Goal: Task Accomplishment & Management: Use online tool/utility

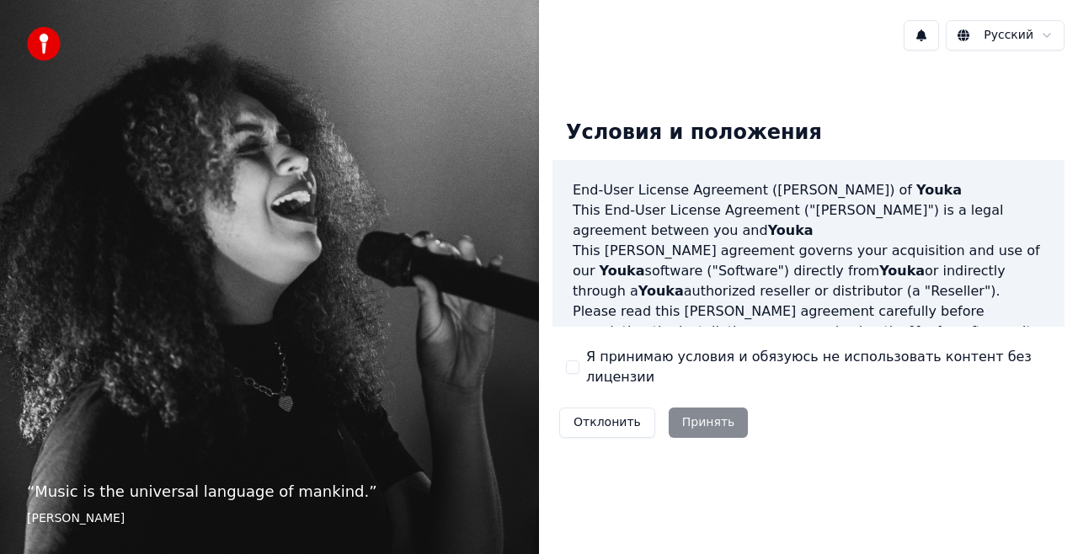
click at [580, 367] on div "Я принимаю условия и обязуюсь не использовать контент без лицензии" at bounding box center [808, 367] width 485 height 40
click at [570, 365] on button "Я принимаю условия и обязуюсь не использовать контент без лицензии" at bounding box center [572, 367] width 13 height 13
click at [696, 408] on button "Принять" at bounding box center [709, 423] width 80 height 30
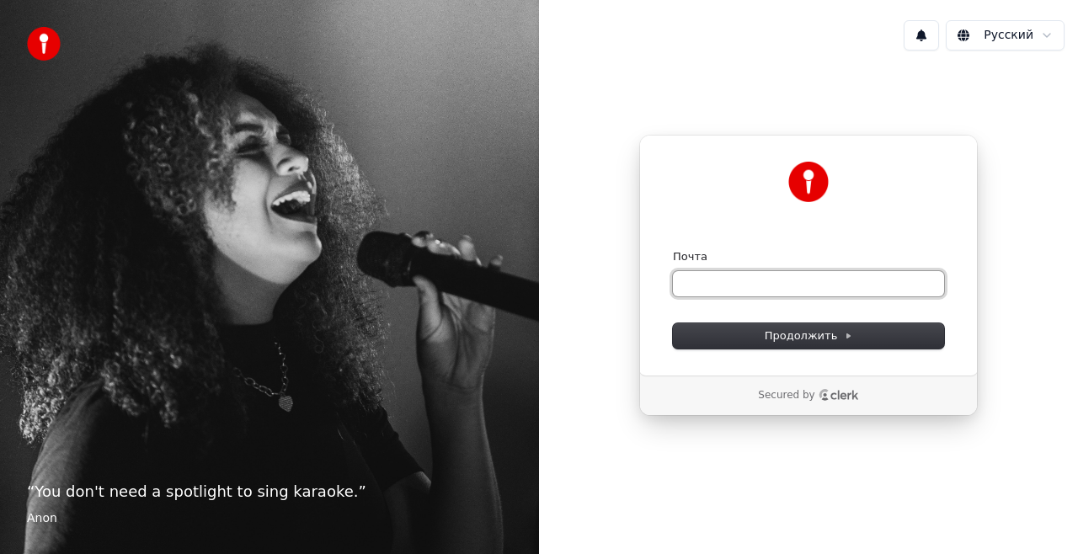
click at [713, 278] on input "Почта" at bounding box center [808, 283] width 271 height 25
type input "*"
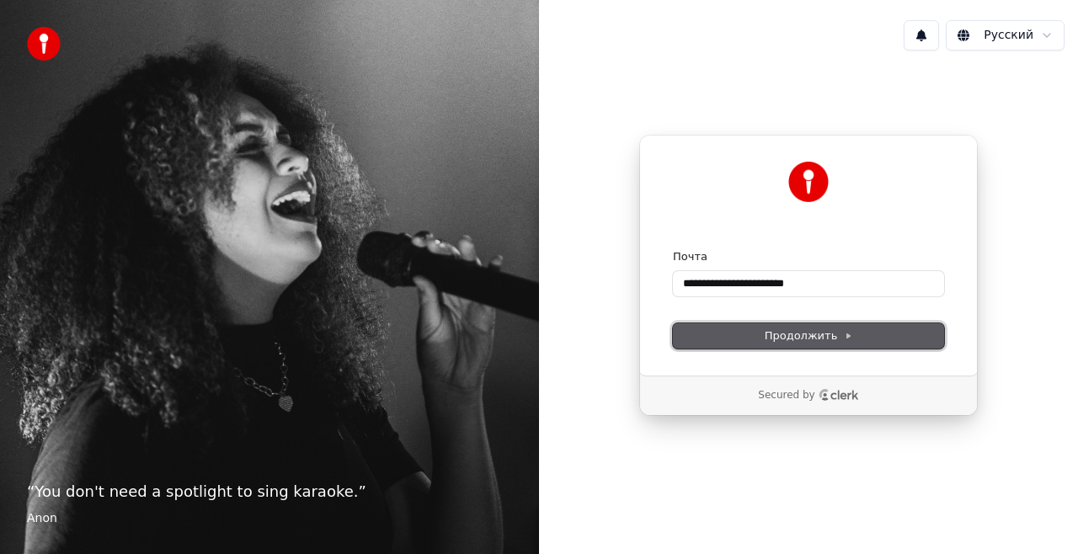
click at [758, 332] on button "Продолжить" at bounding box center [808, 335] width 271 height 25
type input "**********"
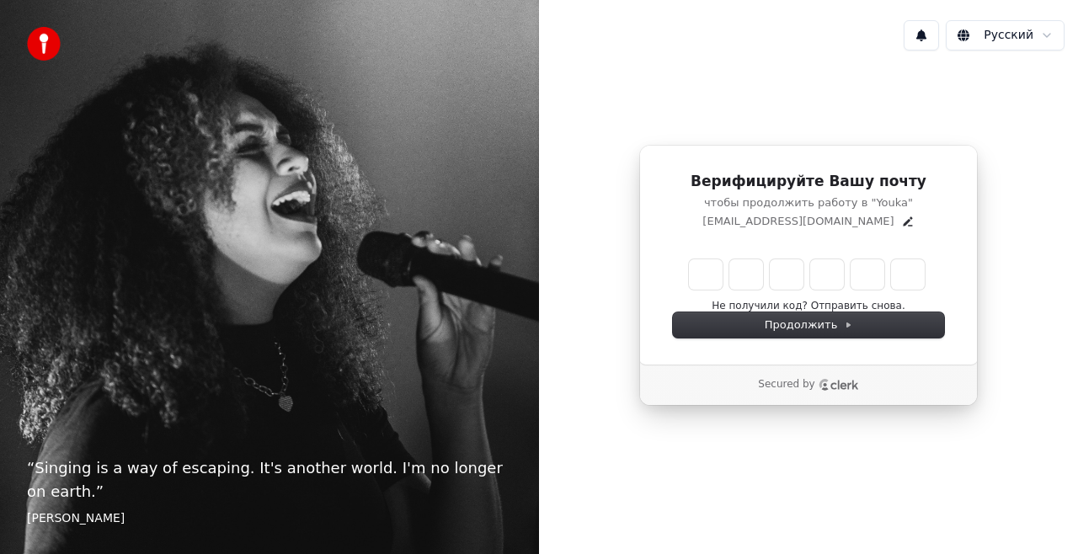
type input "******"
type input "*"
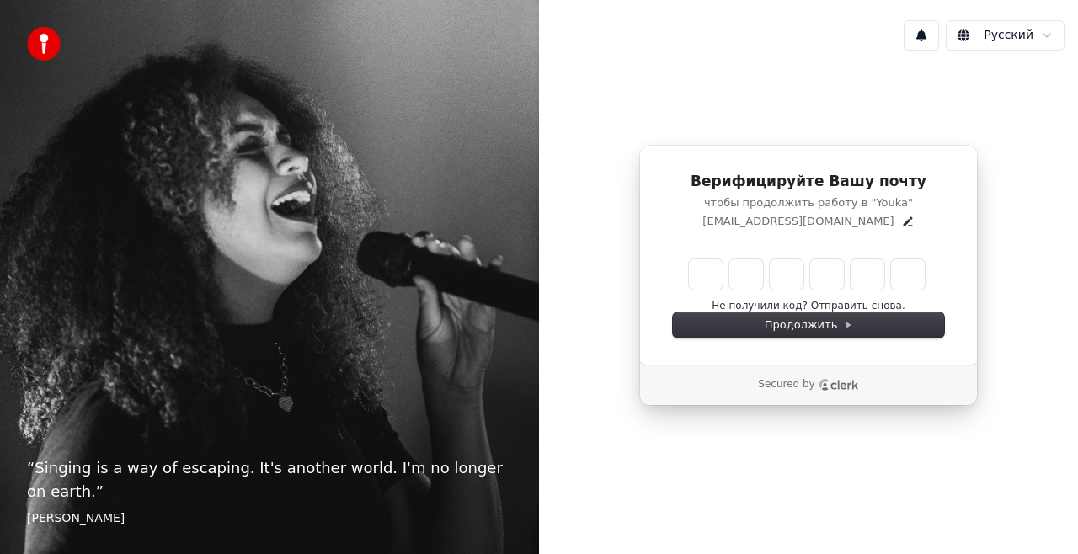
type input "*"
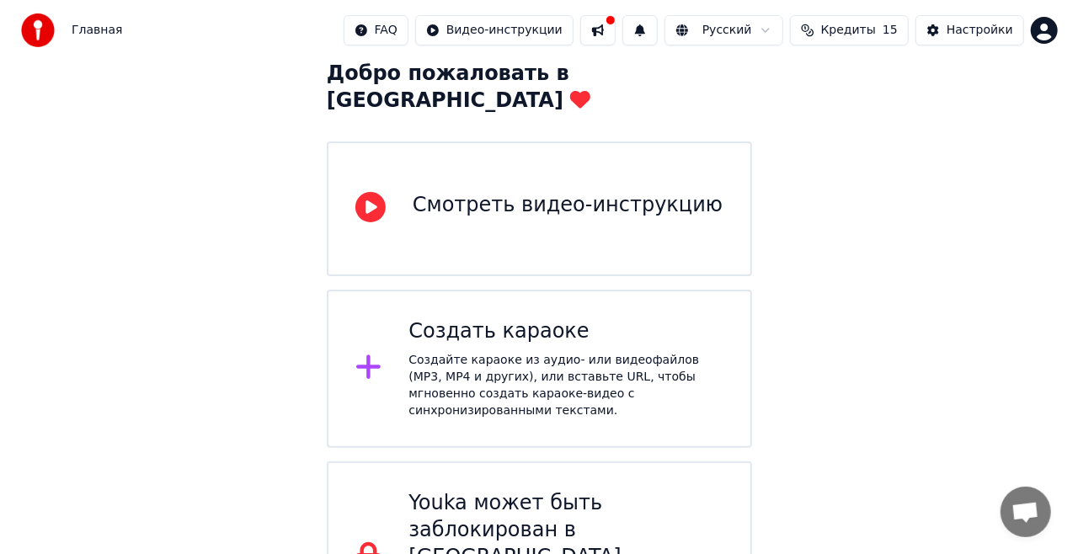
scroll to position [116, 0]
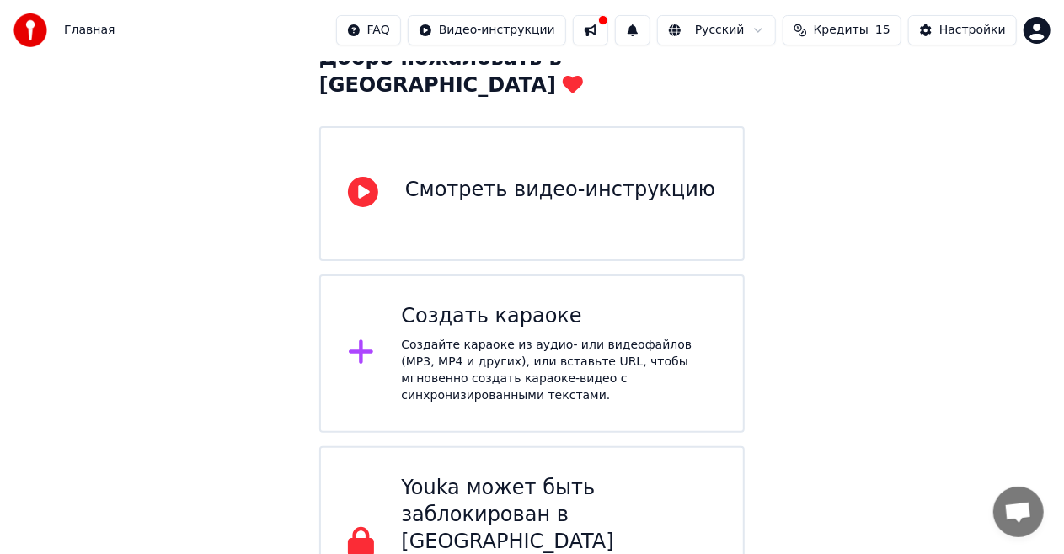
click at [414, 337] on div "Создайте караоке из аудио- или видеофайлов (MP3, MP4 и других), или вставьте UR…" at bounding box center [558, 370] width 315 height 67
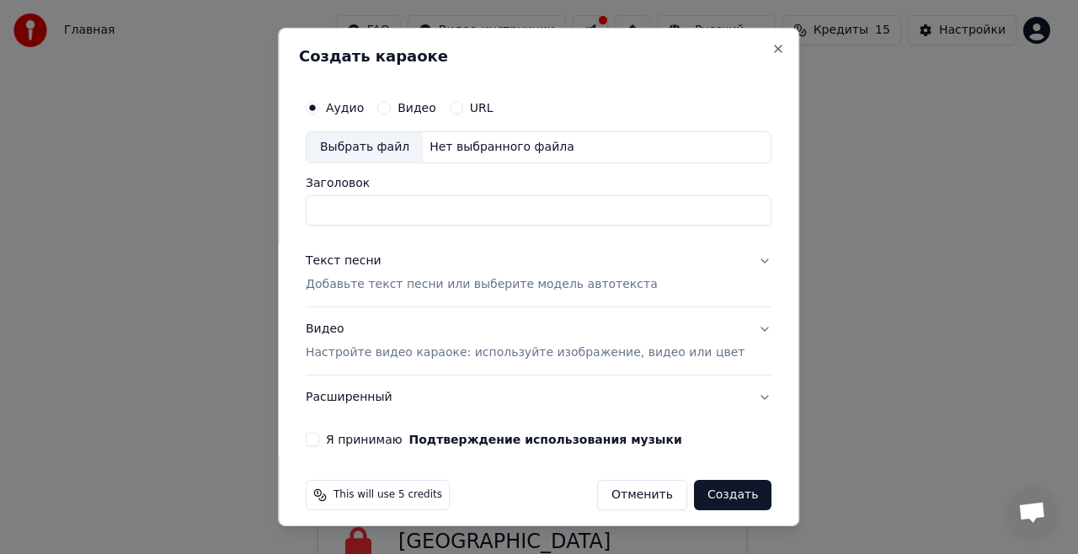
click at [375, 151] on div "Выбрать файл" at bounding box center [365, 147] width 116 height 30
type input "**********"
click at [728, 259] on button "Текст песни Добавьте текст песни или выберите модель автотекста" at bounding box center [539, 272] width 466 height 67
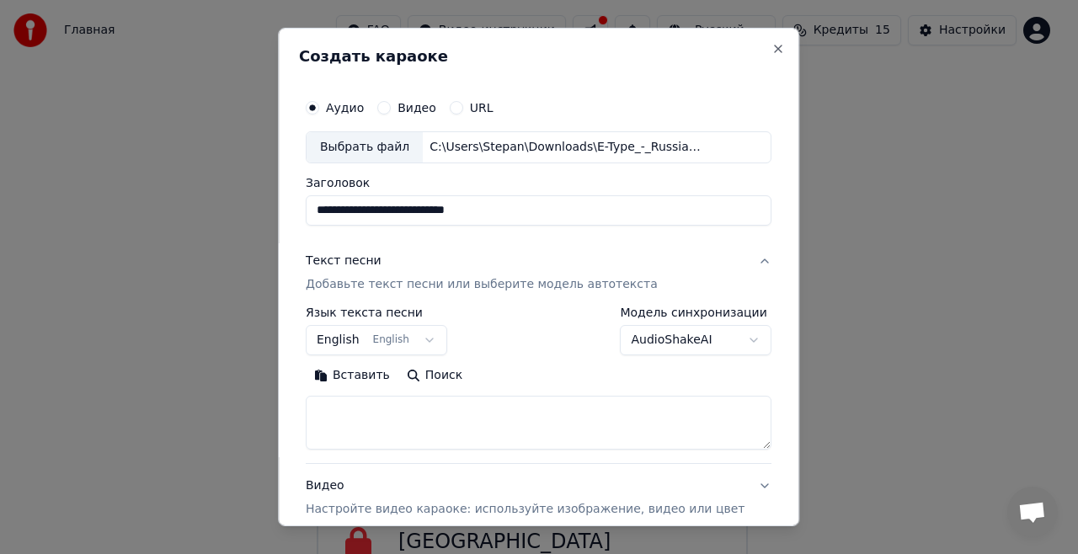
click at [384, 285] on p "Добавьте текст песни или выберите модель автотекста" at bounding box center [482, 284] width 352 height 17
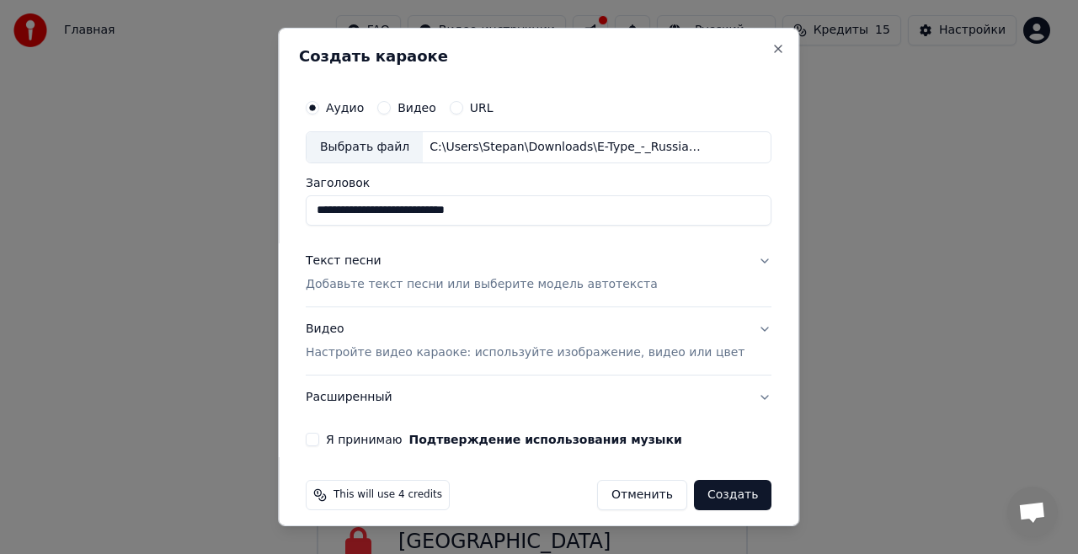
click at [355, 261] on div "Текст песни" at bounding box center [344, 261] width 76 height 17
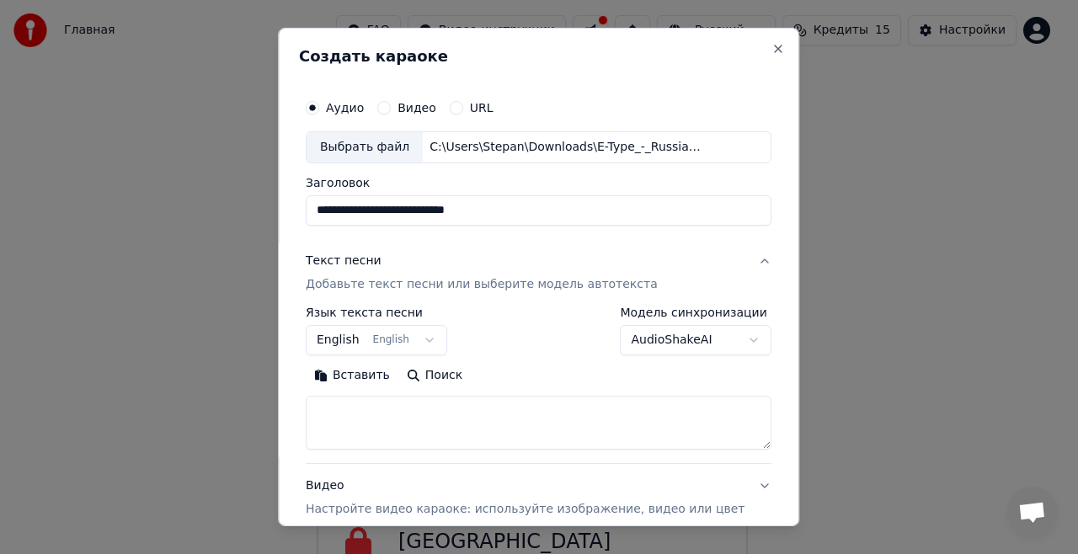
click at [451, 418] on textarea at bounding box center [539, 423] width 466 height 54
click at [382, 404] on textarea at bounding box center [539, 423] width 466 height 54
click at [377, 373] on button "Вставить" at bounding box center [352, 375] width 93 height 27
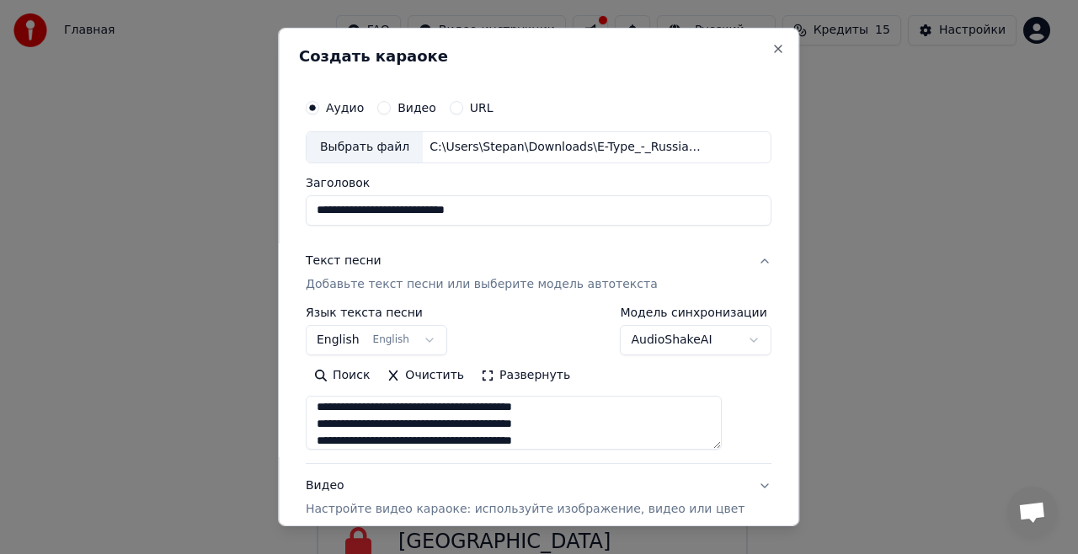
scroll to position [785, 0]
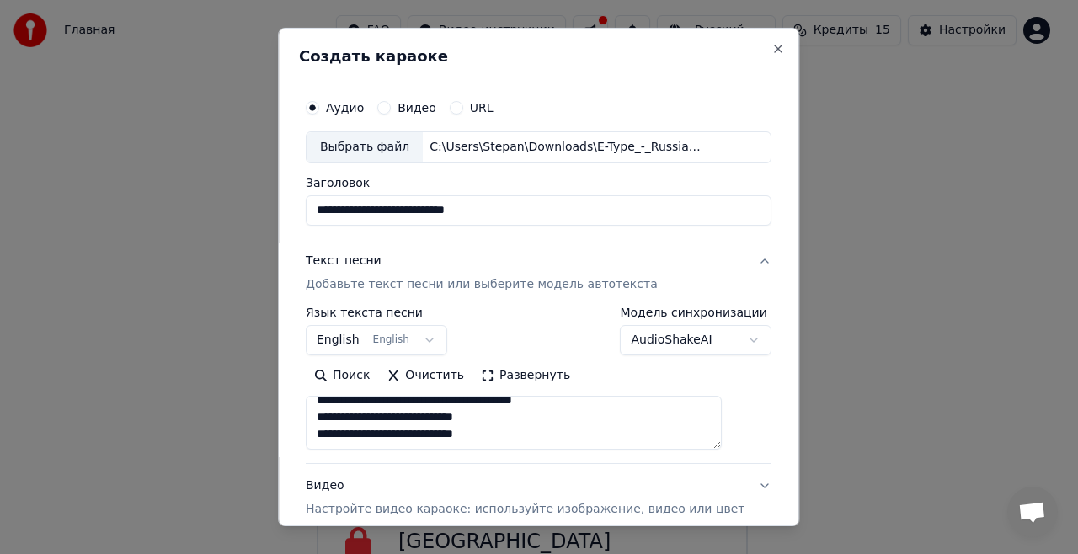
click at [684, 345] on body "**********" at bounding box center [532, 263] width 1064 height 758
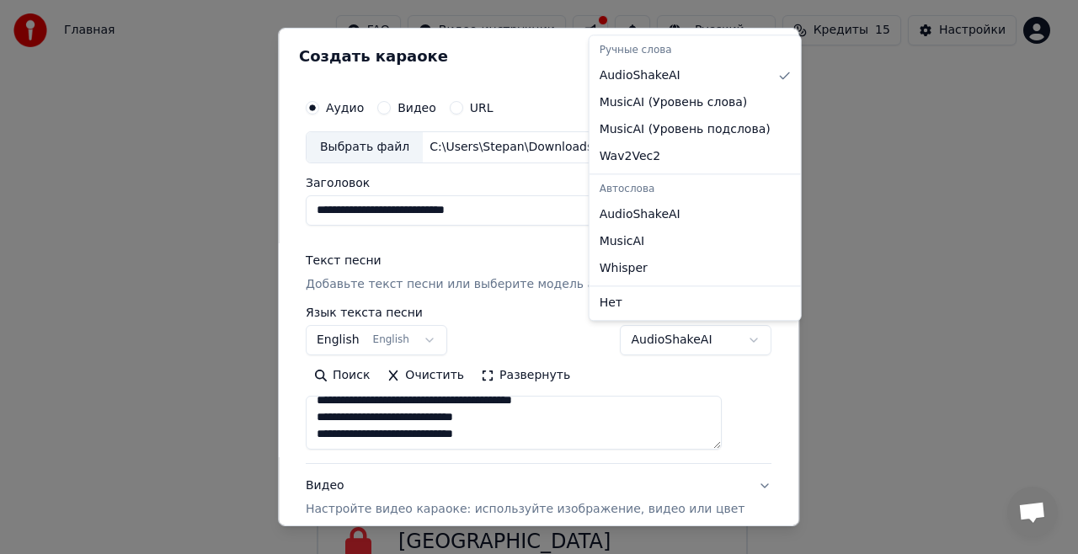
click at [686, 345] on body "**********" at bounding box center [532, 263] width 1064 height 758
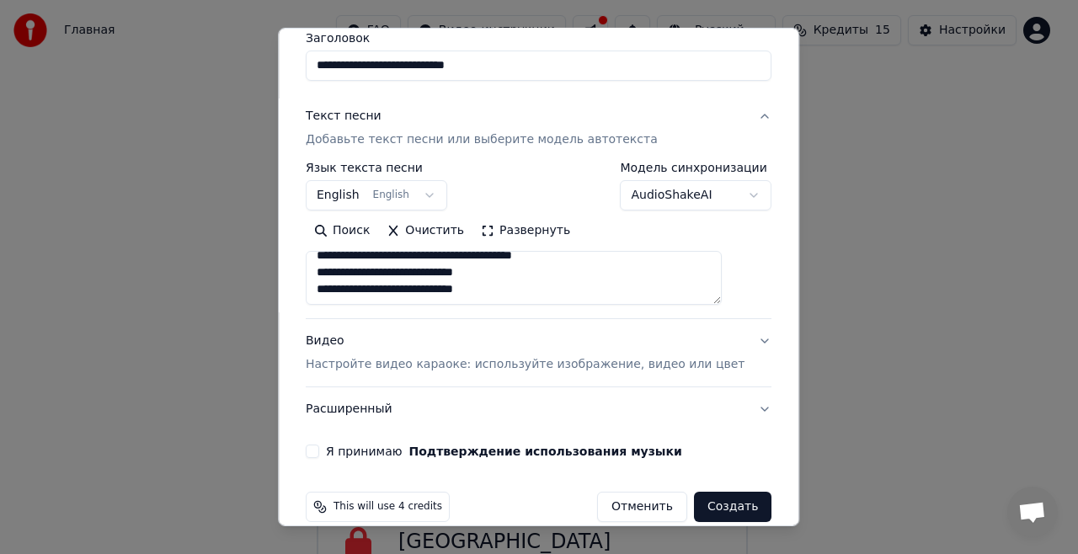
scroll to position [152, 0]
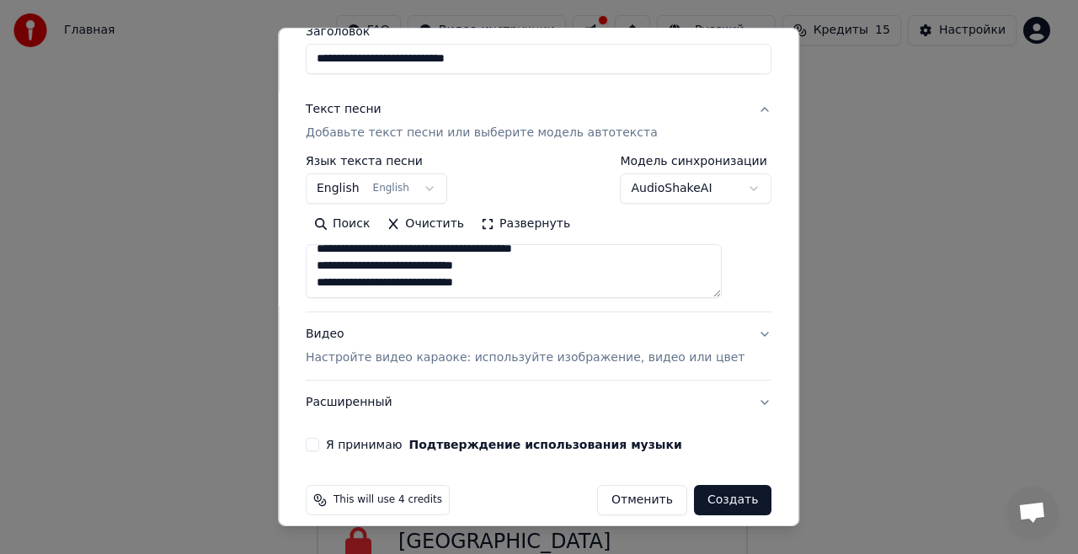
click at [501, 354] on p "Настройте видео караоке: используйте изображение, видео или цвет" at bounding box center [525, 358] width 439 height 17
type textarea "**********"
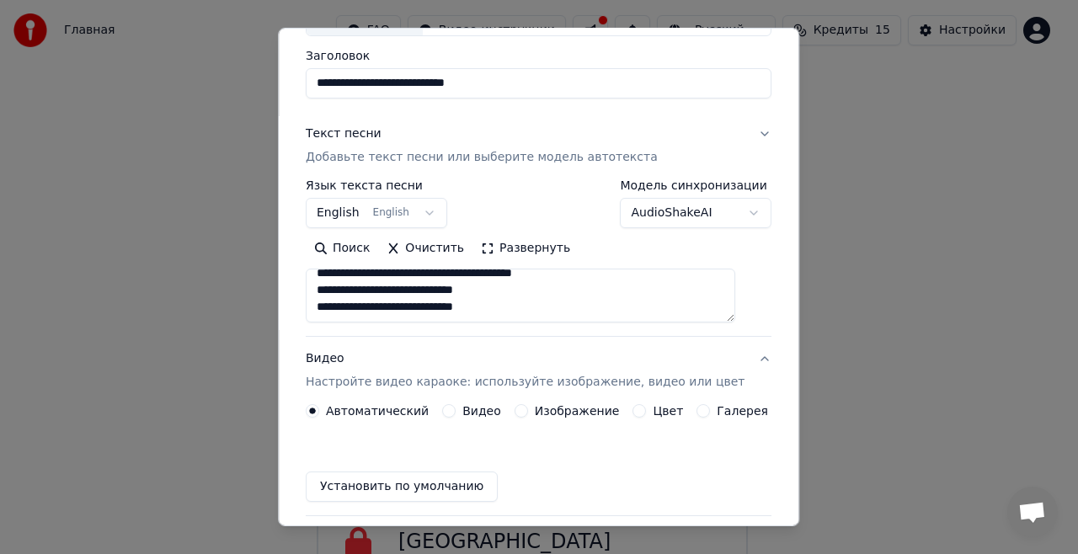
scroll to position [121, 0]
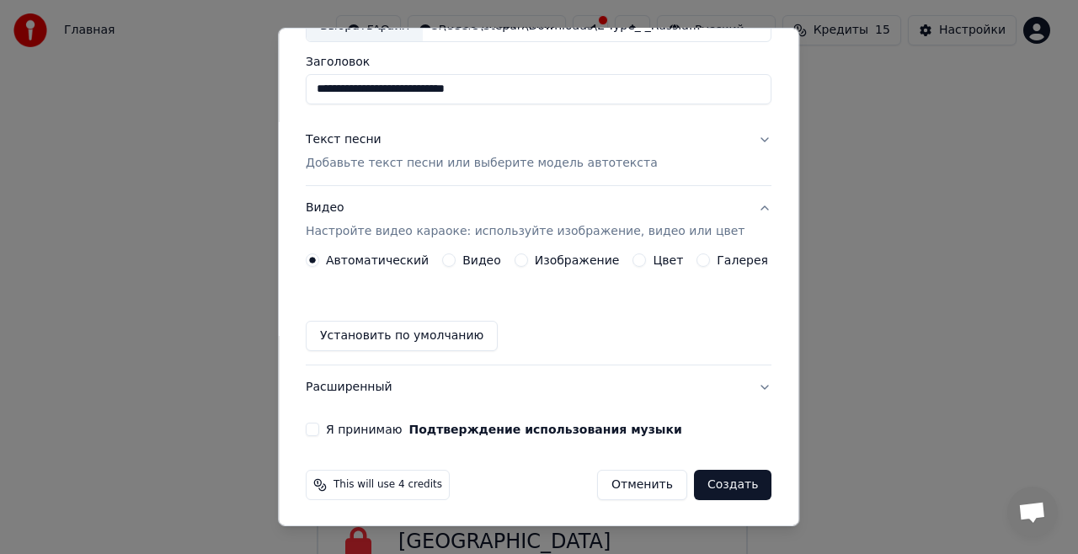
click at [526, 257] on div "Изображение" at bounding box center [567, 260] width 105 height 13
click at [521, 254] on button "Изображение" at bounding box center [521, 260] width 13 height 13
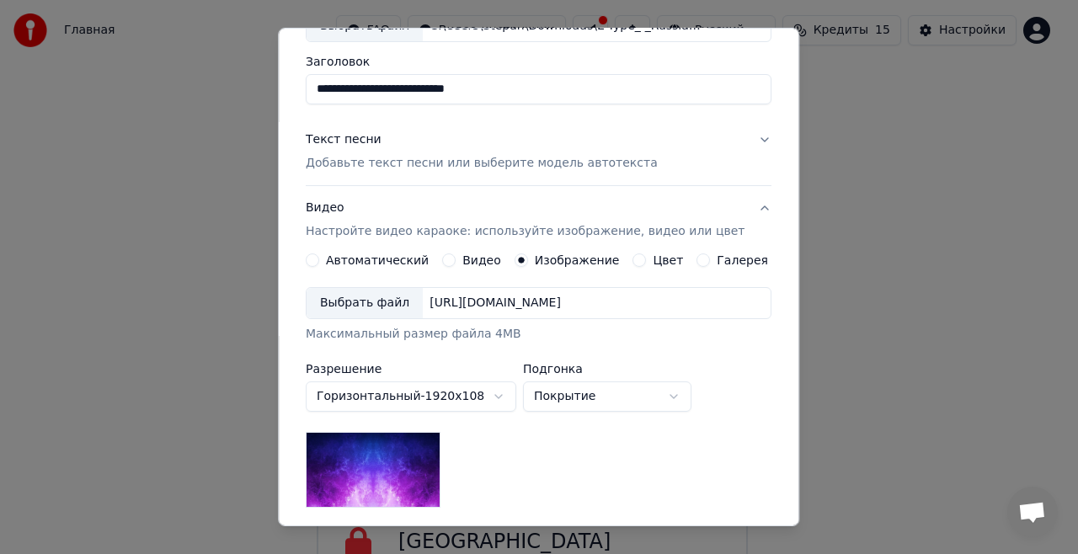
click at [406, 258] on label "Автоматический" at bounding box center [377, 260] width 103 height 12
click at [319, 258] on button "Автоматический" at bounding box center [312, 260] width 13 height 13
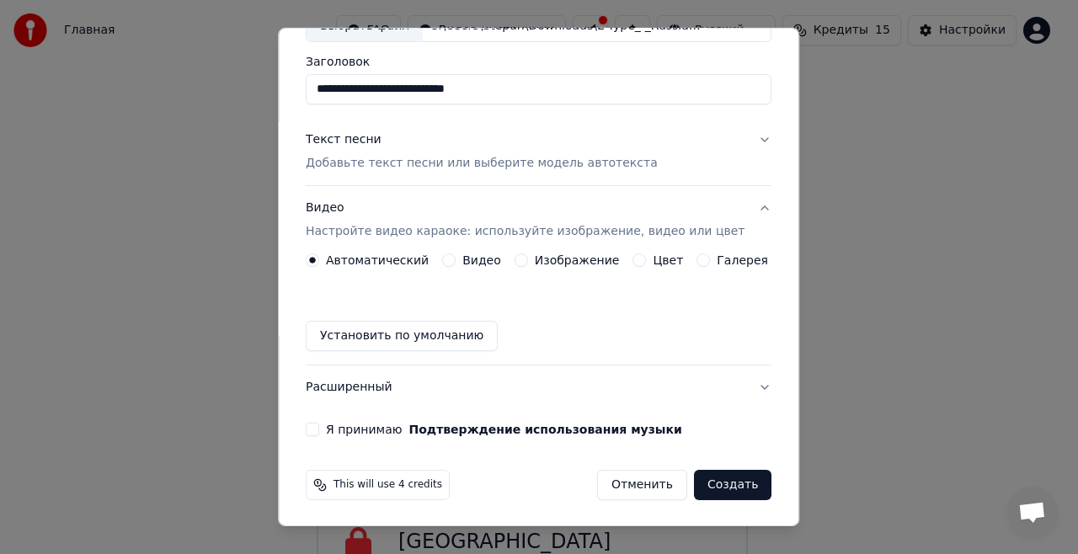
click at [453, 339] on button "Установить по умолчанию" at bounding box center [402, 336] width 192 height 30
click at [319, 425] on button "Я принимаю Подтверждение использования музыки" at bounding box center [312, 429] width 13 height 13
click at [736, 384] on button "Расширенный" at bounding box center [539, 388] width 466 height 44
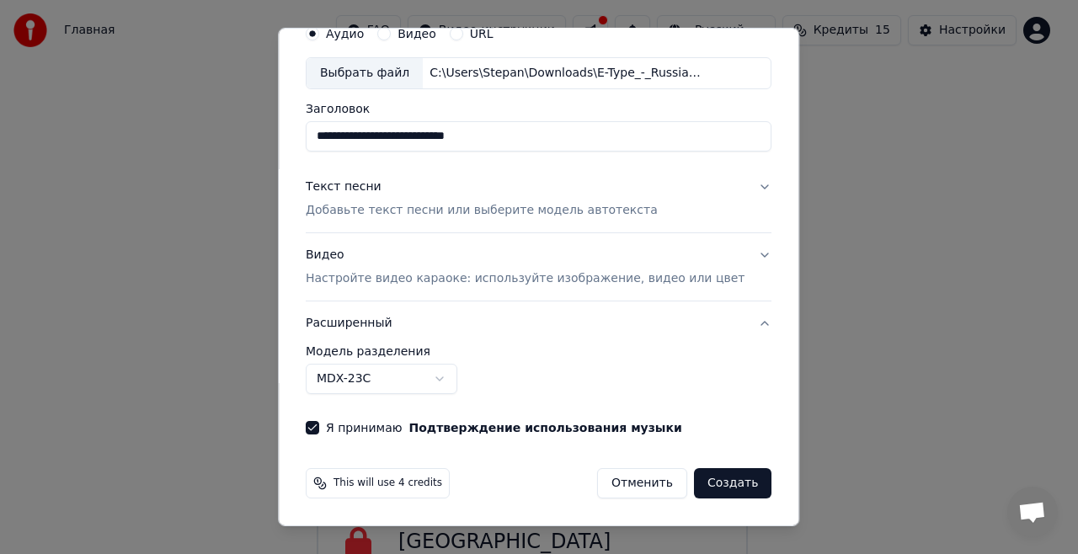
scroll to position [72, 0]
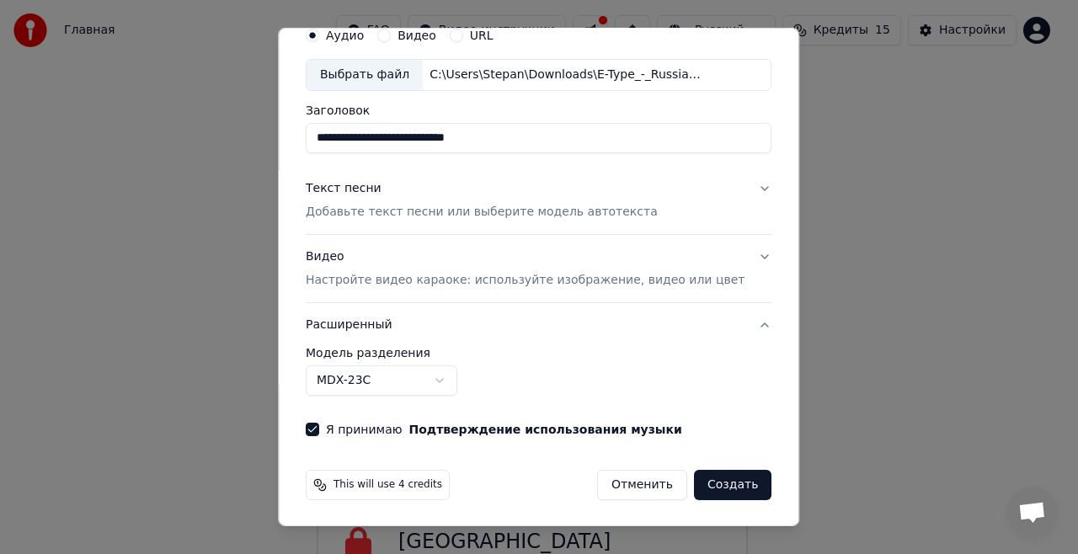
click at [732, 326] on button "Расширенный" at bounding box center [539, 325] width 466 height 44
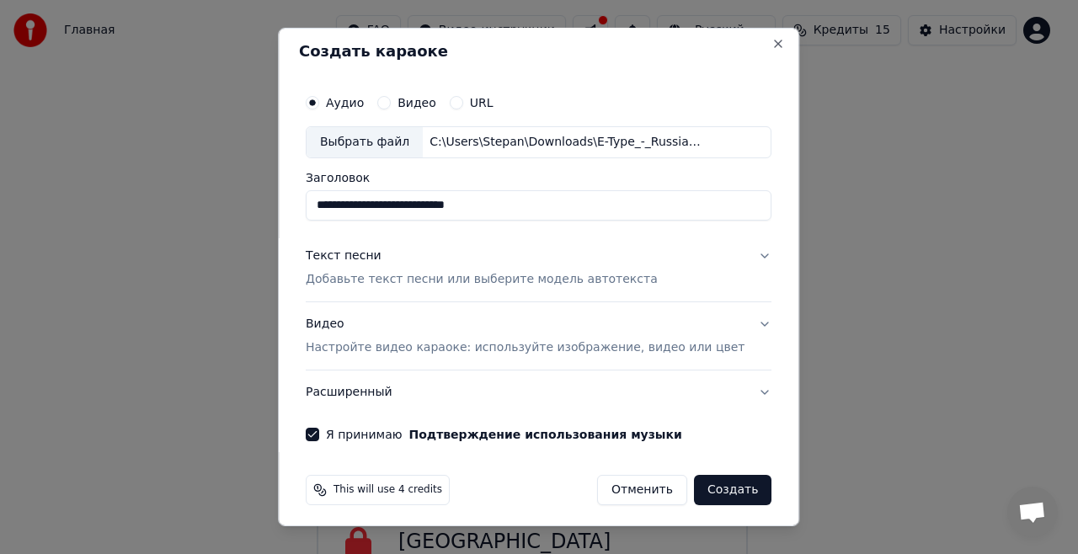
scroll to position [0, 0]
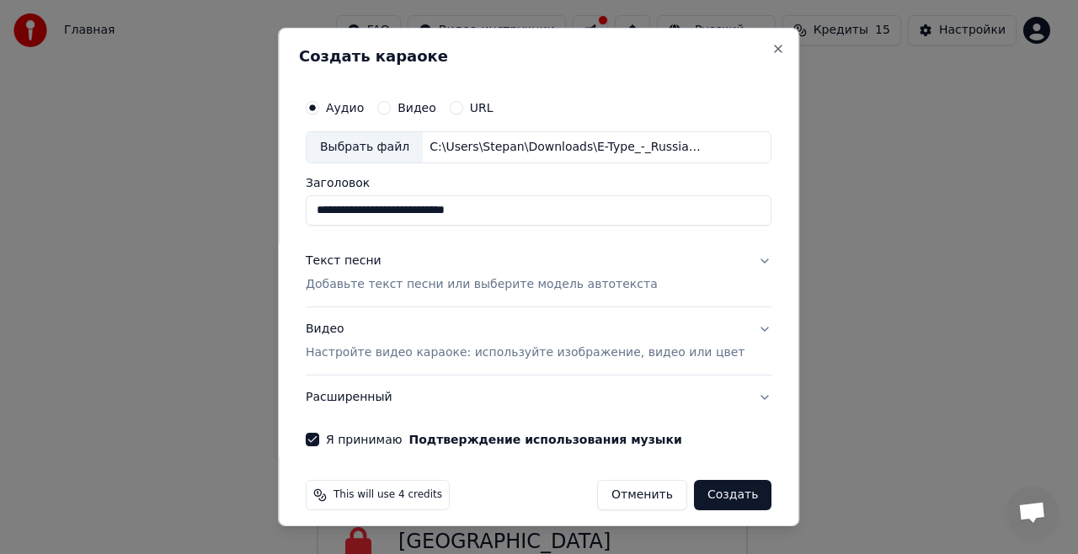
click at [392, 349] on p "Настройте видео караоке: используйте изображение, видео или цвет" at bounding box center [525, 353] width 439 height 17
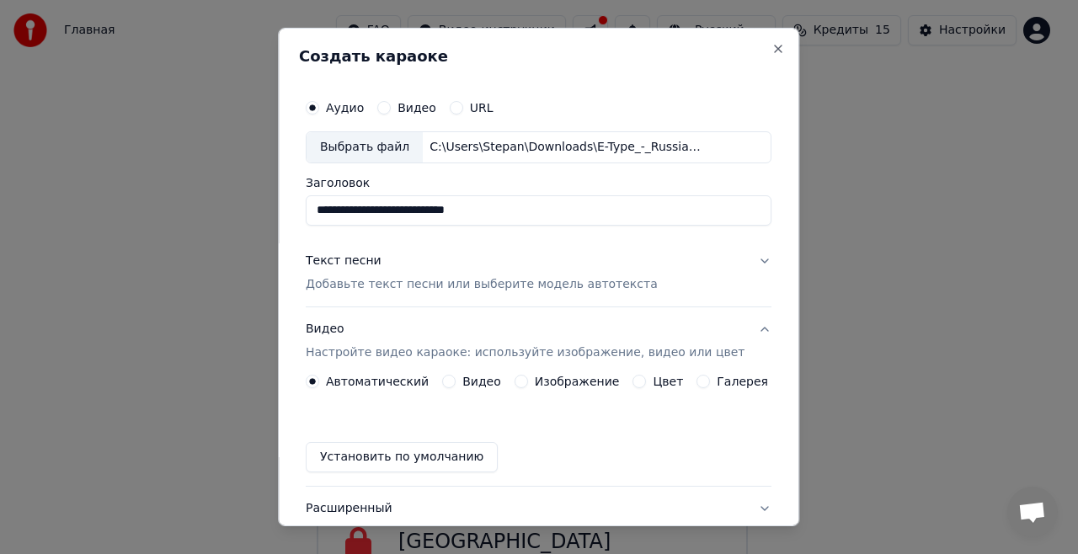
click at [539, 376] on label "Изображение" at bounding box center [577, 382] width 85 height 12
click at [528, 376] on button "Изображение" at bounding box center [521, 381] width 13 height 13
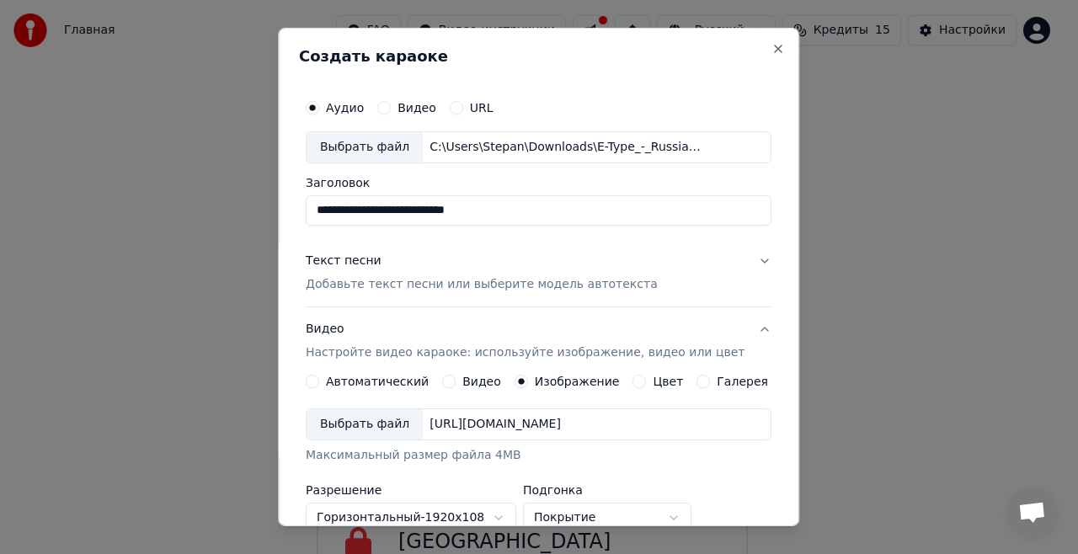
click at [376, 430] on div "Выбрать файл" at bounding box center [365, 424] width 116 height 30
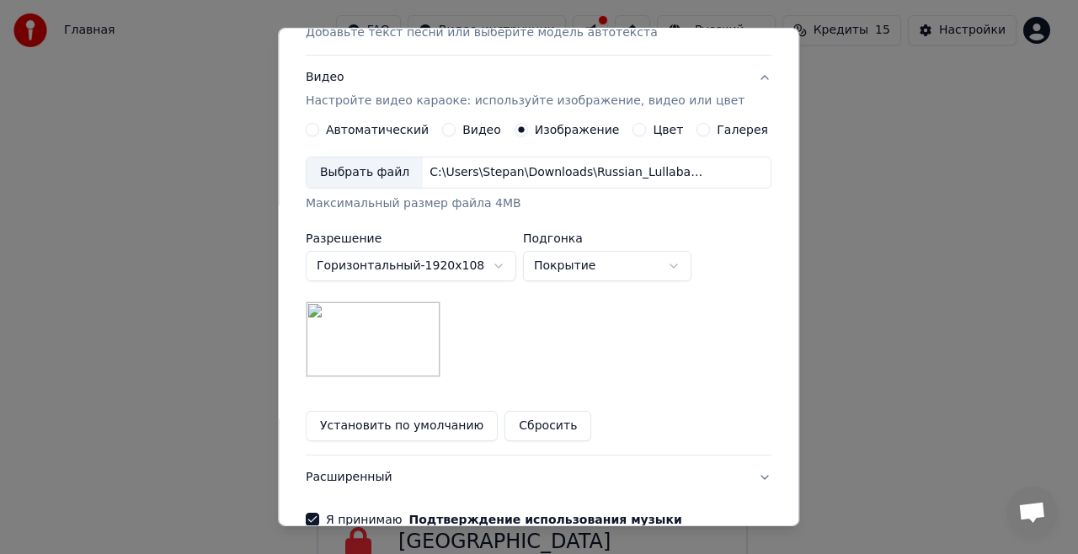
scroll to position [253, 0]
click at [636, 263] on body "**********" at bounding box center [532, 263] width 1064 height 758
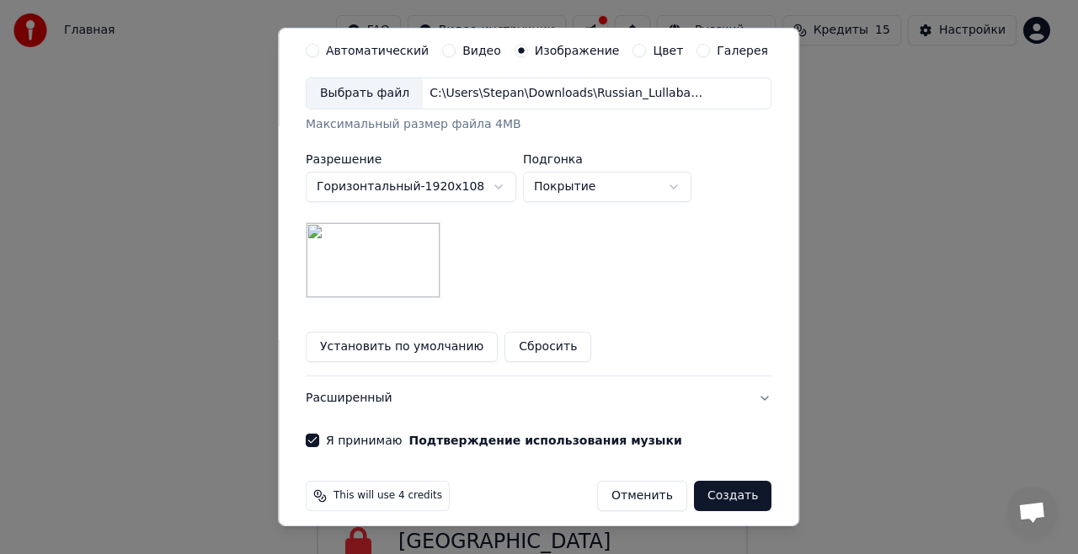
scroll to position [340, 0]
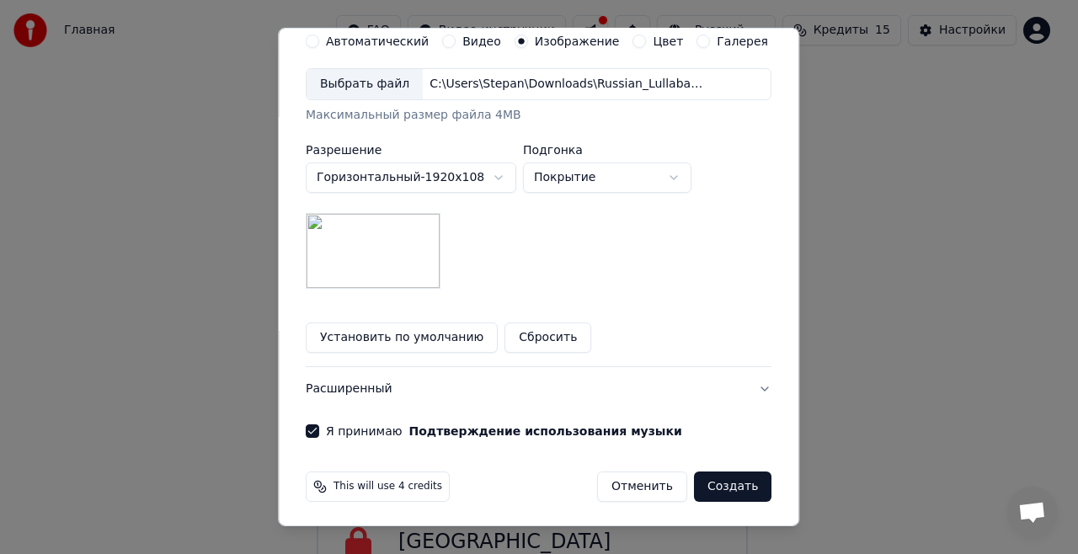
click at [708, 487] on button "Создать" at bounding box center [732, 487] width 77 height 30
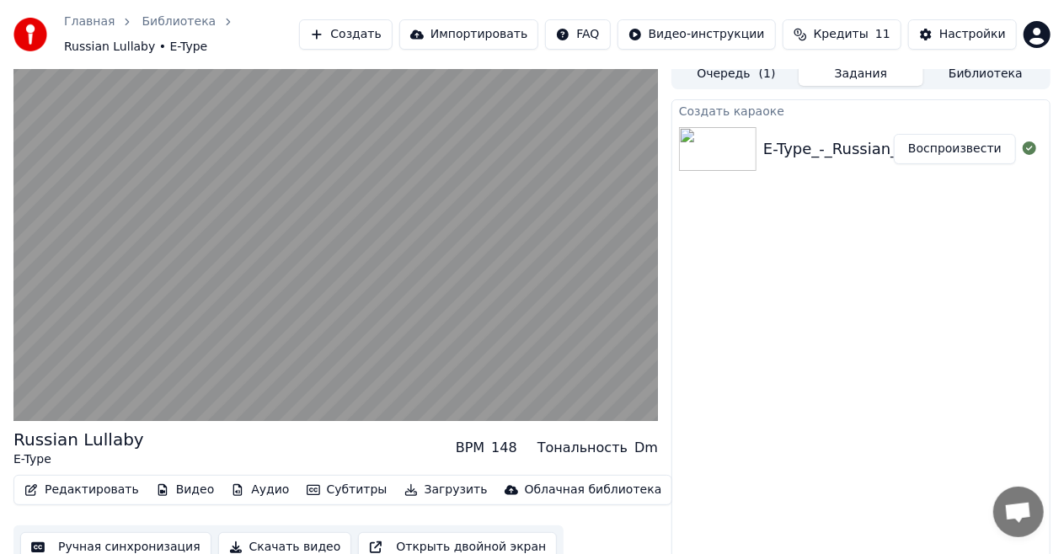
scroll to position [18, 0]
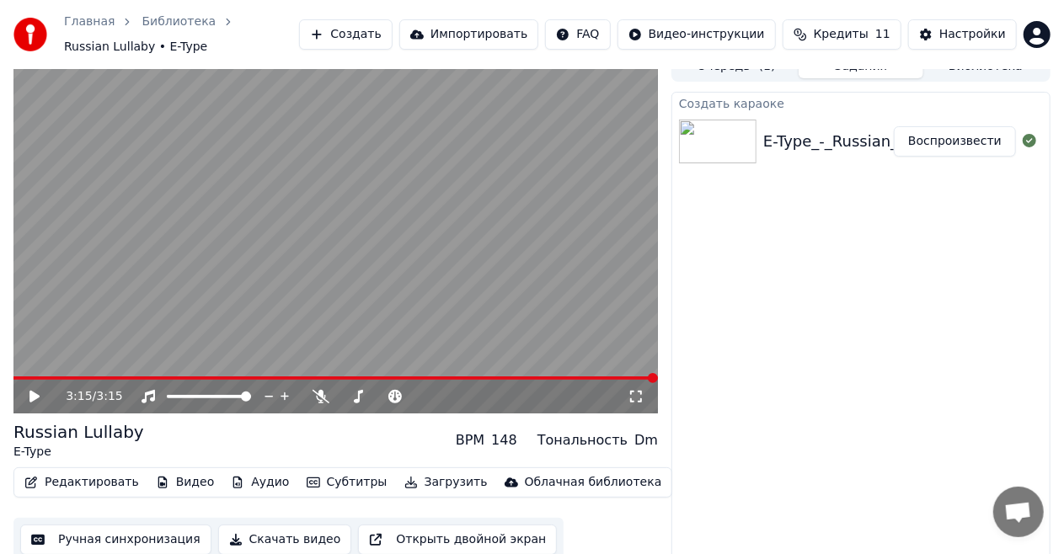
click at [42, 366] on video at bounding box center [335, 232] width 644 height 362
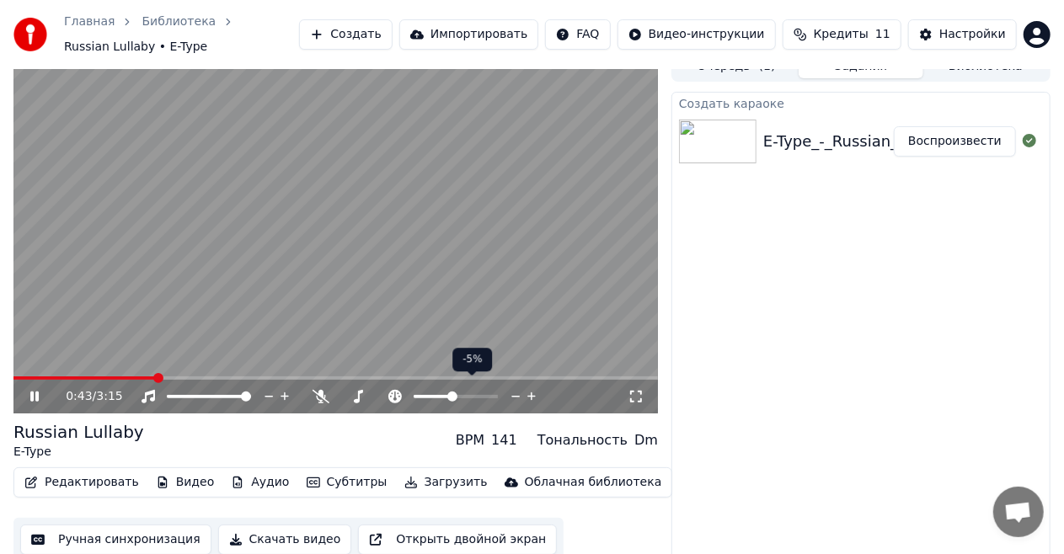
click at [452, 392] on span at bounding box center [452, 397] width 10 height 10
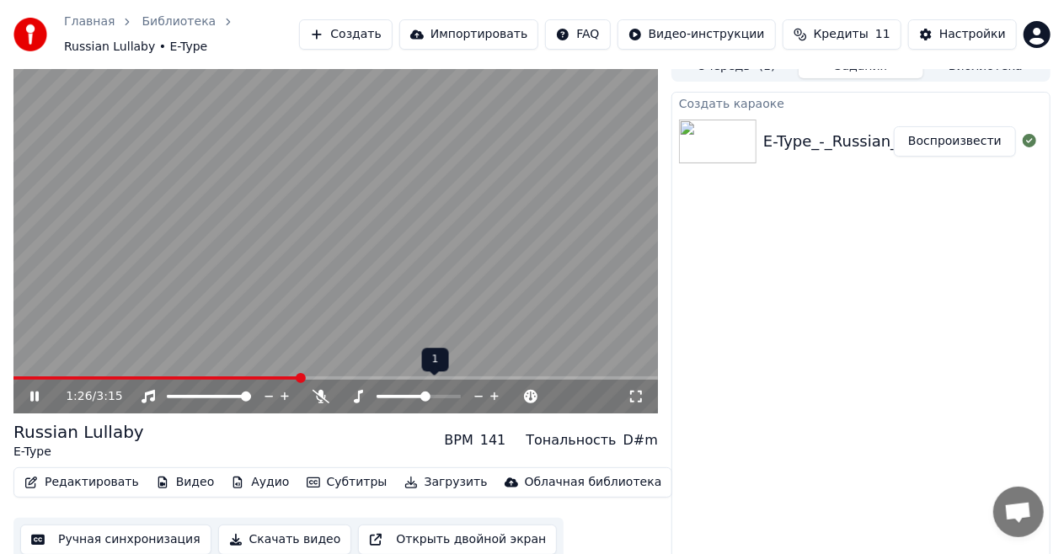
click at [423, 392] on span at bounding box center [425, 397] width 10 height 10
click at [414, 392] on span at bounding box center [413, 397] width 10 height 10
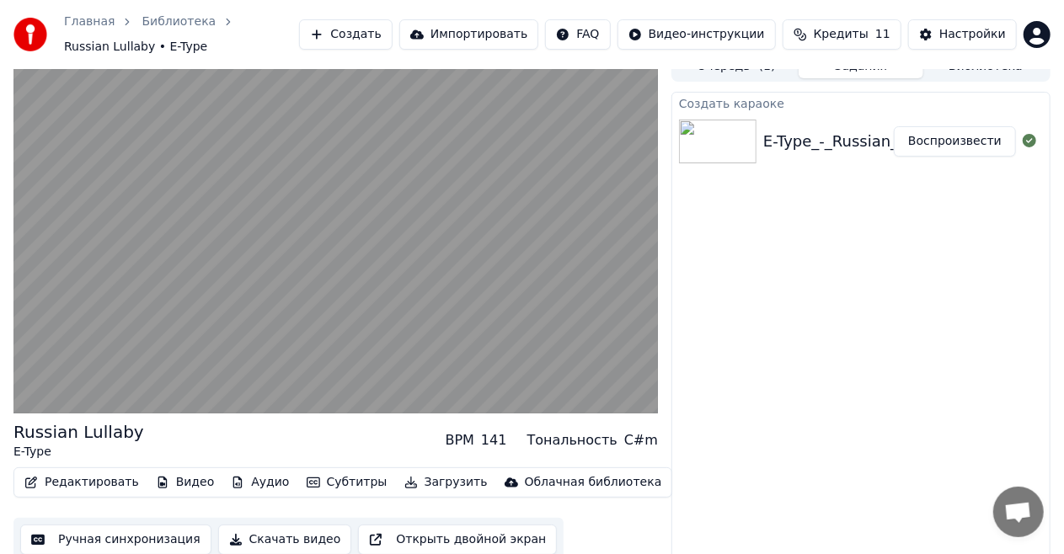
click at [86, 473] on button "Редактировать" at bounding box center [82, 483] width 128 height 24
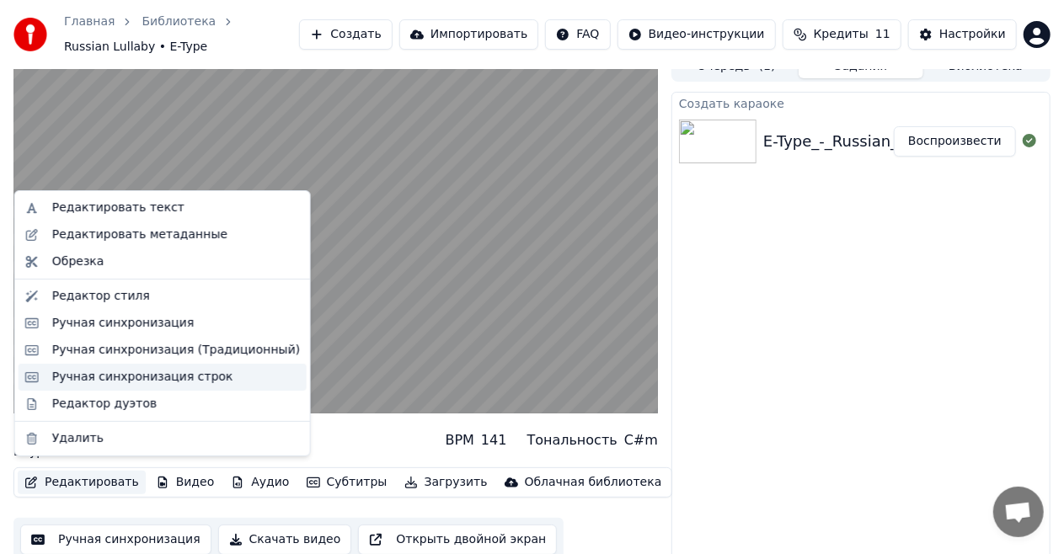
click at [92, 373] on div "Ручная синхронизация строк" at bounding box center [142, 377] width 181 height 17
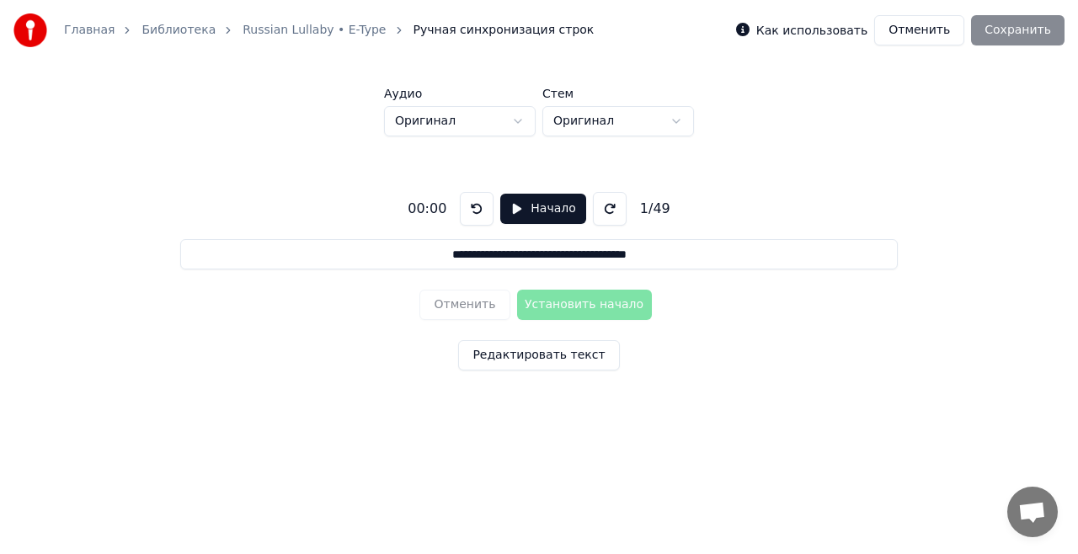
click at [527, 214] on button "Начало" at bounding box center [542, 209] width 85 height 30
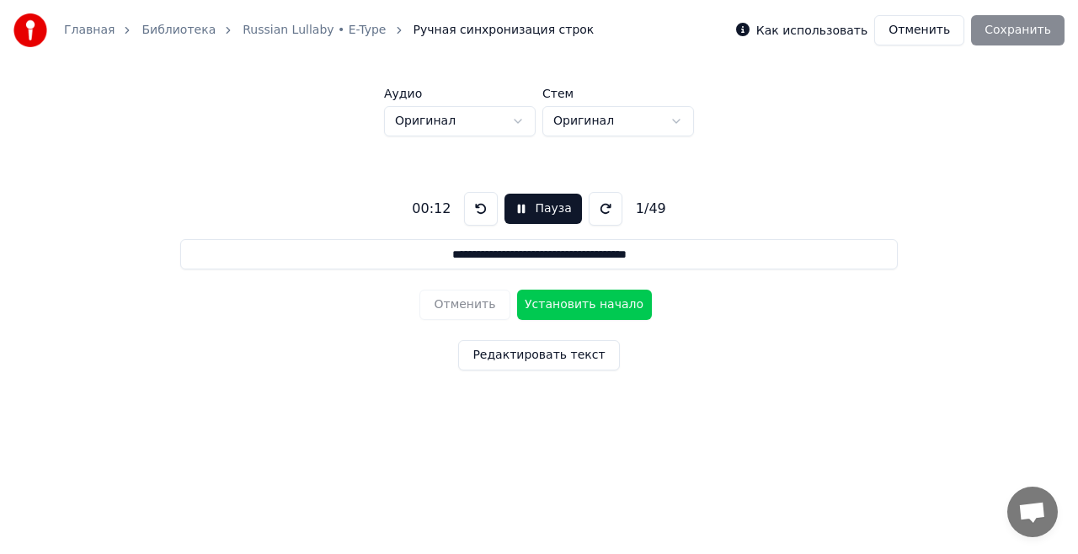
click at [658, 124] on html "**********" at bounding box center [539, 223] width 1078 height 447
click at [513, 126] on html "**********" at bounding box center [539, 223] width 1078 height 447
click at [482, 216] on button at bounding box center [481, 209] width 34 height 34
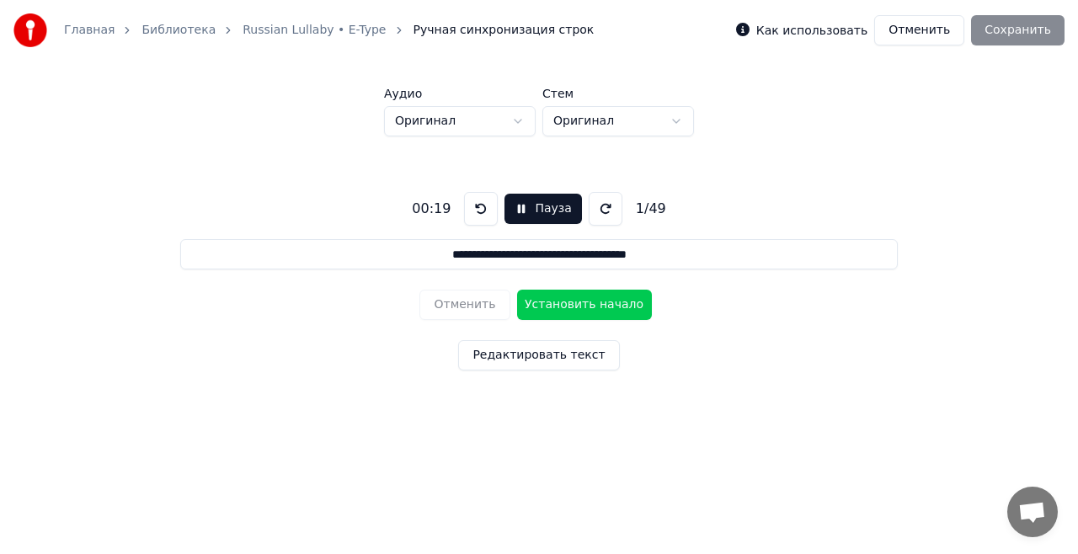
click at [482, 216] on button at bounding box center [481, 209] width 34 height 34
click at [918, 24] on button "Отменить" at bounding box center [919, 30] width 90 height 30
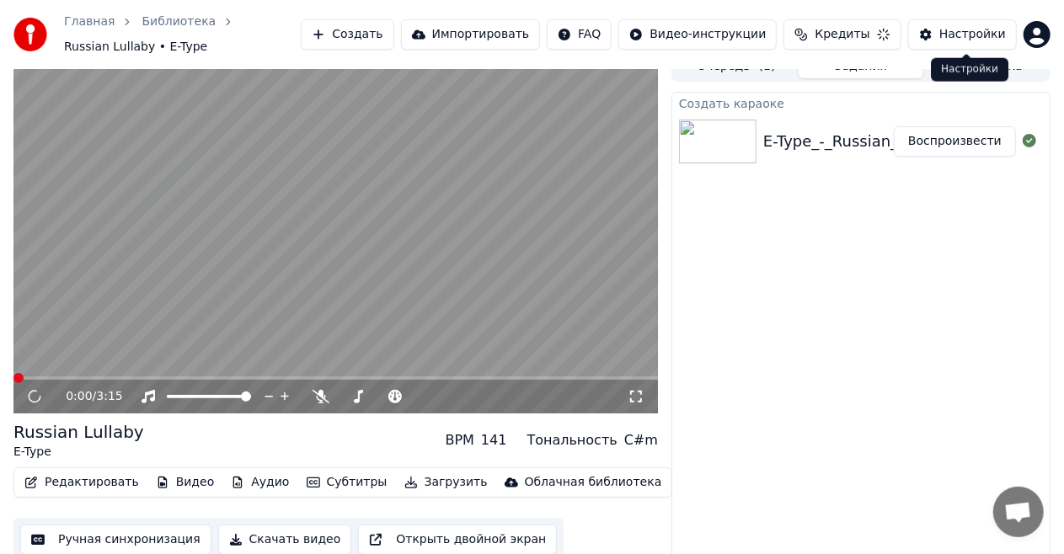
scroll to position [9, 0]
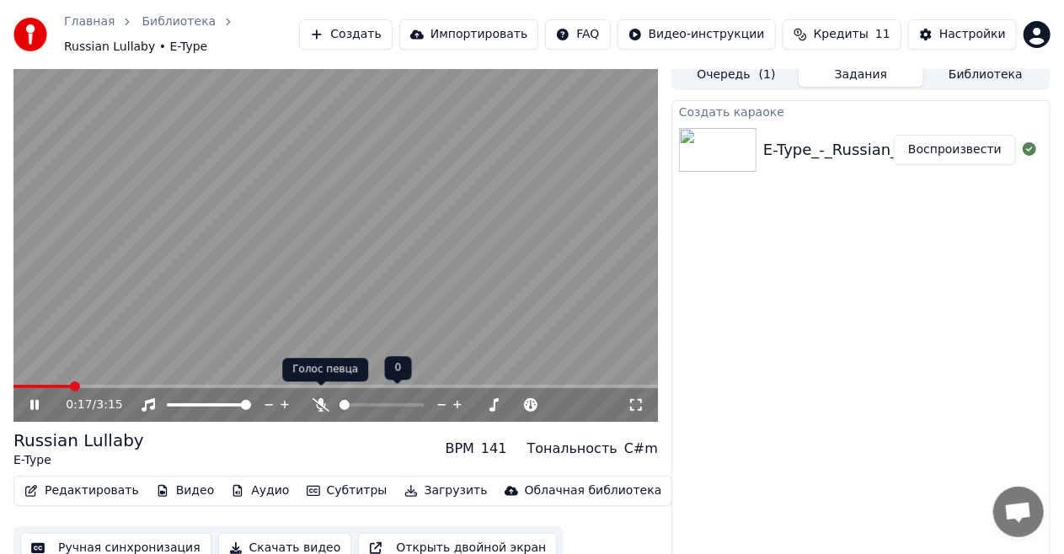
click at [322, 398] on icon at bounding box center [321, 404] width 17 height 13
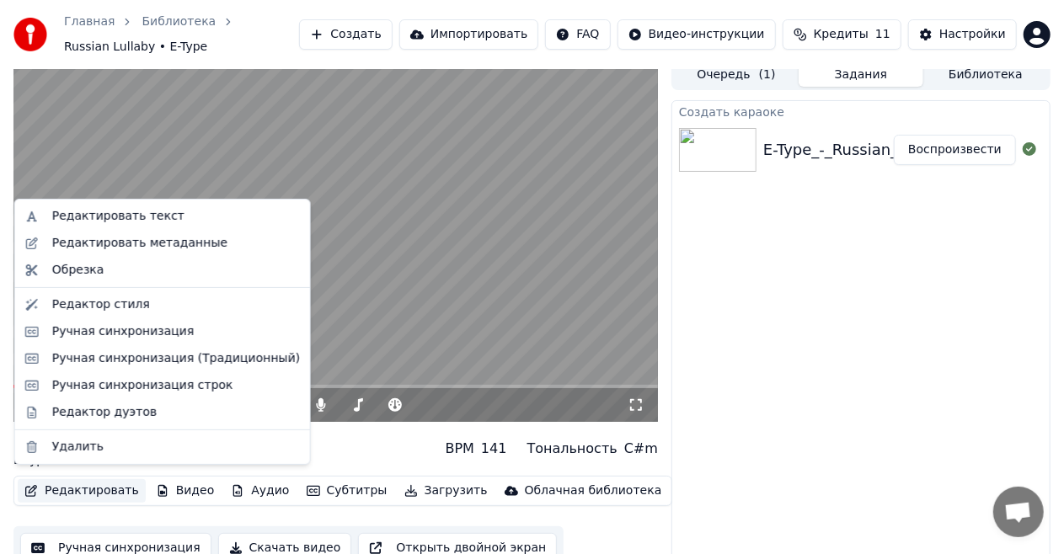
click at [74, 484] on button "Редактировать" at bounding box center [82, 491] width 128 height 24
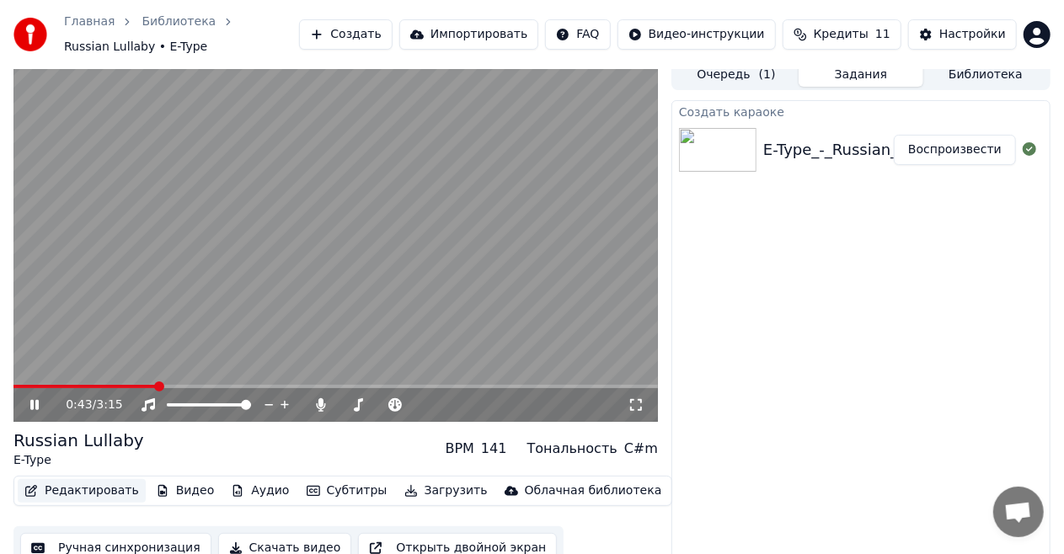
scroll to position [18, 0]
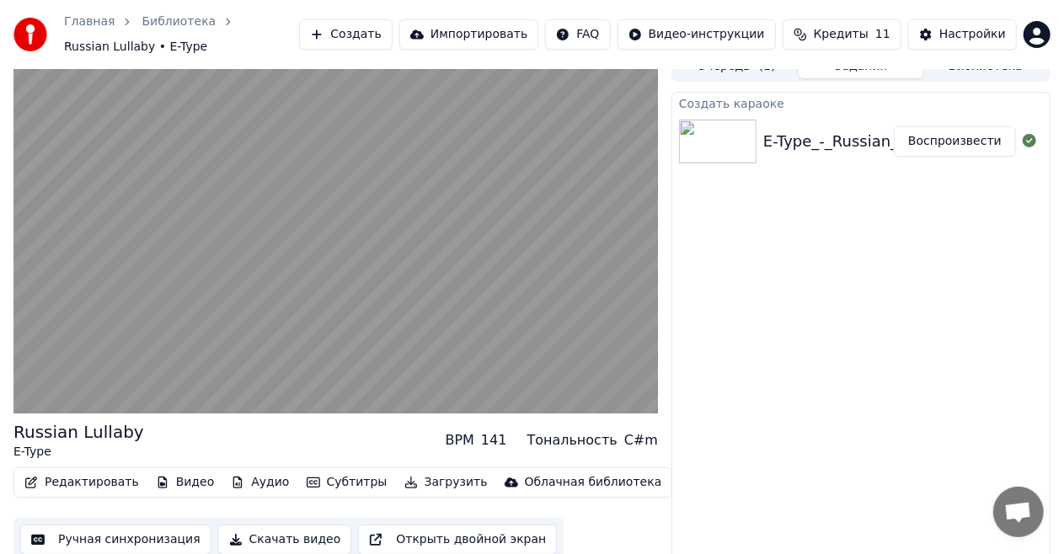
click at [94, 531] on button "Ручная синхронизация" at bounding box center [115, 540] width 191 height 30
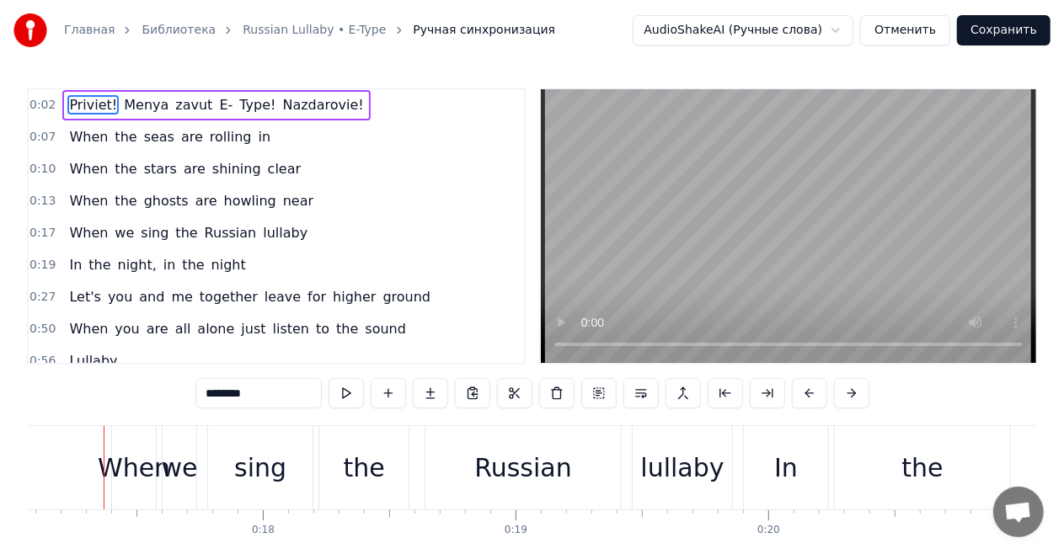
scroll to position [0, 4305]
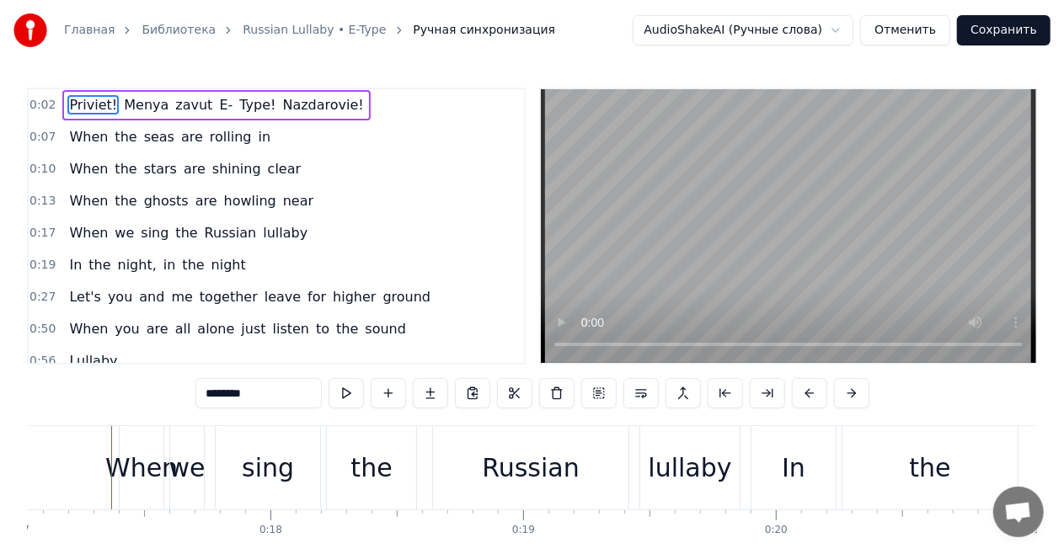
click at [221, 236] on span "Russian" at bounding box center [231, 232] width 56 height 19
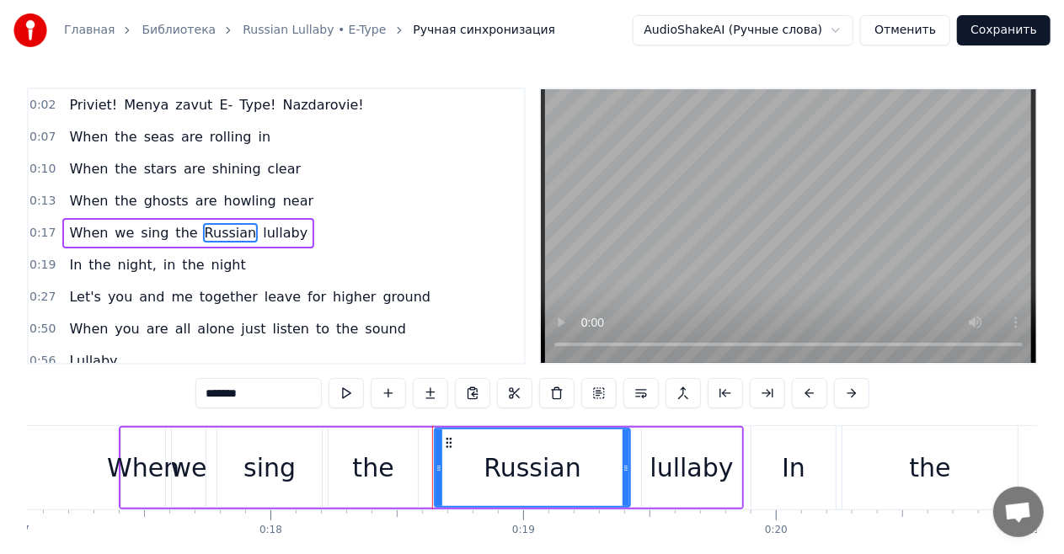
scroll to position [4, 0]
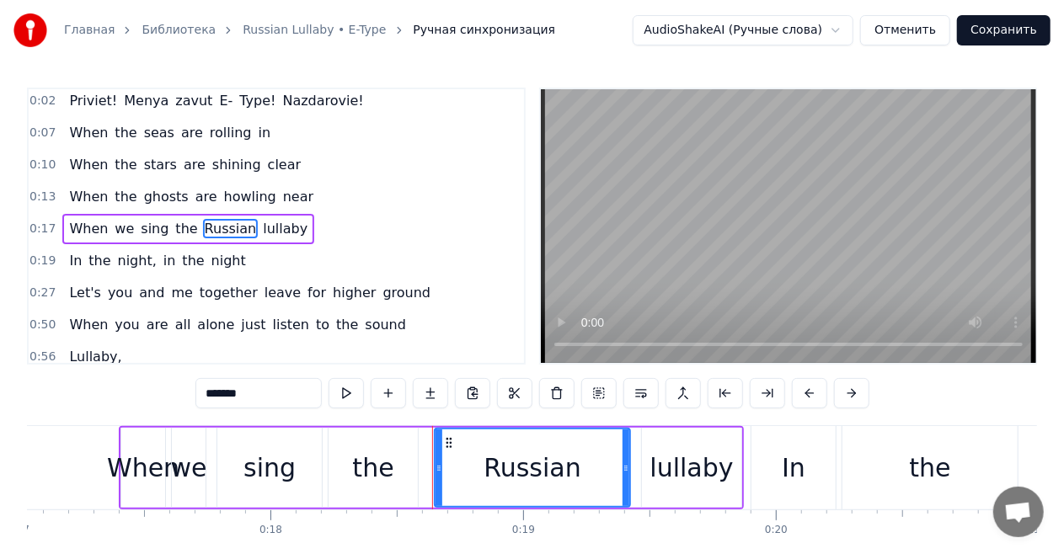
click at [261, 232] on span "lullaby" at bounding box center [285, 228] width 48 height 19
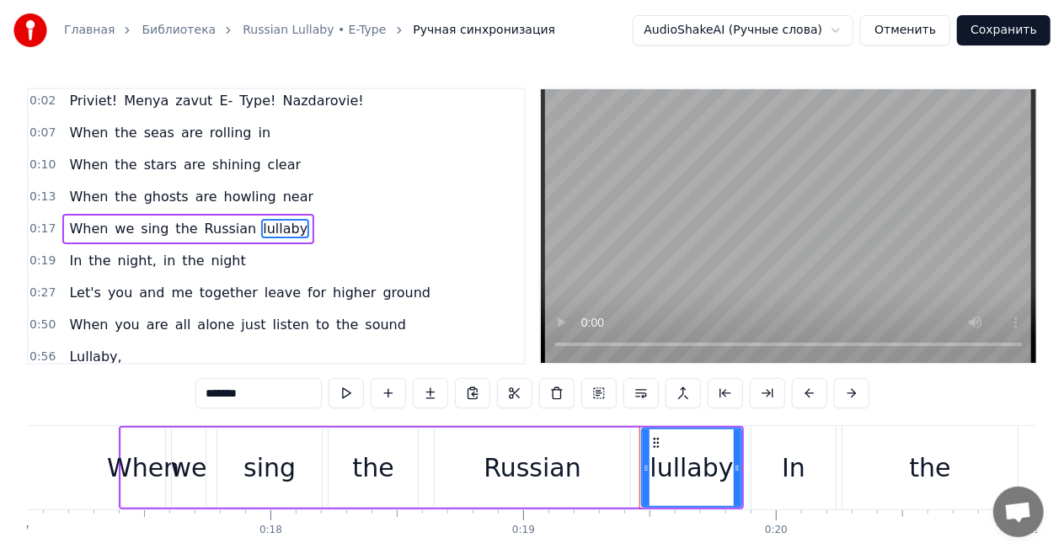
click at [288, 390] on input "*******" at bounding box center [258, 393] width 126 height 30
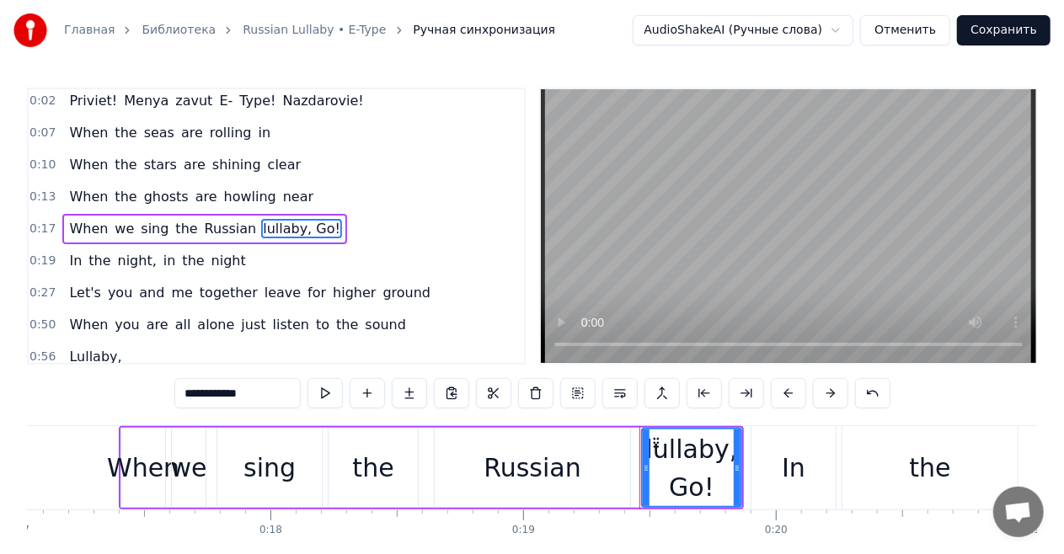
click at [69, 253] on span "In" at bounding box center [75, 260] width 16 height 19
type input "**"
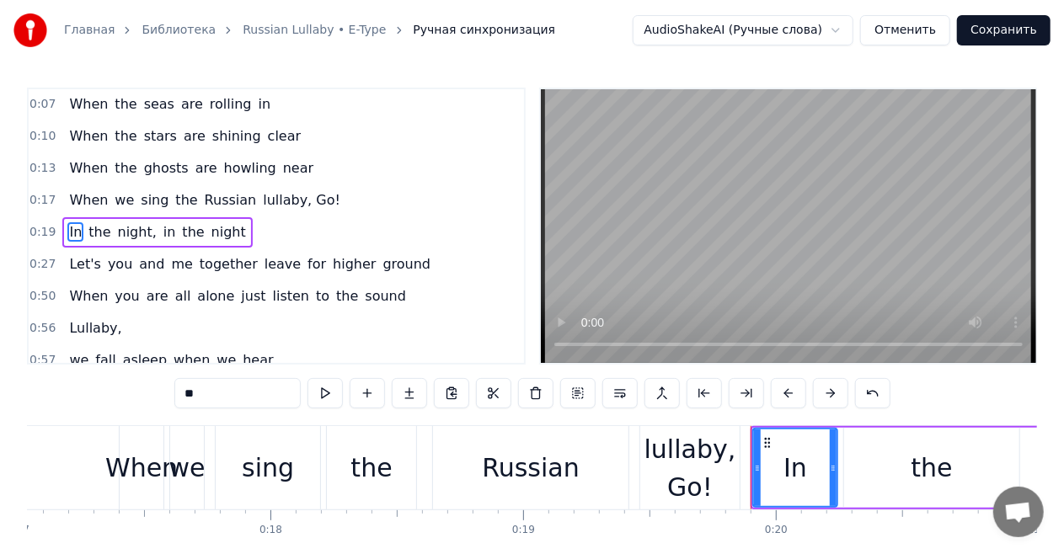
scroll to position [35, 0]
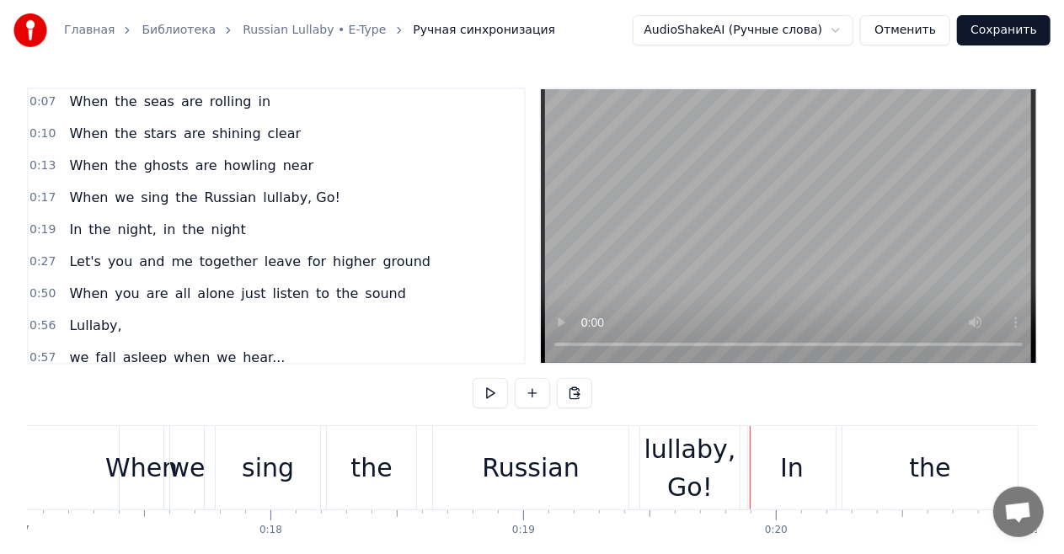
click at [40, 226] on span "0:19" at bounding box center [42, 230] width 26 height 17
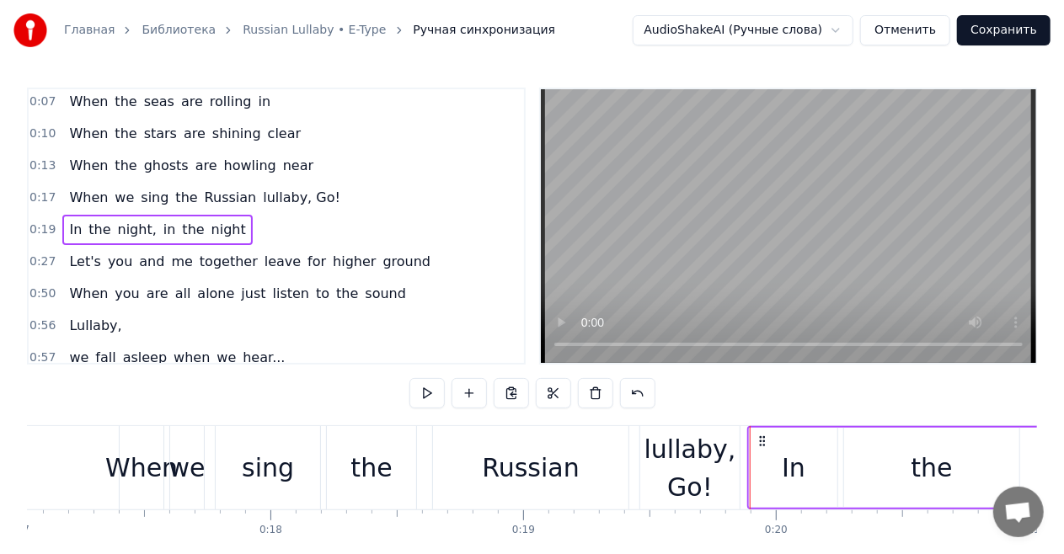
drag, startPoint x: 227, startPoint y: 231, endPoint x: 236, endPoint y: 246, distance: 17.3
click at [236, 246] on div "0:02 Priviet! Menya zavut E- Type! Nazdarovie! 0:07 When the seas are rolling i…" at bounding box center [276, 226] width 499 height 277
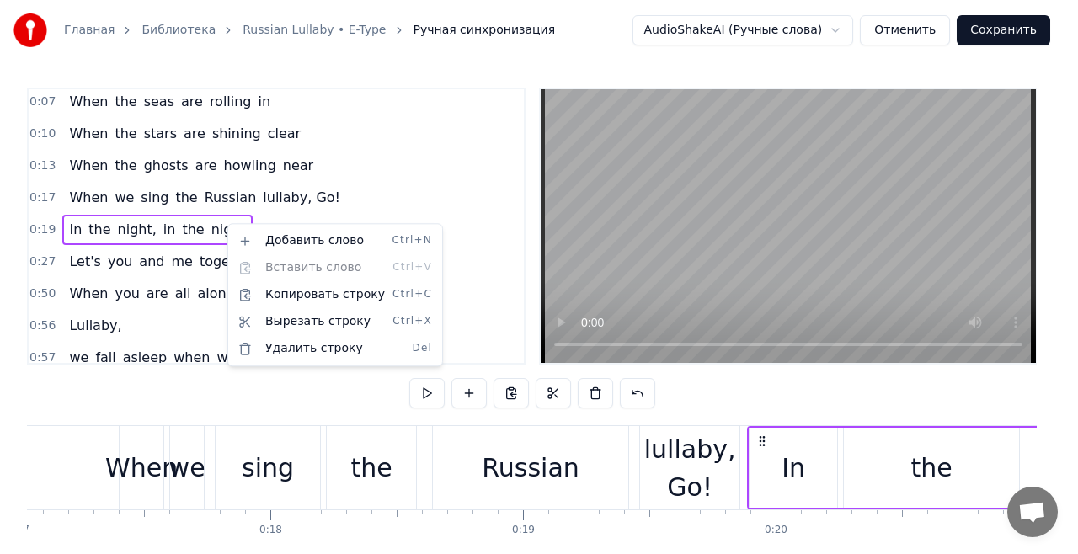
click at [43, 222] on html "Главная Библиотека Russian Lullaby • E-Type Ручная синхронизация AudioShakeAI (…" at bounding box center [539, 311] width 1078 height 623
click at [43, 222] on span "0:19" at bounding box center [42, 230] width 26 height 17
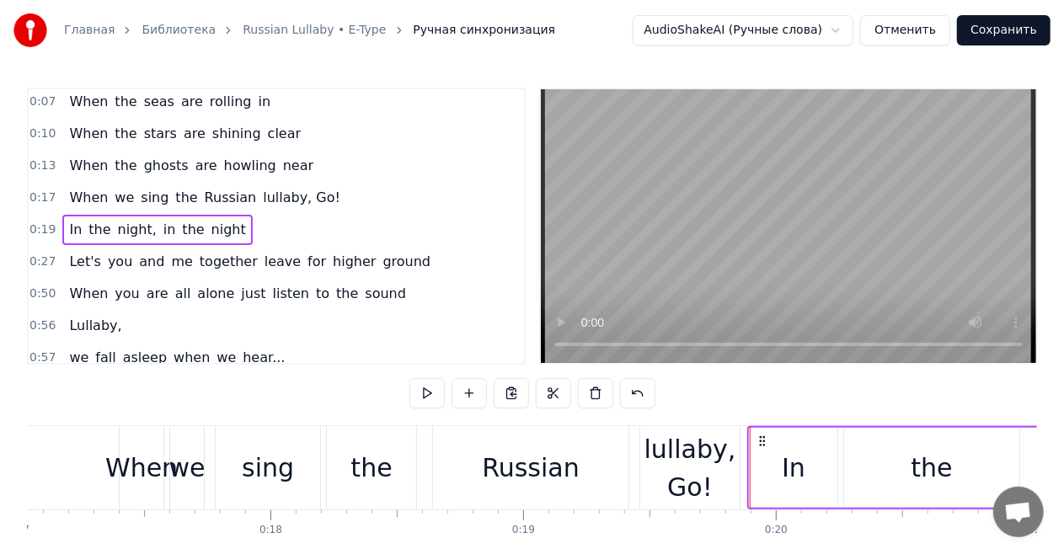
click at [43, 222] on span "0:19" at bounding box center [42, 230] width 26 height 17
click at [44, 222] on span "0:19" at bounding box center [42, 230] width 26 height 17
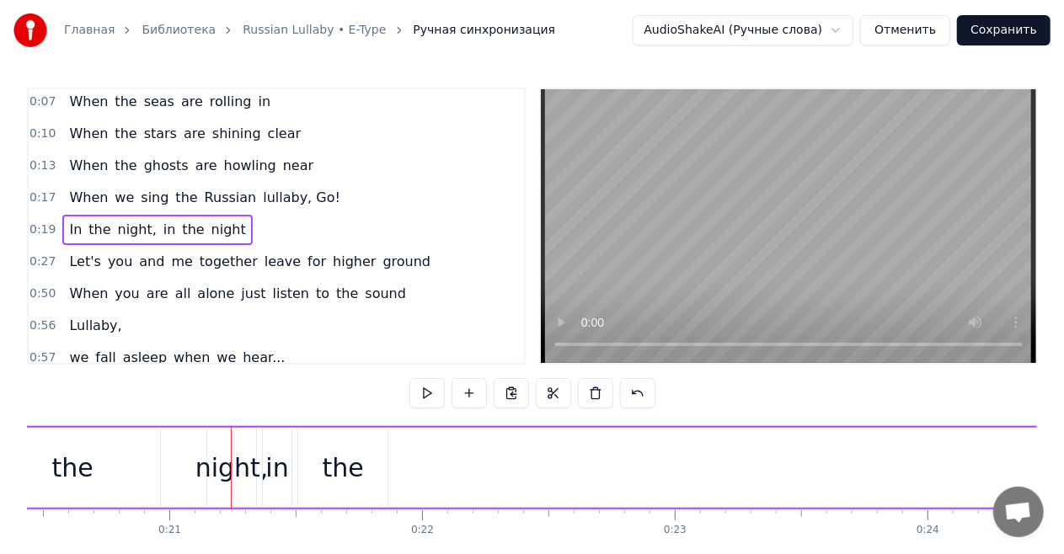
scroll to position [0, 5165]
click at [91, 192] on span "When" at bounding box center [88, 197] width 42 height 19
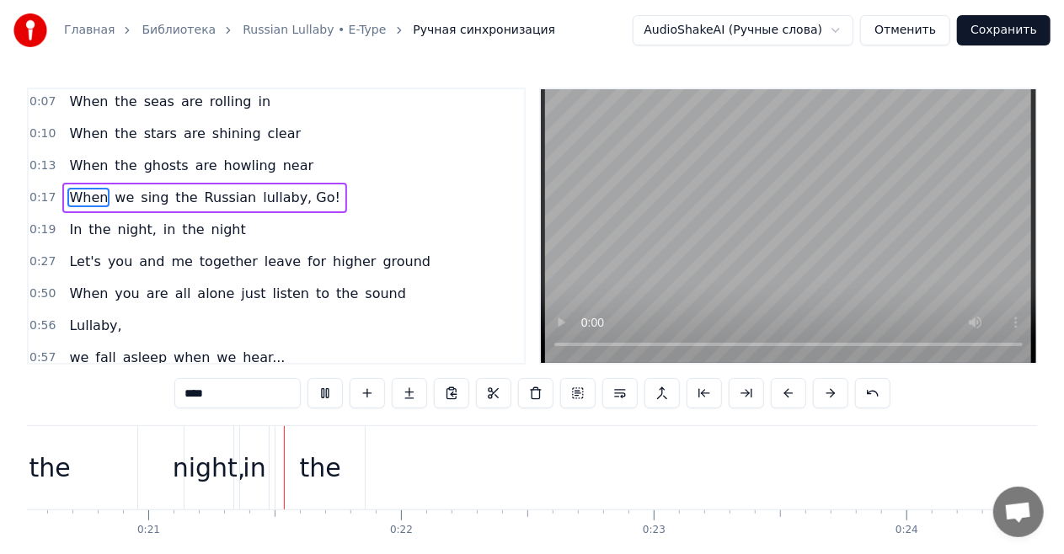
scroll to position [0, 5202]
click at [63, 240] on div "In the night, in the night" at bounding box center [157, 230] width 190 height 30
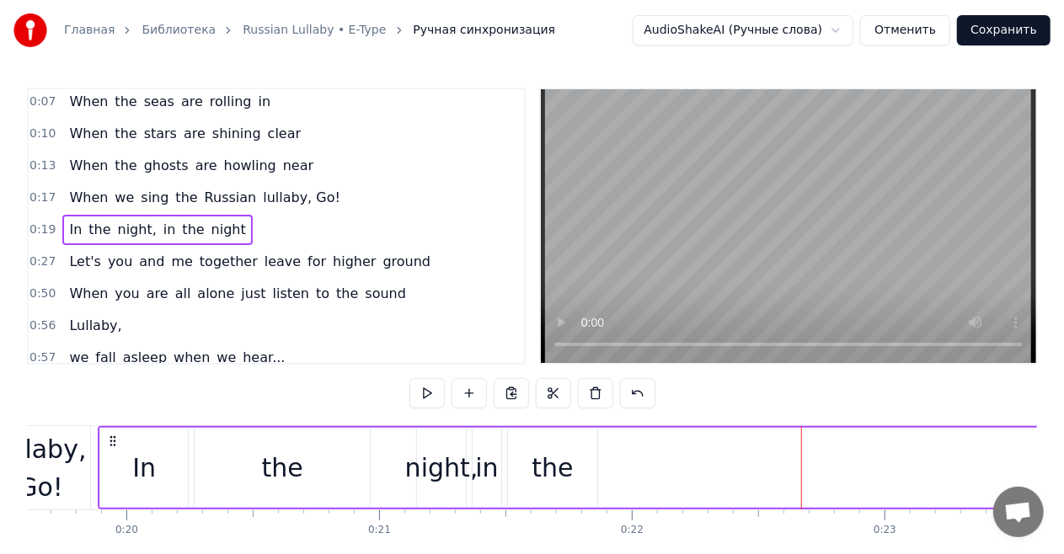
scroll to position [0, 4941]
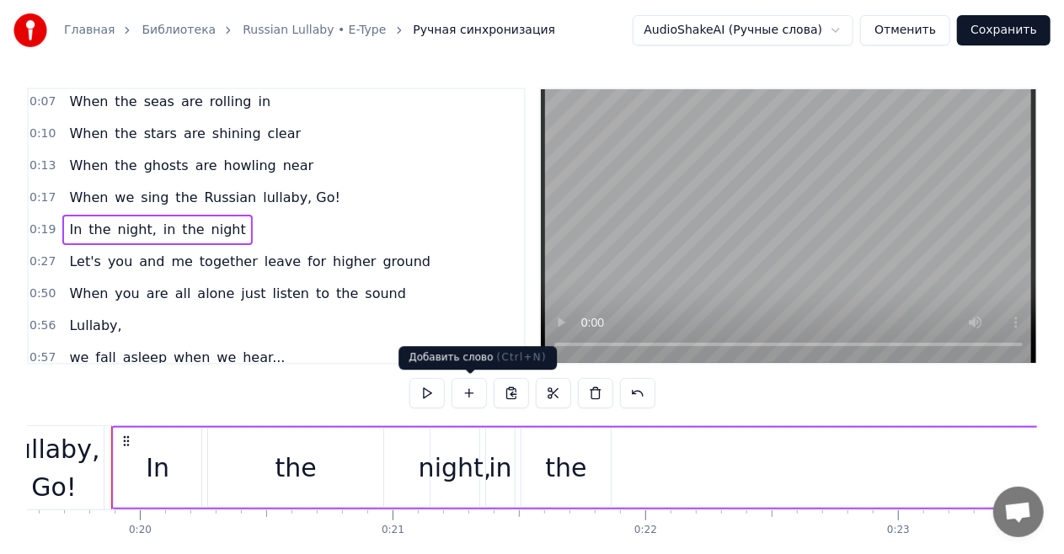
click at [475, 393] on button at bounding box center [469, 393] width 35 height 30
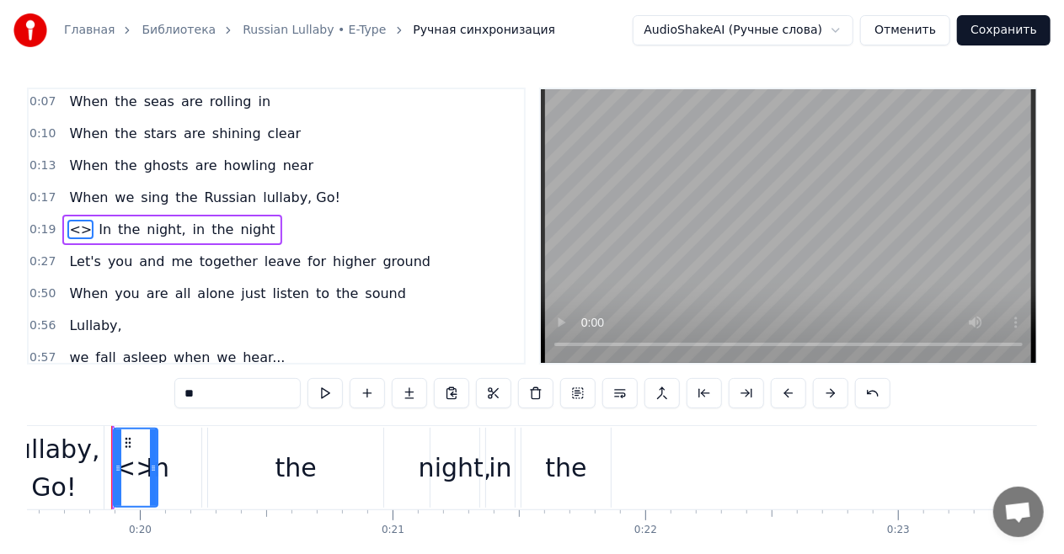
scroll to position [35, 0]
click at [861, 393] on button at bounding box center [872, 393] width 35 height 30
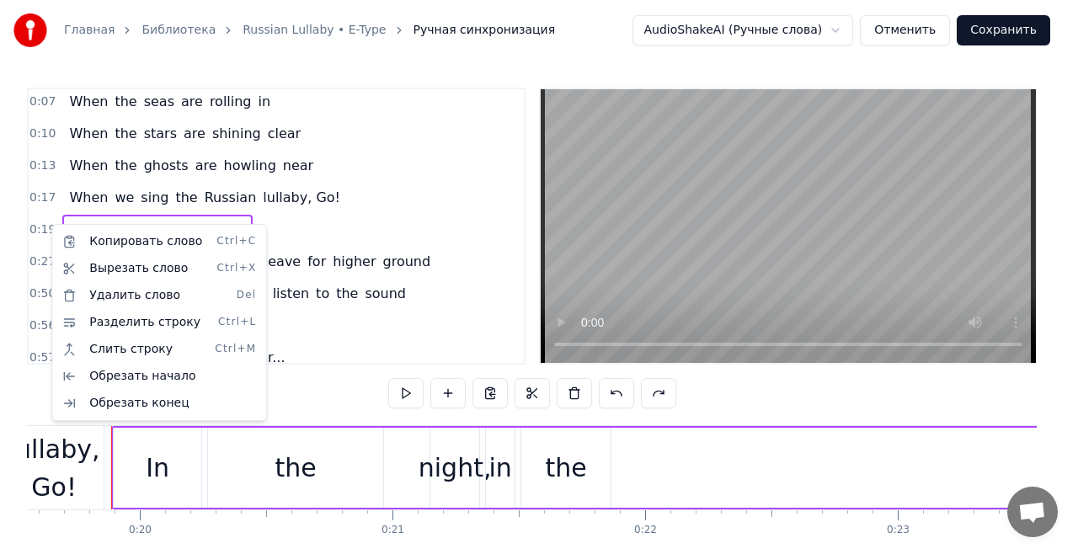
click at [319, 214] on html "Главная Библиотека Russian Lullaby • E-Type Ручная синхронизация AudioShakeAI (…" at bounding box center [539, 311] width 1078 height 623
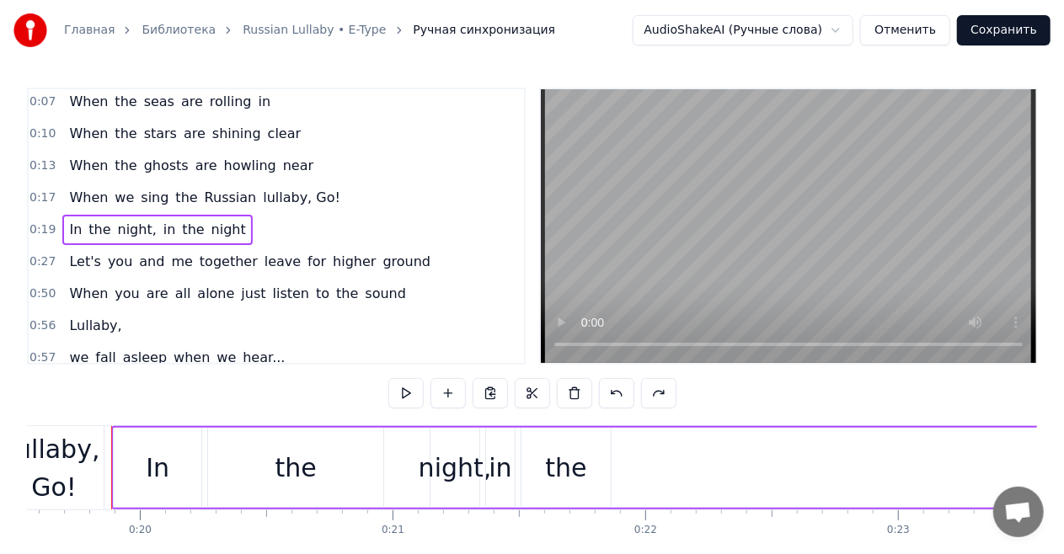
drag, startPoint x: 142, startPoint y: 494, endPoint x: 242, endPoint y: 488, distance: 99.6
drag, startPoint x: 148, startPoint y: 491, endPoint x: 211, endPoint y: 491, distance: 62.3
click at [126, 440] on icon at bounding box center [126, 441] width 13 height 13
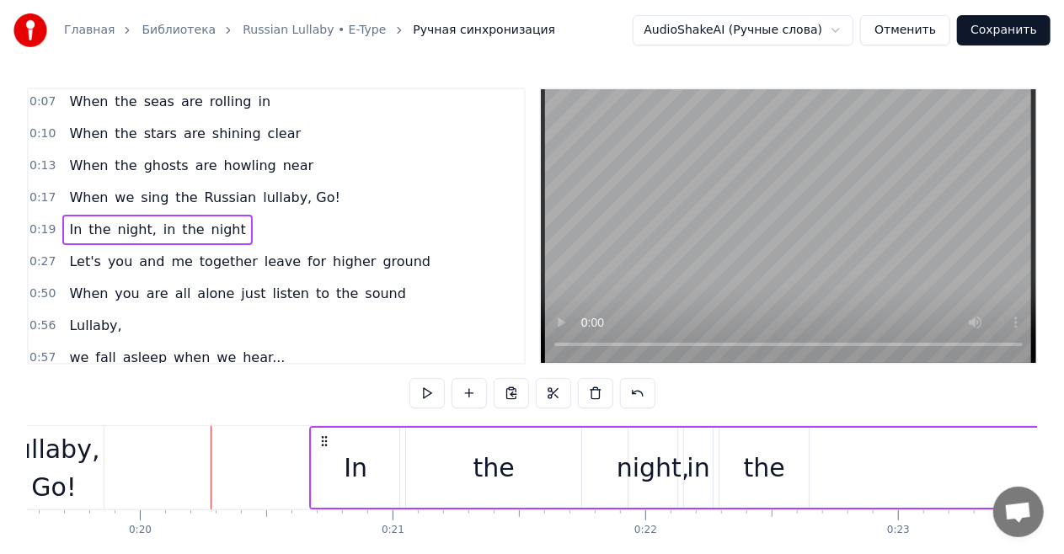
drag, startPoint x: 126, startPoint y: 441, endPoint x: 323, endPoint y: 444, distance: 197.1
click at [323, 444] on icon at bounding box center [324, 441] width 13 height 13
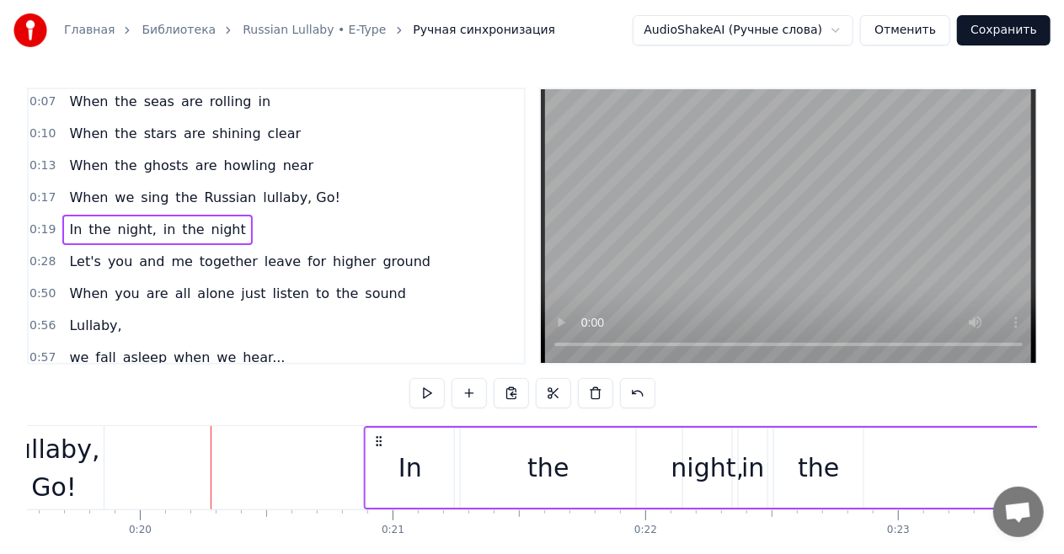
drag, startPoint x: 126, startPoint y: 439, endPoint x: 377, endPoint y: 441, distance: 251.9
click at [377, 441] on icon at bounding box center [377, 441] width 13 height 13
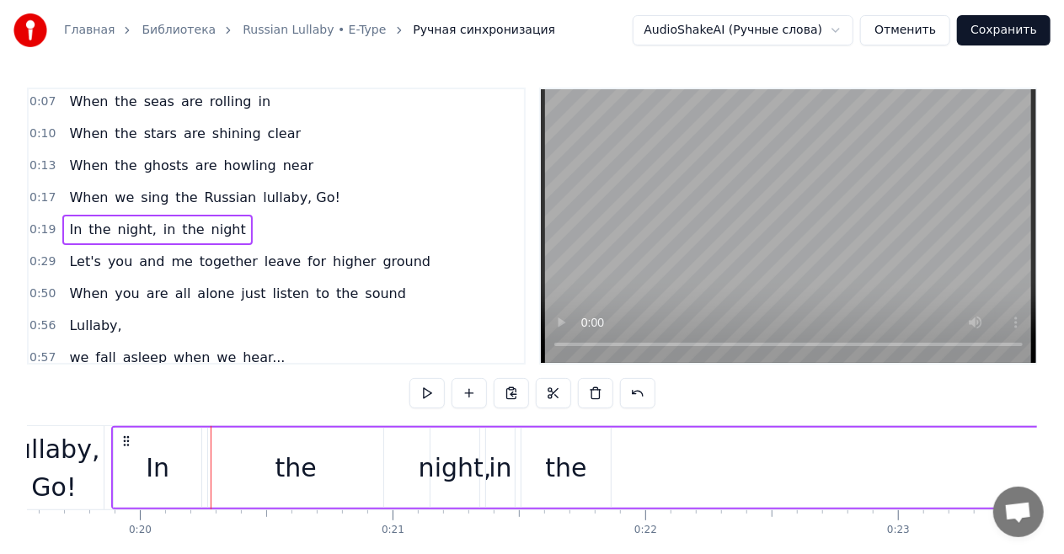
click at [101, 460] on div "lullaby, Go!" at bounding box center [53, 468] width 99 height 76
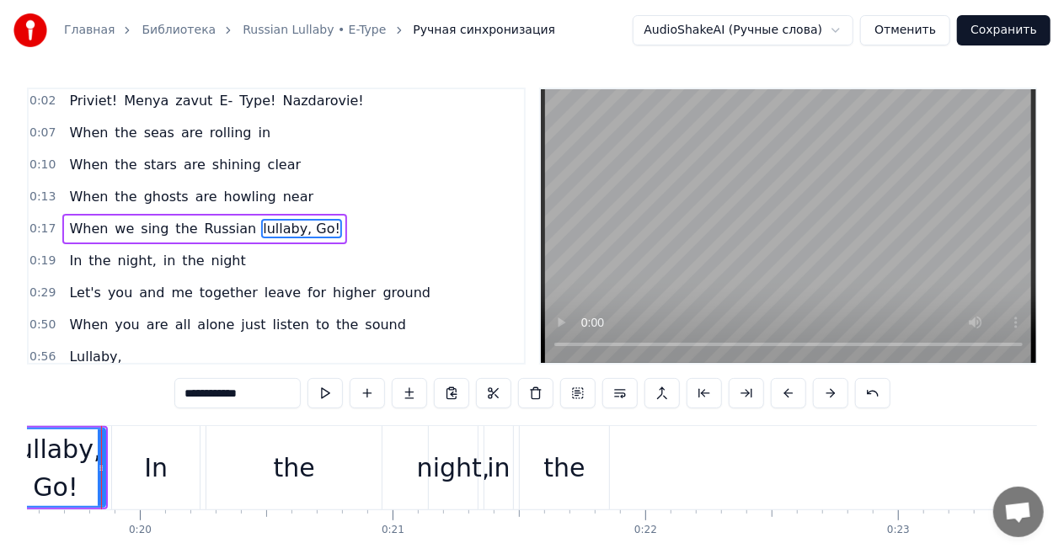
scroll to position [0, 4931]
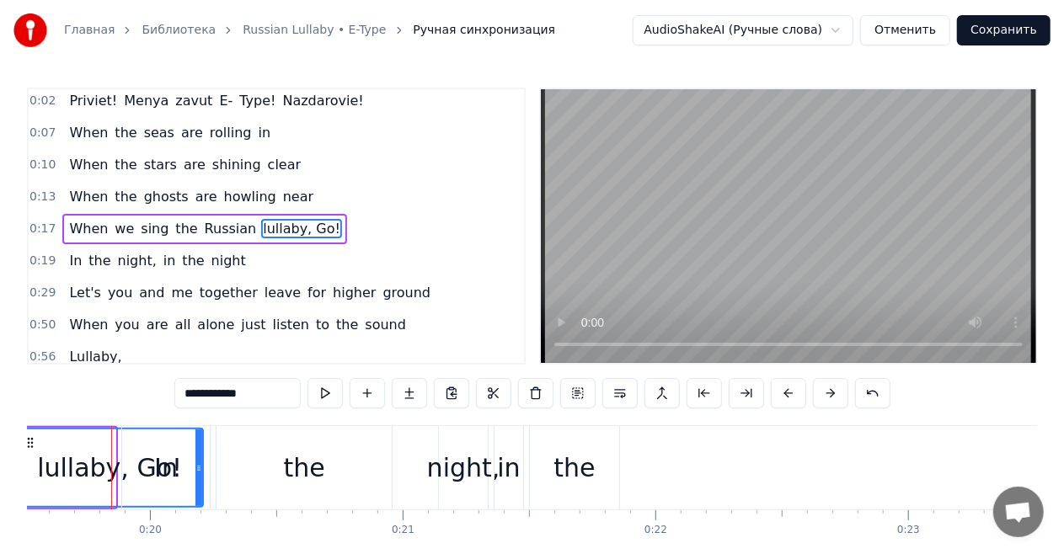
drag, startPoint x: 113, startPoint y: 463, endPoint x: 200, endPoint y: 459, distance: 87.7
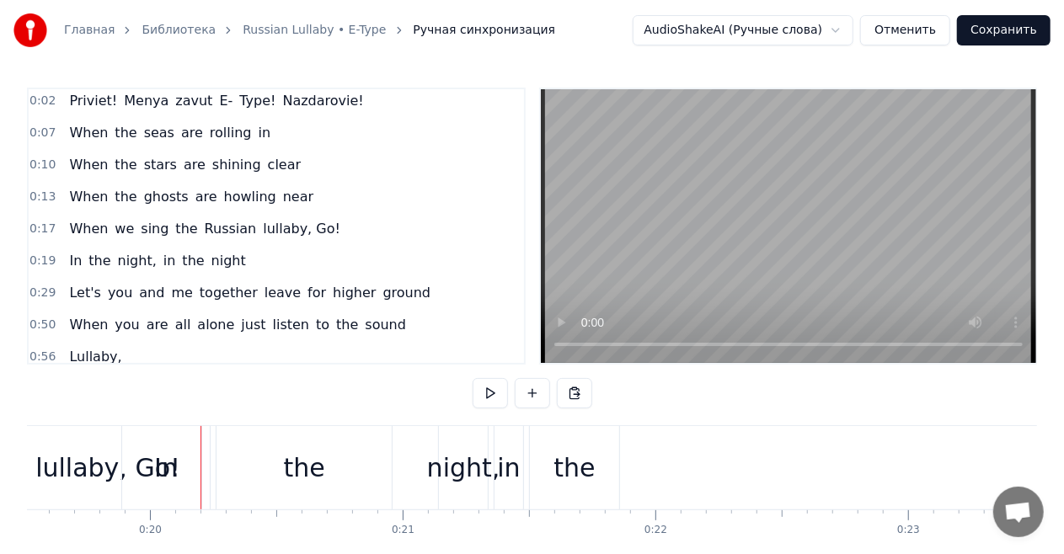
click at [105, 254] on div "In the night, in the night" at bounding box center [157, 261] width 190 height 30
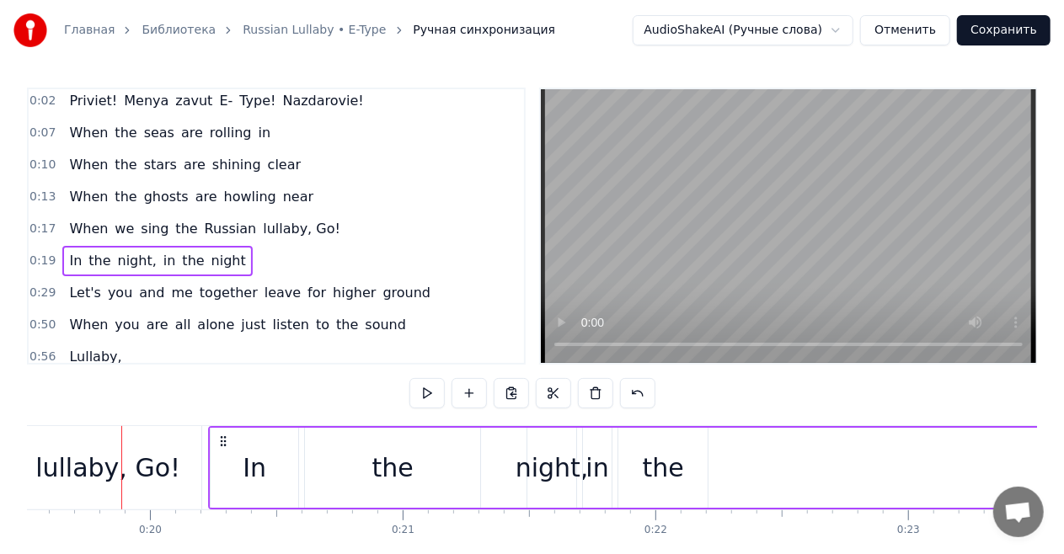
drag, startPoint x: 136, startPoint y: 441, endPoint x: 223, endPoint y: 441, distance: 86.8
click at [223, 441] on icon at bounding box center [222, 441] width 13 height 13
click at [56, 224] on div "0:17 When we sing the Russian lullaby, Go!" at bounding box center [276, 229] width 495 height 32
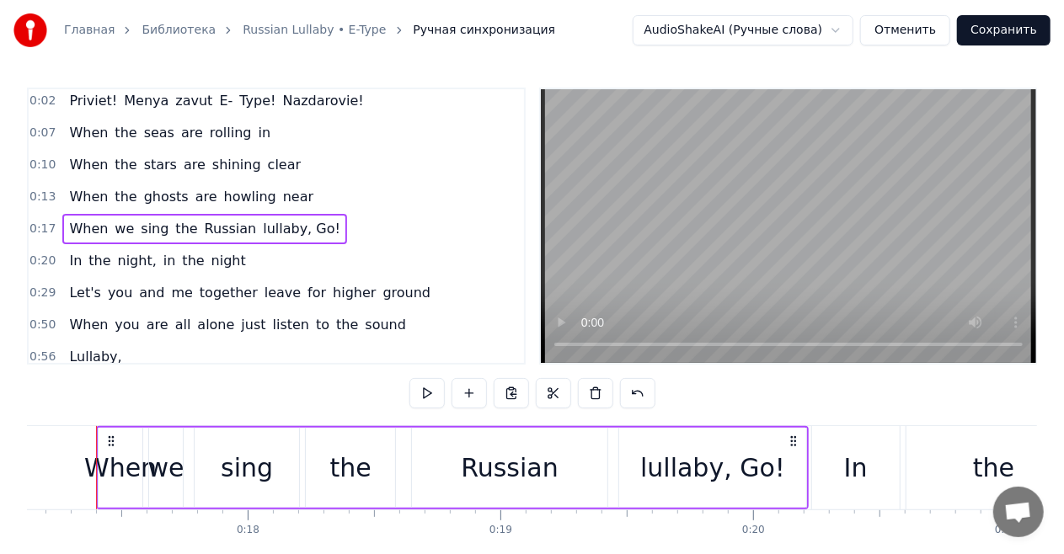
scroll to position [0, 4313]
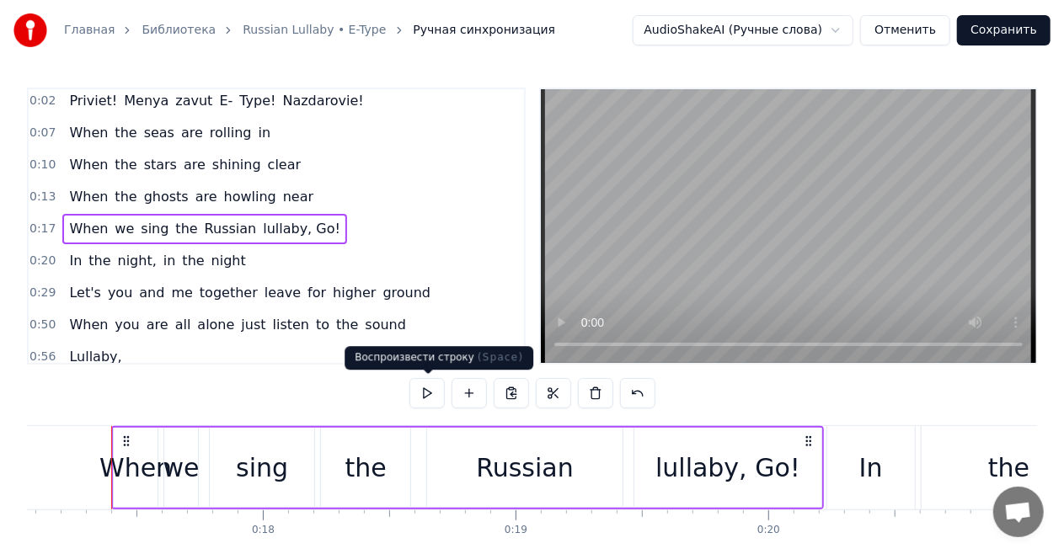
click at [429, 391] on button at bounding box center [426, 393] width 35 height 30
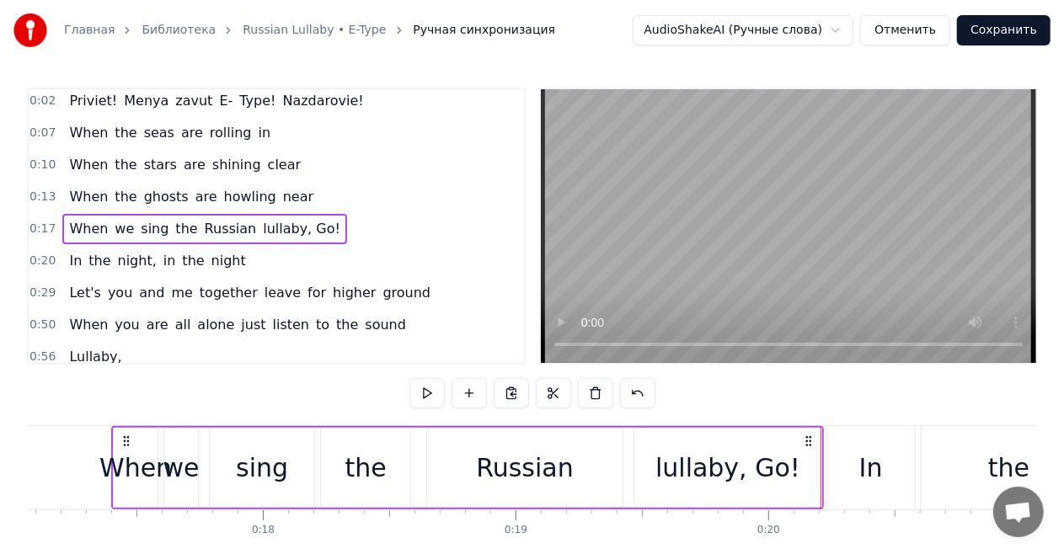
click at [429, 391] on button at bounding box center [426, 393] width 35 height 30
click at [810, 441] on circle at bounding box center [810, 441] width 1 height 1
click at [297, 228] on span "lullaby, Go!" at bounding box center [301, 228] width 81 height 19
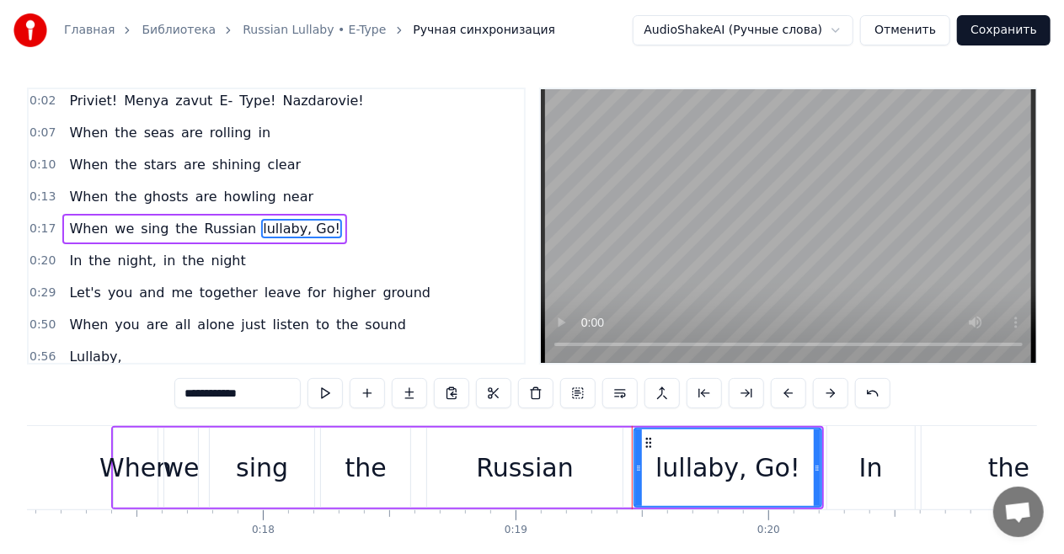
click at [297, 228] on span "lullaby, Go!" at bounding box center [301, 228] width 81 height 19
click at [762, 470] on div "lullaby, Go!" at bounding box center [727, 468] width 145 height 38
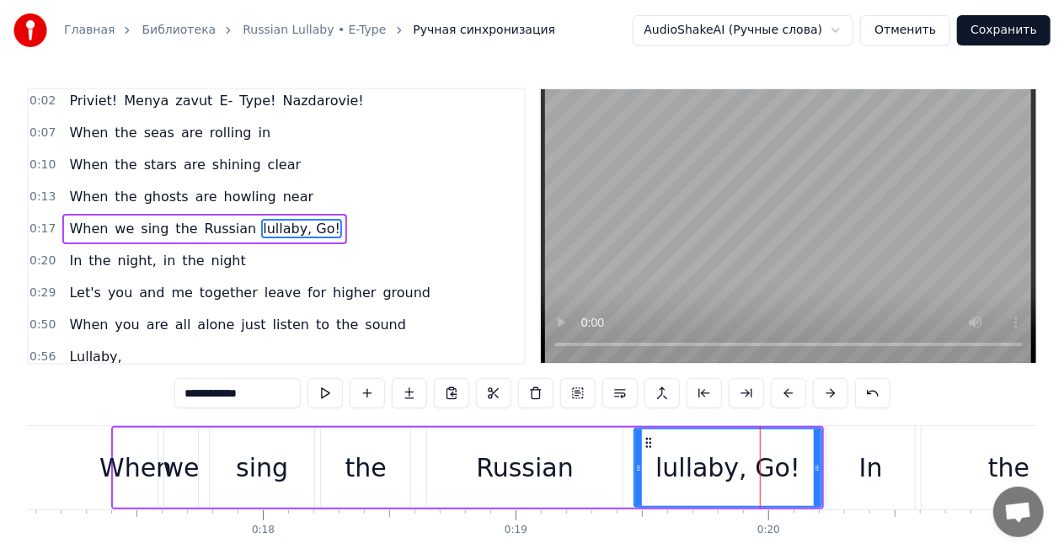
click at [772, 471] on div "lullaby, Go!" at bounding box center [727, 468] width 145 height 38
click at [754, 474] on div "lullaby, Go!" at bounding box center [727, 468] width 145 height 38
click at [598, 477] on div "Russian" at bounding box center [524, 468] width 195 height 80
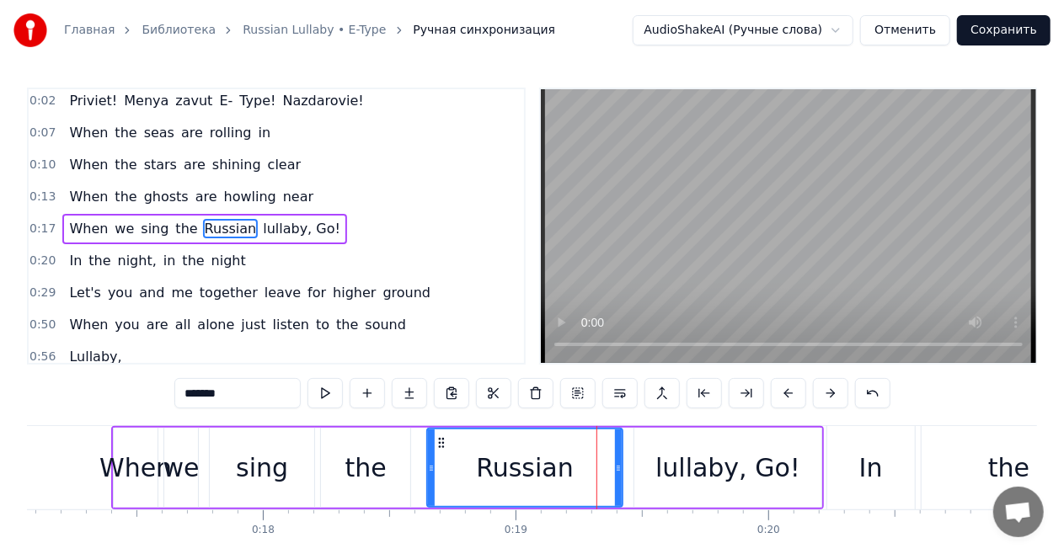
click at [268, 231] on span "lullaby, Go!" at bounding box center [301, 228] width 81 height 19
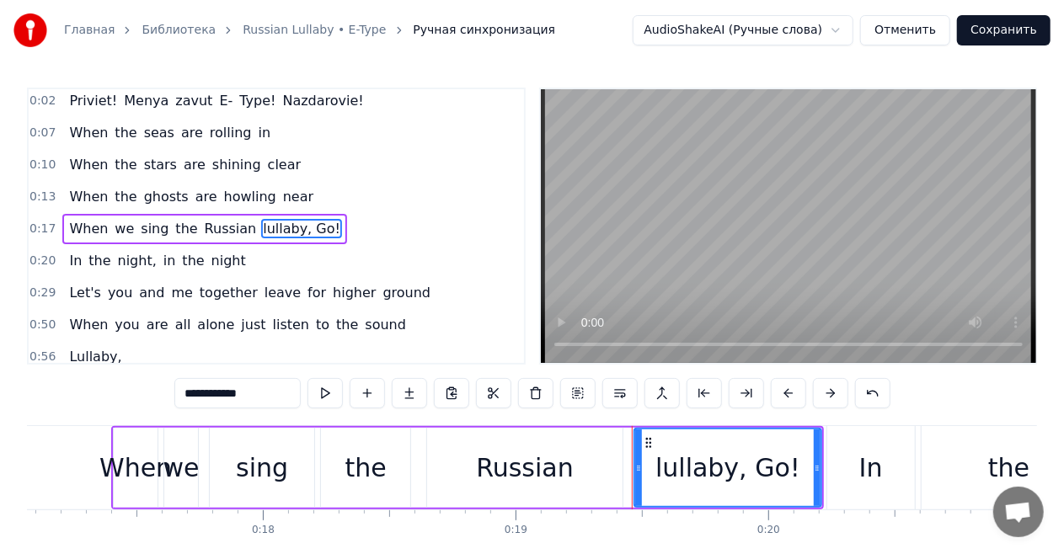
click at [273, 231] on span "lullaby, Go!" at bounding box center [301, 228] width 81 height 19
click at [273, 230] on span "lullaby, Go!" at bounding box center [301, 228] width 81 height 19
click at [276, 230] on span "lullaby, Go!" at bounding box center [301, 228] width 81 height 19
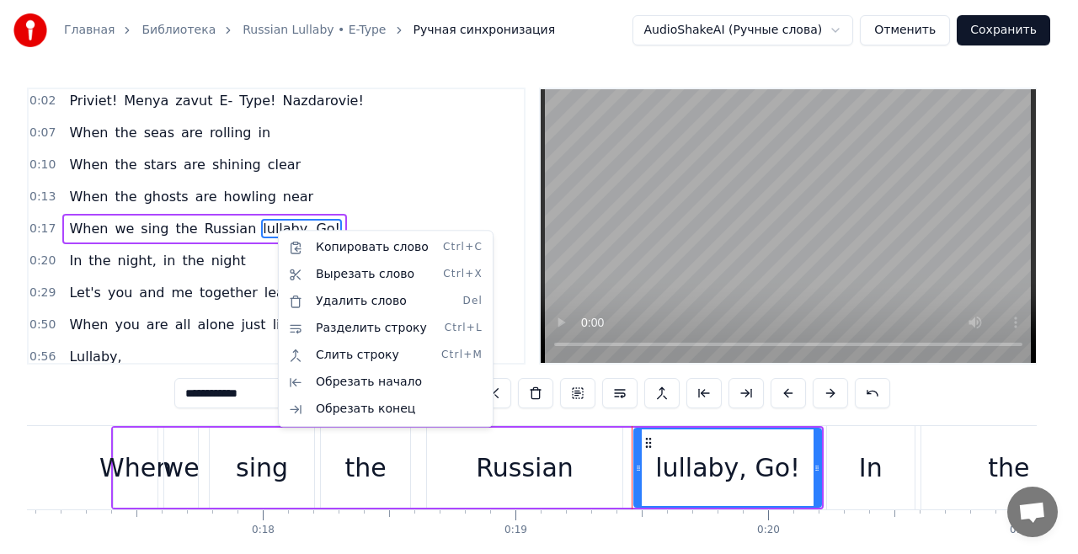
click at [265, 224] on html "Главная Библиотека Russian Lullaby • E-Type Ручная синхронизация AudioShakeAI (…" at bounding box center [539, 311] width 1078 height 623
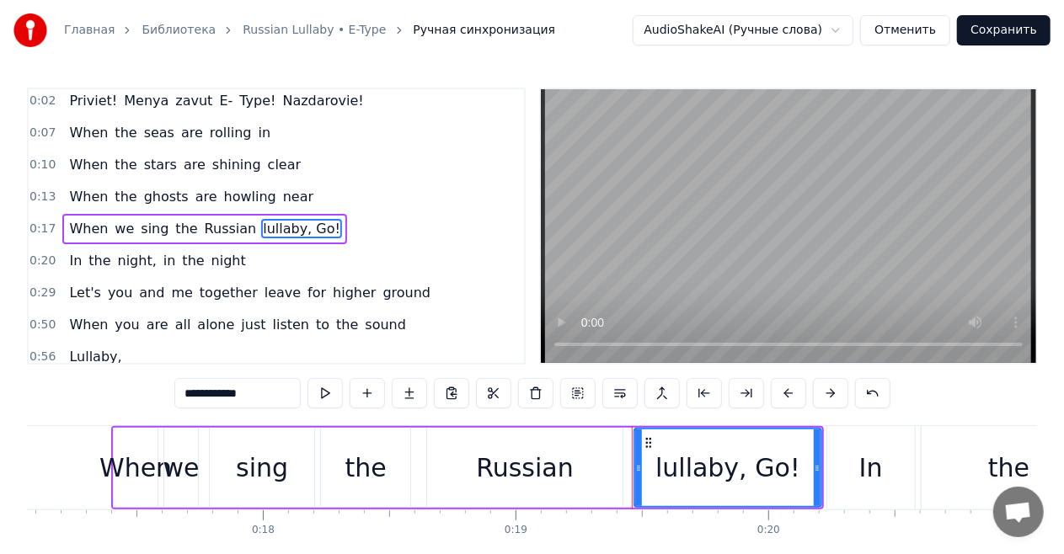
click at [291, 224] on span "lullaby, Go!" at bounding box center [301, 228] width 81 height 19
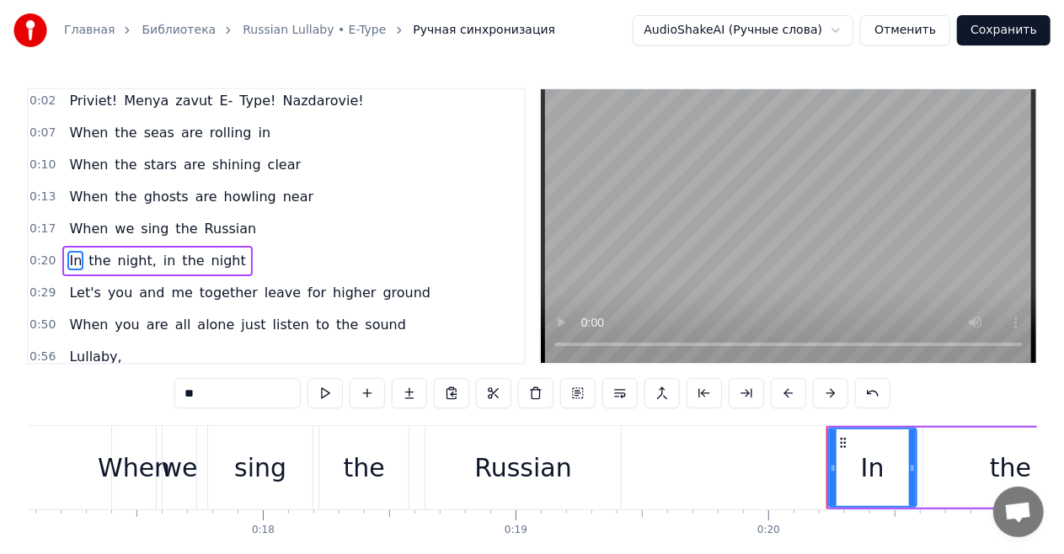
scroll to position [35, 0]
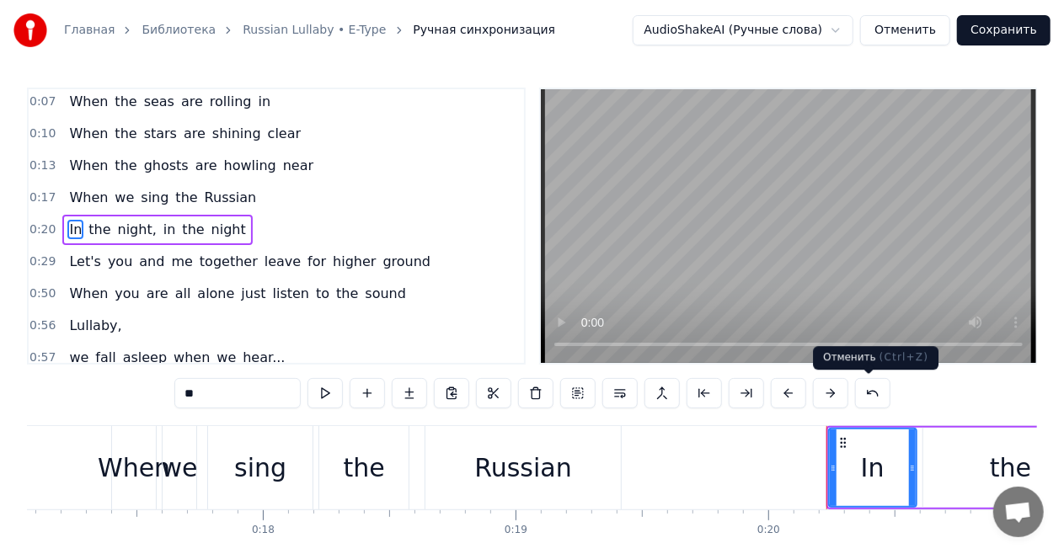
click at [874, 403] on button at bounding box center [872, 393] width 35 height 30
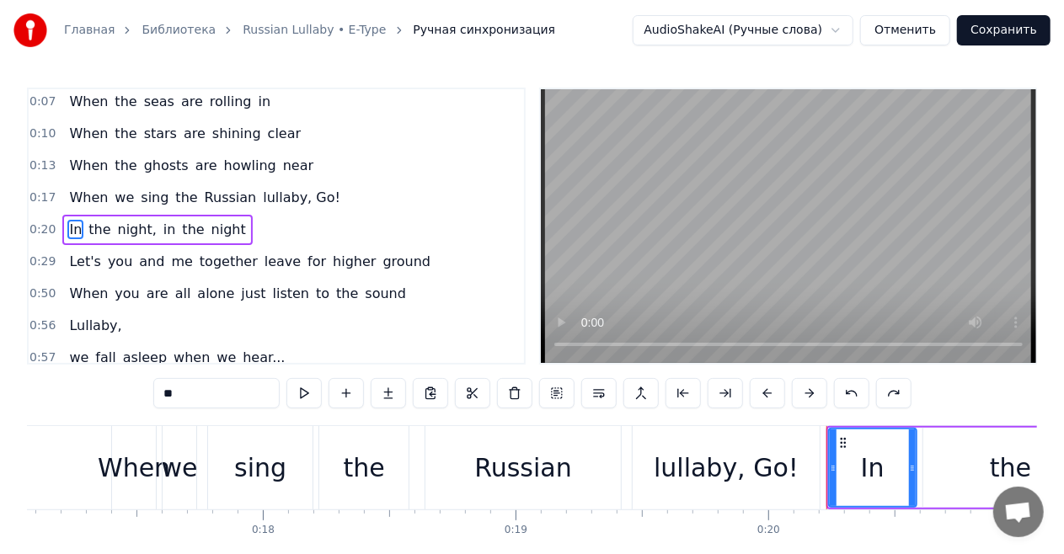
click at [261, 199] on span "lullaby, Go!" at bounding box center [301, 197] width 81 height 19
type input "**********"
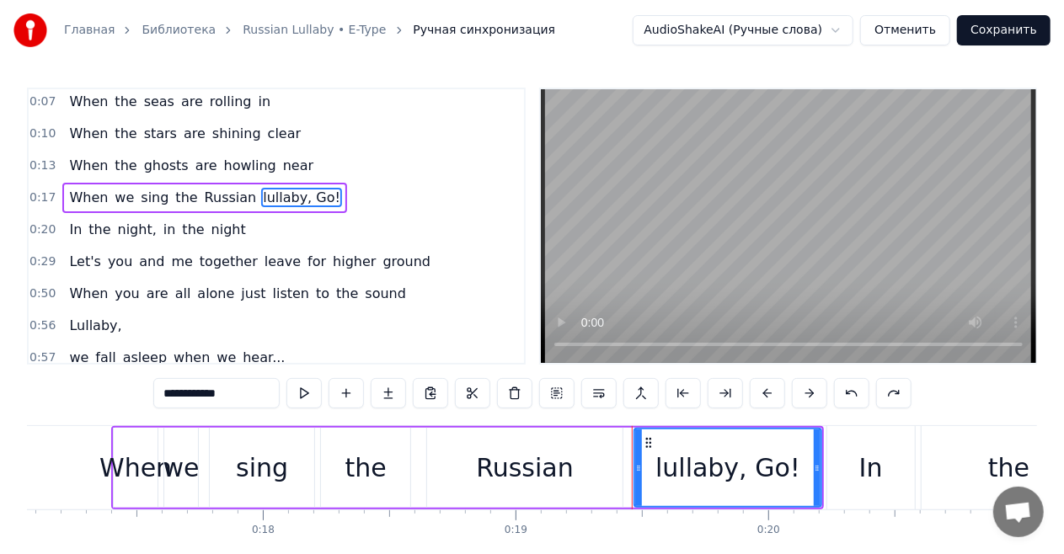
scroll to position [4, 0]
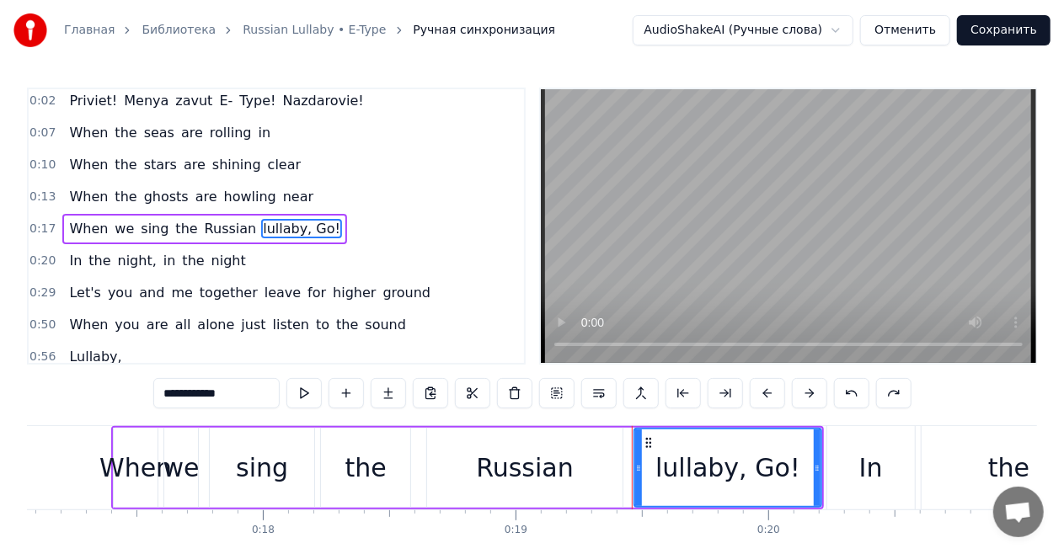
click at [280, 227] on span "lullaby, Go!" at bounding box center [301, 228] width 81 height 19
click at [758, 465] on div "lullaby, Go!" at bounding box center [727, 468] width 145 height 38
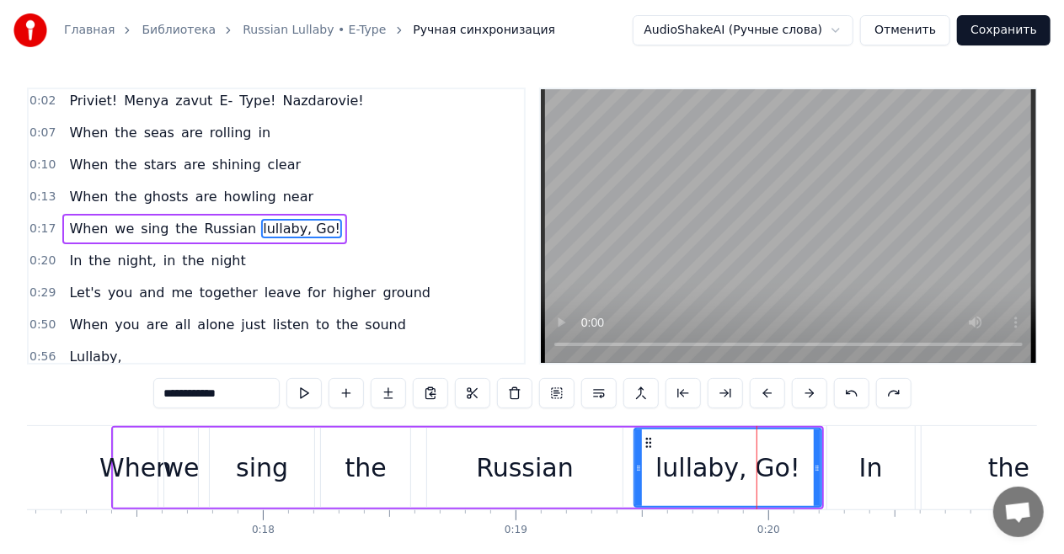
click at [745, 471] on div "lullaby, Go!" at bounding box center [727, 468] width 145 height 38
click at [701, 471] on div "lullaby, Go!" at bounding box center [727, 468] width 145 height 38
click at [64, 238] on div "When we sing the Russian lullaby, Go!" at bounding box center [204, 229] width 285 height 30
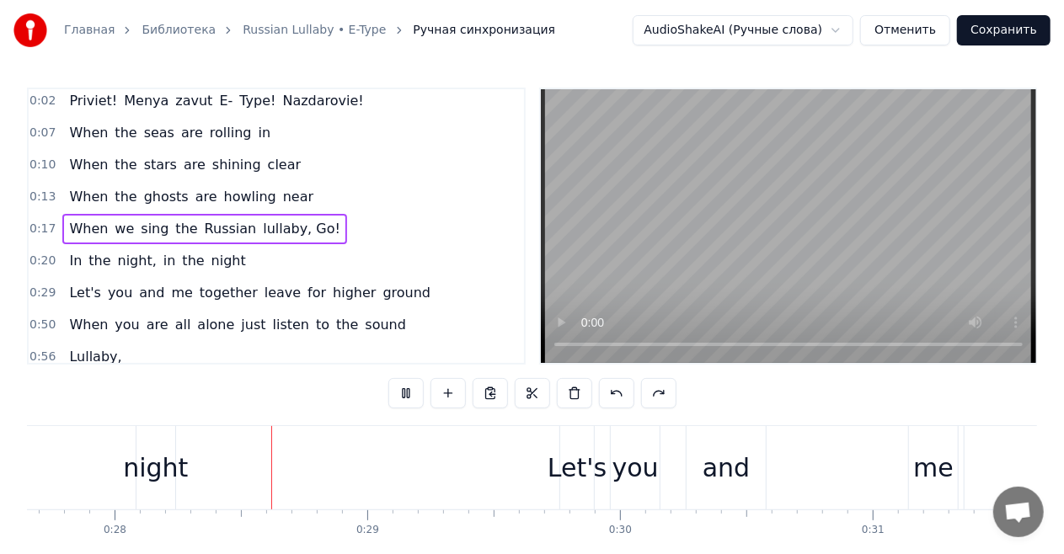
scroll to position [0, 6999]
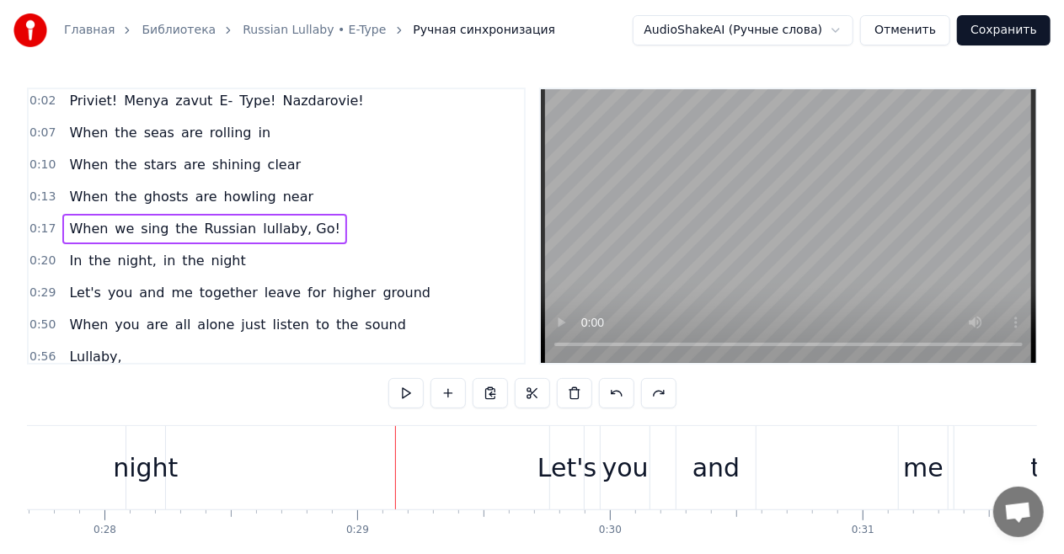
click at [76, 259] on span "In" at bounding box center [75, 260] width 16 height 19
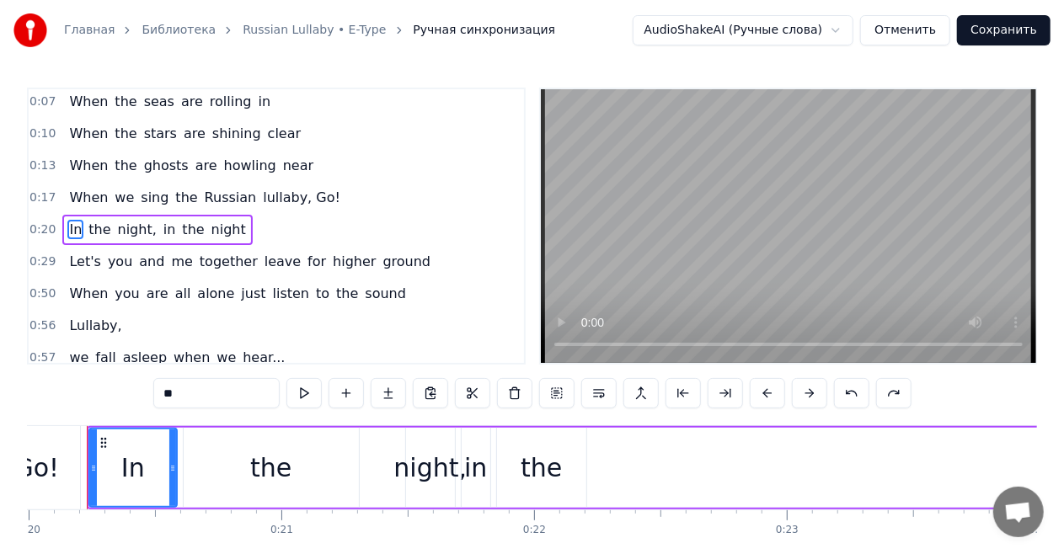
scroll to position [0, 5027]
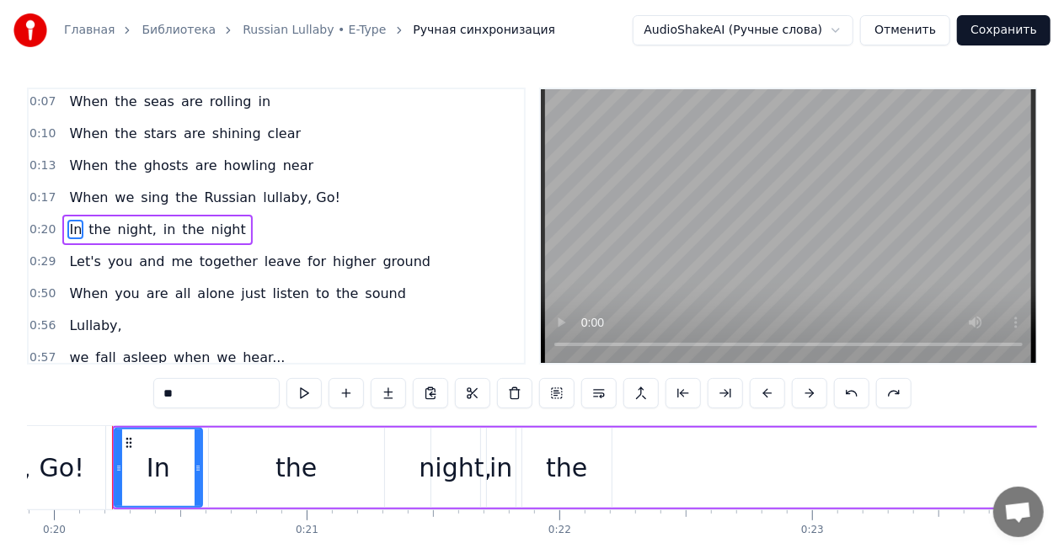
click at [207, 215] on div "In the night, in the night" at bounding box center [157, 230] width 190 height 30
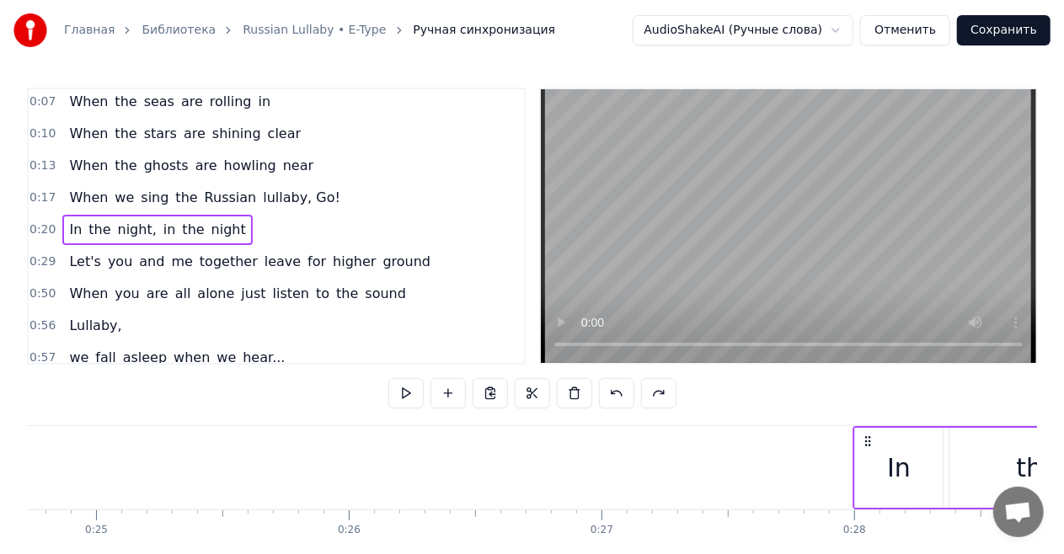
scroll to position [0, 6269]
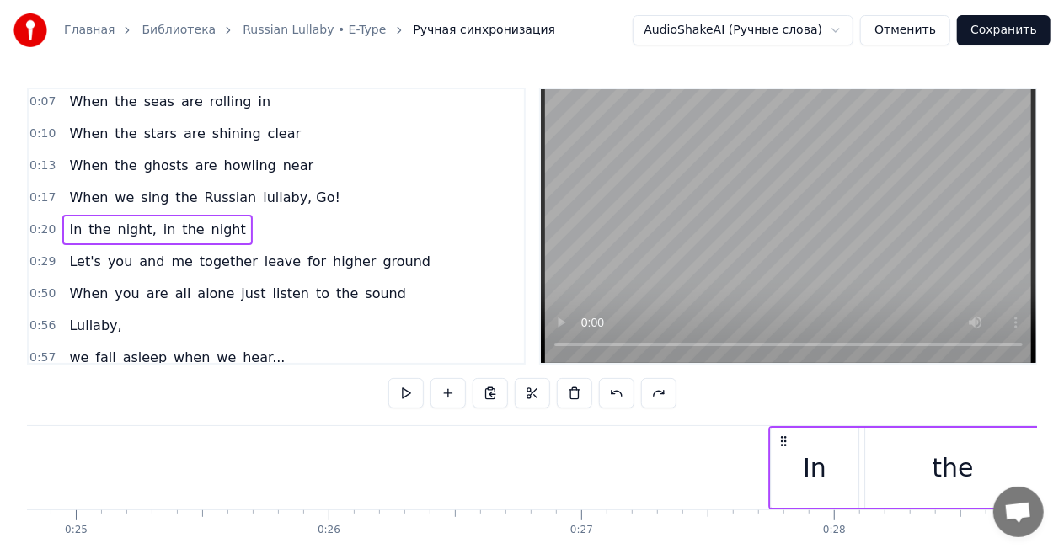
drag, startPoint x: 126, startPoint y: 440, endPoint x: 783, endPoint y: 445, distance: 657.1
click at [783, 445] on icon at bounding box center [783, 441] width 13 height 13
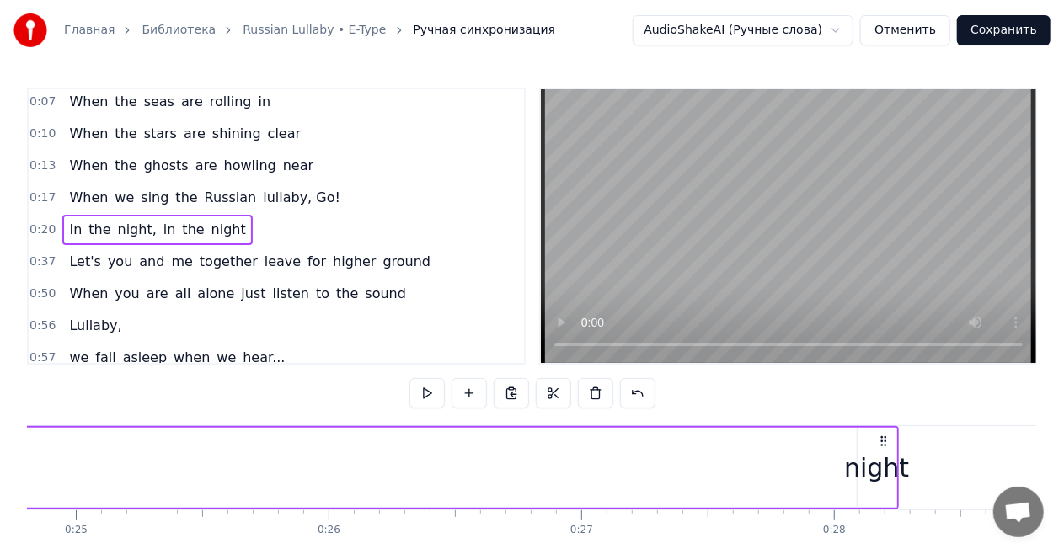
click at [303, 183] on div "When we sing the Russian lullaby, Go!" at bounding box center [204, 198] width 285 height 30
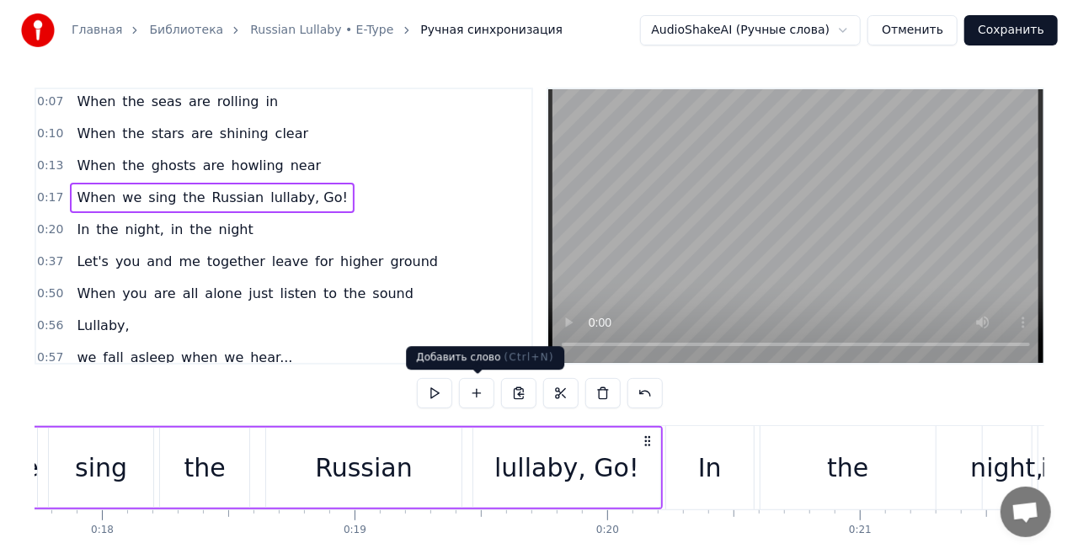
scroll to position [0, 4313]
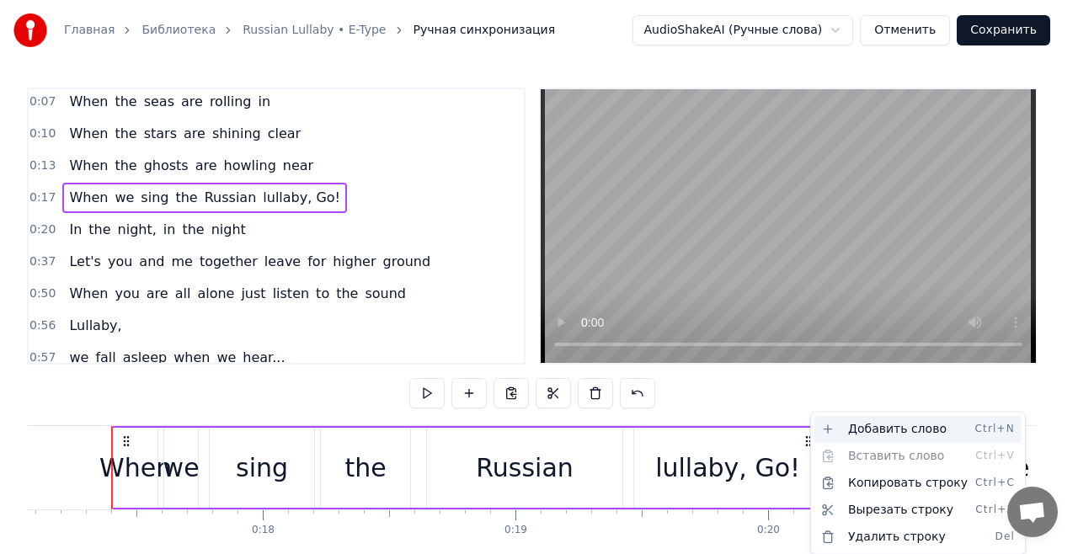
click at [826, 436] on div "Добавить слово Ctrl+N" at bounding box center [918, 429] width 207 height 27
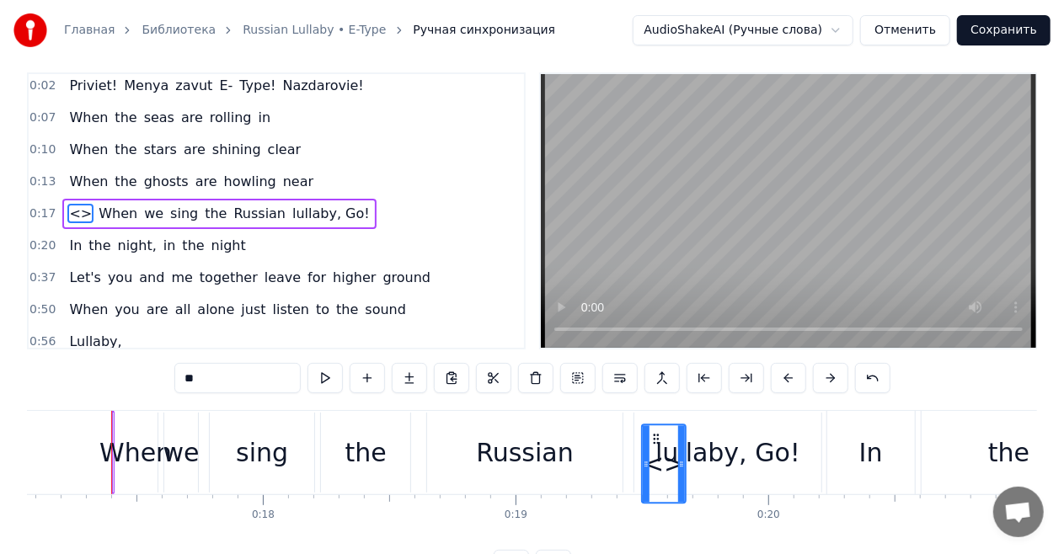
scroll to position [17, 0]
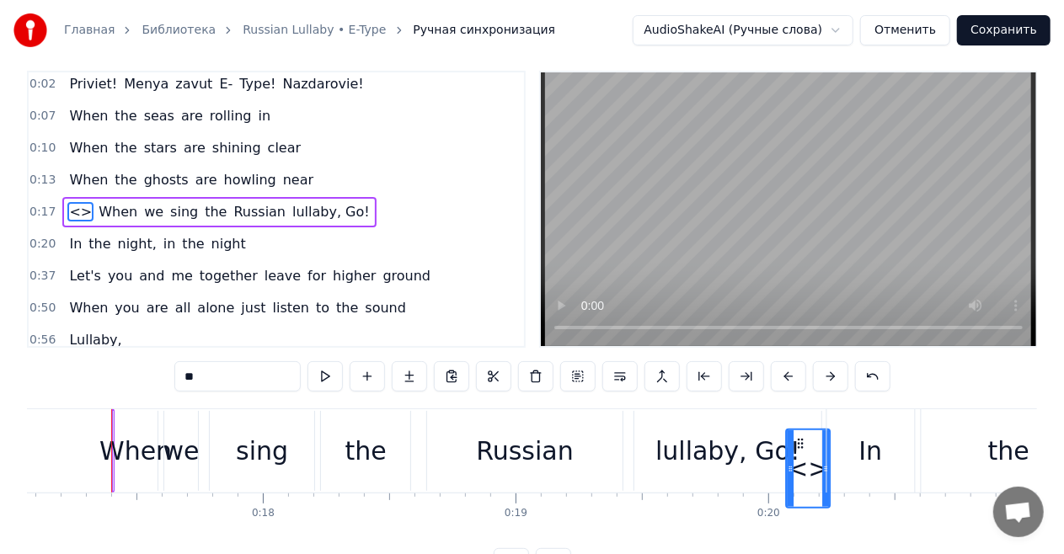
drag, startPoint x: 126, startPoint y: 445, endPoint x: 799, endPoint y: 407, distance: 673.3
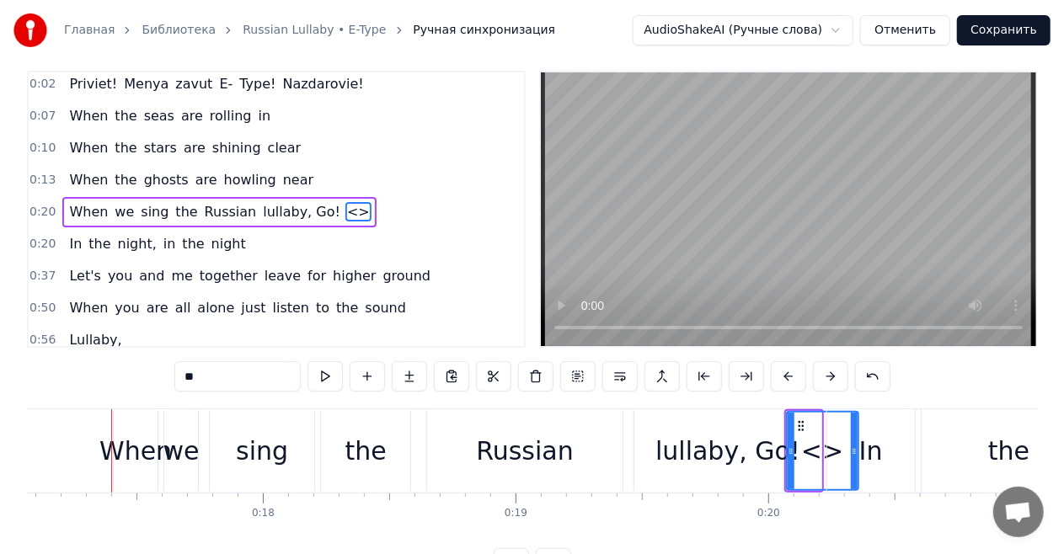
drag, startPoint x: 816, startPoint y: 454, endPoint x: 892, endPoint y: 454, distance: 75.8
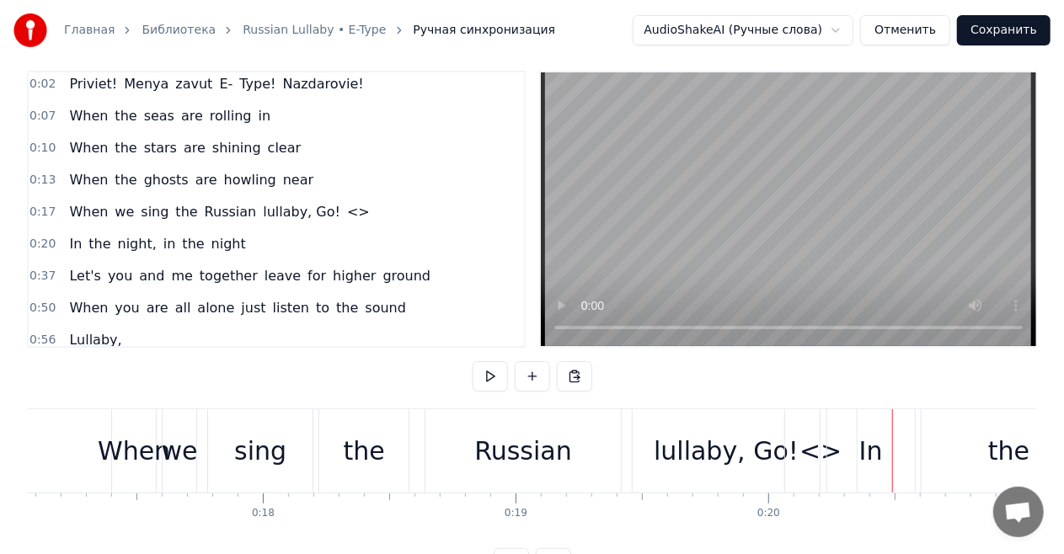
click at [813, 452] on div "<>" at bounding box center [820, 451] width 42 height 38
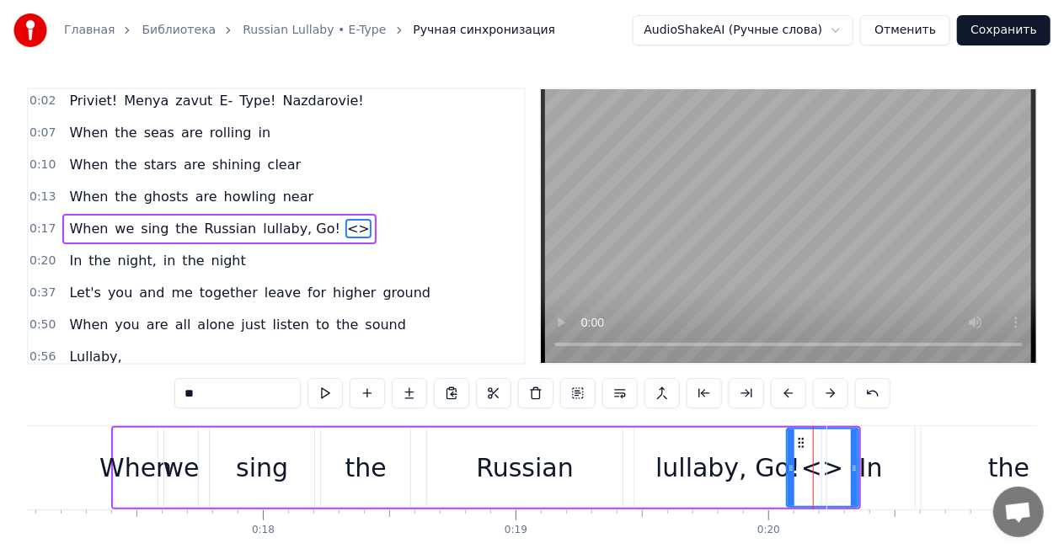
click at [704, 491] on div "lullaby, Go!" at bounding box center [727, 468] width 187 height 80
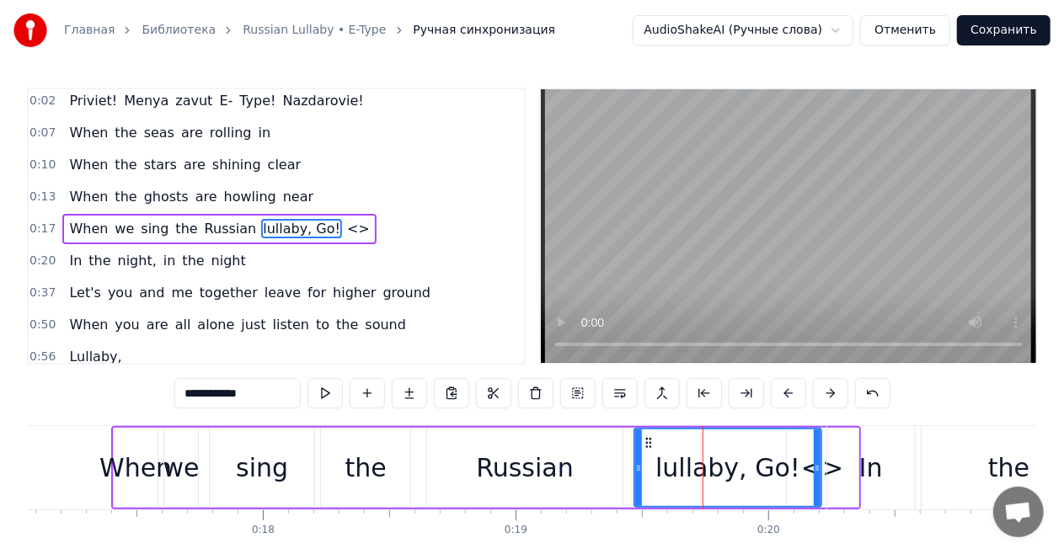
click at [286, 226] on span "lullaby, Go!" at bounding box center [301, 228] width 81 height 19
click at [345, 230] on span "<>" at bounding box center [358, 228] width 26 height 19
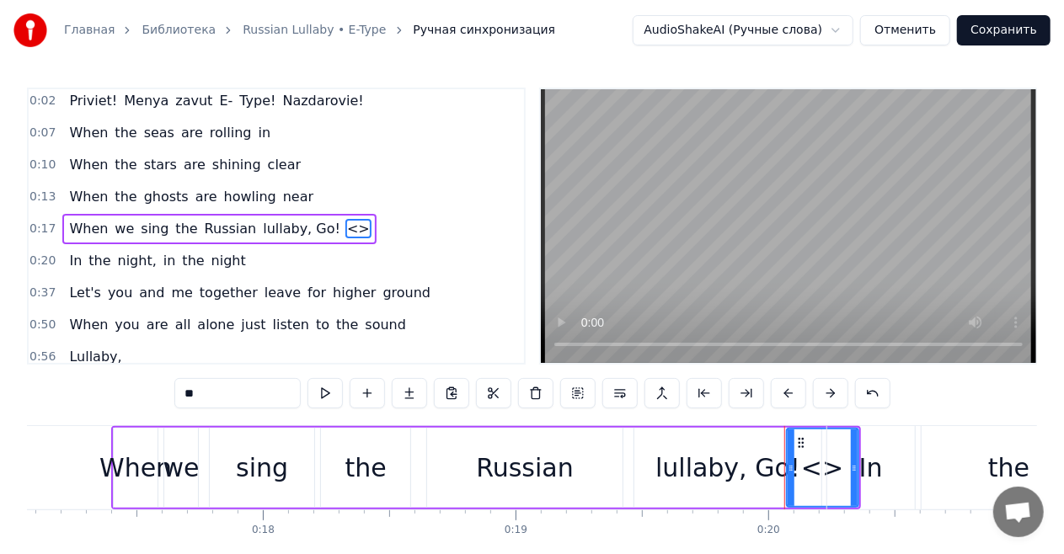
click at [847, 465] on div "In" at bounding box center [871, 467] width 88 height 83
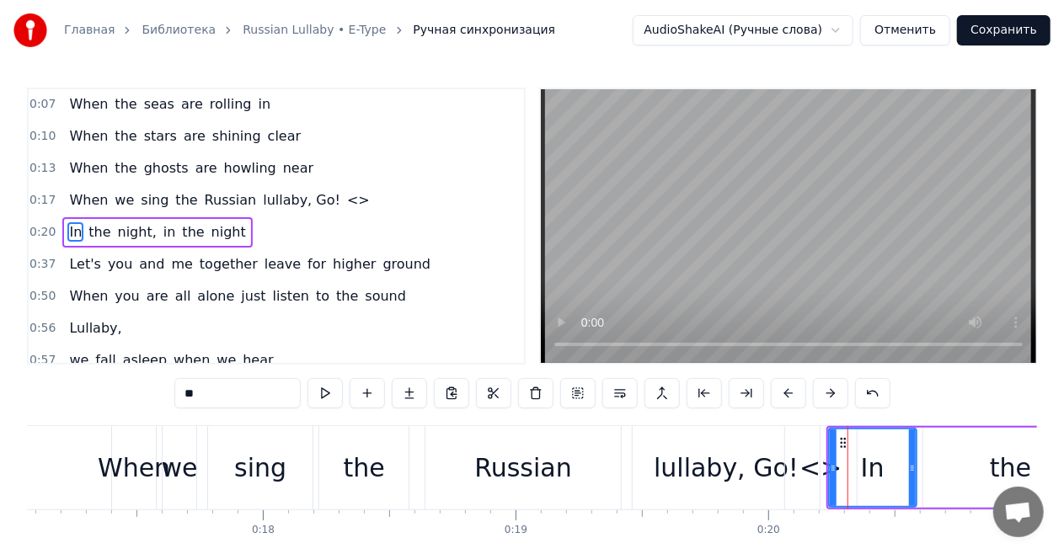
scroll to position [35, 0]
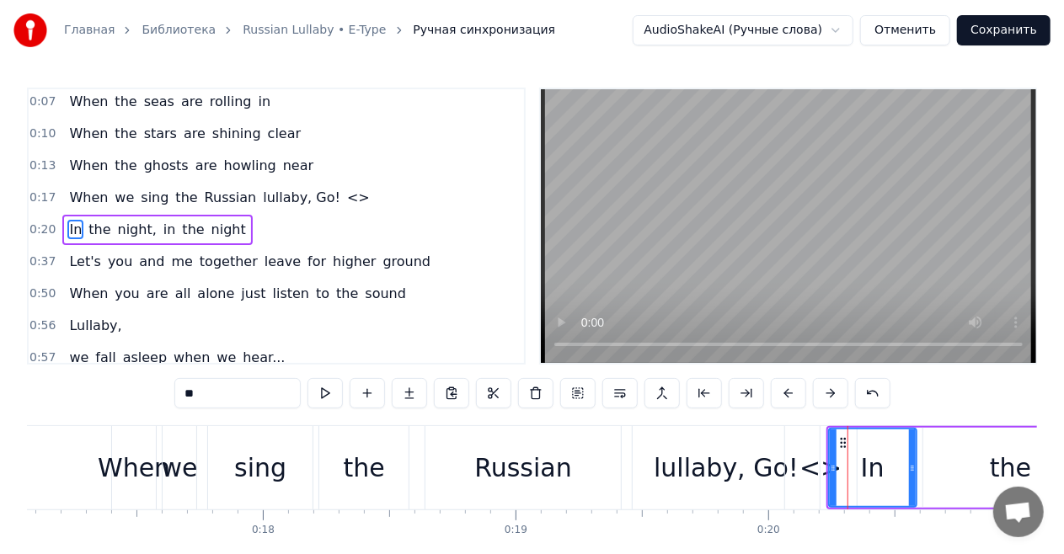
click at [781, 467] on div "lullaby, Go!" at bounding box center [726, 468] width 145 height 38
type input "**********"
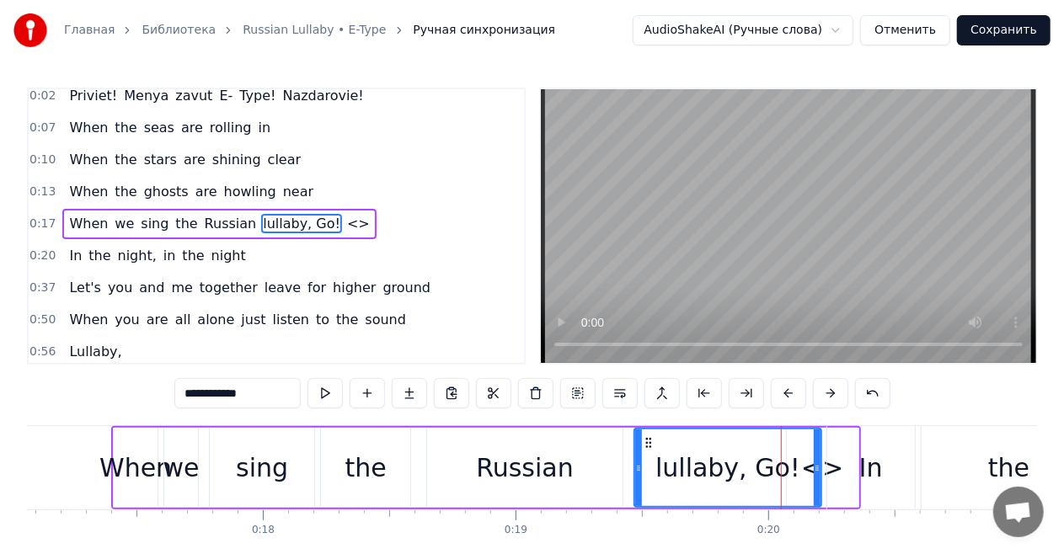
scroll to position [4, 0]
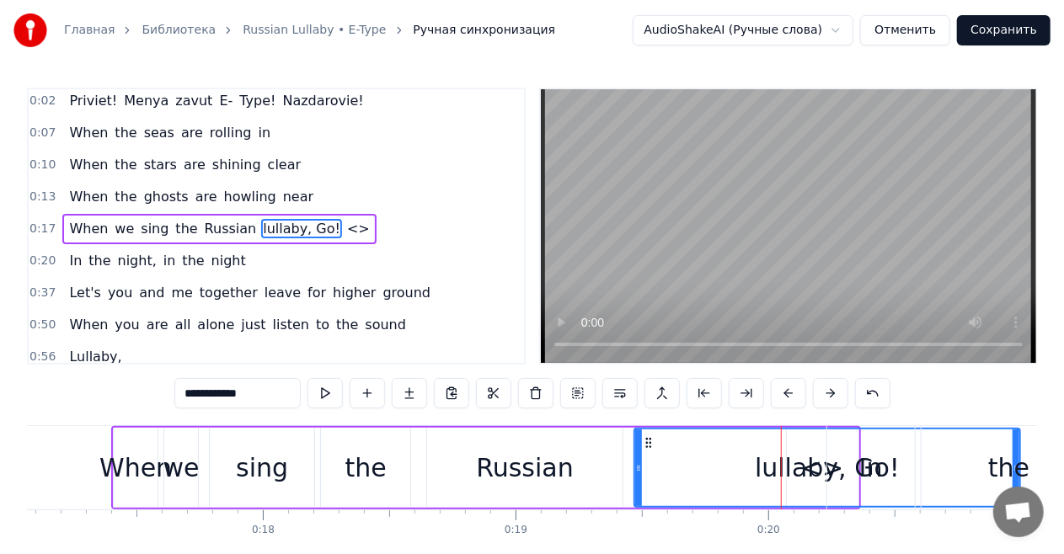
drag, startPoint x: 817, startPoint y: 466, endPoint x: 1016, endPoint y: 467, distance: 198.8
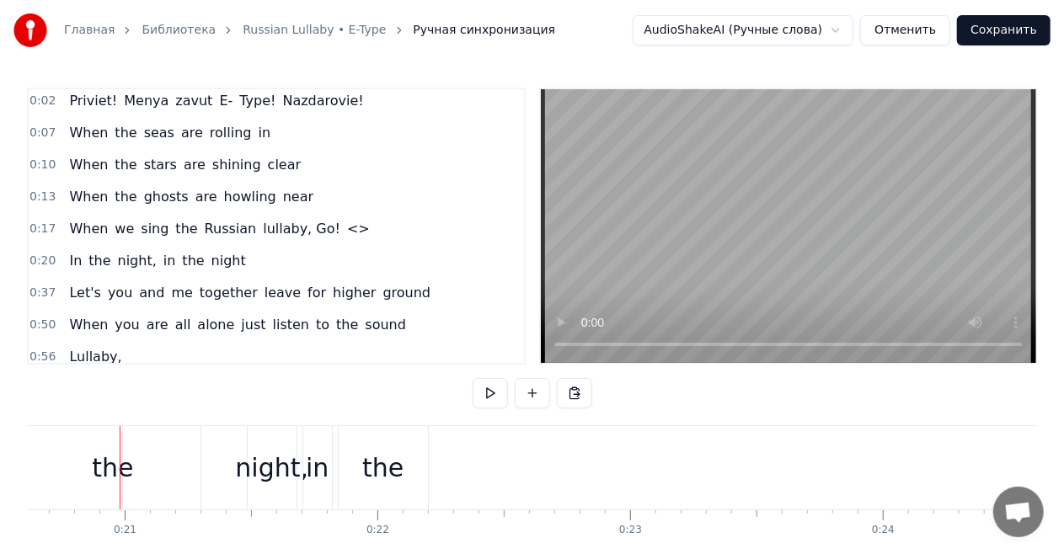
scroll to position [0, 5218]
click at [345, 226] on span "<>" at bounding box center [358, 228] width 26 height 19
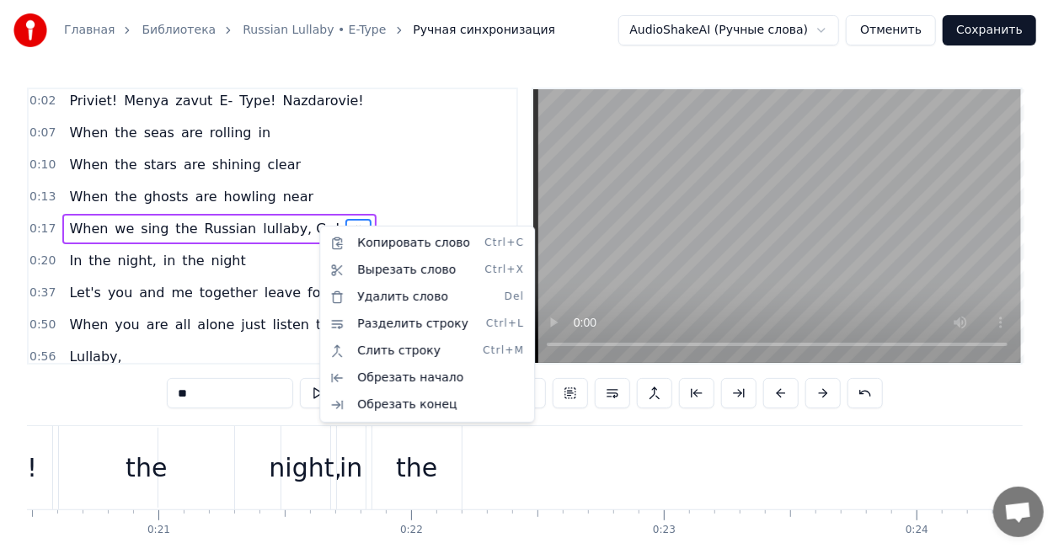
scroll to position [0, 4985]
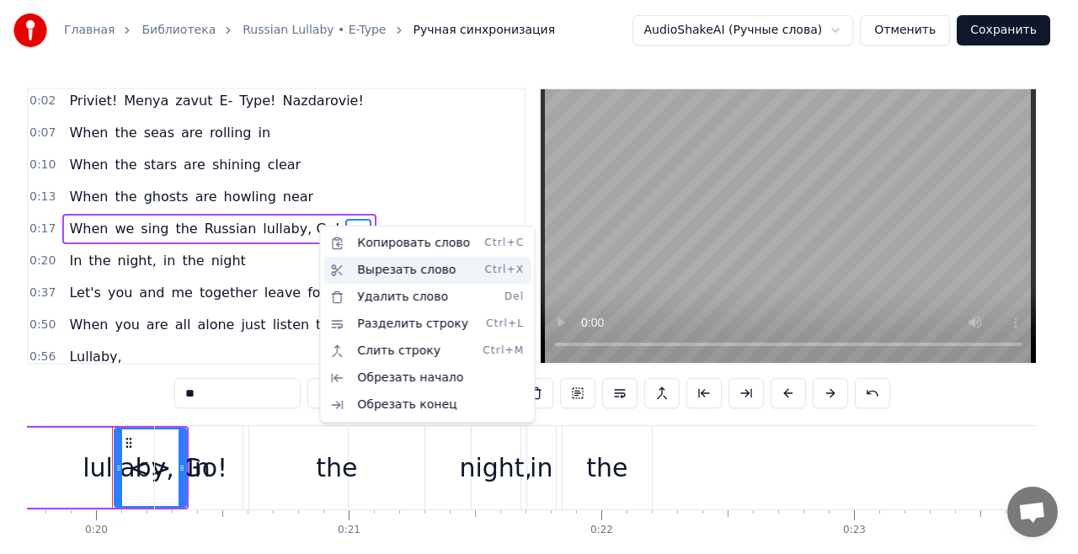
click at [334, 258] on div "Вырезать слово Ctrl+X" at bounding box center [426, 270] width 207 height 27
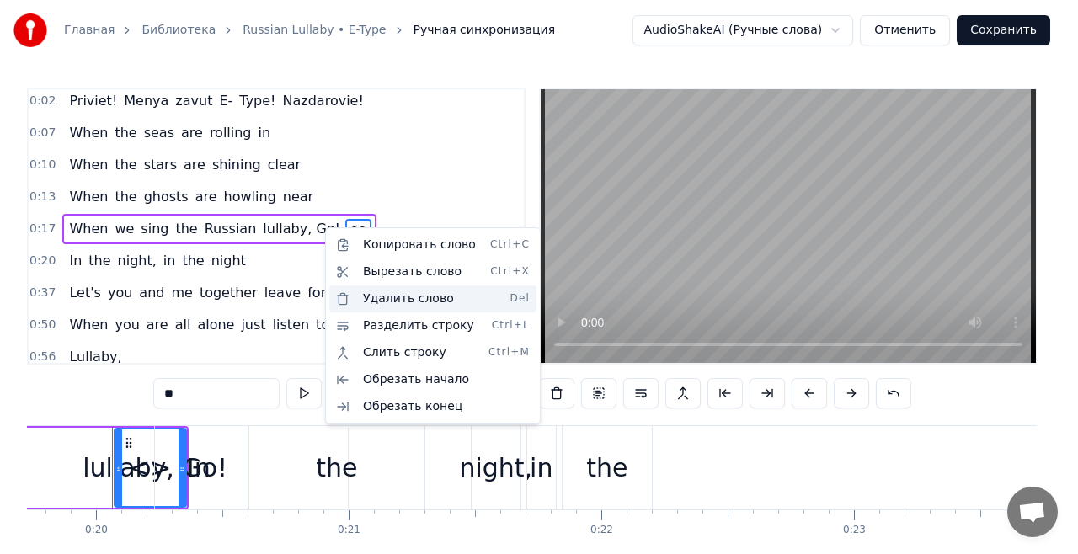
click at [338, 286] on div "Удалить слово Del" at bounding box center [432, 299] width 207 height 27
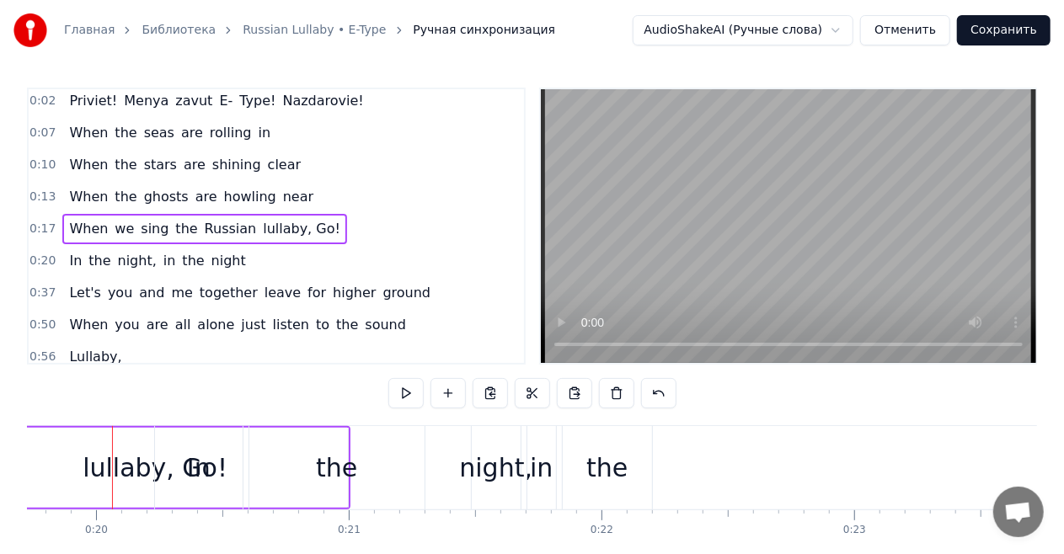
click at [223, 268] on span "night" at bounding box center [229, 260] width 38 height 19
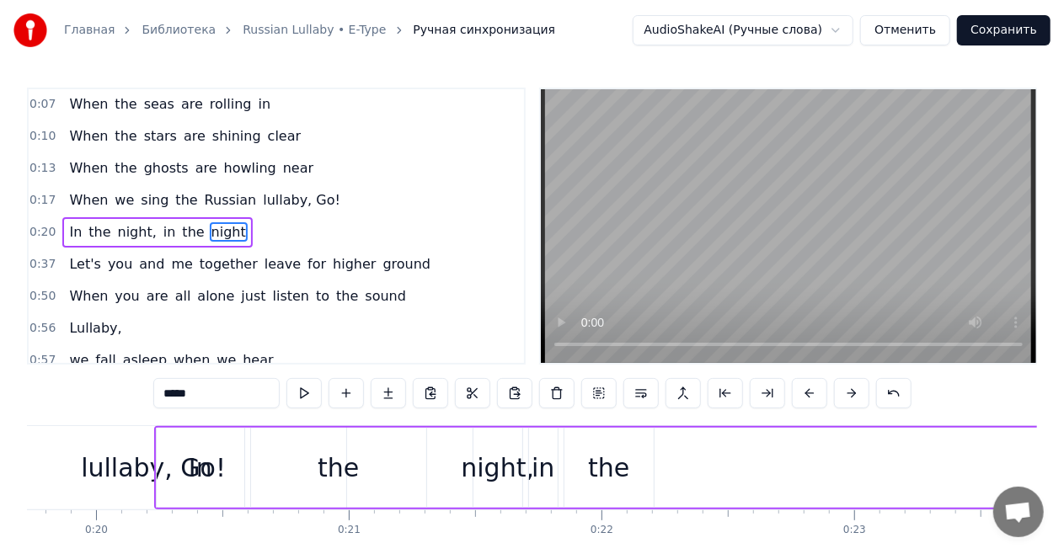
scroll to position [35, 0]
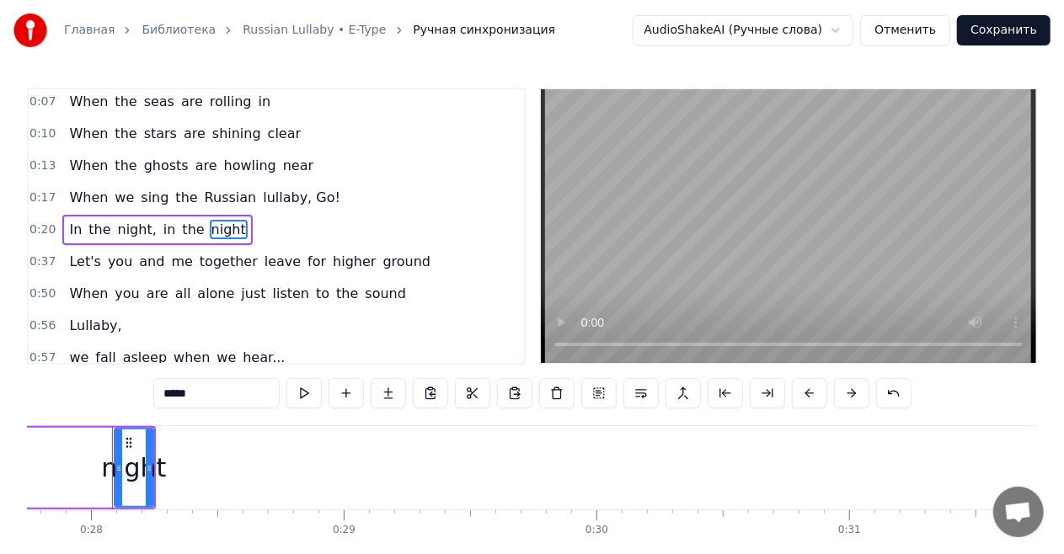
click at [228, 221] on div "In the night, in the night" at bounding box center [157, 230] width 190 height 30
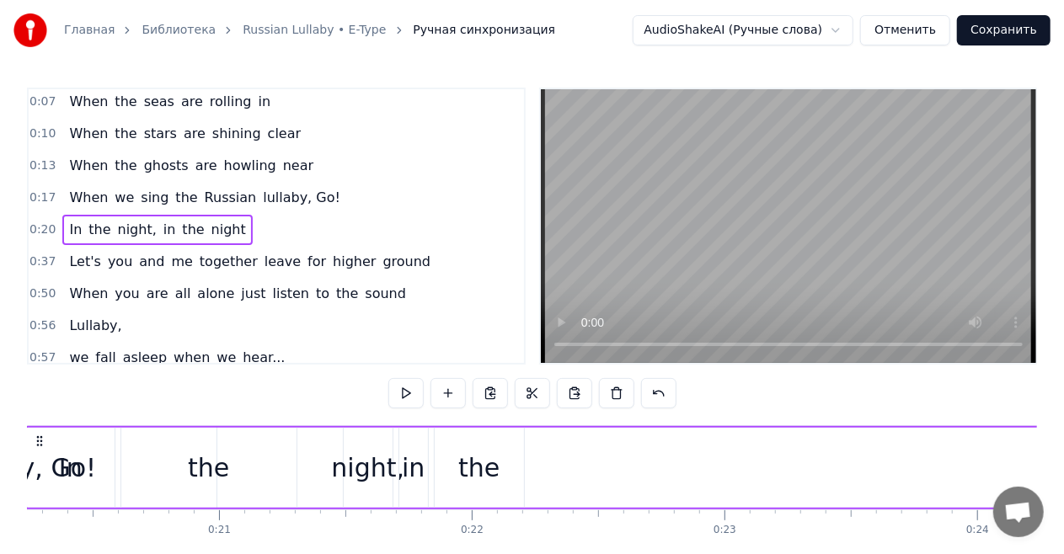
scroll to position [0, 5027]
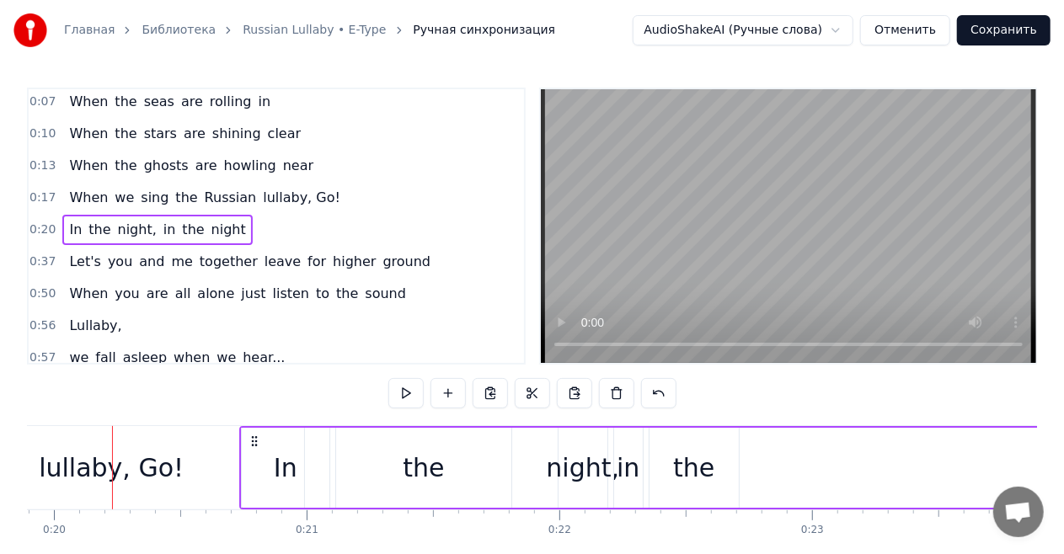
drag, startPoint x: 125, startPoint y: 441, endPoint x: 251, endPoint y: 440, distance: 126.4
click at [251, 440] on icon at bounding box center [253, 441] width 13 height 13
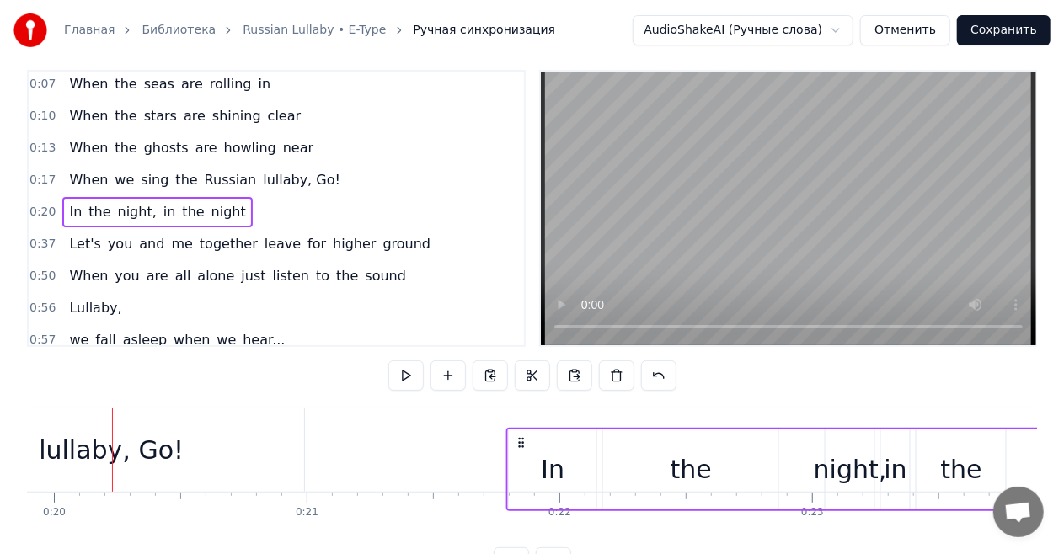
scroll to position [19, 0]
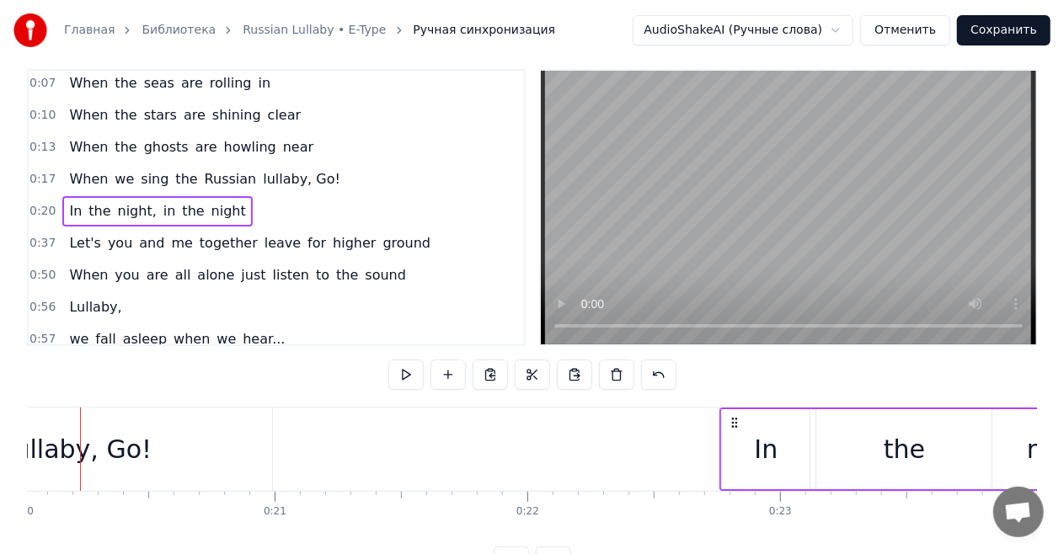
drag, startPoint x: 250, startPoint y: 438, endPoint x: 849, endPoint y: 377, distance: 602.0
click at [849, 377] on div "0:02 Priviet! Menya zavut E- Type! Nazdarovie! 0:07 When the seas are rolling i…" at bounding box center [532, 323] width 1010 height 508
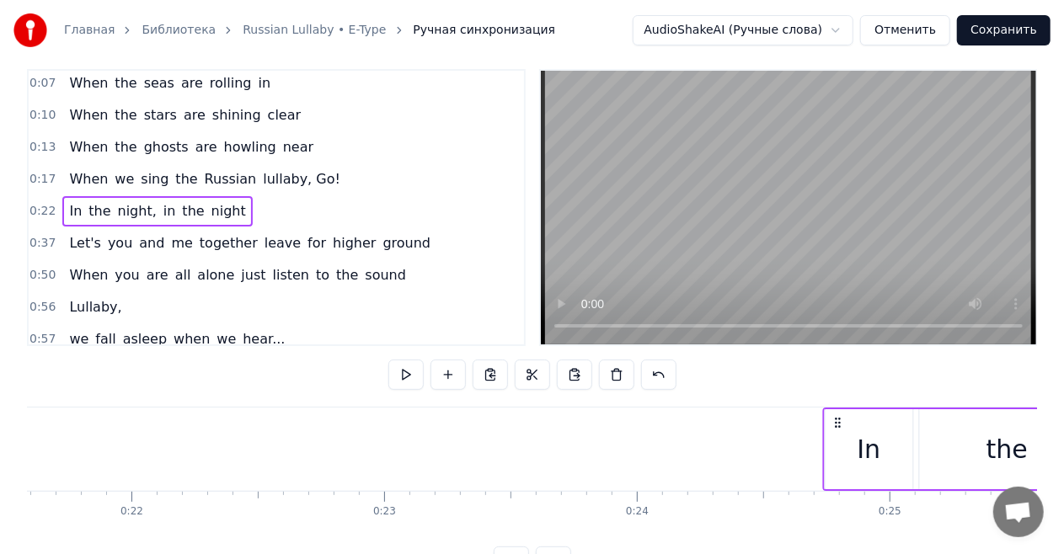
drag, startPoint x: 732, startPoint y: 420, endPoint x: 941, endPoint y: 420, distance: 208.9
click at [844, 420] on icon at bounding box center [837, 422] width 13 height 13
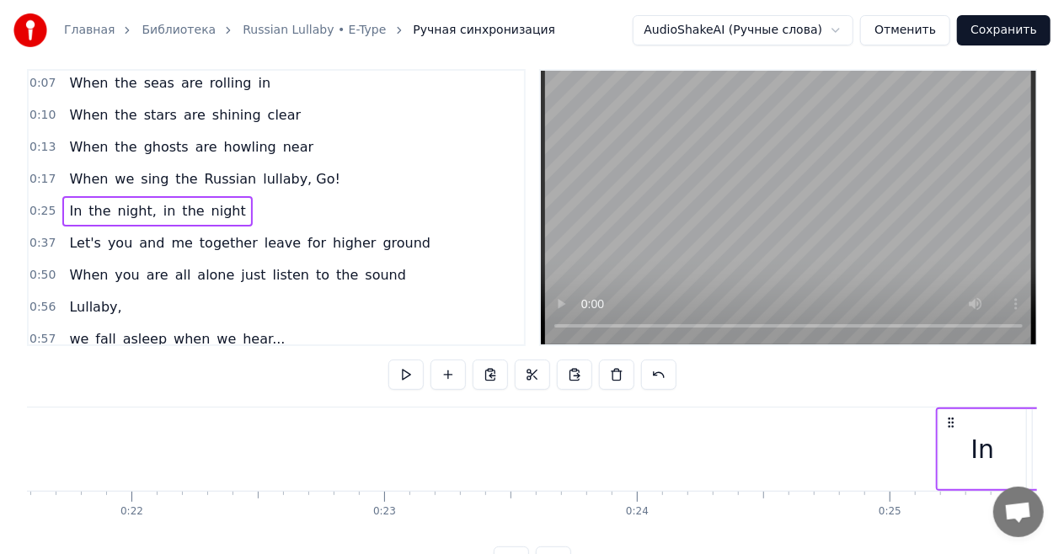
scroll to position [0, 5464]
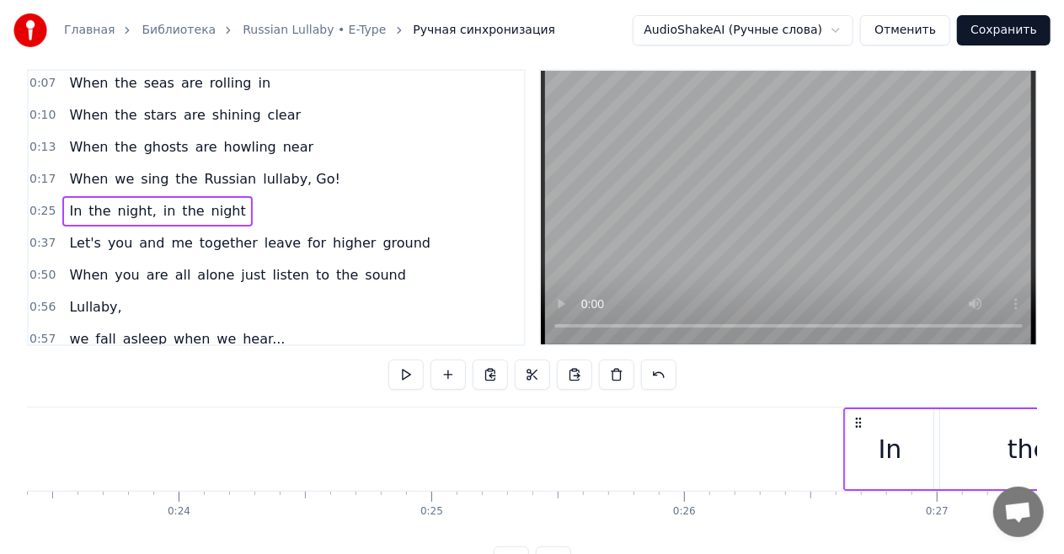
drag, startPoint x: 941, startPoint y: 419, endPoint x: 1005, endPoint y: 416, distance: 64.1
click at [865, 416] on icon at bounding box center [858, 422] width 13 height 13
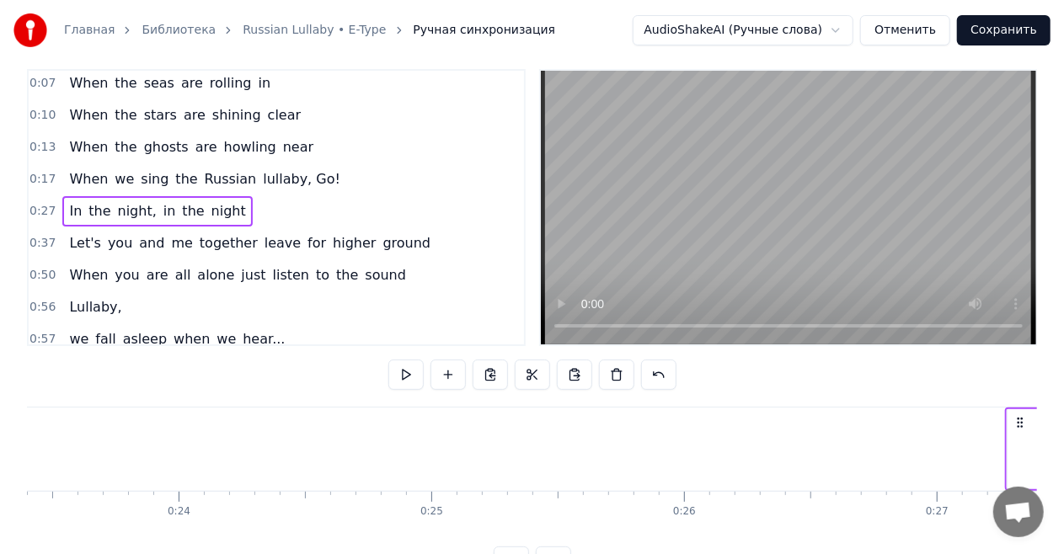
scroll to position [0, 5927]
click at [38, 174] on span "0:17" at bounding box center [42, 179] width 26 height 17
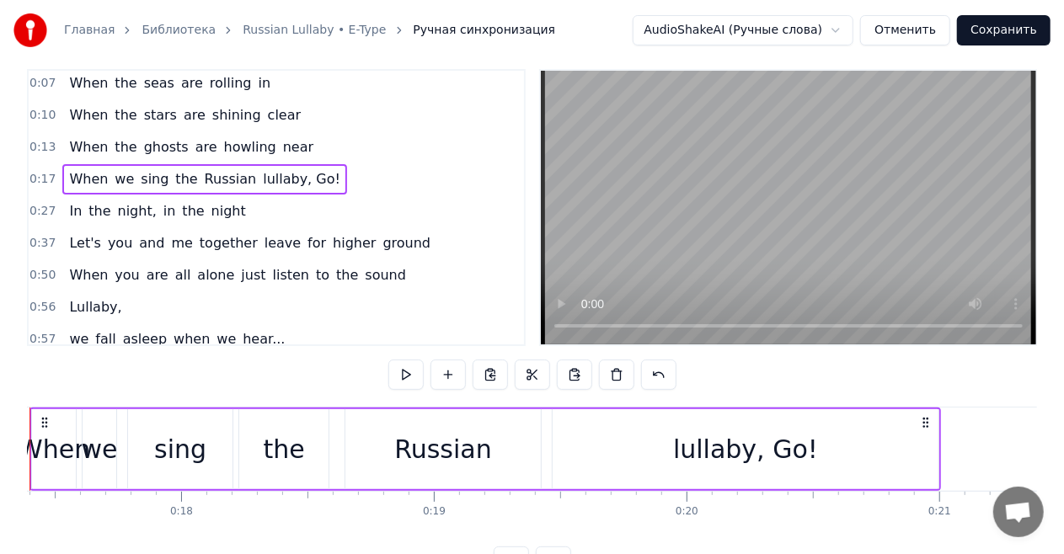
scroll to position [0, 4313]
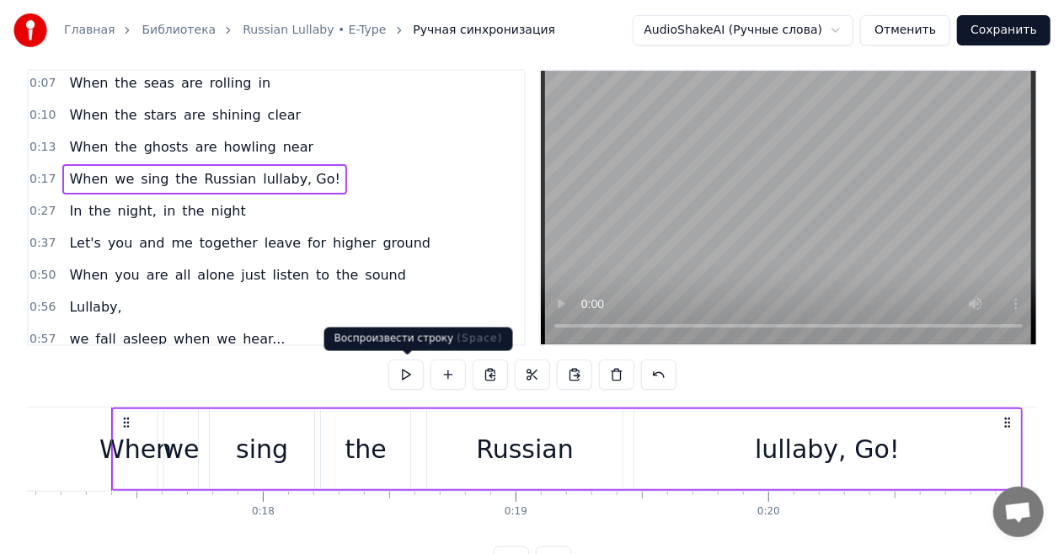
click at [408, 372] on button at bounding box center [405, 375] width 35 height 30
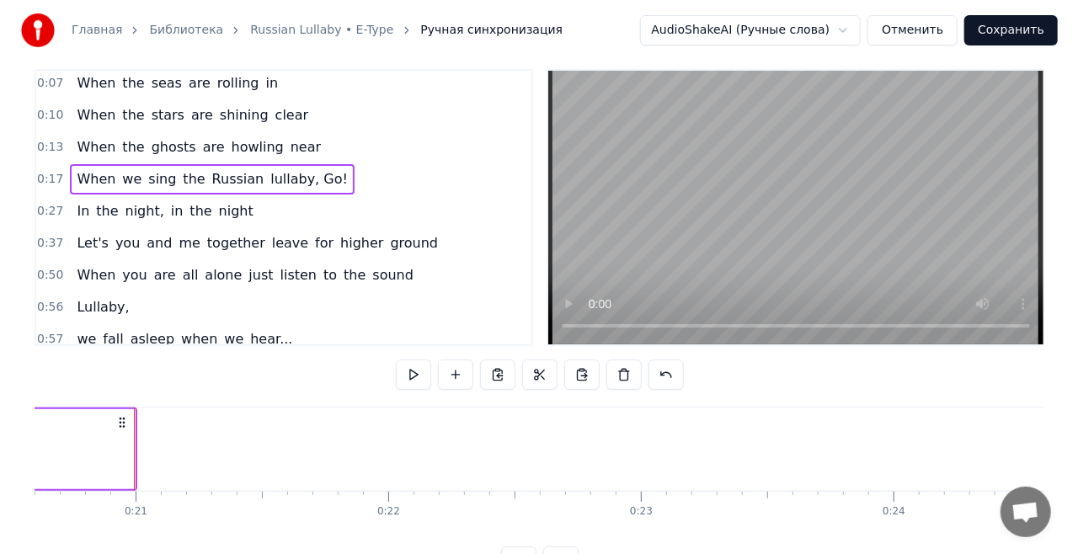
scroll to position [0, 5221]
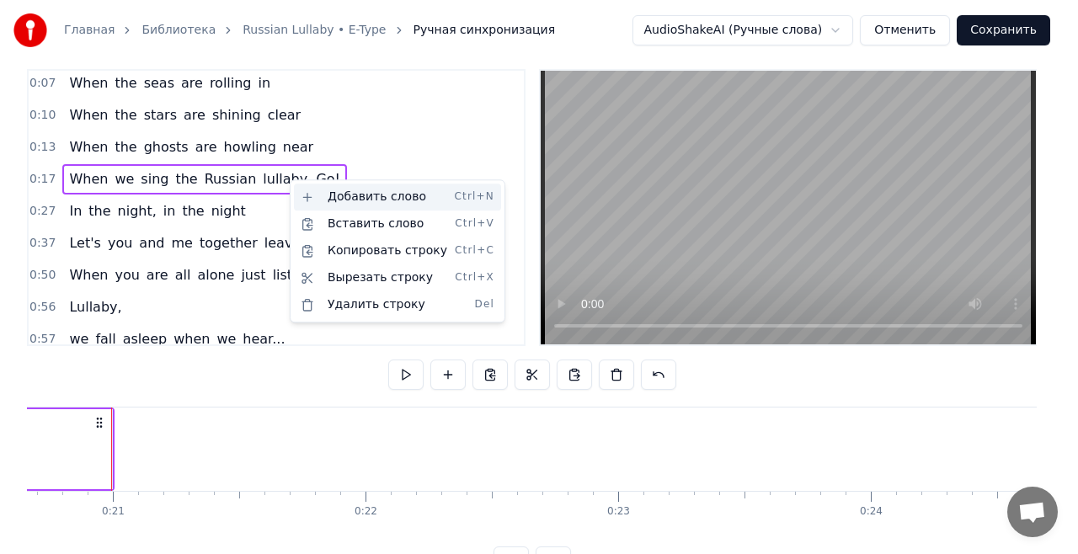
click at [307, 192] on div "Добавить слово Ctrl+N" at bounding box center [397, 197] width 207 height 27
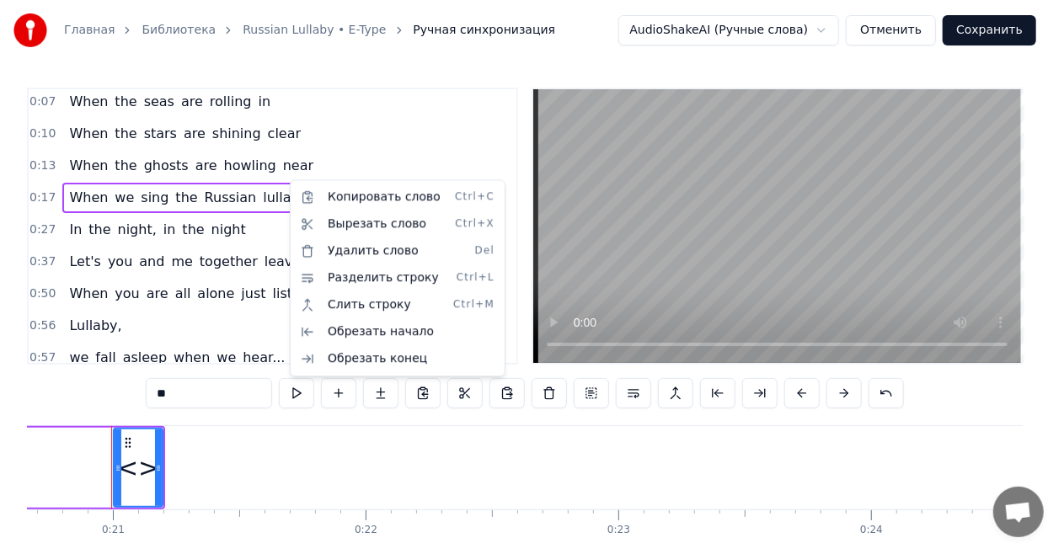
scroll to position [4, 0]
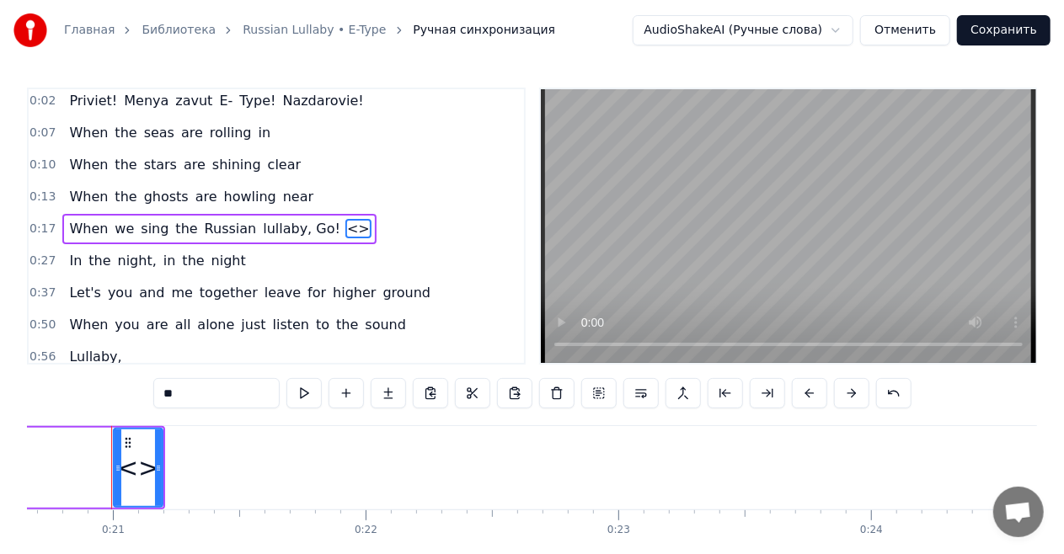
drag, startPoint x: 317, startPoint y: 226, endPoint x: 293, endPoint y: 222, distance: 23.8
click at [293, 222] on div "When we sing the Russian lullaby, Go! <>" at bounding box center [218, 229] width 313 height 30
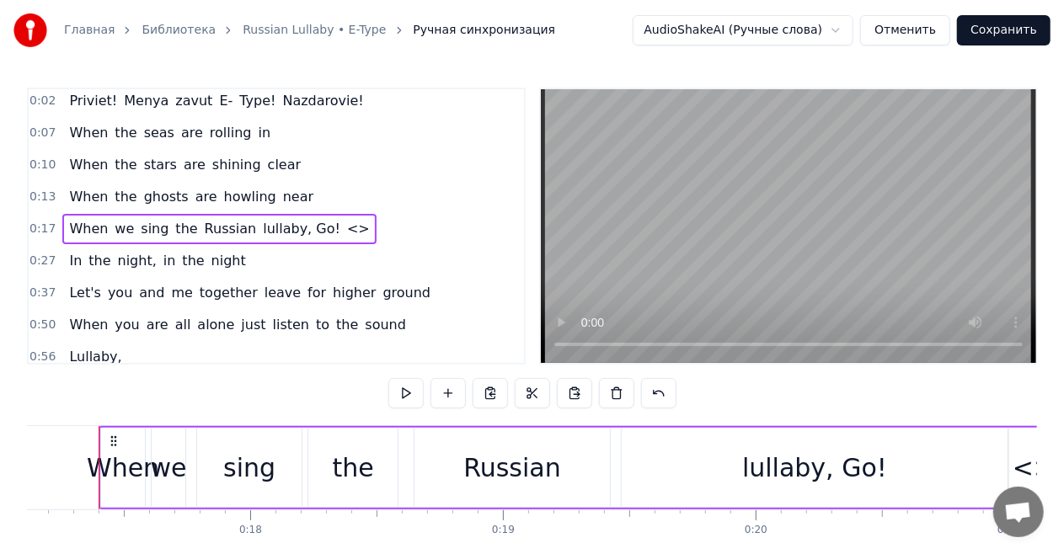
scroll to position [0, 4313]
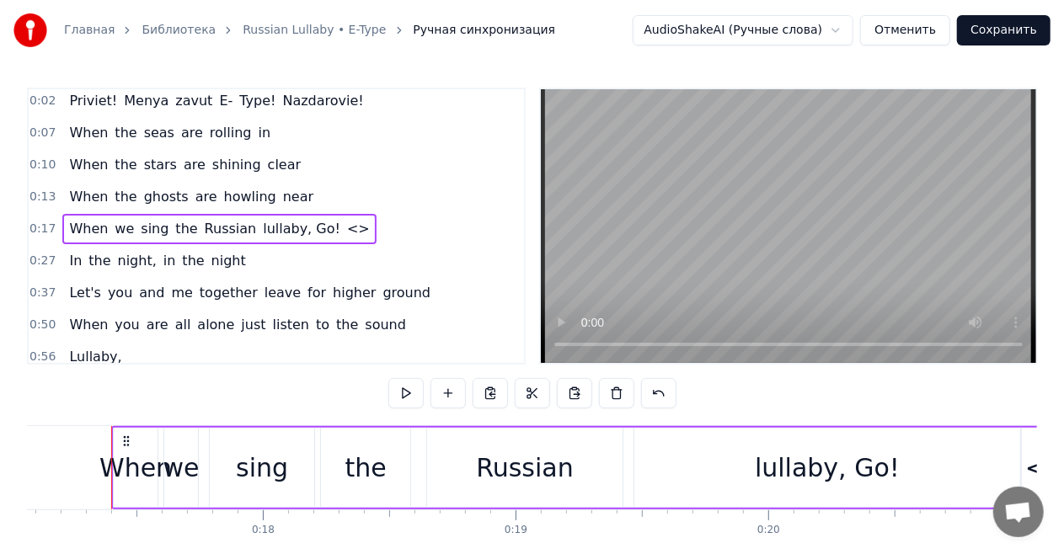
click at [288, 222] on span "lullaby, Go!" at bounding box center [301, 228] width 81 height 19
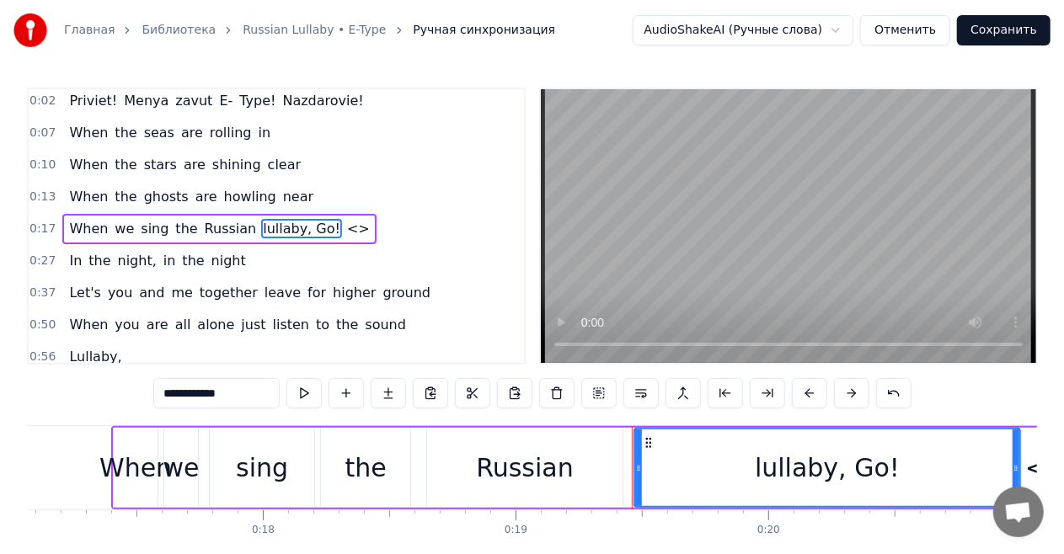
click at [288, 222] on span "lullaby, Go!" at bounding box center [301, 228] width 81 height 19
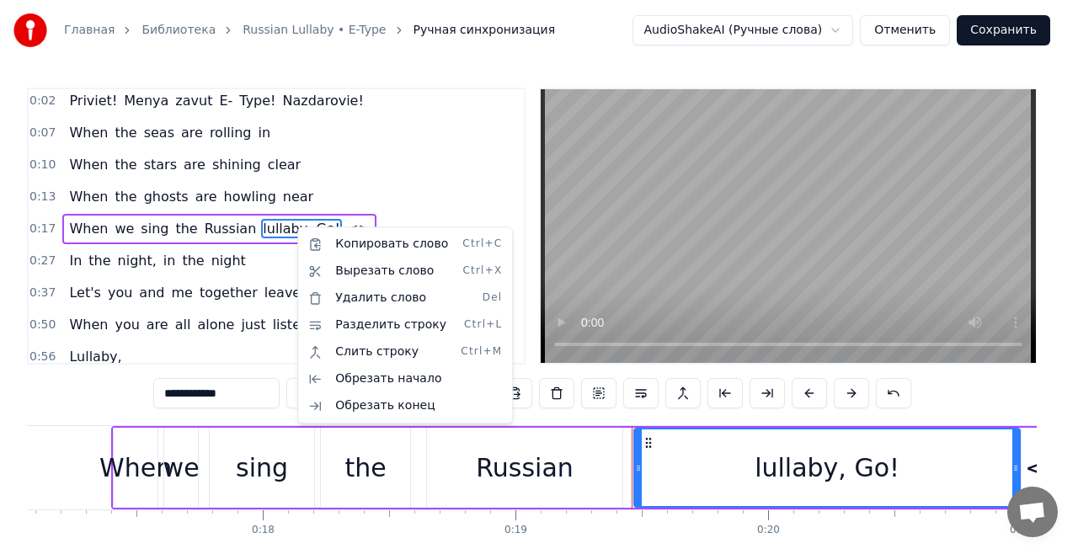
click at [283, 227] on html "Главная Библиотека Russian Lullaby • E-Type Ручная синхронизация AudioShakeAI (…" at bounding box center [539, 311] width 1078 height 623
click at [283, 227] on span "lullaby, Go!" at bounding box center [301, 228] width 81 height 19
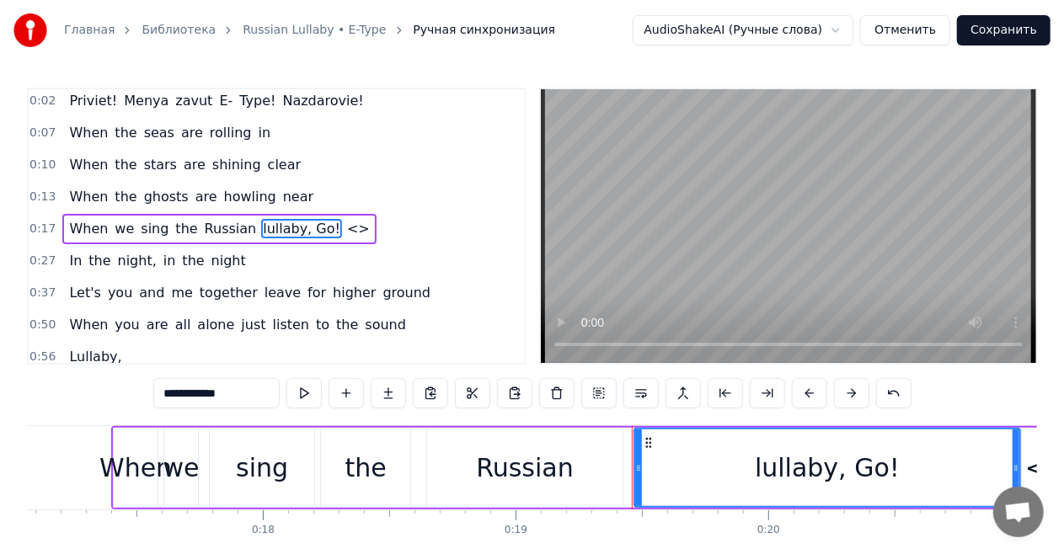
click at [876, 473] on div "lullaby, Go!" at bounding box center [827, 468] width 145 height 38
click at [285, 224] on span "lullaby, Go!" at bounding box center [301, 228] width 81 height 19
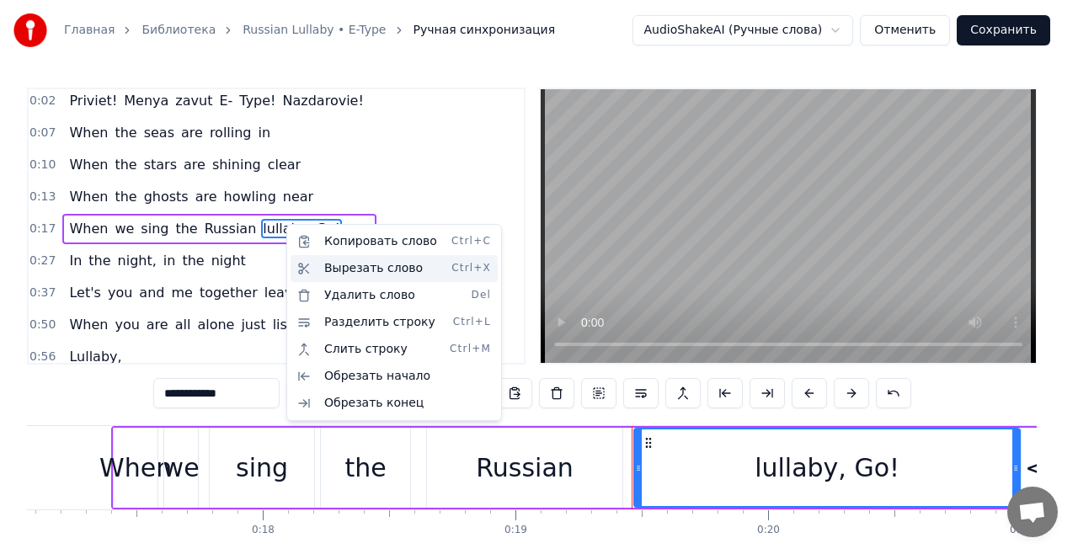
click at [307, 262] on div "Вырезать слово Ctrl+X" at bounding box center [394, 268] width 207 height 27
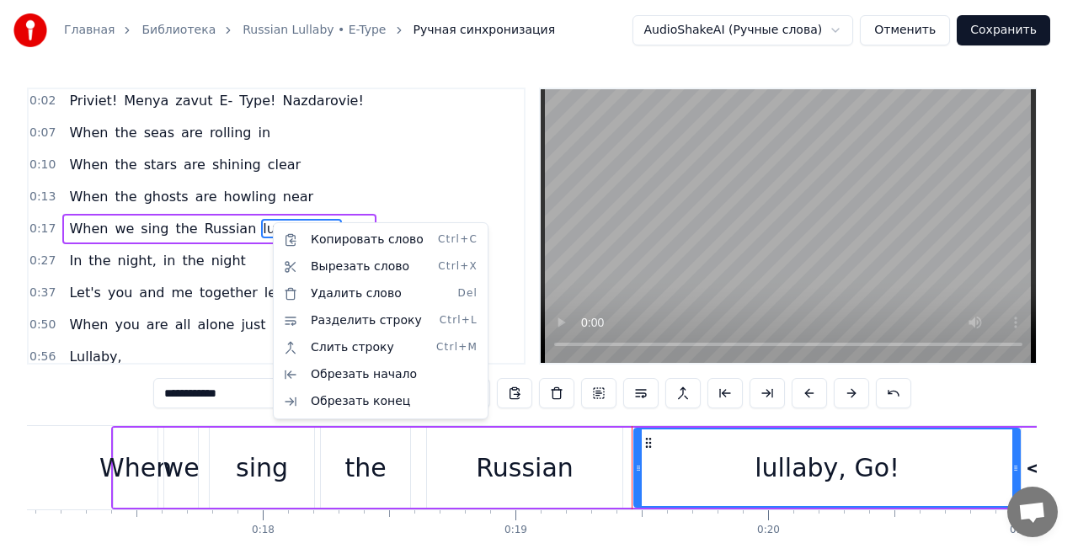
click at [259, 222] on html "Главная Библиотека Russian Lullaby • E-Type Ручная синхронизация AudioShakeAI (…" at bounding box center [539, 311] width 1078 height 623
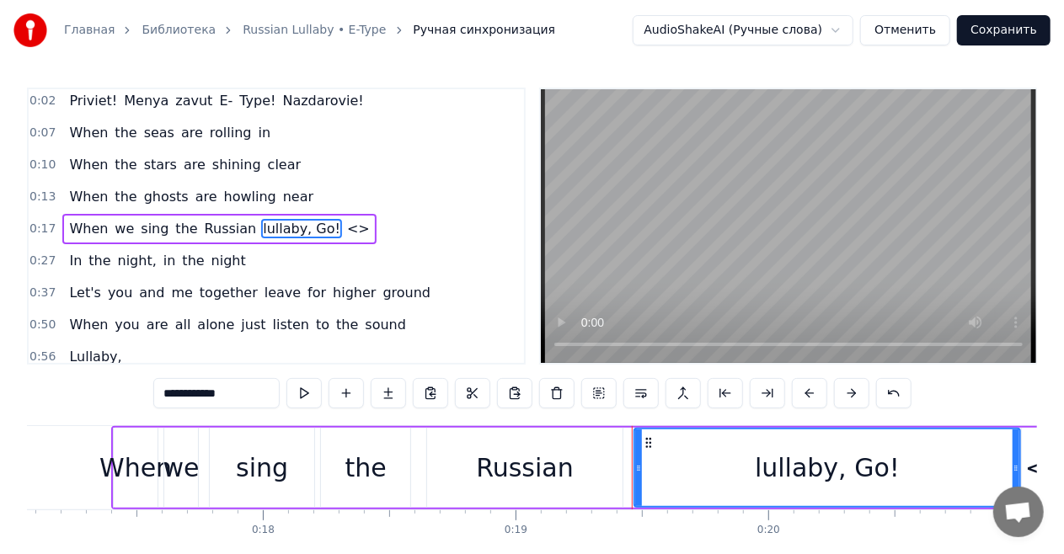
click at [345, 229] on span "<>" at bounding box center [358, 228] width 26 height 19
type input "**"
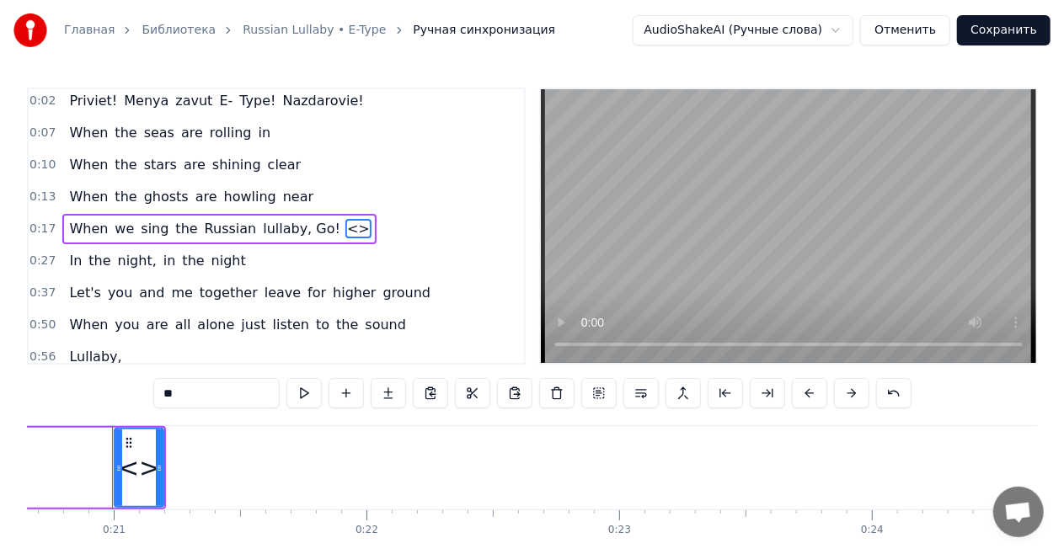
scroll to position [0, 5221]
click at [345, 227] on span "<>" at bounding box center [358, 228] width 26 height 19
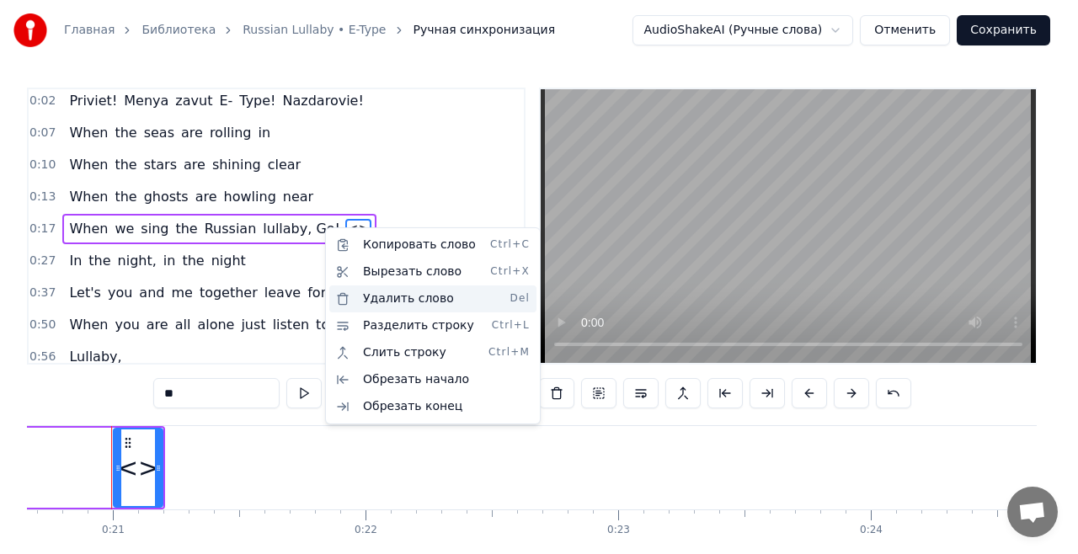
click at [353, 298] on div "Удалить слово Del" at bounding box center [432, 299] width 207 height 27
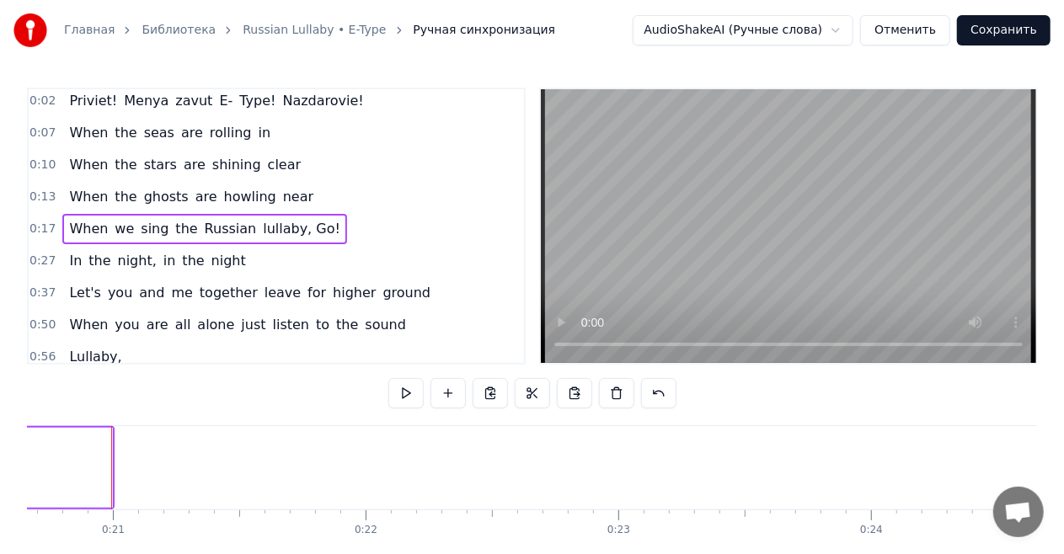
click at [287, 222] on span "lullaby, Go!" at bounding box center [301, 228] width 81 height 19
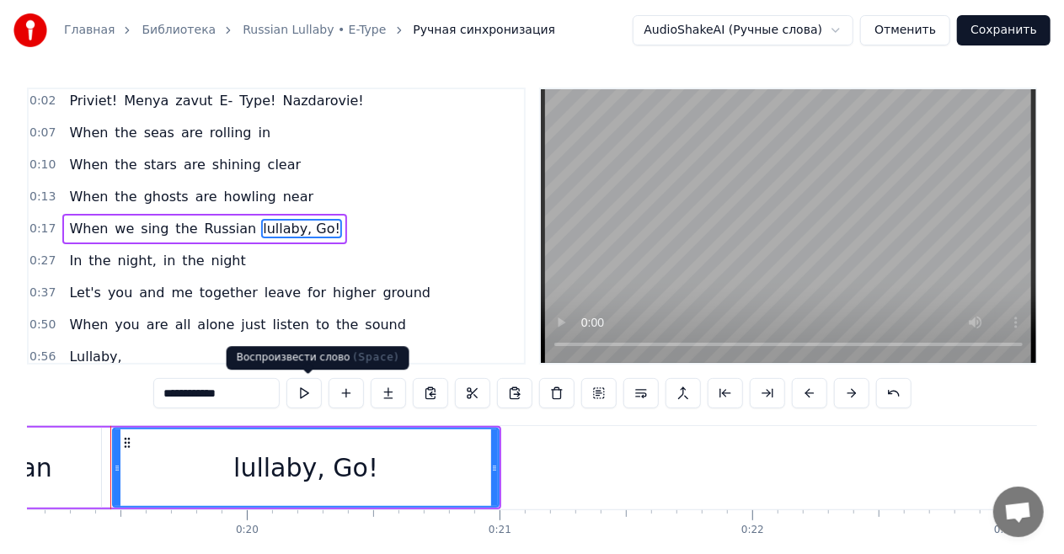
scroll to position [0, 4834]
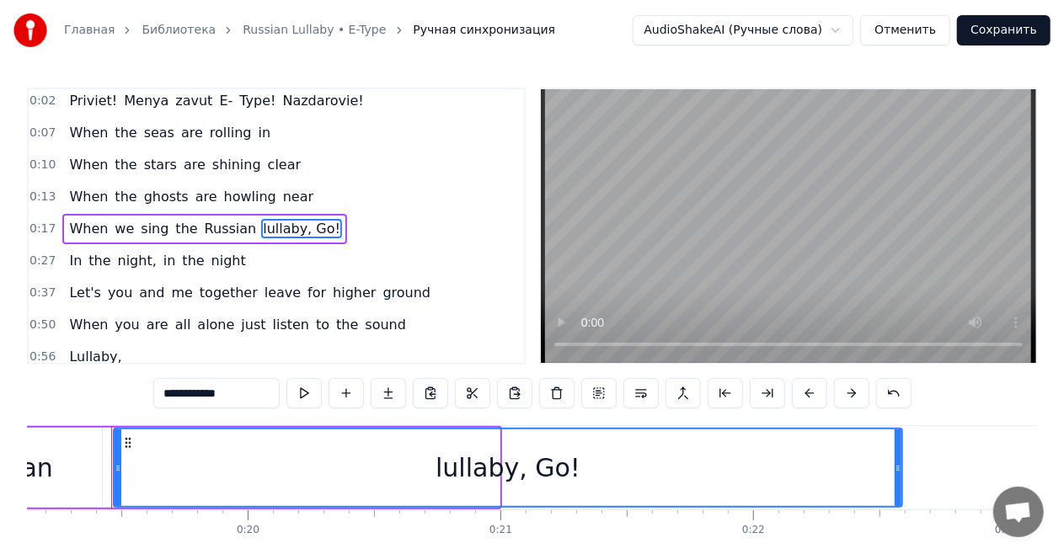
drag, startPoint x: 495, startPoint y: 470, endPoint x: 898, endPoint y: 469, distance: 402.7
click at [898, 469] on icon at bounding box center [898, 468] width 7 height 13
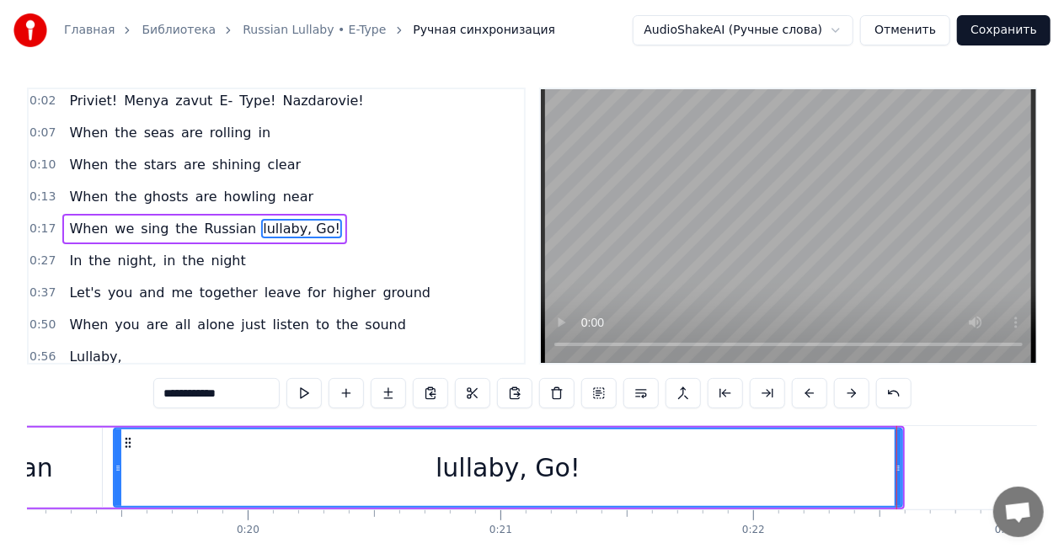
click at [86, 214] on div "When we sing the Russian lullaby, Go!" at bounding box center [204, 229] width 285 height 30
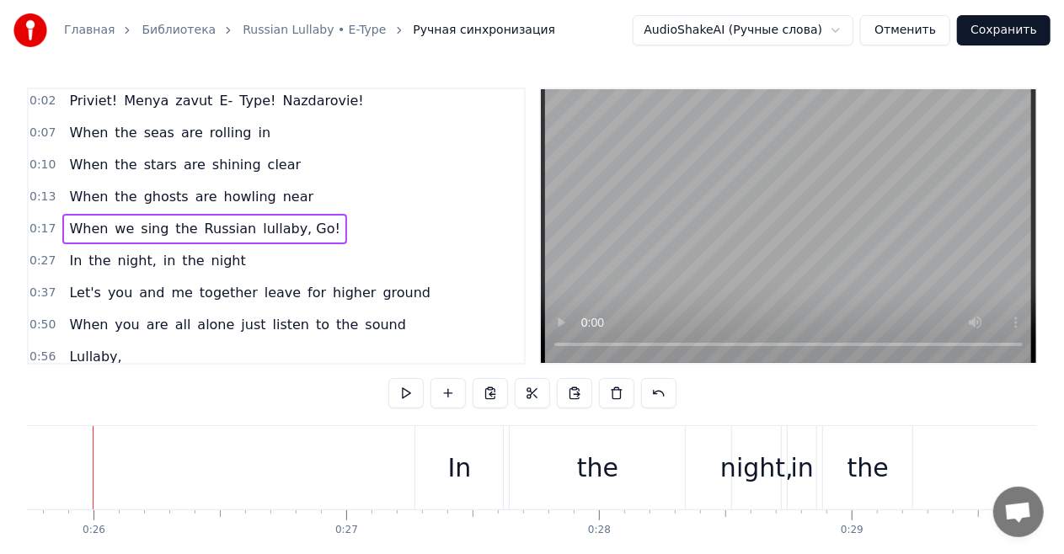
scroll to position [0, 6485]
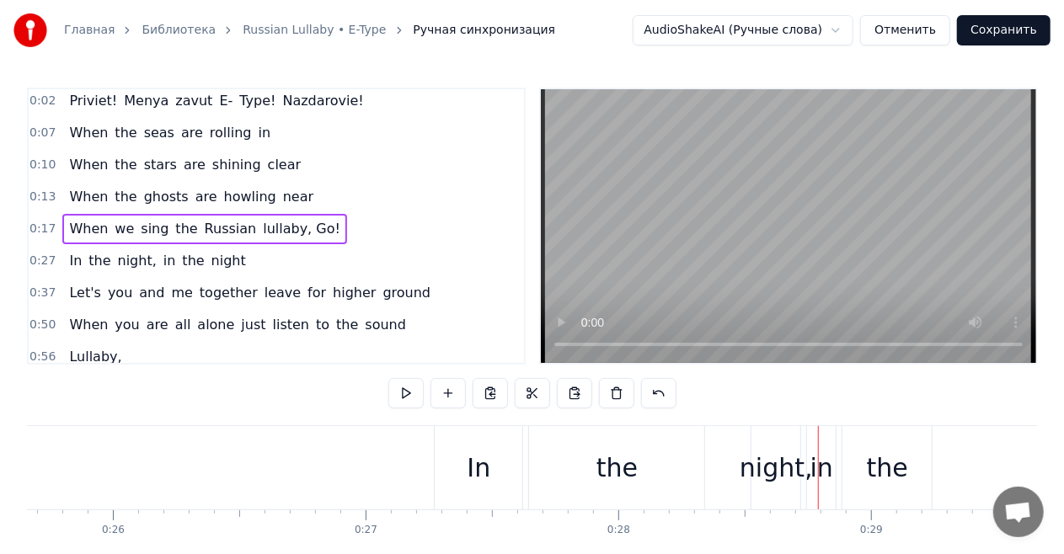
click at [163, 268] on div "In the night, in the night" at bounding box center [157, 261] width 190 height 30
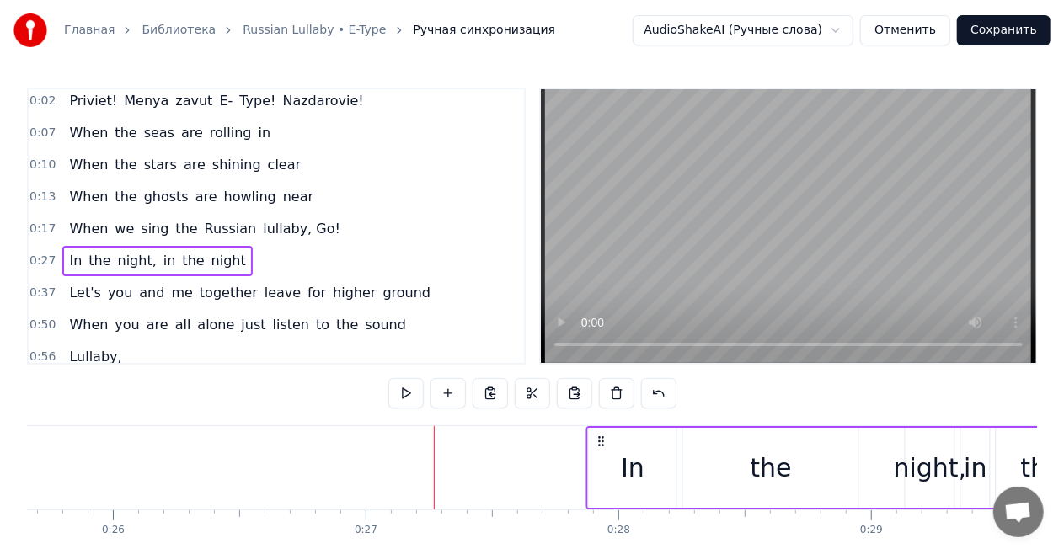
drag, startPoint x: 447, startPoint y: 438, endPoint x: 600, endPoint y: 443, distance: 152.6
click at [600, 443] on icon at bounding box center [601, 441] width 13 height 13
click at [70, 195] on span "When" at bounding box center [88, 196] width 42 height 19
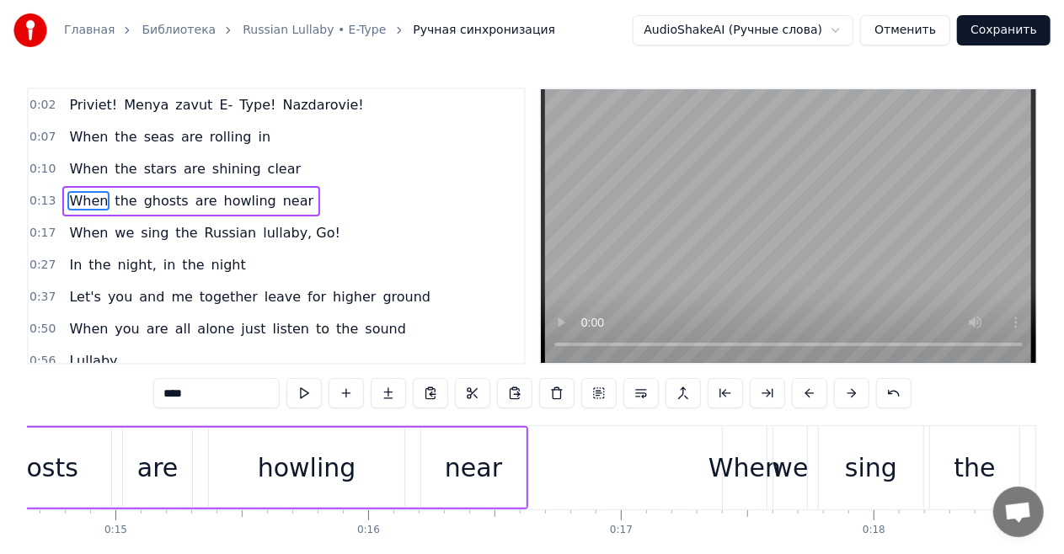
scroll to position [0, 3439]
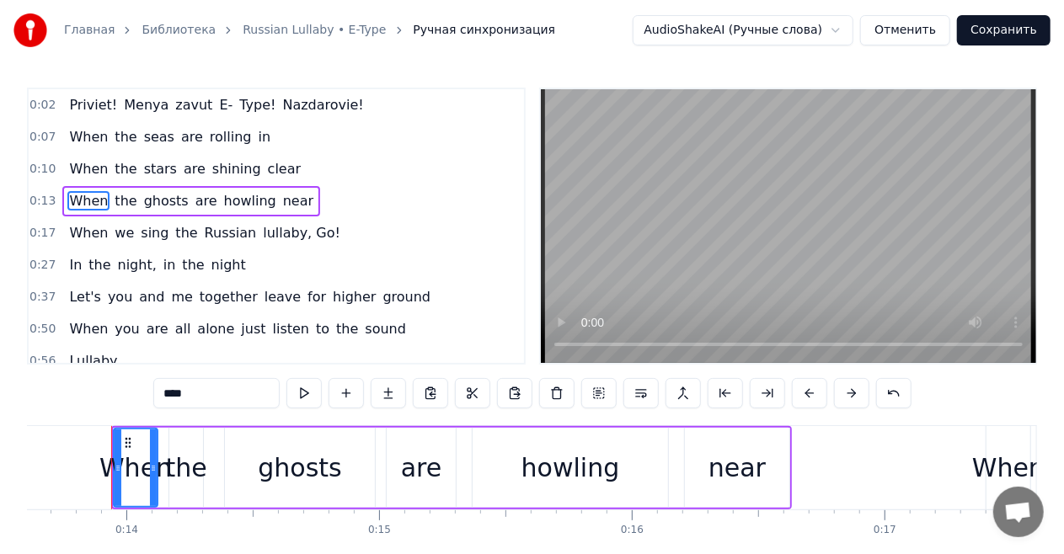
click at [160, 183] on div "0:10 When the stars are shining clear" at bounding box center [276, 169] width 495 height 32
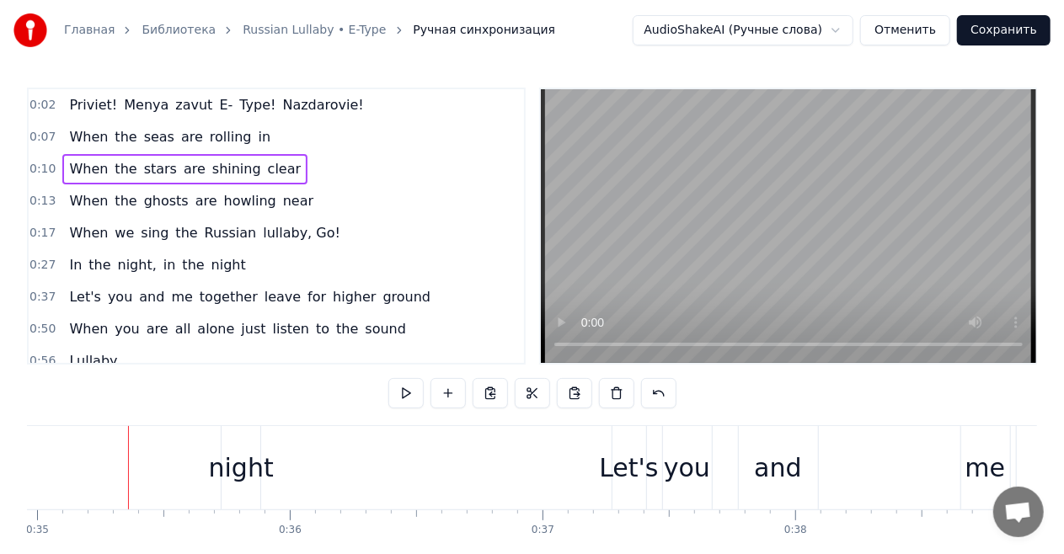
scroll to position [0, 8851]
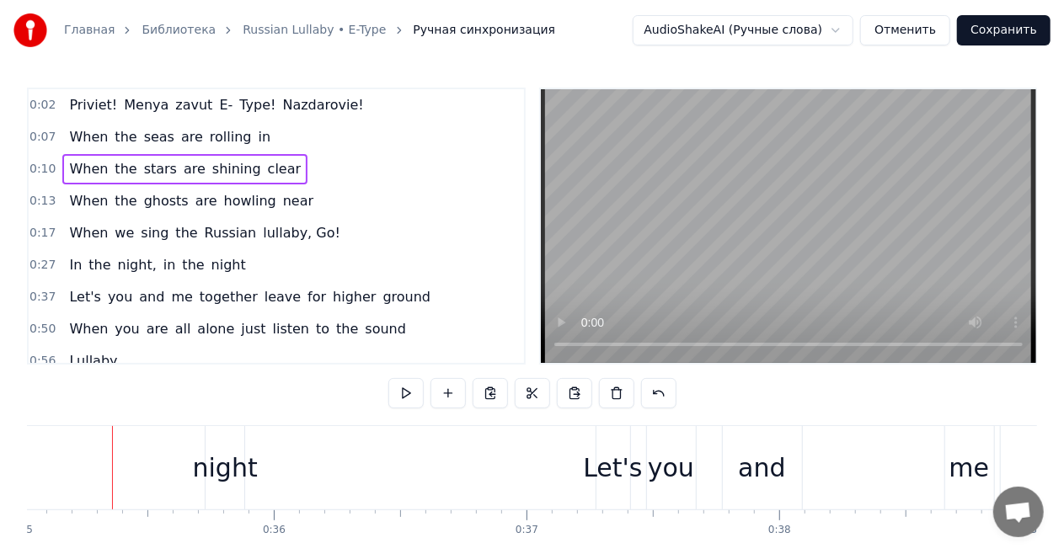
click at [174, 274] on div "In the night, in the night" at bounding box center [157, 265] width 190 height 30
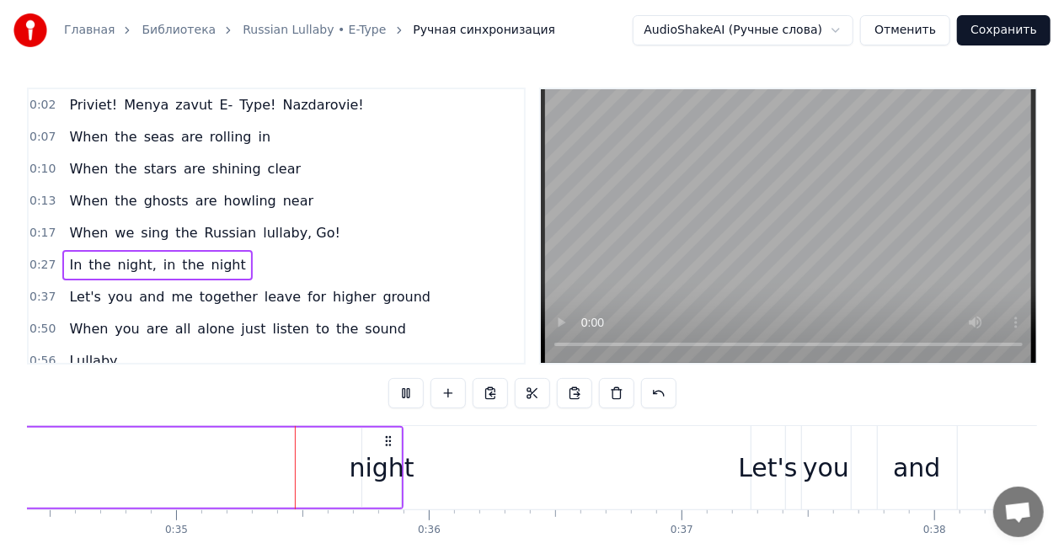
scroll to position [0, 8725]
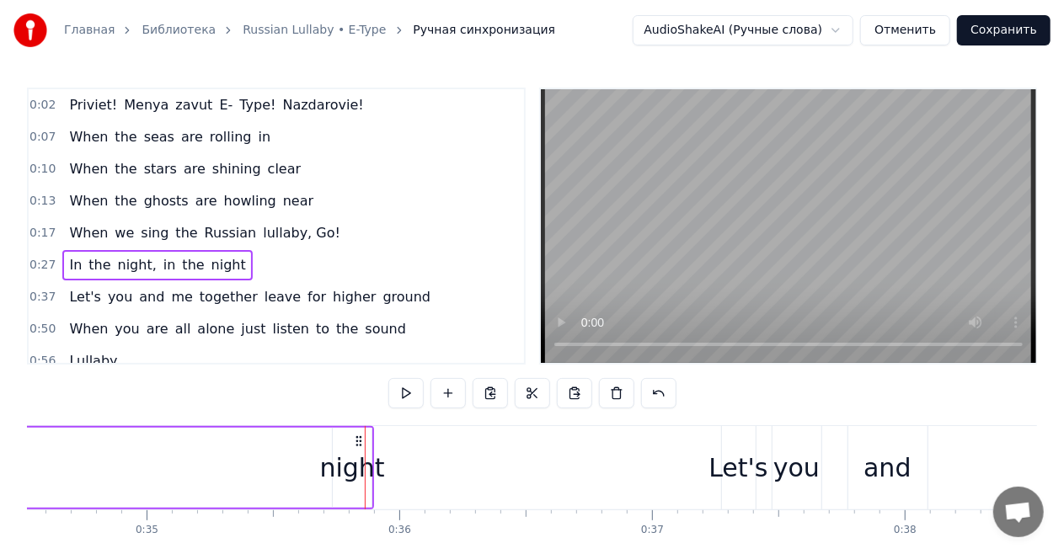
click at [210, 268] on span "night" at bounding box center [229, 264] width 38 height 19
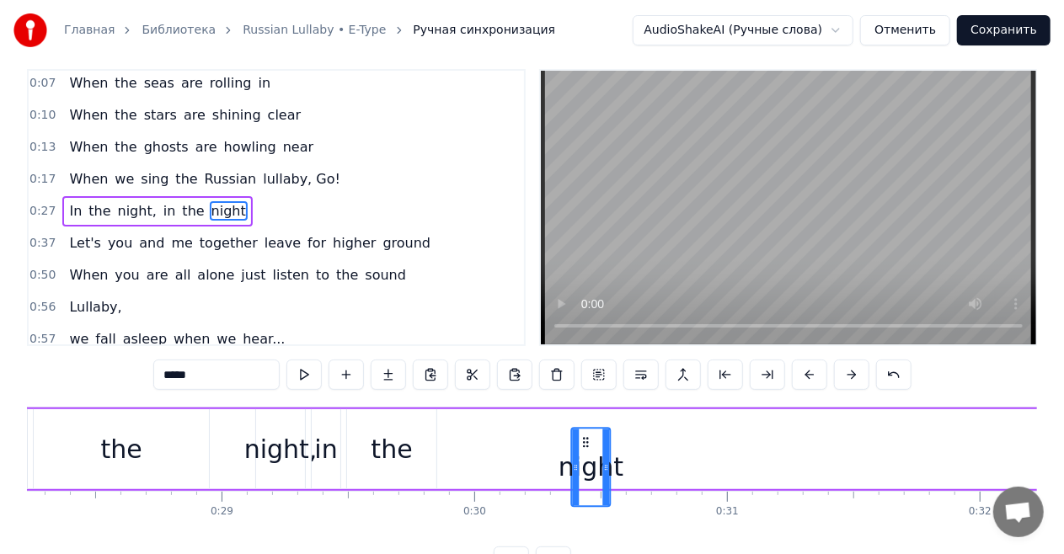
scroll to position [22, 0]
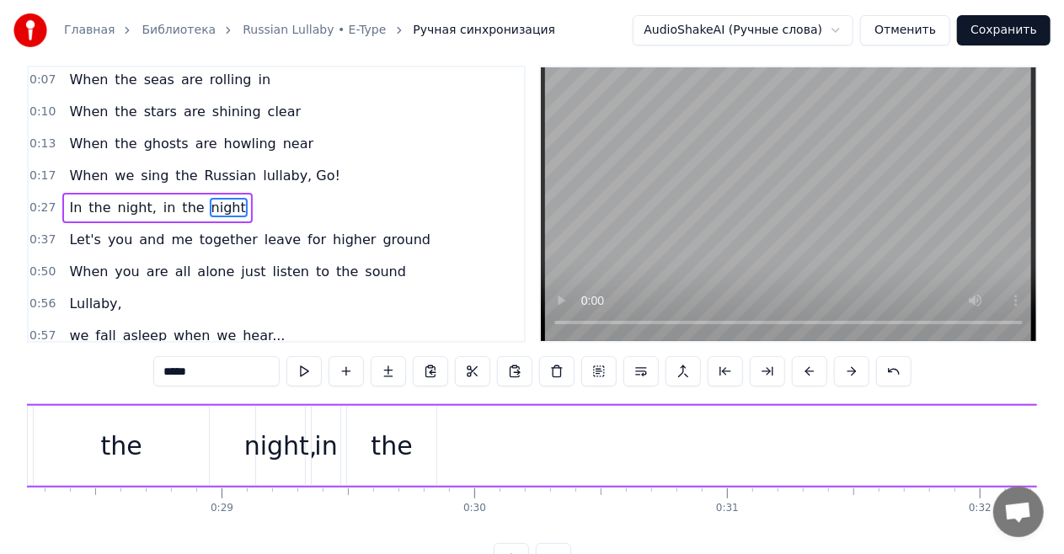
drag, startPoint x: 345, startPoint y: 443, endPoint x: 523, endPoint y: 444, distance: 177.7
click at [523, 444] on div "In the night, in the night" at bounding box center [951, 445] width 2028 height 83
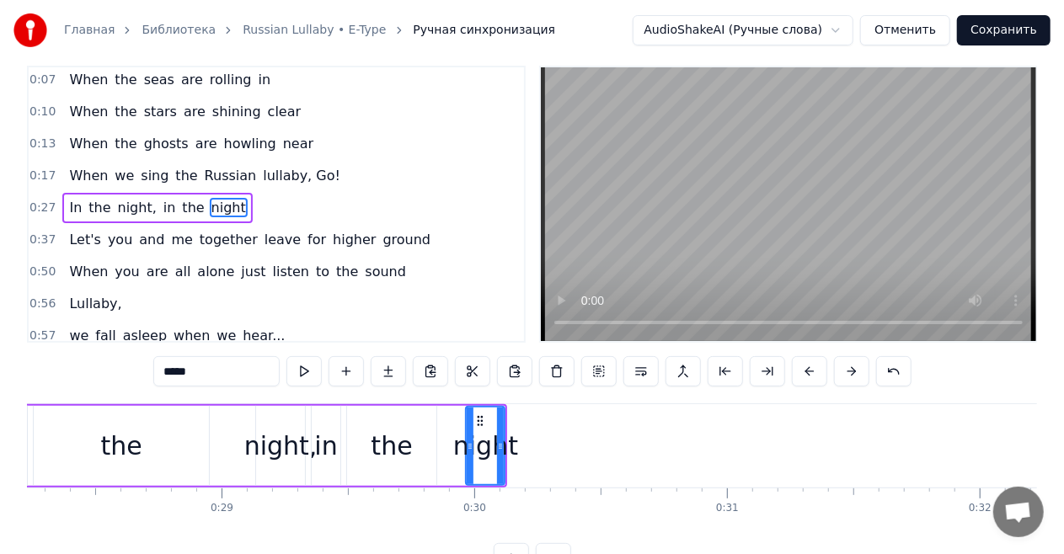
click at [62, 174] on div "When we sing the Russian lullaby, Go!" at bounding box center [204, 176] width 285 height 30
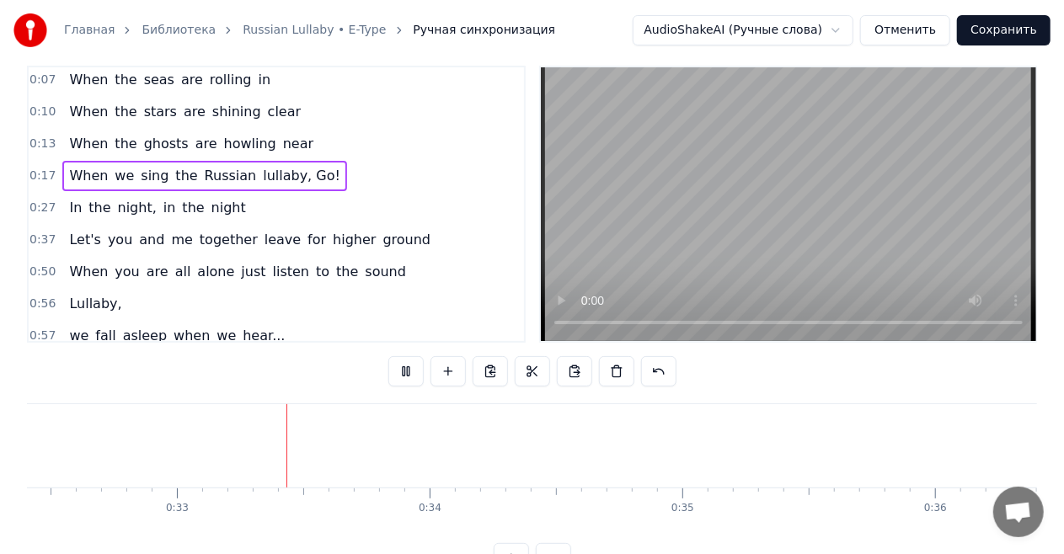
scroll to position [0, 8196]
click at [62, 244] on div "Let's you and me together leave for higher ground" at bounding box center [249, 240] width 375 height 30
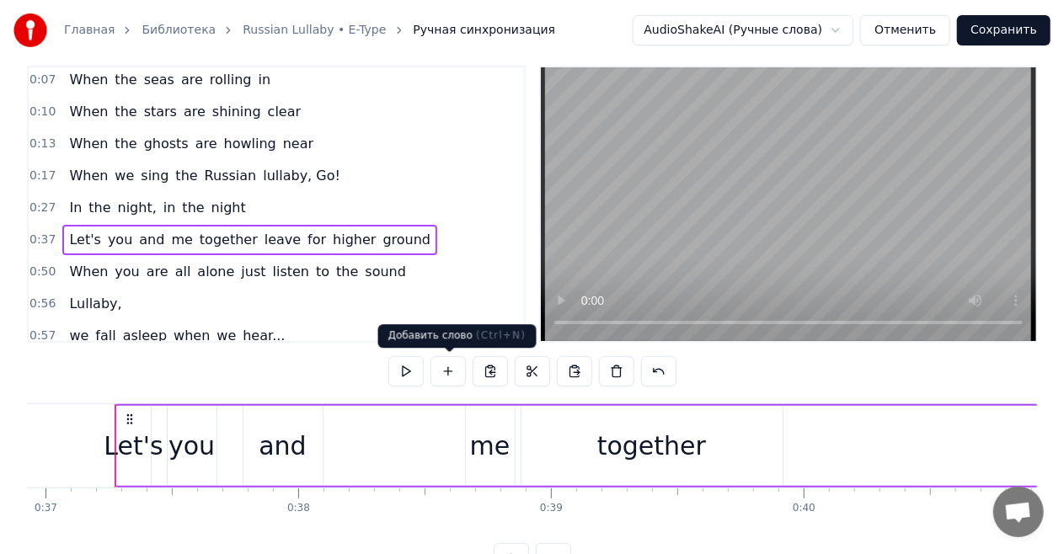
scroll to position [0, 9334]
click at [125, 419] on circle at bounding box center [125, 419] width 1 height 1
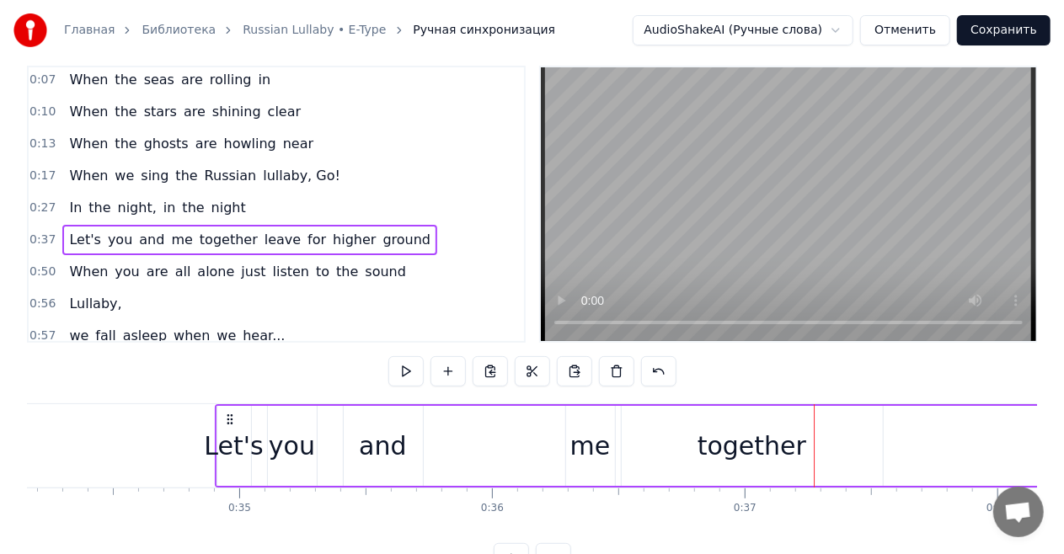
drag, startPoint x: 125, startPoint y: 416, endPoint x: 226, endPoint y: 415, distance: 101.1
click at [226, 415] on icon at bounding box center [228, 419] width 13 height 13
click at [120, 192] on div "0:27 In the night, in the night" at bounding box center [276, 208] width 495 height 32
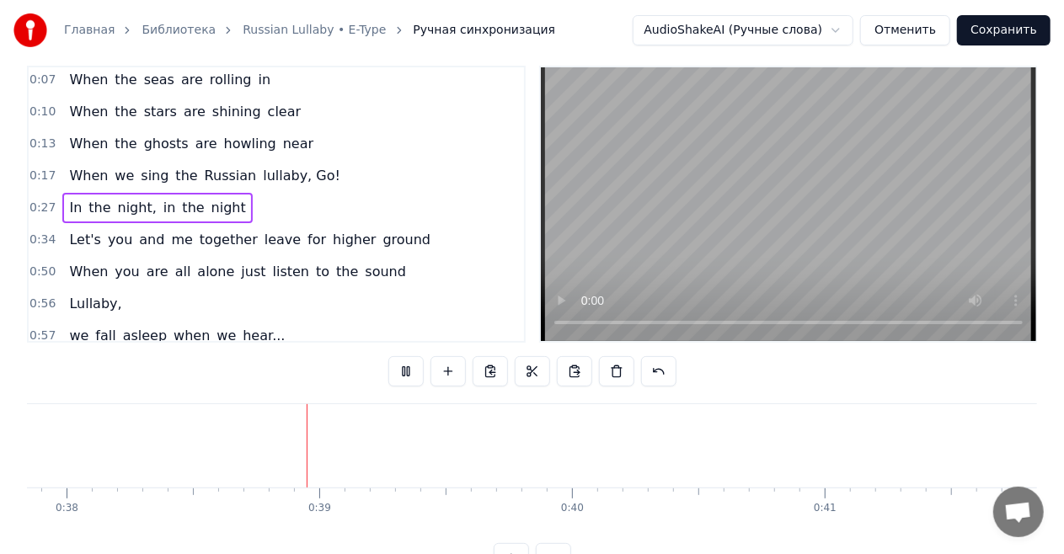
scroll to position [0, 9593]
click at [306, 243] on span "for" at bounding box center [317, 239] width 22 height 19
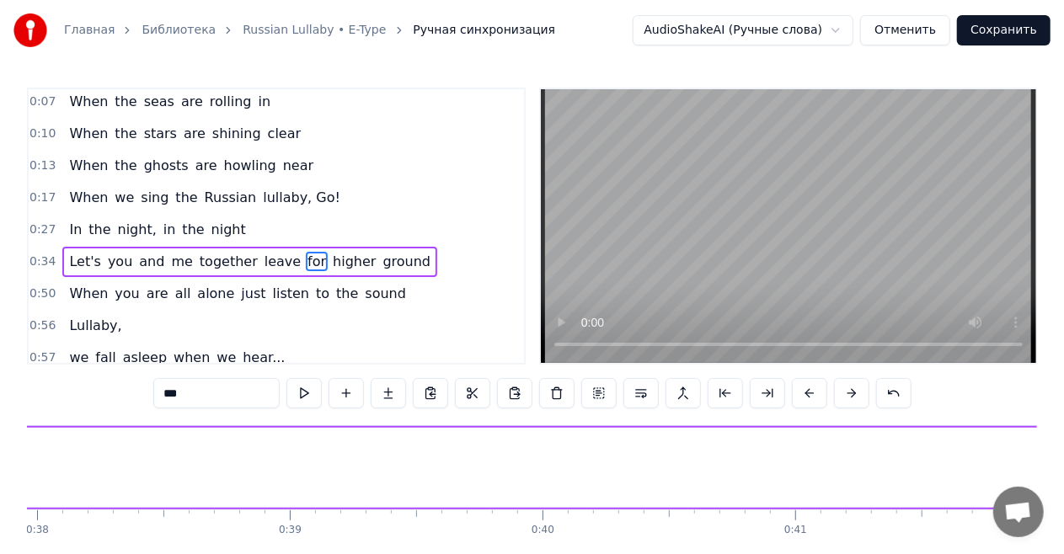
scroll to position [37, 0]
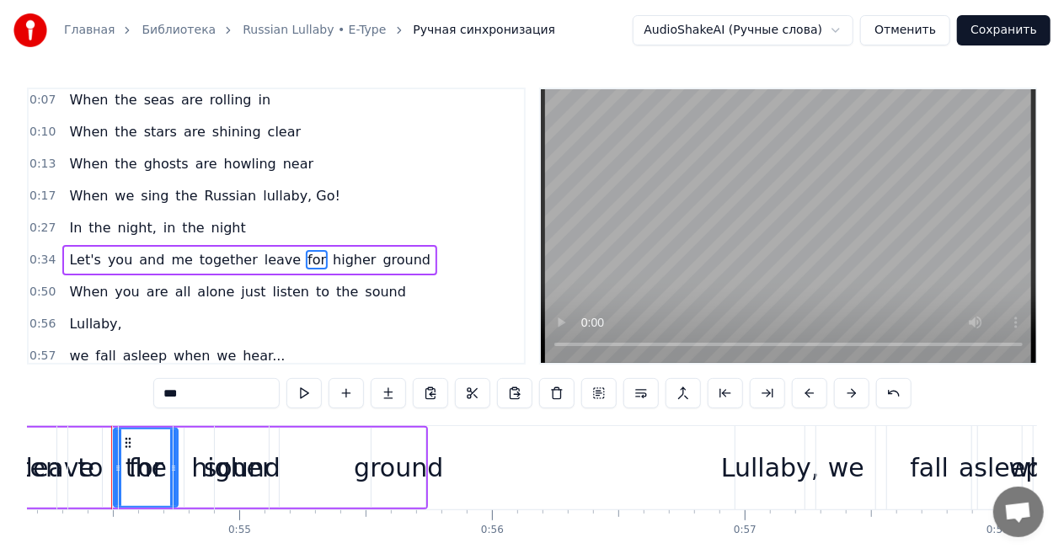
click at [112, 245] on div "Let's you and me together leave for higher ground" at bounding box center [249, 260] width 375 height 30
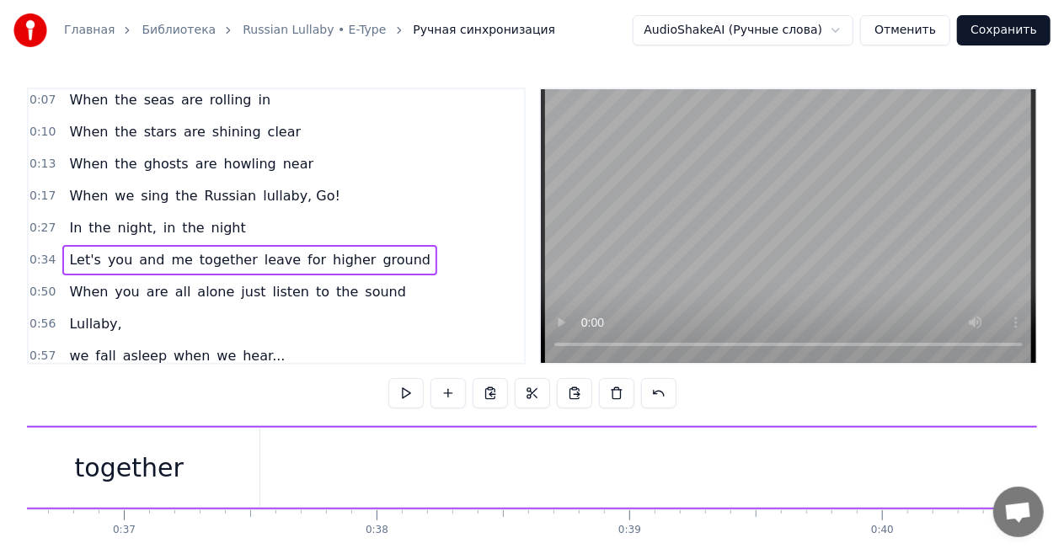
scroll to position [0, 8734]
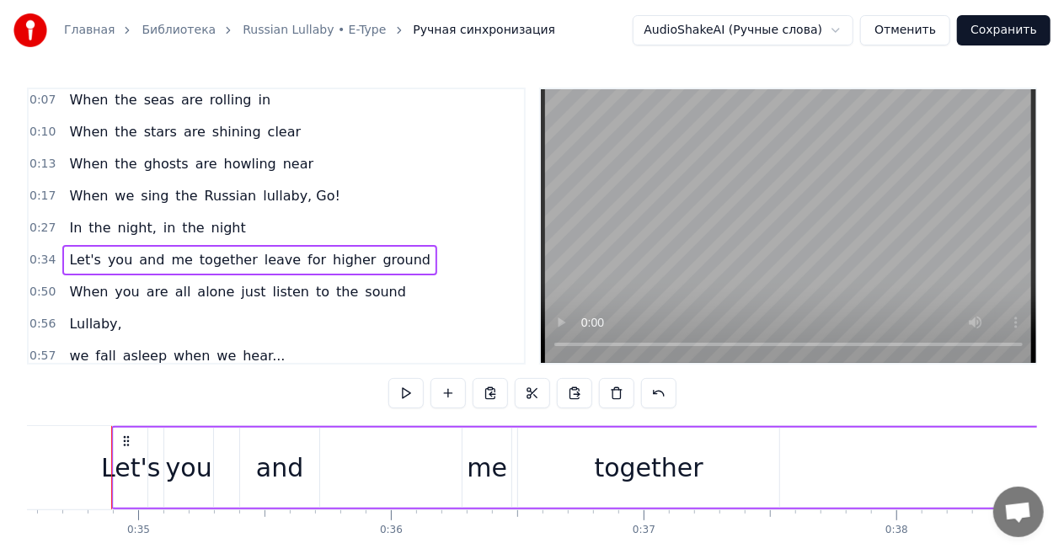
click at [382, 262] on span "ground" at bounding box center [407, 259] width 51 height 19
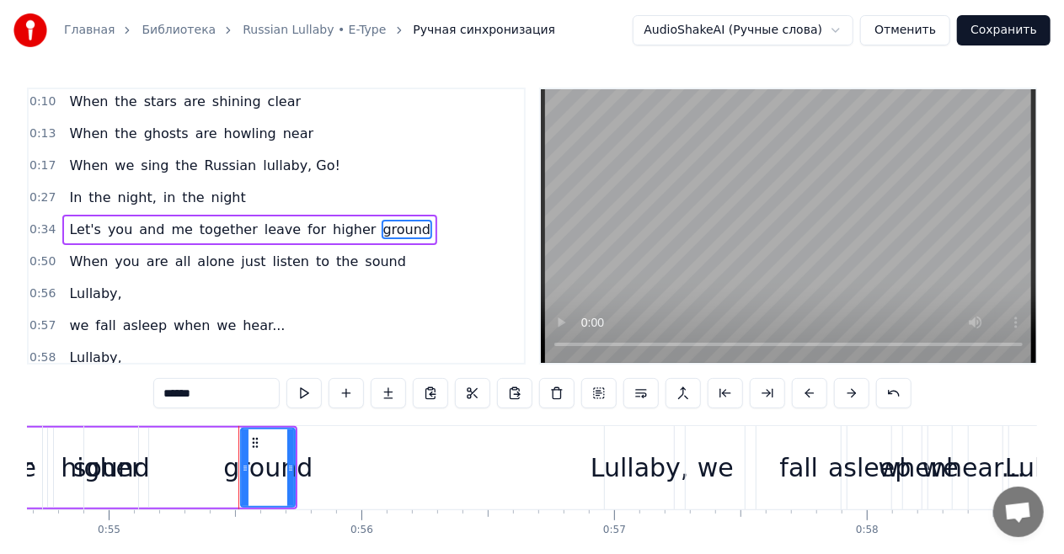
scroll to position [0, 13945]
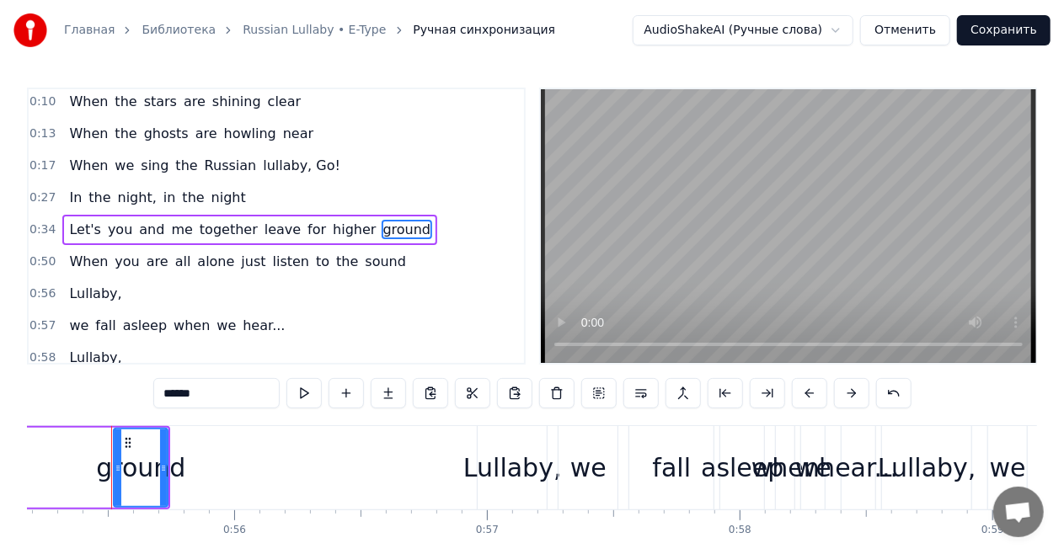
click at [116, 215] on div "Let's you and me together leave for higher ground" at bounding box center [249, 230] width 375 height 30
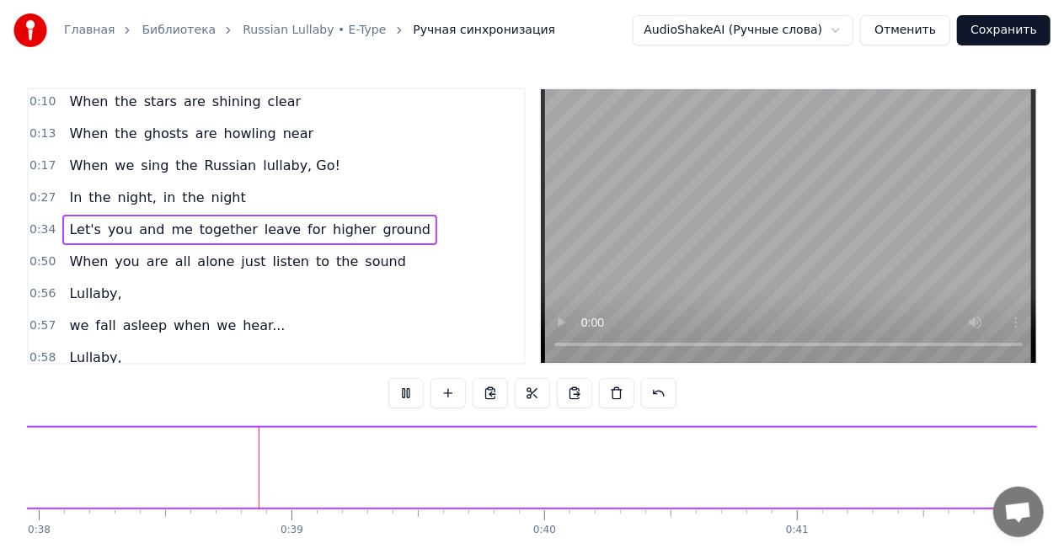
scroll to position [0, 9611]
click at [218, 194] on span "night" at bounding box center [229, 197] width 38 height 19
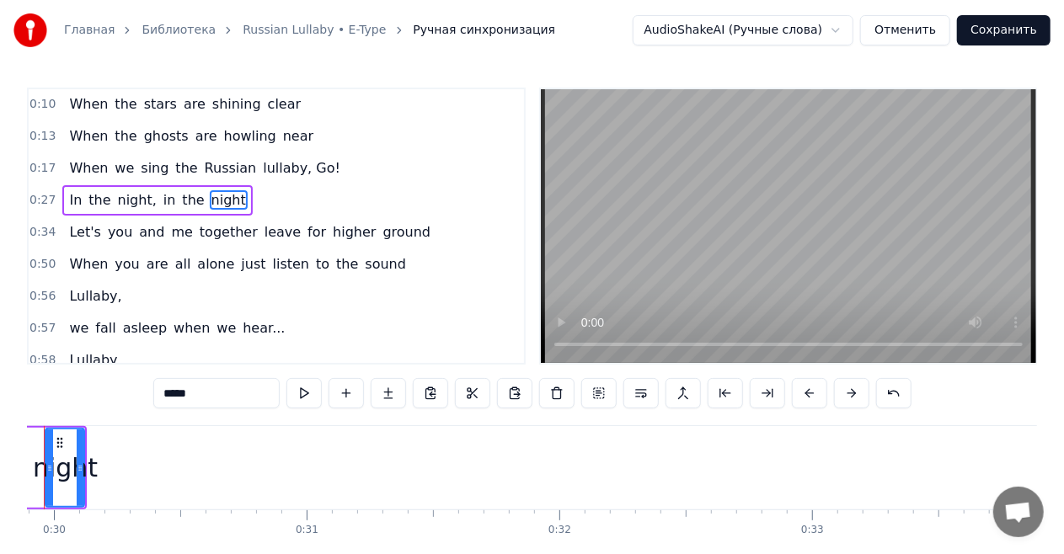
scroll to position [0, 7486]
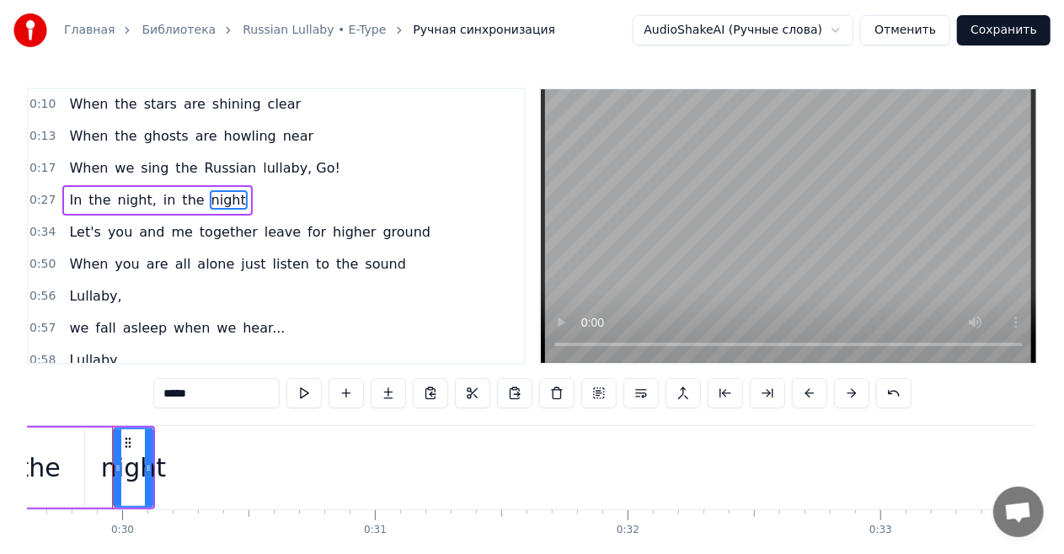
click at [163, 185] on div "In the night, in the night" at bounding box center [157, 200] width 190 height 30
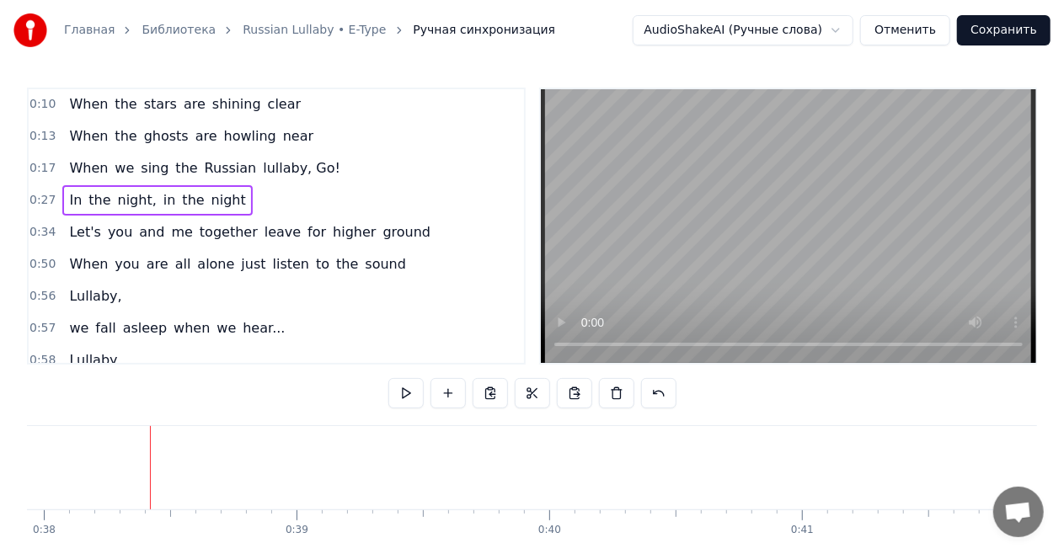
scroll to position [0, 9625]
click at [339, 241] on div "Let's you and me together leave for higher ground" at bounding box center [249, 232] width 375 height 30
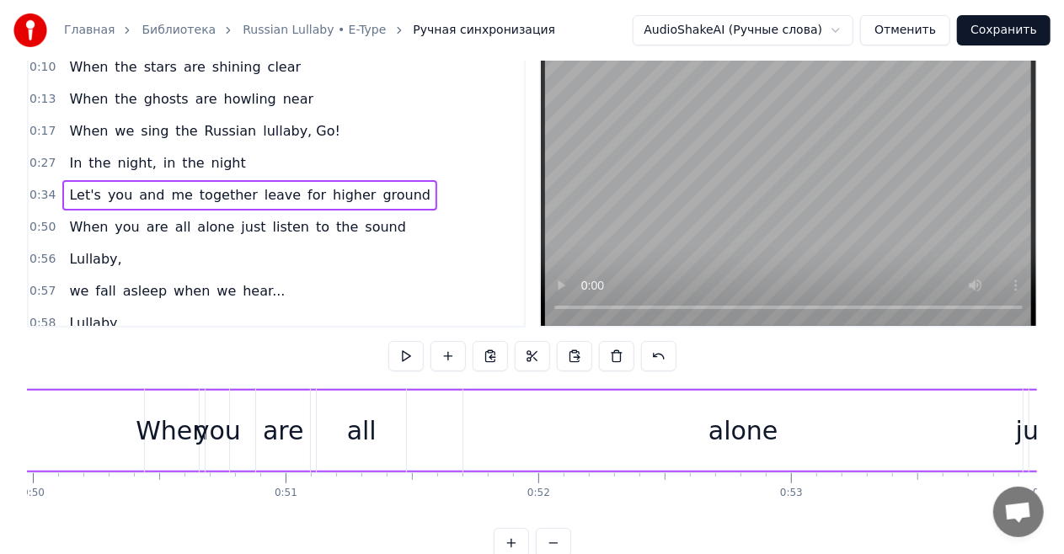
scroll to position [0, 12545]
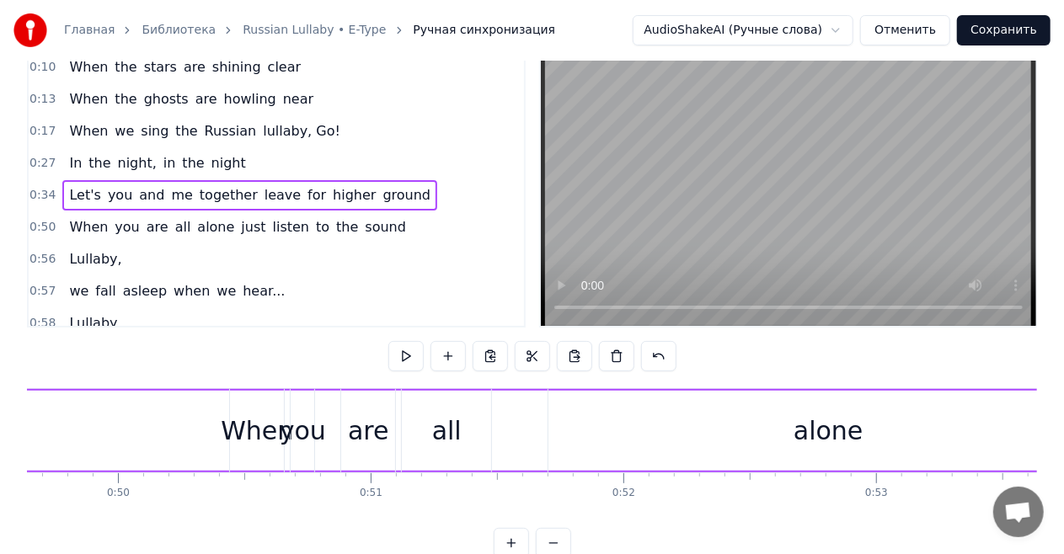
click at [143, 203] on div "Let's you and me together leave for higher ground" at bounding box center [249, 195] width 375 height 30
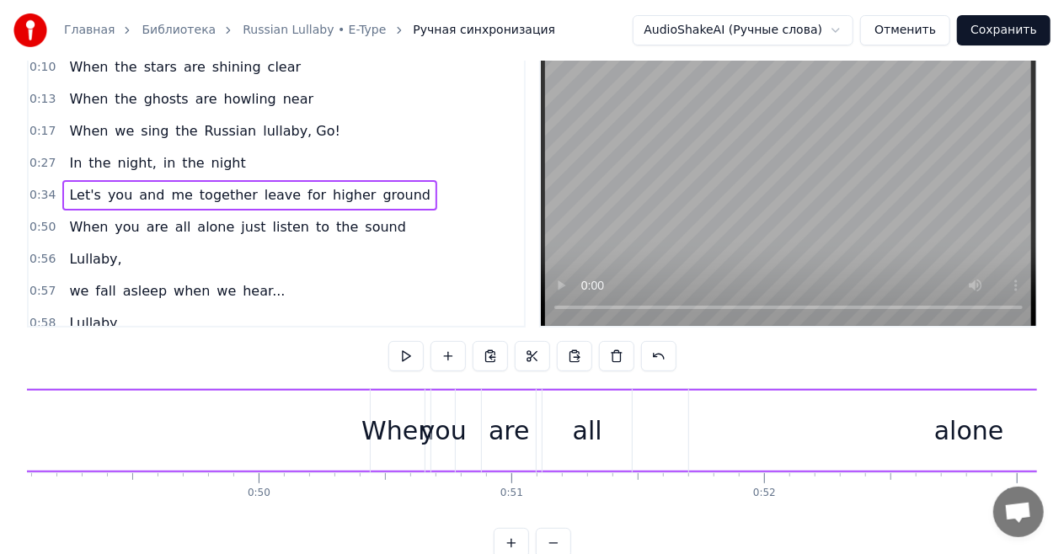
click at [198, 195] on span "together" at bounding box center [228, 194] width 61 height 19
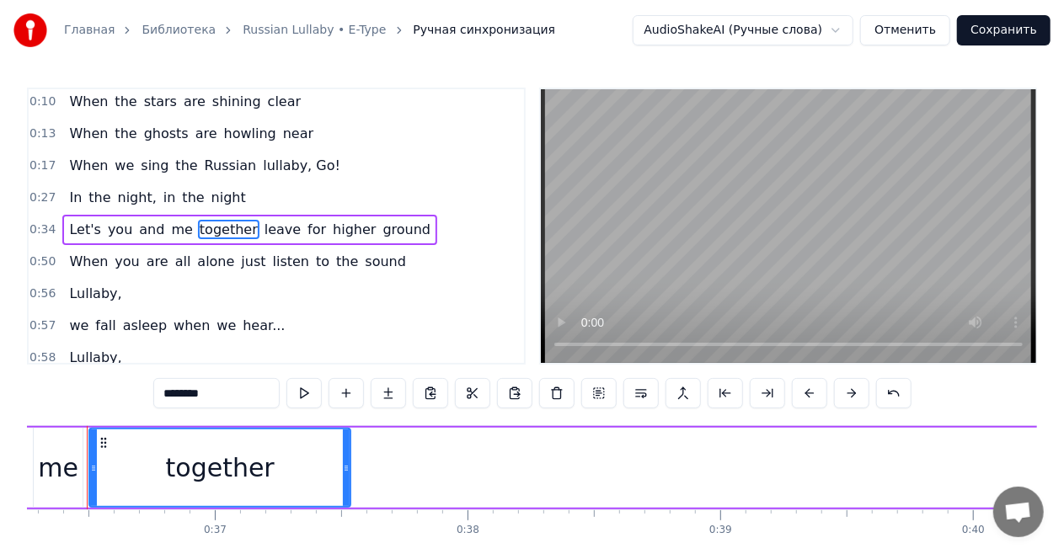
scroll to position [0, 9138]
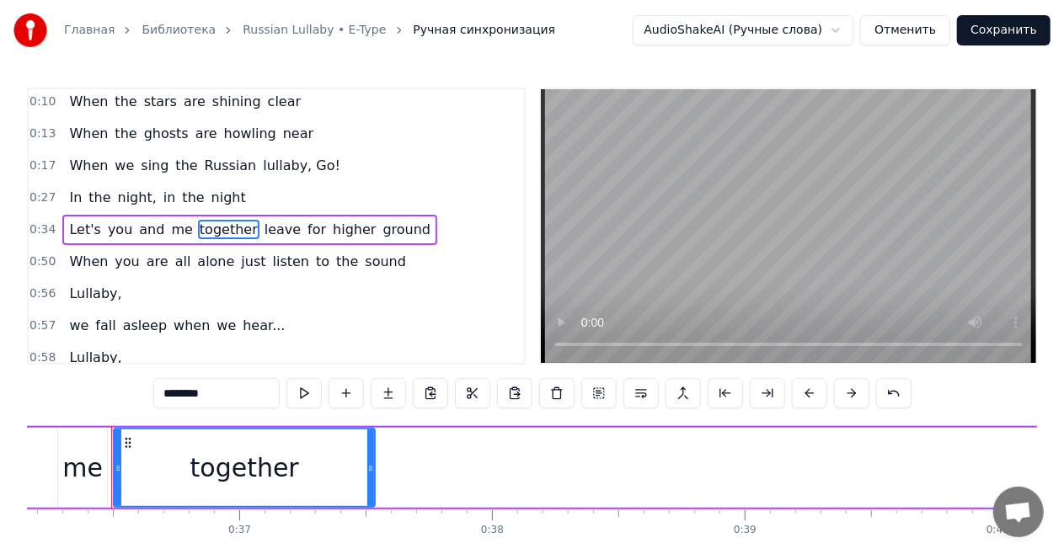
click at [263, 232] on span "leave" at bounding box center [283, 229] width 40 height 19
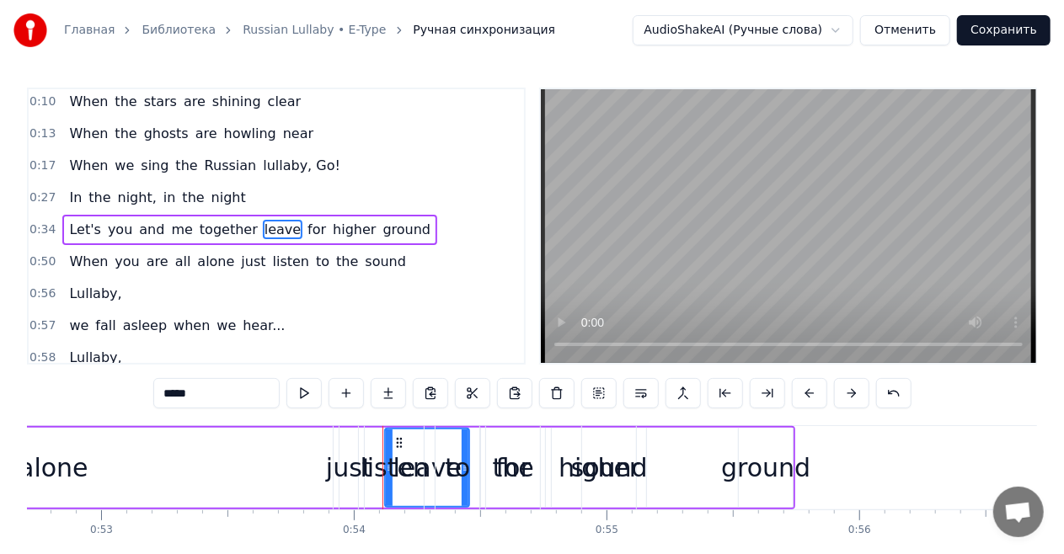
scroll to position [0, 13591]
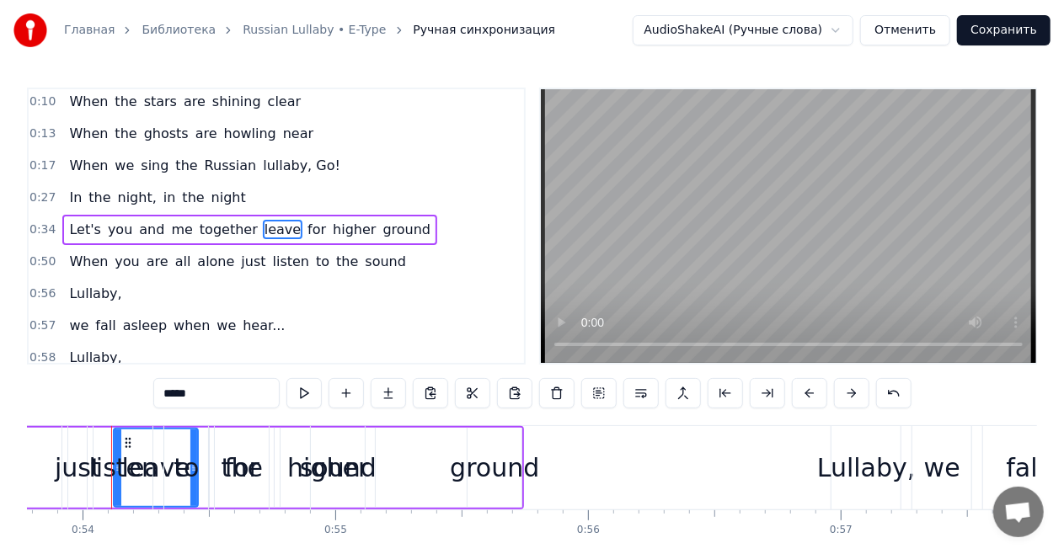
click at [306, 227] on span "for" at bounding box center [317, 229] width 22 height 19
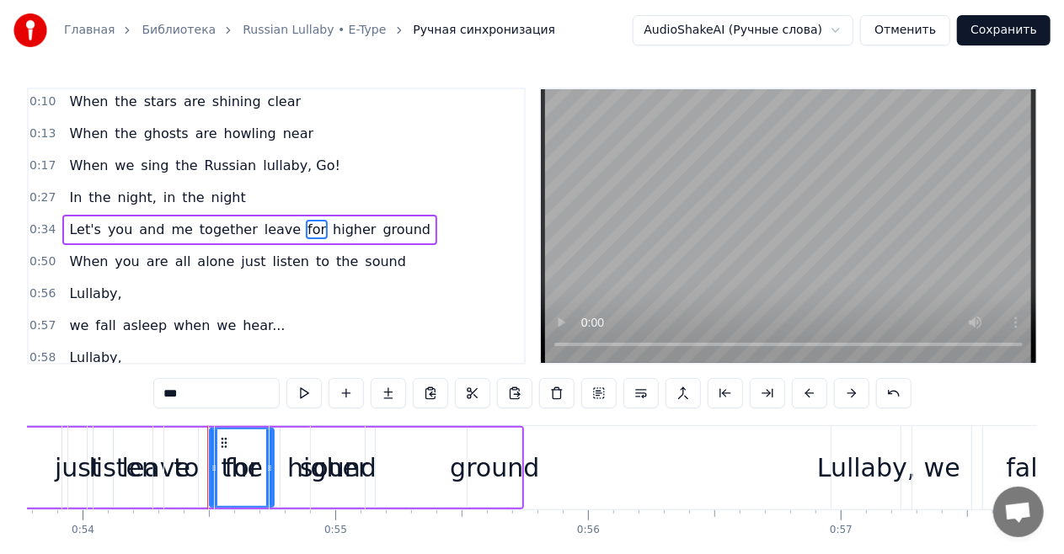
click at [331, 228] on span "higher" at bounding box center [354, 229] width 46 height 19
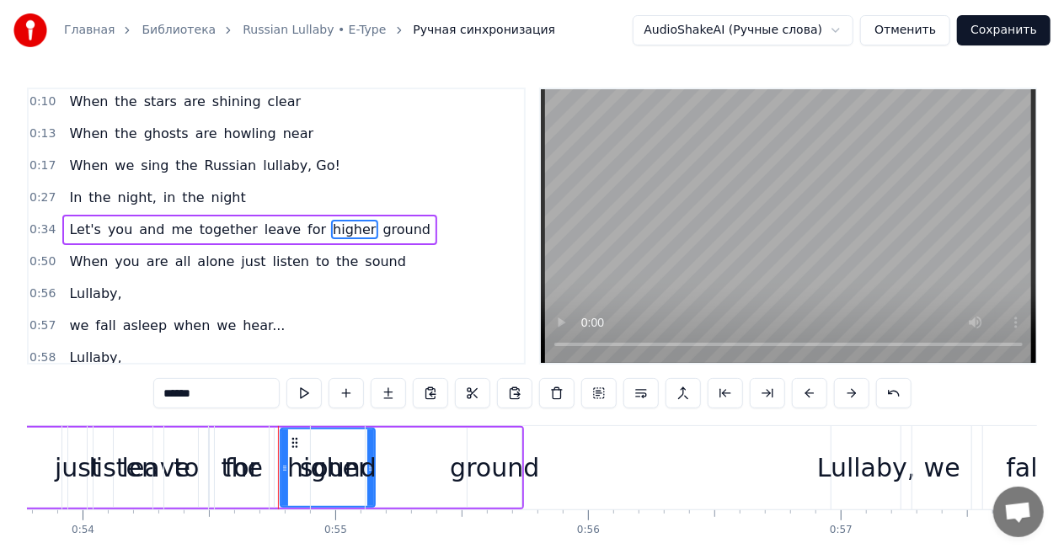
click at [382, 228] on span "ground" at bounding box center [407, 229] width 51 height 19
type input "******"
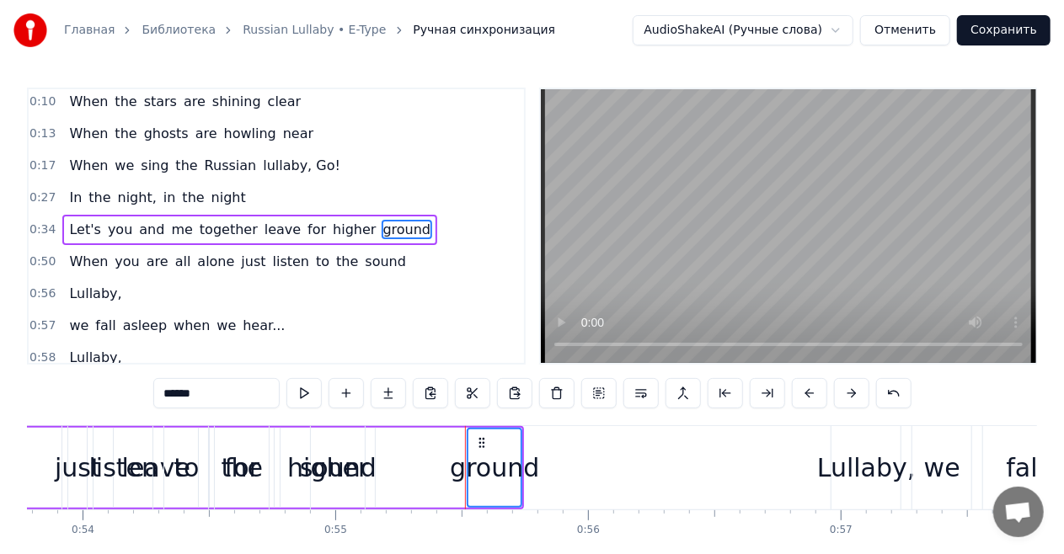
click at [331, 227] on span "higher" at bounding box center [354, 229] width 46 height 19
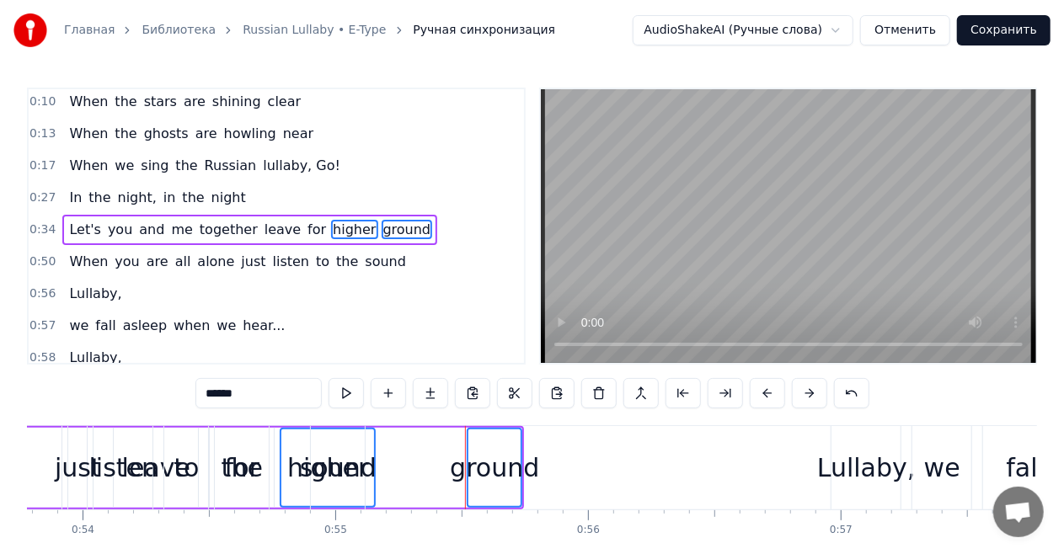
click at [306, 226] on span "for" at bounding box center [317, 229] width 22 height 19
click at [267, 226] on span "leave" at bounding box center [283, 229] width 40 height 19
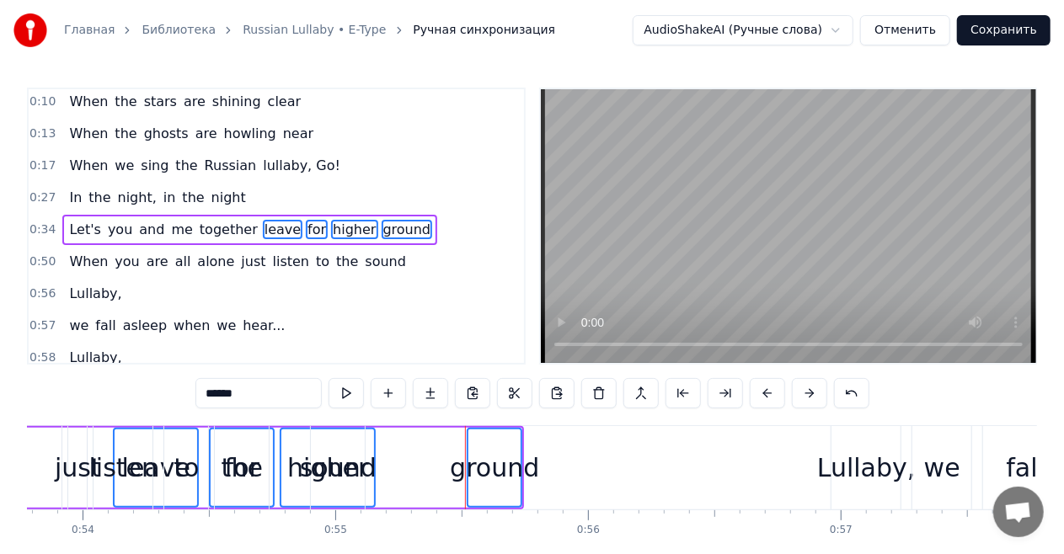
click at [216, 238] on div "Let's you and me together leave for higher ground" at bounding box center [249, 230] width 375 height 30
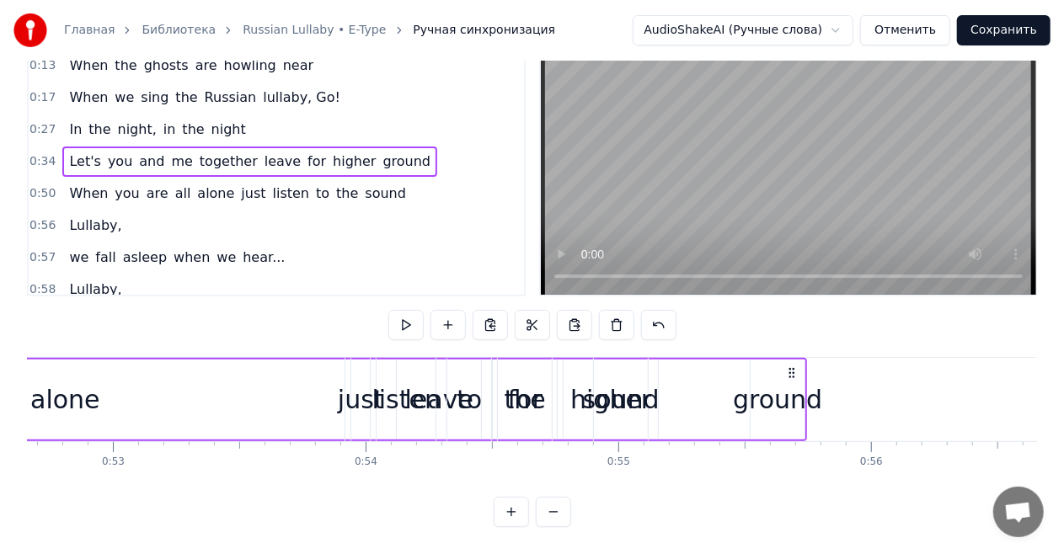
scroll to position [0, 13364]
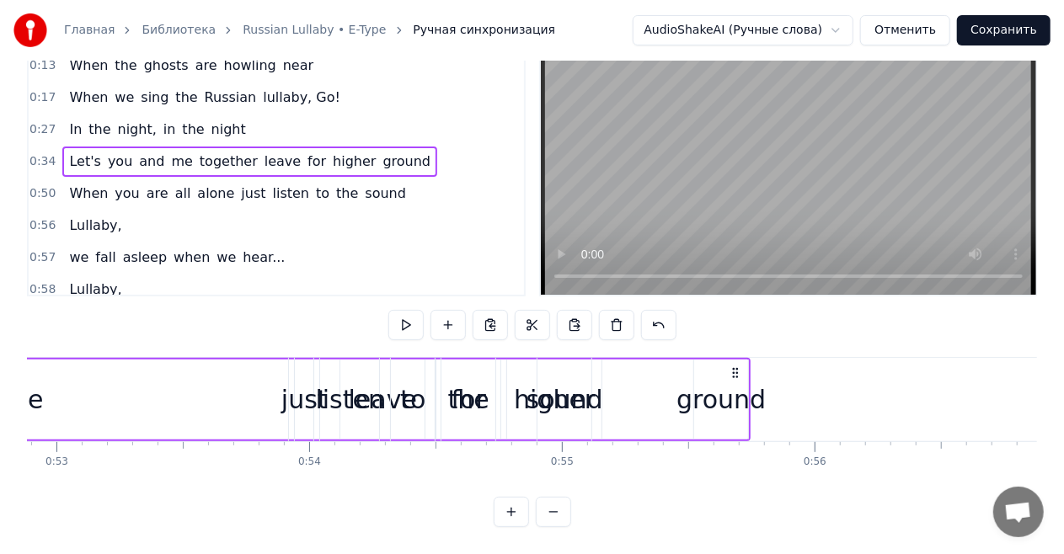
click at [736, 366] on icon at bounding box center [735, 372] width 13 height 13
click at [738, 366] on icon at bounding box center [735, 372] width 13 height 13
drag, startPoint x: 726, startPoint y: 373, endPoint x: 677, endPoint y: 372, distance: 48.9
drag, startPoint x: 728, startPoint y: 377, endPoint x: 694, endPoint y: 377, distance: 33.7
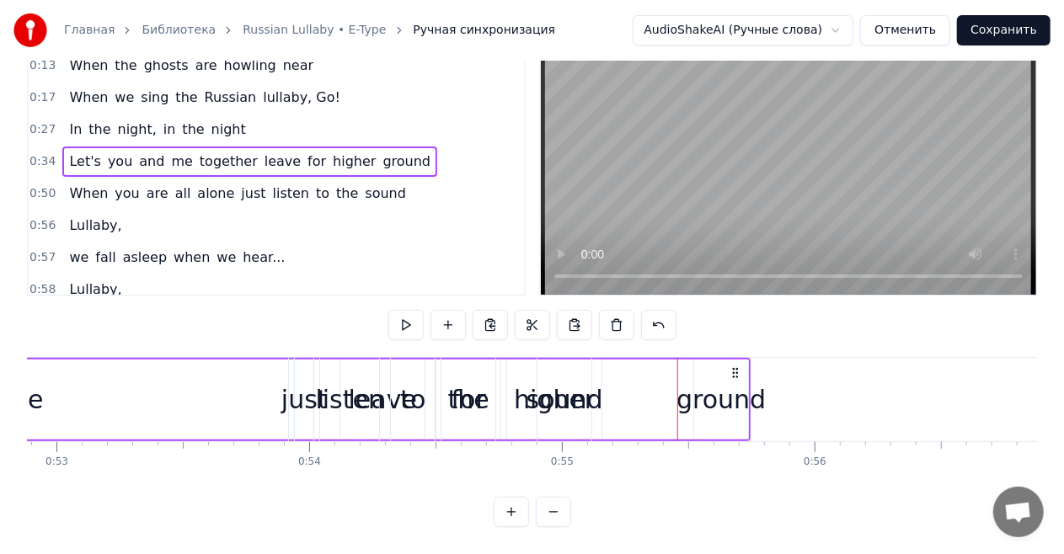
click at [694, 381] on div "ground" at bounding box center [720, 400] width 89 height 38
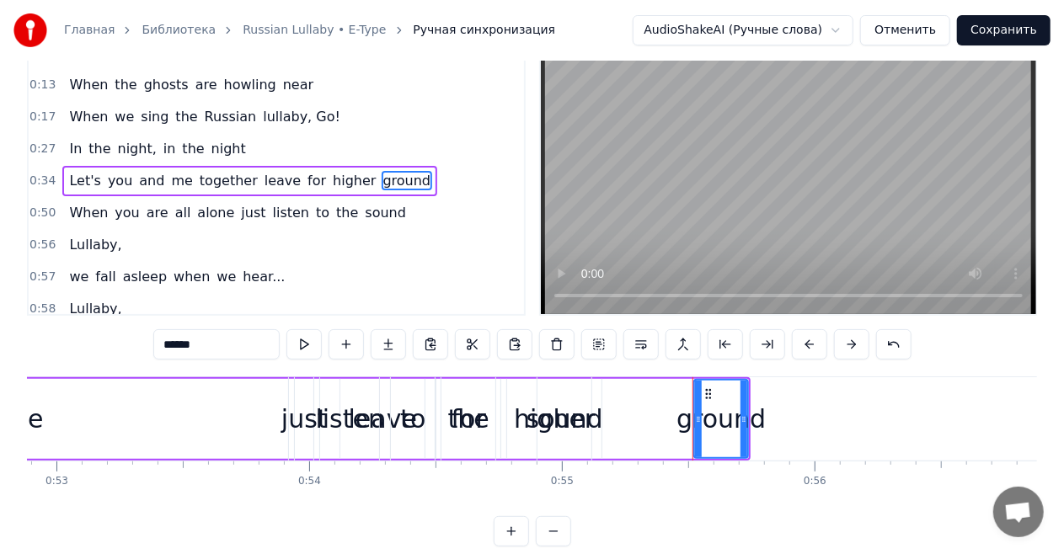
scroll to position [0, 0]
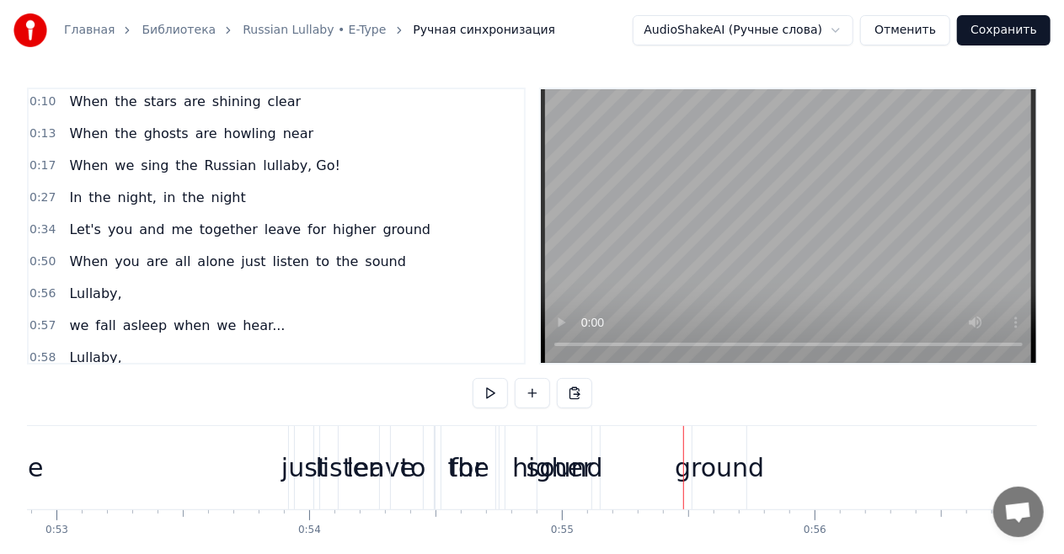
click at [723, 441] on div "ground" at bounding box center [719, 467] width 54 height 83
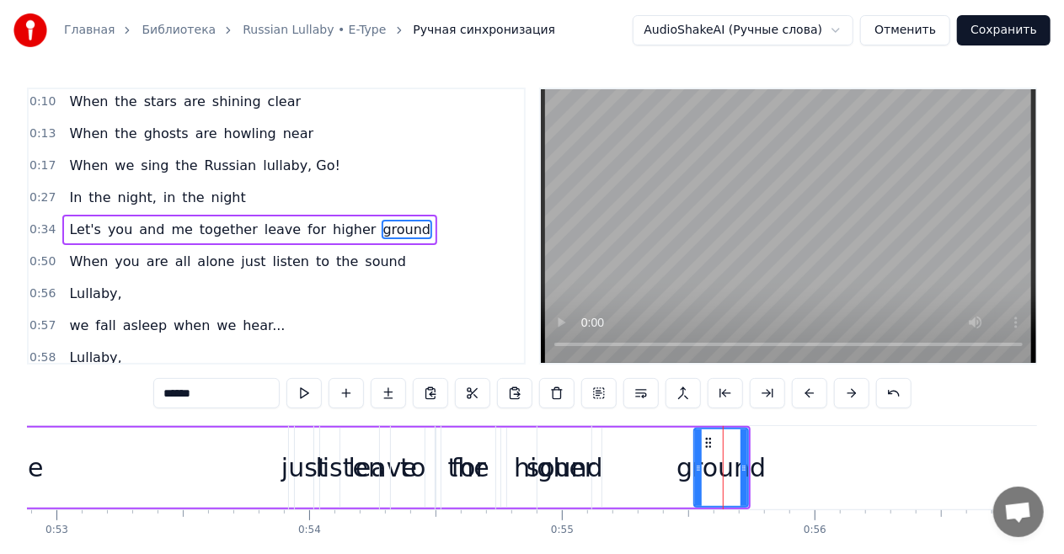
click at [746, 470] on icon at bounding box center [743, 468] width 7 height 13
click at [580, 461] on div "sound" at bounding box center [564, 468] width 77 height 38
type input "*****"
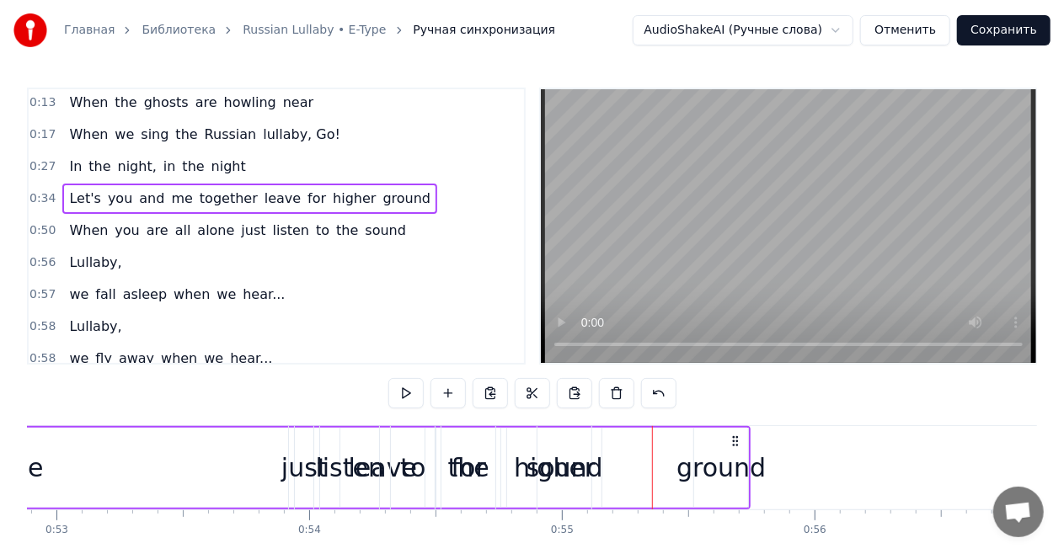
click at [734, 442] on icon at bounding box center [735, 441] width 13 height 13
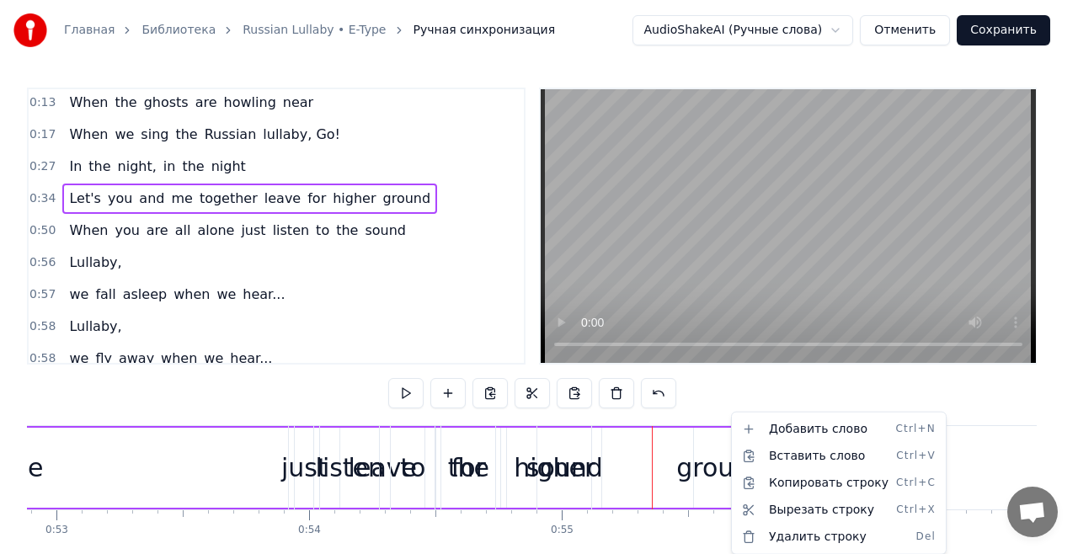
click at [727, 446] on html "Главная Библиотека Russian Lullaby • E-Type Ручная синхронизация AudioShakeAI (…" at bounding box center [539, 311] width 1078 height 623
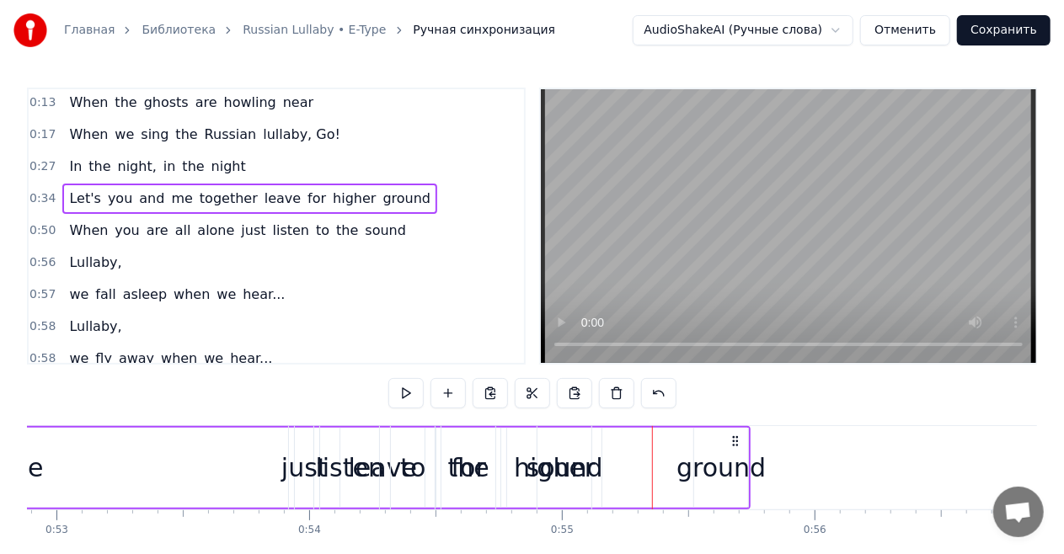
click at [736, 440] on icon at bounding box center [735, 441] width 13 height 13
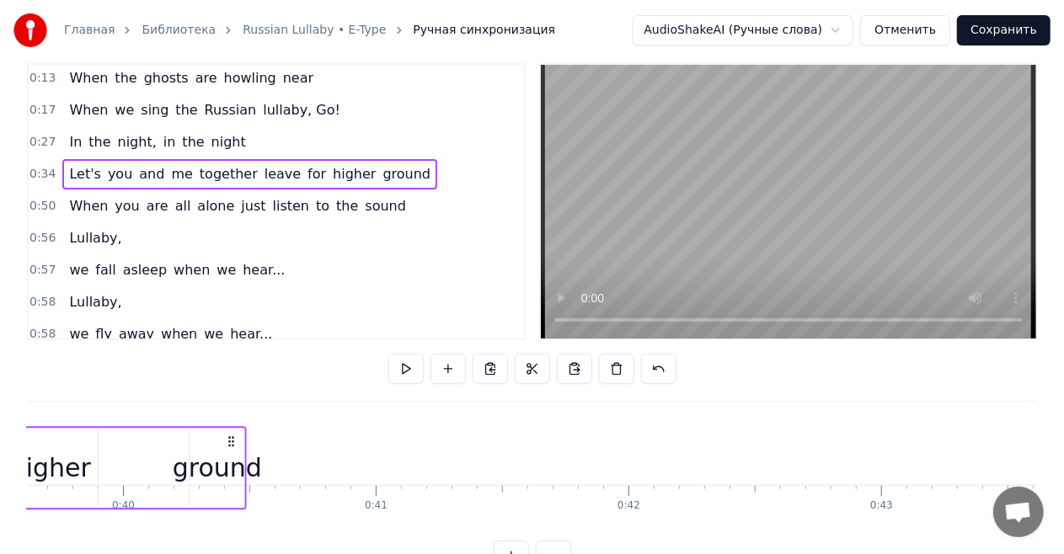
scroll to position [0, 10013]
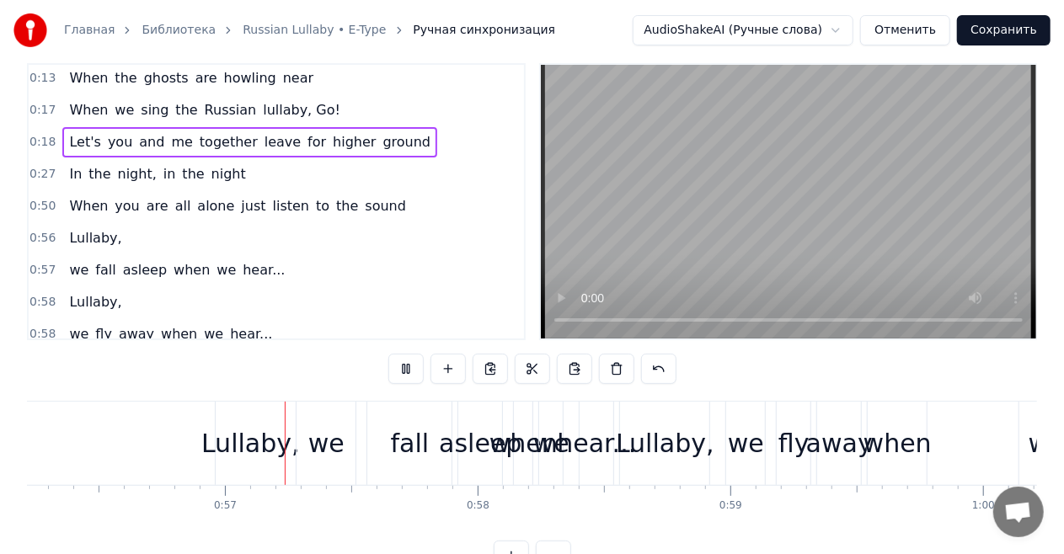
scroll to position [0, 14225]
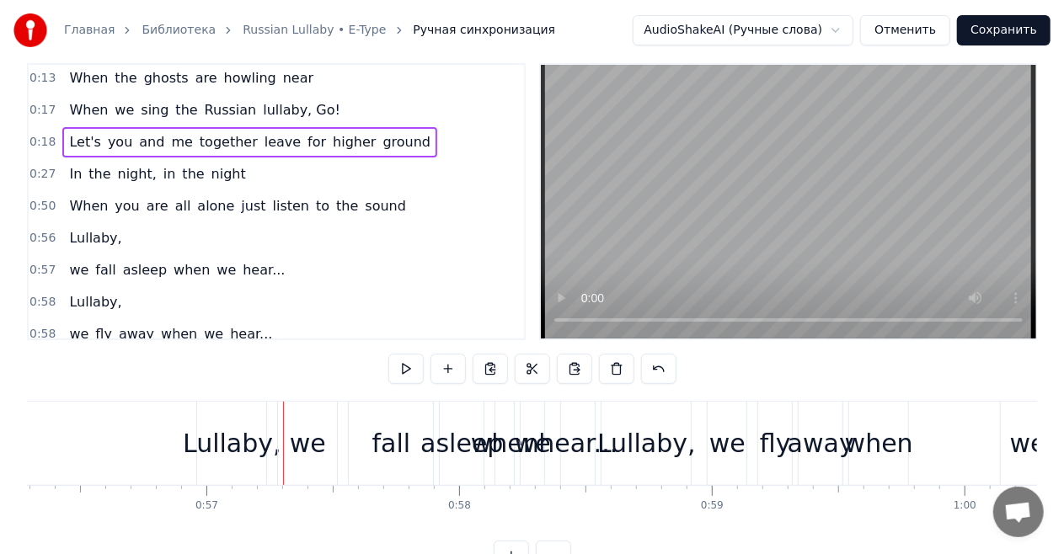
click at [387, 152] on div "Let's you and me together leave for higher ground" at bounding box center [249, 142] width 375 height 30
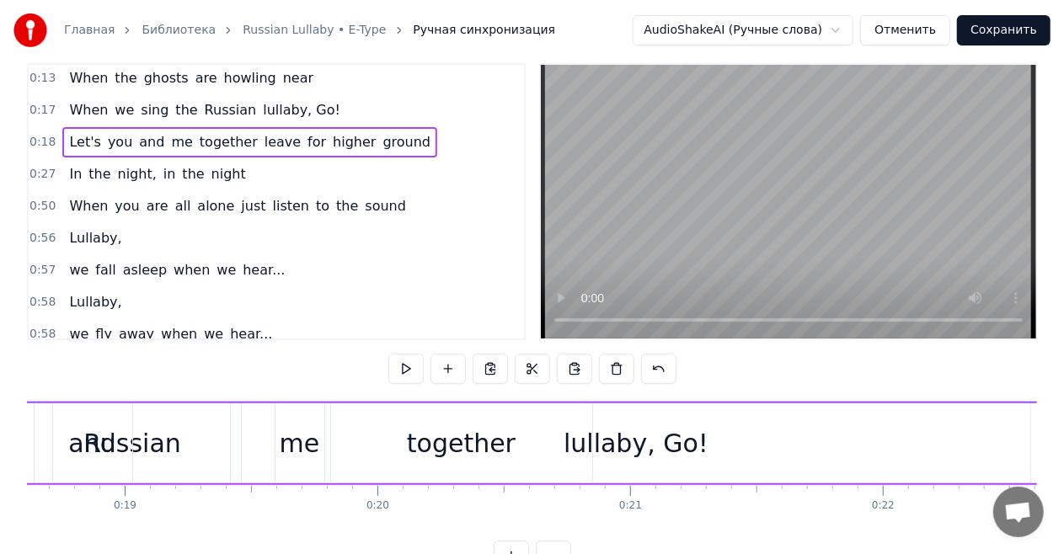
scroll to position [0, 4516]
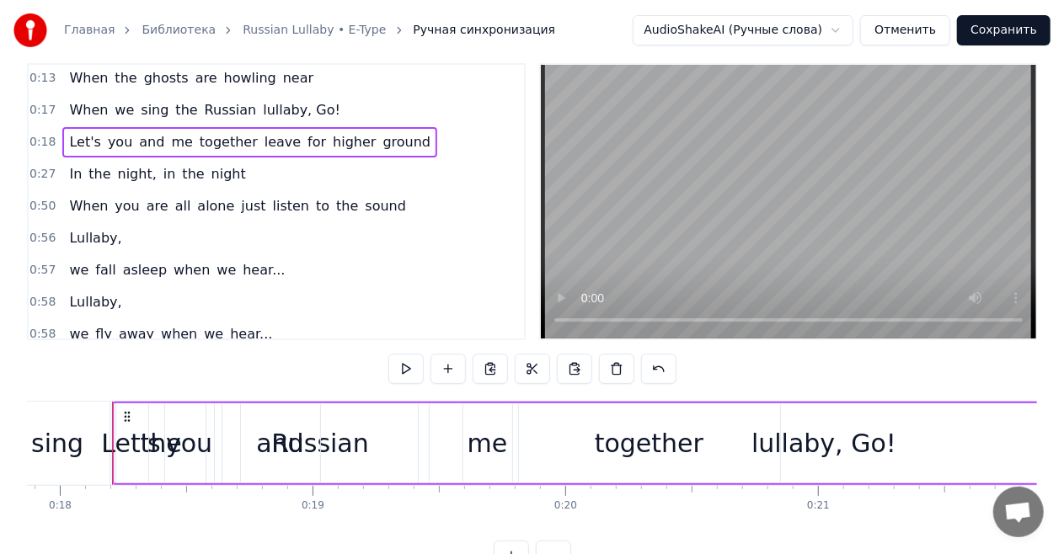
click at [126, 414] on icon at bounding box center [126, 416] width 13 height 13
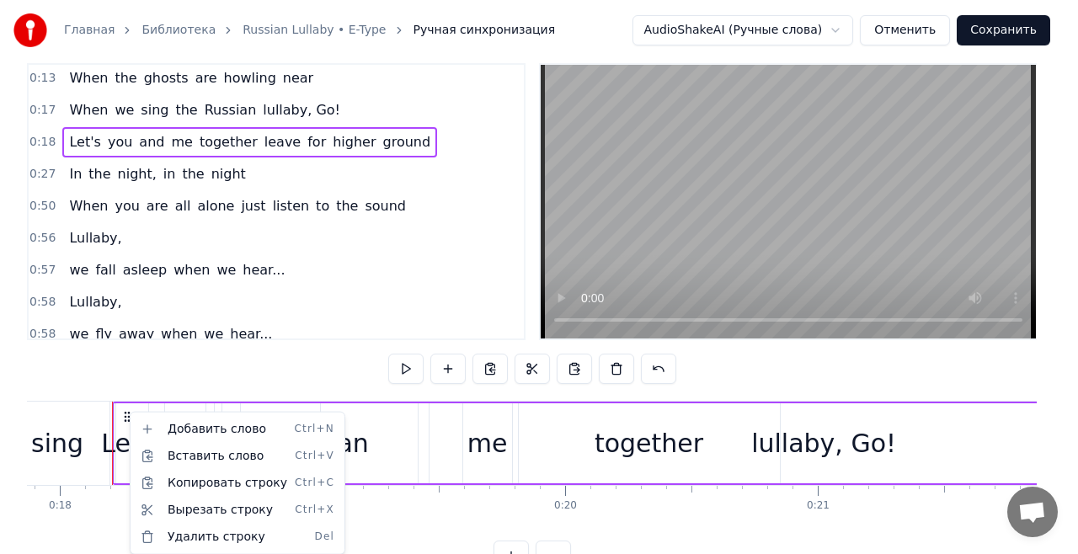
click at [128, 415] on html "Главная Библиотека Russian Lullaby • E-Type Ручная синхронизация AudioShakeAI (…" at bounding box center [539, 287] width 1078 height 623
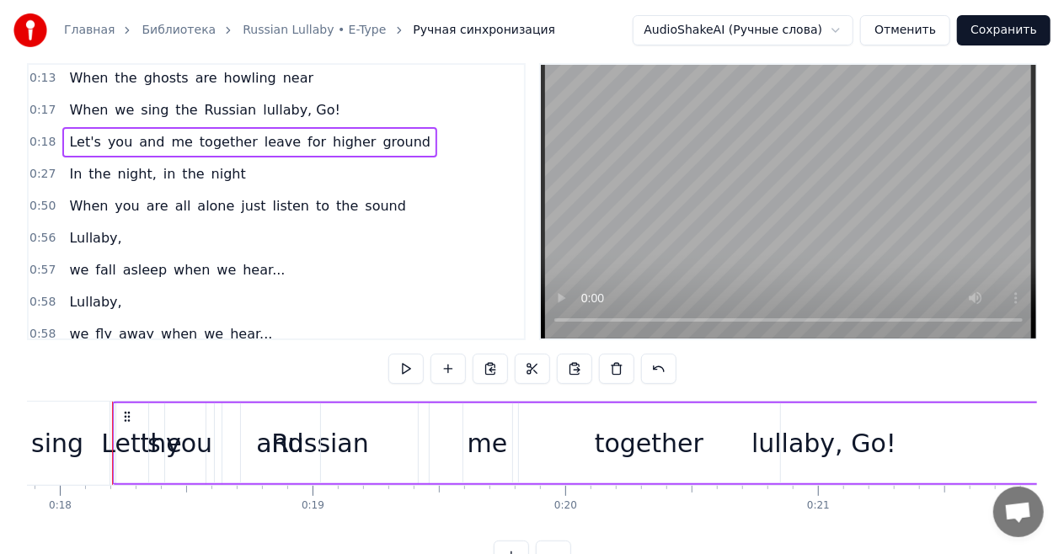
click at [127, 415] on icon at bounding box center [126, 416] width 13 height 13
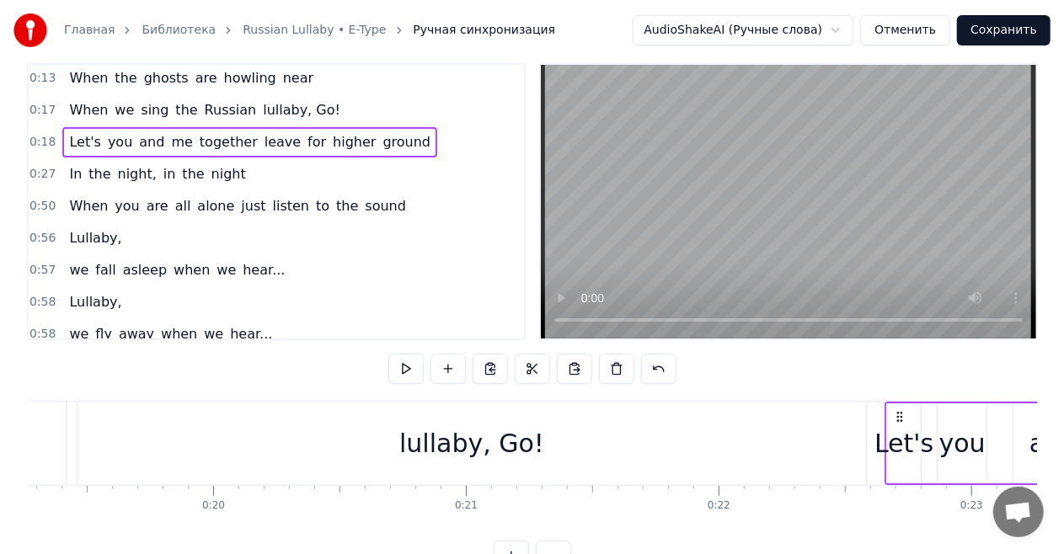
drag, startPoint x: 127, startPoint y: 415, endPoint x: 908, endPoint y: 416, distance: 780.9
click at [906, 416] on icon at bounding box center [899, 416] width 13 height 13
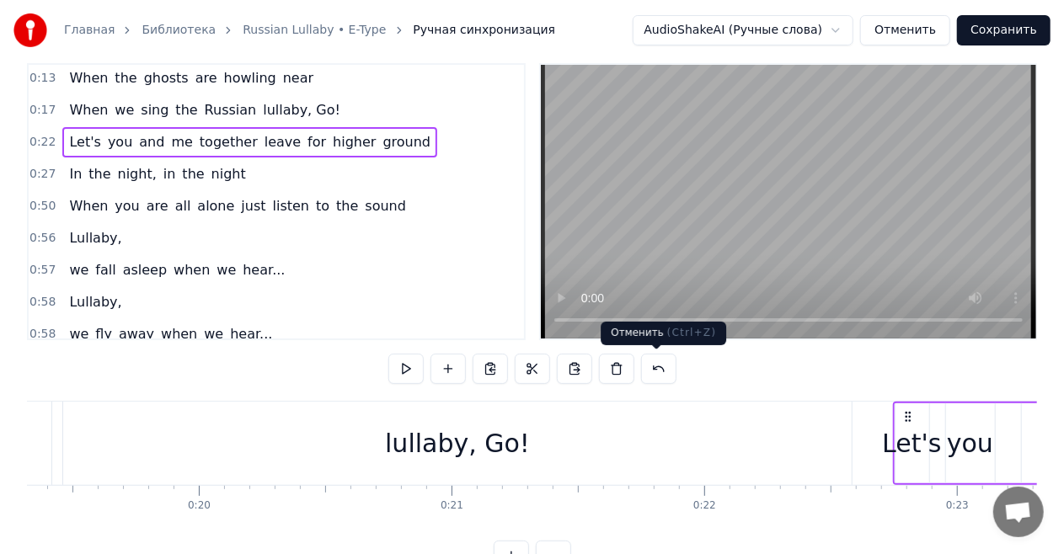
click at [665, 372] on button at bounding box center [658, 369] width 35 height 30
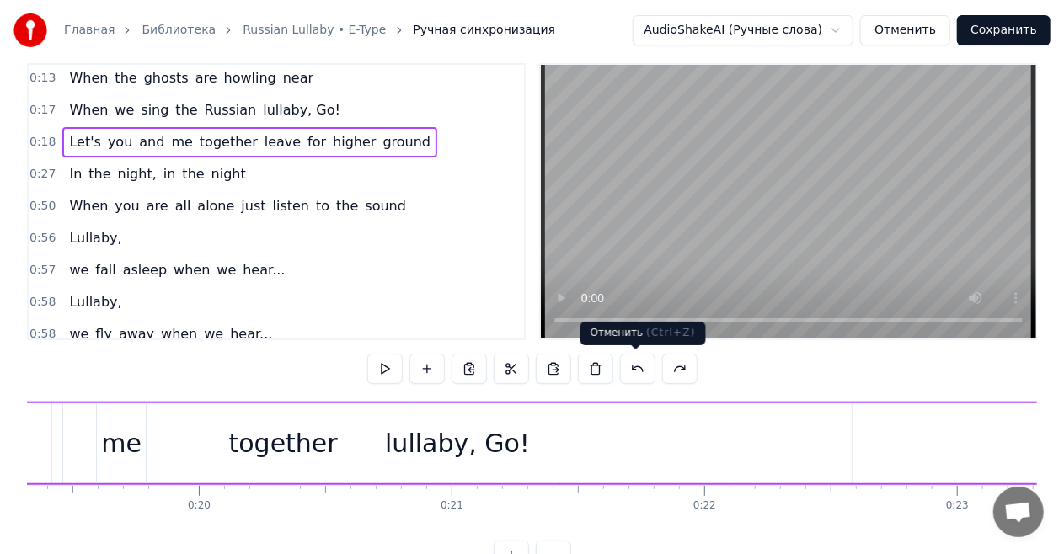
click at [633, 372] on button at bounding box center [637, 369] width 35 height 30
click at [637, 369] on button at bounding box center [637, 369] width 35 height 30
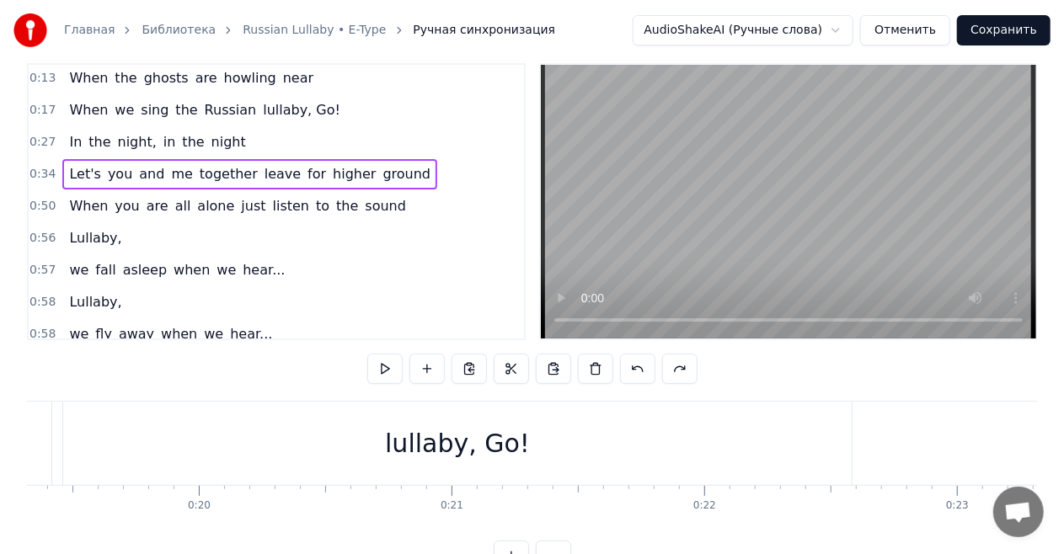
click at [85, 212] on div "When you are all alone just listen to the sound" at bounding box center [237, 206] width 350 height 30
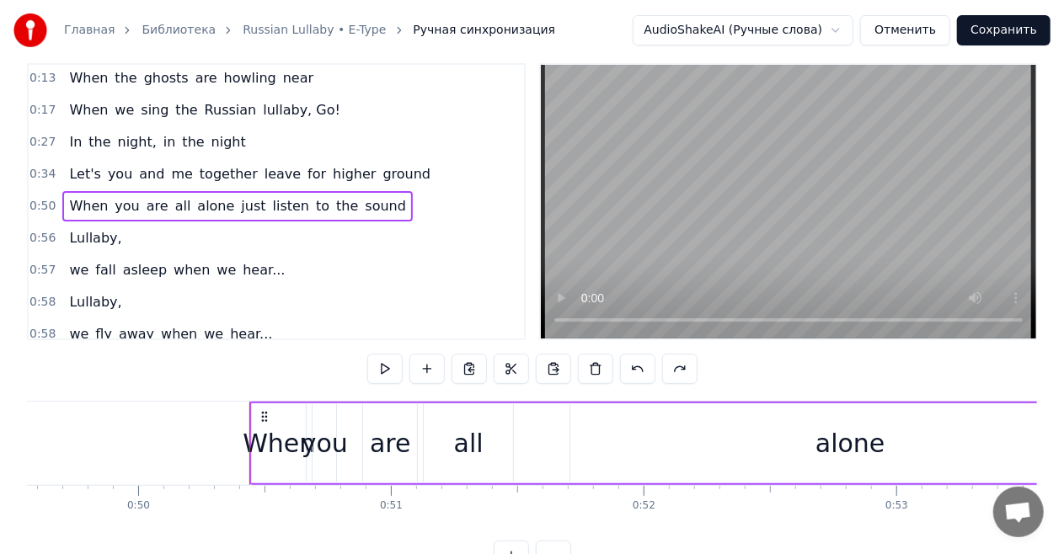
scroll to position [0, 12663]
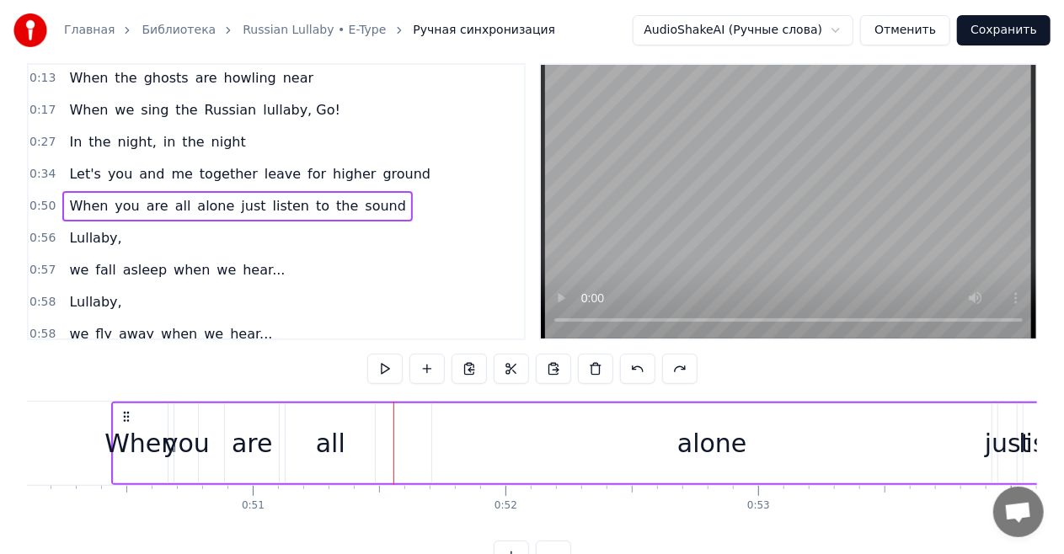
click at [62, 145] on div "In the night, in the night" at bounding box center [157, 142] width 190 height 30
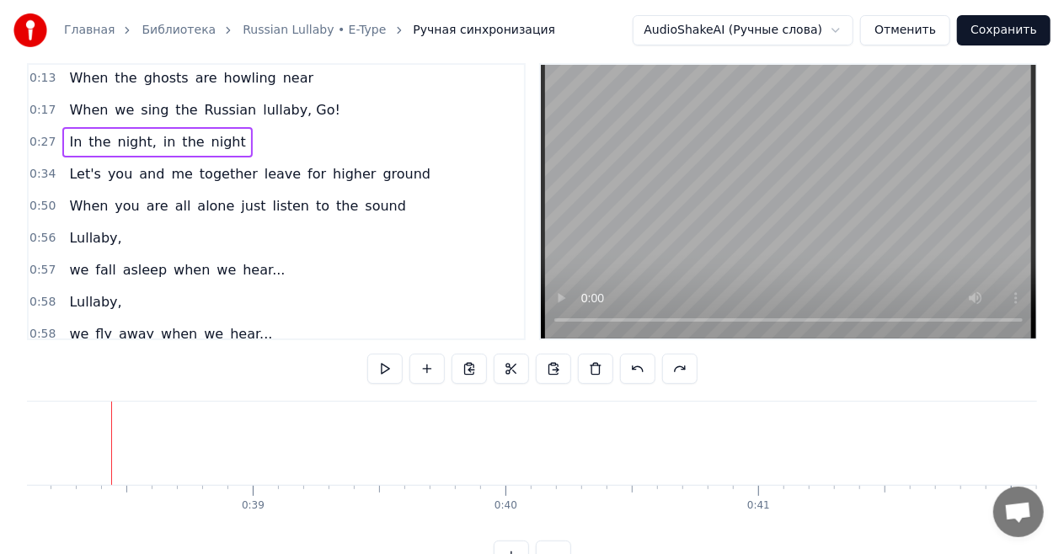
scroll to position [0, 9630]
click at [145, 208] on span "are" at bounding box center [157, 205] width 25 height 19
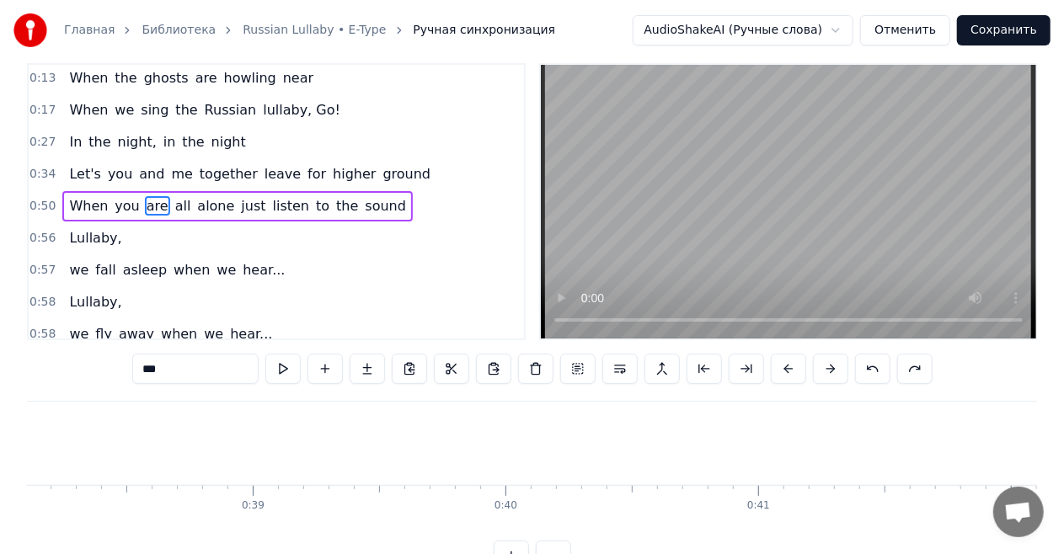
scroll to position [19, 0]
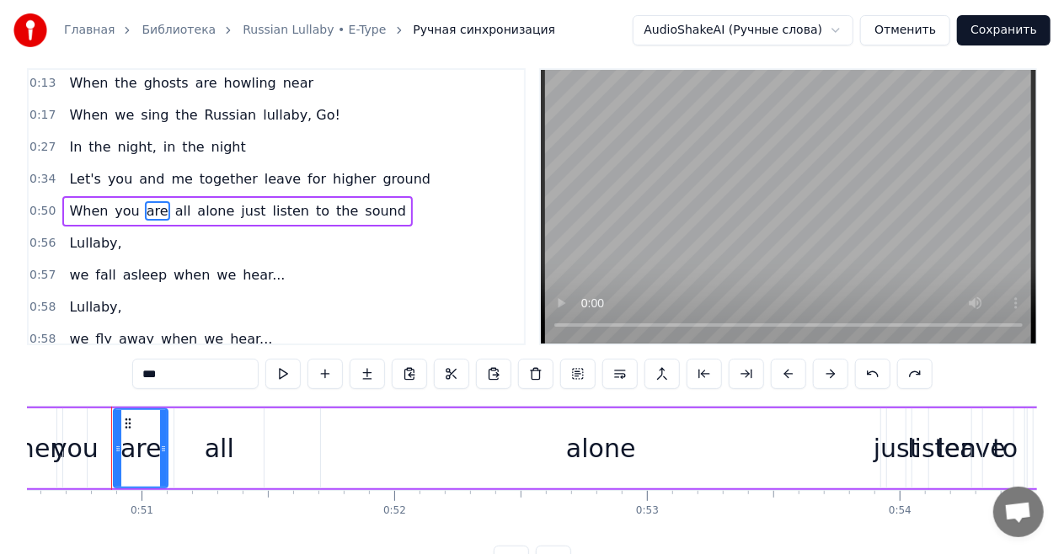
click at [123, 221] on div "When you are all alone just listen to the sound" at bounding box center [237, 211] width 350 height 30
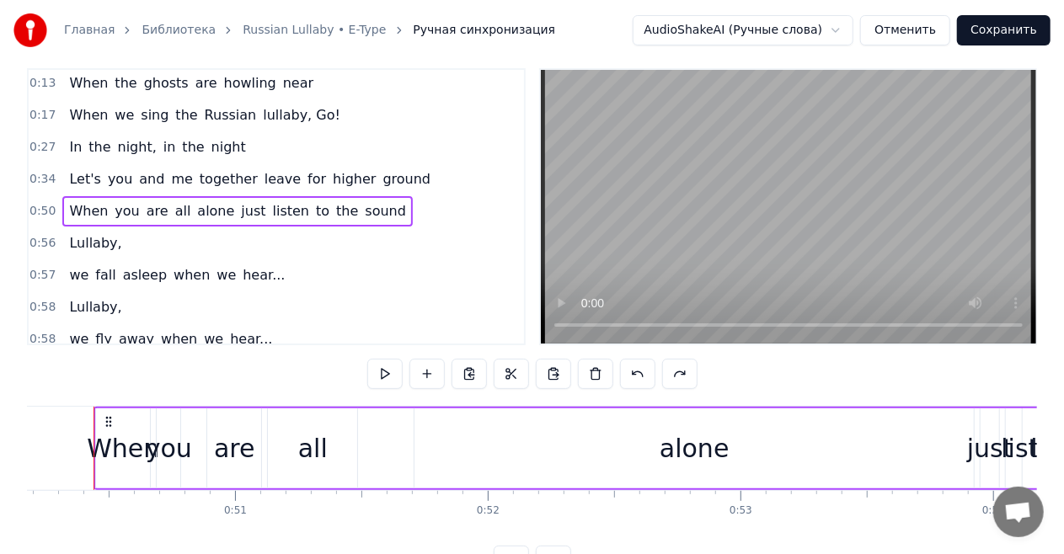
scroll to position [0, 12663]
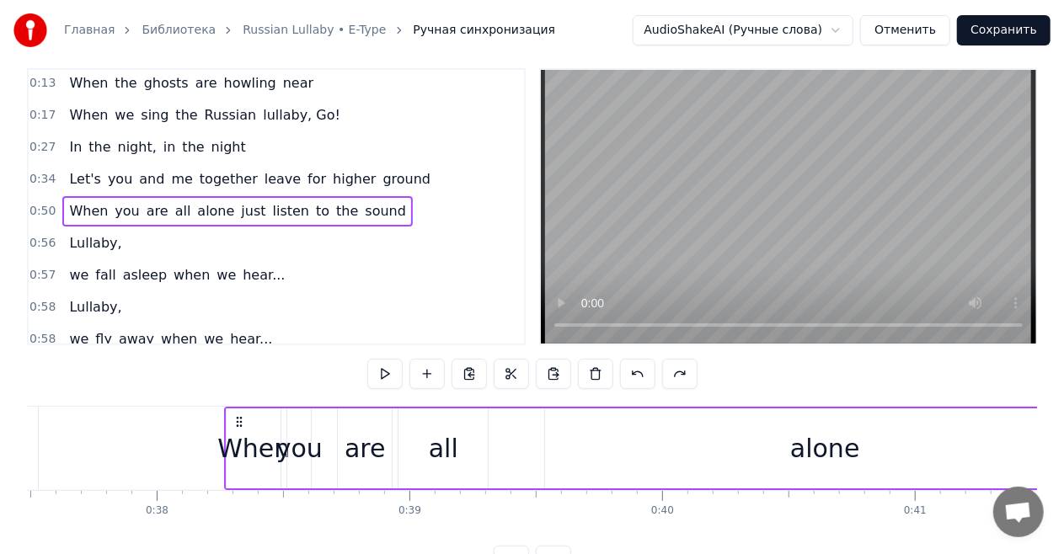
drag, startPoint x: 127, startPoint y: 420, endPoint x: 174, endPoint y: 436, distance: 49.0
click at [224, 436] on div "When you are all alone just listen to the sound" at bounding box center [817, 448] width 1186 height 83
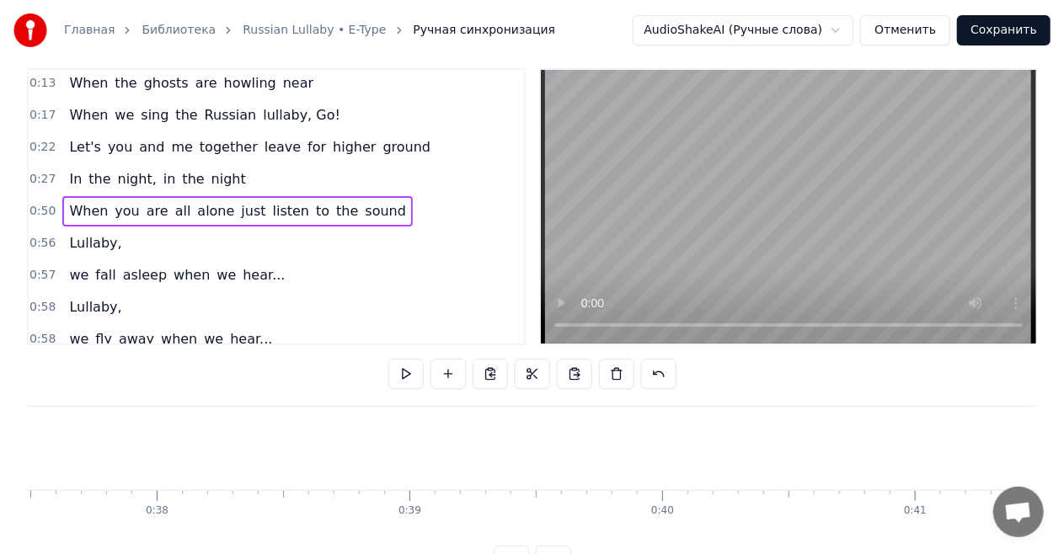
scroll to position [0, 9470]
click at [74, 154] on div "Let's you and me together leave for higher ground" at bounding box center [249, 147] width 375 height 30
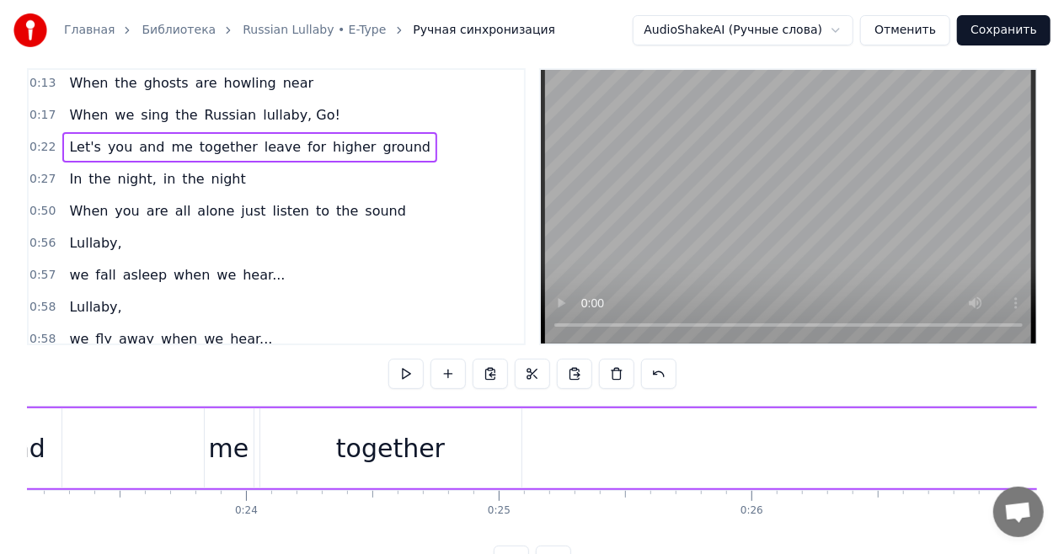
scroll to position [0, 5588]
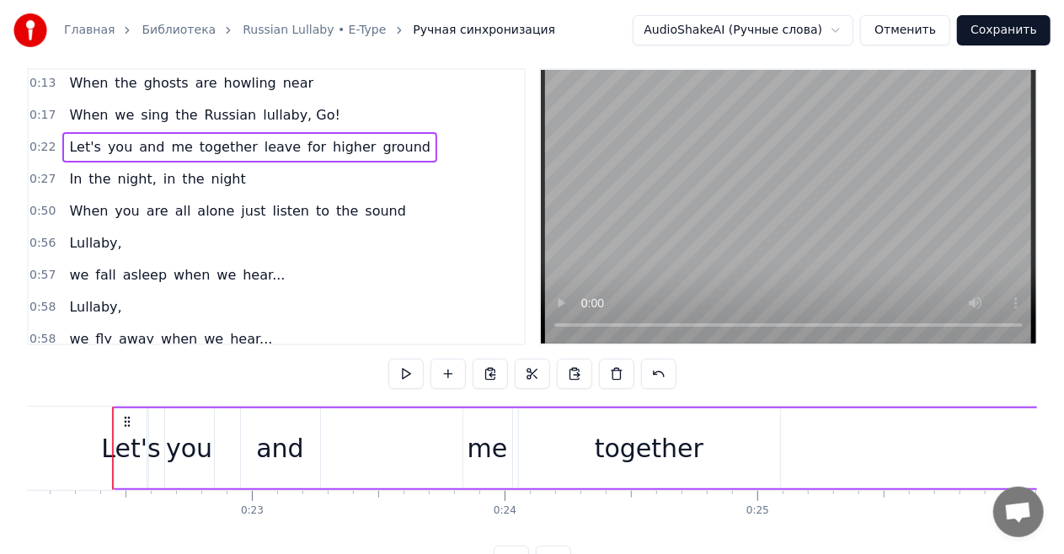
drag, startPoint x: 81, startPoint y: 158, endPoint x: 83, endPoint y: 170, distance: 12.7
click at [83, 170] on div "0:02 Priviet! Menya zavut E- Type! Nazdarovie! 0:07 When the seas are rolling i…" at bounding box center [276, 206] width 499 height 277
click at [82, 157] on div "Let's you and me together leave for higher ground" at bounding box center [249, 147] width 375 height 30
drag, startPoint x: 394, startPoint y: 154, endPoint x: 394, endPoint y: 163, distance: 9.3
click at [394, 163] on div "0:02 Priviet! Menya zavut E- Type! Nazdarovie! 0:07 When the seas are rolling i…" at bounding box center [276, 206] width 499 height 277
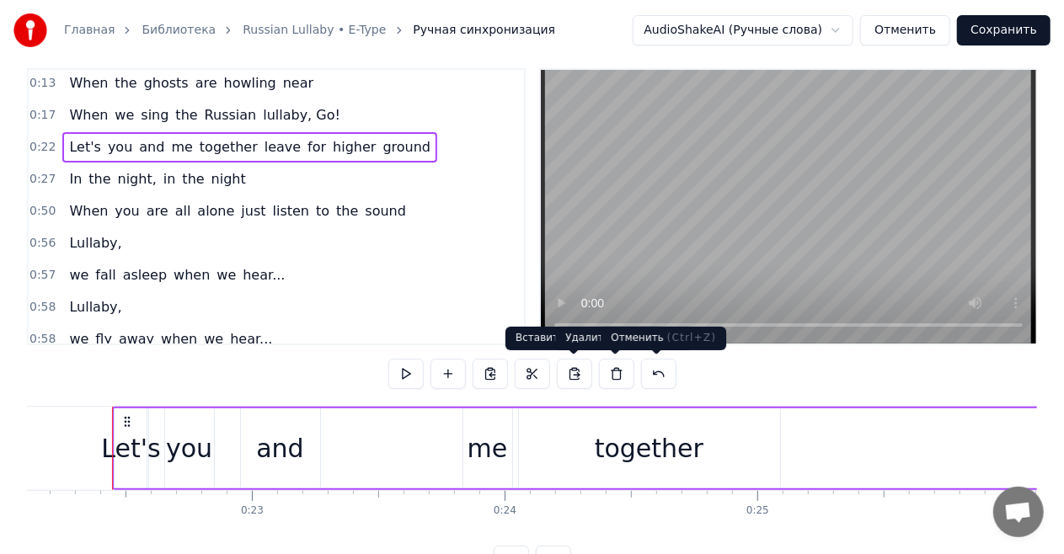
click at [650, 377] on button at bounding box center [658, 374] width 35 height 30
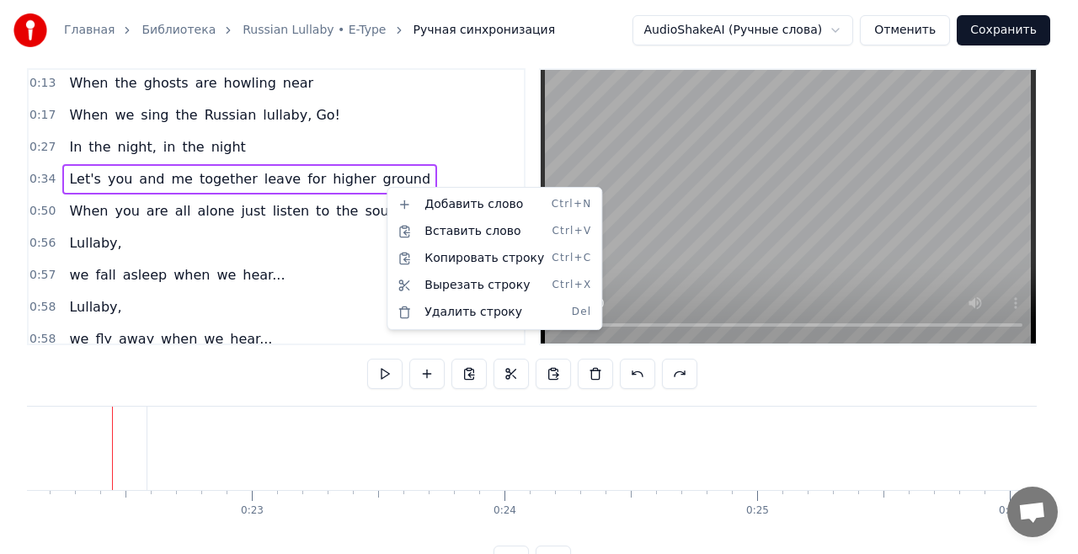
click at [98, 211] on html "Главная Библиотека Russian Lullaby • E-Type Ручная синхронизация AudioShakeAI (…" at bounding box center [539, 292] width 1078 height 623
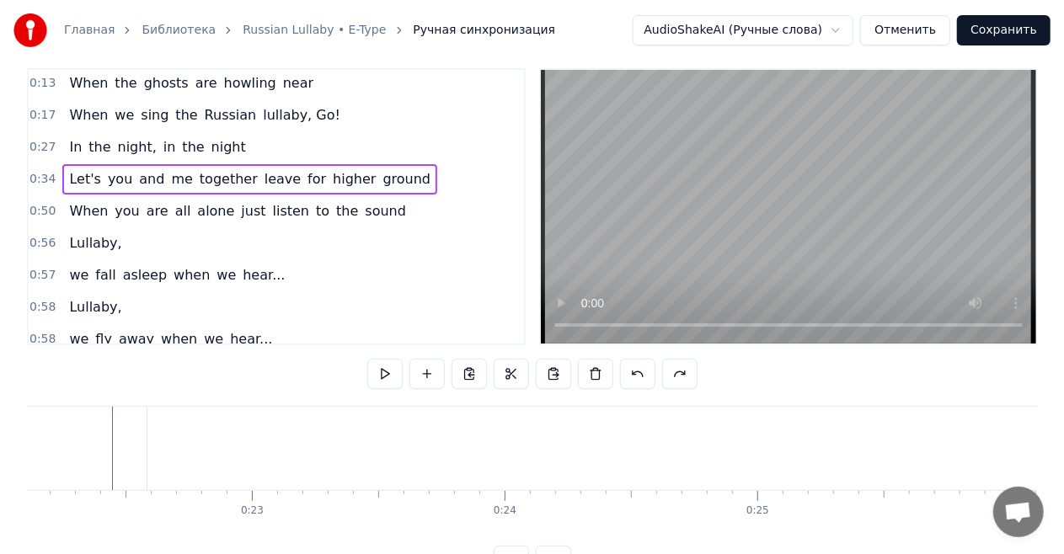
click at [151, 219] on div "When you are all alone just listen to the sound" at bounding box center [237, 211] width 350 height 30
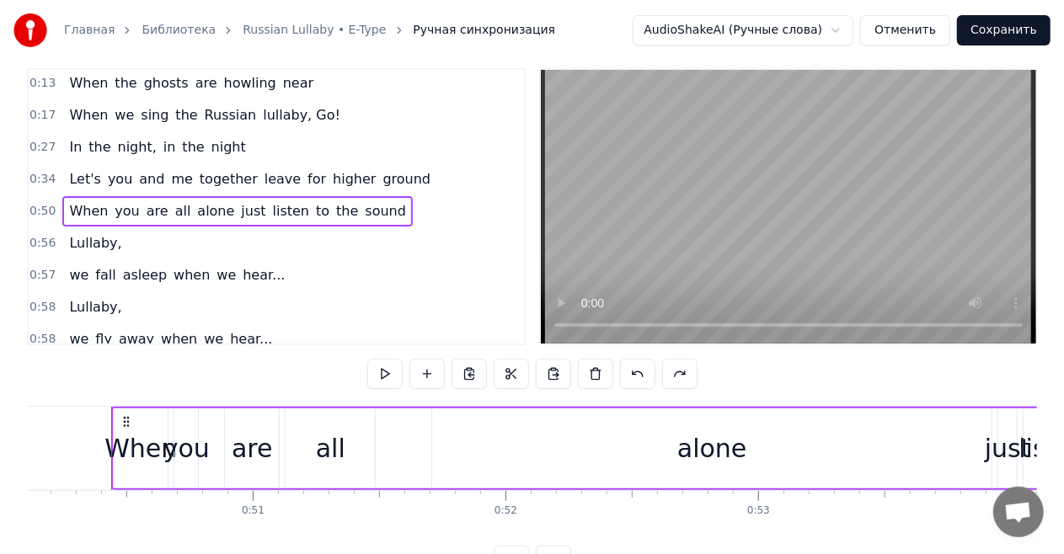
click at [87, 249] on div "Lullaby," at bounding box center [95, 243] width 66 height 30
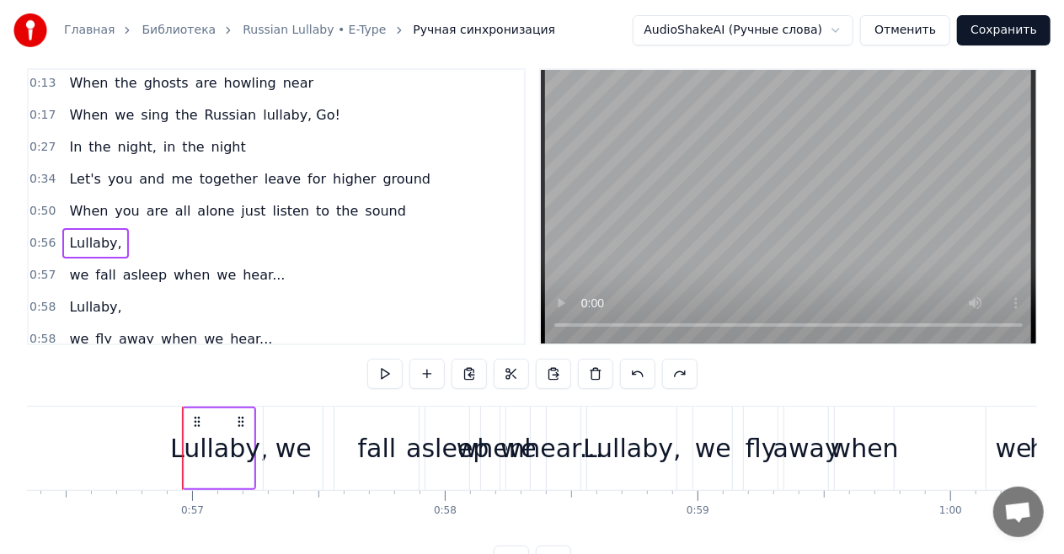
scroll to position [0, 14310]
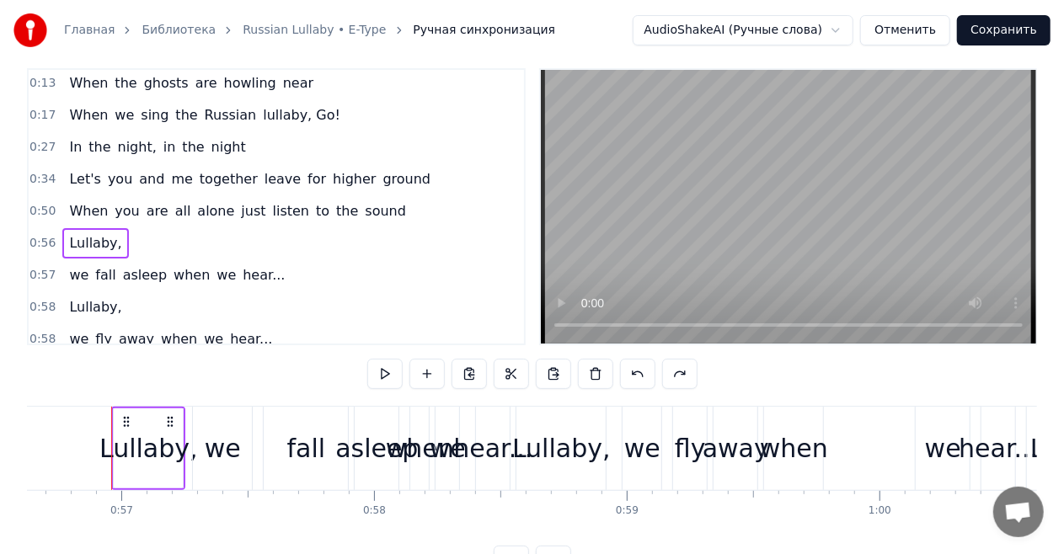
click at [788, 27] on html "Главная Библиотека Russian Lullaby • E-Type Ручная синхронизация AudioShakeAI (…" at bounding box center [532, 292] width 1064 height 623
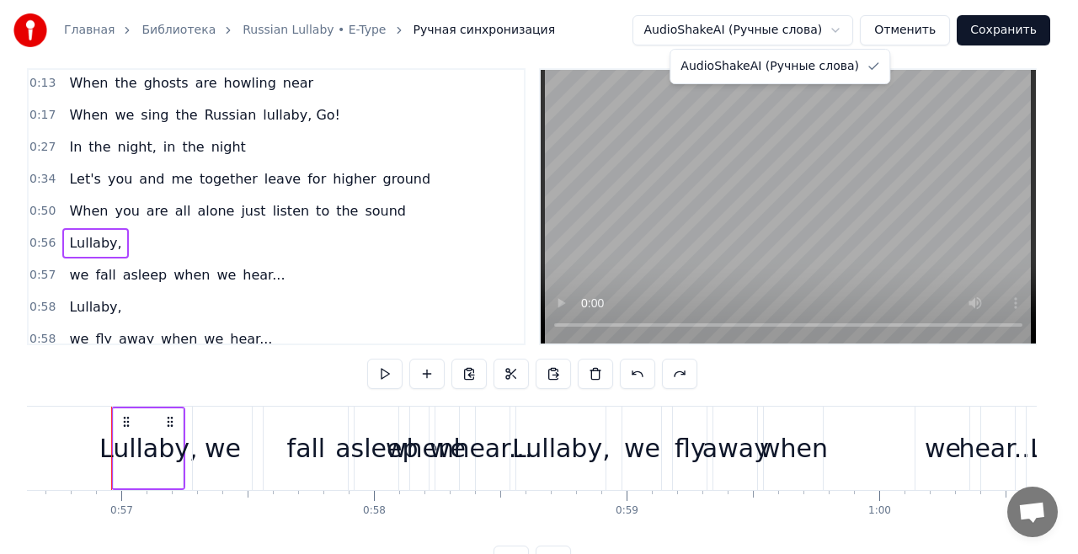
click at [788, 27] on html "Главная Библиотека Russian Lullaby • E-Type Ручная синхронизация AudioShakeAI (…" at bounding box center [539, 292] width 1078 height 623
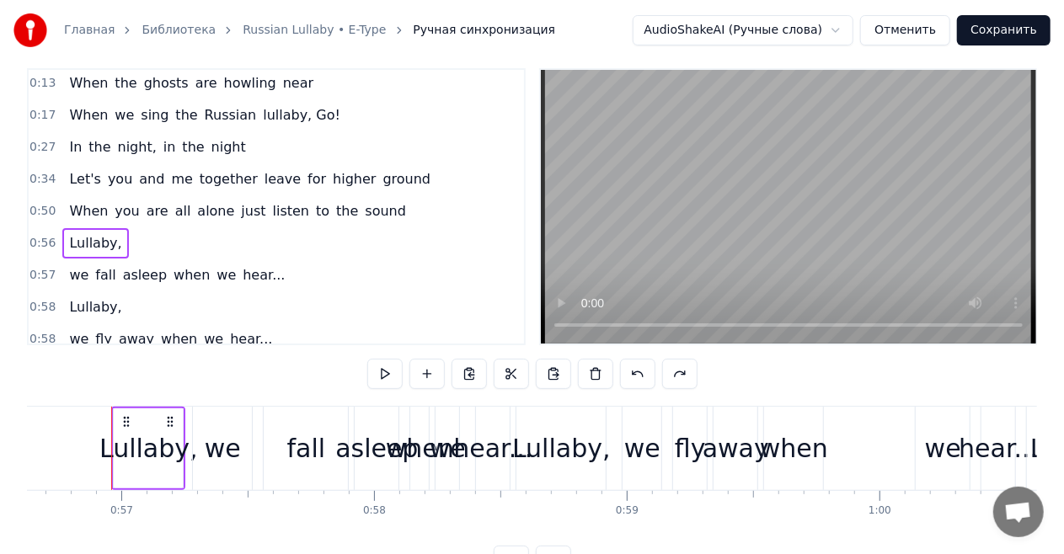
click at [67, 143] on span "In" at bounding box center [75, 146] width 16 height 19
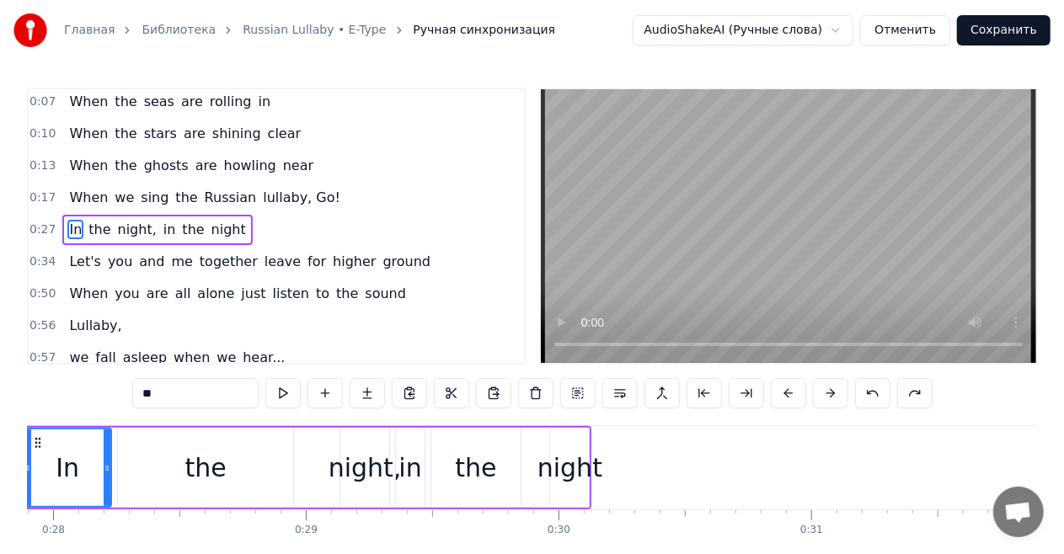
scroll to position [0, 6960]
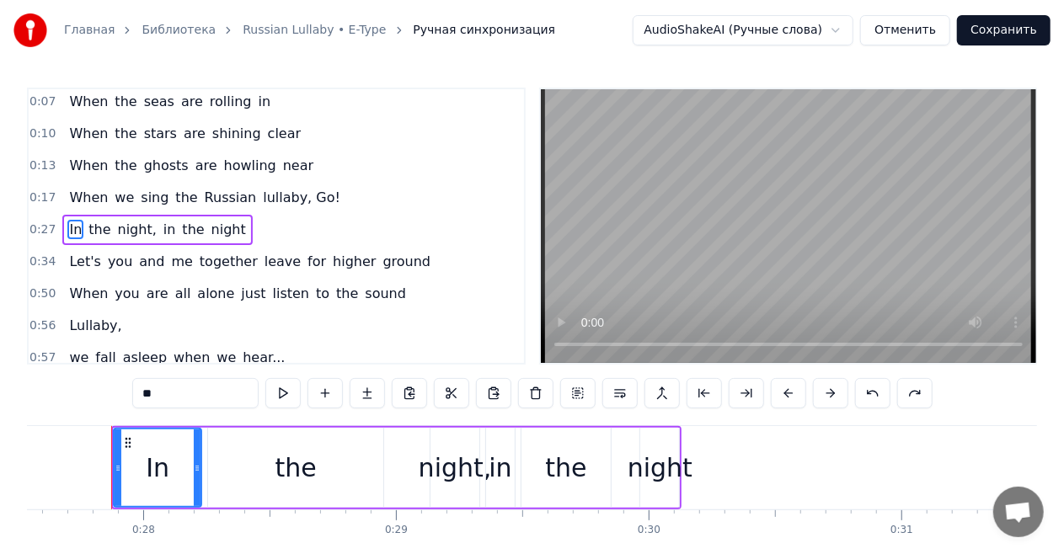
click at [108, 215] on div "In the night, in the night" at bounding box center [157, 230] width 190 height 30
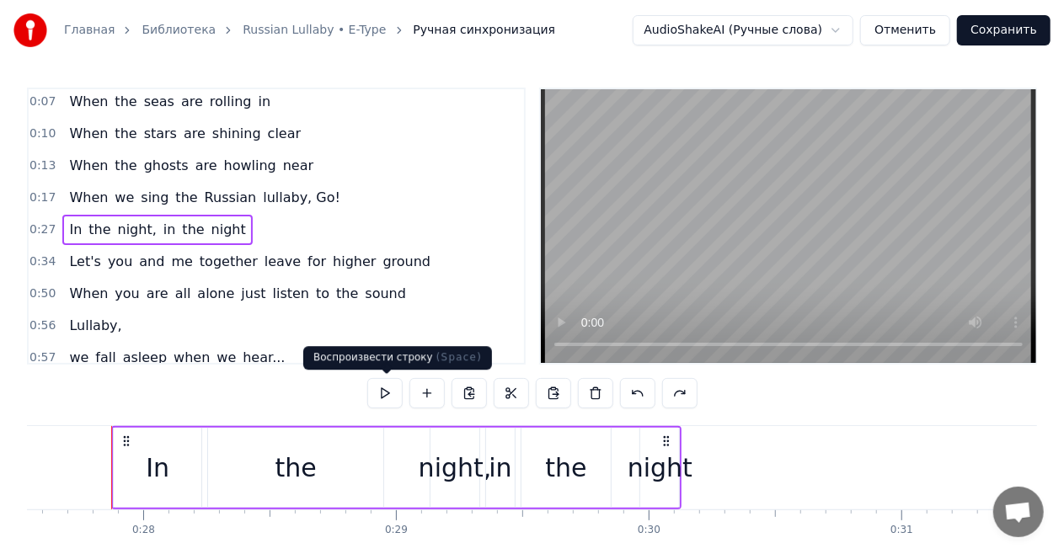
click at [378, 392] on button at bounding box center [384, 393] width 35 height 30
click at [391, 391] on button at bounding box center [384, 393] width 35 height 30
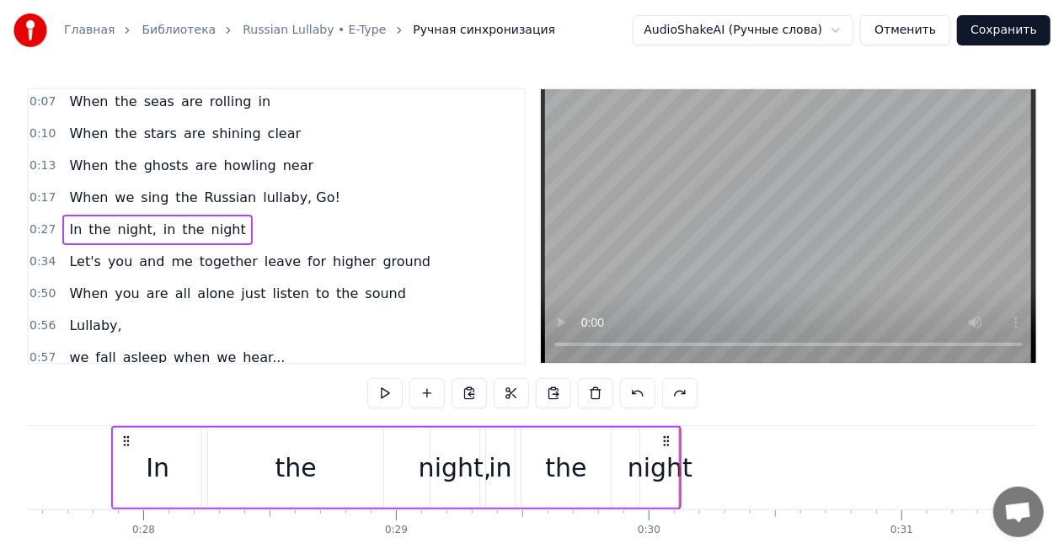
click at [103, 270] on div "Let's you and me together leave for higher ground" at bounding box center [249, 262] width 375 height 30
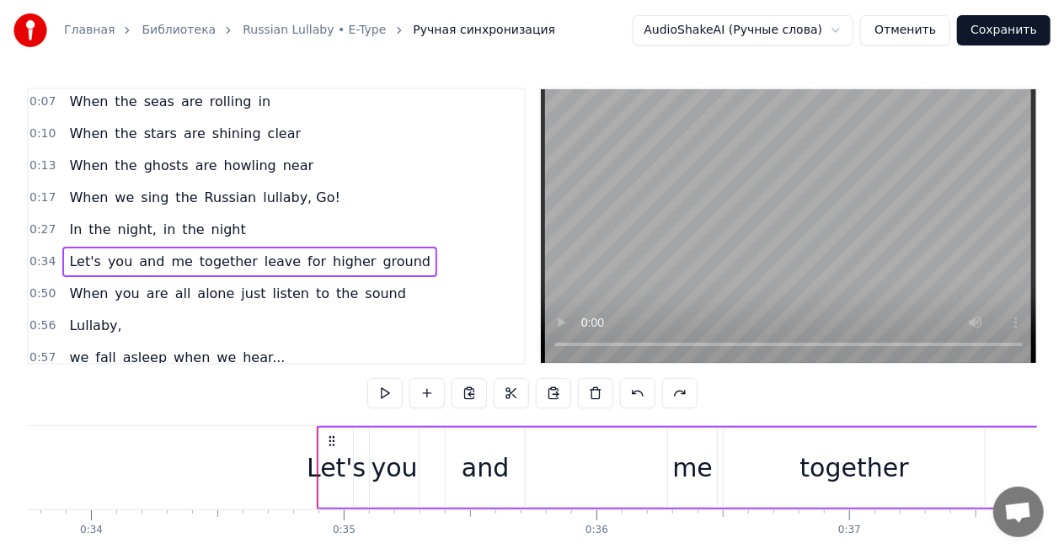
scroll to position [0, 8734]
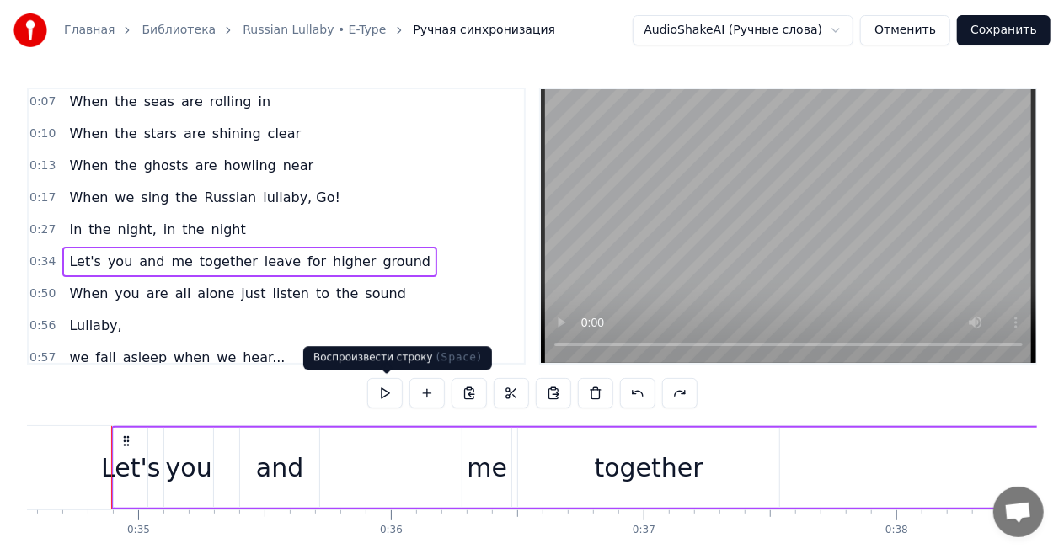
click at [391, 387] on button at bounding box center [384, 393] width 35 height 30
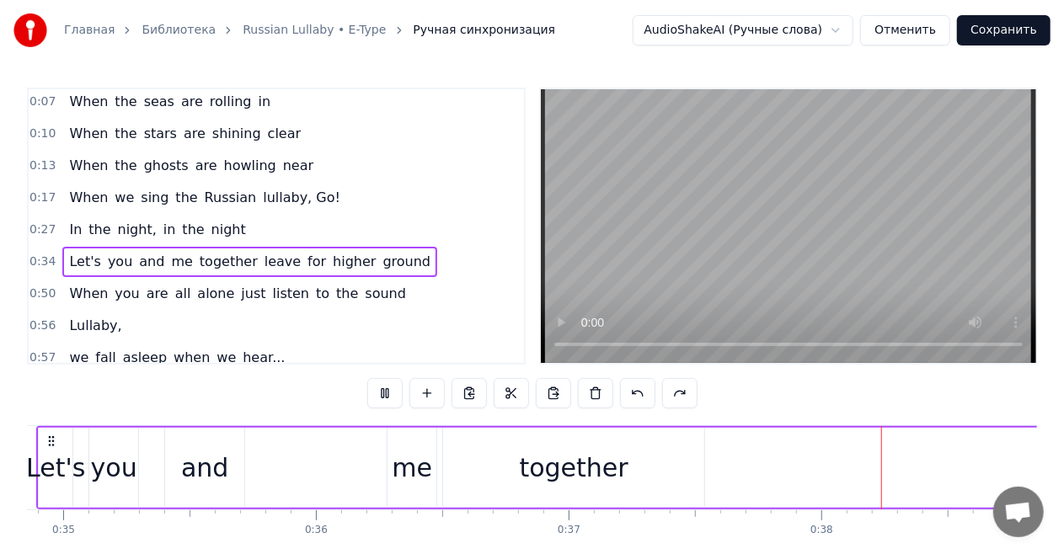
click at [391, 387] on button at bounding box center [384, 393] width 35 height 30
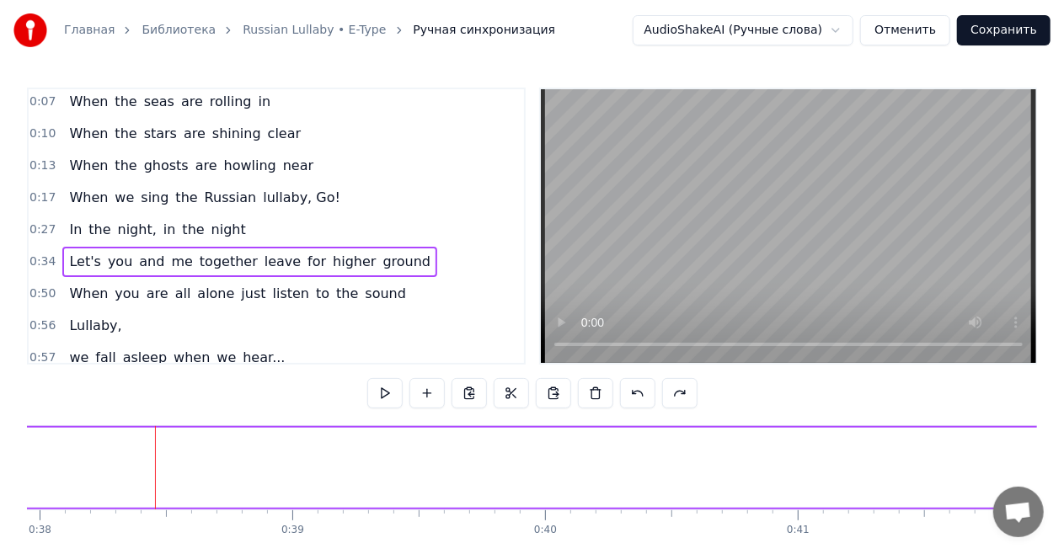
scroll to position [0, 9595]
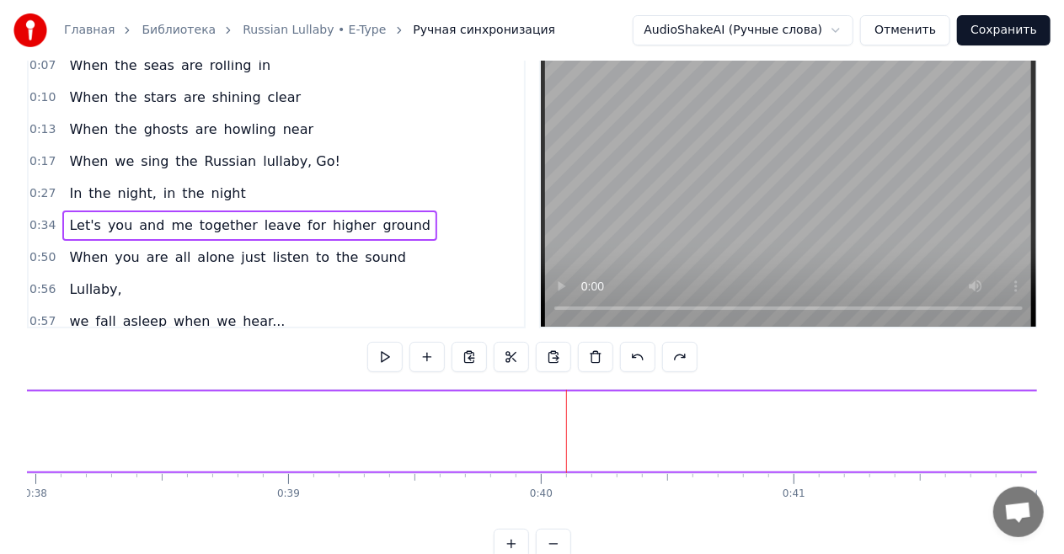
scroll to position [83, 0]
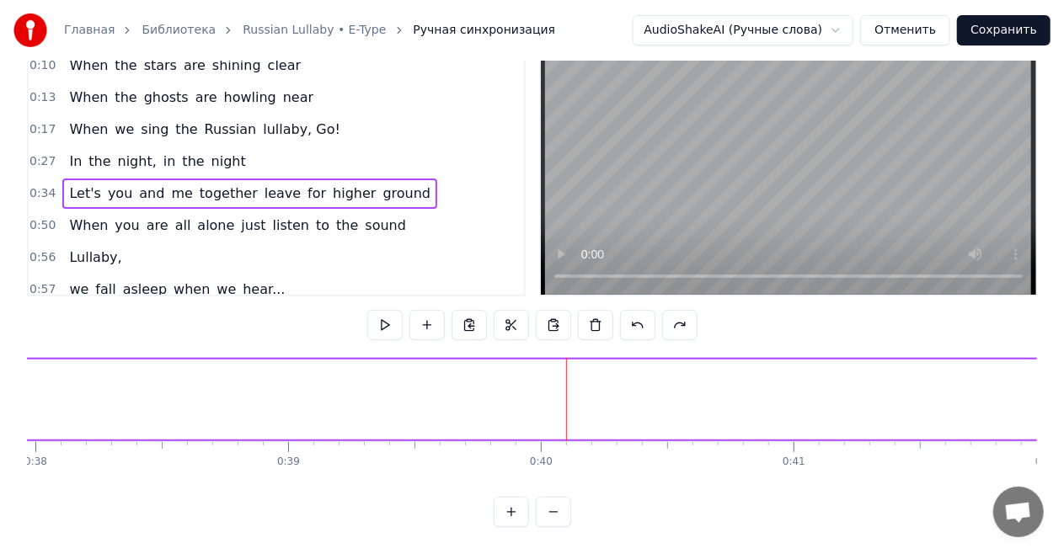
click at [555, 510] on button at bounding box center [553, 512] width 35 height 30
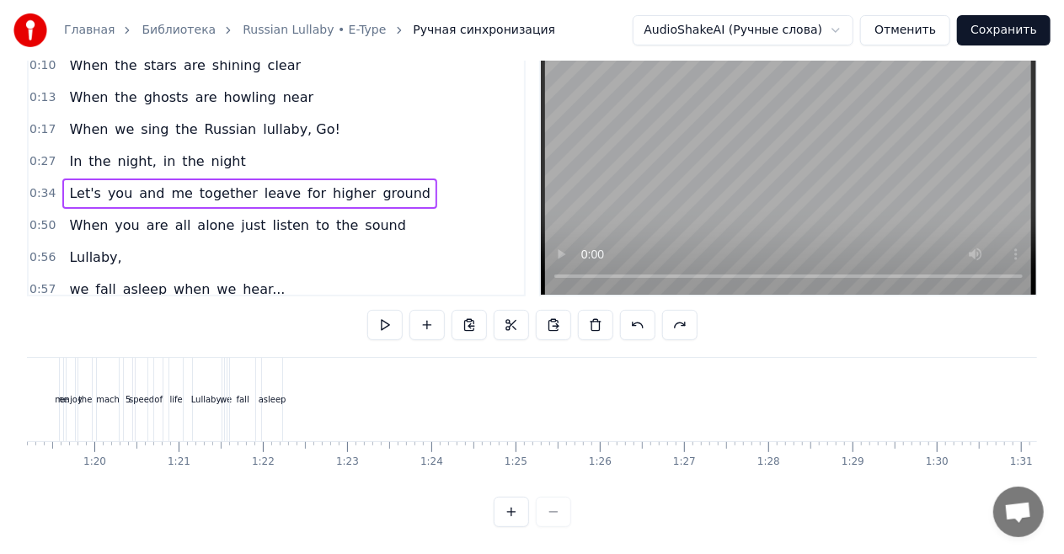
click at [555, 510] on div at bounding box center [532, 512] width 77 height 30
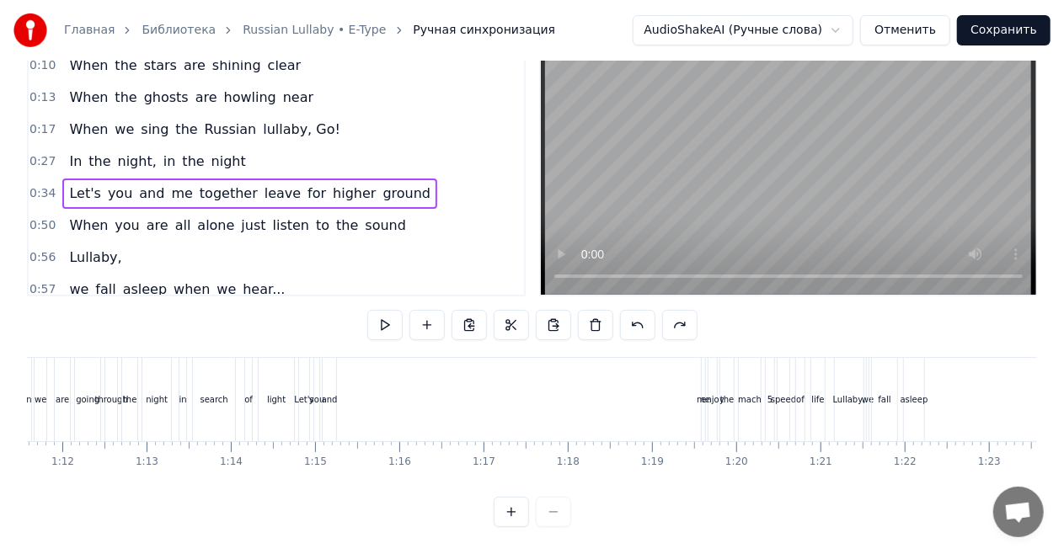
click at [555, 510] on div at bounding box center [532, 512] width 77 height 30
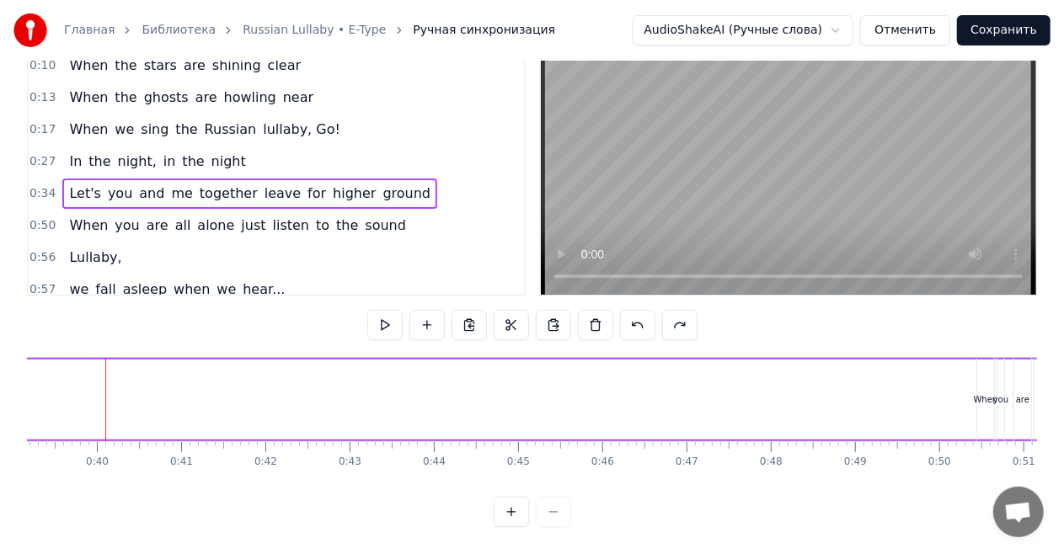
scroll to position [0, 3294]
click at [555, 510] on div at bounding box center [532, 512] width 77 height 30
click at [554, 506] on div at bounding box center [532, 512] width 77 height 30
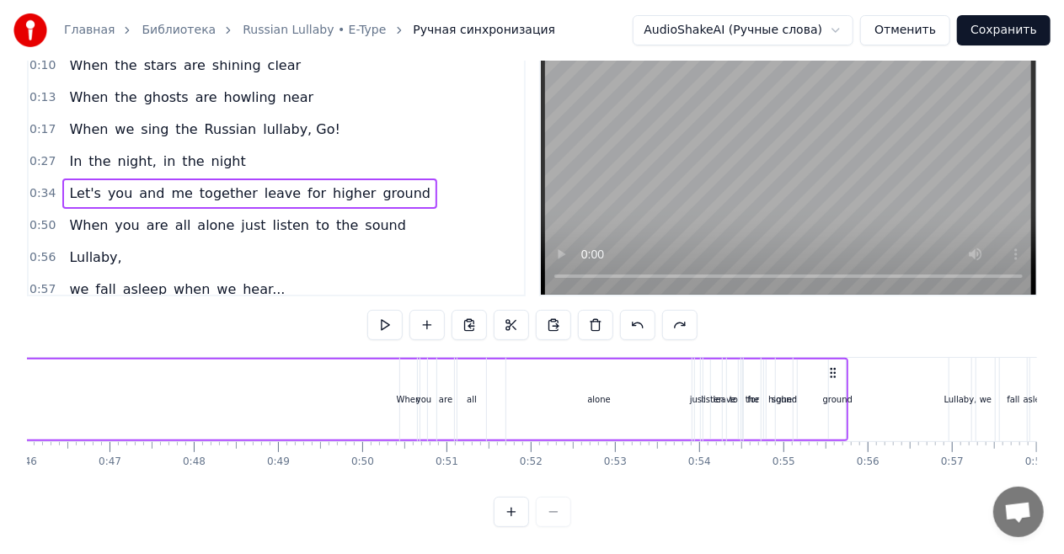
scroll to position [0, 3905]
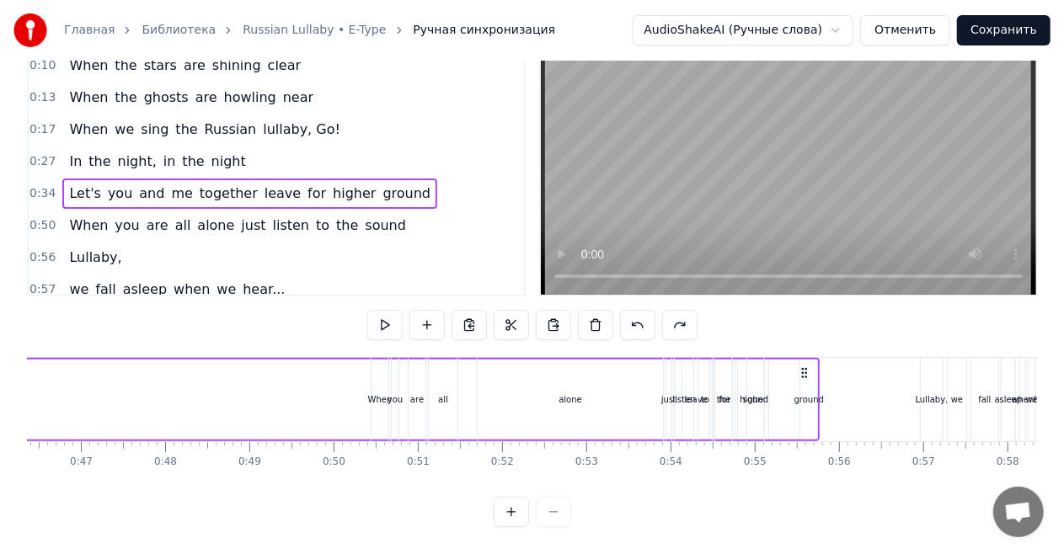
click at [29, 217] on span "0:50" at bounding box center [42, 225] width 26 height 17
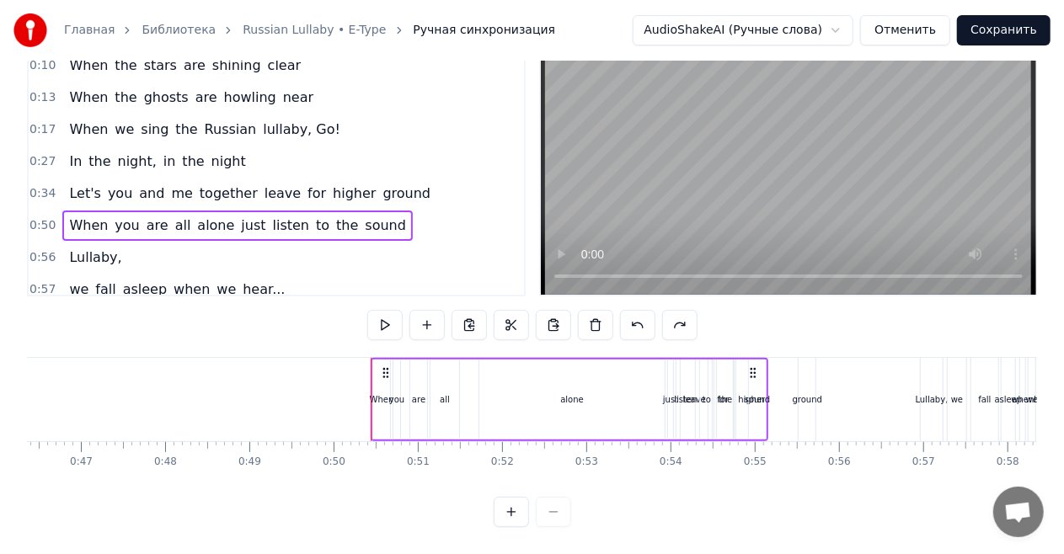
click at [44, 185] on span "0:34" at bounding box center [42, 193] width 26 height 17
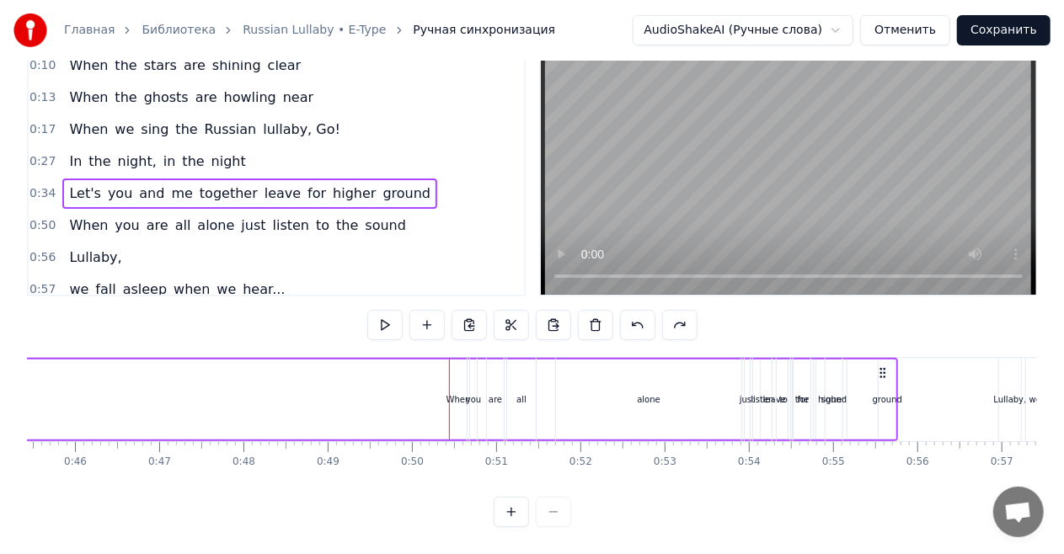
click at [44, 185] on span "0:34" at bounding box center [42, 193] width 26 height 17
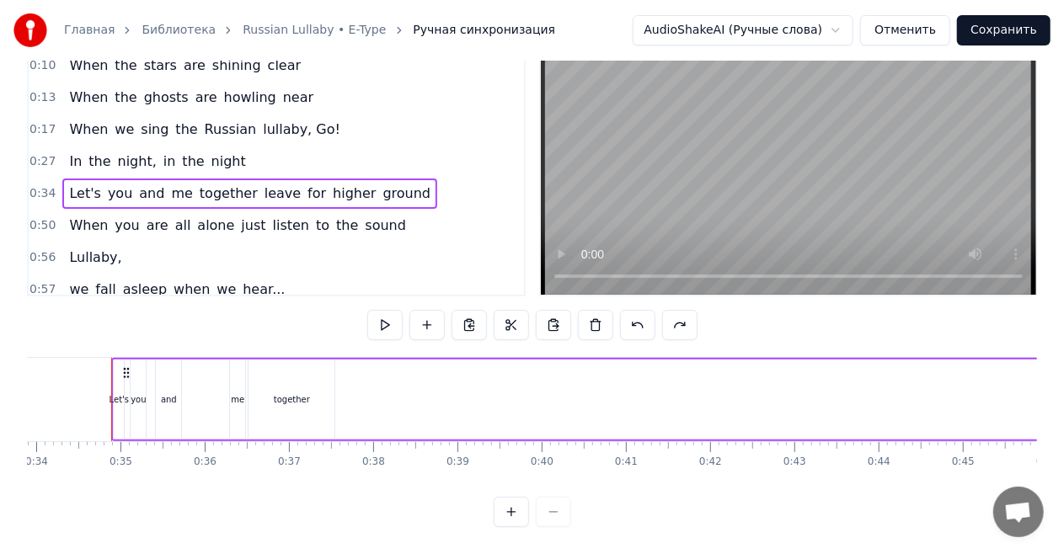
click at [39, 217] on span "0:50" at bounding box center [42, 225] width 26 height 17
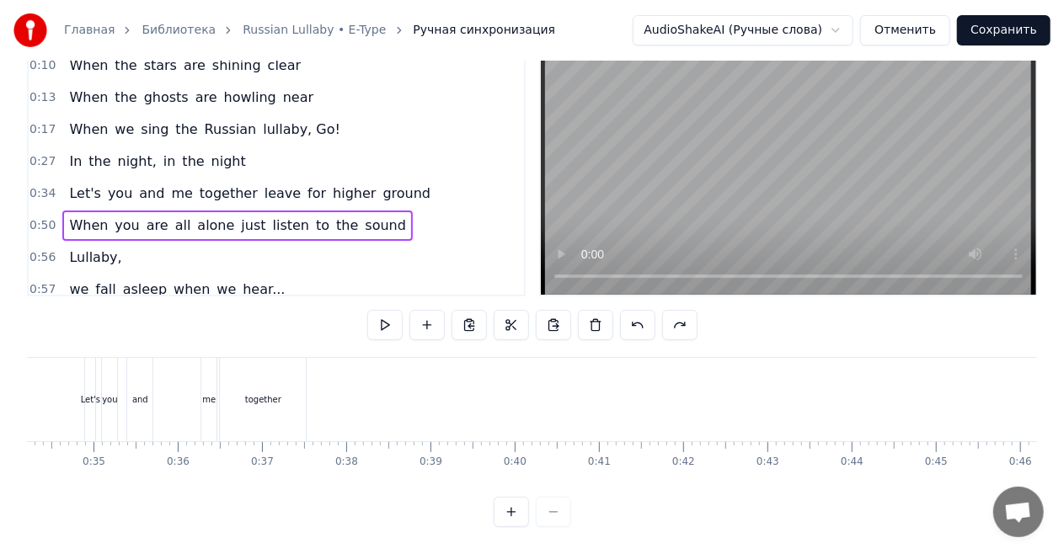
click at [39, 217] on span "0:50" at bounding box center [42, 225] width 26 height 17
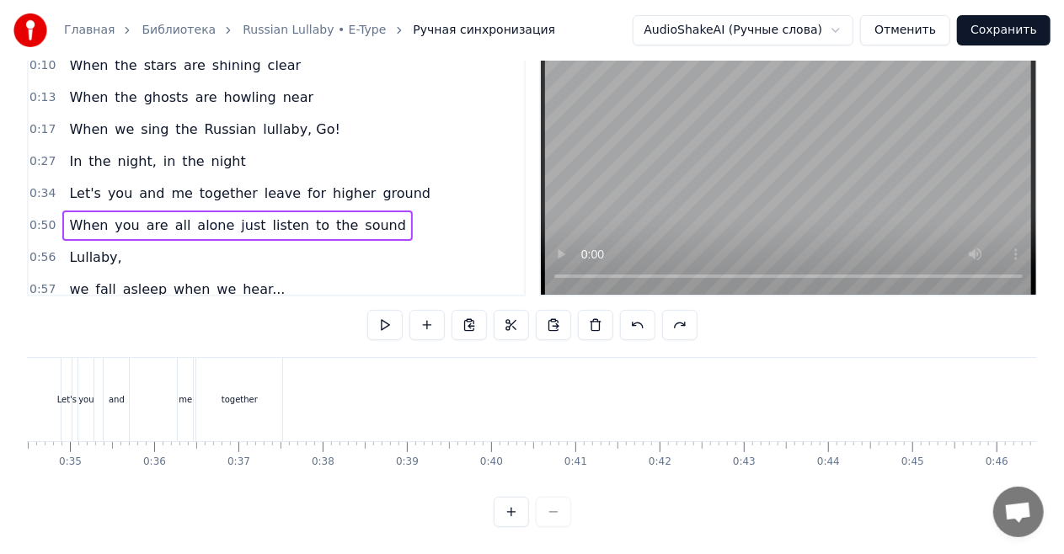
click at [39, 217] on span "0:50" at bounding box center [42, 225] width 26 height 17
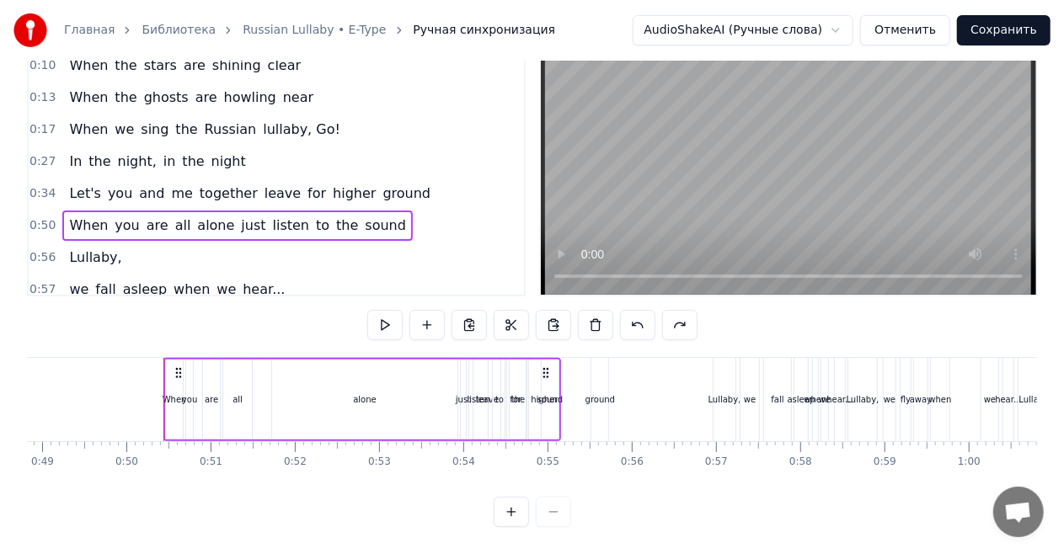
scroll to position [0, 4165]
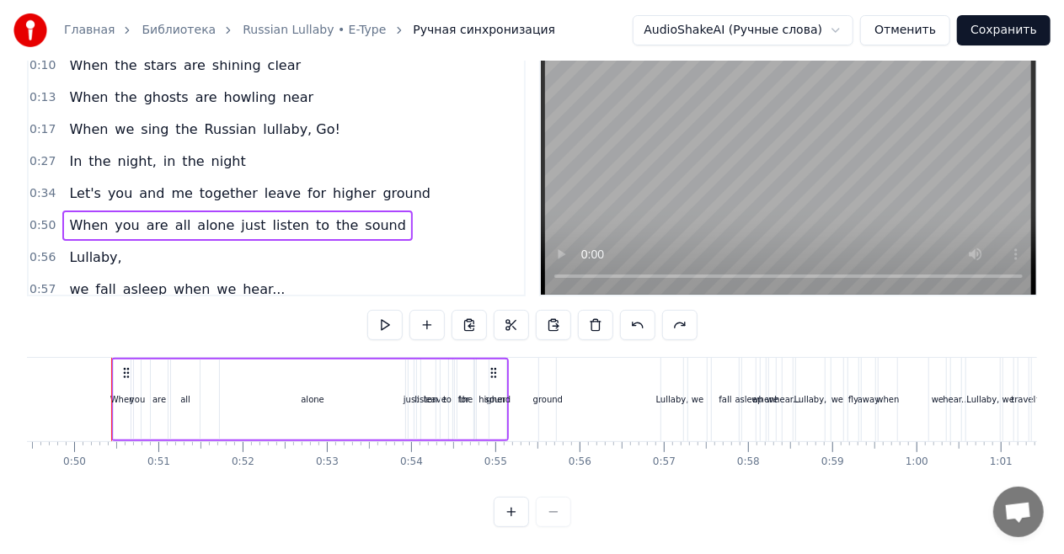
click at [67, 184] on span "Let's" at bounding box center [84, 193] width 35 height 19
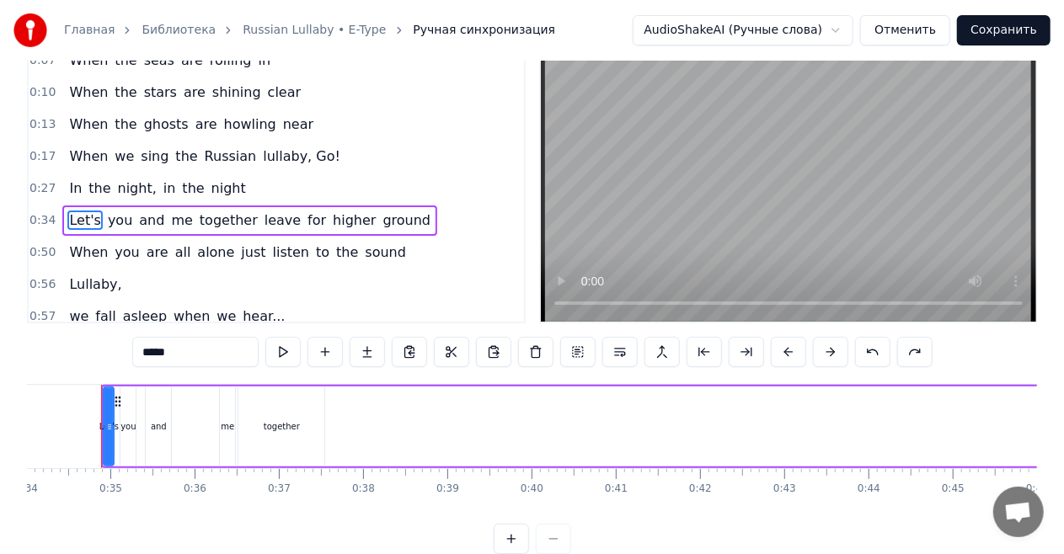
scroll to position [0, 2855]
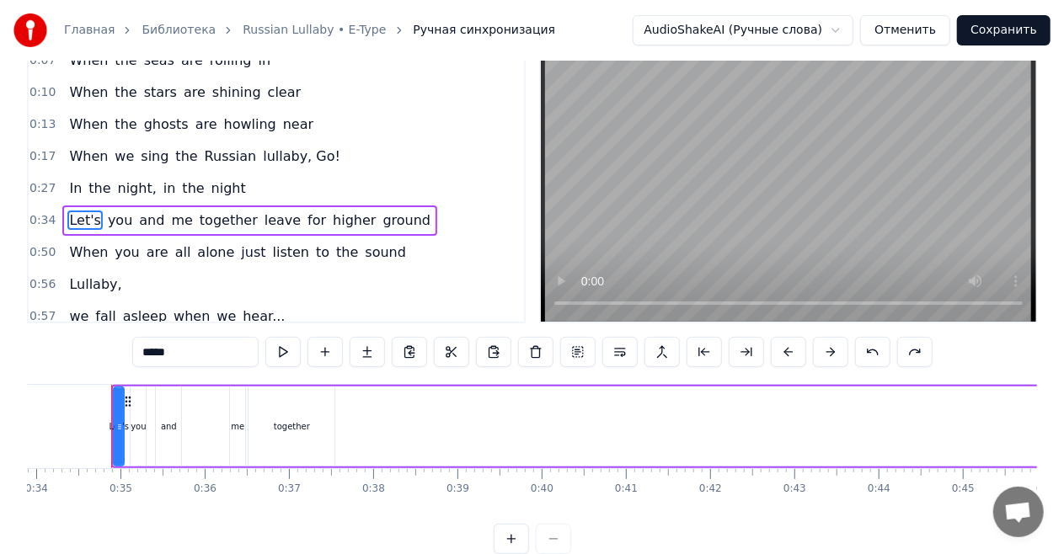
click at [210, 185] on span "night" at bounding box center [229, 188] width 38 height 19
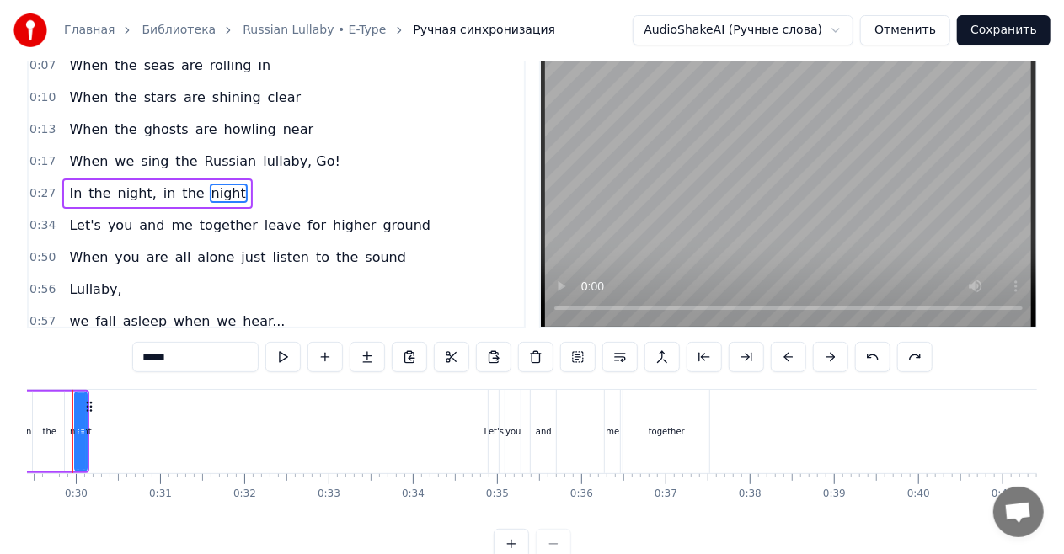
scroll to position [0, 2440]
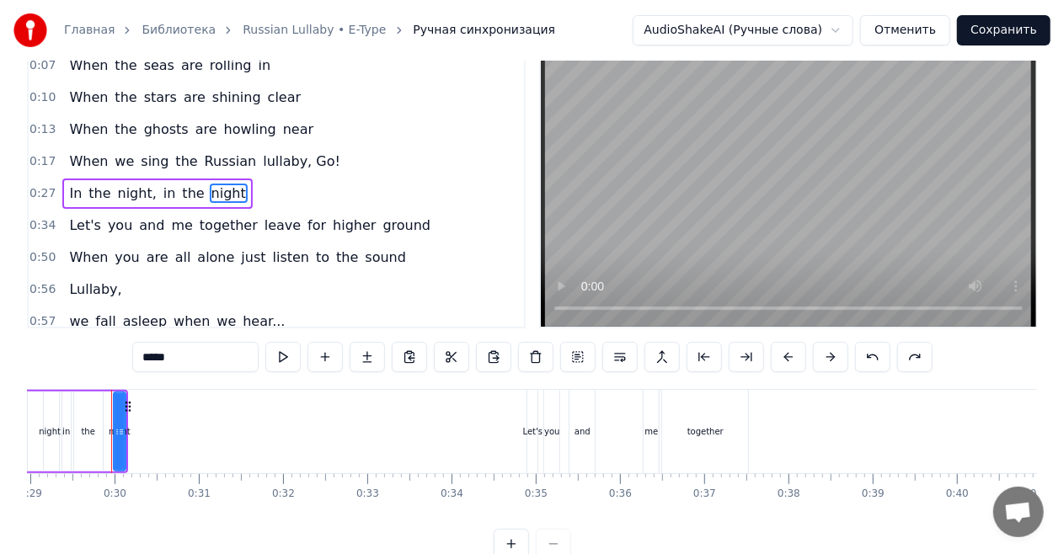
click at [229, 222] on span "together" at bounding box center [228, 225] width 61 height 19
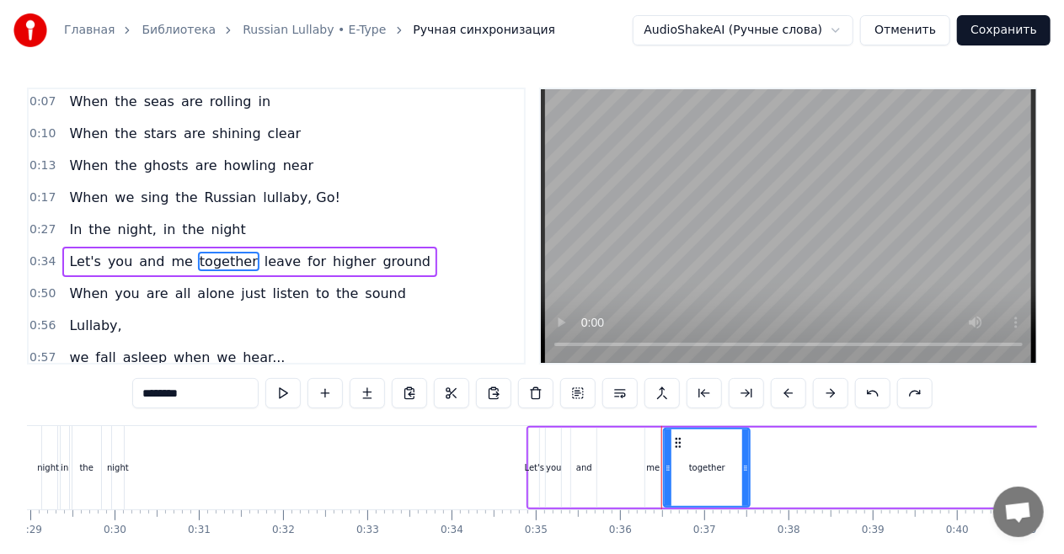
scroll to position [67, 0]
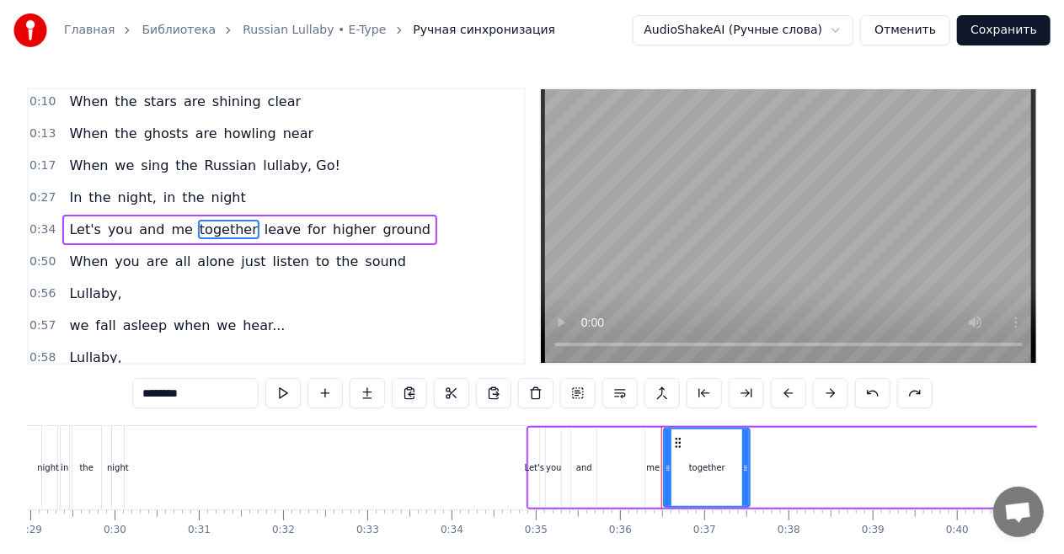
click at [382, 222] on span "ground" at bounding box center [407, 229] width 51 height 19
type input "******"
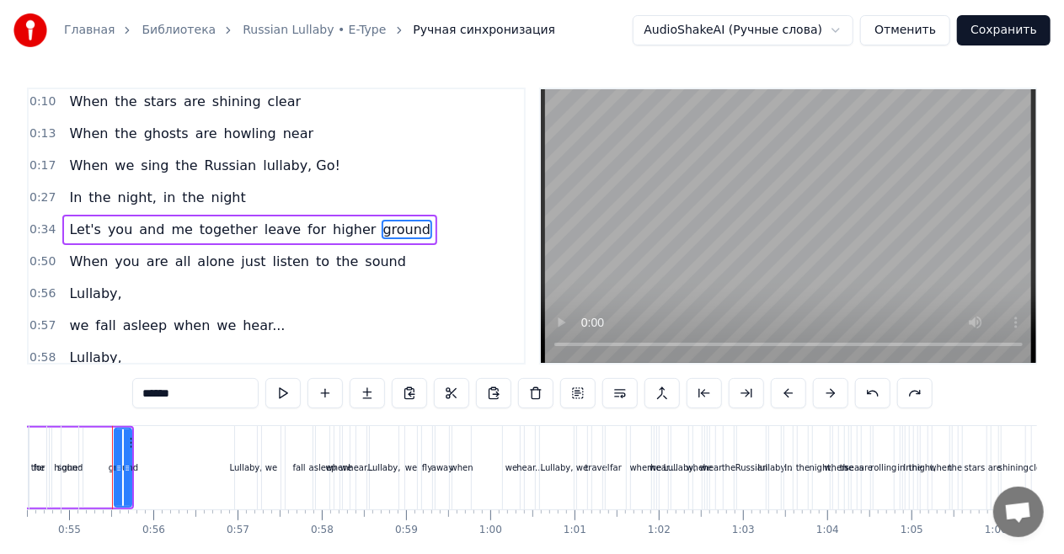
scroll to position [0, 4592]
click at [580, 398] on button at bounding box center [577, 393] width 35 height 30
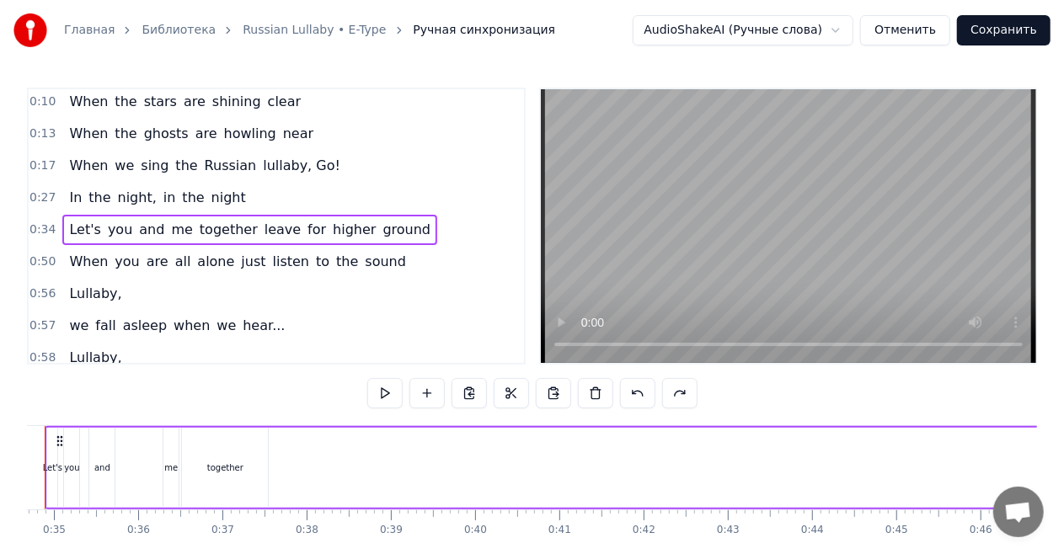
scroll to position [0, 2855]
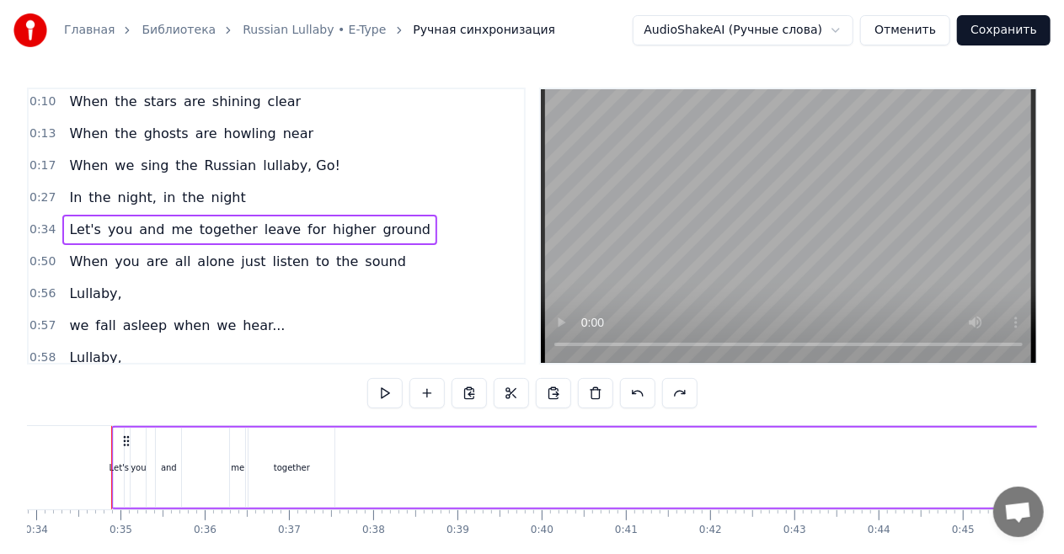
click at [126, 438] on icon at bounding box center [126, 441] width 13 height 13
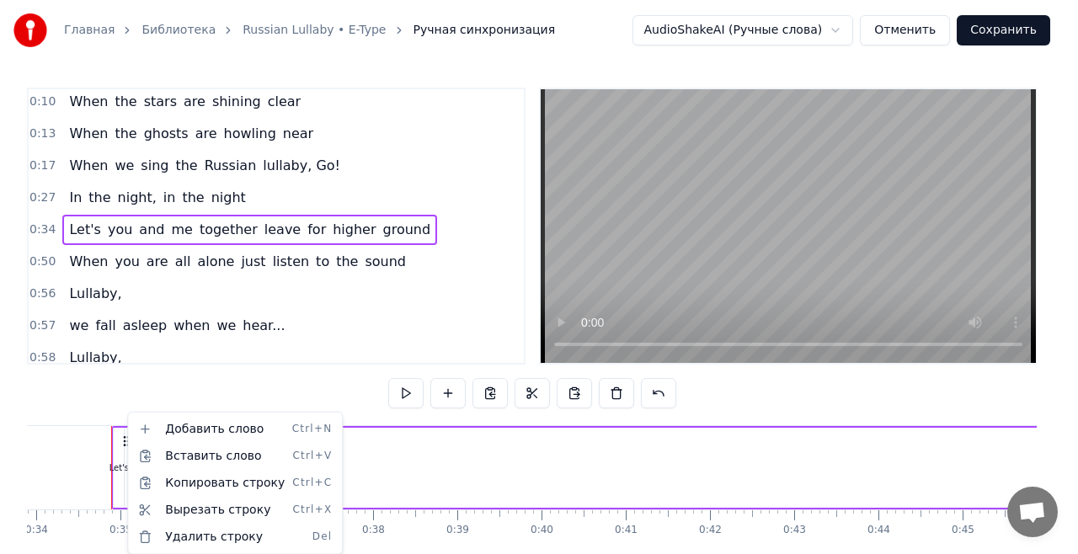
click at [744, 396] on html "Главная Библиотека Russian Lullaby • E-Type Ручная синхронизация AudioShakeAI (…" at bounding box center [539, 311] width 1078 height 623
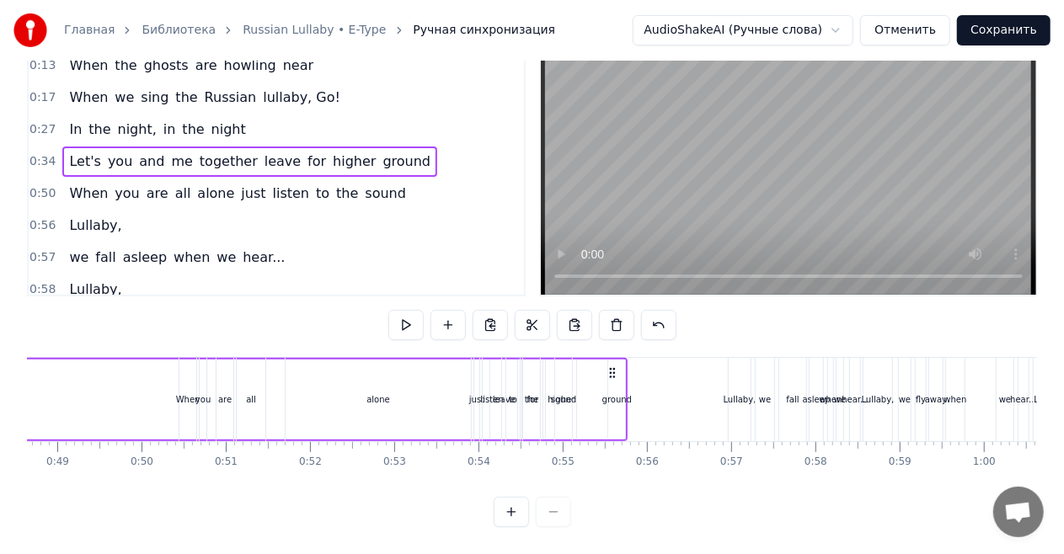
scroll to position [0, 4134]
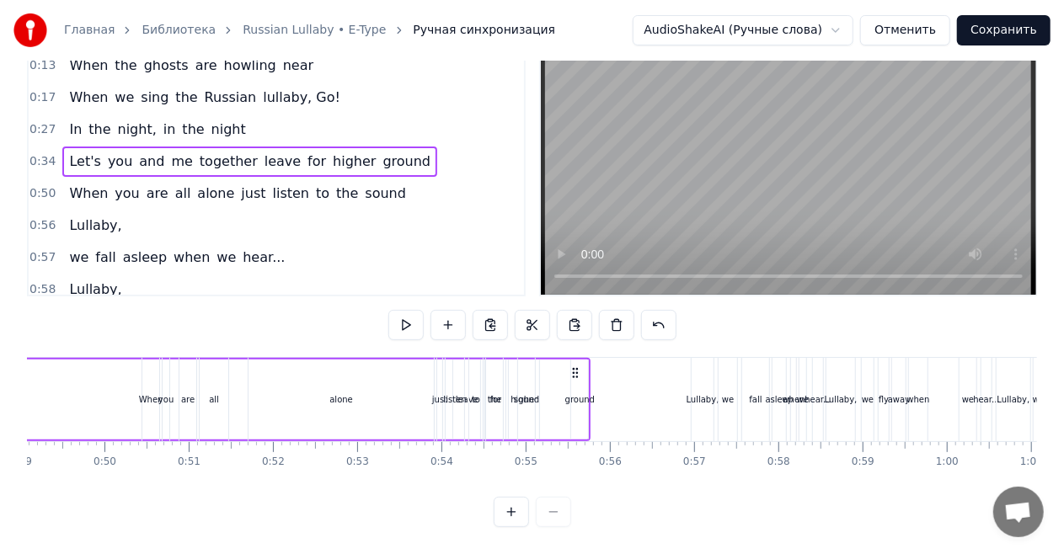
click at [577, 372] on circle at bounding box center [577, 372] width 1 height 1
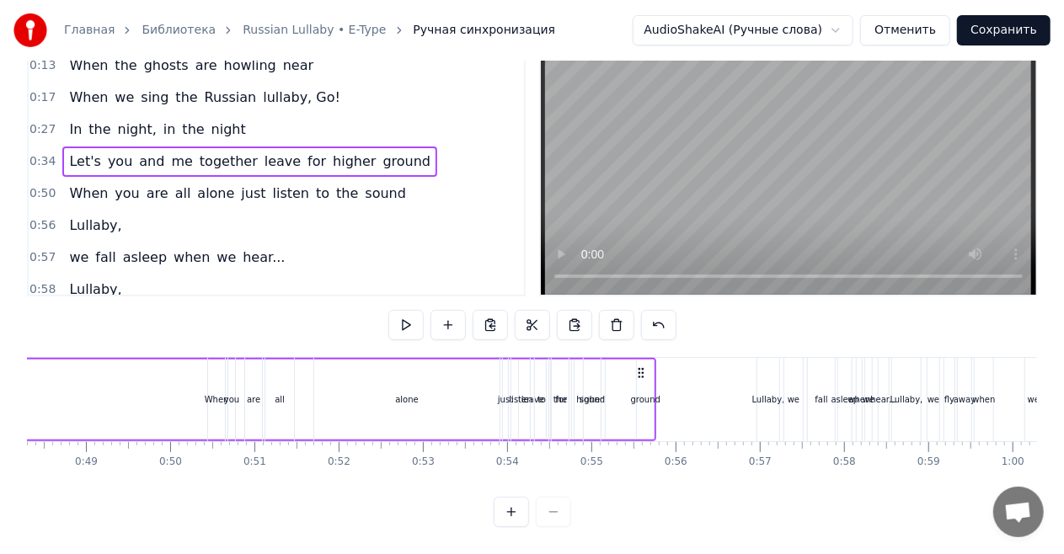
scroll to position [0, 3993]
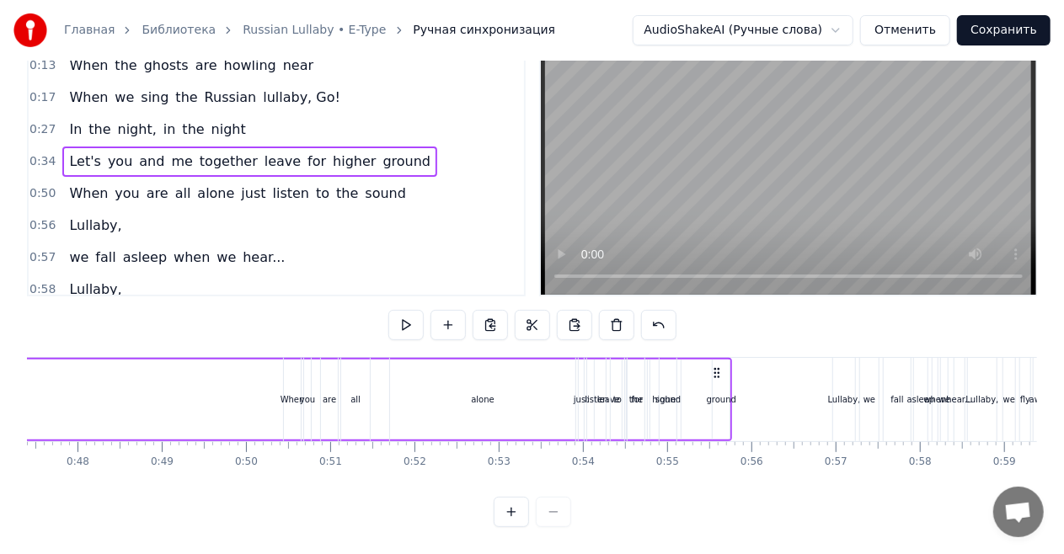
click at [263, 152] on span "leave" at bounding box center [283, 161] width 40 height 19
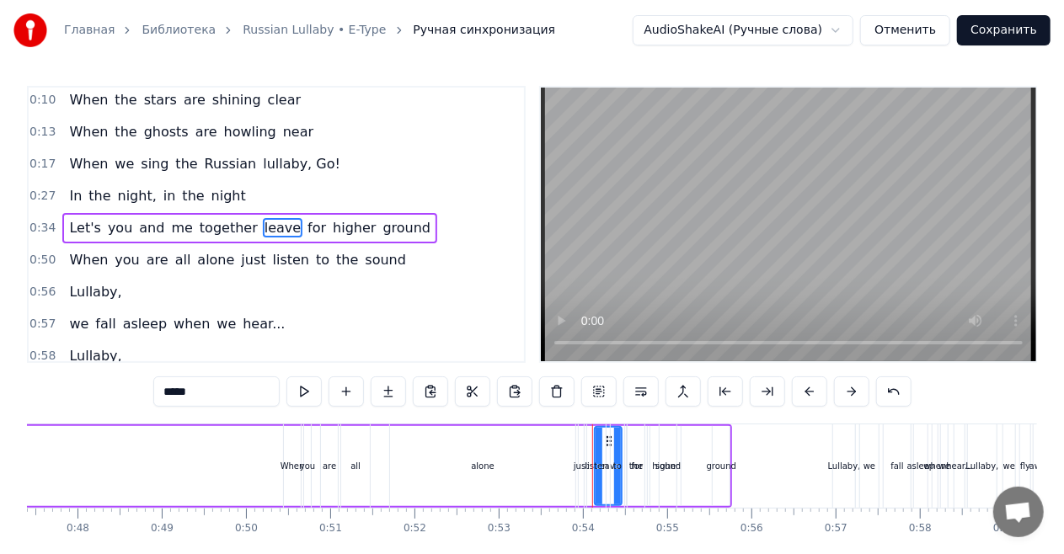
scroll to position [0, 0]
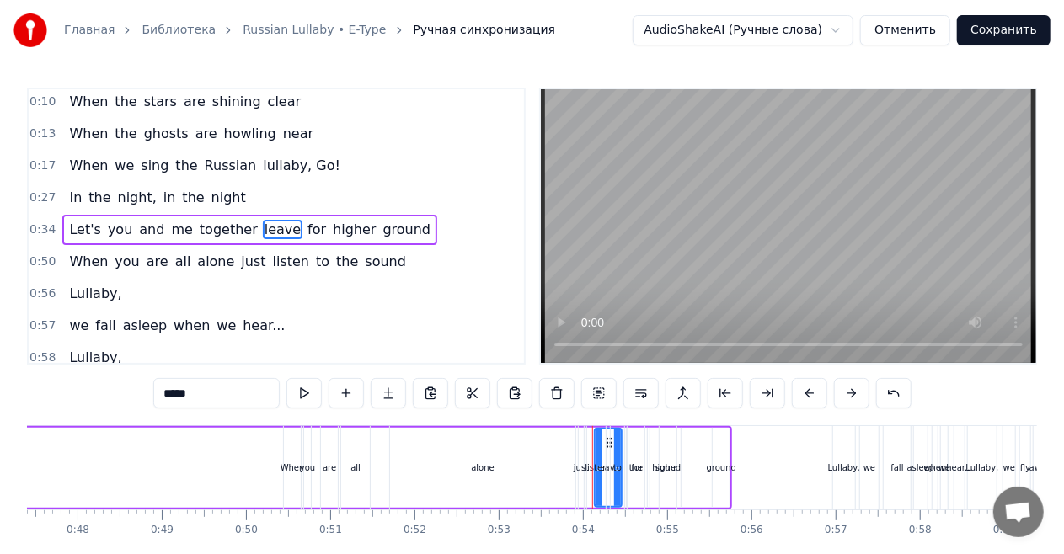
click at [219, 231] on span "together" at bounding box center [228, 229] width 61 height 19
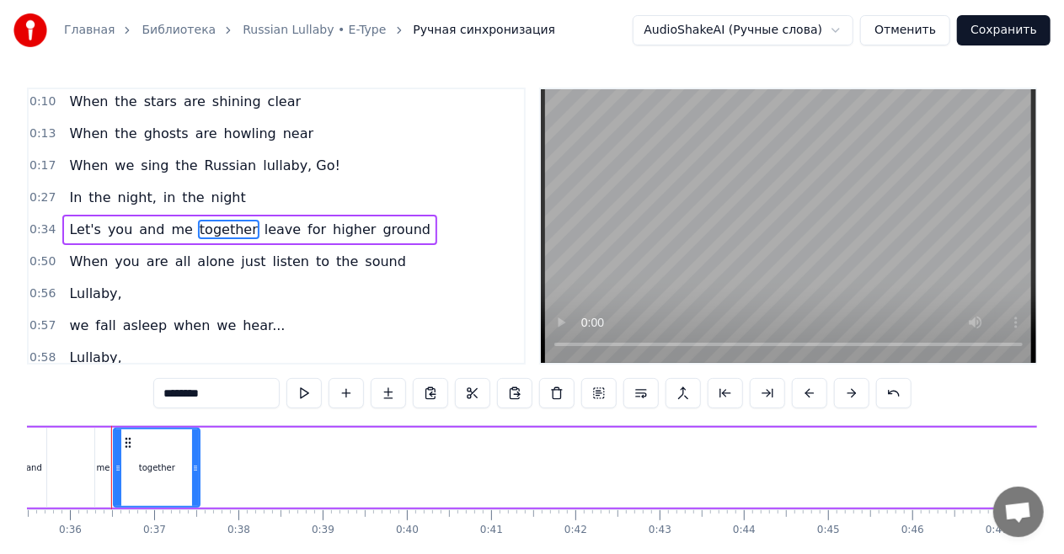
click at [263, 229] on span "leave" at bounding box center [283, 229] width 40 height 19
type input "*****"
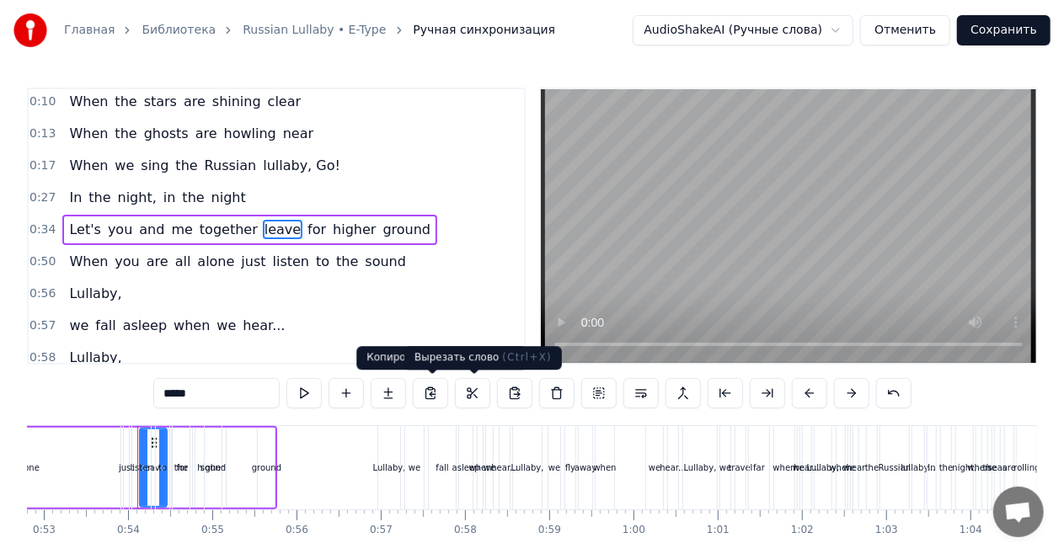
scroll to position [0, 4474]
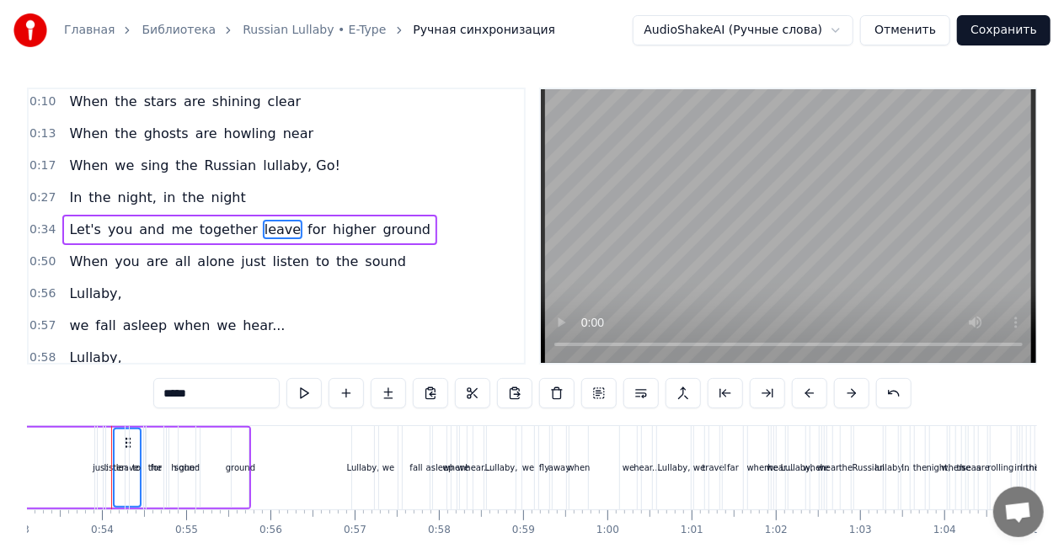
click at [306, 225] on span "for" at bounding box center [317, 229] width 22 height 19
click at [331, 226] on span "higher" at bounding box center [354, 229] width 46 height 19
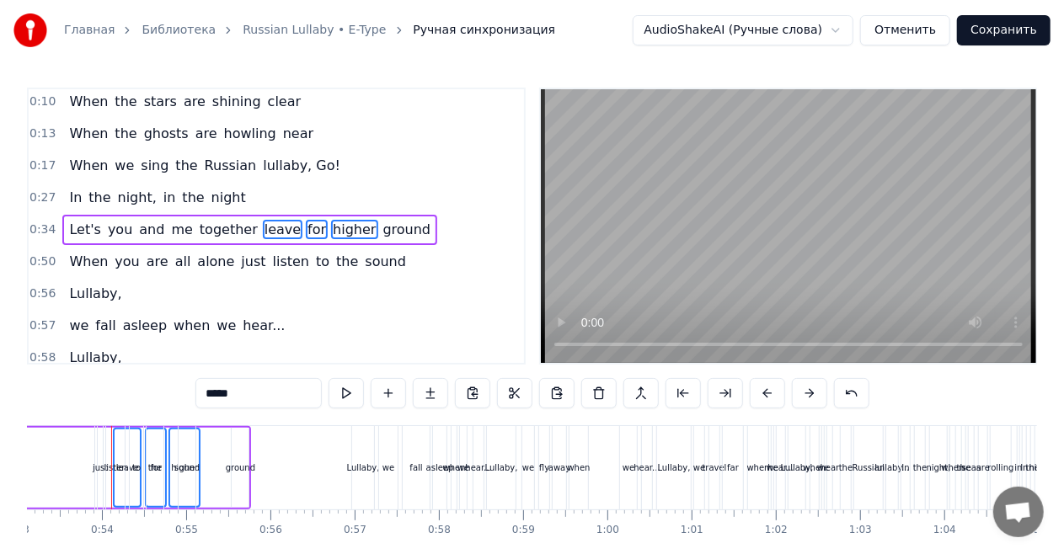
drag, startPoint x: 350, startPoint y: 225, endPoint x: 352, endPoint y: 236, distance: 11.1
click at [382, 225] on span "ground" at bounding box center [407, 229] width 51 height 19
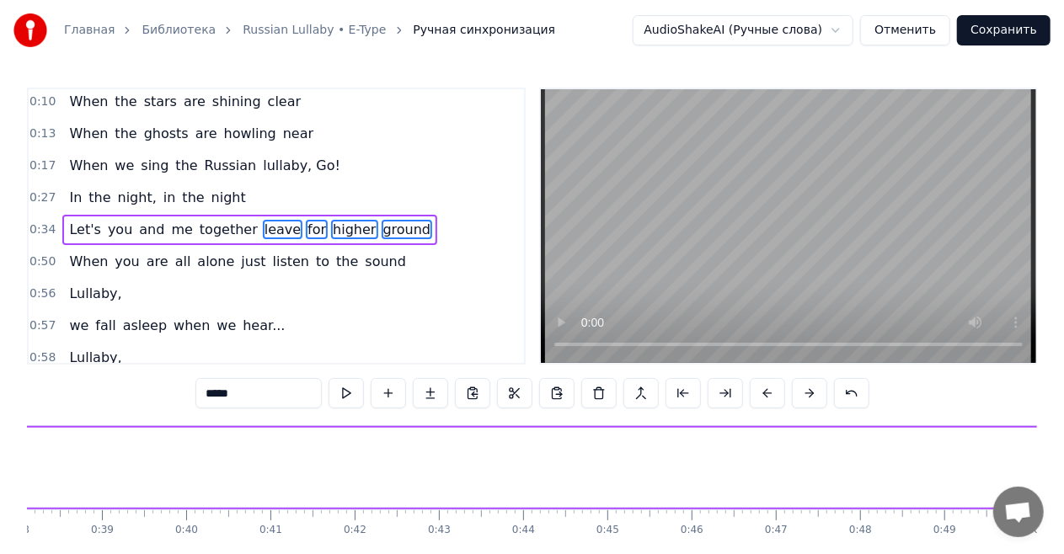
scroll to position [0, 3029]
drag, startPoint x: 241, startPoint y: 441, endPoint x: 259, endPoint y: 456, distance: 22.8
click at [259, 456] on div "Let's you and me together leave for higher ground" at bounding box center [816, 467] width 1759 height 83
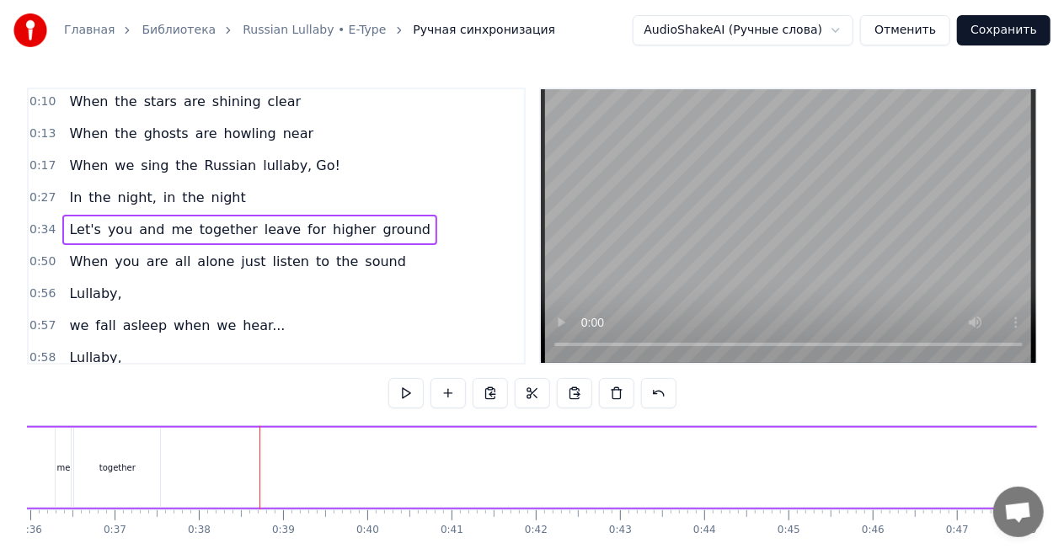
click at [263, 224] on span "leave" at bounding box center [283, 229] width 40 height 19
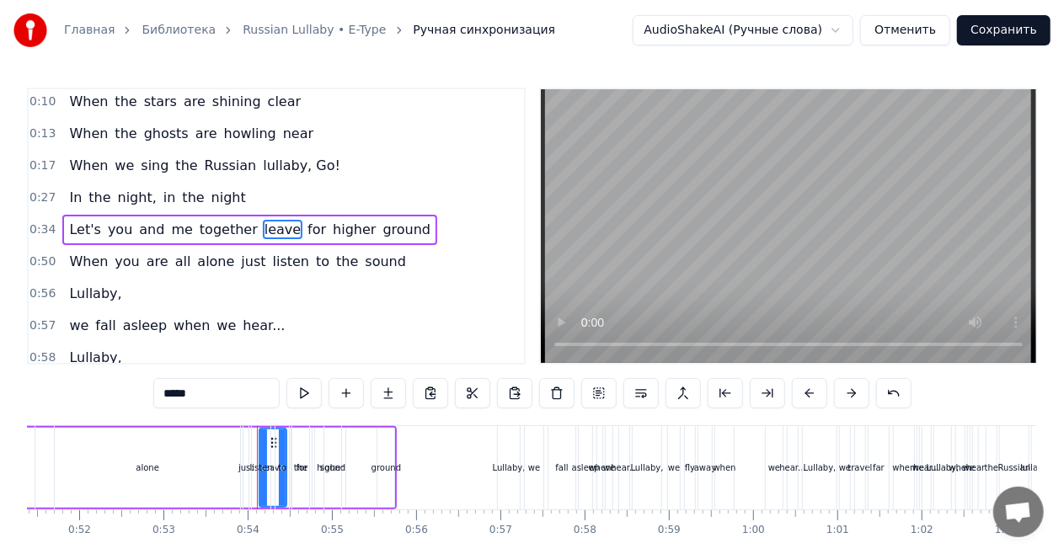
scroll to position [0, 4474]
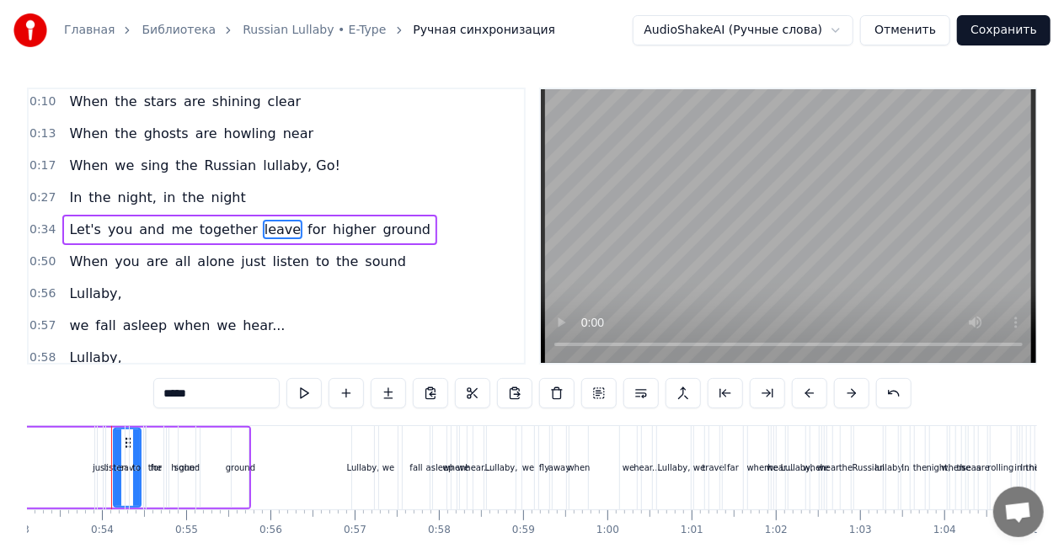
click at [306, 226] on span "for" at bounding box center [317, 229] width 22 height 19
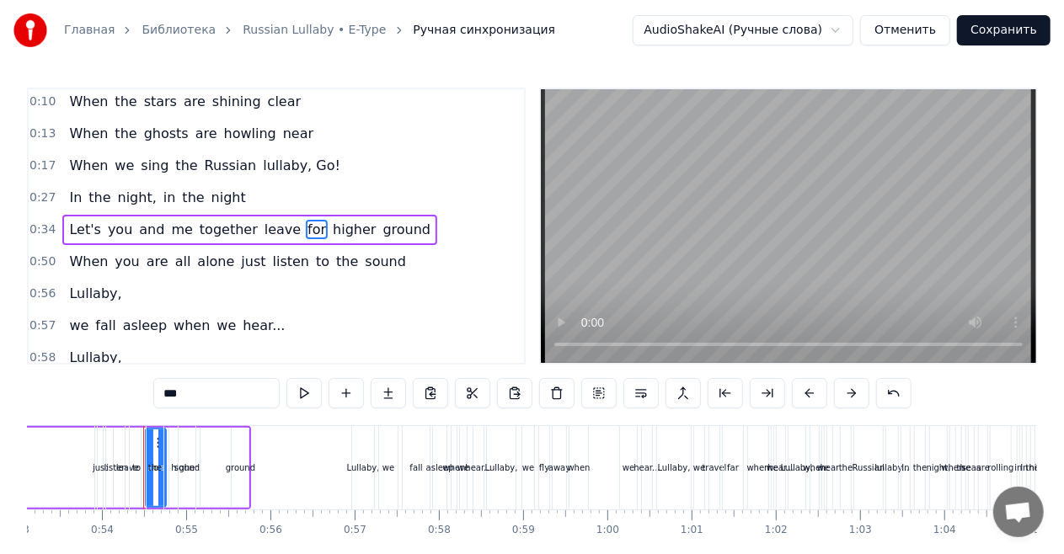
click at [263, 226] on span "leave" at bounding box center [283, 229] width 40 height 19
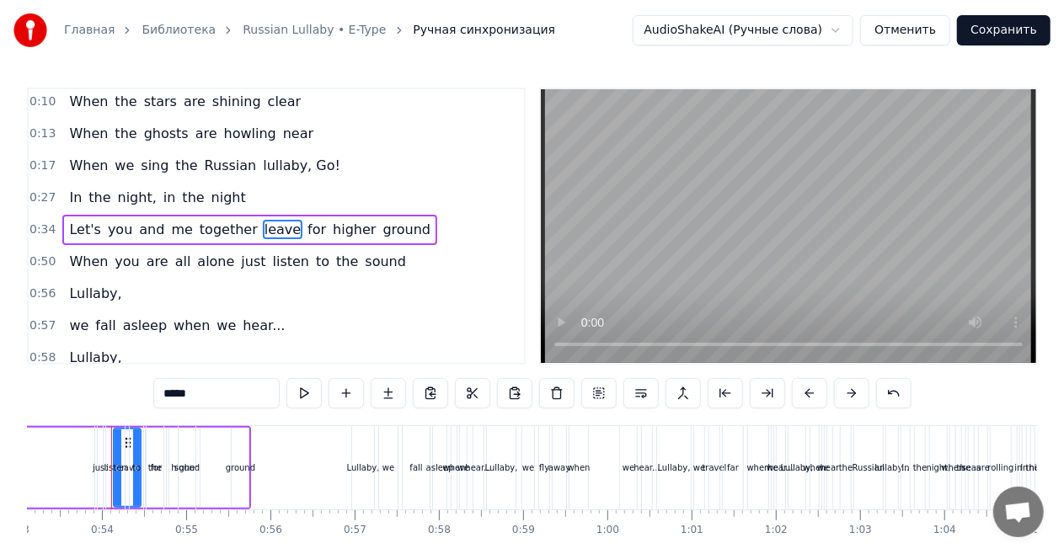
click at [306, 228] on span "for" at bounding box center [317, 229] width 22 height 19
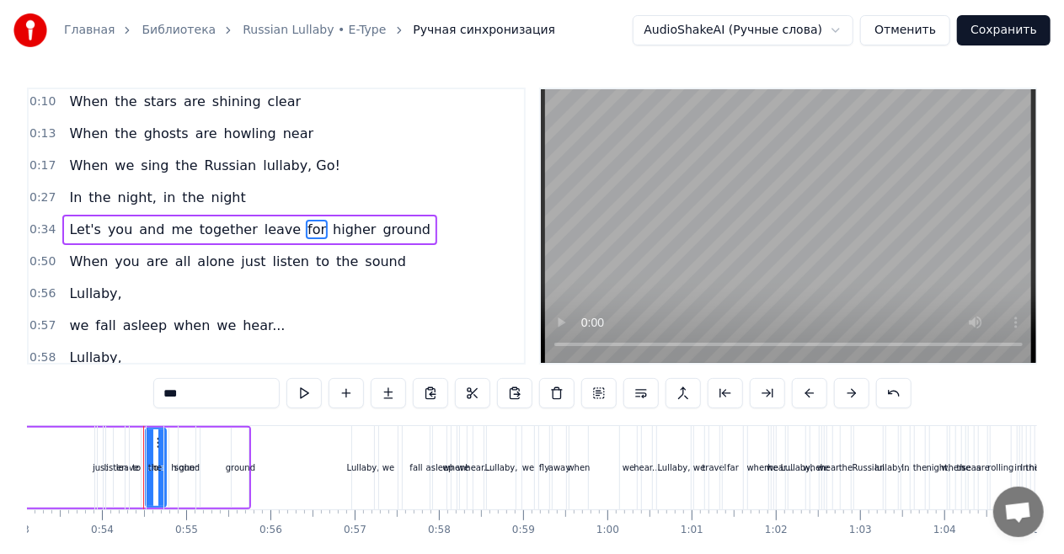
click at [263, 227] on span "leave" at bounding box center [283, 229] width 40 height 19
type input "*****"
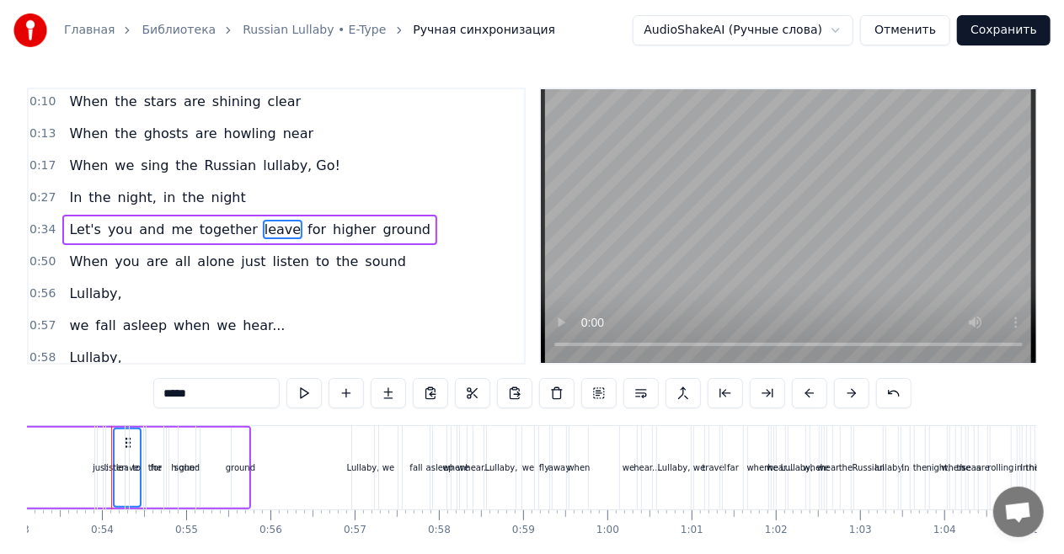
click at [306, 226] on span "for" at bounding box center [317, 229] width 22 height 19
click at [331, 224] on span "higher" at bounding box center [354, 229] width 46 height 19
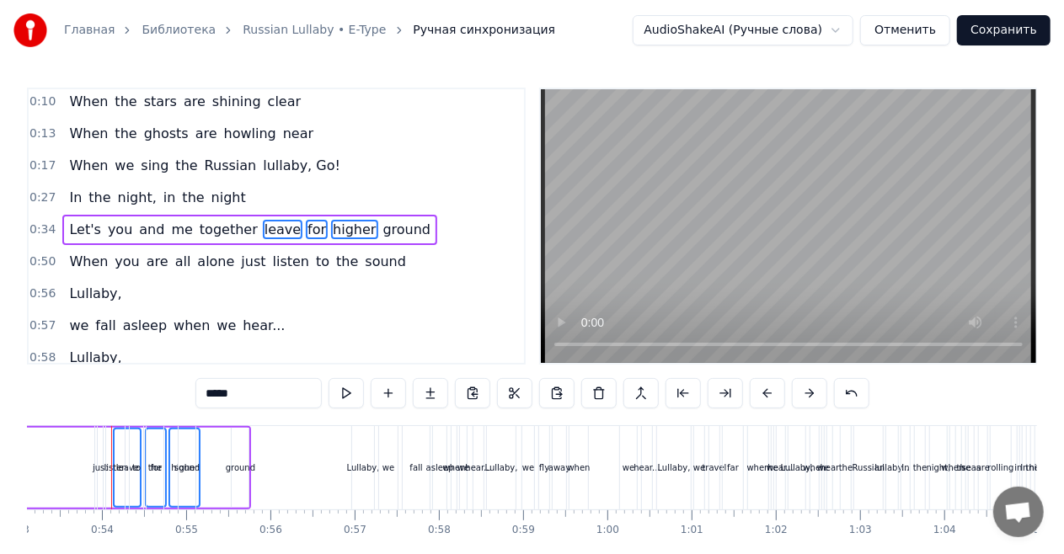
click at [382, 226] on span "ground" at bounding box center [407, 229] width 51 height 19
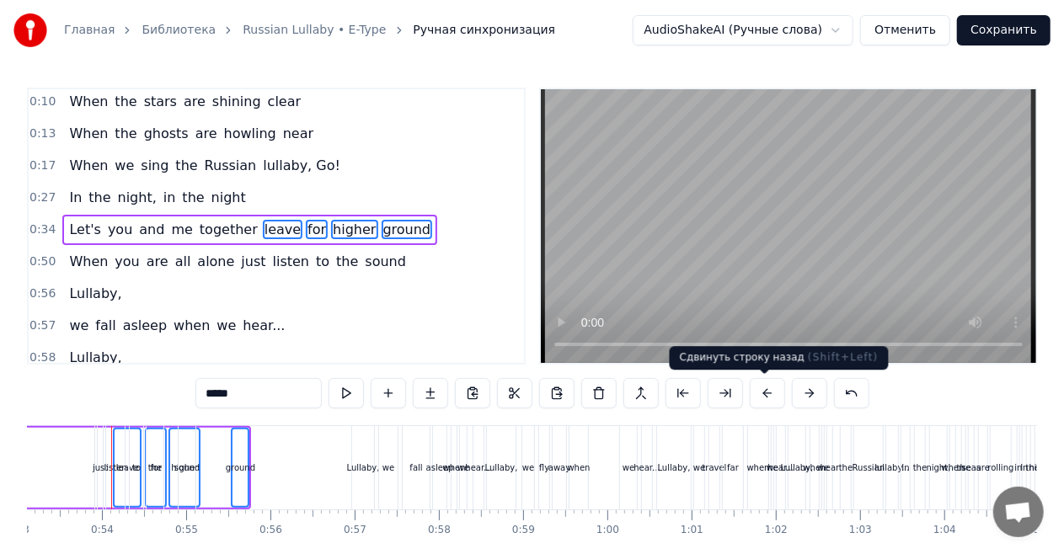
click at [761, 401] on button at bounding box center [767, 393] width 35 height 30
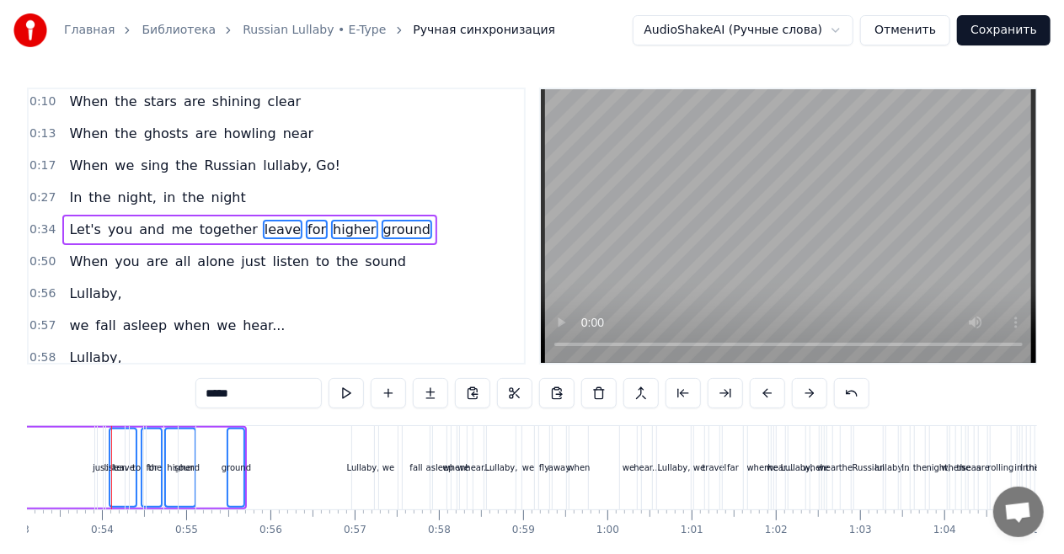
click at [761, 401] on button at bounding box center [767, 393] width 35 height 30
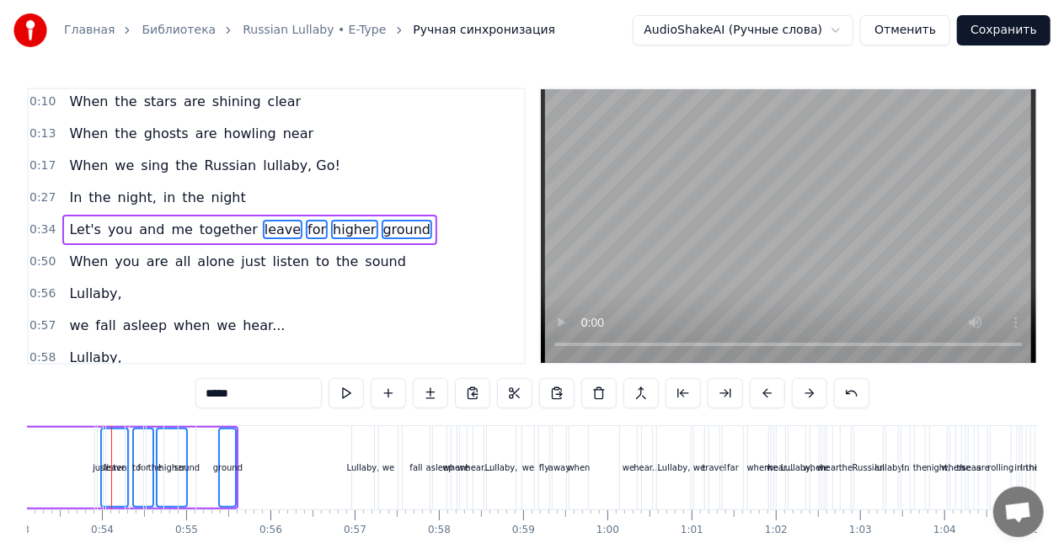
click at [761, 401] on button at bounding box center [767, 393] width 35 height 30
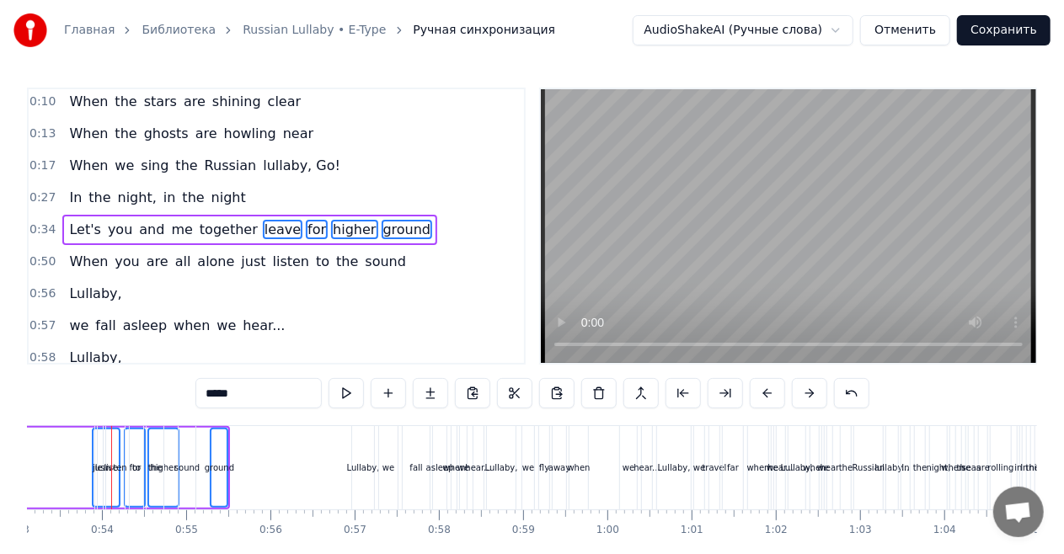
click at [761, 401] on button at bounding box center [767, 393] width 35 height 30
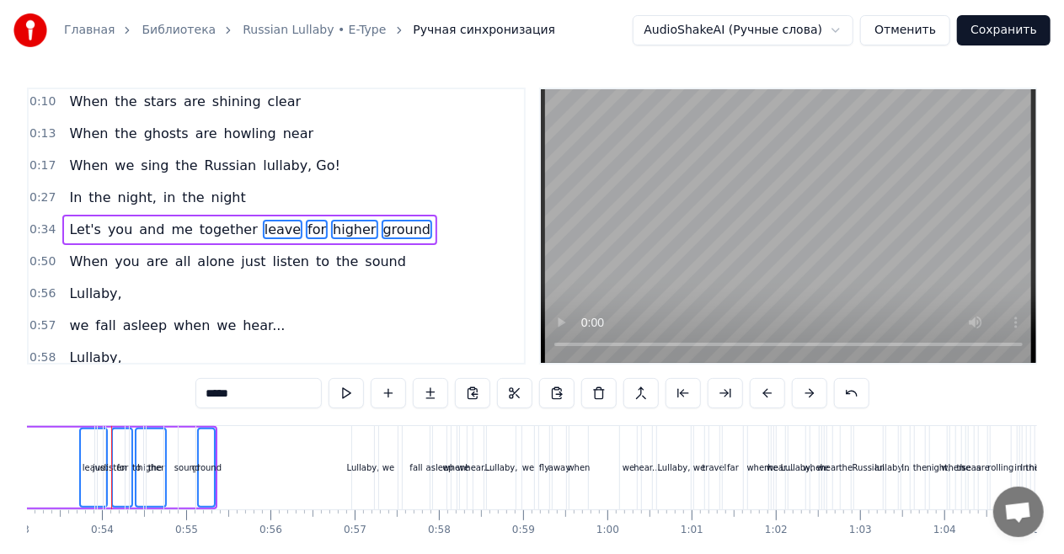
click at [761, 401] on button at bounding box center [767, 393] width 35 height 30
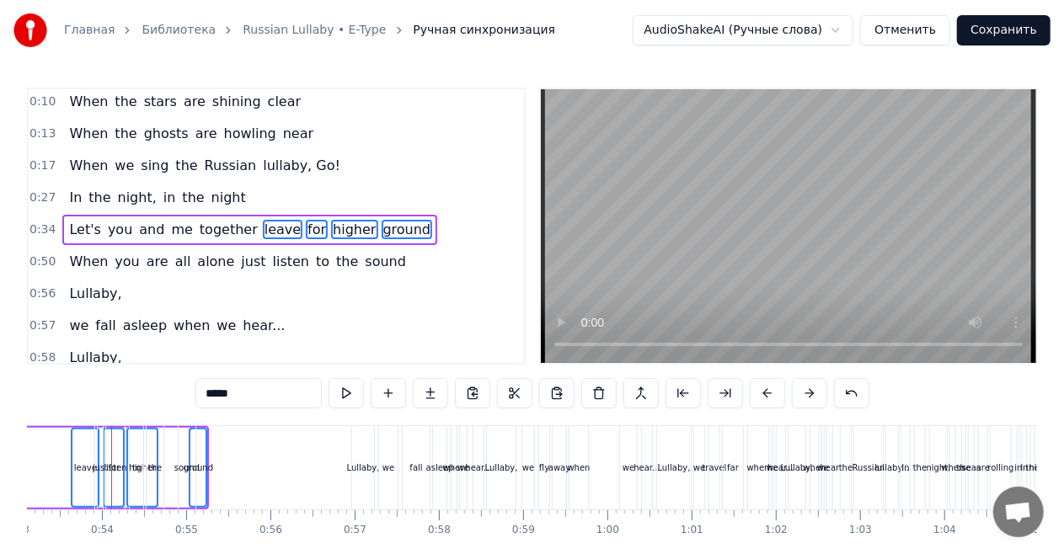
click at [761, 401] on button at bounding box center [767, 393] width 35 height 30
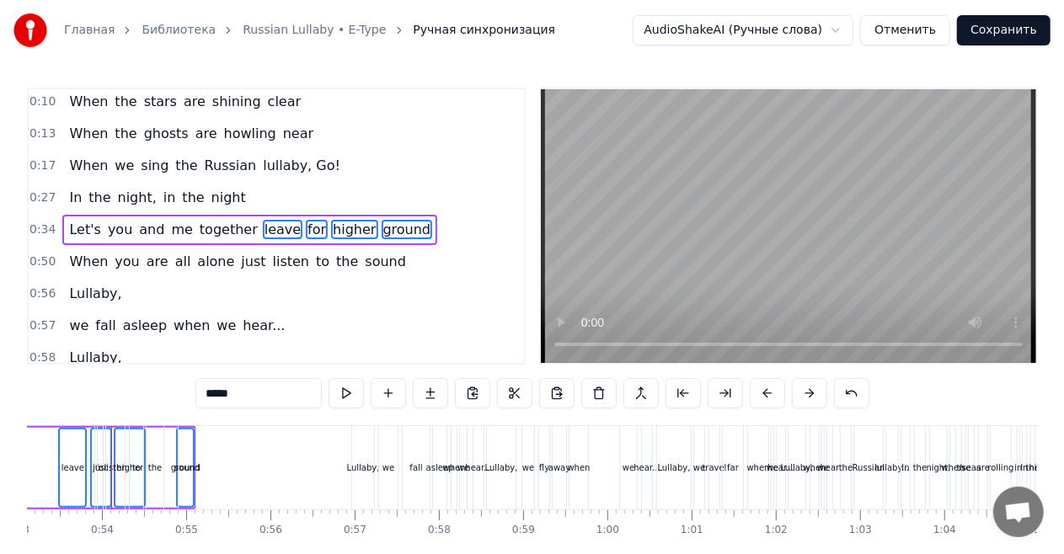
click at [761, 401] on button at bounding box center [767, 393] width 35 height 30
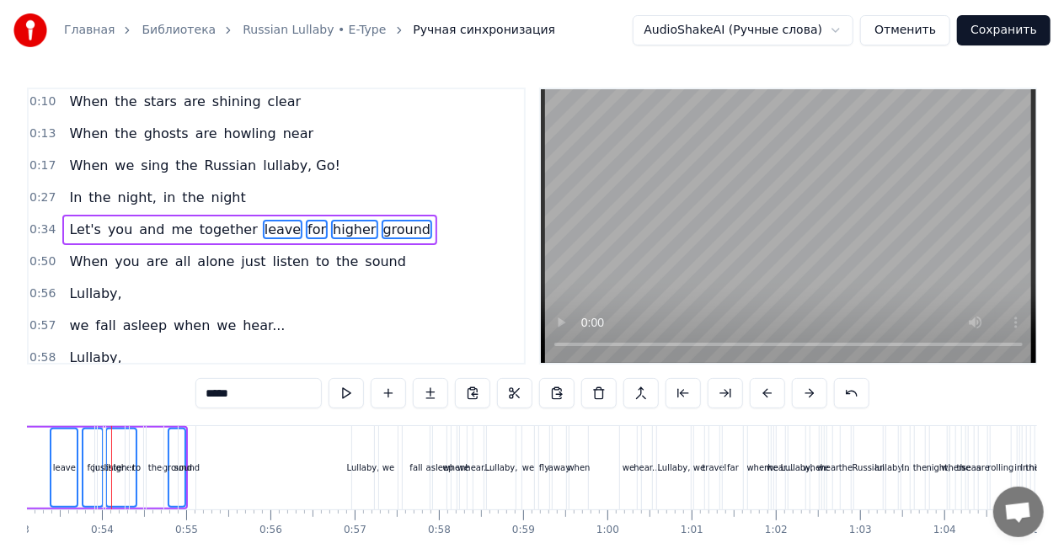
click at [761, 401] on button at bounding box center [767, 393] width 35 height 30
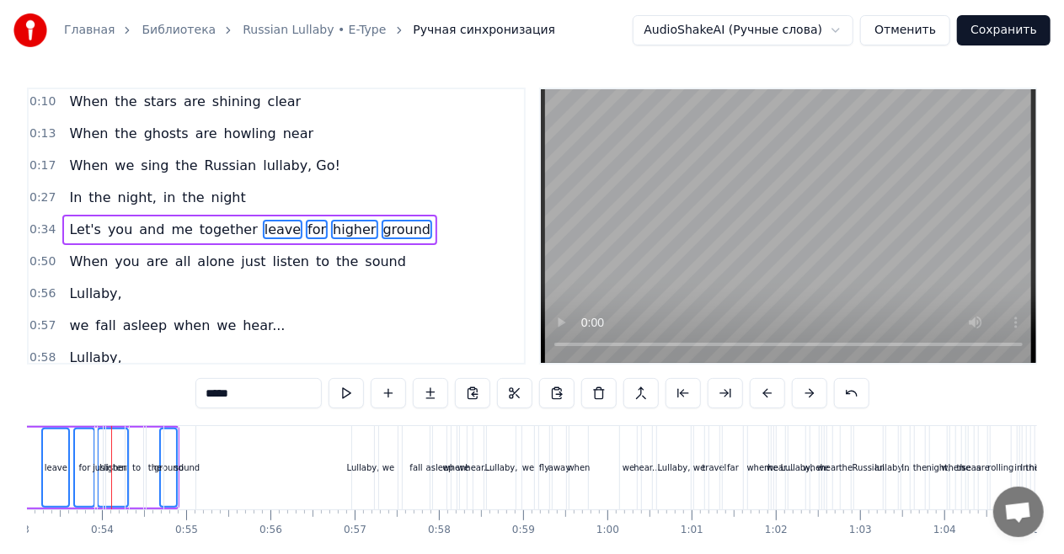
click at [761, 401] on button at bounding box center [767, 393] width 35 height 30
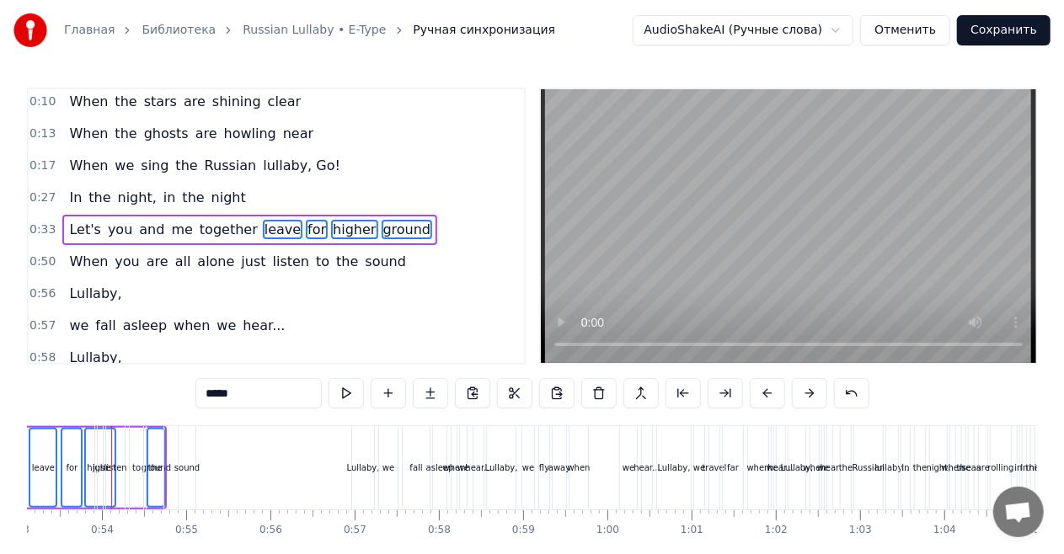
click at [761, 401] on button at bounding box center [767, 393] width 35 height 30
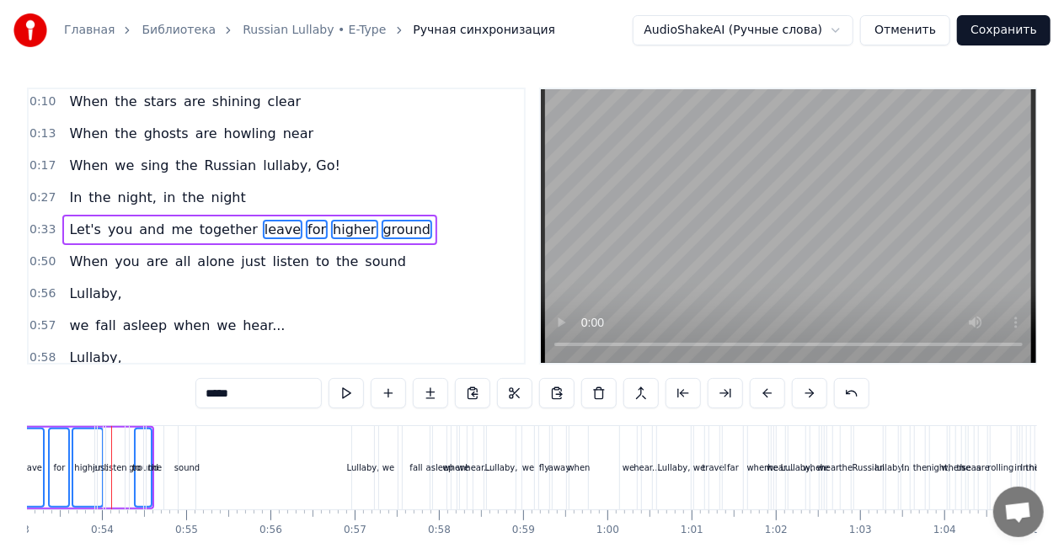
click at [761, 401] on button at bounding box center [767, 393] width 35 height 30
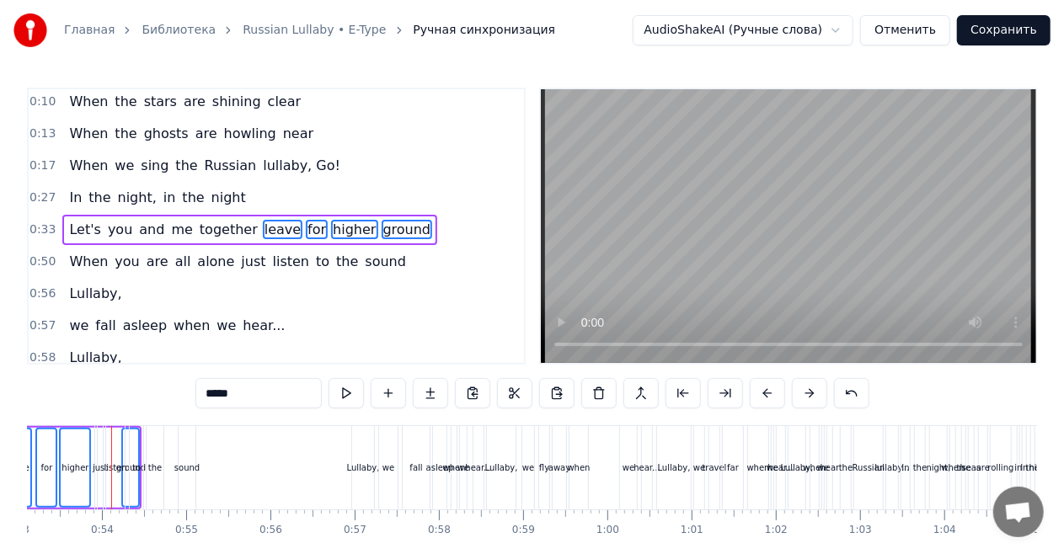
click at [761, 401] on button at bounding box center [767, 393] width 35 height 30
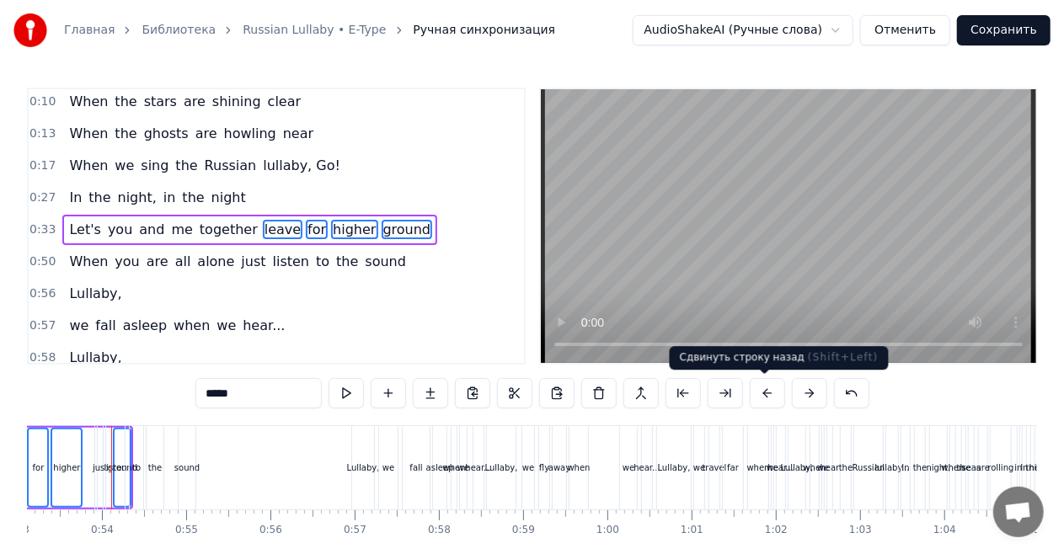
click at [761, 398] on button at bounding box center [767, 393] width 35 height 30
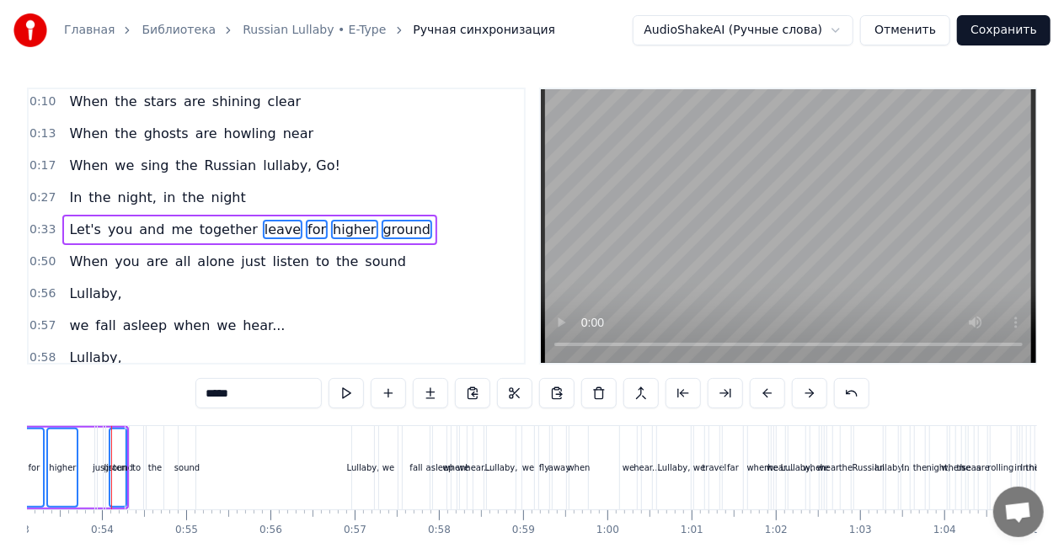
click at [761, 398] on button at bounding box center [767, 393] width 35 height 30
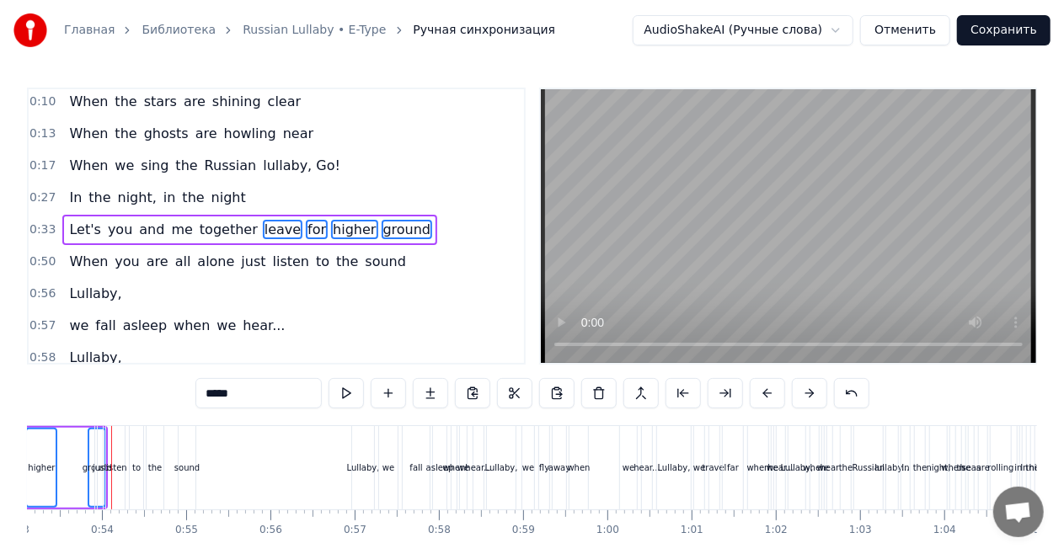
click at [761, 398] on button at bounding box center [767, 393] width 35 height 30
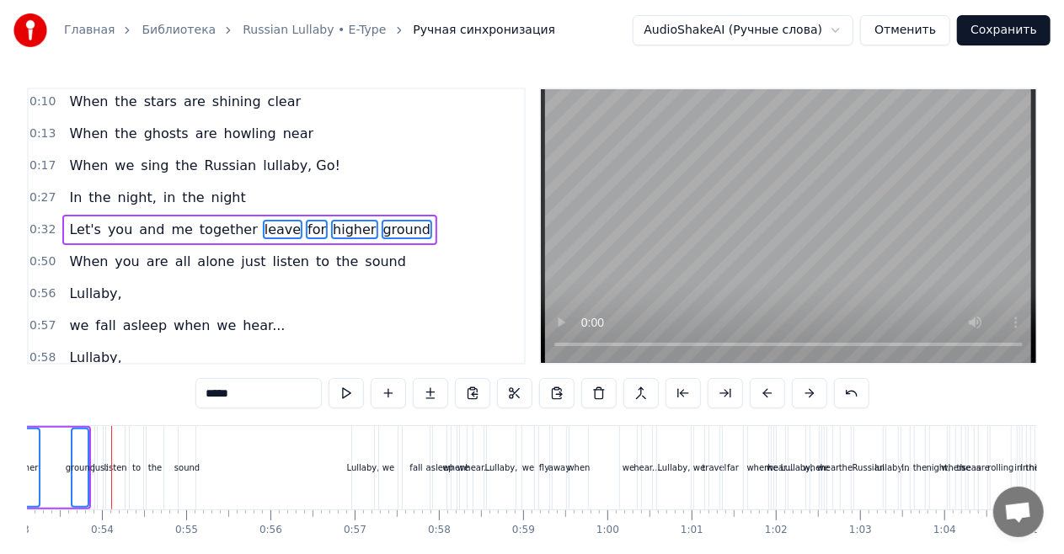
click at [761, 398] on button at bounding box center [767, 393] width 35 height 30
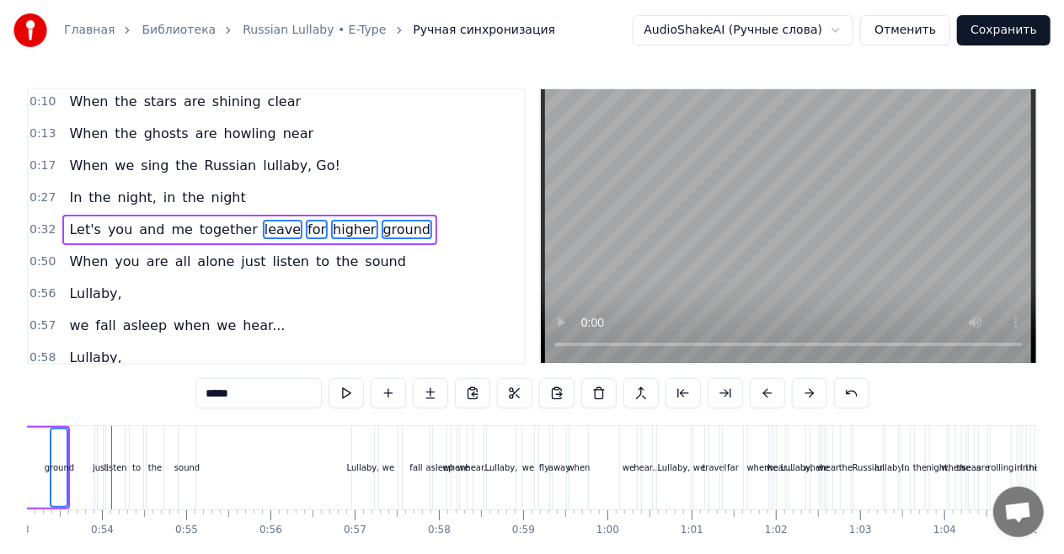
click at [761, 398] on button at bounding box center [767, 393] width 35 height 30
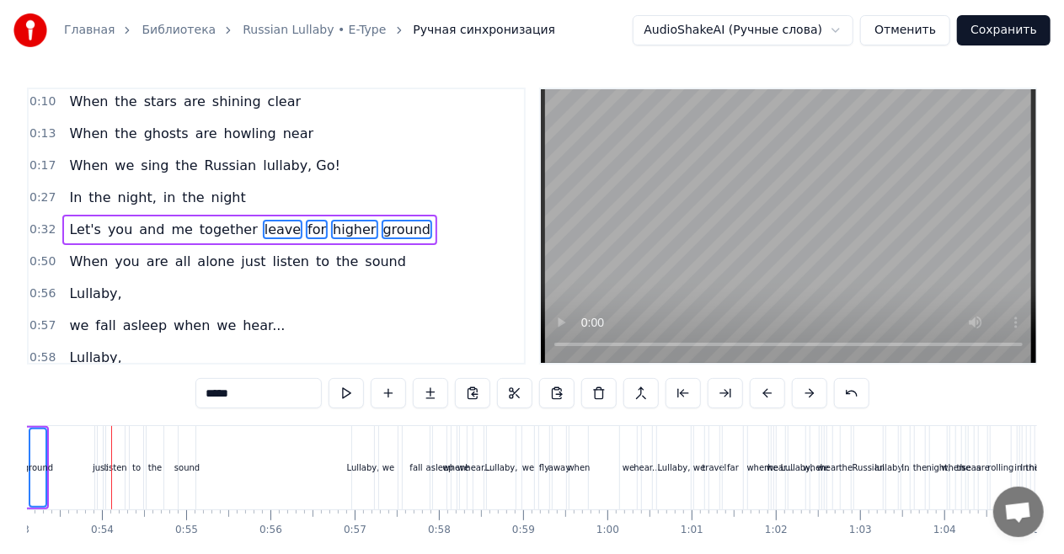
click at [761, 398] on button at bounding box center [767, 393] width 35 height 30
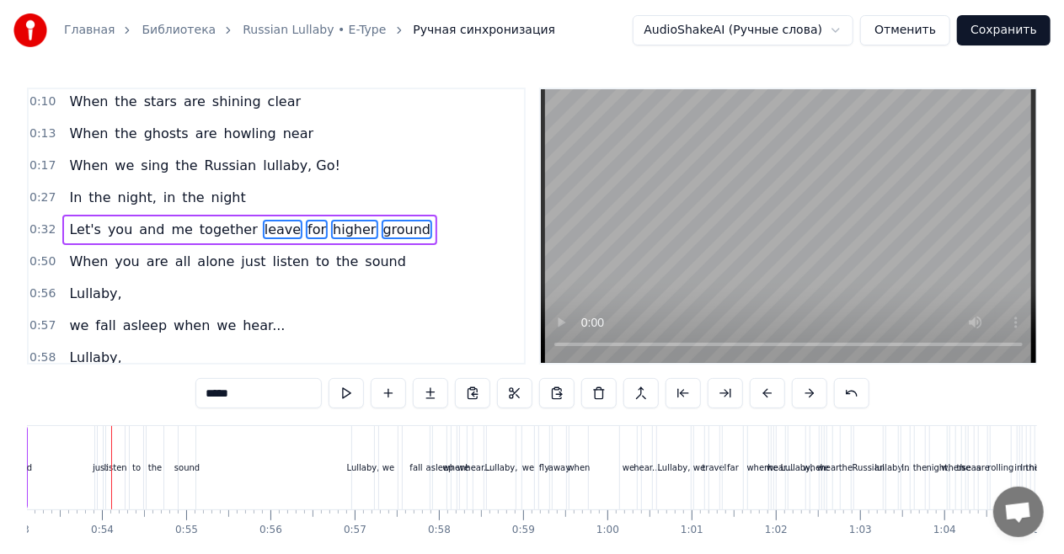
click at [761, 398] on button at bounding box center [767, 393] width 35 height 30
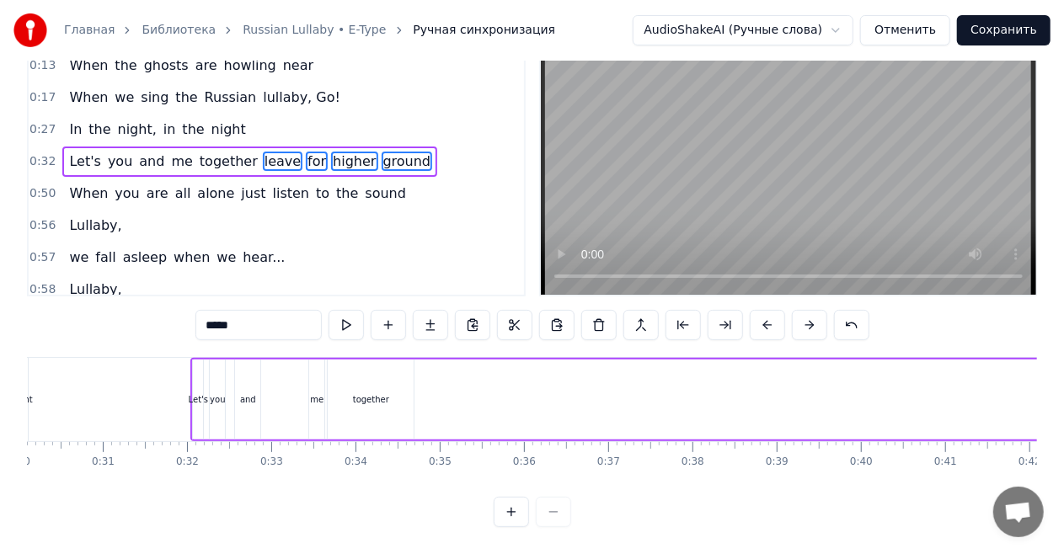
scroll to position [0, 2441]
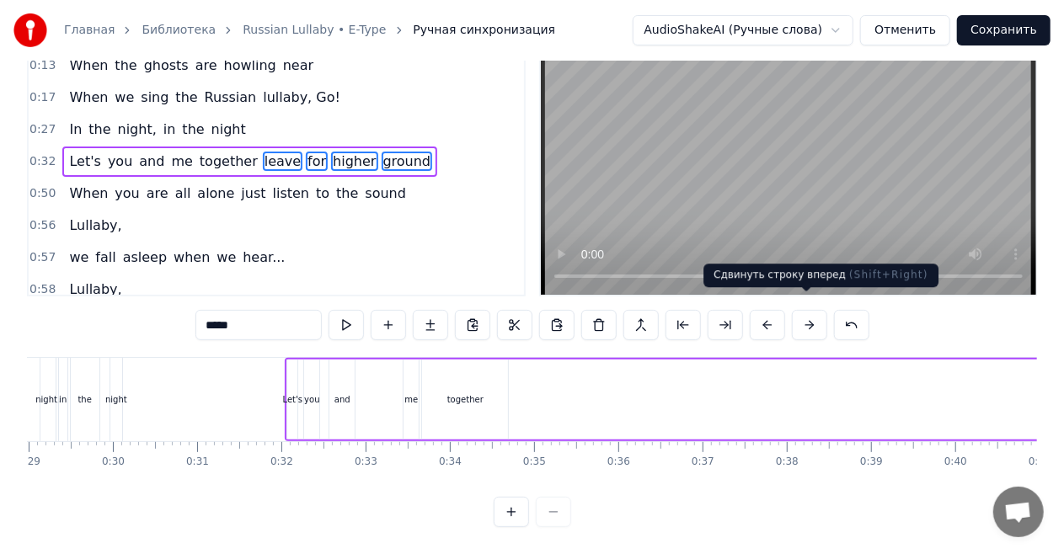
click at [801, 312] on button at bounding box center [809, 325] width 35 height 30
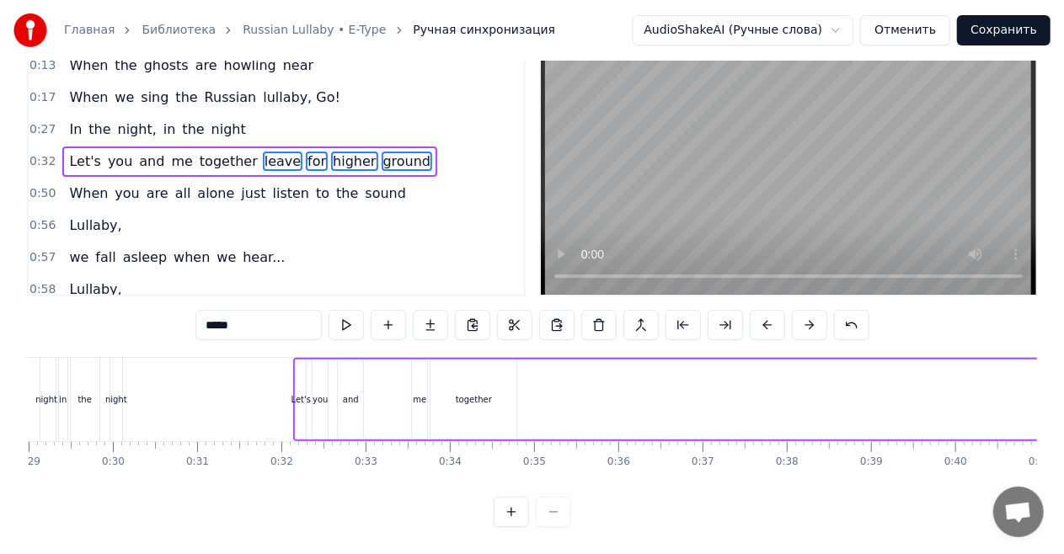
click at [801, 312] on button at bounding box center [809, 325] width 35 height 30
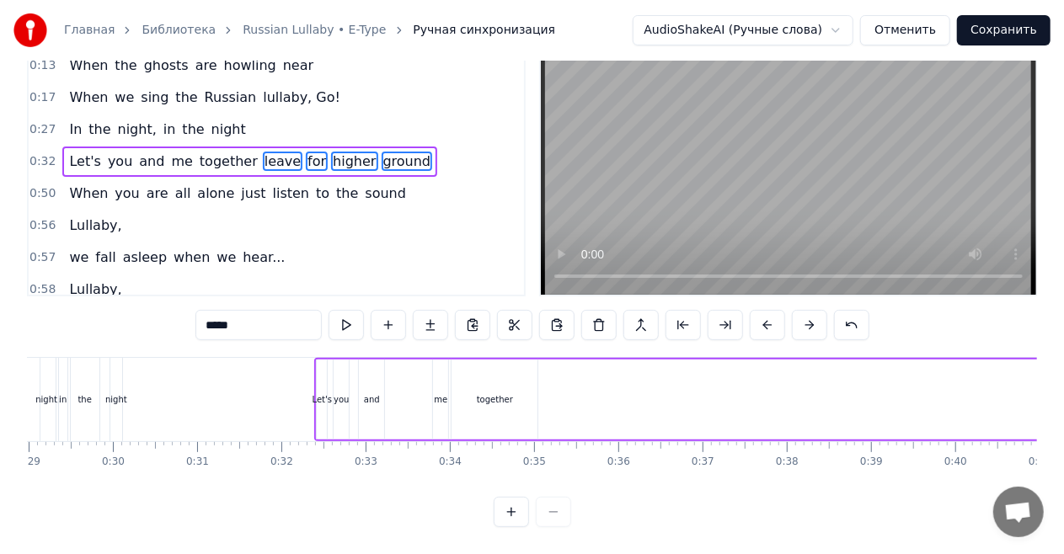
click at [801, 312] on button at bounding box center [809, 325] width 35 height 30
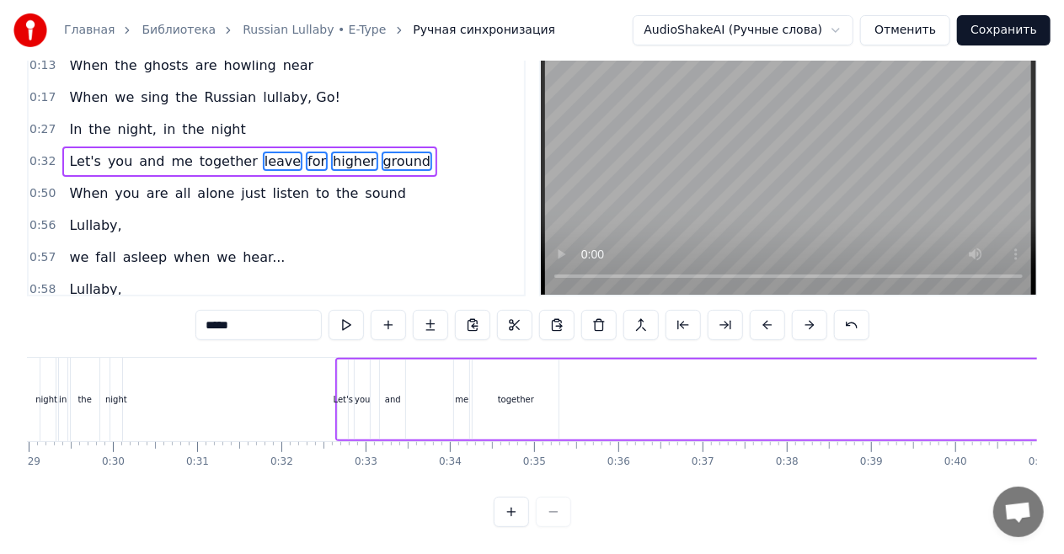
click at [801, 312] on button at bounding box center [809, 325] width 35 height 30
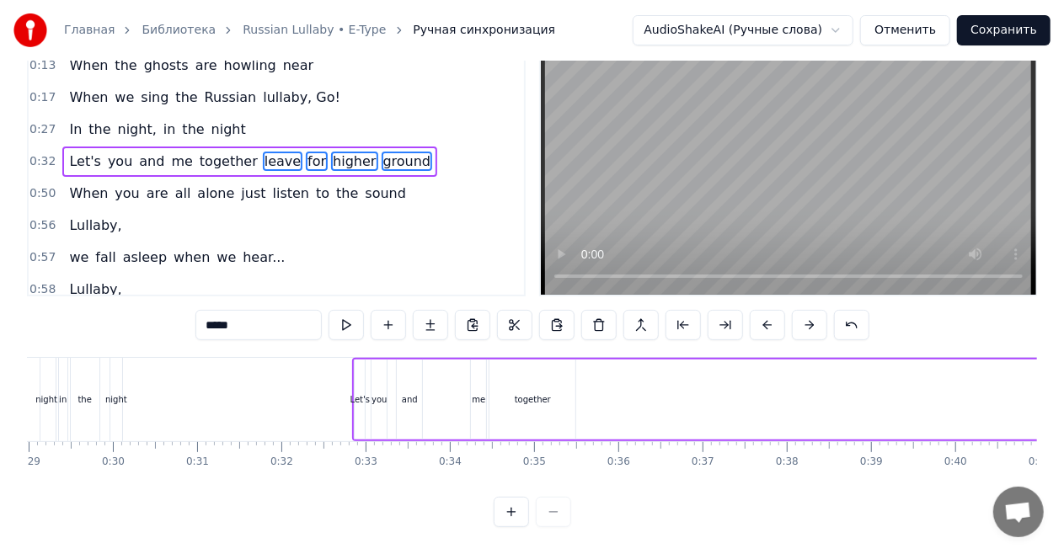
click at [801, 312] on button at bounding box center [809, 325] width 35 height 30
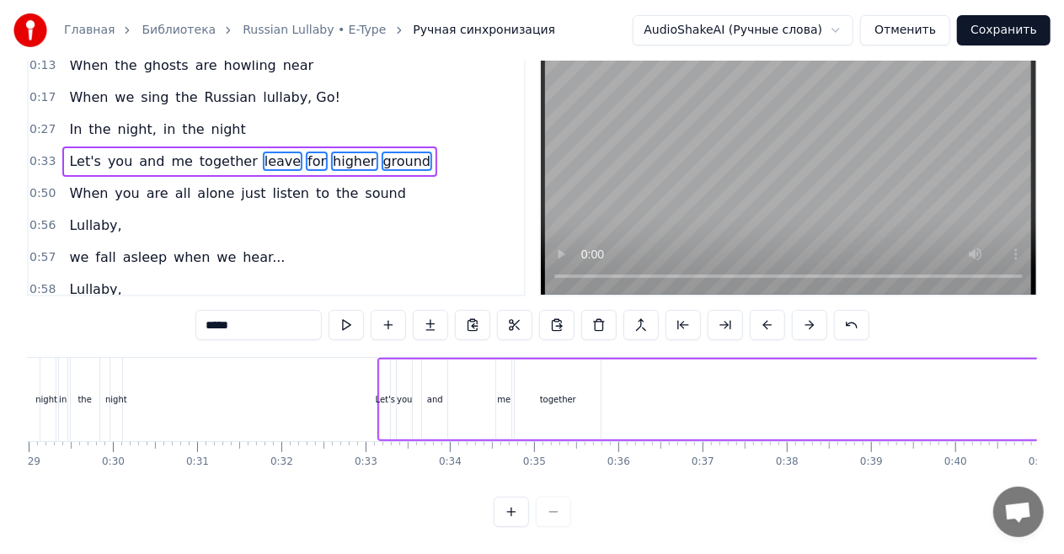
click at [801, 312] on button at bounding box center [809, 325] width 35 height 30
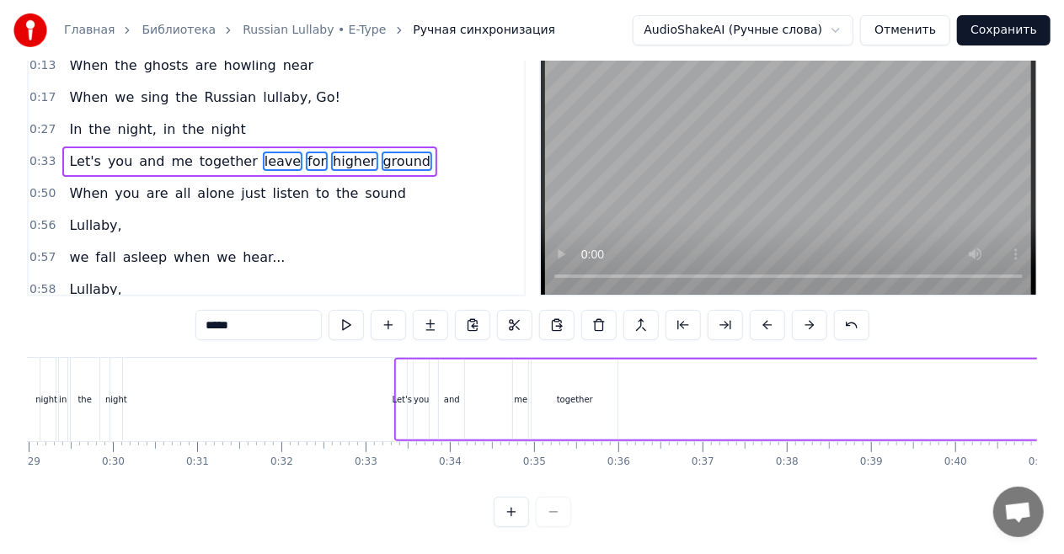
click at [801, 312] on button at bounding box center [809, 325] width 35 height 30
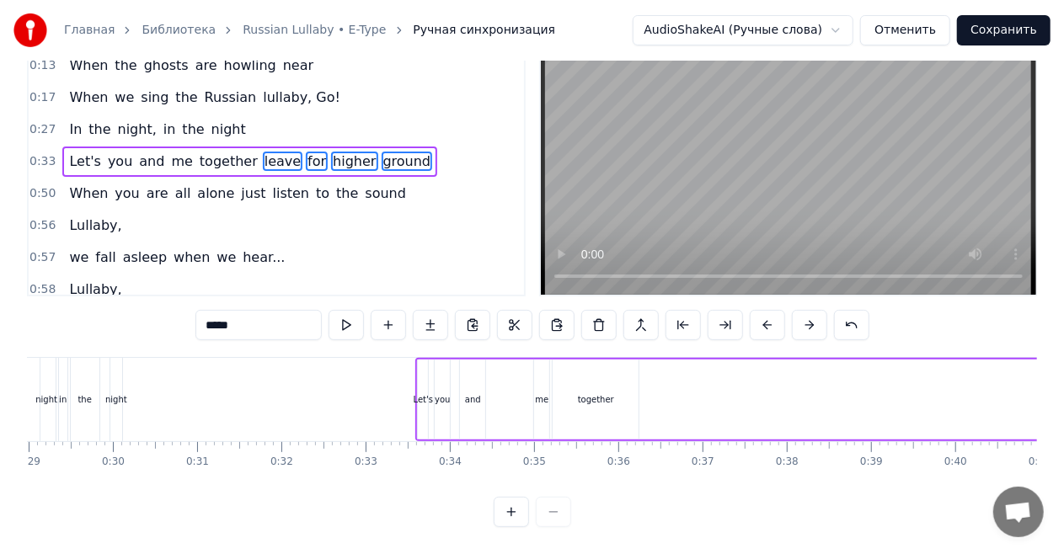
click at [801, 312] on button at bounding box center [809, 325] width 35 height 30
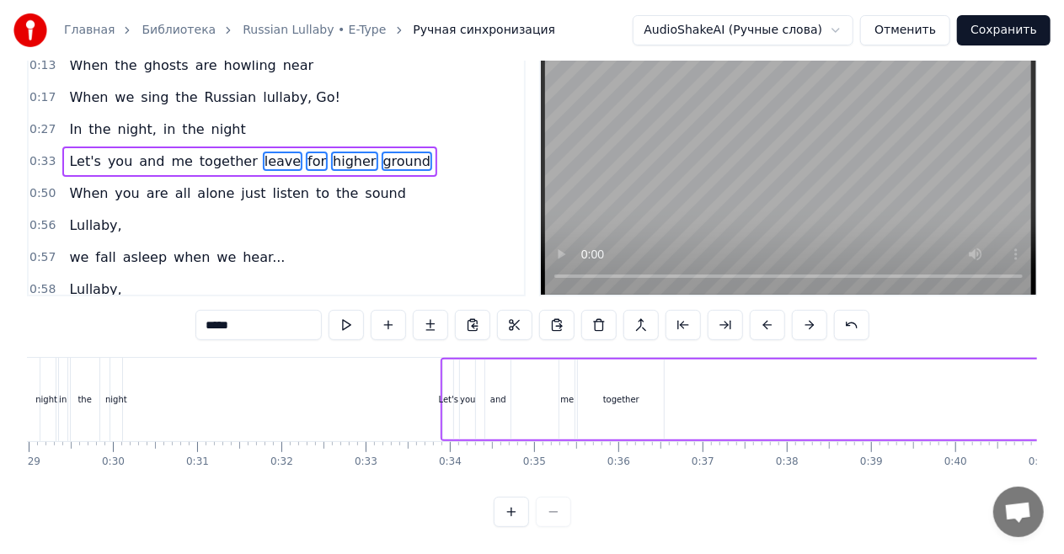
click at [801, 312] on button at bounding box center [809, 325] width 35 height 30
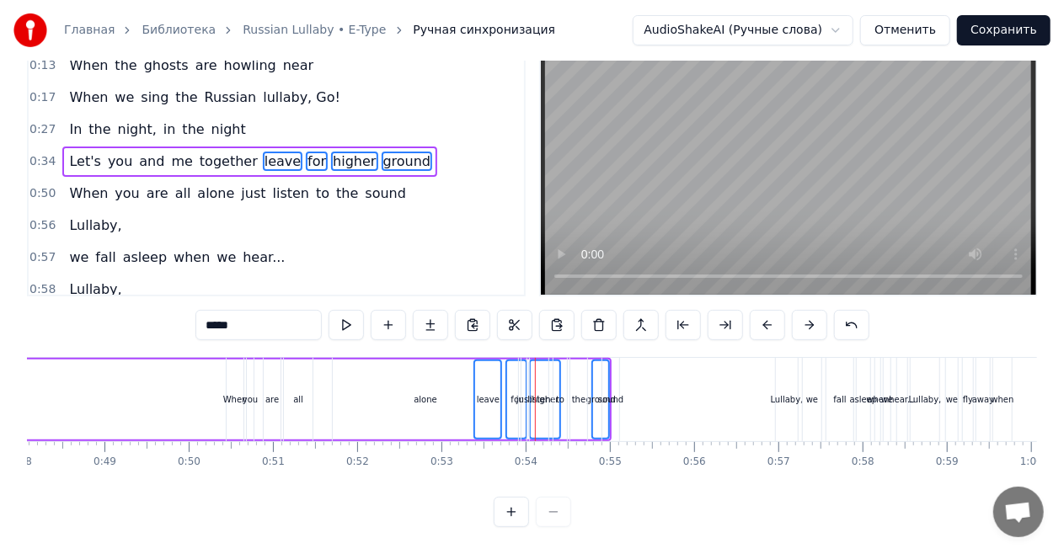
scroll to position [0, 4182]
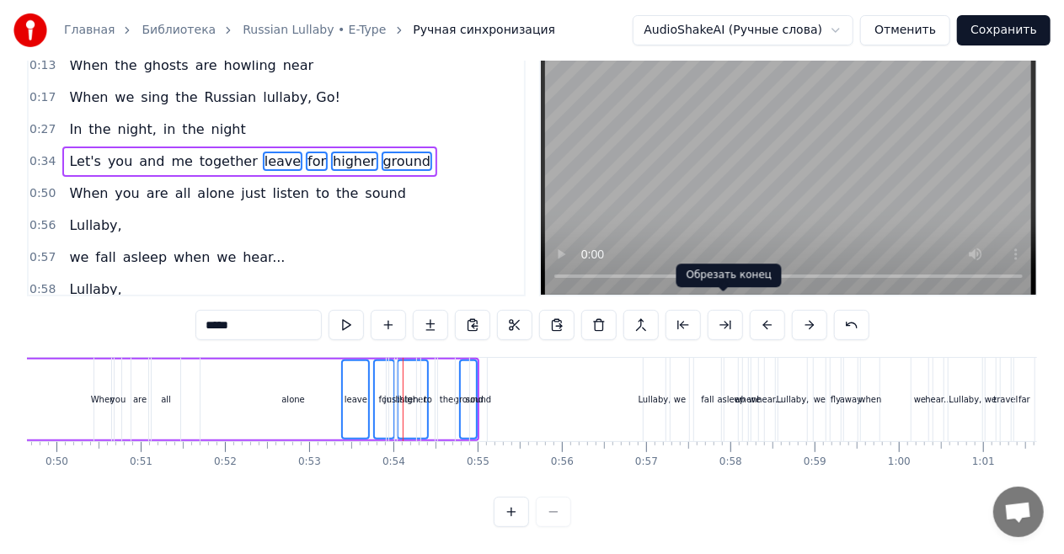
click at [718, 321] on button at bounding box center [725, 325] width 35 height 30
click at [227, 157] on div "Let's you and me together leave for higher ground" at bounding box center [249, 162] width 375 height 30
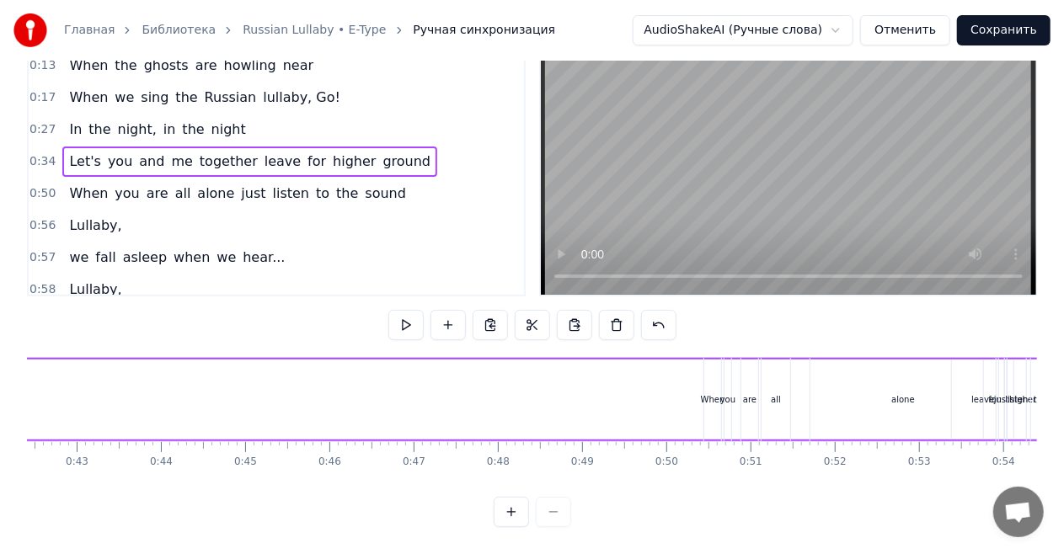
scroll to position [0, 3978]
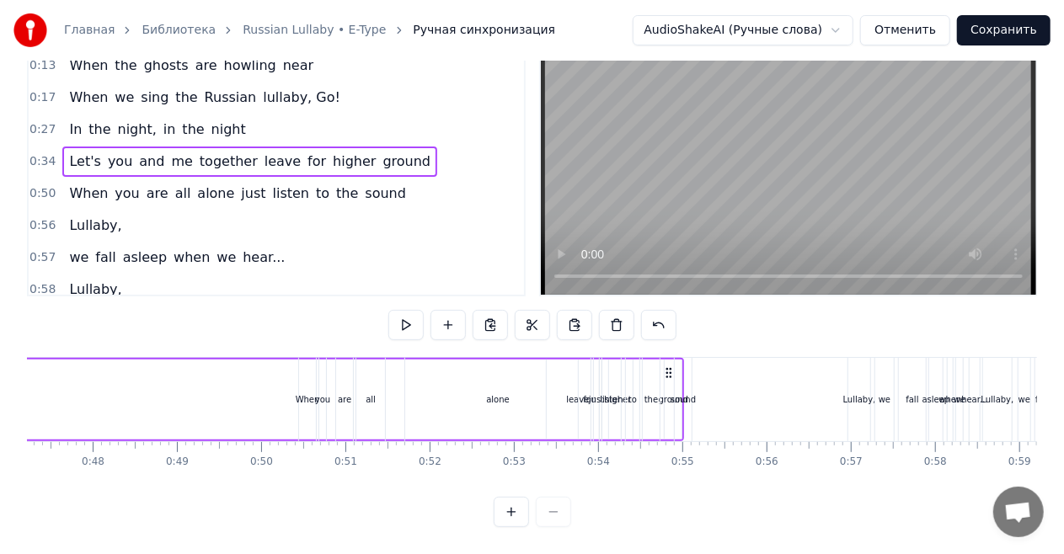
click at [263, 152] on span "leave" at bounding box center [283, 161] width 40 height 19
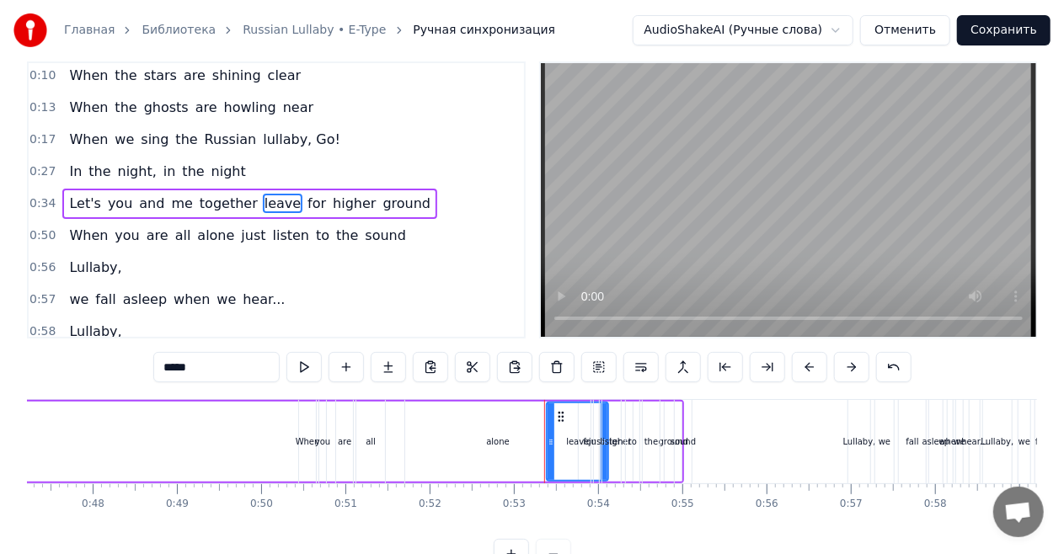
scroll to position [0, 0]
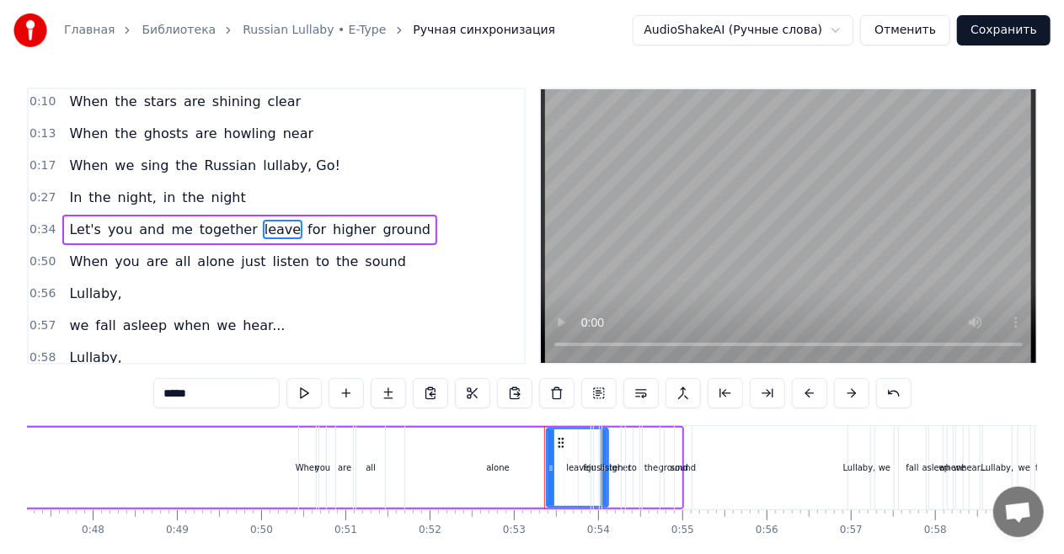
click at [306, 226] on span "for" at bounding box center [317, 229] width 22 height 19
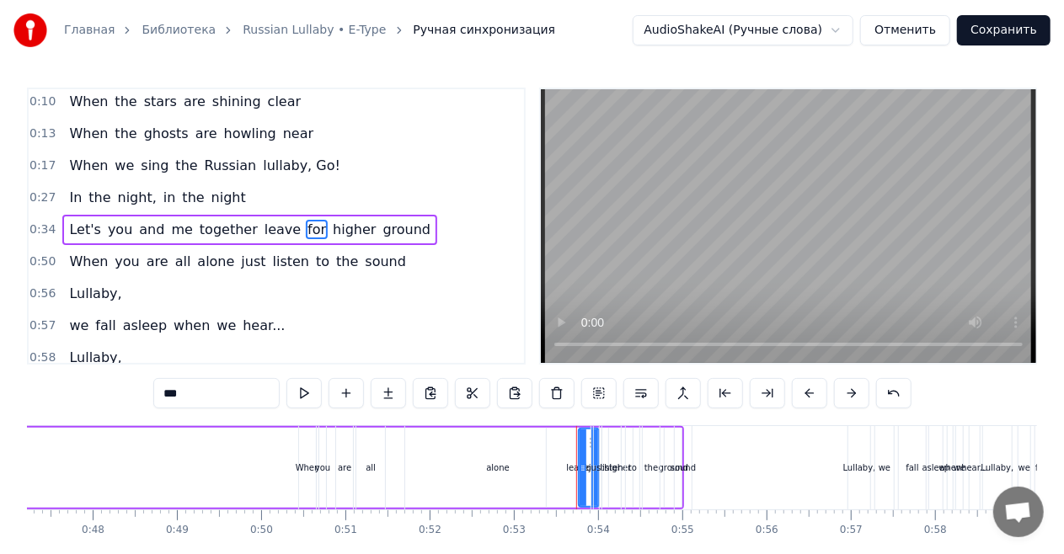
click at [331, 227] on span "higher" at bounding box center [354, 229] width 46 height 19
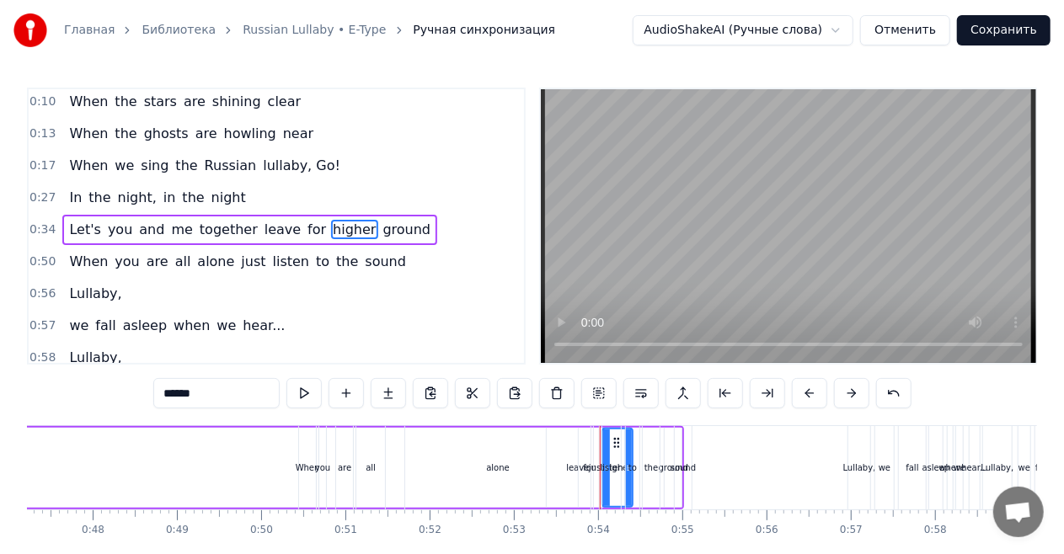
click at [263, 227] on span "leave" at bounding box center [283, 229] width 40 height 19
type input "*****"
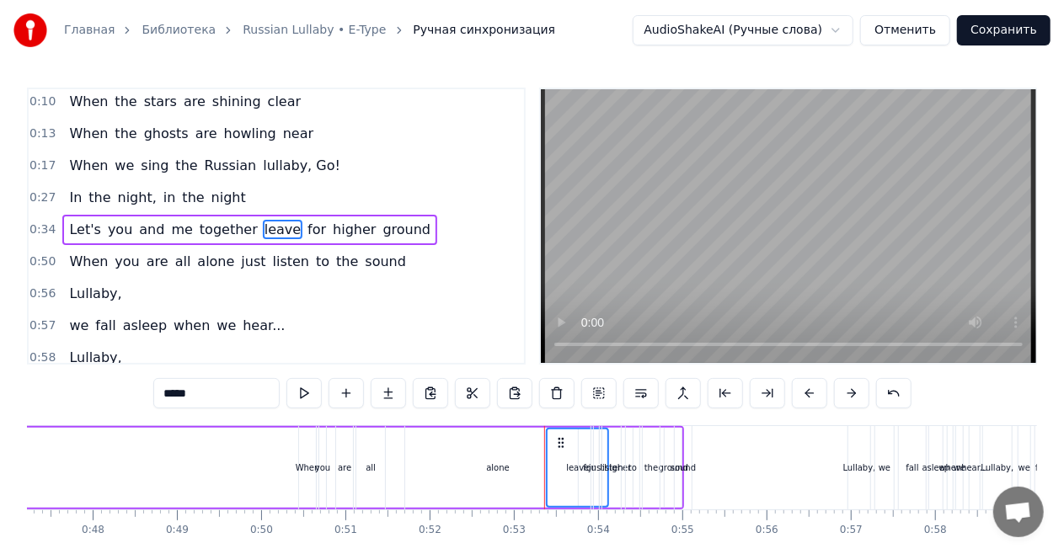
click at [306, 223] on span "for" at bounding box center [317, 229] width 22 height 19
click at [331, 229] on span "higher" at bounding box center [354, 229] width 46 height 19
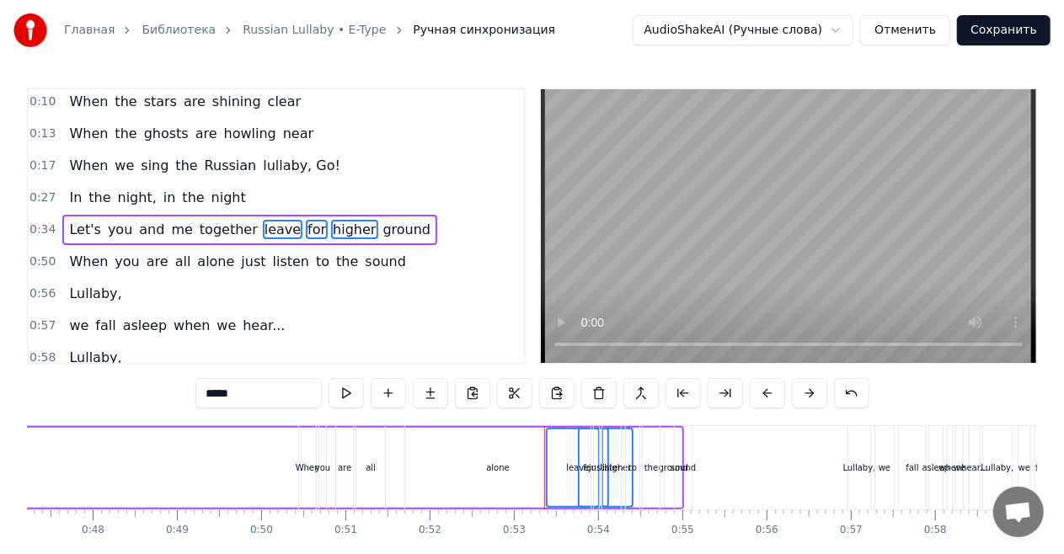
click at [382, 227] on span "ground" at bounding box center [407, 229] width 51 height 19
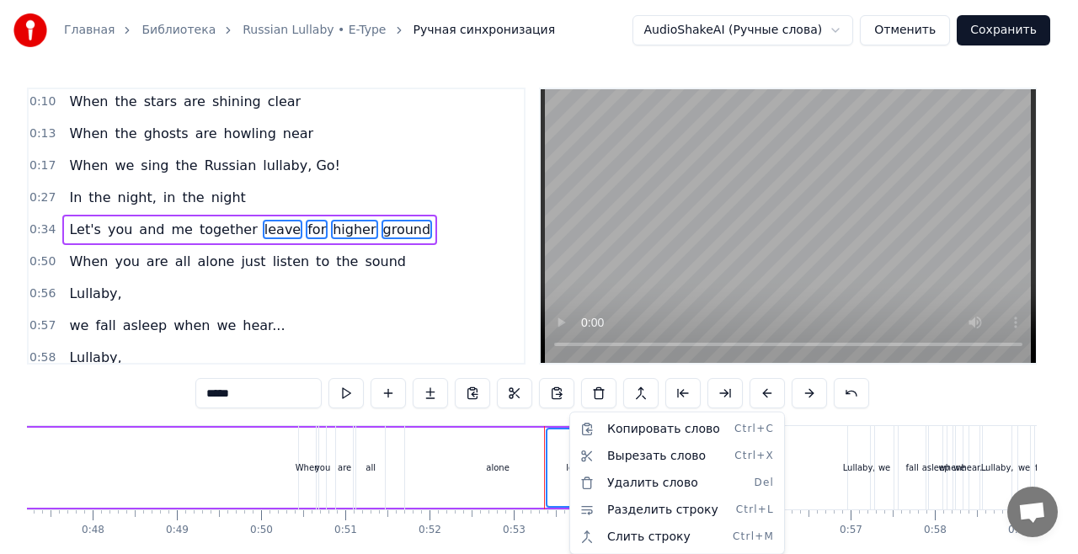
click at [898, 394] on html "Главная Библиотека Russian Lullaby • E-Type Ручная синхронизация AudioShakeAI (…" at bounding box center [539, 311] width 1078 height 623
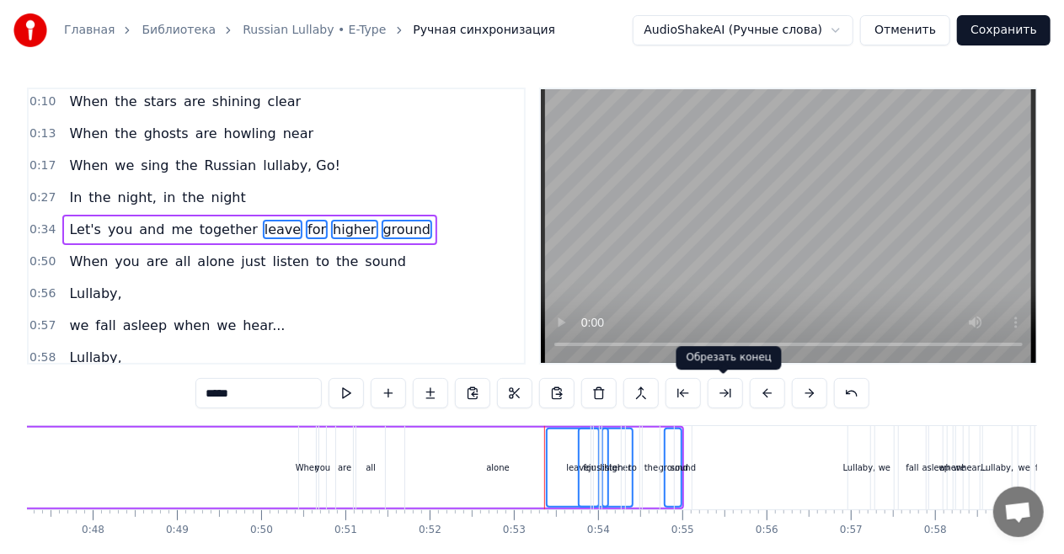
click at [726, 394] on button at bounding box center [725, 393] width 35 height 30
click at [633, 393] on button at bounding box center [640, 393] width 35 height 30
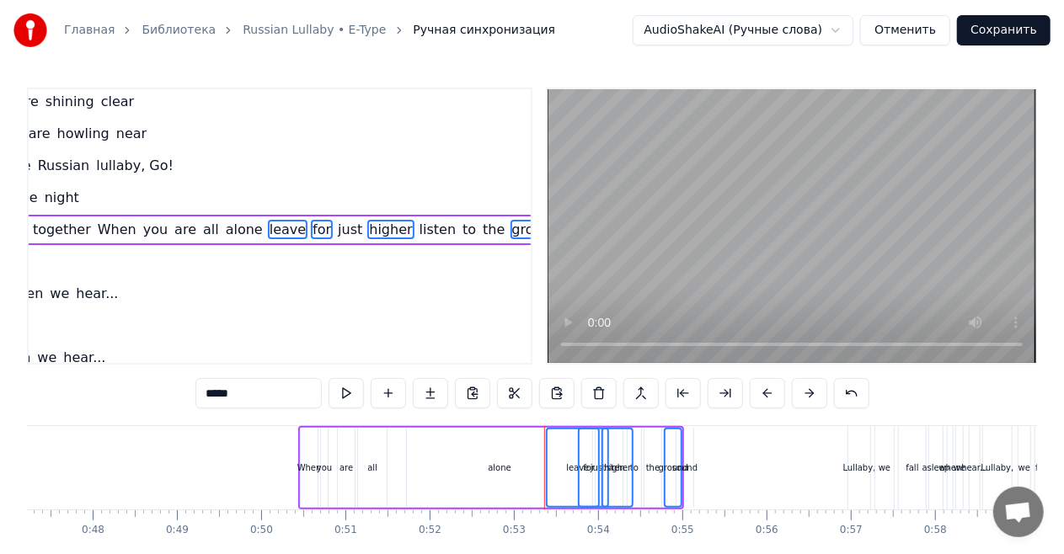
scroll to position [67, 168]
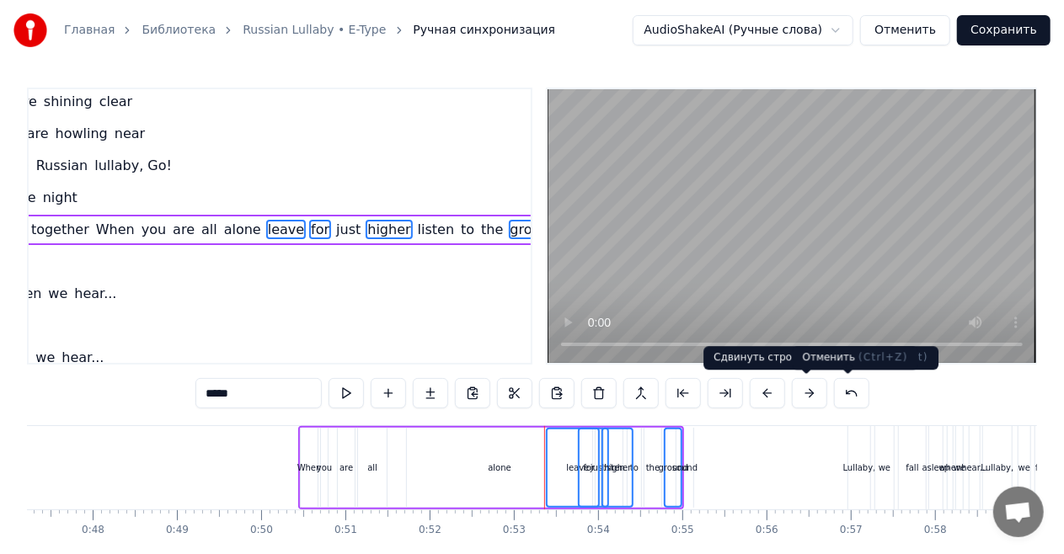
click at [838, 392] on button at bounding box center [851, 393] width 35 height 30
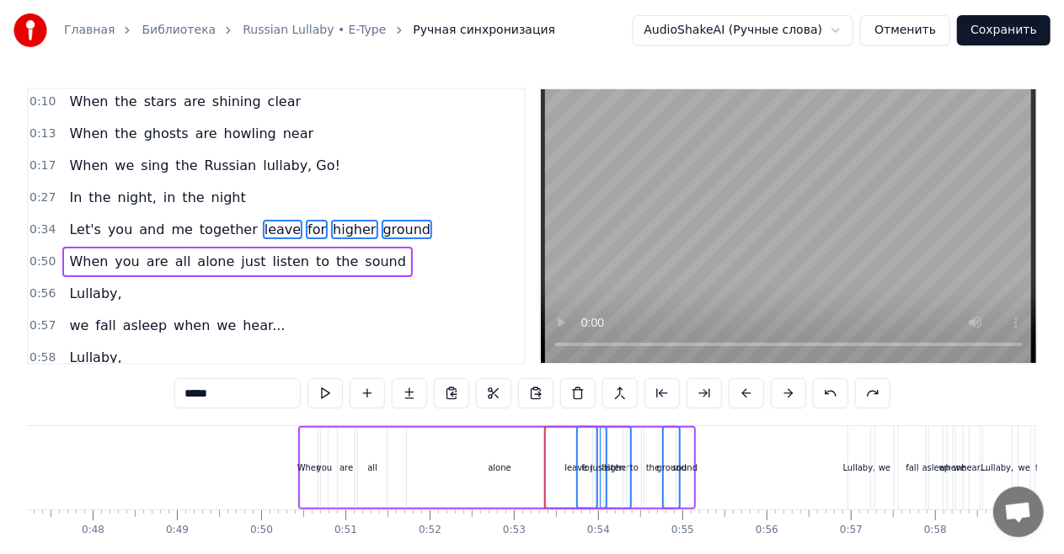
scroll to position [67, 0]
click at [42, 224] on span "0:34" at bounding box center [42, 230] width 26 height 17
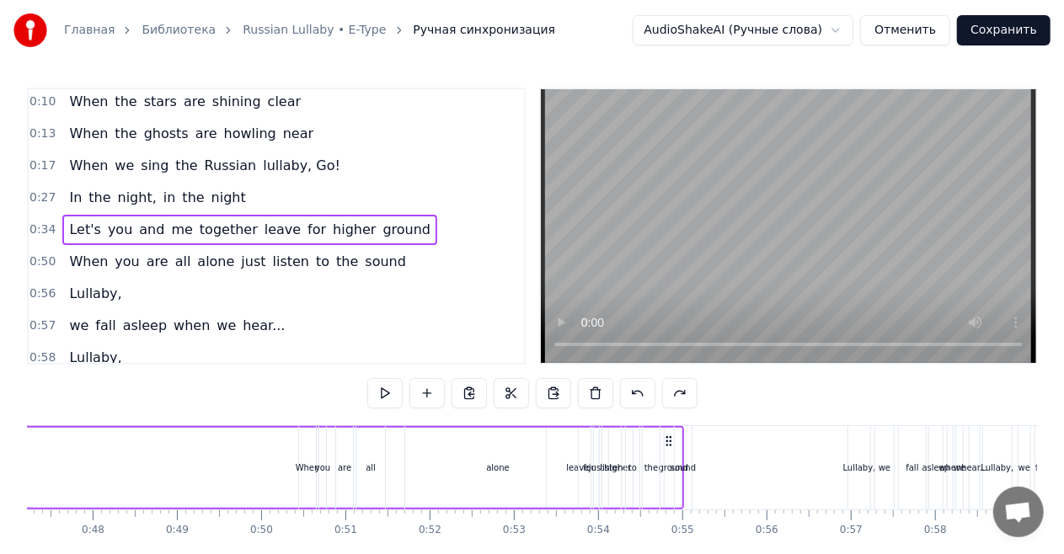
click at [42, 224] on span "0:34" at bounding box center [42, 230] width 26 height 17
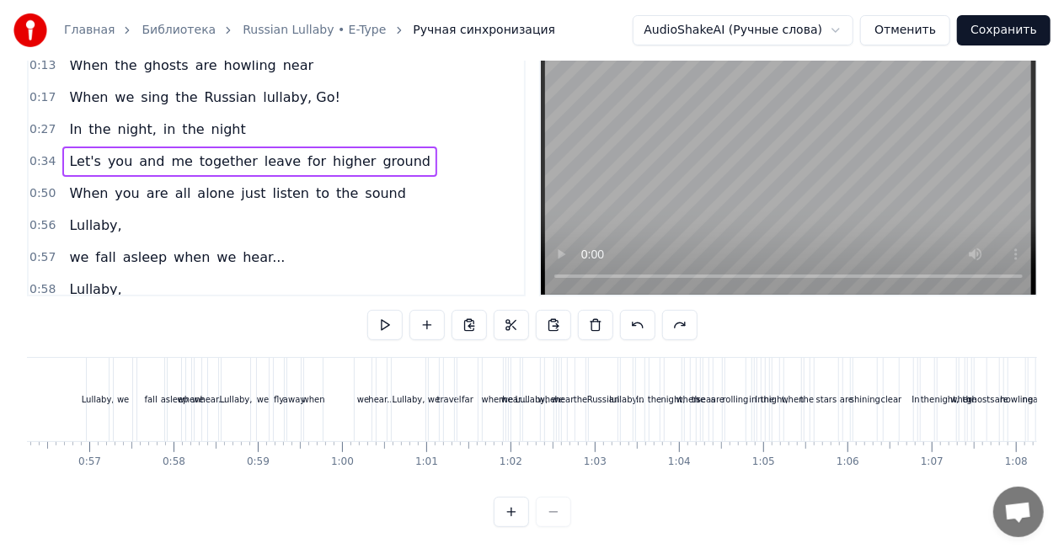
scroll to position [0, 4796]
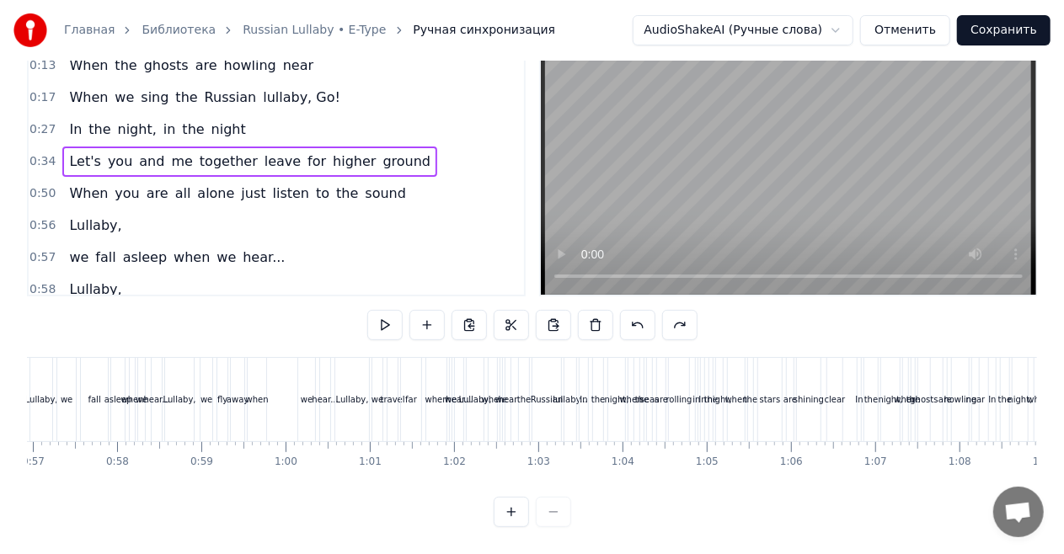
click at [264, 152] on span "leave" at bounding box center [283, 161] width 40 height 19
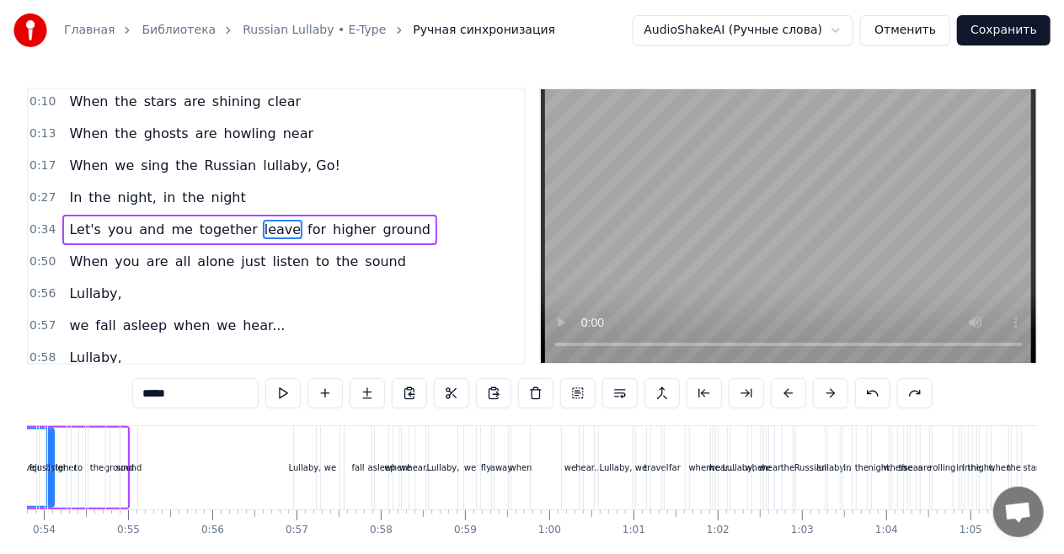
scroll to position [0, 4411]
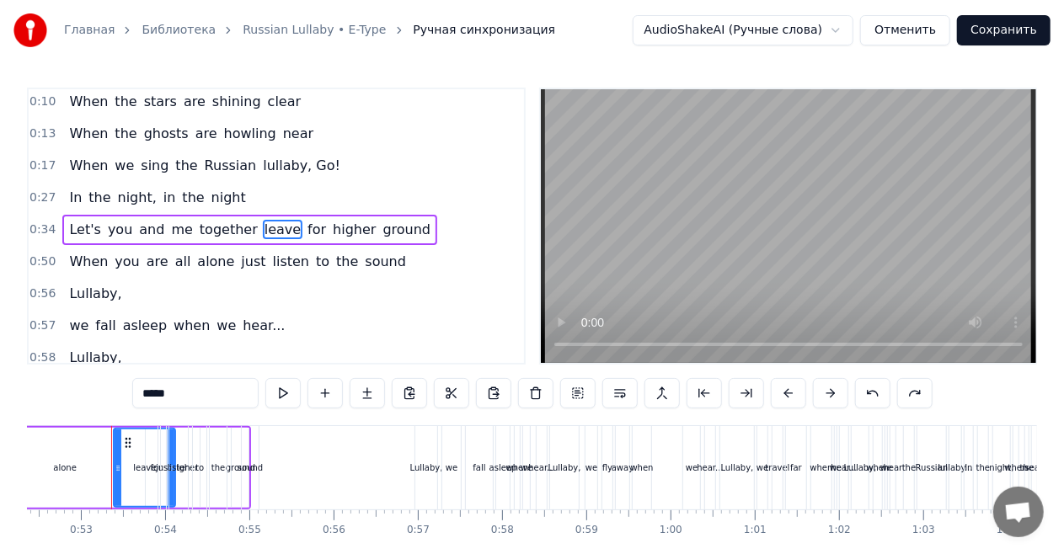
drag, startPoint x: 116, startPoint y: 443, endPoint x: 86, endPoint y: 445, distance: 30.4
click at [86, 445] on div "alone" at bounding box center [64, 467] width 185 height 83
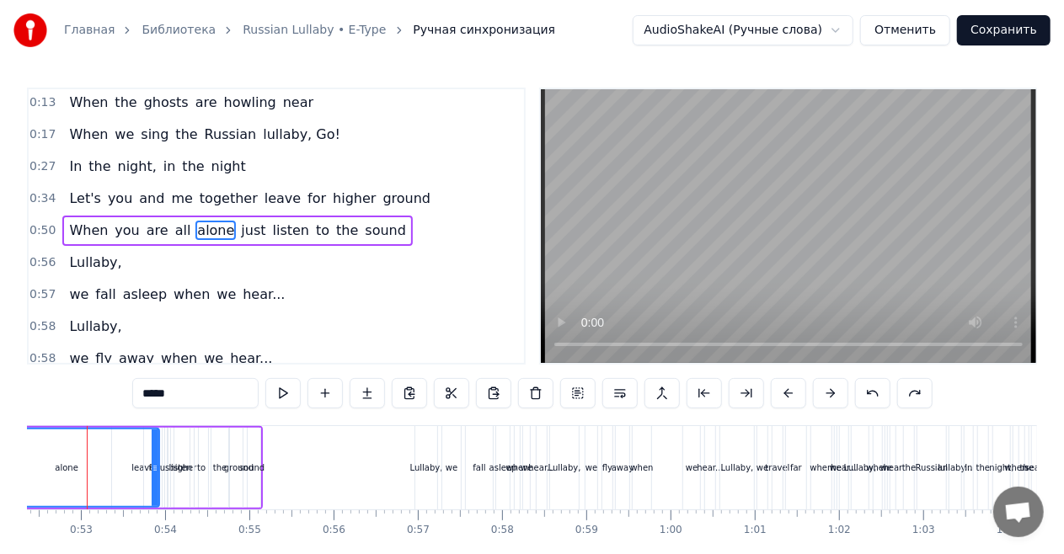
scroll to position [0, 4385]
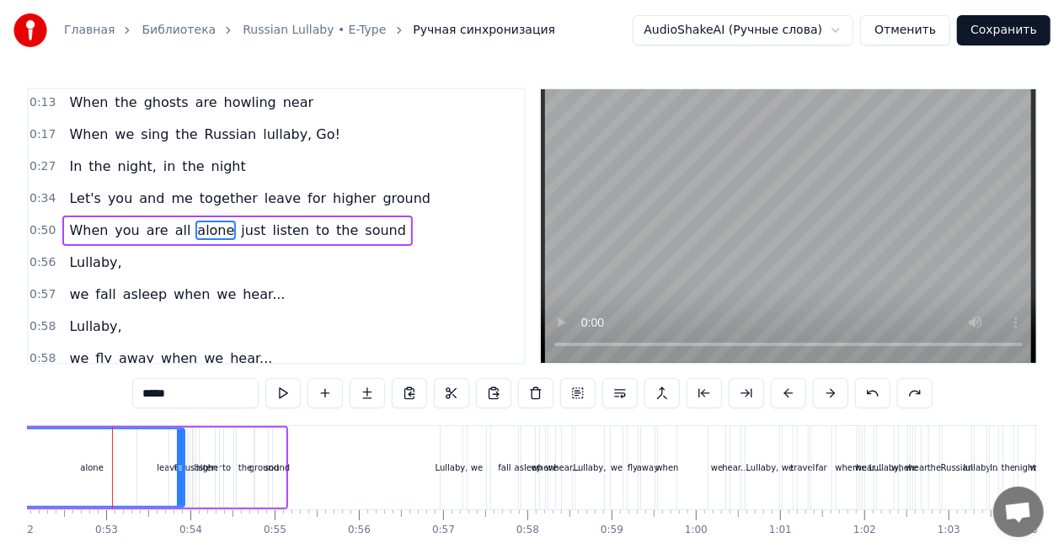
click at [263, 196] on span "leave" at bounding box center [283, 198] width 40 height 19
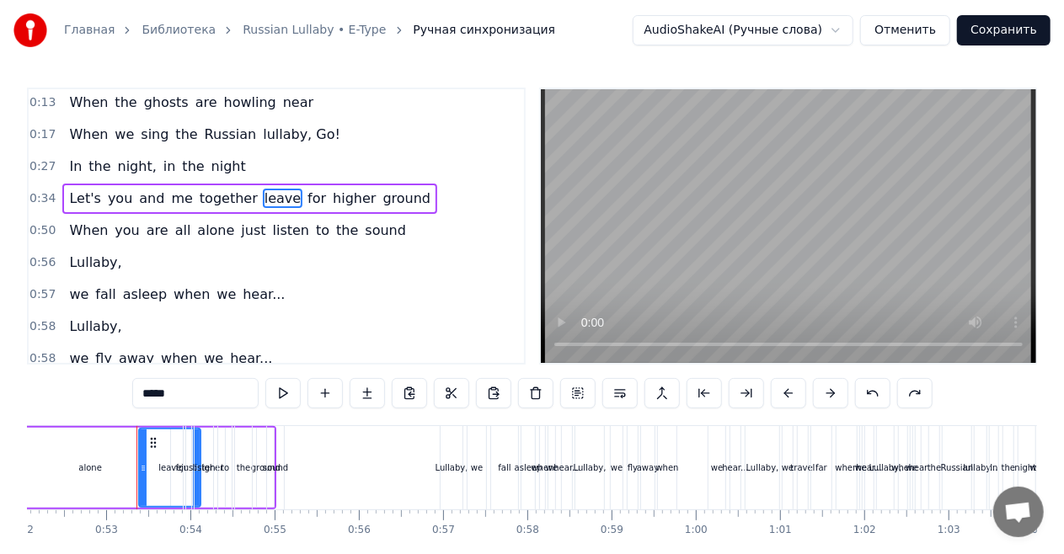
scroll to position [67, 0]
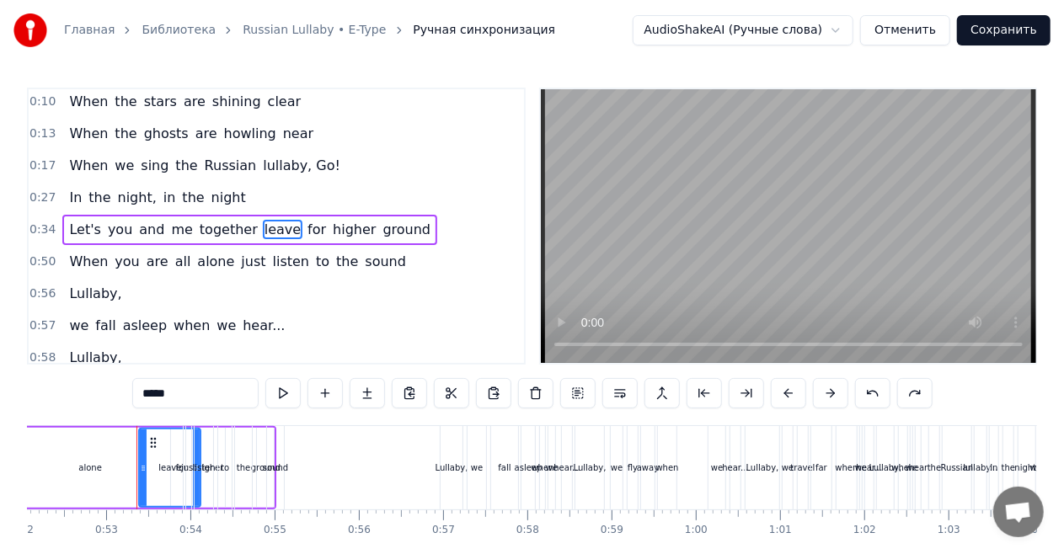
drag, startPoint x: 153, startPoint y: 441, endPoint x: 71, endPoint y: 438, distance: 82.6
click at [71, 438] on div "alone" at bounding box center [89, 467] width 185 height 83
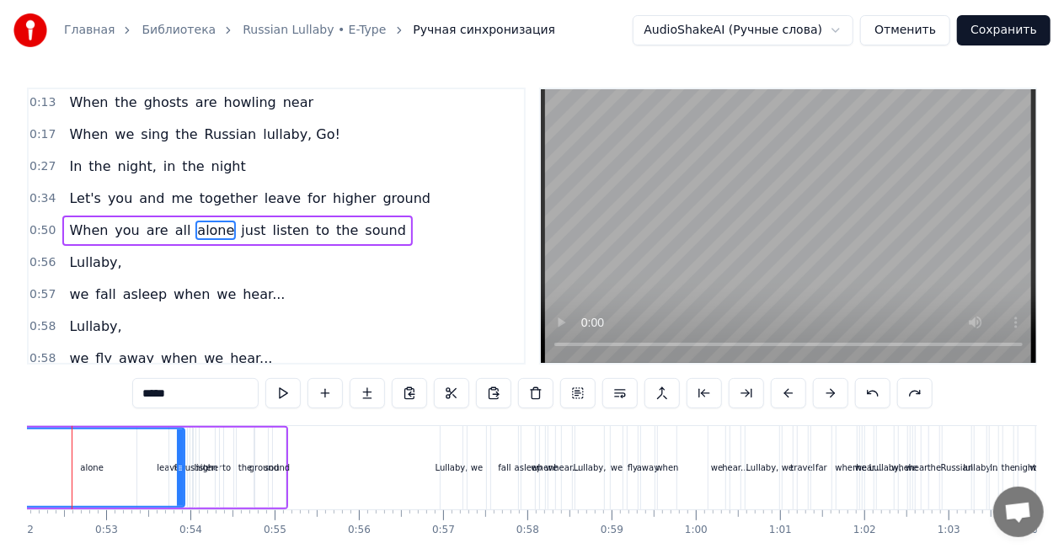
scroll to position [0, 4345]
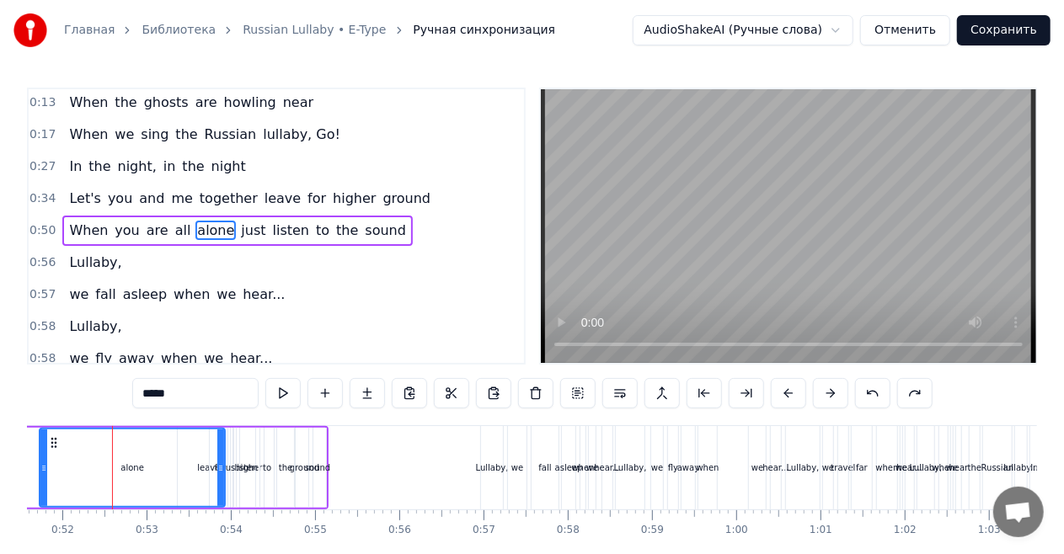
click at [263, 195] on span "leave" at bounding box center [283, 198] width 40 height 19
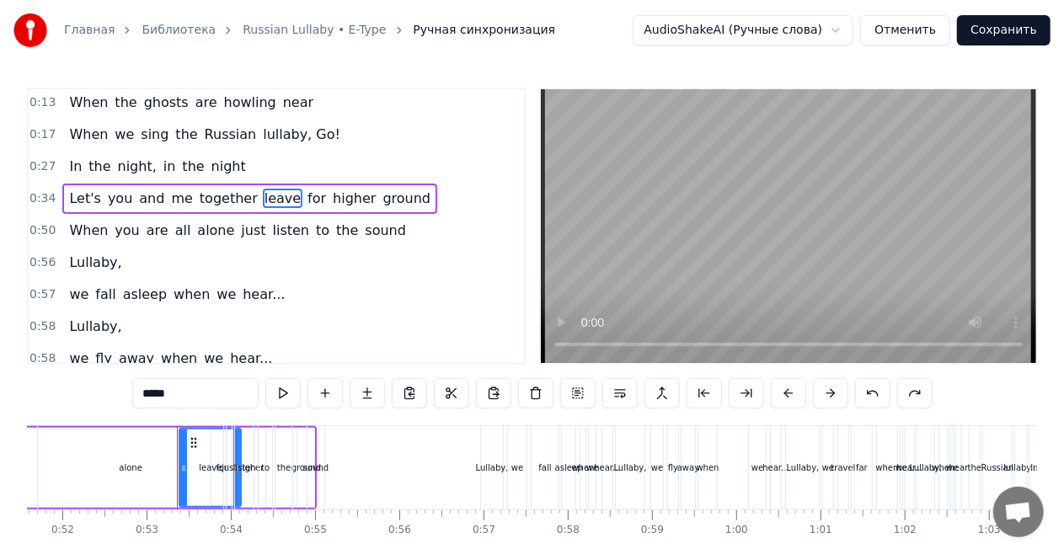
scroll to position [67, 0]
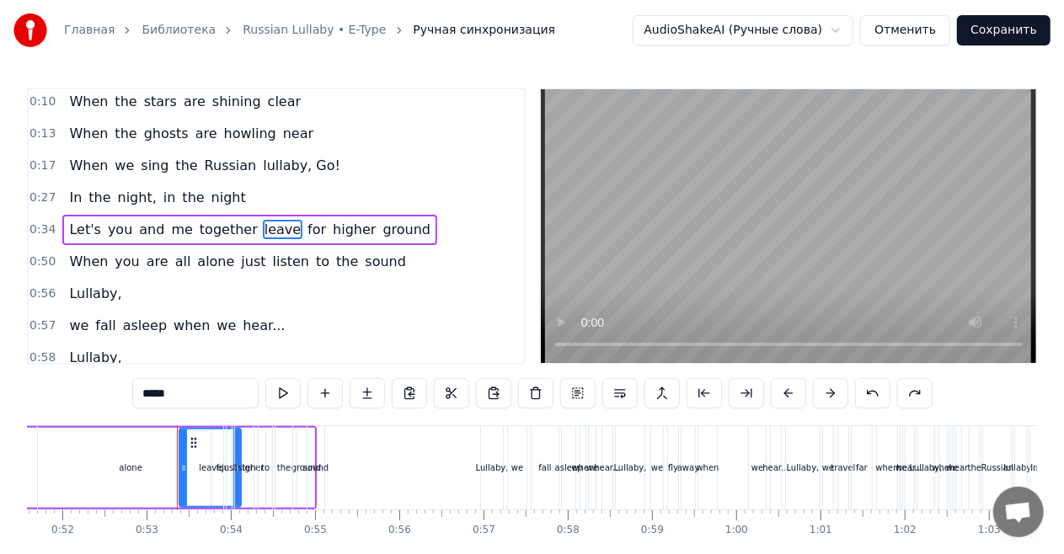
drag, startPoint x: 182, startPoint y: 444, endPoint x: 0, endPoint y: 440, distance: 182.0
click at [0, 440] on div "Главная Библиотека Russian Lullaby • E-Type Ручная синхронизация AudioShakeAI (…" at bounding box center [532, 298] width 1064 height 596
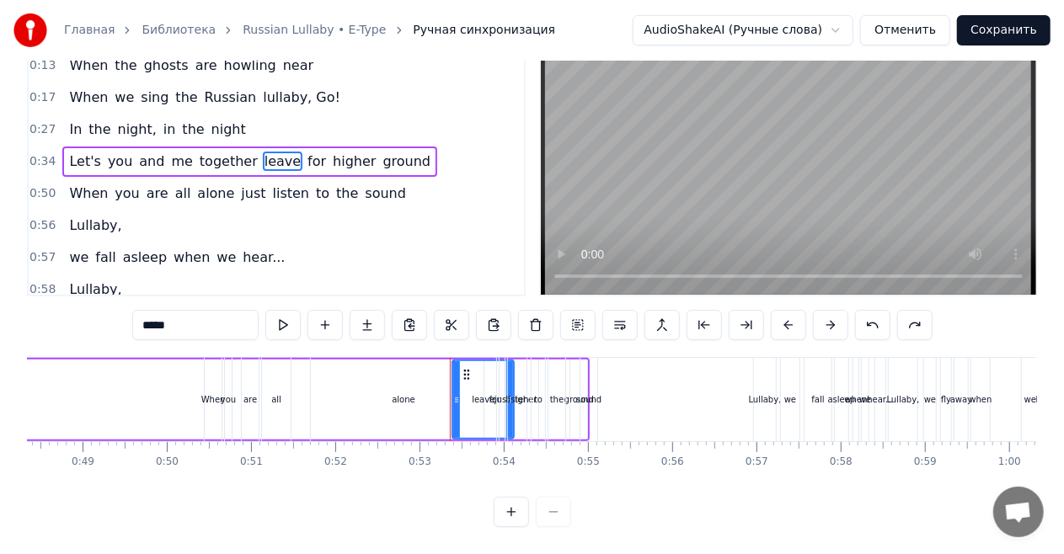
scroll to position [0, 4006]
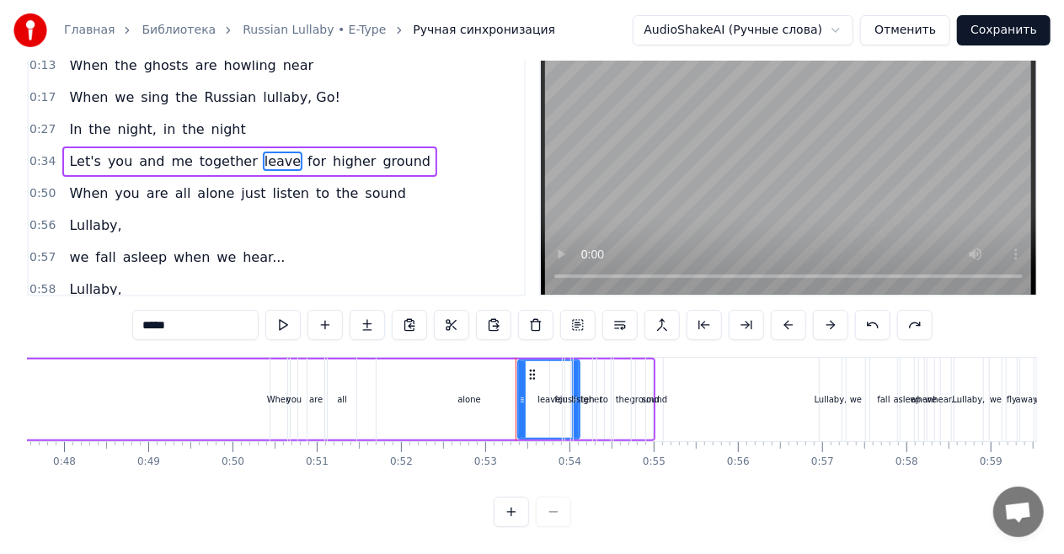
click at [314, 184] on span "to" at bounding box center [322, 193] width 17 height 19
type input "**"
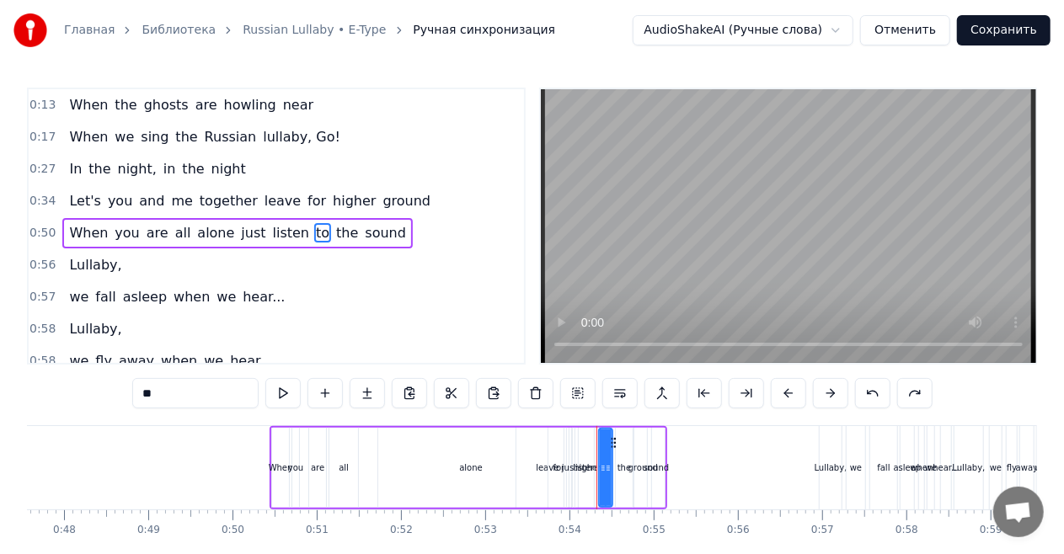
scroll to position [99, 0]
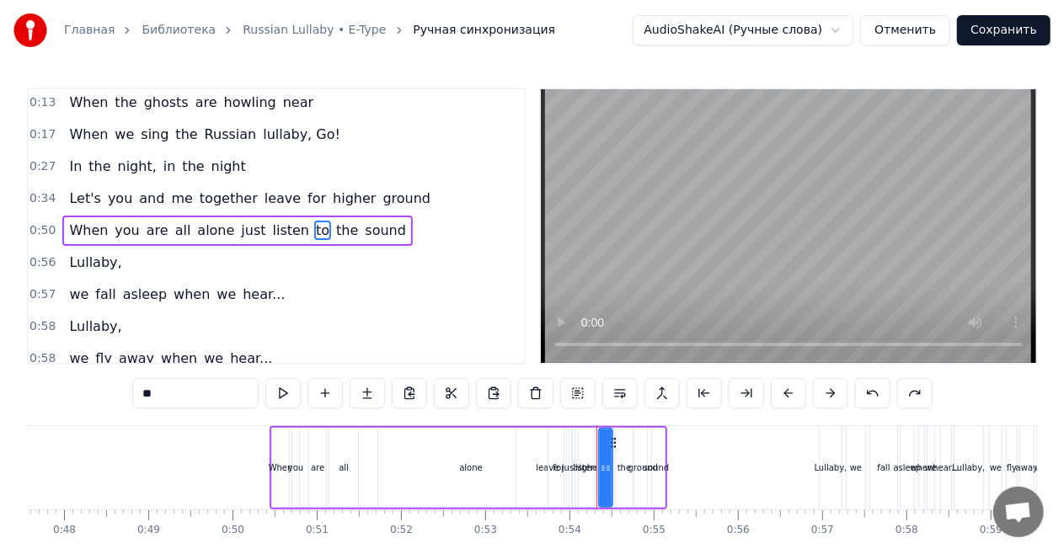
click at [113, 238] on div "When you are all alone just listen to the sound" at bounding box center [237, 231] width 350 height 30
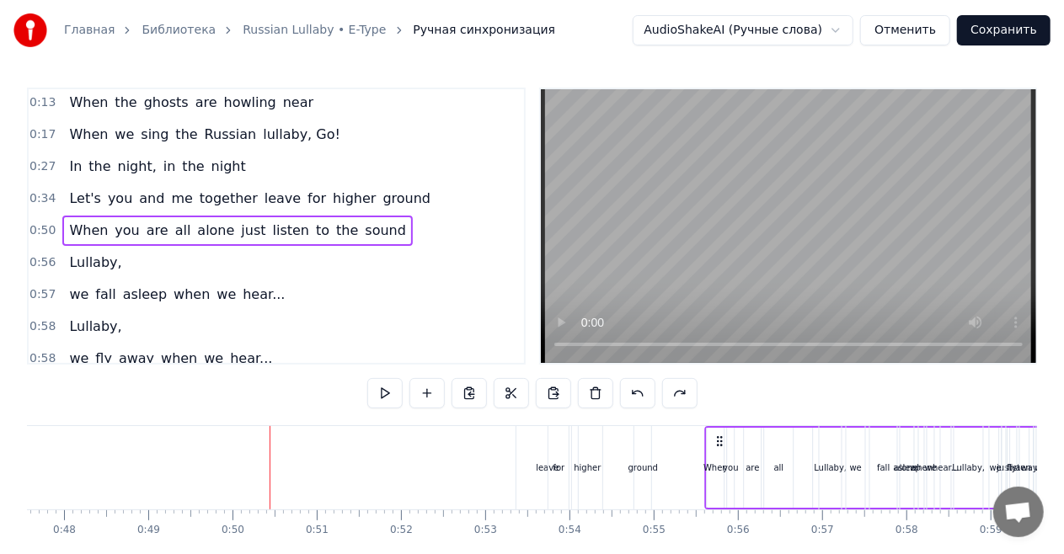
drag, startPoint x: 281, startPoint y: 441, endPoint x: 716, endPoint y: 425, distance: 435.0
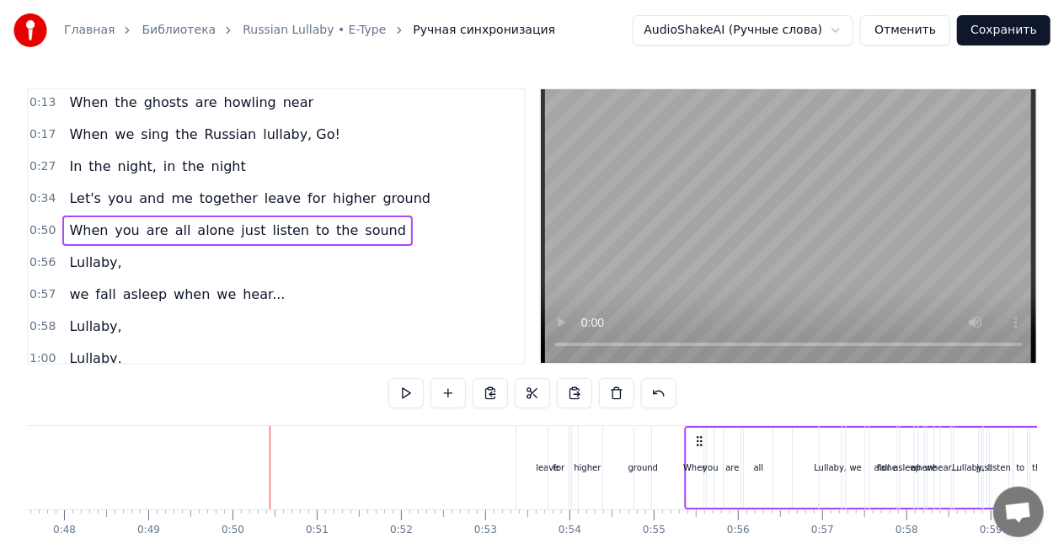
drag, startPoint x: 284, startPoint y: 438, endPoint x: 699, endPoint y: 438, distance: 415.3
click at [699, 438] on icon at bounding box center [699, 441] width 13 height 13
click at [275, 206] on div "Let's you and me together leave for higher ground" at bounding box center [249, 199] width 375 height 30
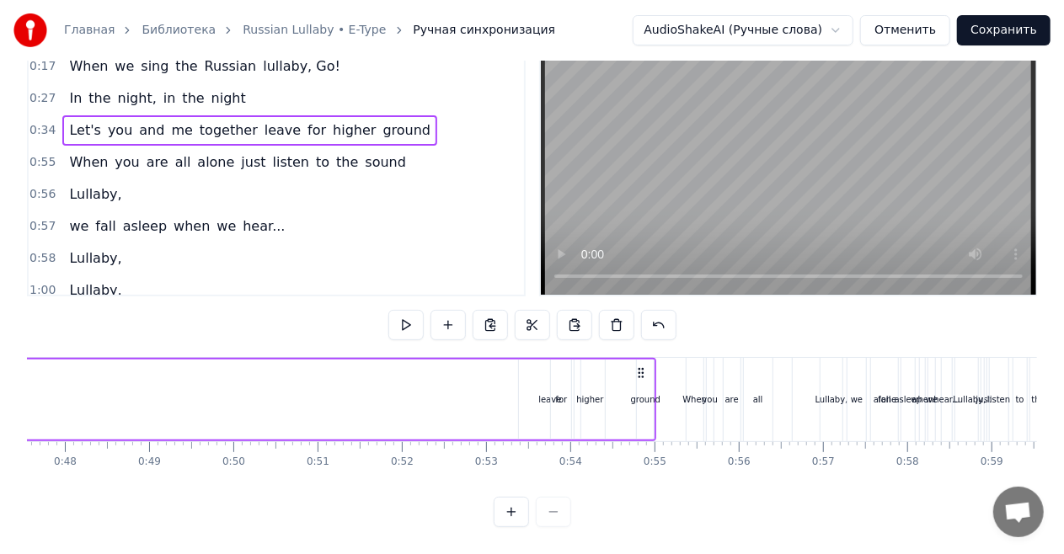
scroll to position [0, 4024]
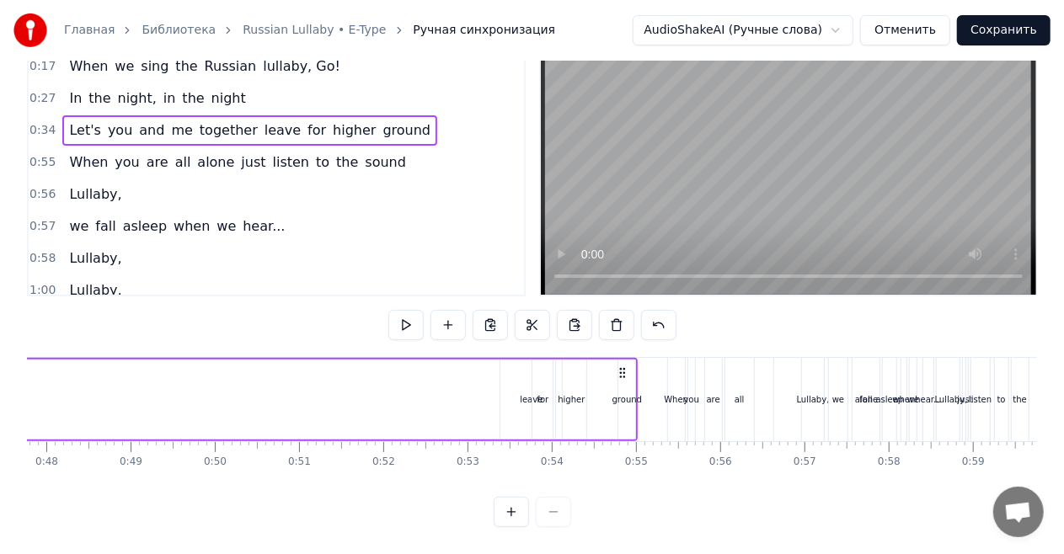
click at [334, 152] on span "the" at bounding box center [346, 161] width 25 height 19
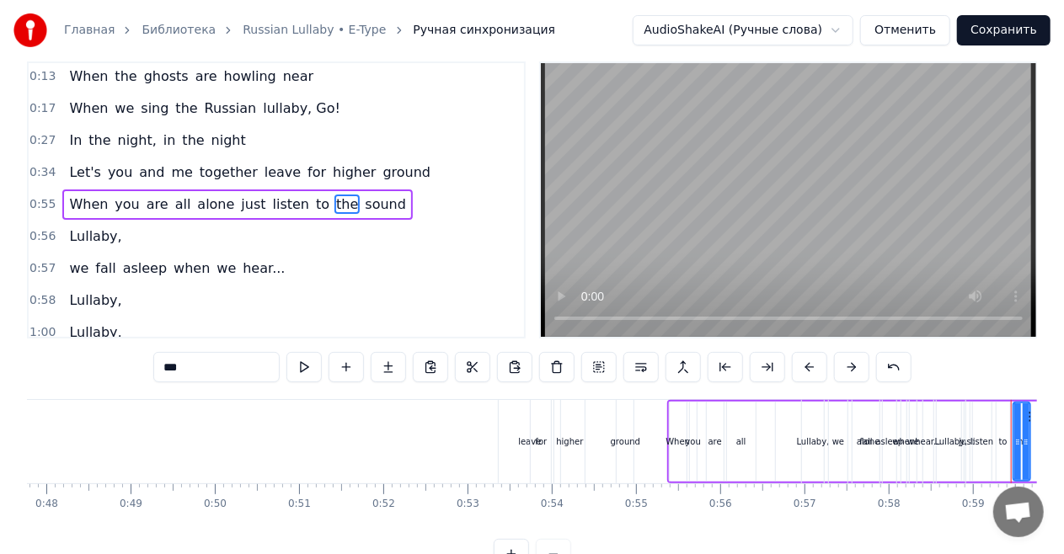
scroll to position [0, 0]
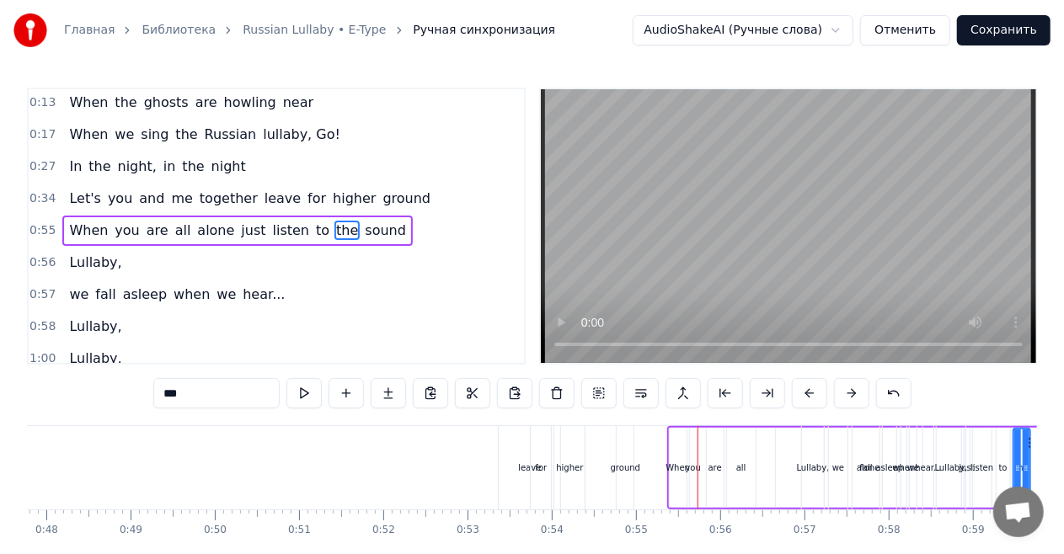
click at [283, 239] on div "When you are all alone just listen to the sound" at bounding box center [237, 231] width 350 height 30
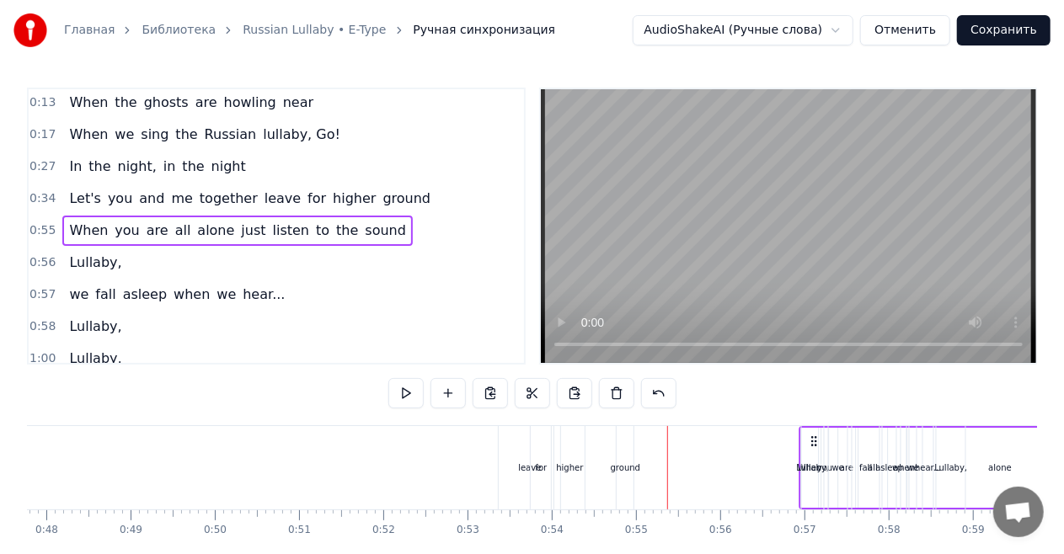
drag, startPoint x: 681, startPoint y: 439, endPoint x: 812, endPoint y: 438, distance: 131.4
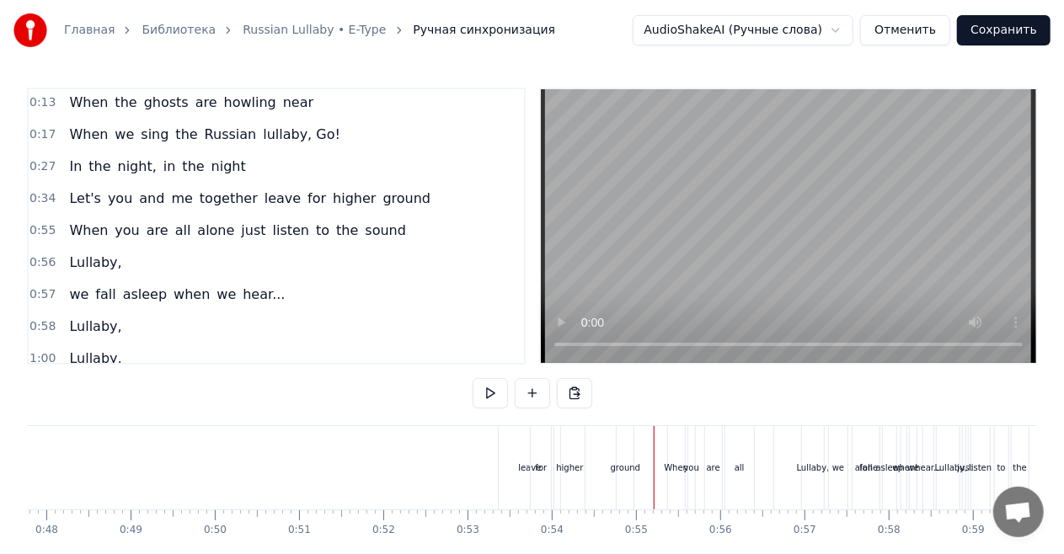
click at [622, 444] on div "ground" at bounding box center [625, 467] width 17 height 83
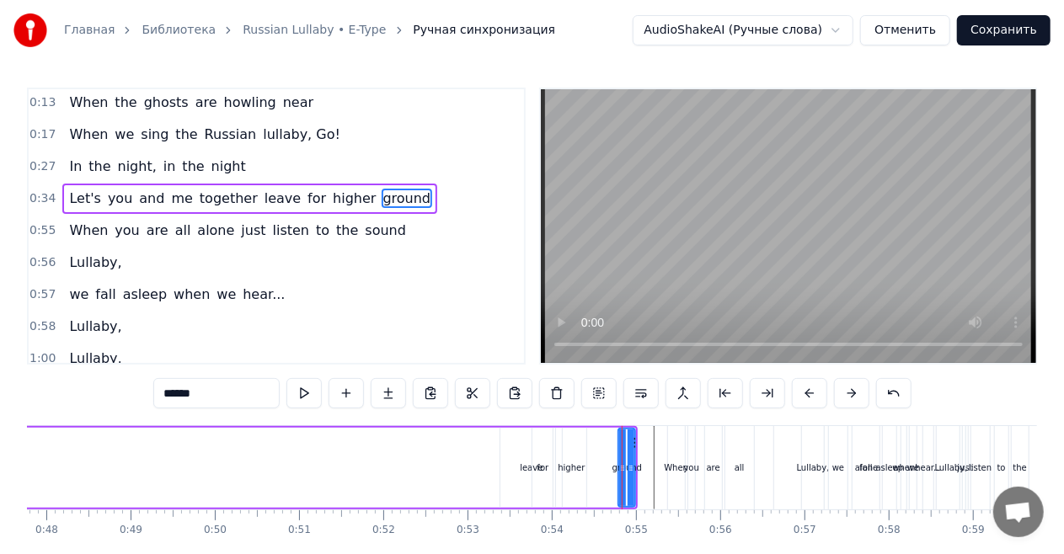
scroll to position [67, 0]
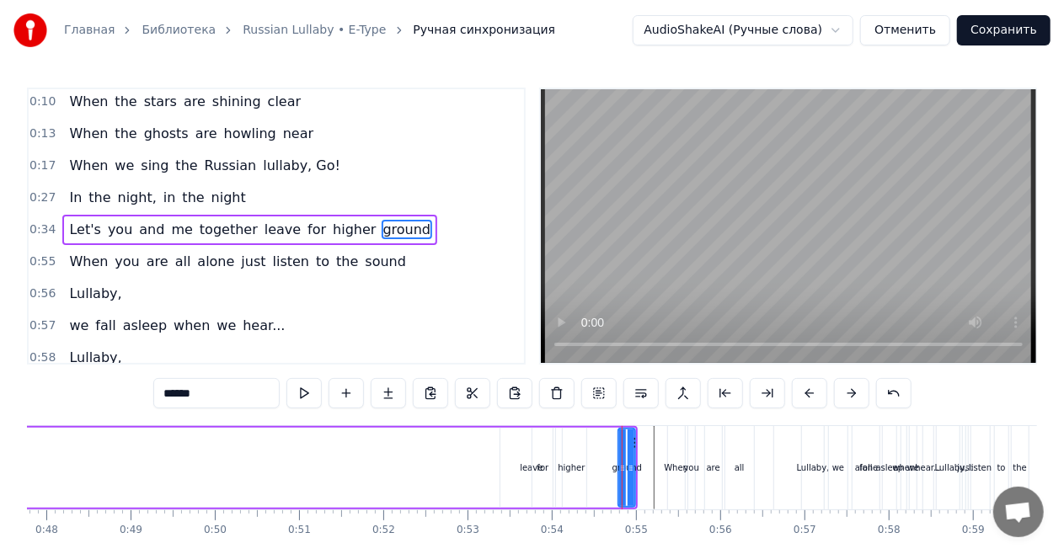
click at [344, 238] on div "Let's you and me together leave for higher ground" at bounding box center [249, 230] width 375 height 30
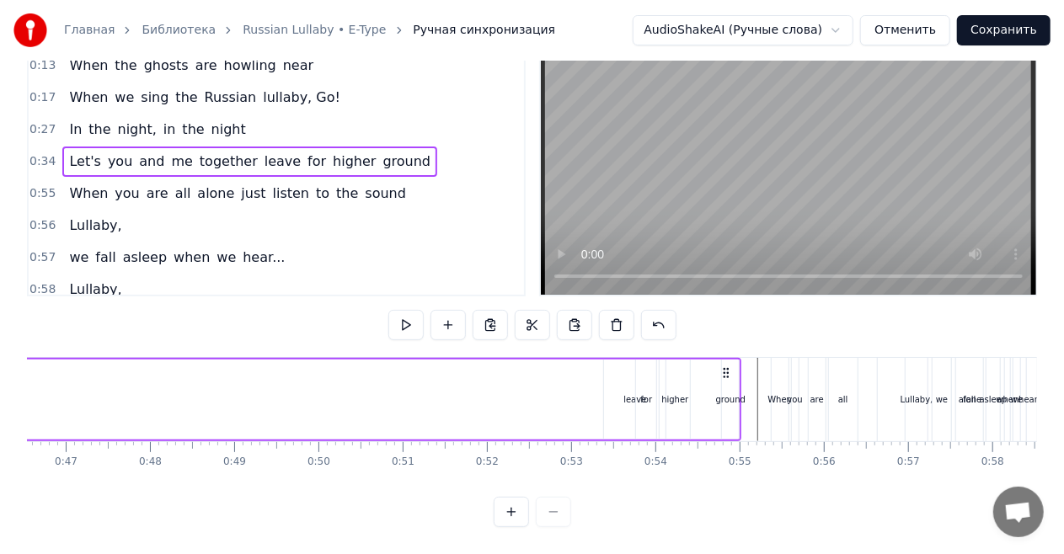
scroll to position [0, 4448]
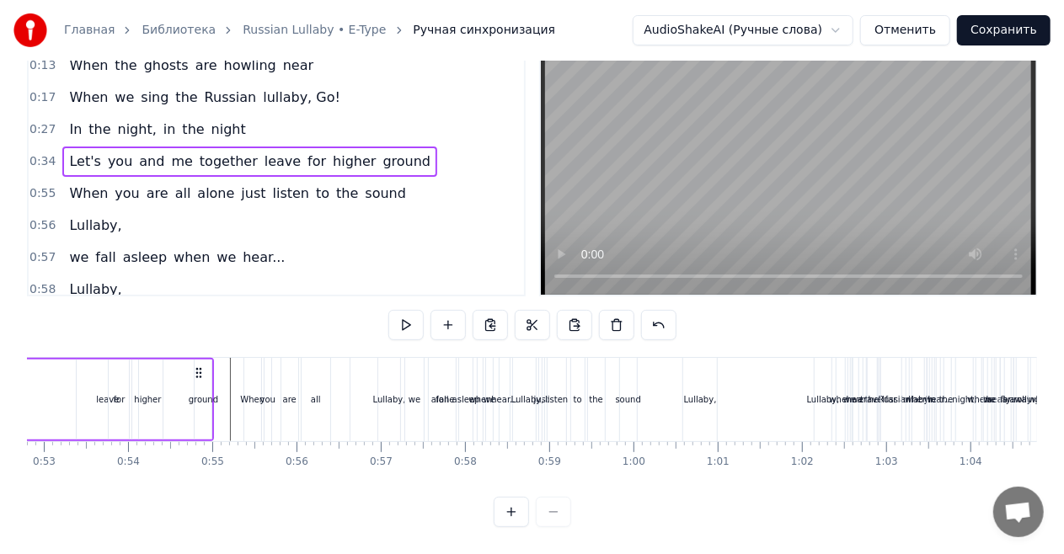
drag, startPoint x: 205, startPoint y: 376, endPoint x: 150, endPoint y: 376, distance: 54.8
click at [202, 366] on div "ground" at bounding box center [203, 400] width 17 height 80
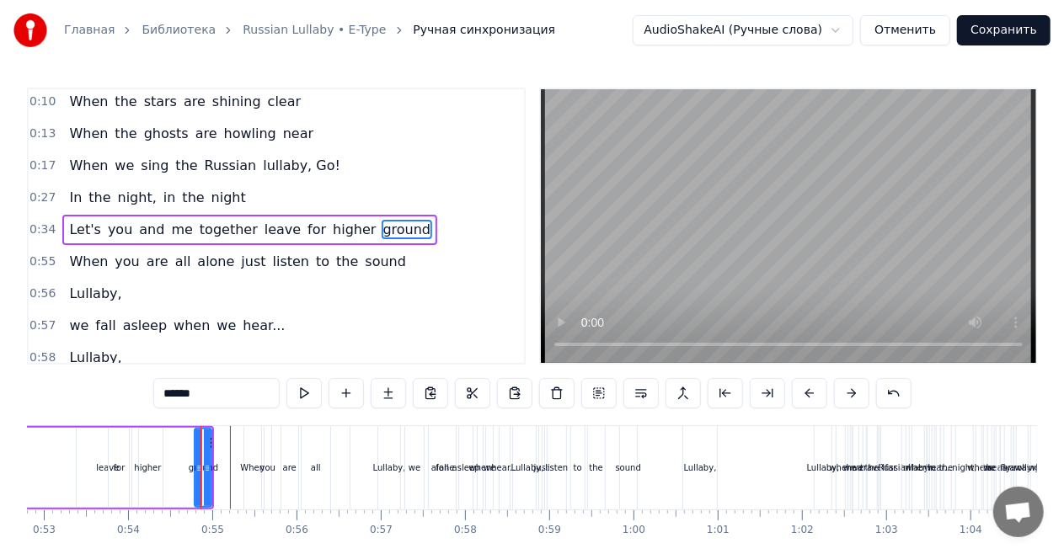
scroll to position [0, 0]
drag, startPoint x: 197, startPoint y: 467, endPoint x: 52, endPoint y: 463, distance: 144.9
click at [52, 463] on icon at bounding box center [54, 468] width 7 height 13
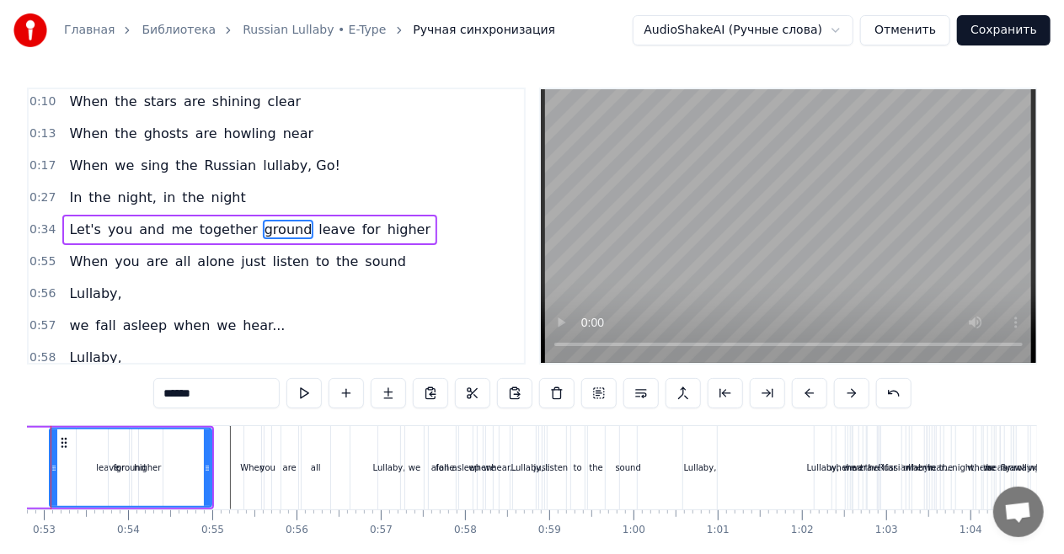
scroll to position [0, 4387]
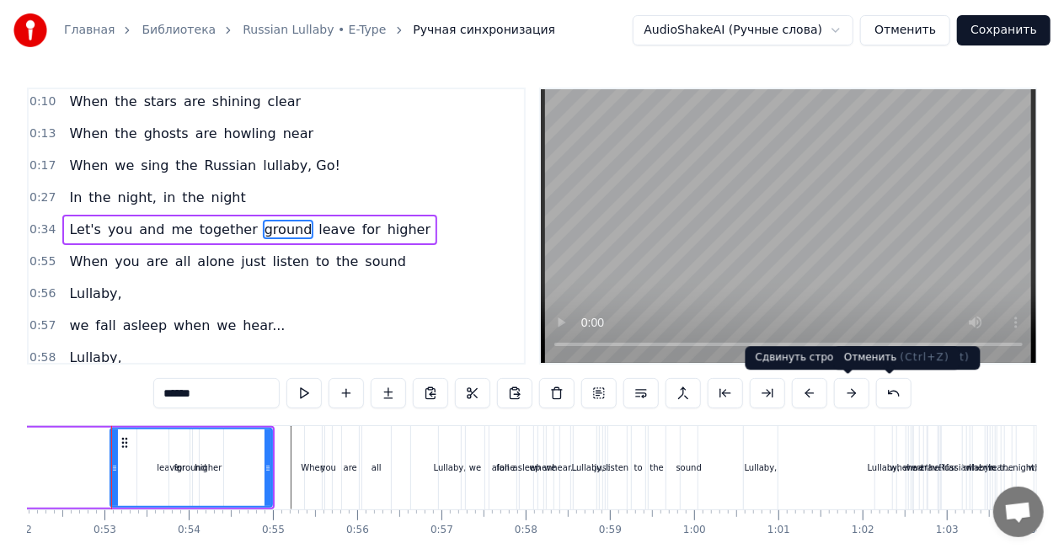
click at [879, 388] on button at bounding box center [893, 393] width 35 height 30
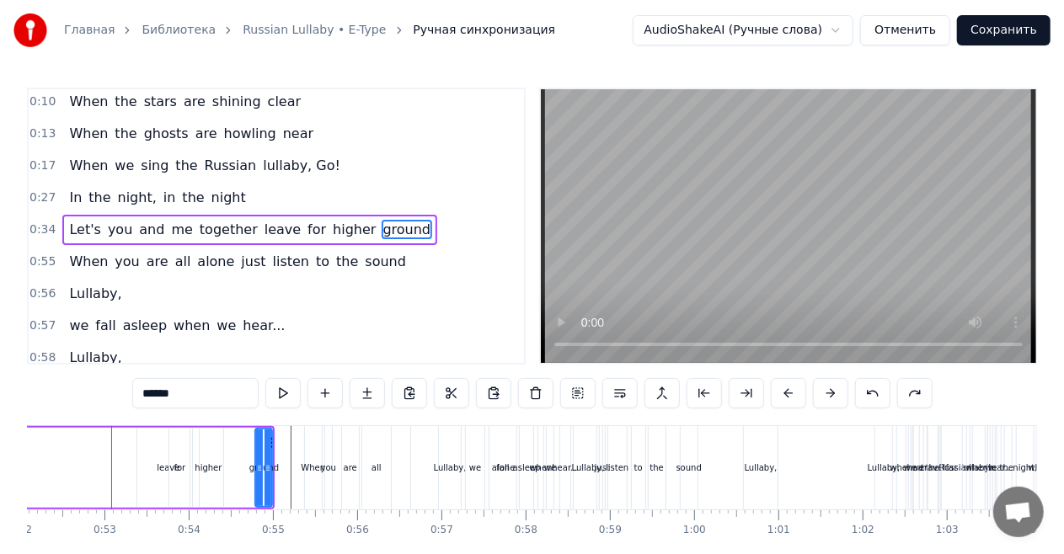
click at [168, 472] on div "for" at bounding box center [179, 468] width 22 height 80
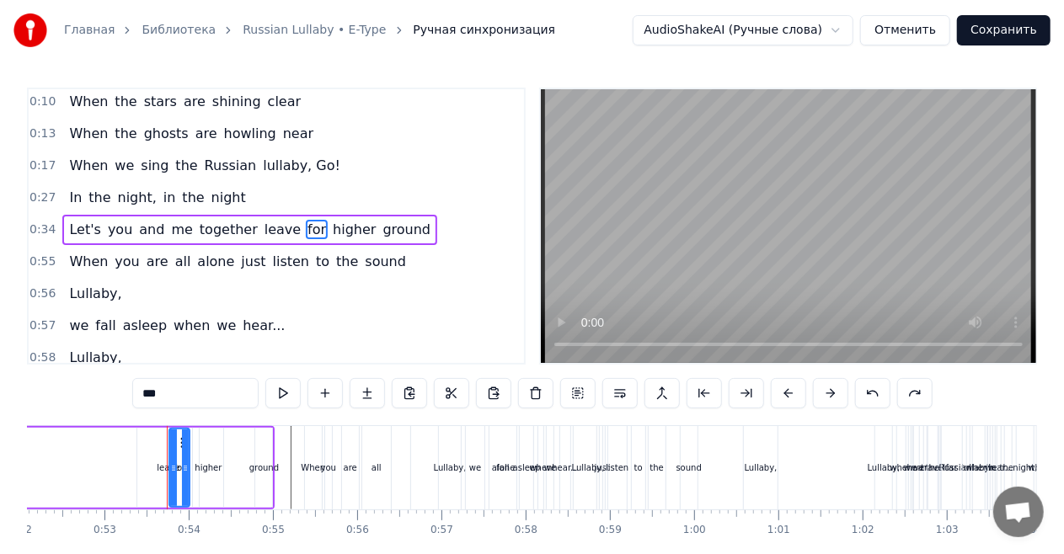
click at [157, 472] on div "leave" at bounding box center [167, 468] width 61 height 80
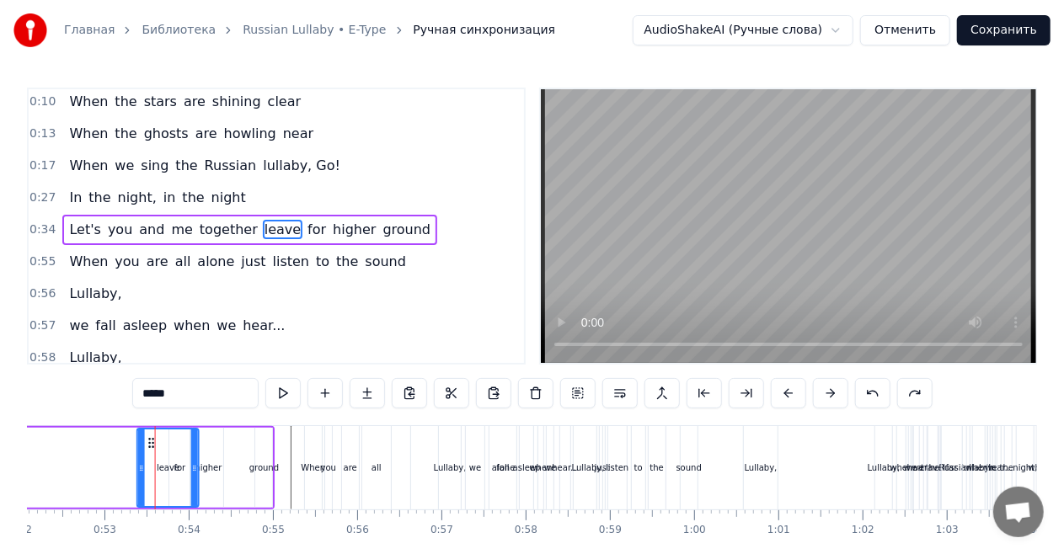
click at [150, 441] on icon at bounding box center [151, 442] width 13 height 13
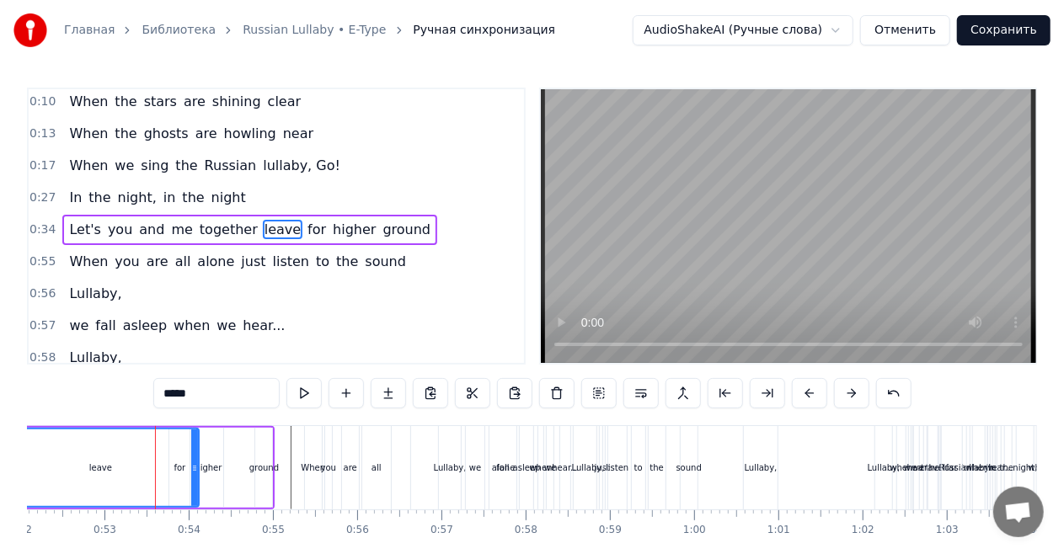
drag, startPoint x: 141, startPoint y: 465, endPoint x: 5, endPoint y: 457, distance: 135.9
click at [5, 457] on div "Главная Библиотека Russian Lullaby • E-Type Ручная синхронизация AudioShakeAI (…" at bounding box center [532, 298] width 1064 height 596
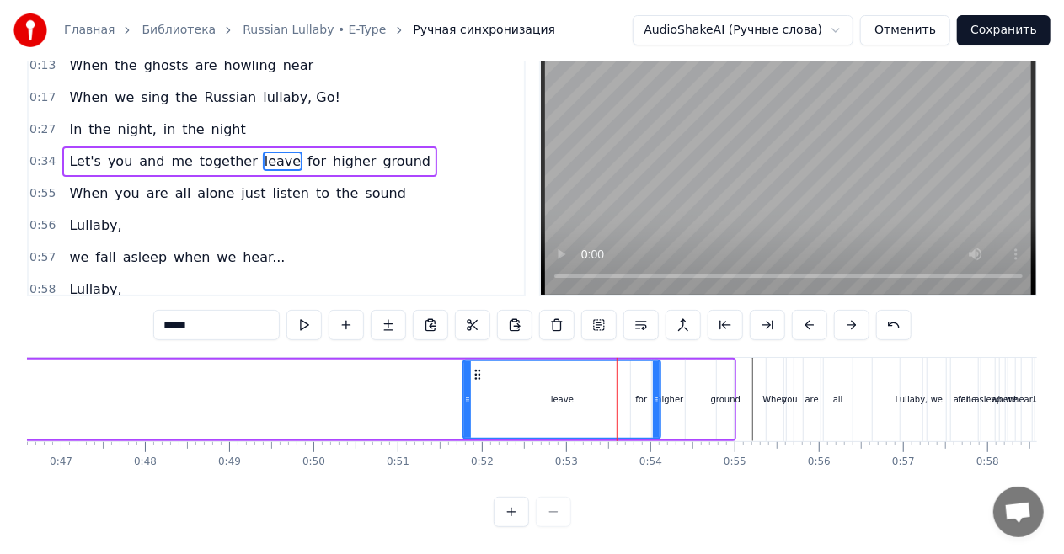
scroll to position [0, 3907]
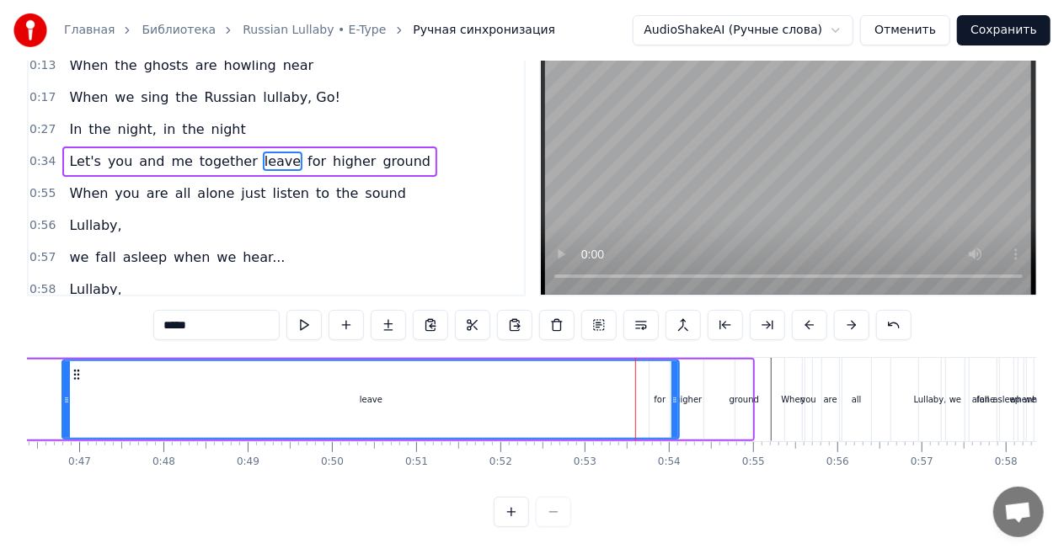
drag, startPoint x: 485, startPoint y: 390, endPoint x: 55, endPoint y: 386, distance: 430.5
click at [63, 393] on icon at bounding box center [66, 399] width 7 height 13
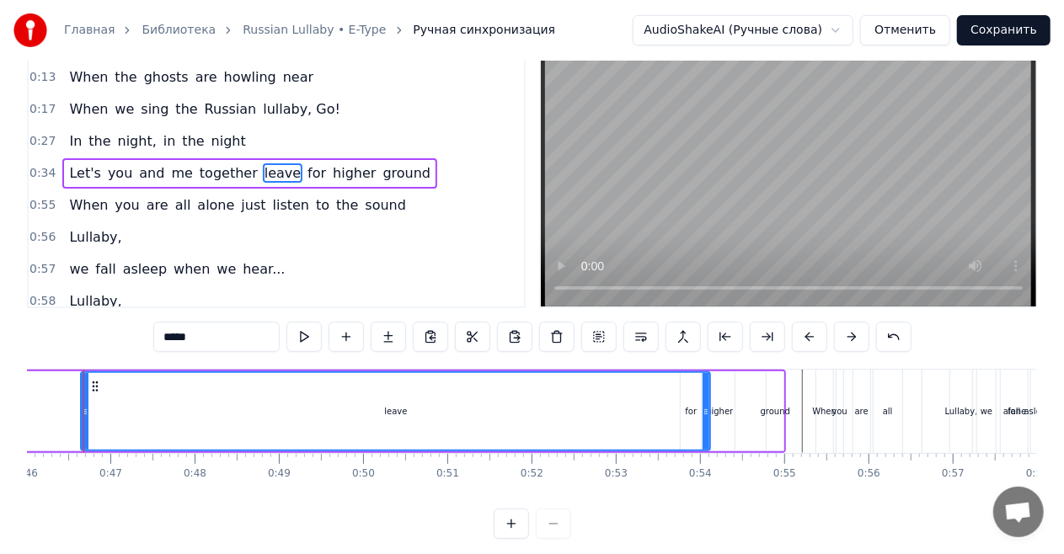
scroll to position [0, 3848]
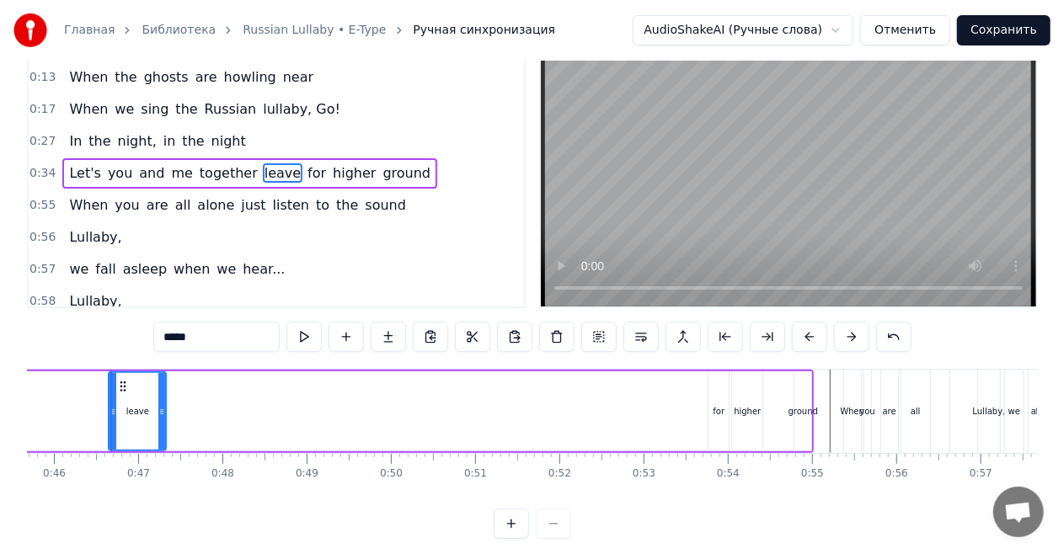
drag, startPoint x: 737, startPoint y: 404, endPoint x: 165, endPoint y: 398, distance: 572.0
click at [165, 398] on div "leave" at bounding box center [137, 411] width 59 height 80
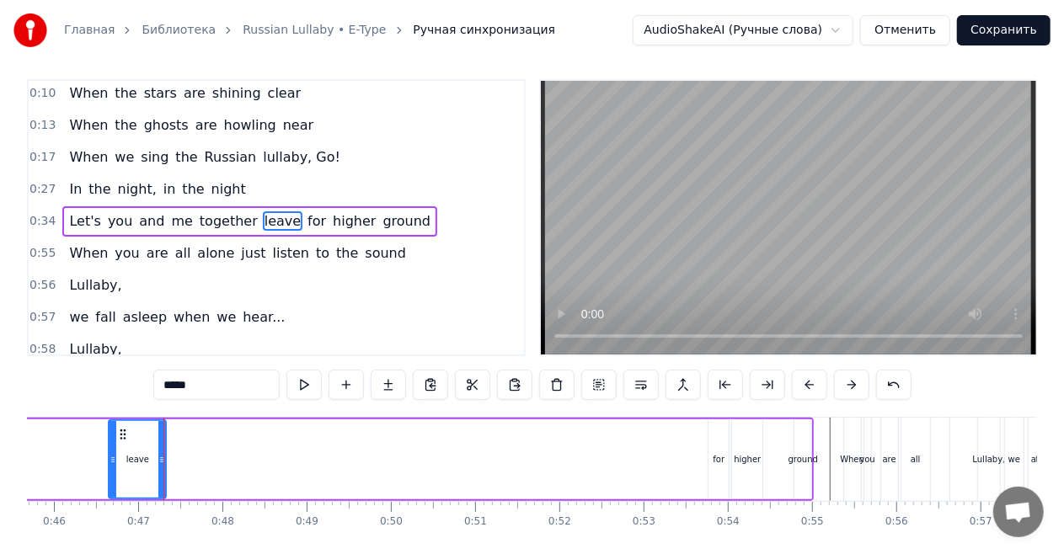
scroll to position [0, 0]
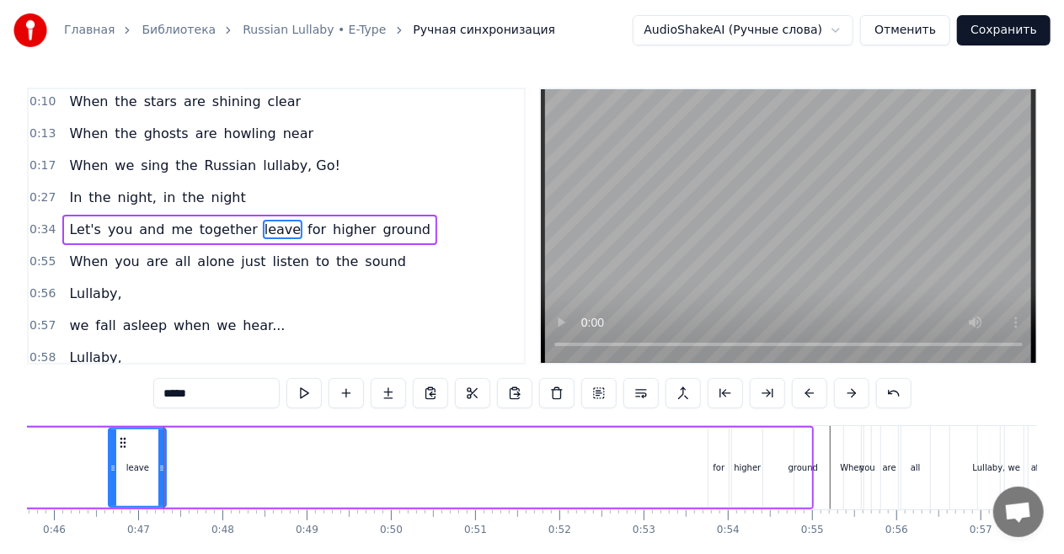
click at [718, 462] on div "for" at bounding box center [719, 468] width 12 height 13
type input "***"
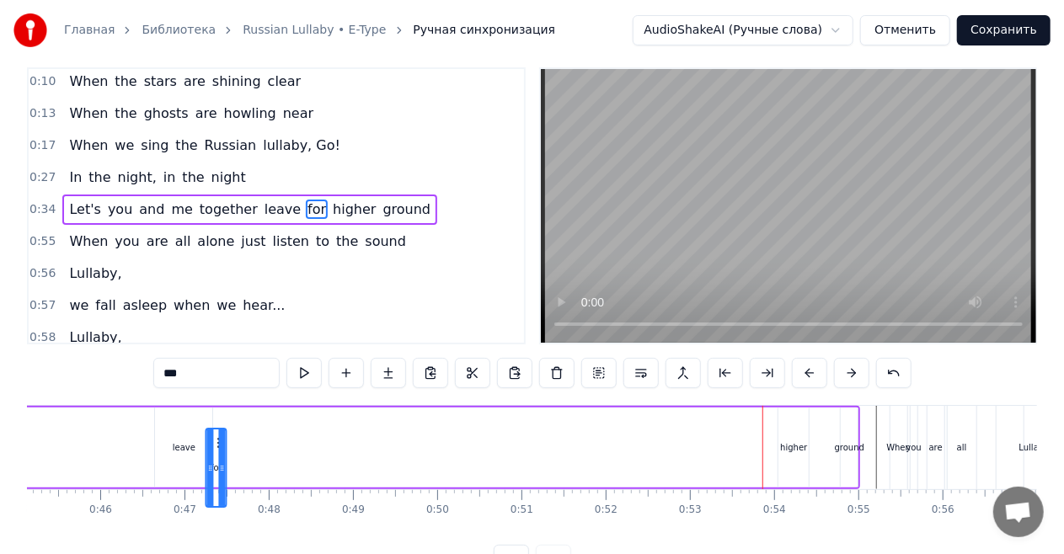
scroll to position [0, 3792]
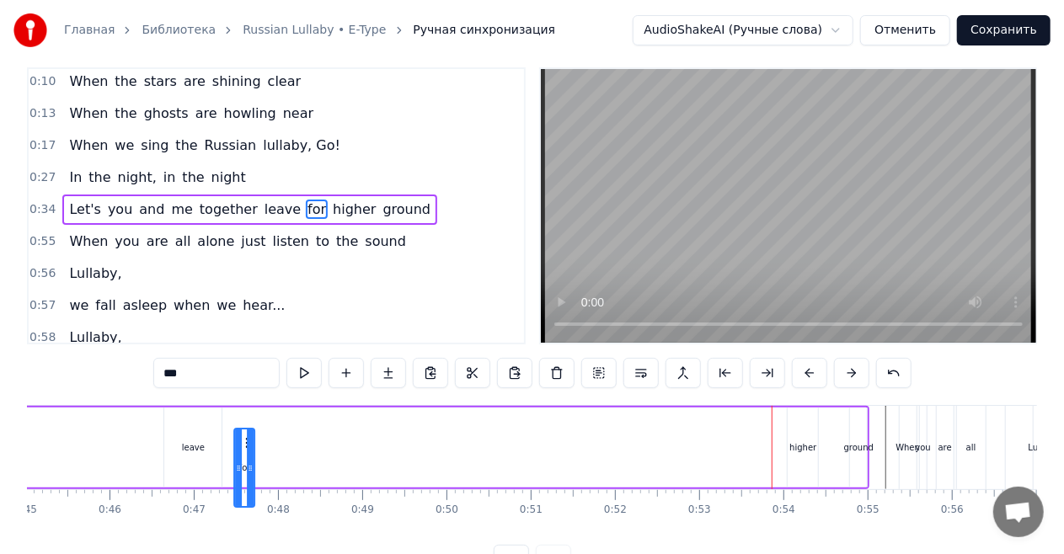
drag, startPoint x: 718, startPoint y: 448, endPoint x: 243, endPoint y: 387, distance: 478.1
click at [243, 387] on div "0:02 Priviet! Menya zavut E- Type! Nazdarovie! 0:07 When the seas are rolling i…" at bounding box center [532, 321] width 1010 height 508
drag, startPoint x: 795, startPoint y: 436, endPoint x: 558, endPoint y: 436, distance: 237.6
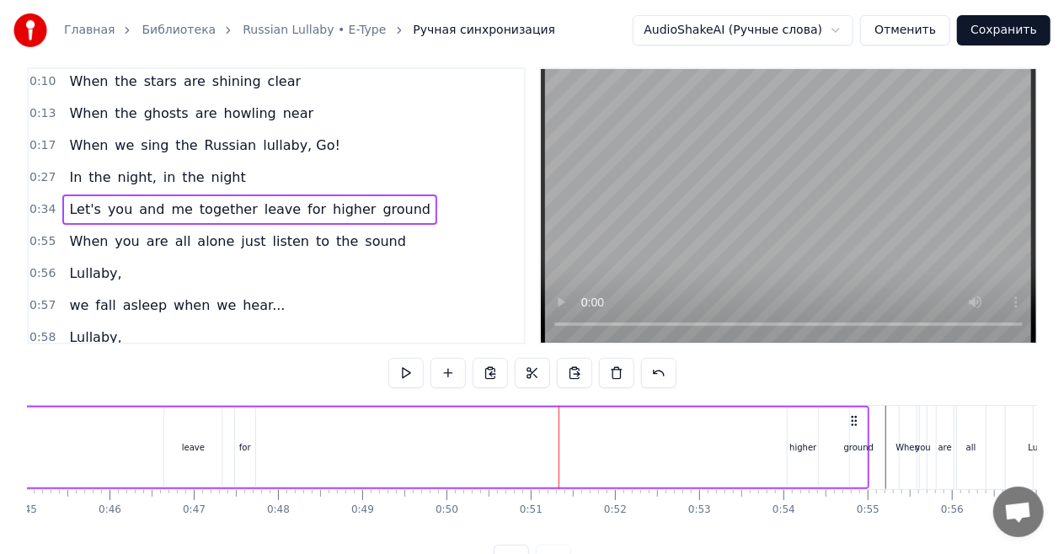
click at [803, 435] on div "higher" at bounding box center [803, 448] width 30 height 80
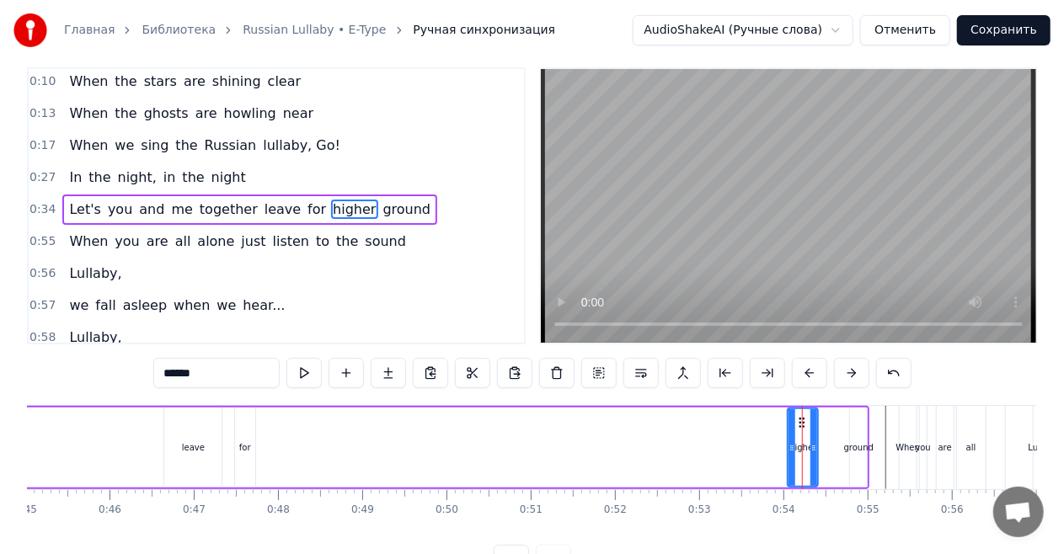
scroll to position [0, 0]
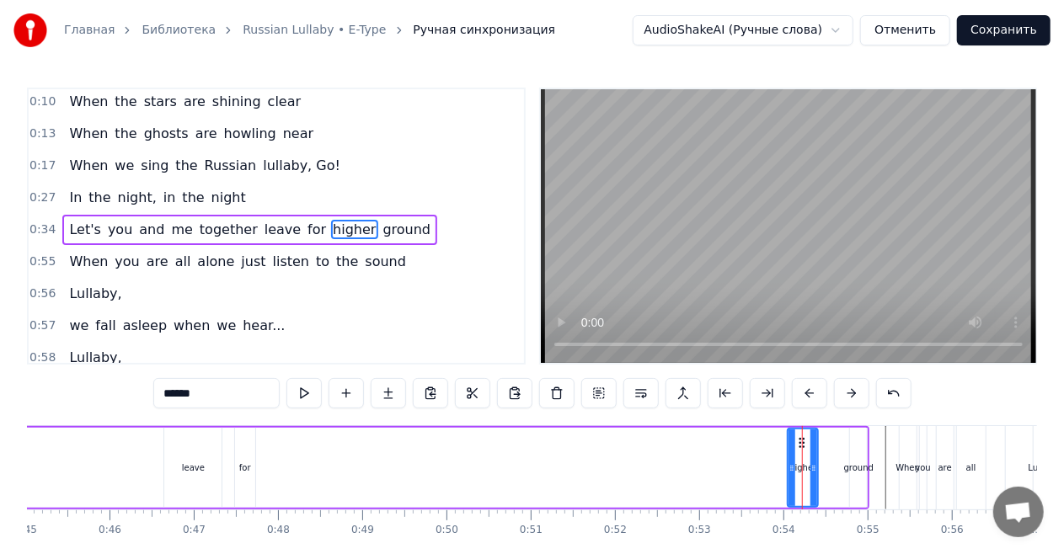
drag, startPoint x: 801, startPoint y: 441, endPoint x: 499, endPoint y: 441, distance: 302.4
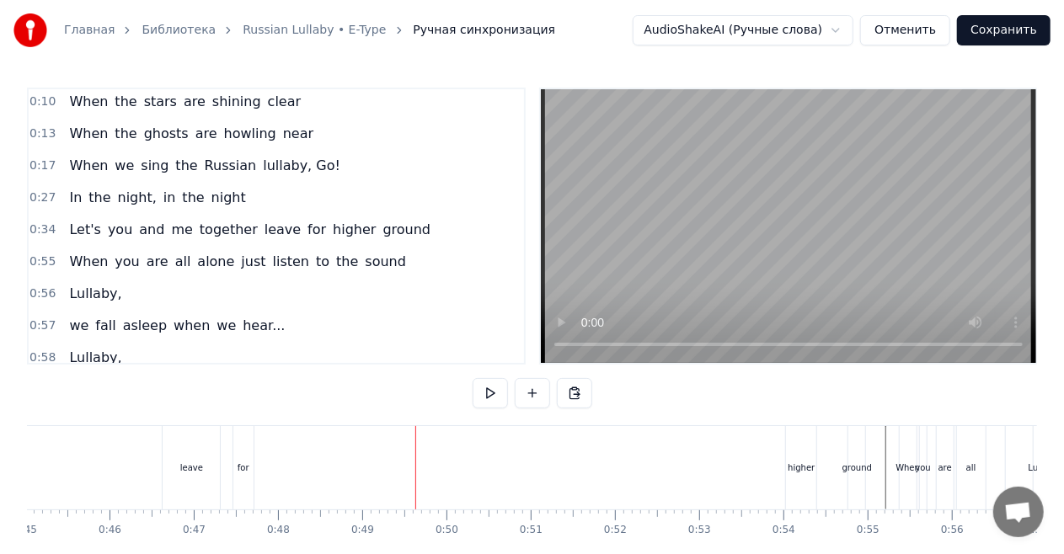
click at [793, 463] on div "higher" at bounding box center [801, 468] width 27 height 13
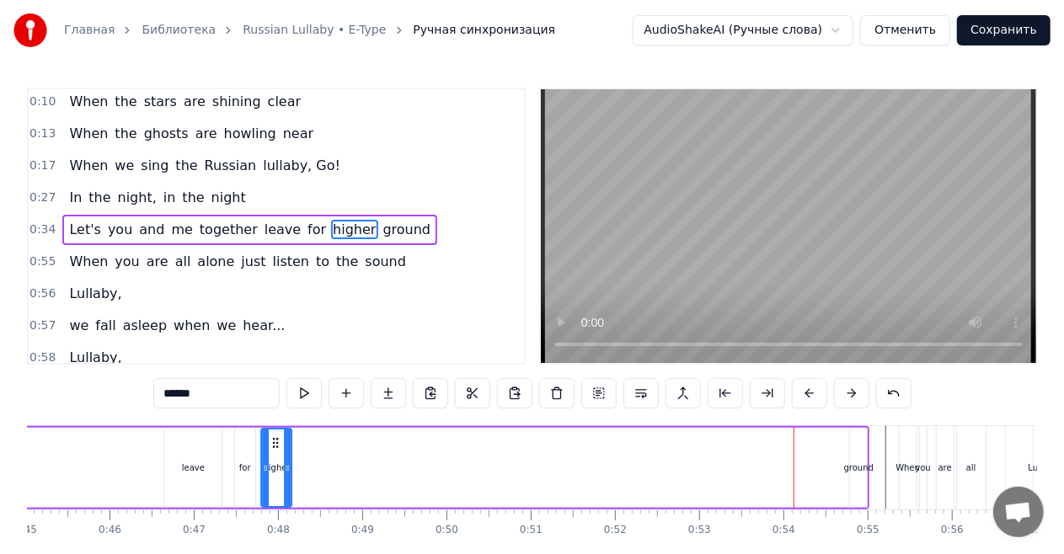
drag, startPoint x: 802, startPoint y: 442, endPoint x: 276, endPoint y: 447, distance: 525.7
click at [276, 447] on icon at bounding box center [276, 442] width 13 height 13
click at [853, 453] on div "ground" at bounding box center [858, 468] width 17 height 80
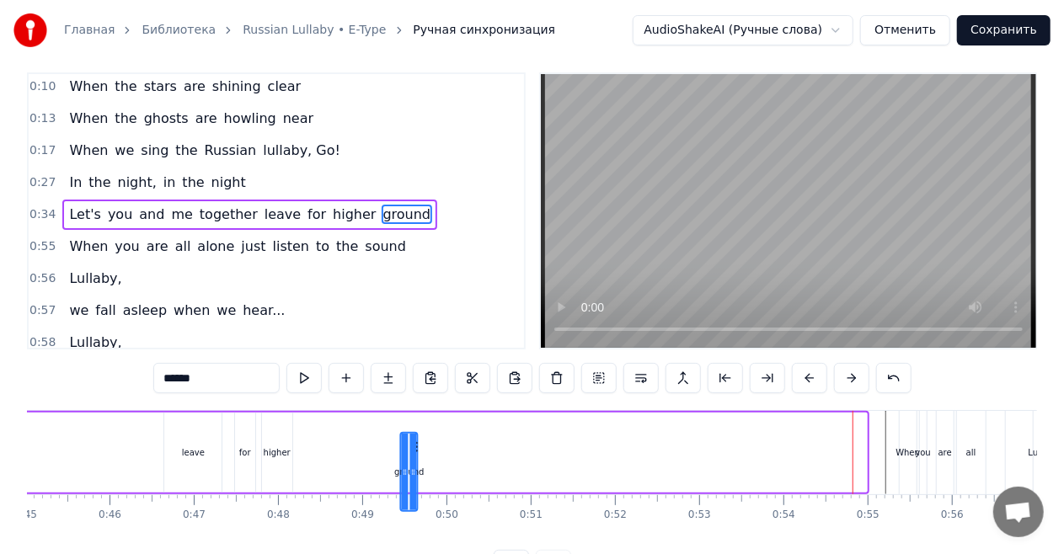
scroll to position [22, 0]
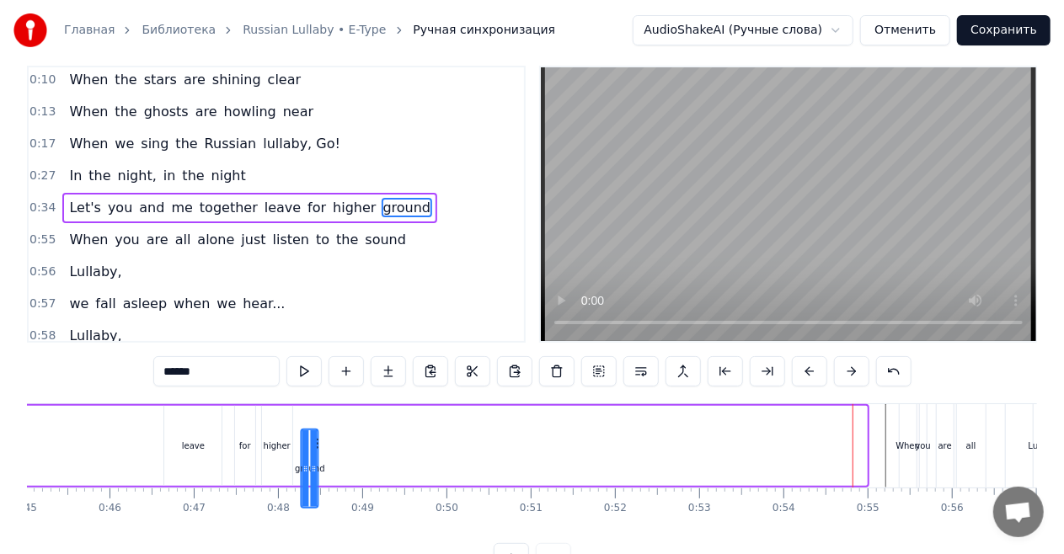
drag, startPoint x: 858, startPoint y: 446, endPoint x: 308, endPoint y: 409, distance: 550.5
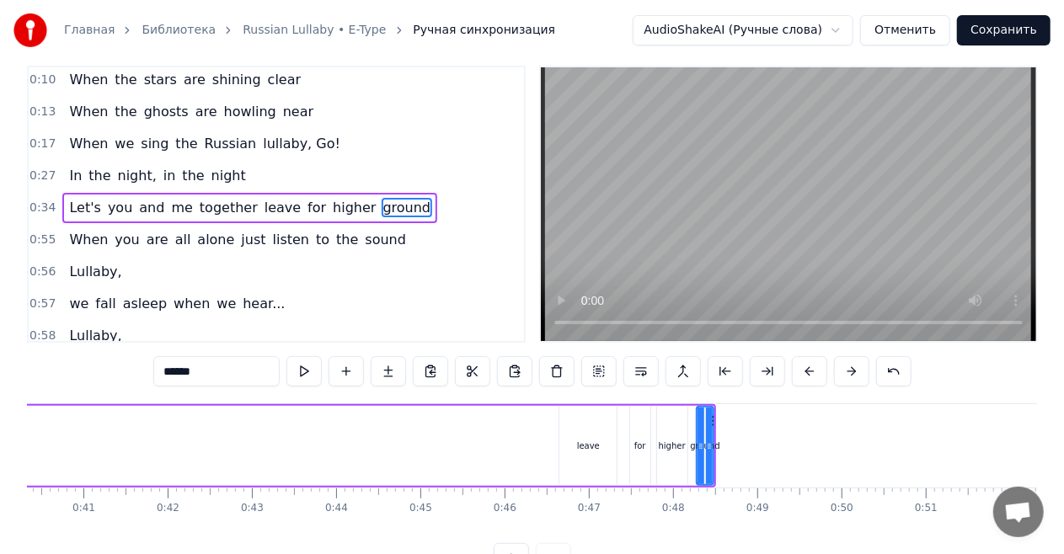
scroll to position [0, 3275]
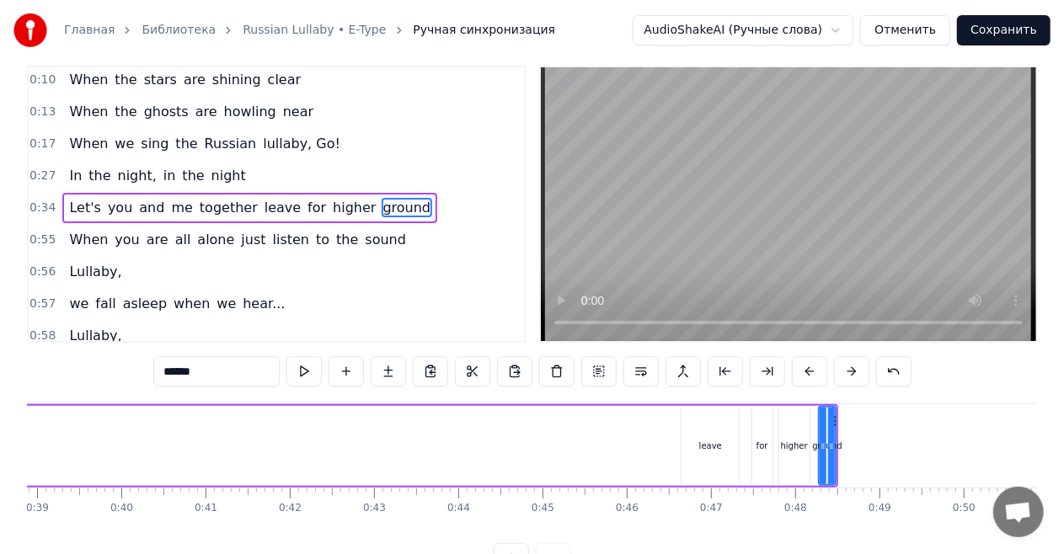
click at [710, 457] on div "leave" at bounding box center [709, 446] width 57 height 80
type input "*****"
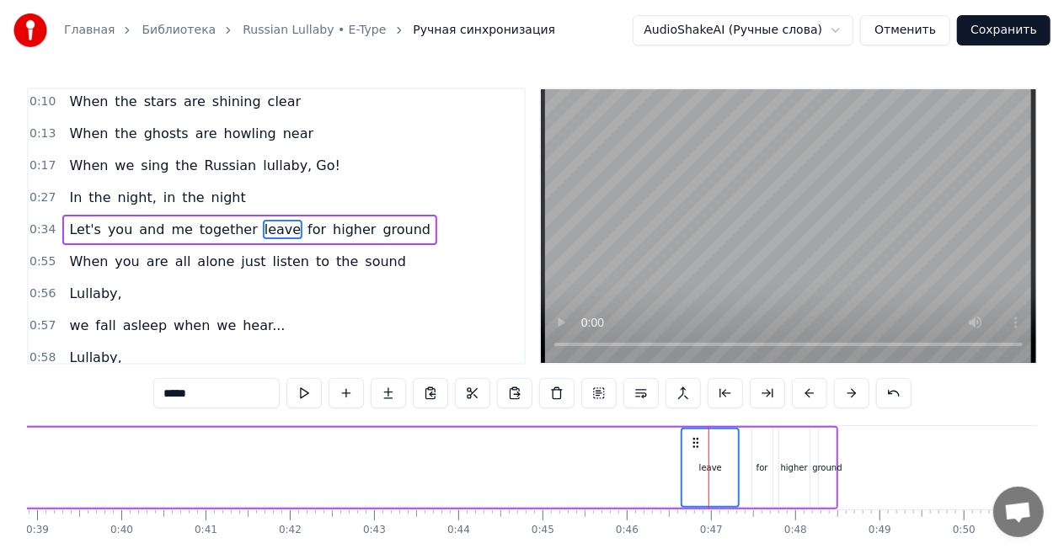
click at [759, 467] on div "for" at bounding box center [762, 468] width 12 height 13
click at [785, 463] on div "higher" at bounding box center [794, 468] width 27 height 13
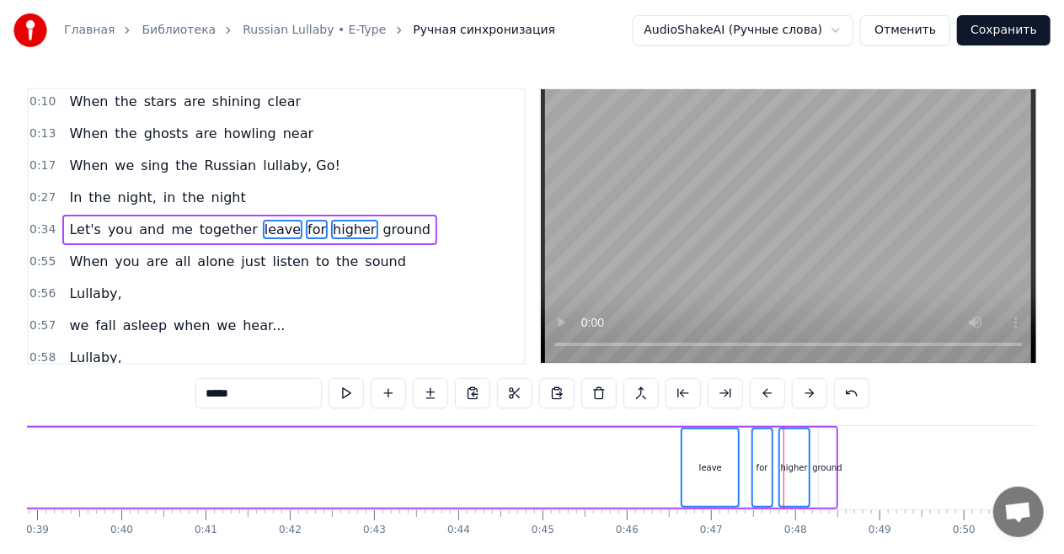
click at [826, 463] on div "ground" at bounding box center [826, 468] width 29 height 13
drag, startPoint x: 720, startPoint y: 448, endPoint x: 583, endPoint y: 445, distance: 137.3
click at [583, 445] on div "Let's you and me together leave for higher ground" at bounding box center [233, 467] width 1211 height 83
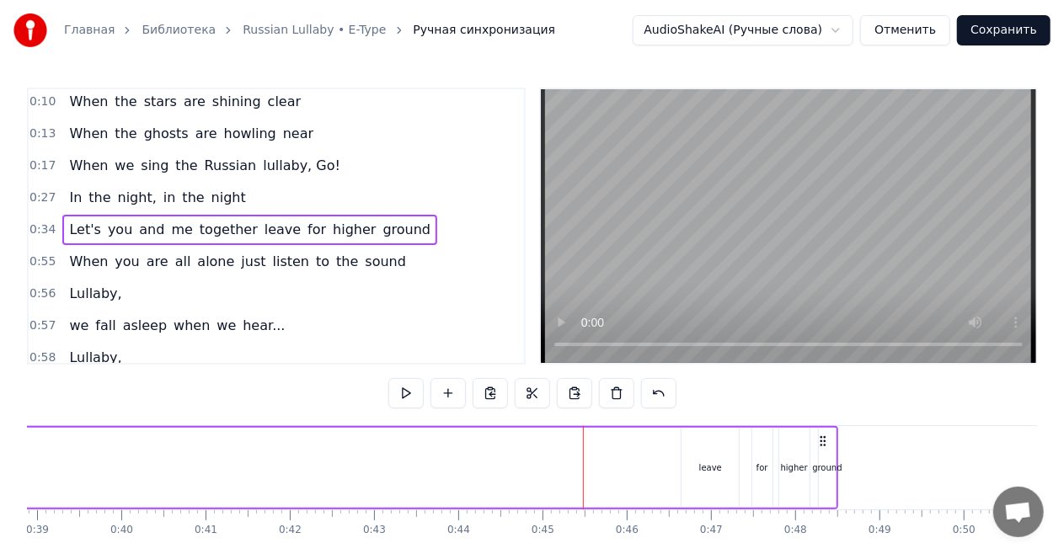
click at [708, 453] on div "leave" at bounding box center [709, 468] width 57 height 80
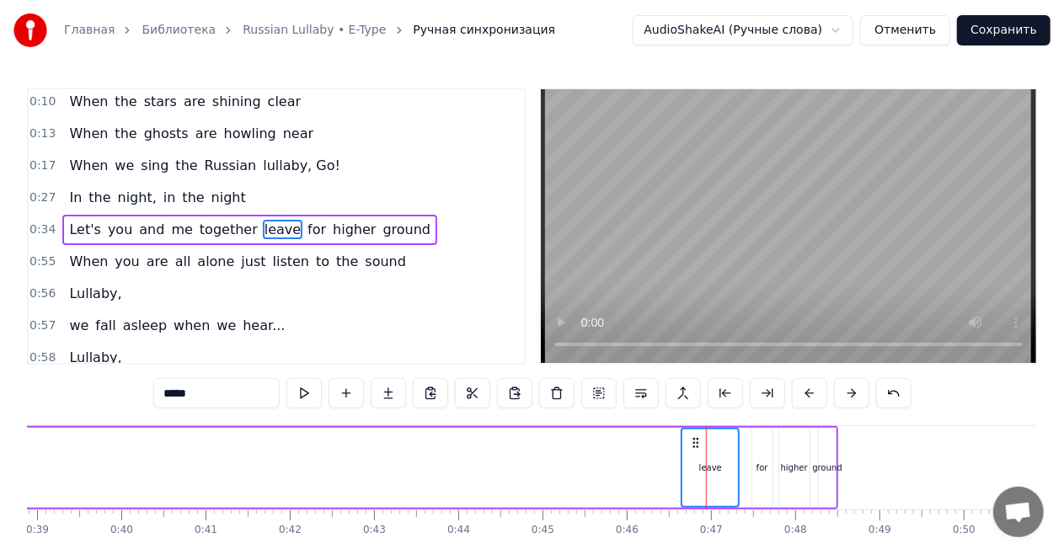
click at [760, 452] on div "for" at bounding box center [762, 468] width 20 height 80
click at [794, 451] on div "higher" at bounding box center [794, 468] width 30 height 80
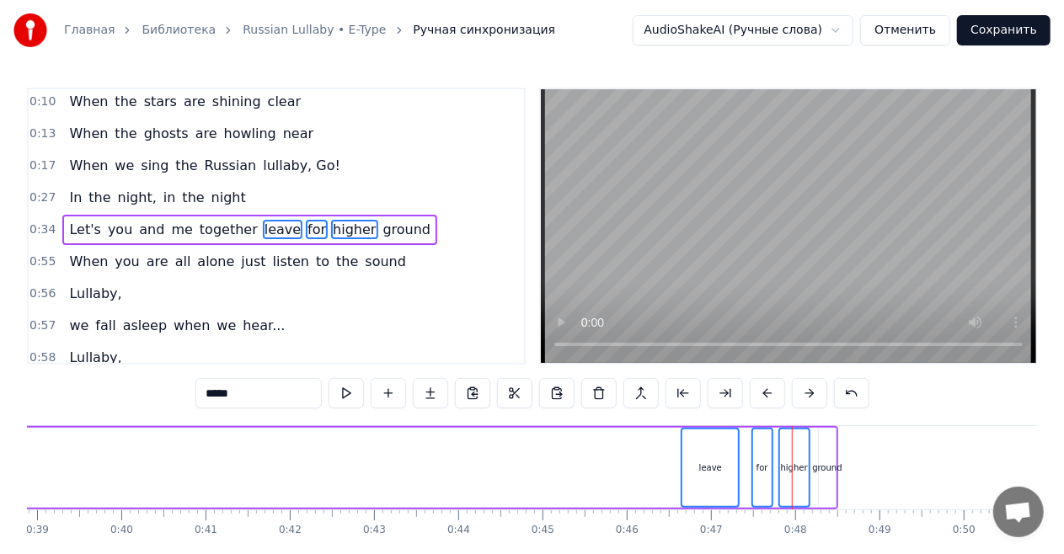
click at [826, 447] on div "ground" at bounding box center [827, 468] width 17 height 80
drag, startPoint x: 697, startPoint y: 445, endPoint x: 639, endPoint y: 444, distance: 58.1
click at [639, 444] on div "Let's you and me together leave for higher ground" at bounding box center [233, 467] width 1211 height 83
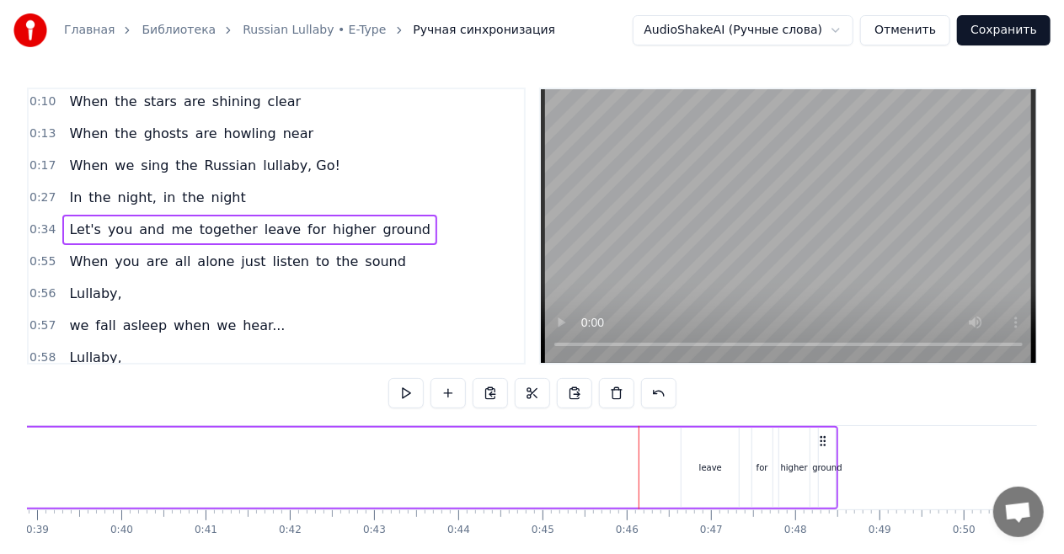
click at [713, 444] on div "leave" at bounding box center [709, 468] width 57 height 80
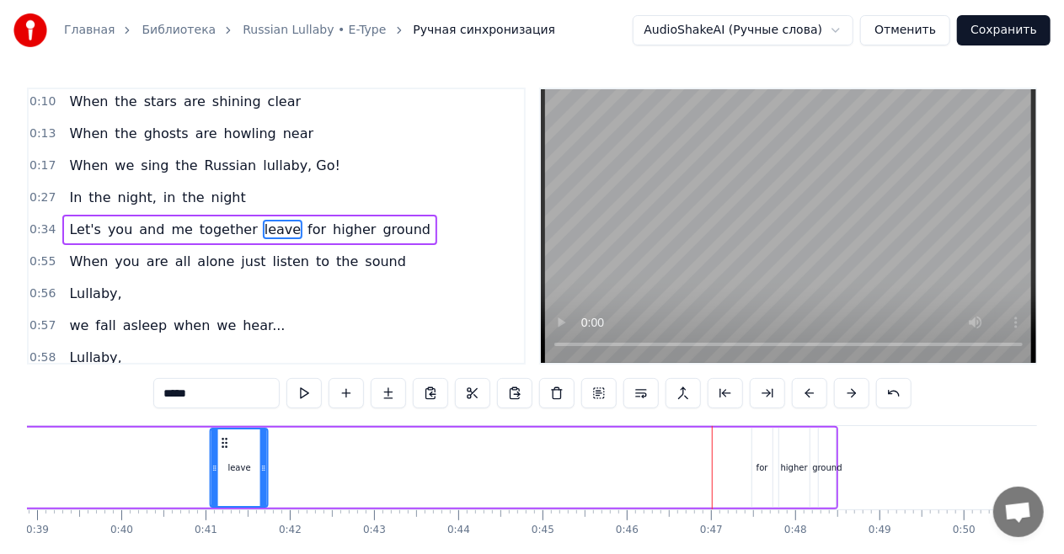
drag, startPoint x: 696, startPoint y: 445, endPoint x: 225, endPoint y: 445, distance: 470.9
click at [225, 445] on icon at bounding box center [224, 442] width 13 height 13
click at [755, 455] on div "for" at bounding box center [762, 468] width 20 height 80
type input "***"
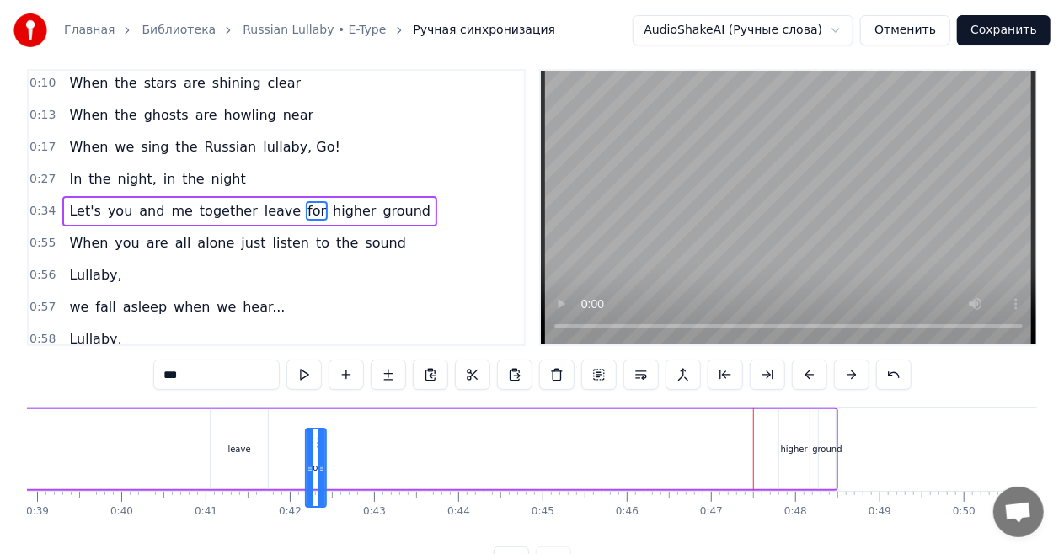
scroll to position [21, 0]
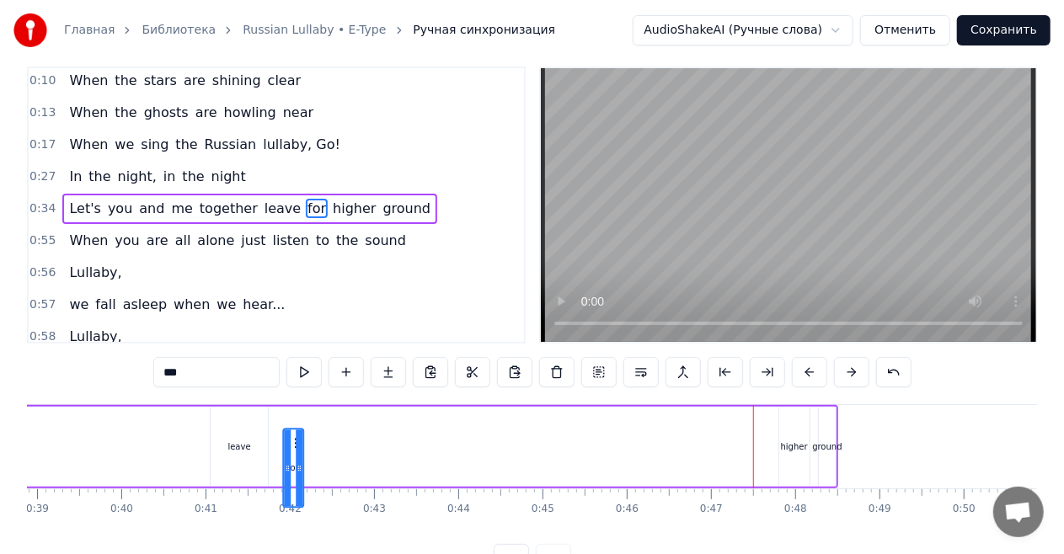
drag, startPoint x: 761, startPoint y: 446, endPoint x: 291, endPoint y: 424, distance: 469.8
click at [291, 424] on div "Let's you and me together leave for higher ground" at bounding box center [233, 446] width 1211 height 83
drag, startPoint x: 787, startPoint y: 444, endPoint x: 392, endPoint y: 437, distance: 395.1
click at [392, 437] on div "Let's you and me together leave for higher ground" at bounding box center [233, 446] width 1211 height 83
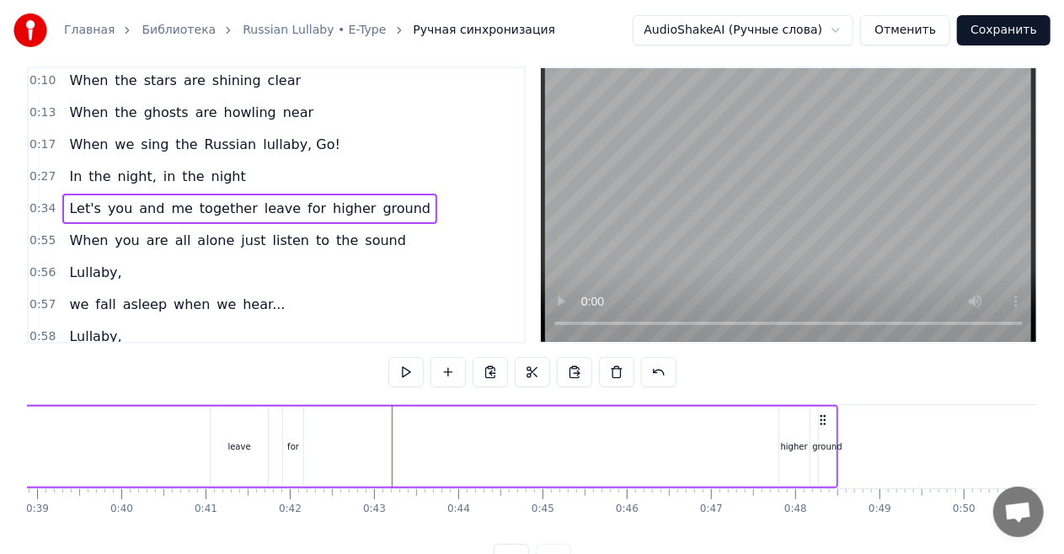
click at [788, 432] on div "higher" at bounding box center [794, 447] width 30 height 80
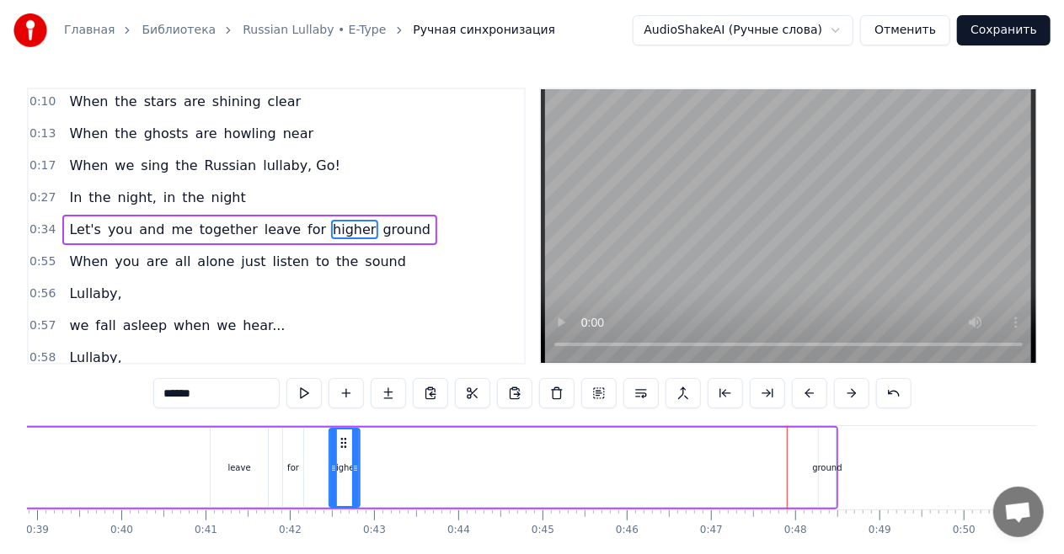
drag, startPoint x: 777, startPoint y: 441, endPoint x: 373, endPoint y: 452, distance: 403.7
click at [340, 448] on icon at bounding box center [343, 442] width 13 height 13
click at [827, 473] on div "ground" at bounding box center [826, 468] width 29 height 13
type input "******"
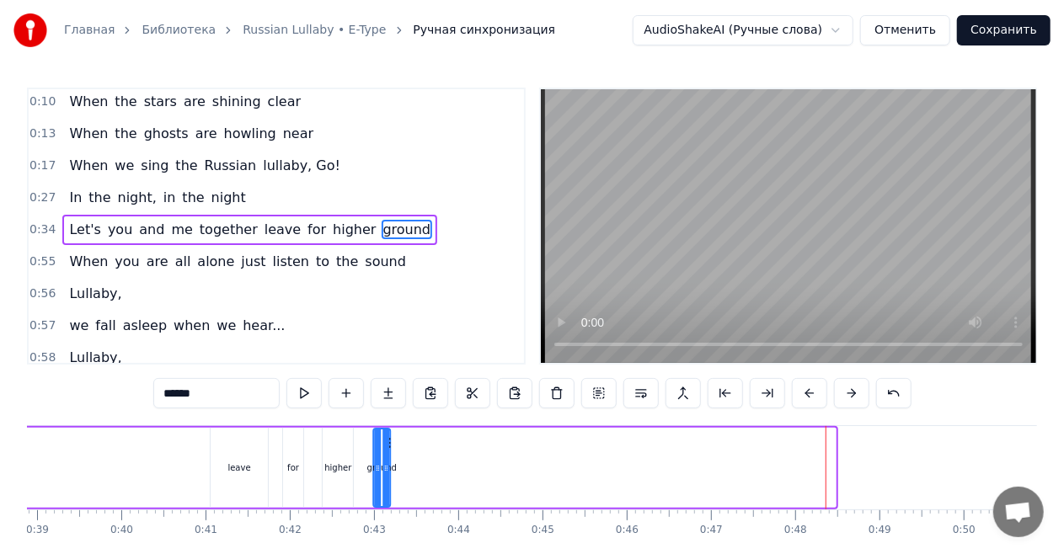
drag, startPoint x: 835, startPoint y: 442, endPoint x: 389, endPoint y: 445, distance: 445.6
click at [389, 445] on icon at bounding box center [387, 442] width 13 height 13
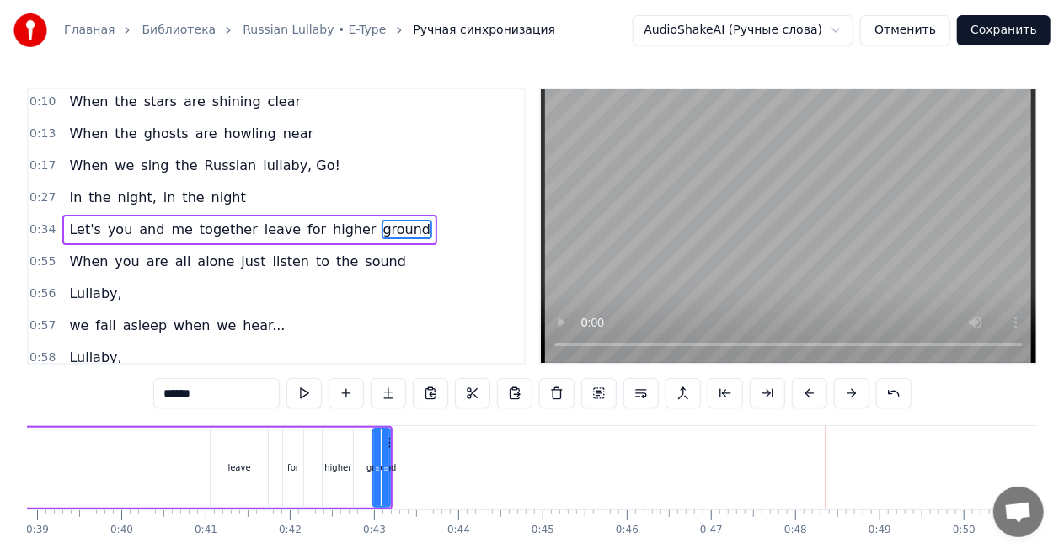
click at [125, 237] on div "Let's you and me together leave for higher ground" at bounding box center [249, 230] width 375 height 30
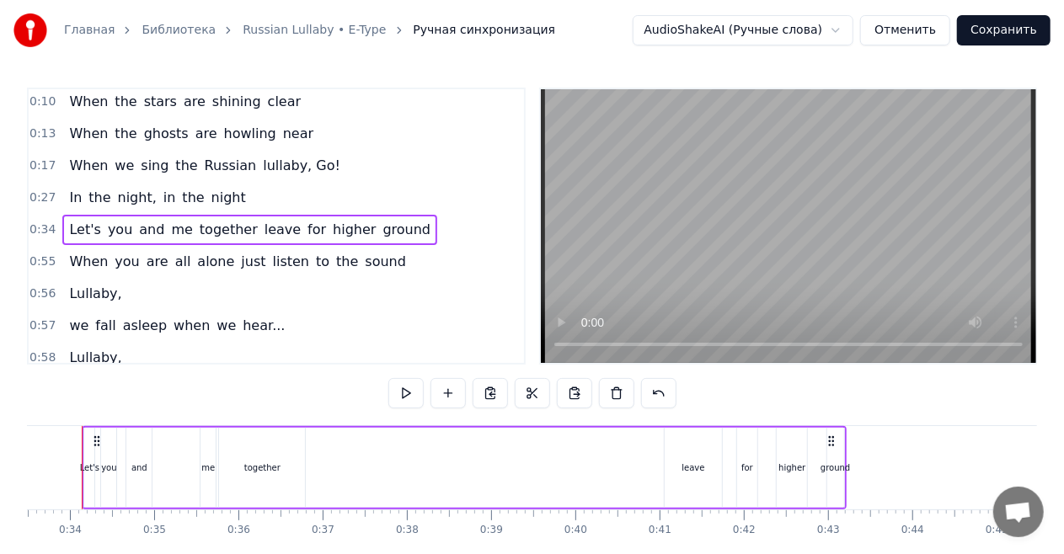
scroll to position [0, 2792]
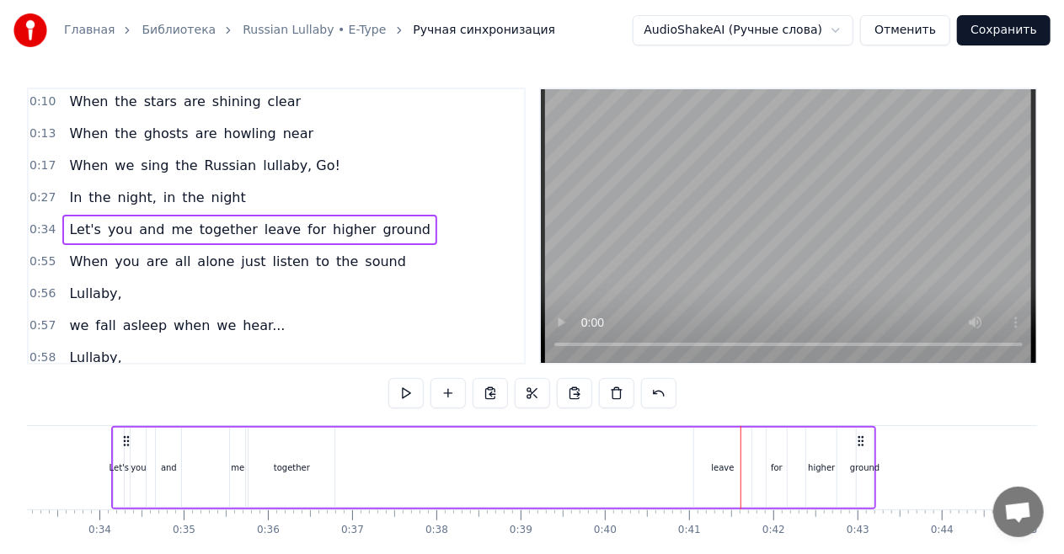
click at [156, 206] on div "In the night, in the night" at bounding box center [157, 198] width 190 height 30
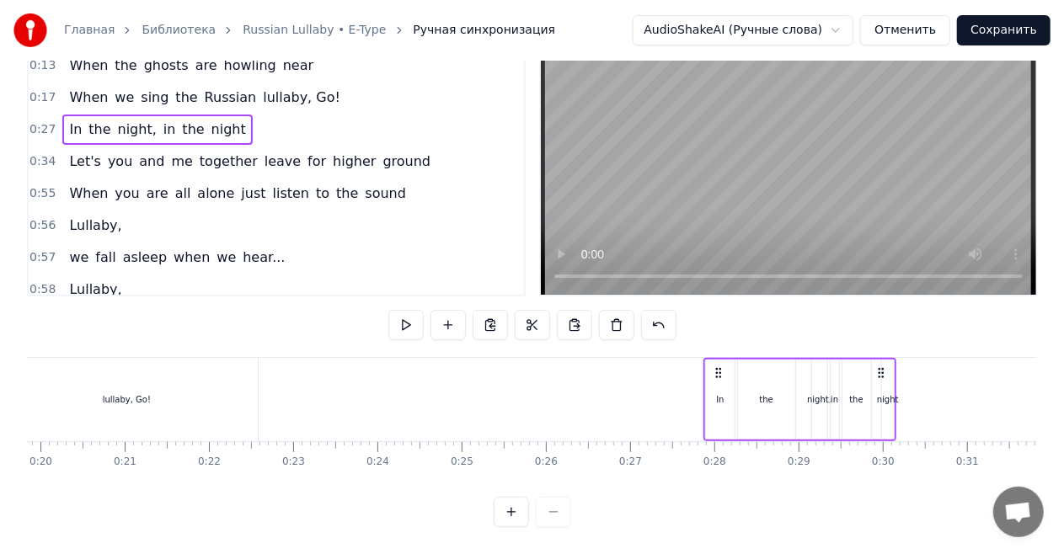
scroll to position [0, 1614]
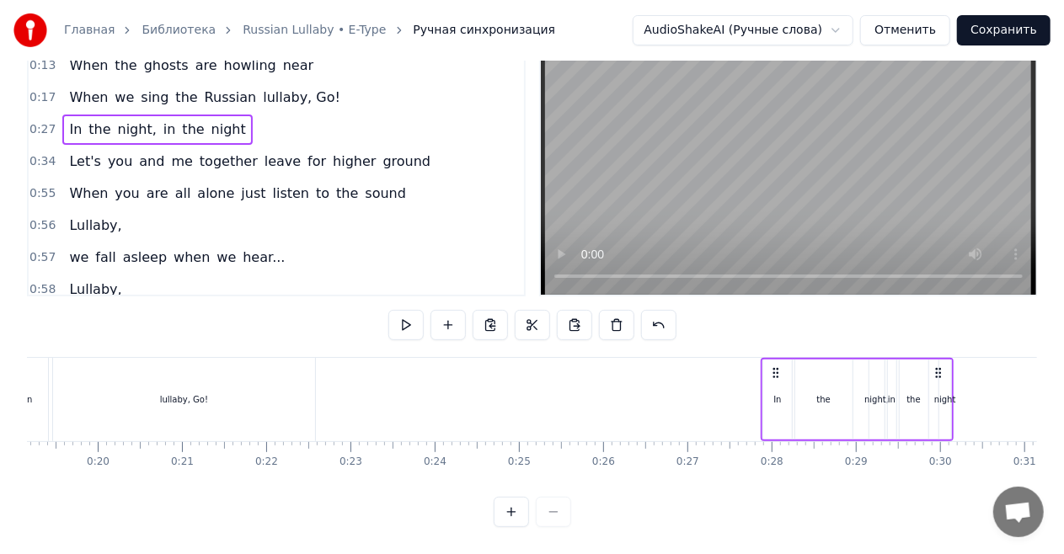
click at [152, 153] on div "Let's you and me together leave for higher ground" at bounding box center [249, 162] width 375 height 30
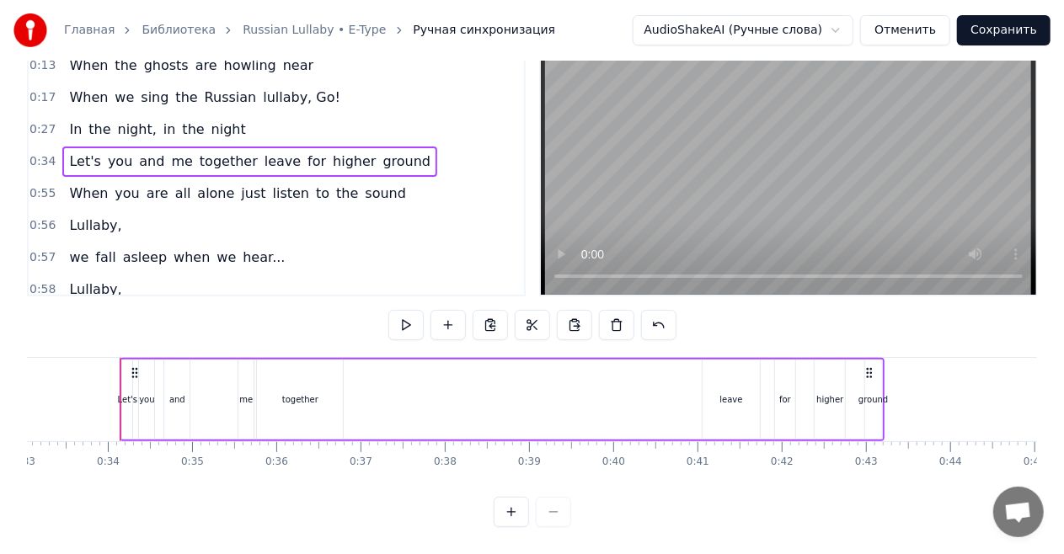
scroll to position [0, 2792]
drag, startPoint x: 179, startPoint y: 344, endPoint x: 211, endPoint y: 345, distance: 31.2
click at [211, 358] on div "Let's you and me together leave for higher ground" at bounding box center [493, 399] width 764 height 83
drag, startPoint x: 126, startPoint y: 357, endPoint x: 137, endPoint y: 357, distance: 11.8
click at [137, 366] on icon at bounding box center [137, 372] width 13 height 13
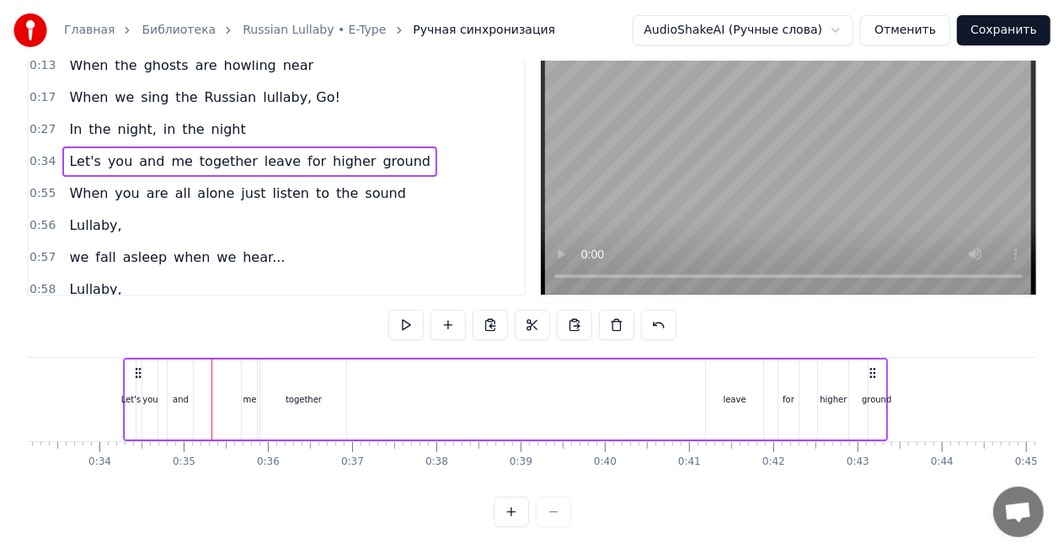
click at [137, 366] on icon at bounding box center [137, 372] width 13 height 13
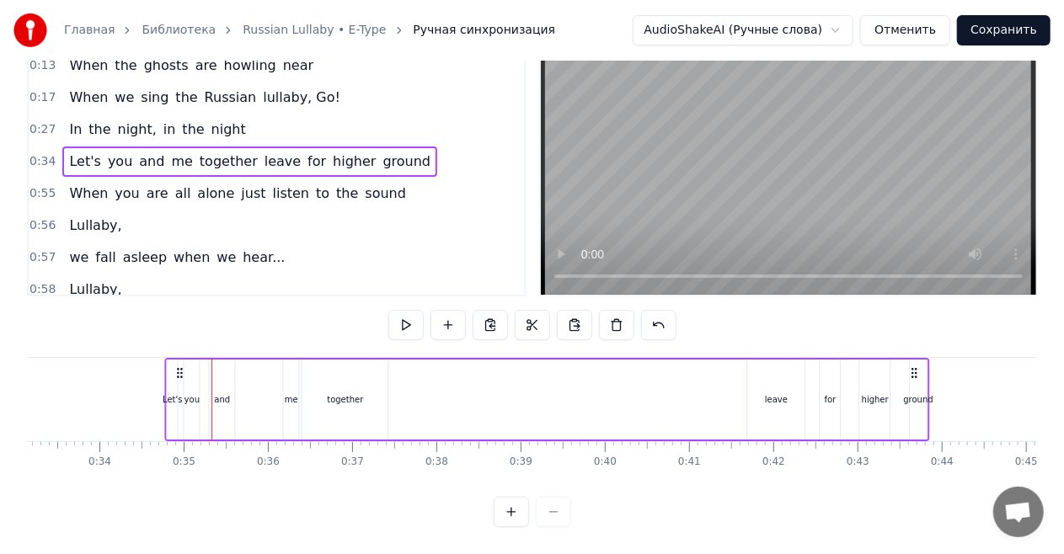
drag, startPoint x: 137, startPoint y: 357, endPoint x: 180, endPoint y: 361, distance: 43.2
click at [180, 366] on icon at bounding box center [180, 372] width 13 height 13
click at [87, 120] on span "the" at bounding box center [99, 129] width 25 height 19
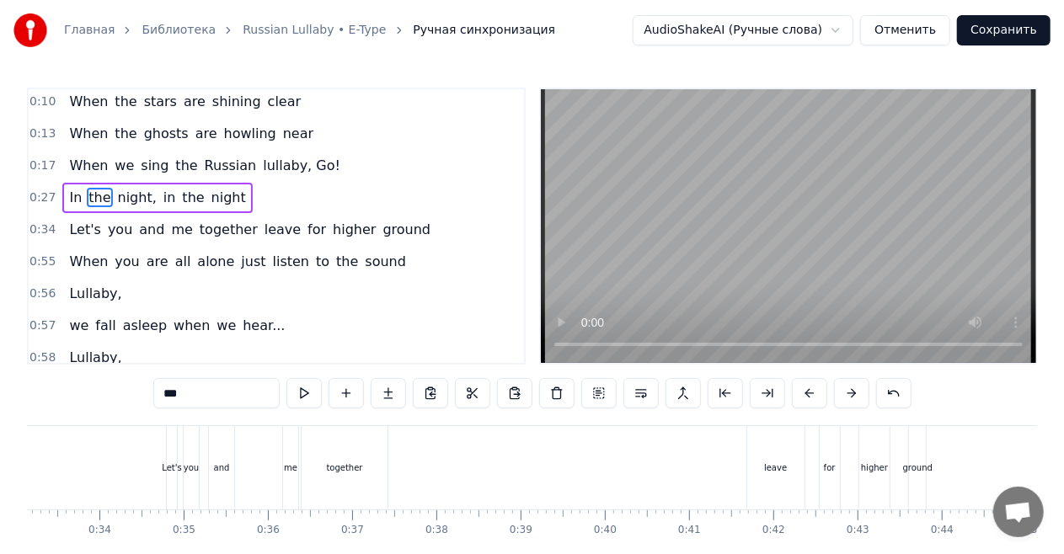
scroll to position [49, 0]
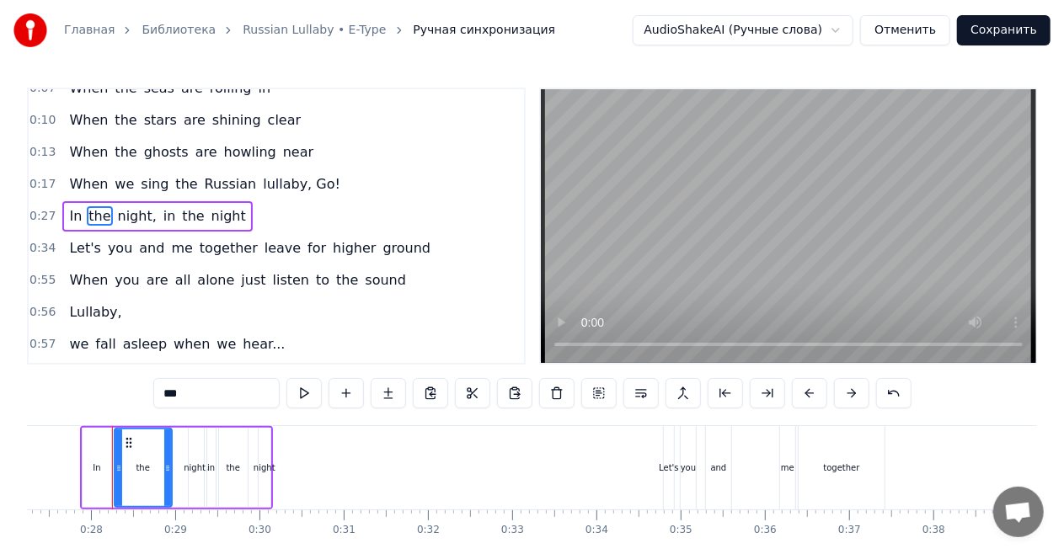
click at [97, 201] on div "In the night, in the night" at bounding box center [157, 216] width 190 height 30
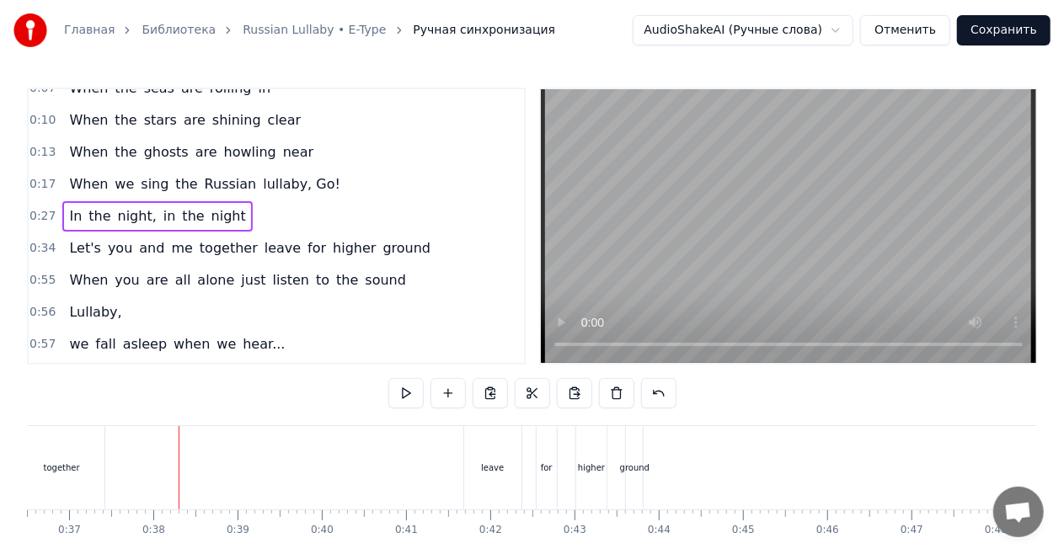
scroll to position [0, 3120]
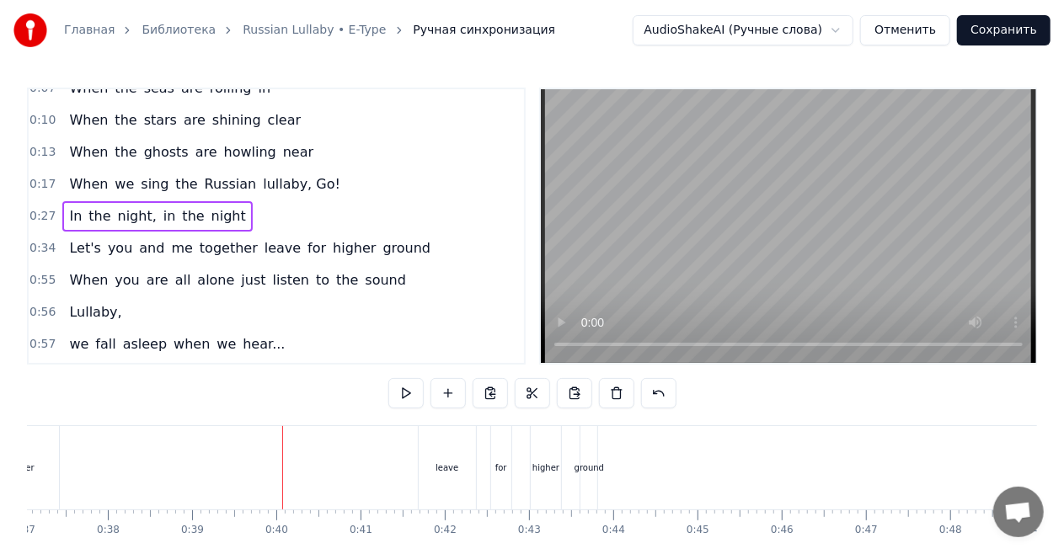
click at [458, 484] on div "leave" at bounding box center [447, 467] width 57 height 83
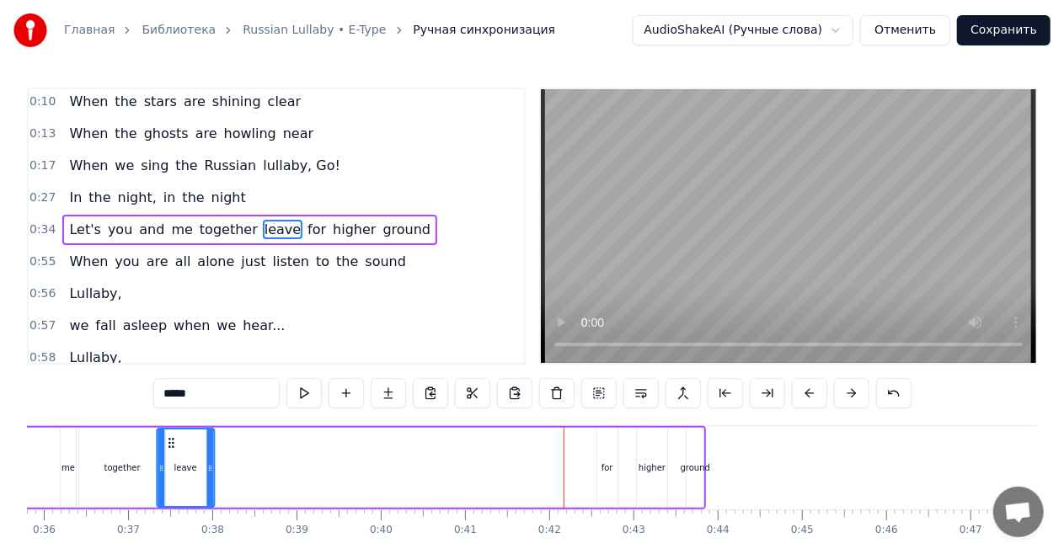
scroll to position [0, 2968]
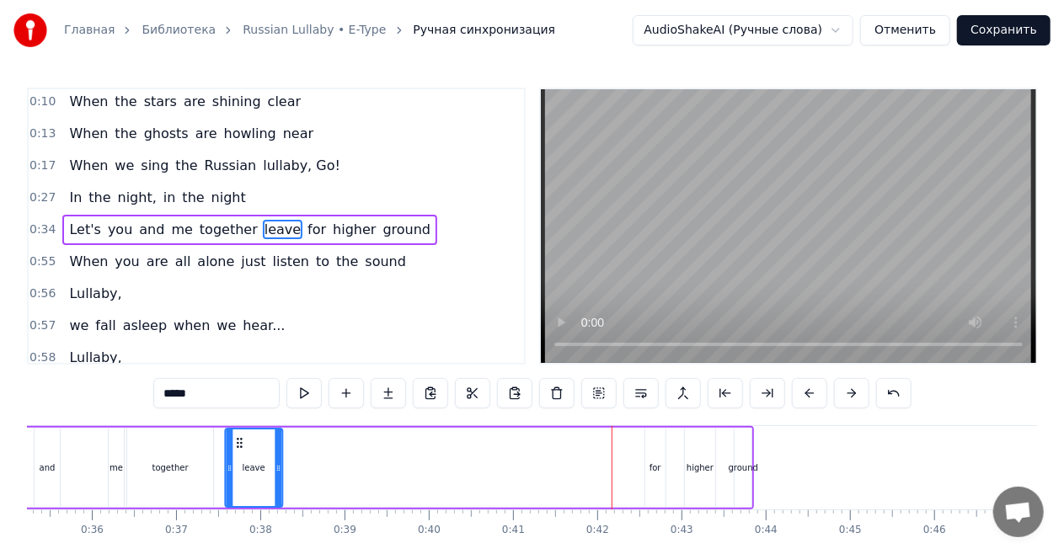
drag, startPoint x: 434, startPoint y: 441, endPoint x: 239, endPoint y: 442, distance: 194.6
click at [239, 442] on icon at bounding box center [238, 442] width 13 height 13
click at [651, 457] on div "for" at bounding box center [655, 468] width 20 height 80
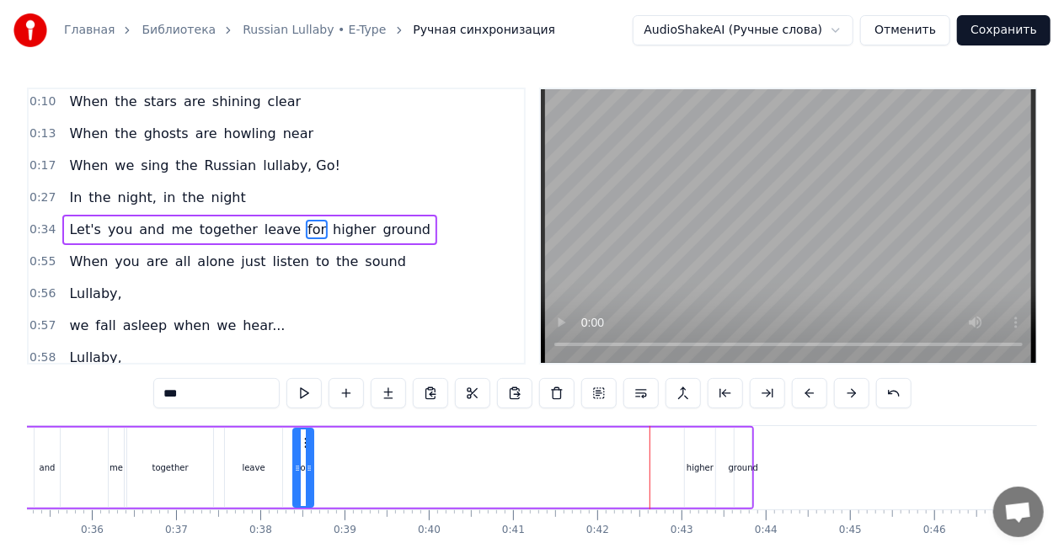
drag, startPoint x: 655, startPoint y: 442, endPoint x: 303, endPoint y: 441, distance: 352.1
click at [303, 441] on icon at bounding box center [307, 442] width 13 height 13
click at [696, 462] on div "higher" at bounding box center [700, 468] width 27 height 13
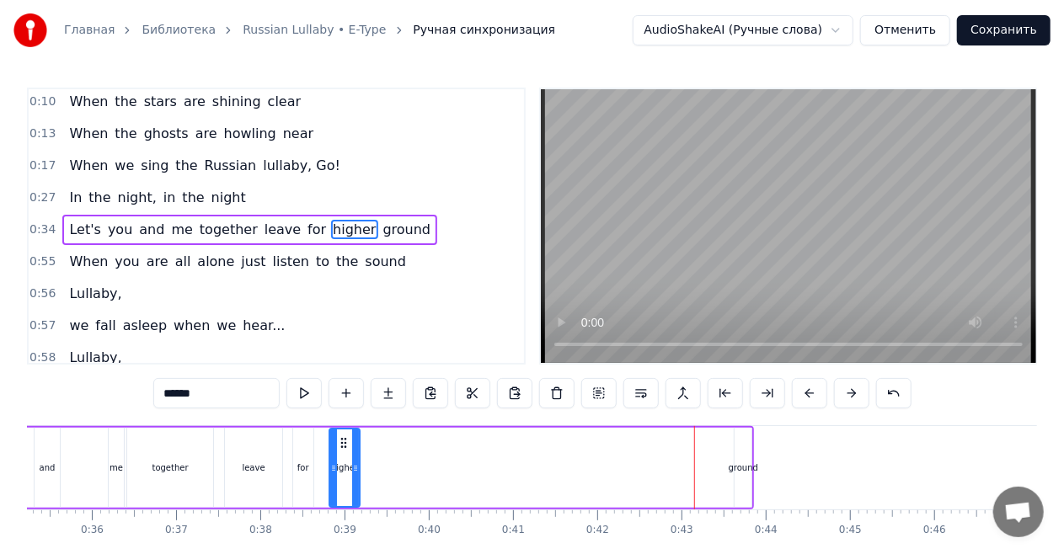
drag, startPoint x: 697, startPoint y: 443, endPoint x: 342, endPoint y: 441, distance: 355.5
click at [342, 441] on icon at bounding box center [343, 442] width 13 height 13
click at [748, 462] on div "ground" at bounding box center [743, 468] width 29 height 13
type input "******"
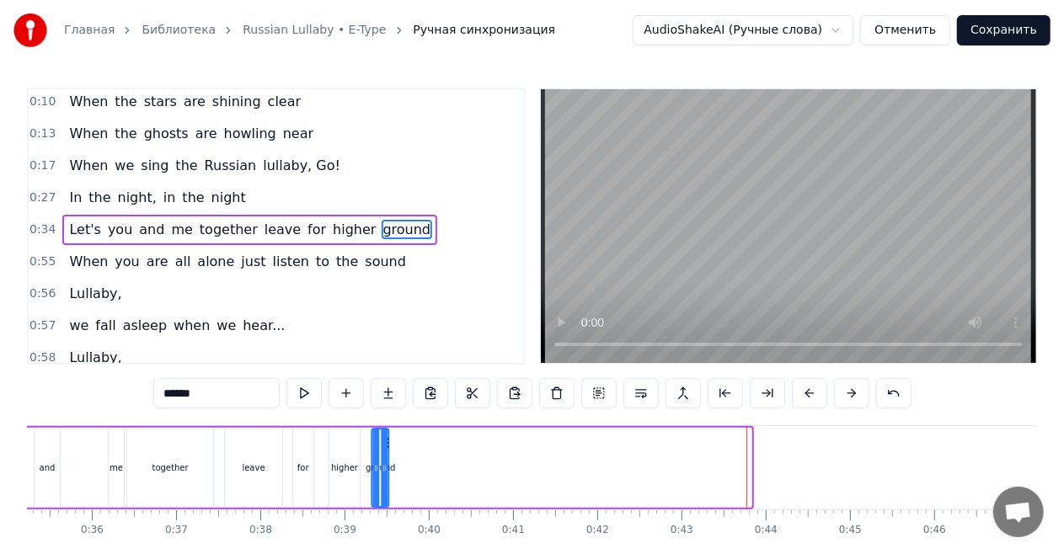
drag, startPoint x: 751, startPoint y: 440, endPoint x: 387, endPoint y: 444, distance: 363.1
click at [387, 444] on icon at bounding box center [386, 442] width 13 height 13
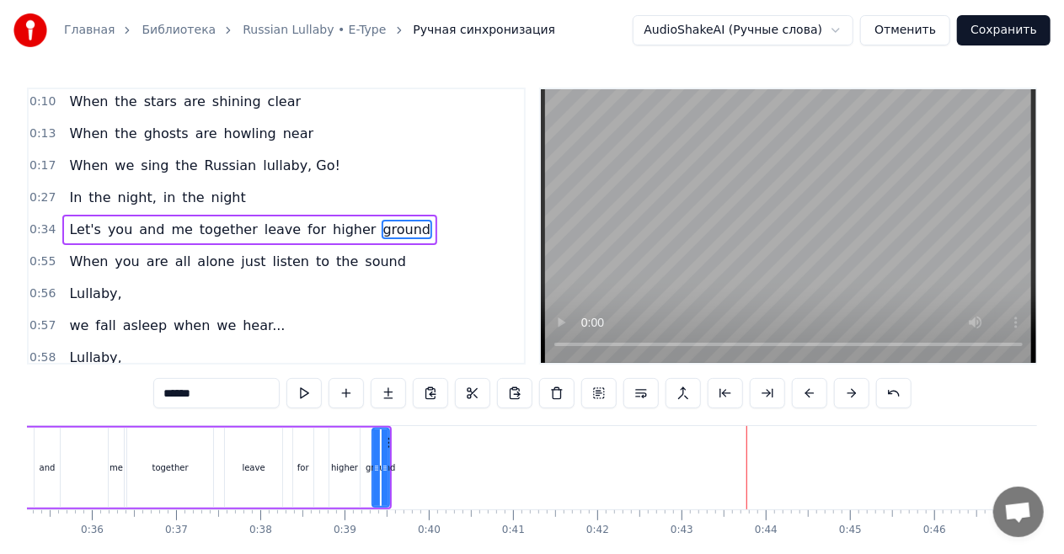
click at [248, 197] on div "0:27 In the night, in the night" at bounding box center [276, 198] width 495 height 32
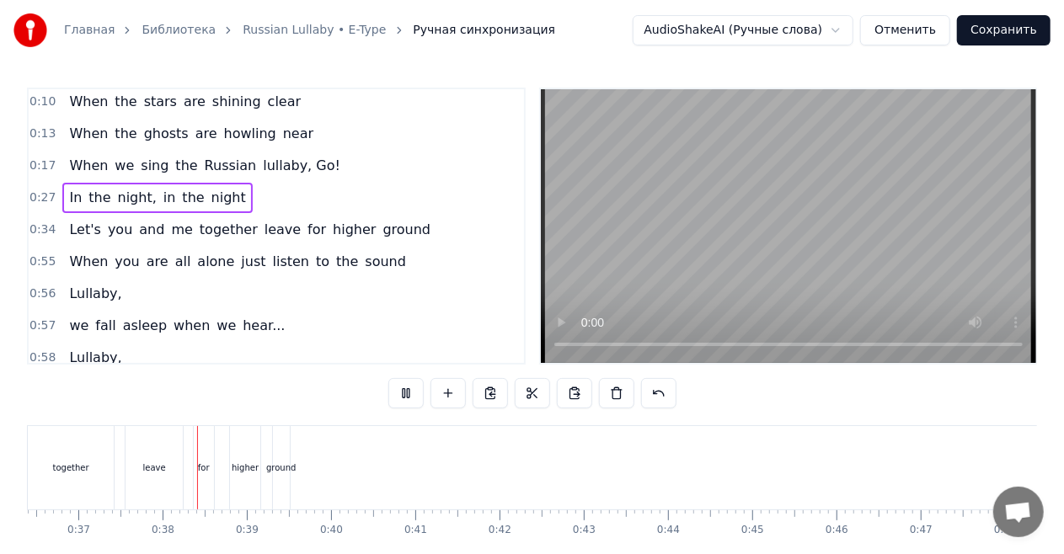
scroll to position [0, 3108]
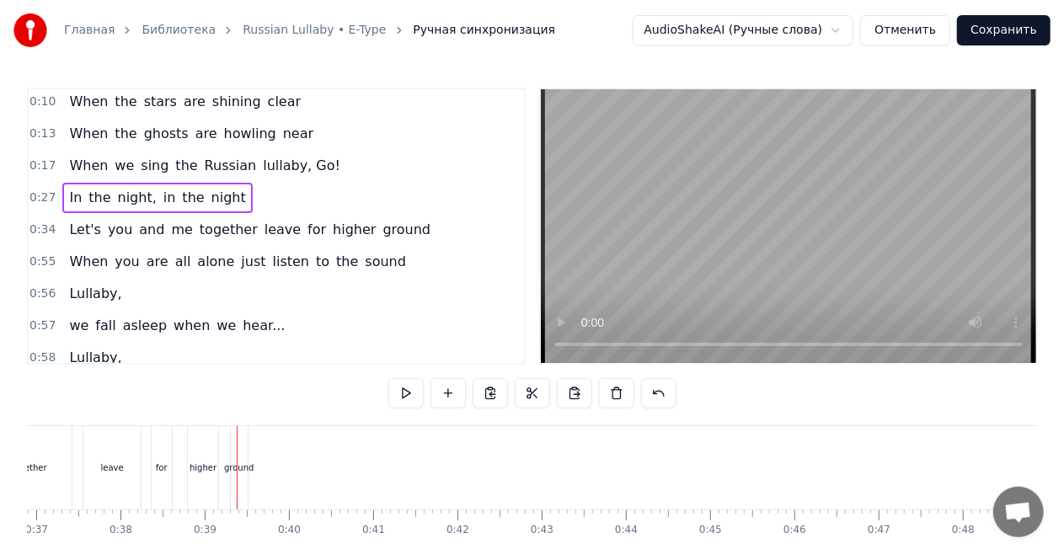
click at [248, 238] on div "Let's you and me together leave for higher ground" at bounding box center [249, 230] width 375 height 30
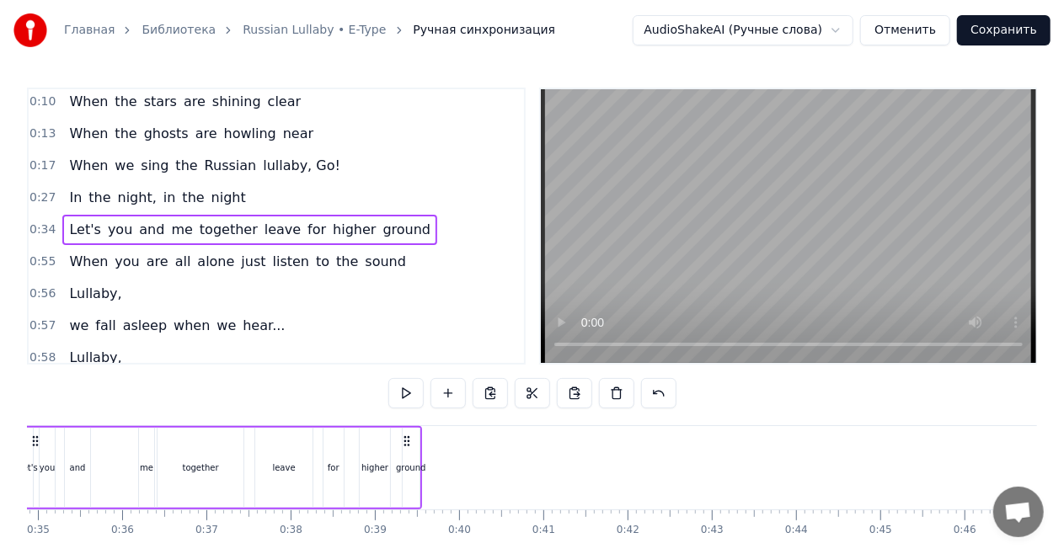
scroll to position [0, 2846]
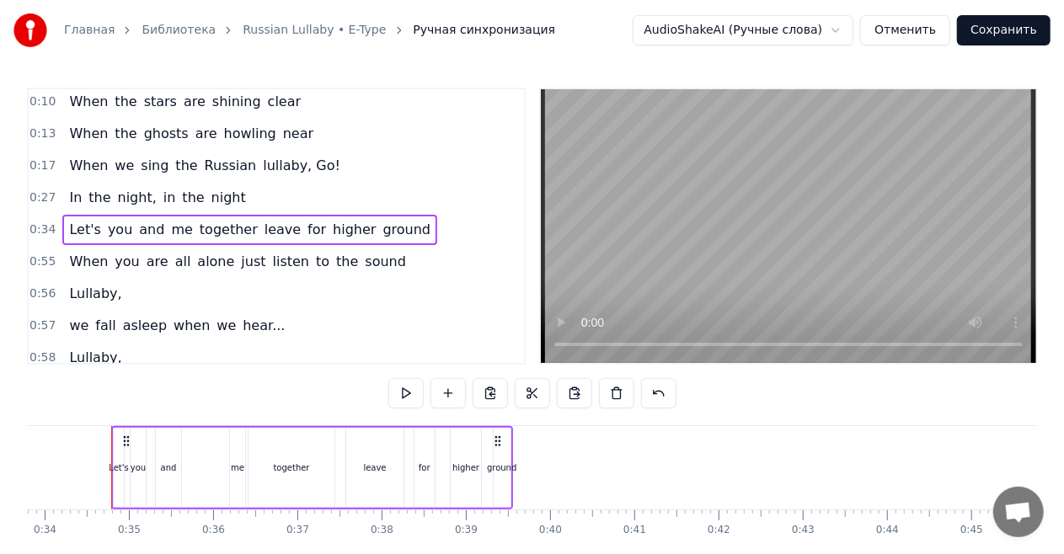
click at [234, 465] on div "me" at bounding box center [237, 468] width 13 height 13
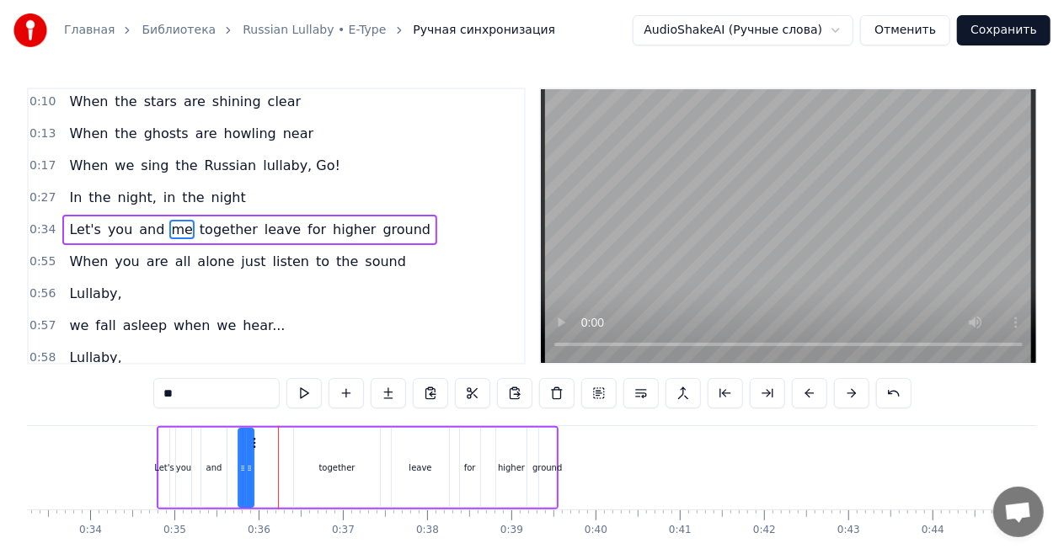
scroll to position [0, 2800]
click at [246, 446] on icon at bounding box center [244, 442] width 13 height 13
drag, startPoint x: 321, startPoint y: 462, endPoint x: 295, endPoint y: 458, distance: 26.3
click at [295, 458] on div "together" at bounding box center [338, 468] width 86 height 80
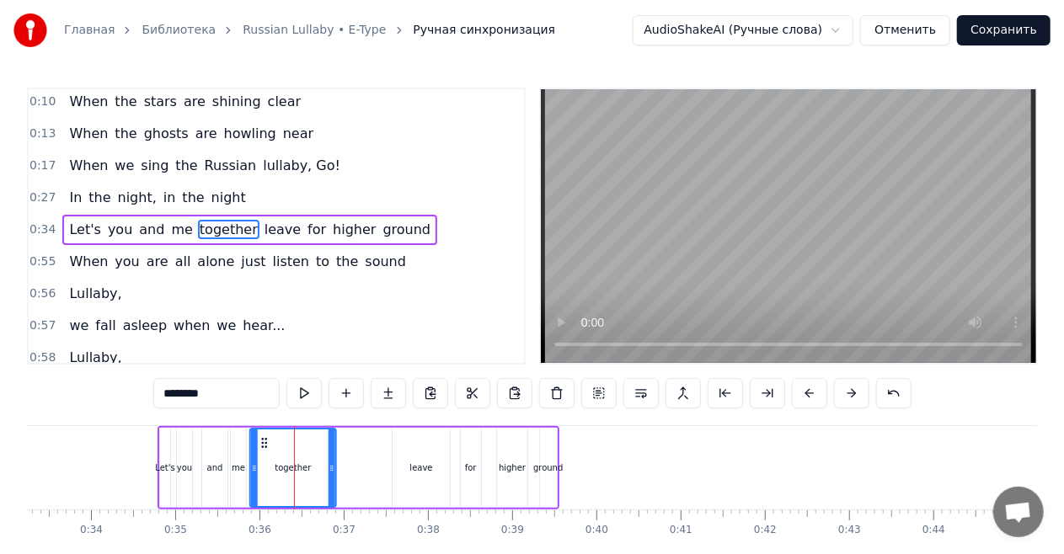
drag, startPoint x: 307, startPoint y: 443, endPoint x: 263, endPoint y: 443, distance: 44.6
click at [263, 443] on icon at bounding box center [264, 442] width 13 height 13
click at [405, 461] on div "leave" at bounding box center [421, 468] width 57 height 80
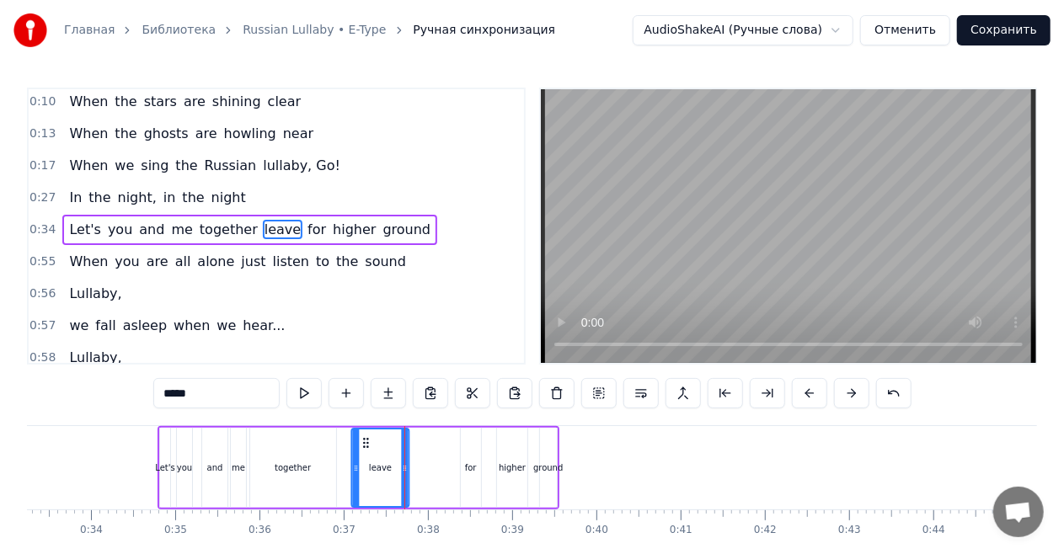
drag, startPoint x: 407, startPoint y: 441, endPoint x: 366, endPoint y: 441, distance: 41.3
click at [366, 441] on icon at bounding box center [365, 442] width 13 height 13
click at [465, 452] on div "for" at bounding box center [471, 468] width 20 height 80
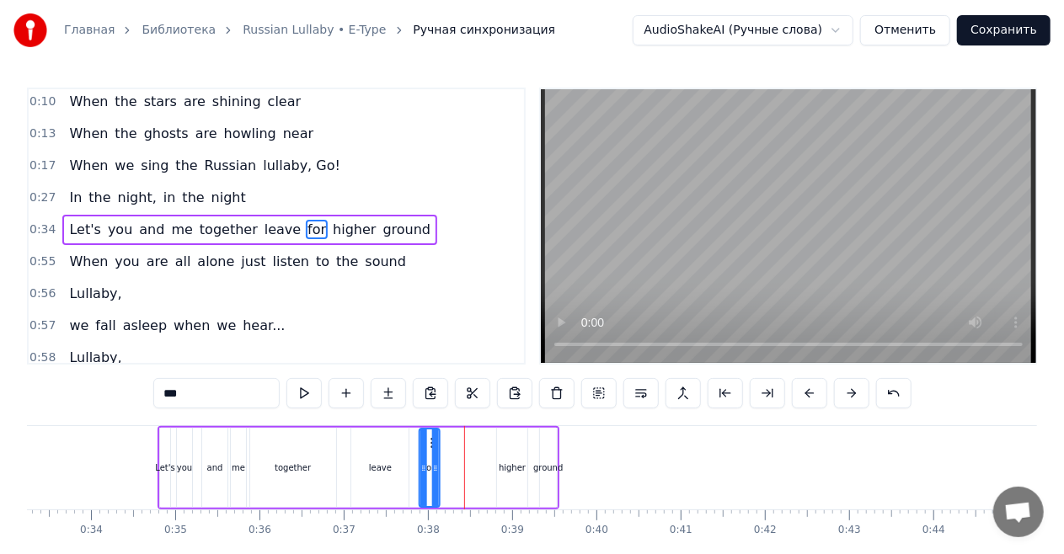
drag, startPoint x: 471, startPoint y: 443, endPoint x: 428, endPoint y: 444, distance: 43.0
click at [428, 444] on icon at bounding box center [432, 442] width 13 height 13
click at [502, 453] on div "higher" at bounding box center [512, 468] width 30 height 80
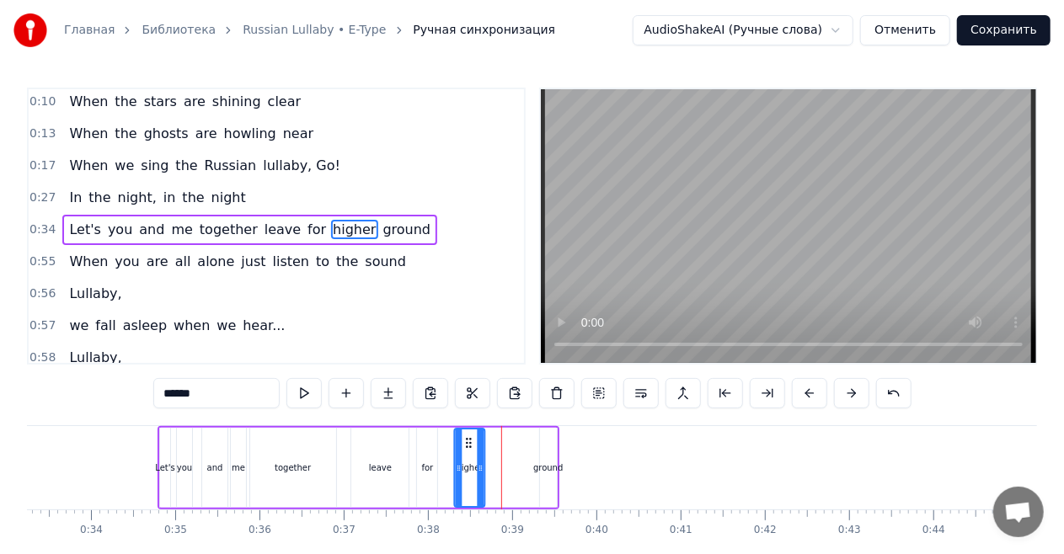
drag, startPoint x: 512, startPoint y: 445, endPoint x: 469, endPoint y: 443, distance: 43.0
click at [469, 443] on icon at bounding box center [468, 442] width 13 height 13
click at [546, 446] on div "ground" at bounding box center [548, 468] width 17 height 80
type input "******"
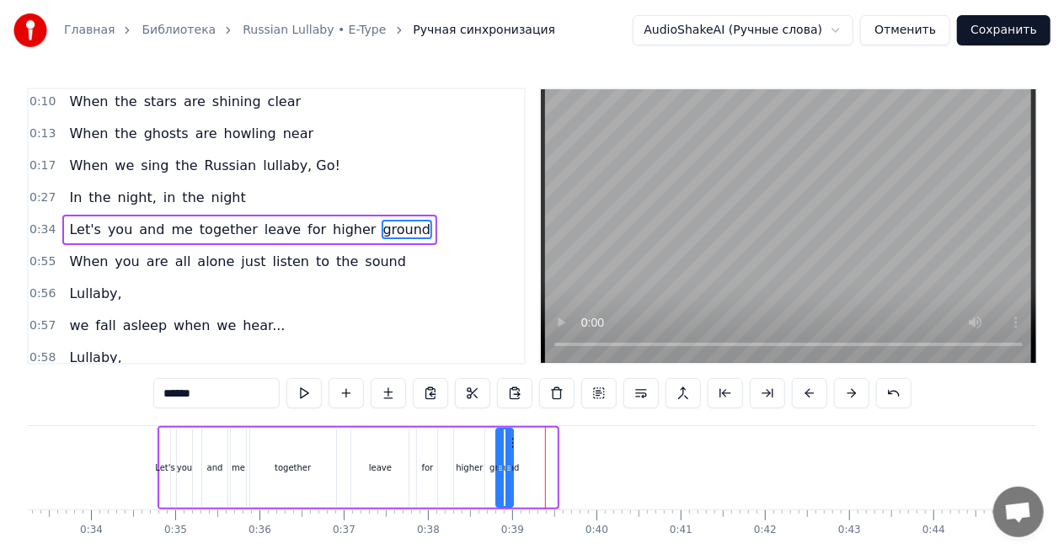
drag, startPoint x: 557, startPoint y: 445, endPoint x: 513, endPoint y: 443, distance: 43.8
click at [513, 443] on icon at bounding box center [510, 442] width 13 height 13
click at [222, 183] on div "In the night, in the night" at bounding box center [157, 198] width 190 height 30
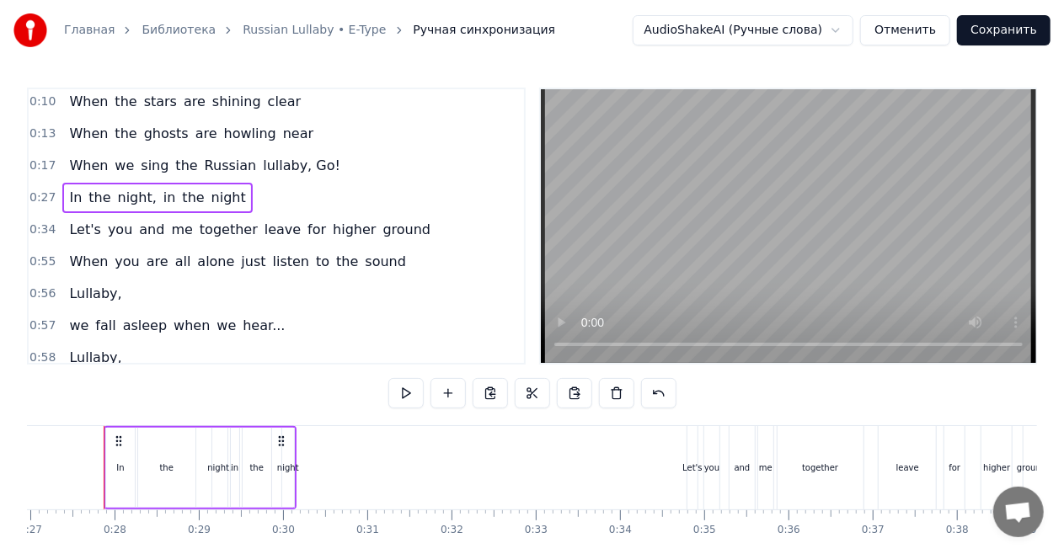
scroll to position [0, 2263]
click at [263, 227] on span "leave" at bounding box center [283, 229] width 40 height 19
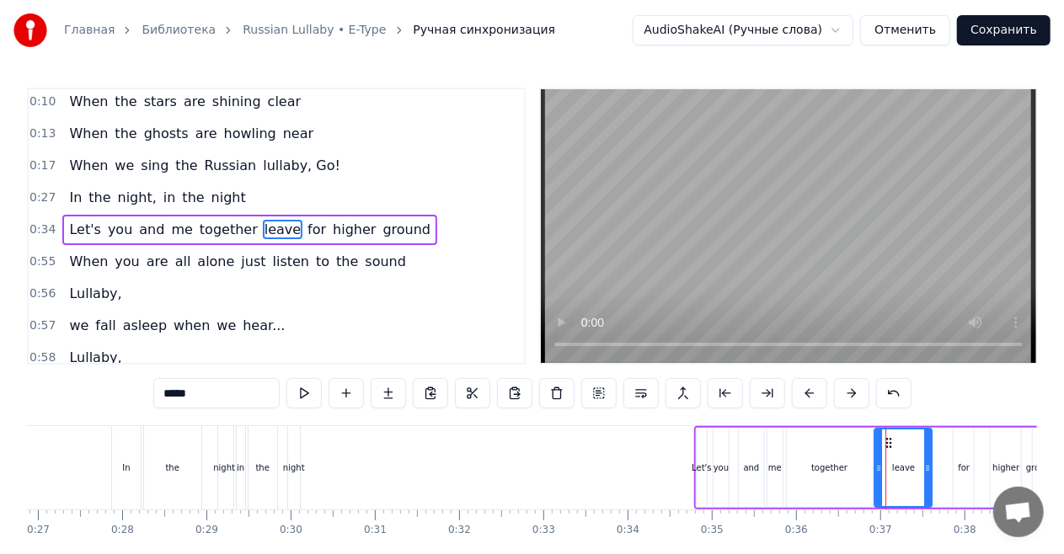
drag, startPoint x: 901, startPoint y: 443, endPoint x: 888, endPoint y: 444, distance: 13.5
click at [888, 444] on icon at bounding box center [888, 442] width 13 height 13
click at [949, 453] on div "Let's you and me together leave for higher ground" at bounding box center [873, 467] width 358 height 83
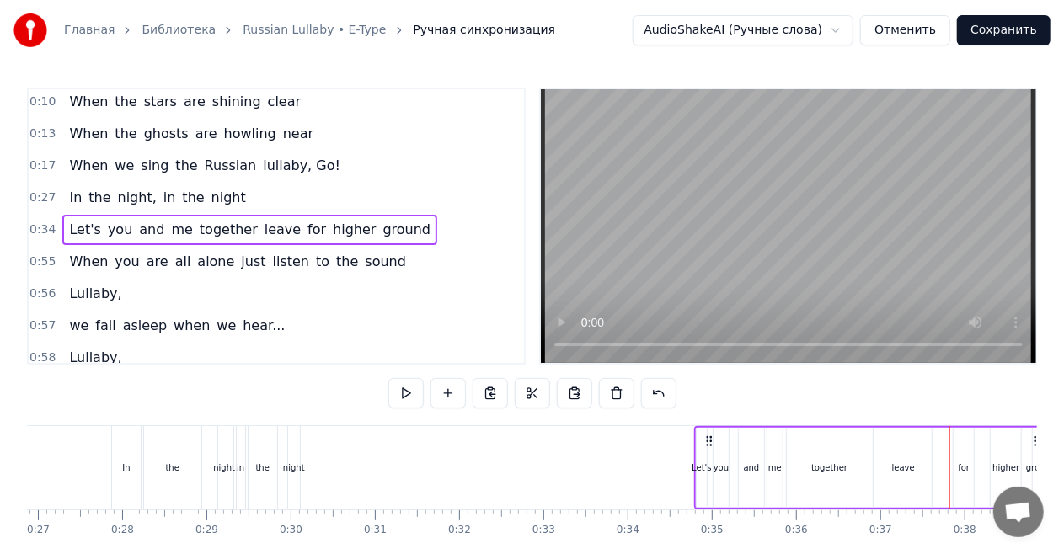
click at [956, 452] on div "for" at bounding box center [964, 468] width 20 height 80
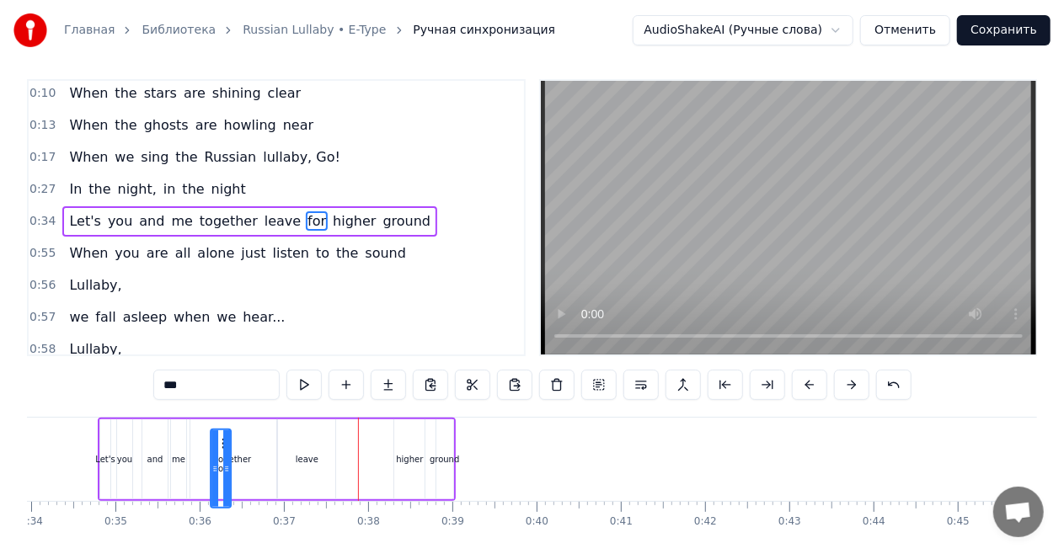
scroll to position [0, 2858]
drag, startPoint x: 121, startPoint y: 441, endPoint x: 354, endPoint y: 413, distance: 234.3
click at [354, 413] on div "0:02 Priviet! Menya zavut E- Type! Nazdarovie! 0:07 When the seas are rolling i…" at bounding box center [532, 333] width 1010 height 508
click at [416, 436] on div "higher" at bounding box center [411, 460] width 30 height 80
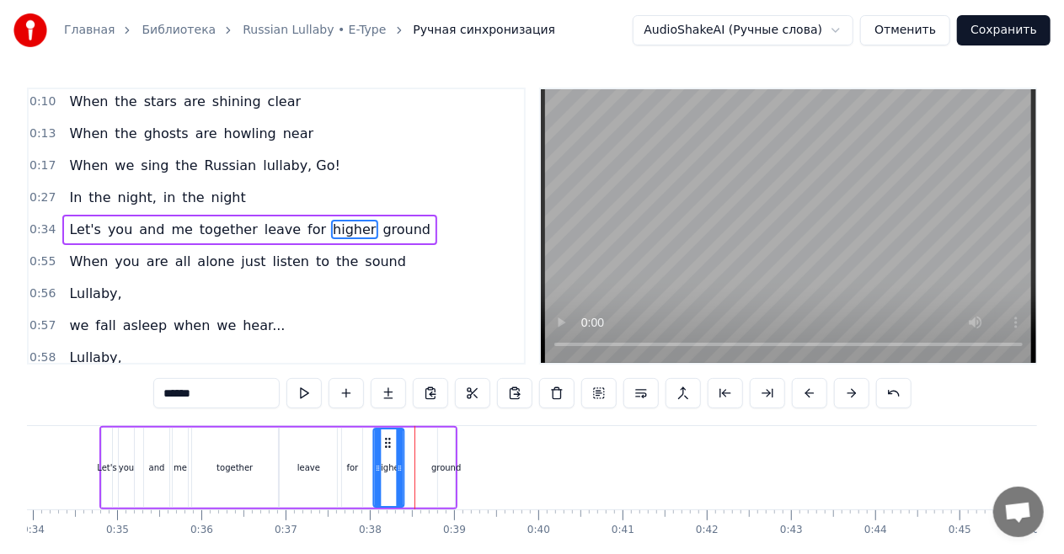
drag, startPoint x: 412, startPoint y: 438, endPoint x: 389, endPoint y: 441, distance: 22.9
click at [389, 441] on icon at bounding box center [388, 442] width 13 height 13
click at [450, 455] on div "ground" at bounding box center [446, 468] width 17 height 80
type input "******"
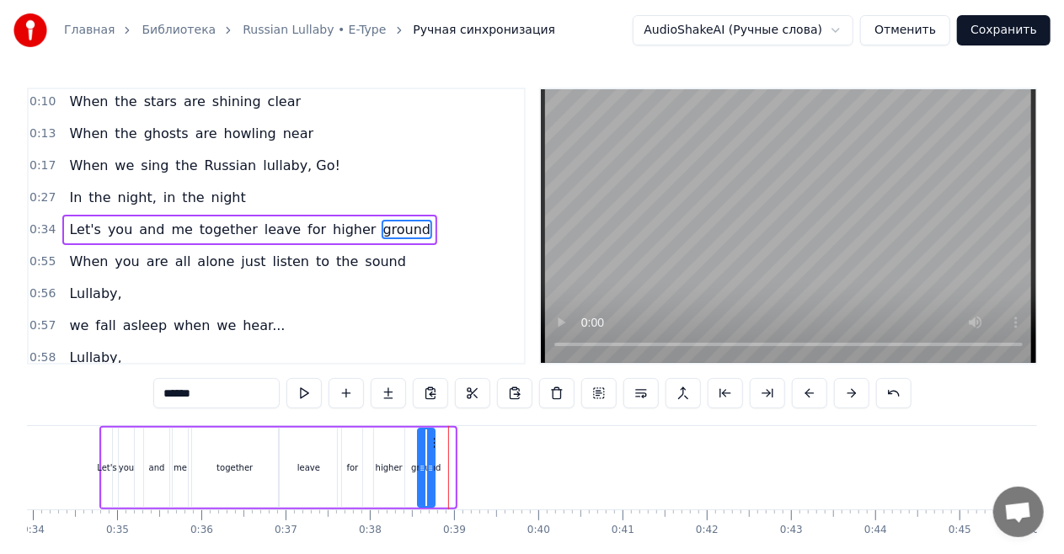
drag, startPoint x: 453, startPoint y: 444, endPoint x: 433, endPoint y: 447, distance: 20.5
click at [433, 447] on icon at bounding box center [431, 442] width 13 height 13
click at [62, 238] on div "Let's you and me together leave for higher ground" at bounding box center [249, 230] width 375 height 30
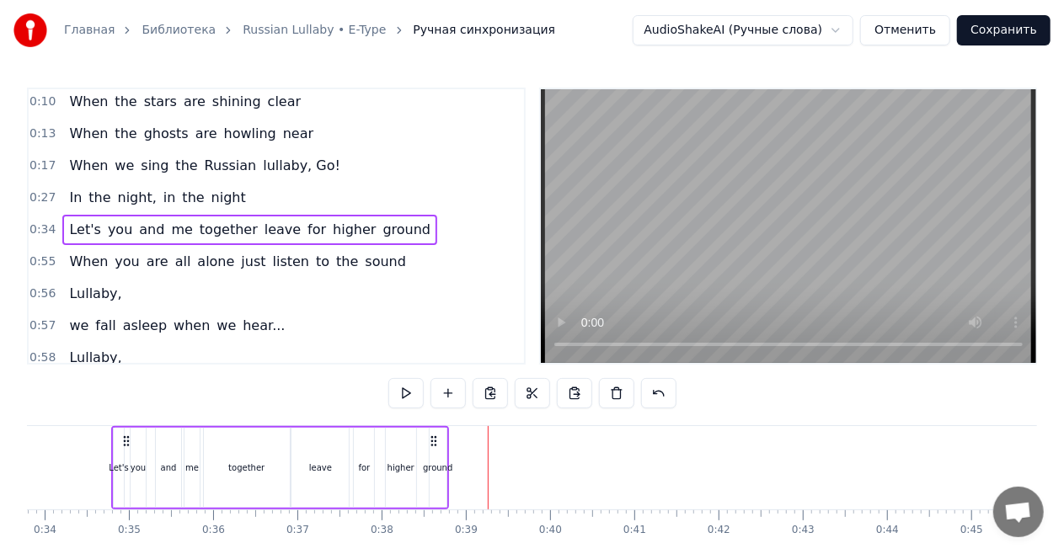
click at [229, 190] on div "In the night, in the night" at bounding box center [157, 198] width 190 height 30
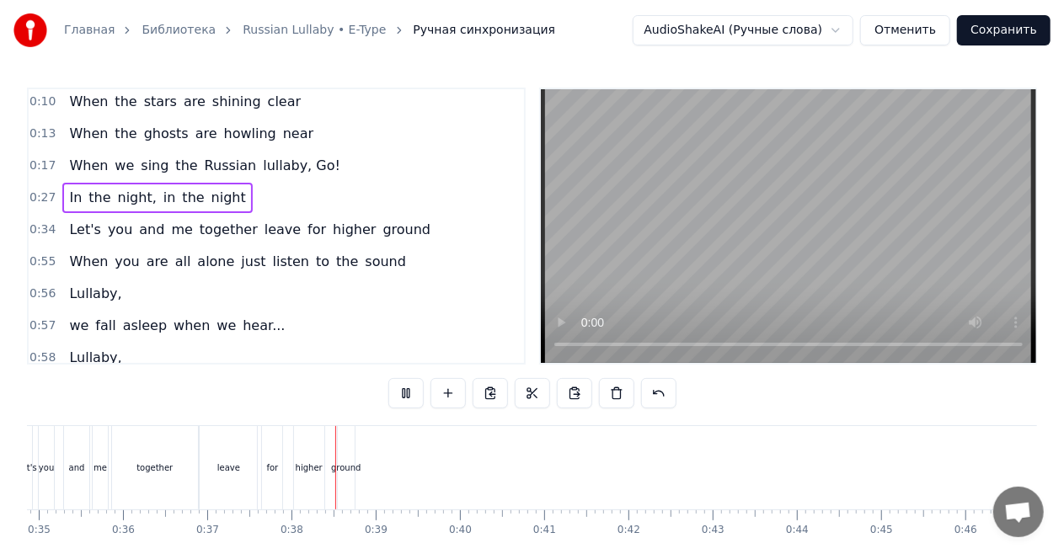
scroll to position [0, 3110]
click at [331, 236] on span "higher" at bounding box center [354, 229] width 46 height 19
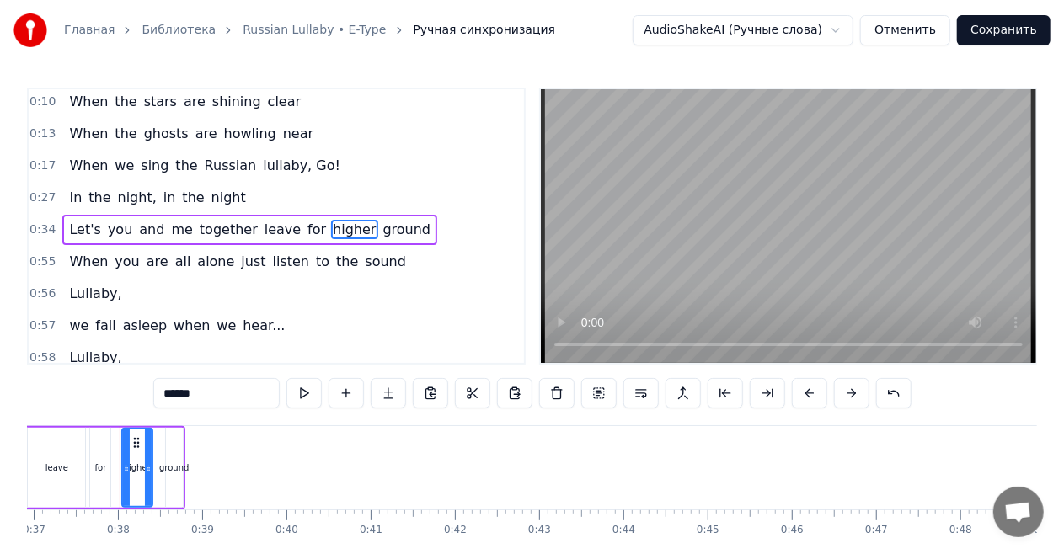
click at [300, 238] on div "Let's you and me together leave for higher ground" at bounding box center [249, 230] width 375 height 30
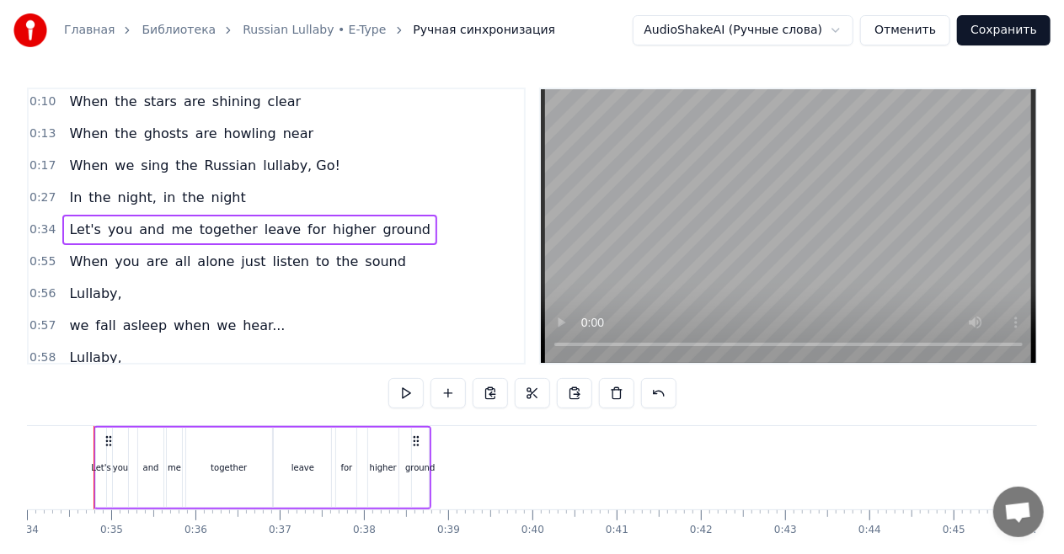
scroll to position [0, 2846]
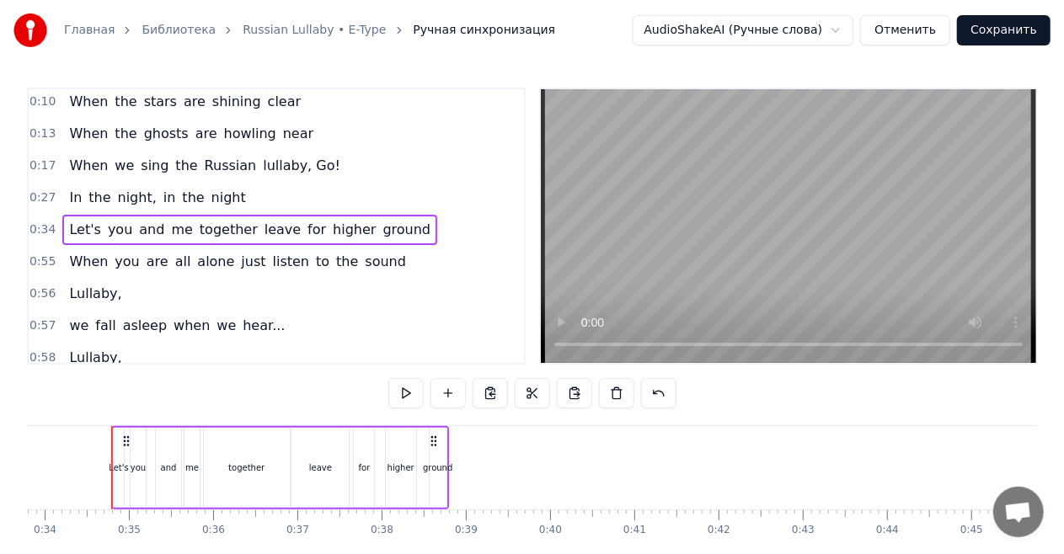
click at [263, 230] on span "leave" at bounding box center [283, 229] width 40 height 19
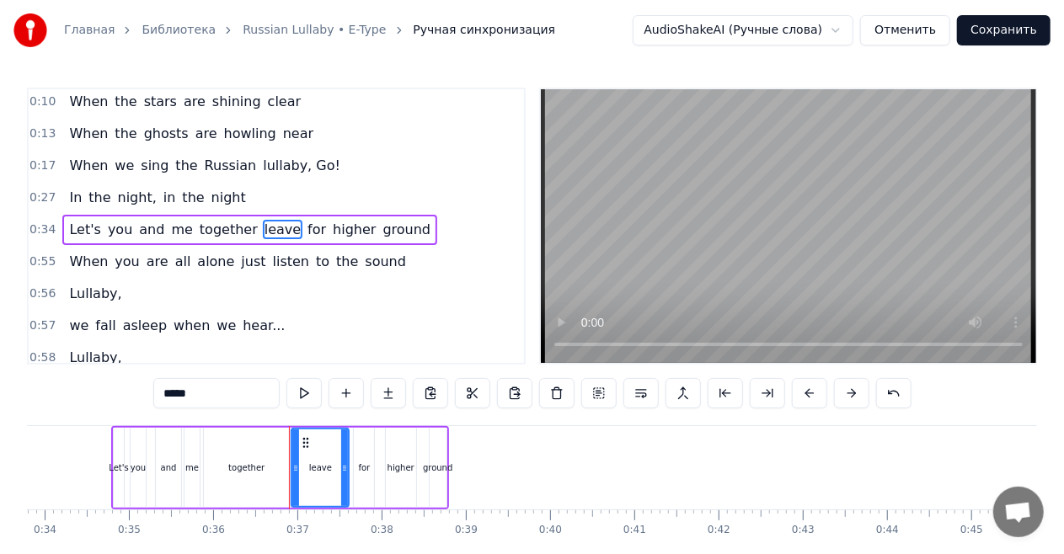
click at [269, 446] on div "together" at bounding box center [247, 468] width 86 height 80
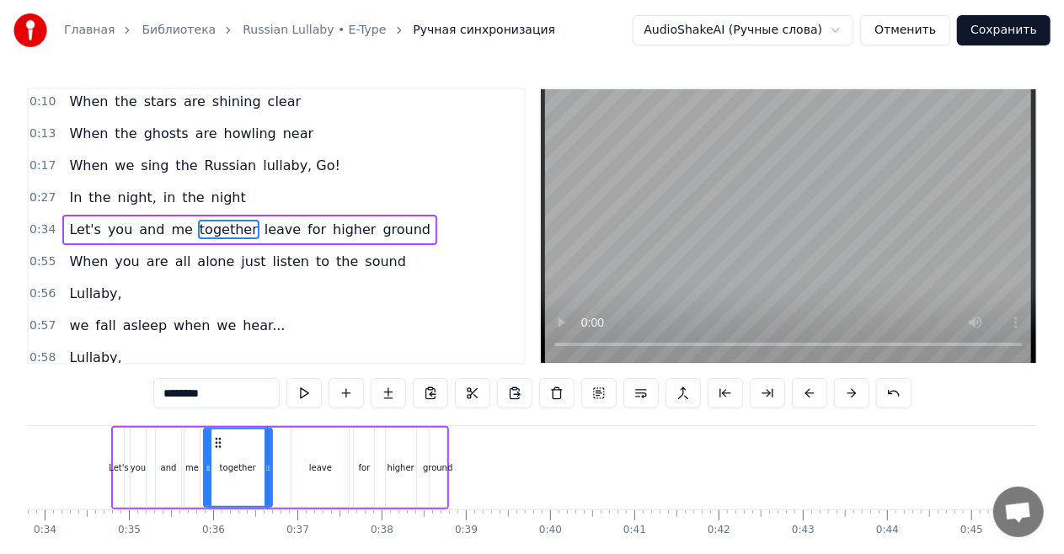
drag, startPoint x: 286, startPoint y: 468, endPoint x: 268, endPoint y: 467, distance: 18.6
click at [268, 467] on icon at bounding box center [268, 468] width 7 height 13
click at [317, 455] on div "leave" at bounding box center [319, 468] width 57 height 80
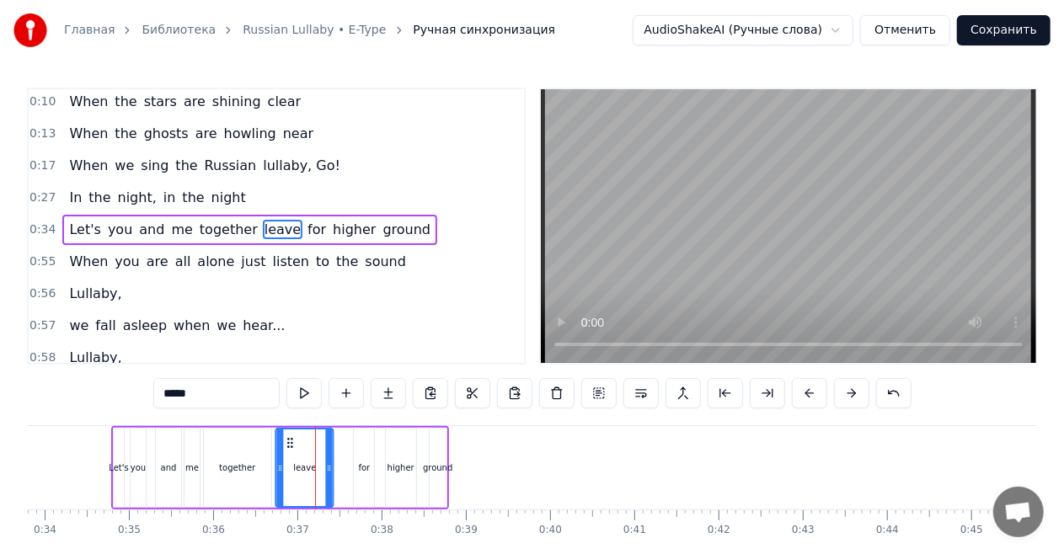
drag, startPoint x: 303, startPoint y: 439, endPoint x: 293, endPoint y: 440, distance: 10.1
click at [288, 439] on circle at bounding box center [288, 439] width 1 height 1
click at [362, 451] on div "for" at bounding box center [364, 468] width 20 height 80
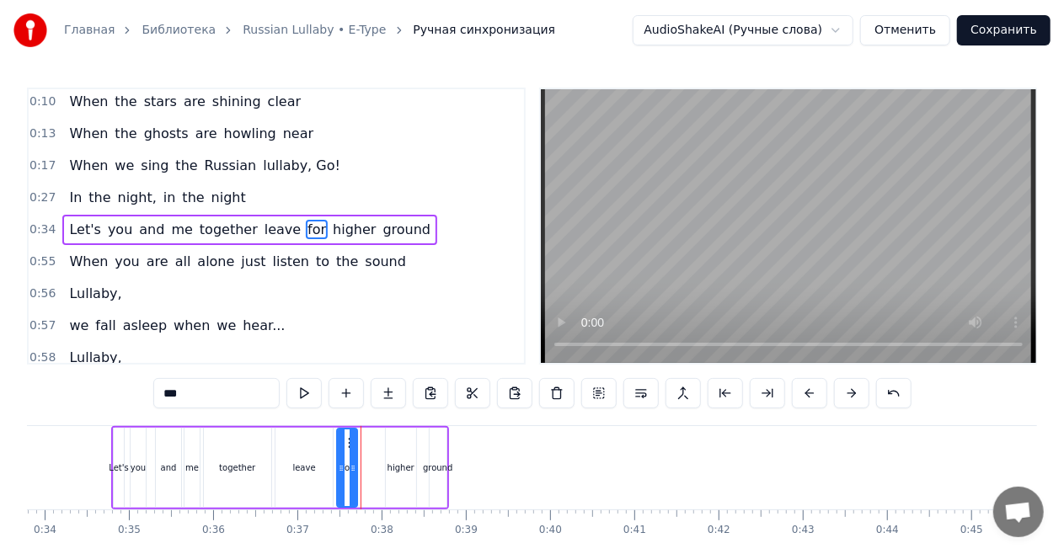
drag, startPoint x: 365, startPoint y: 443, endPoint x: 348, endPoint y: 445, distance: 16.9
click at [348, 445] on icon at bounding box center [351, 442] width 13 height 13
click at [395, 450] on div "higher" at bounding box center [401, 468] width 30 height 80
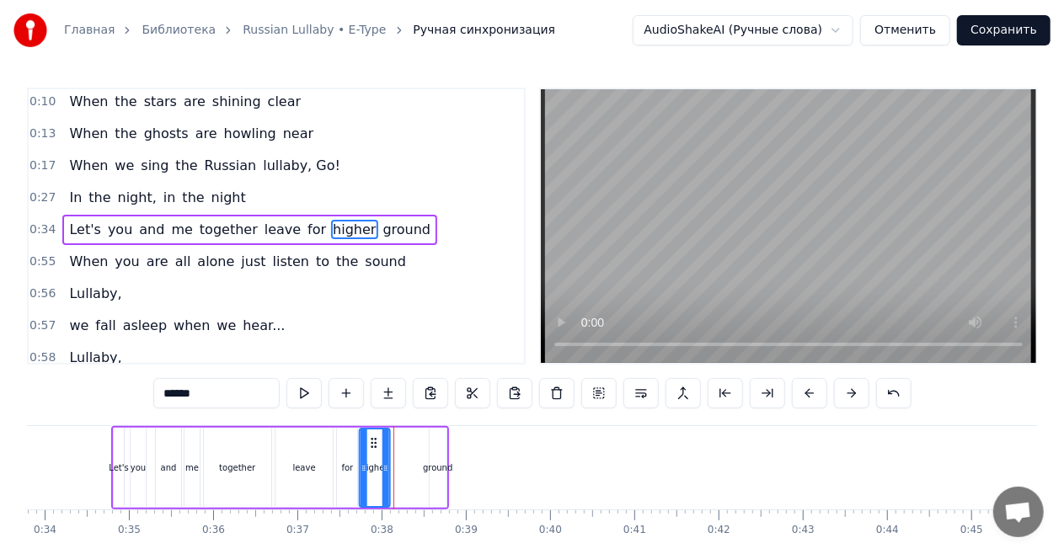
drag, startPoint x: 398, startPoint y: 441, endPoint x: 371, endPoint y: 441, distance: 26.1
click at [371, 442] on circle at bounding box center [371, 442] width 1 height 1
click at [433, 443] on div "ground" at bounding box center [438, 468] width 17 height 80
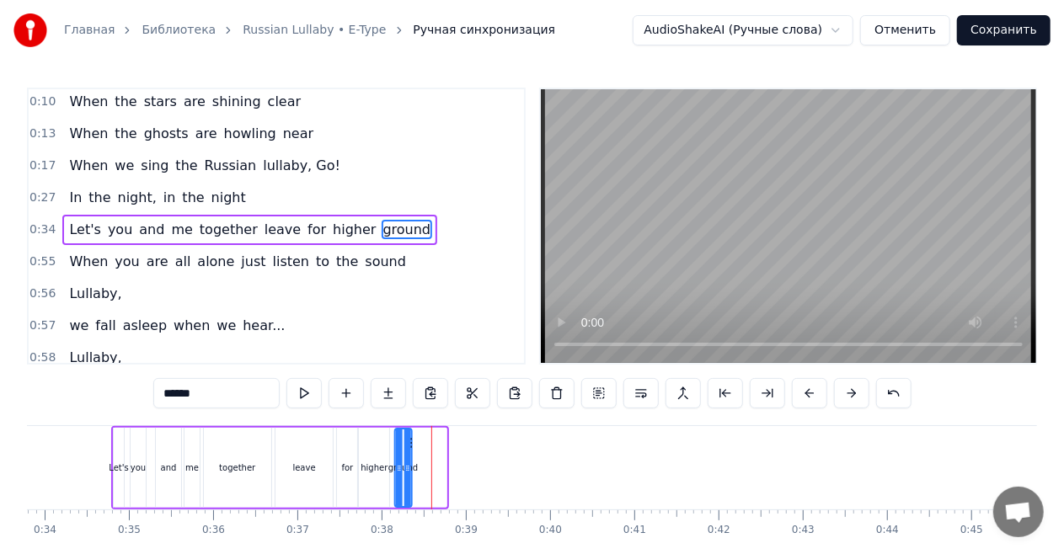
drag, startPoint x: 446, startPoint y: 443, endPoint x: 411, endPoint y: 443, distance: 35.4
click at [411, 443] on icon at bounding box center [408, 442] width 13 height 13
click at [261, 452] on div "together" at bounding box center [237, 468] width 67 height 80
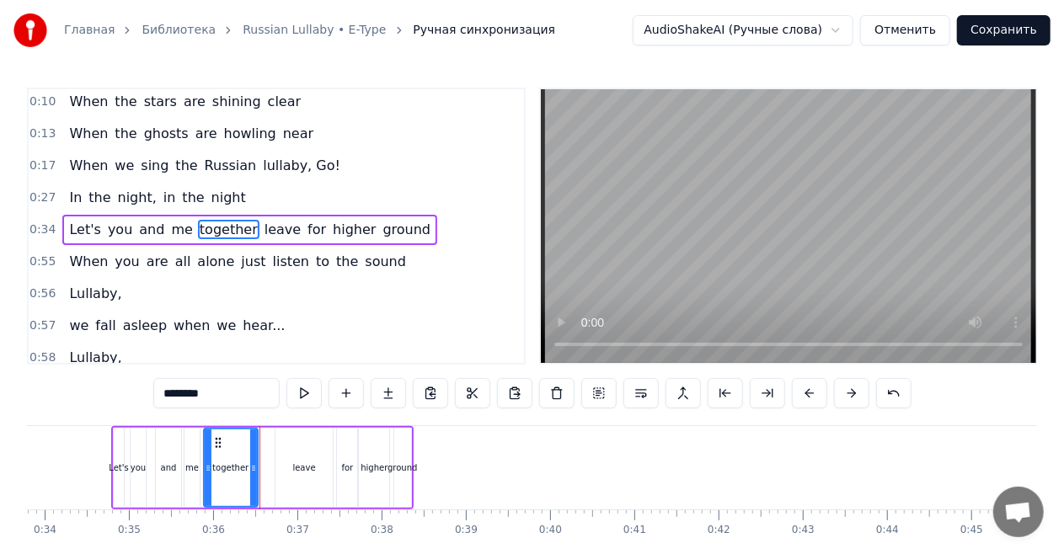
drag, startPoint x: 268, startPoint y: 465, endPoint x: 254, endPoint y: 467, distance: 13.6
click at [254, 467] on icon at bounding box center [253, 468] width 7 height 13
click at [315, 453] on div "leave" at bounding box center [303, 468] width 57 height 80
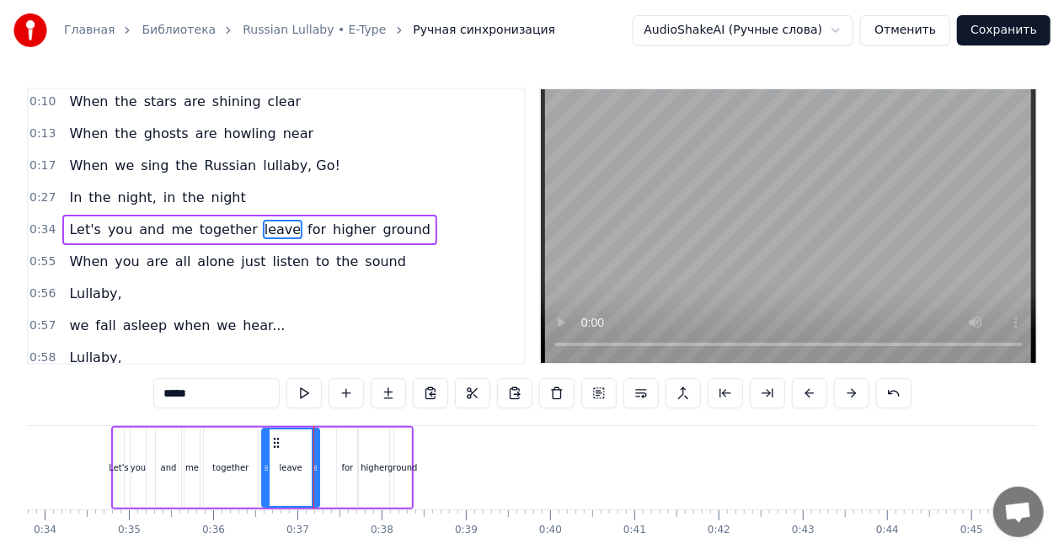
drag, startPoint x: 290, startPoint y: 443, endPoint x: 279, endPoint y: 445, distance: 11.1
click at [279, 445] on icon at bounding box center [276, 442] width 13 height 13
click at [352, 450] on div "for" at bounding box center [347, 468] width 20 height 80
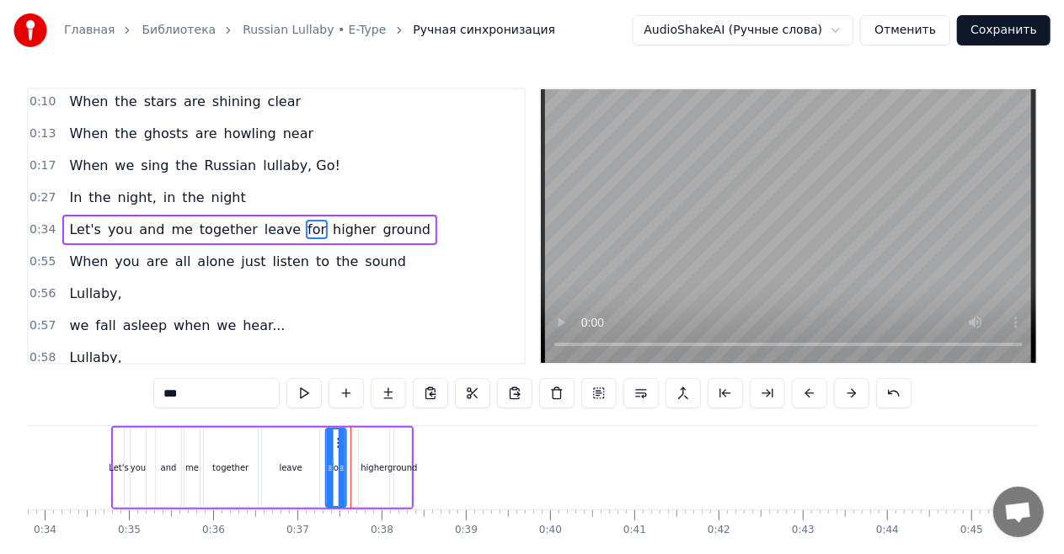
drag, startPoint x: 347, startPoint y: 442, endPoint x: 336, endPoint y: 442, distance: 11.0
click at [336, 442] on icon at bounding box center [340, 442] width 13 height 13
click at [376, 445] on div "higher" at bounding box center [374, 468] width 30 height 80
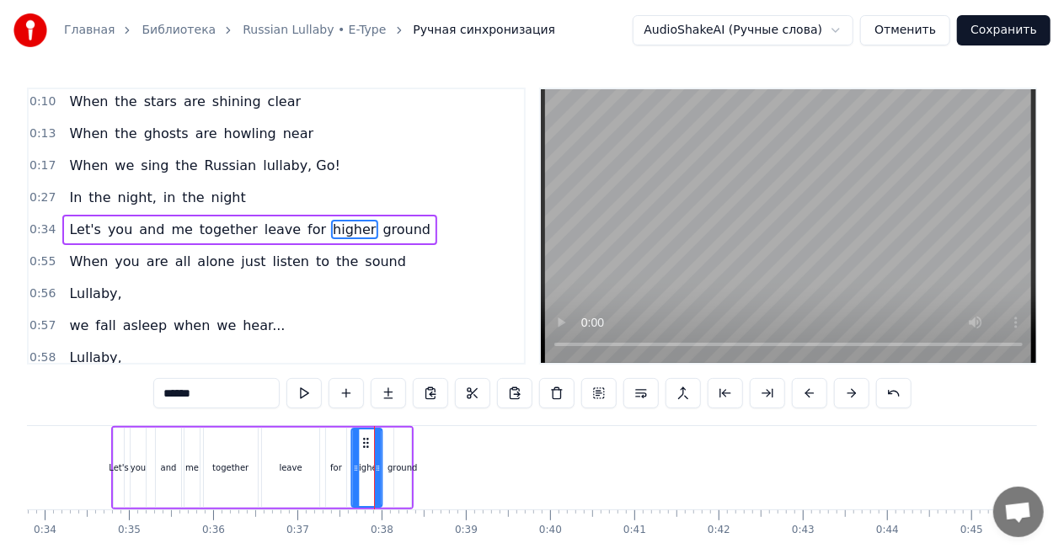
click at [361, 441] on icon at bounding box center [366, 442] width 13 height 13
click at [399, 445] on div "ground" at bounding box center [402, 468] width 17 height 80
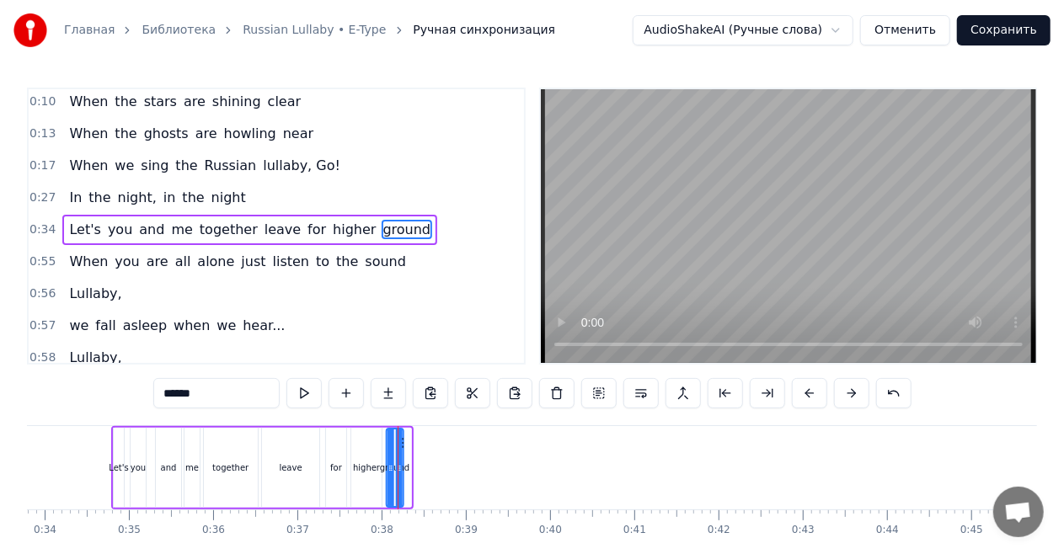
click at [403, 443] on icon at bounding box center [399, 442] width 13 height 13
click at [67, 203] on span "In" at bounding box center [75, 197] width 16 height 19
type input "**"
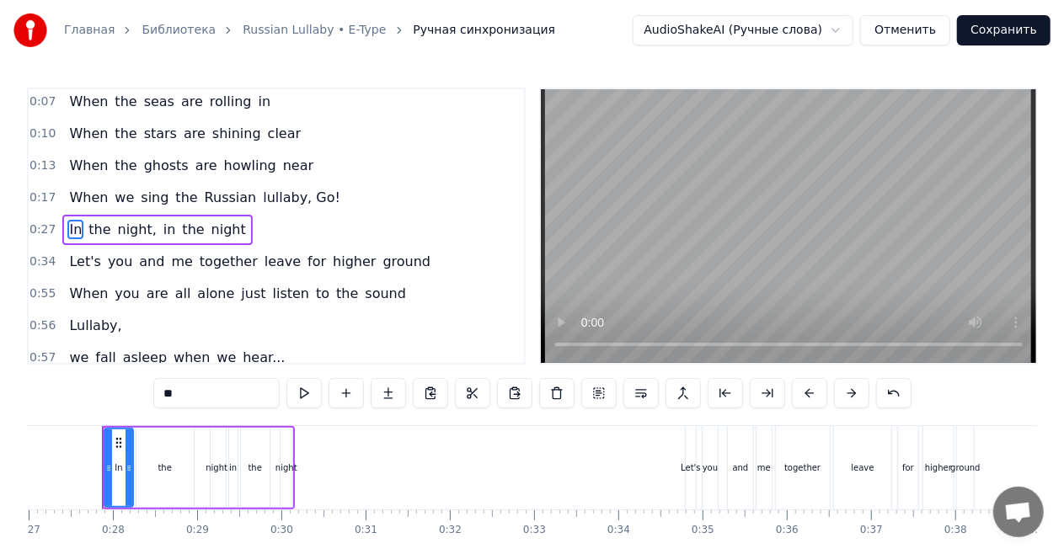
scroll to position [0, 2263]
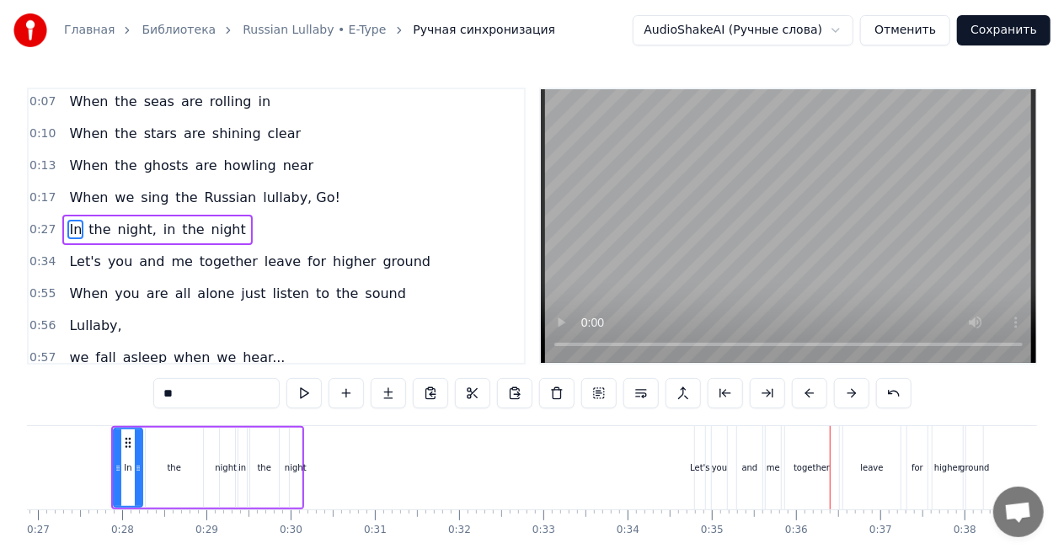
click at [105, 272] on div "Let's you and me together leave for higher ground" at bounding box center [249, 262] width 375 height 30
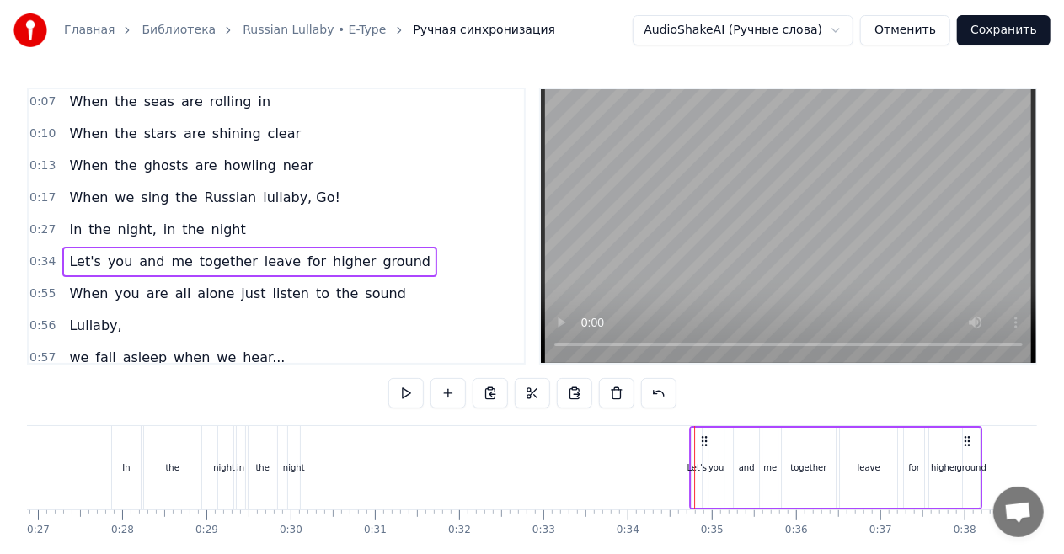
click at [704, 441] on icon at bounding box center [703, 441] width 13 height 13
click at [229, 232] on div "In the night, in the night" at bounding box center [157, 230] width 190 height 30
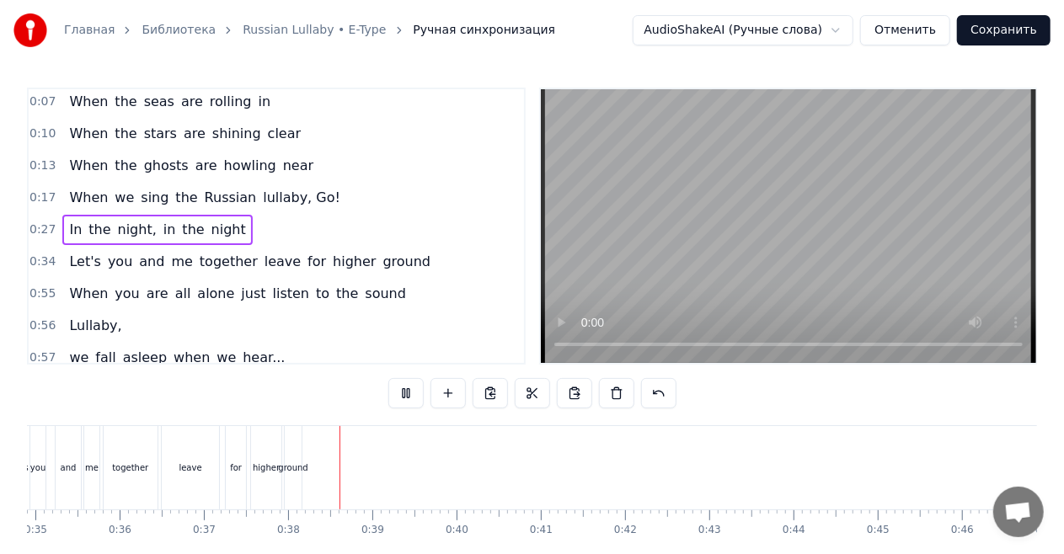
scroll to position [0, 3119]
click at [306, 265] on span "for" at bounding box center [317, 261] width 22 height 19
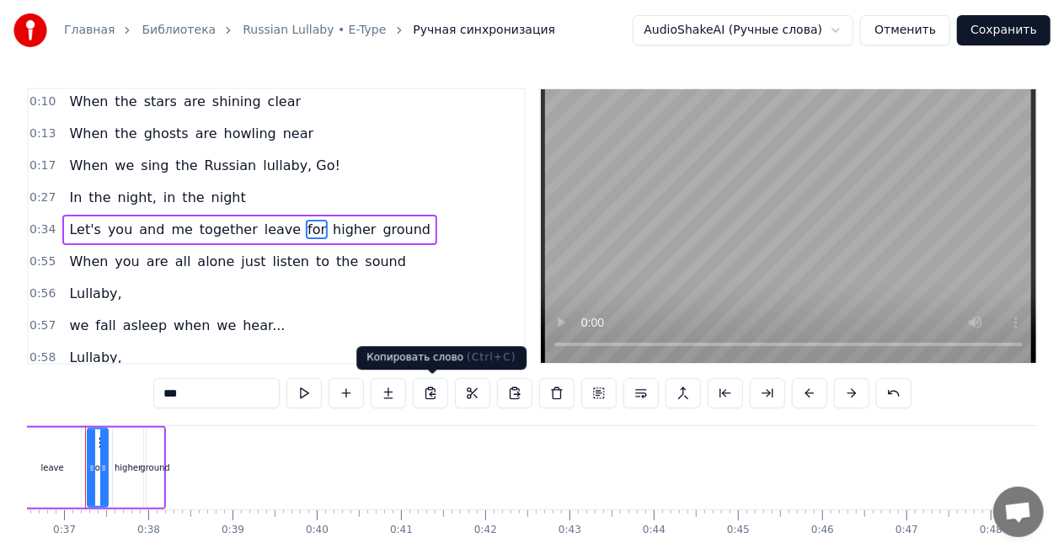
scroll to position [0, 3054]
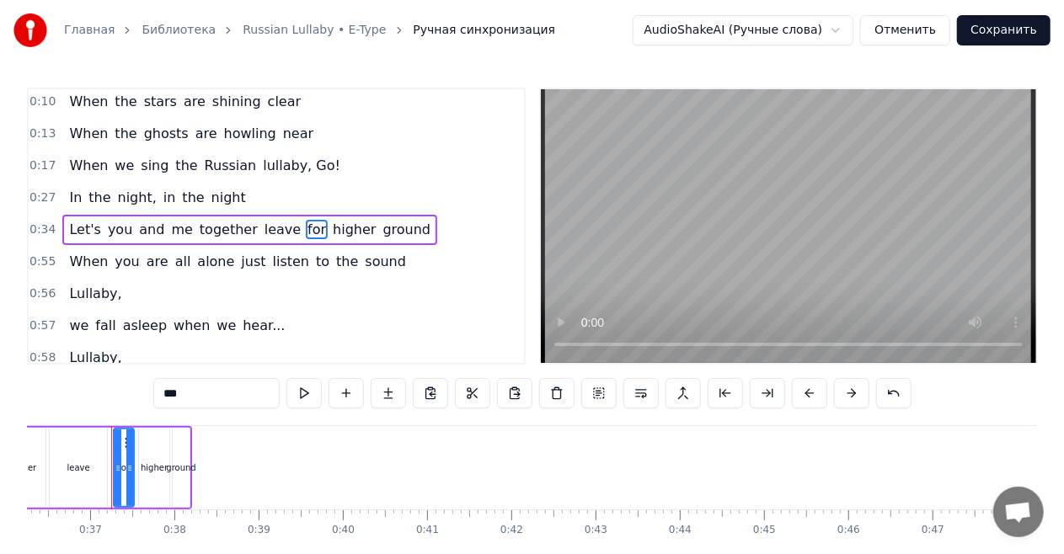
click at [175, 270] on div "When you are all alone just listen to the sound" at bounding box center [237, 262] width 350 height 30
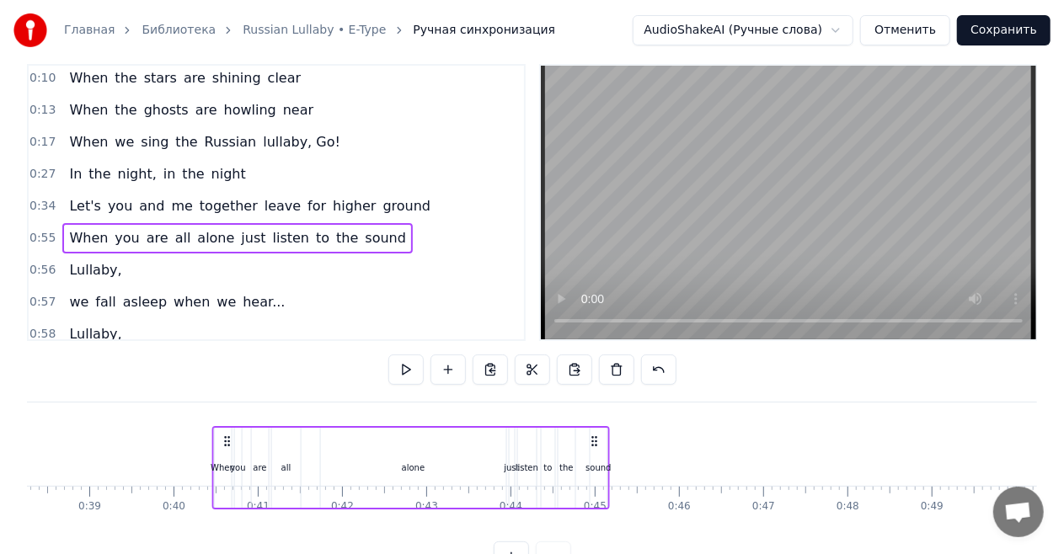
scroll to position [0, 3221]
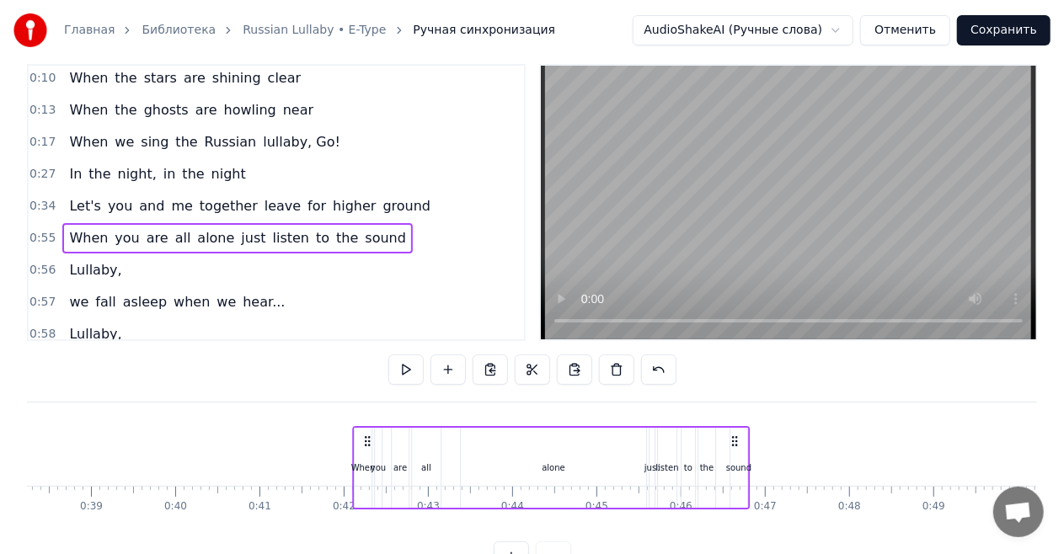
drag, startPoint x: 126, startPoint y: 440, endPoint x: 367, endPoint y: 366, distance: 252.1
click at [367, 366] on div "0:02 Priviet! Menya zavut E- Type! Nazdarovie! 0:07 When the seas are rolling i…" at bounding box center [532, 318] width 1010 height 508
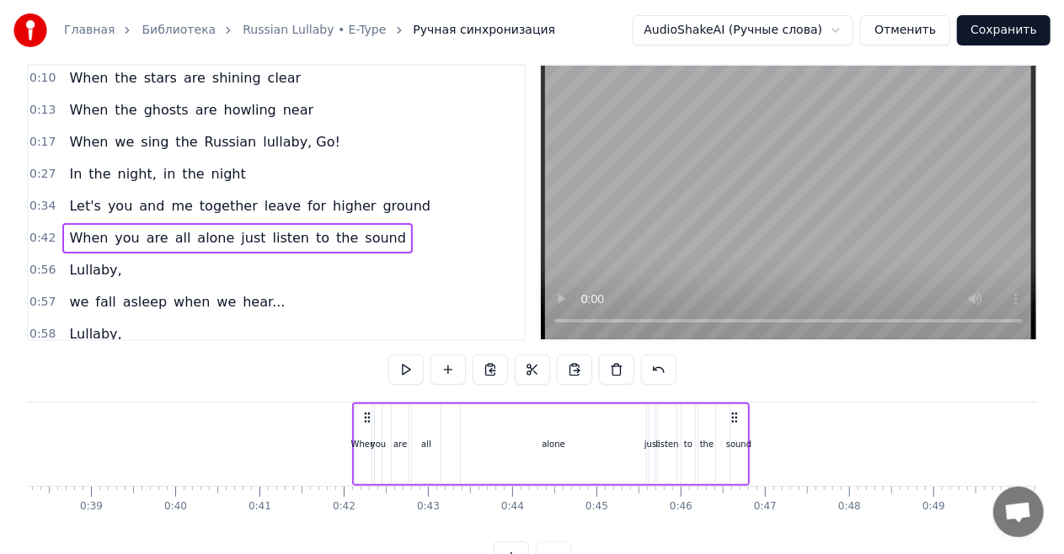
click at [83, 191] on div "Let's you and me together leave for higher ground" at bounding box center [249, 206] width 375 height 30
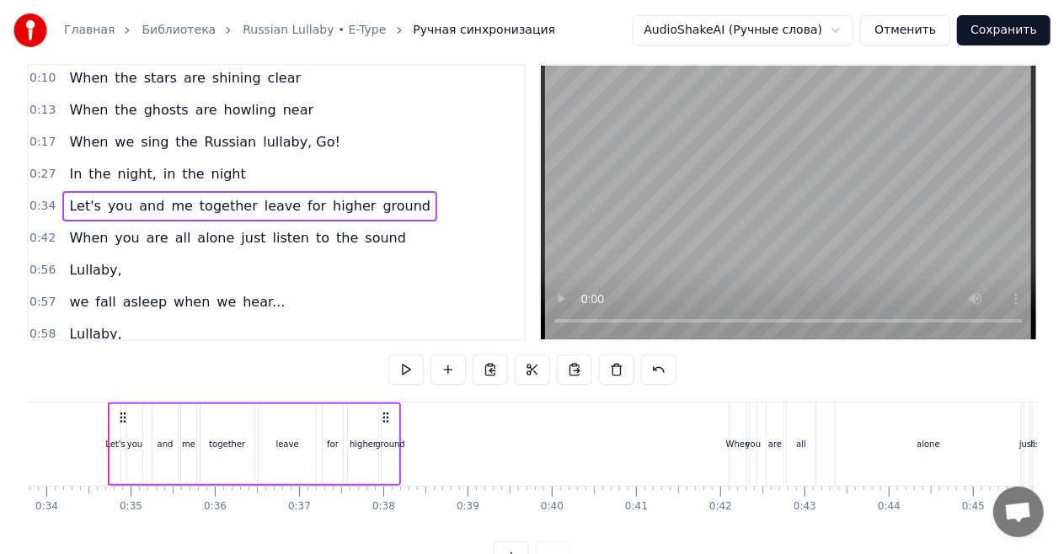
scroll to position [0, 2841]
click at [286, 244] on div "When you are all alone just listen to the sound" at bounding box center [237, 238] width 350 height 30
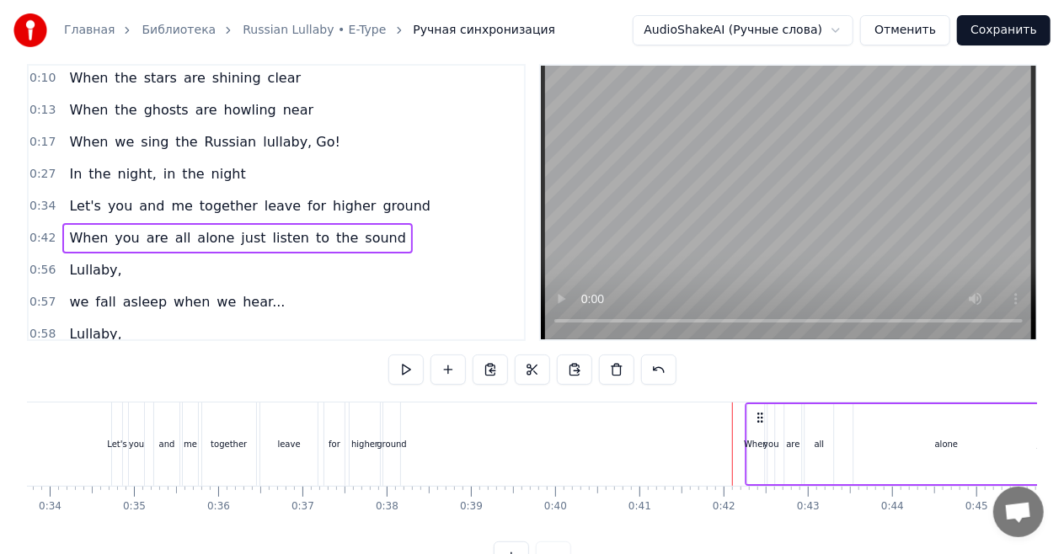
drag, startPoint x: 746, startPoint y: 417, endPoint x: 759, endPoint y: 417, distance: 12.6
click at [759, 417] on circle at bounding box center [758, 417] width 1 height 1
click at [384, 213] on div "Let's you and me together leave for higher ground" at bounding box center [249, 206] width 375 height 30
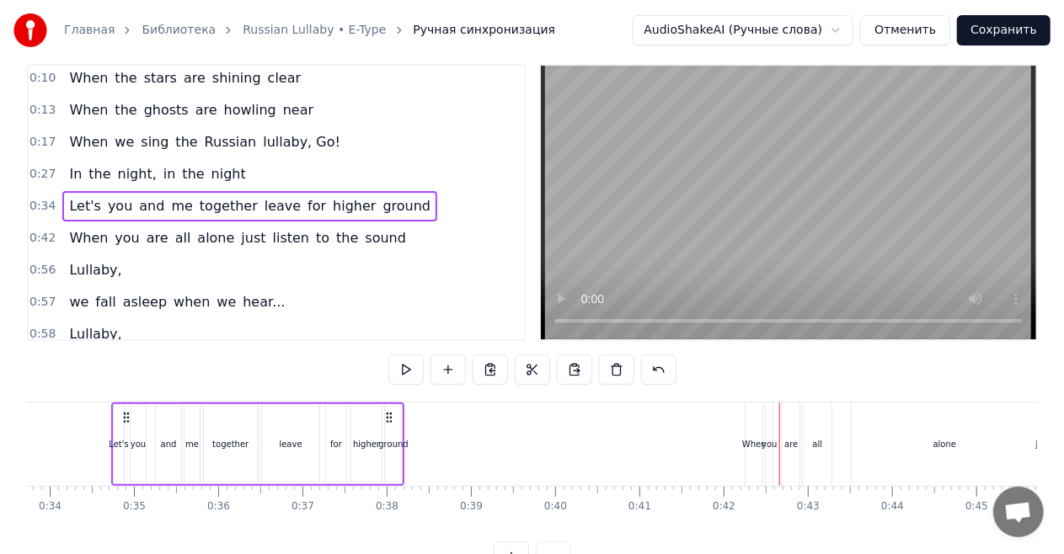
click at [369, 246] on div "When you are all alone just listen to the sound" at bounding box center [237, 238] width 350 height 30
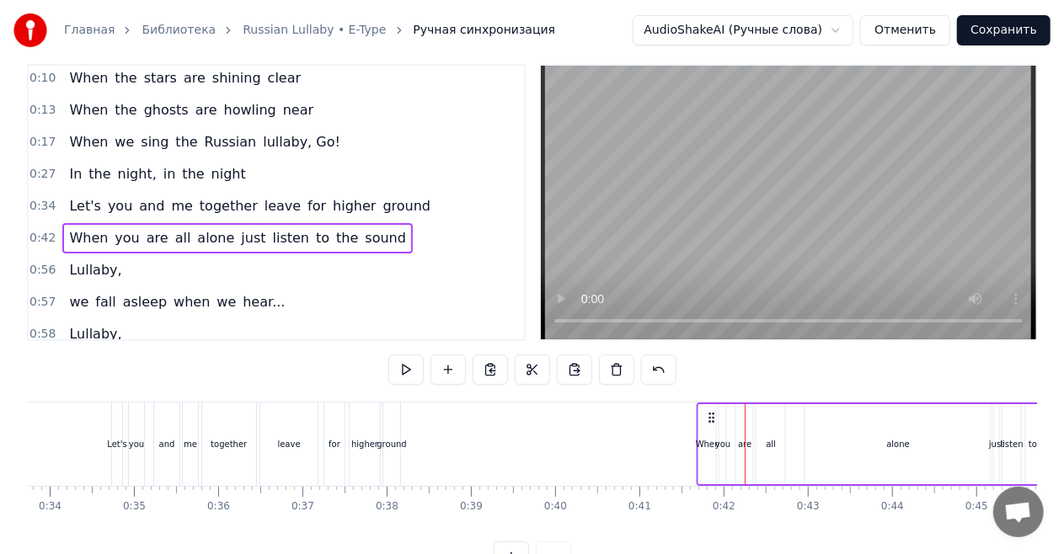
drag, startPoint x: 759, startPoint y: 417, endPoint x: 710, endPoint y: 416, distance: 48.9
click at [710, 416] on icon at bounding box center [711, 417] width 13 height 13
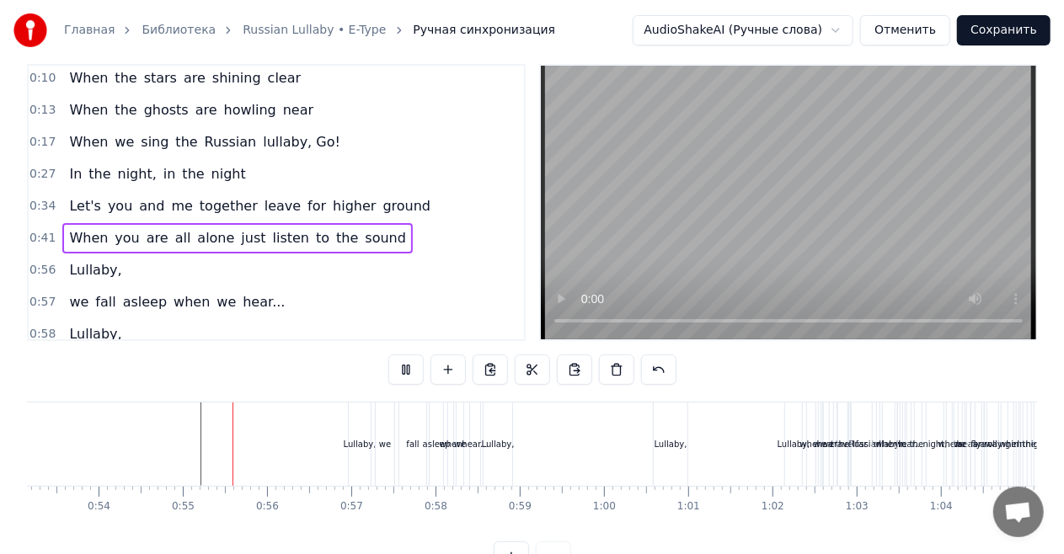
scroll to position [0, 4556]
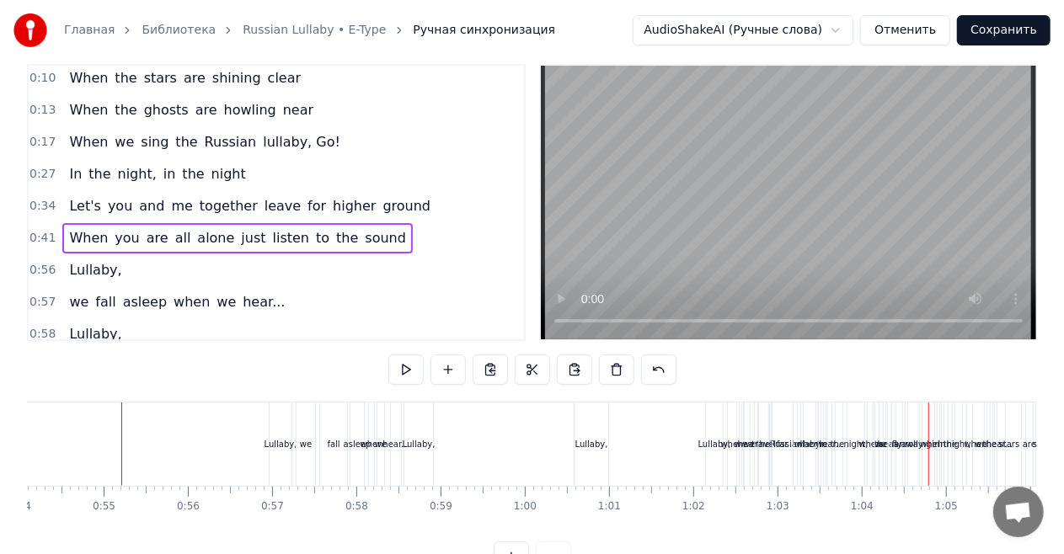
click at [177, 209] on div "Let's you and me together leave for higher ground" at bounding box center [249, 206] width 375 height 30
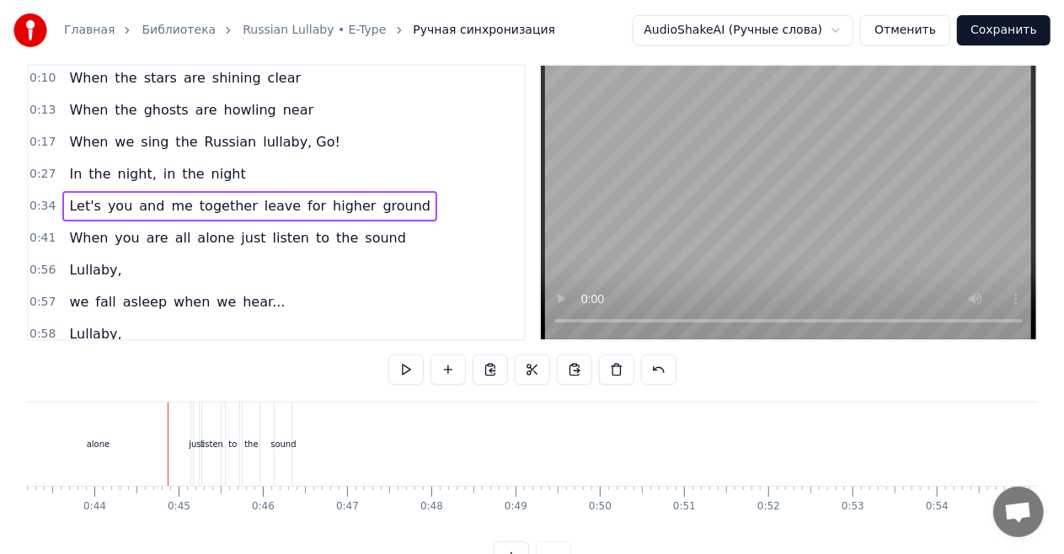
scroll to position [0, 3696]
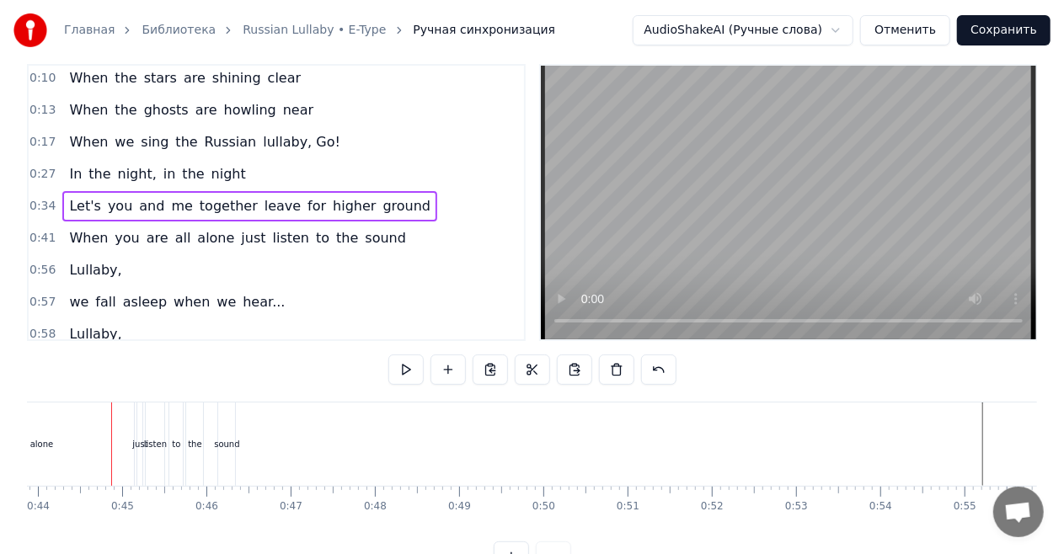
click at [206, 244] on div "When you are all alone just listen to the sound" at bounding box center [237, 238] width 350 height 30
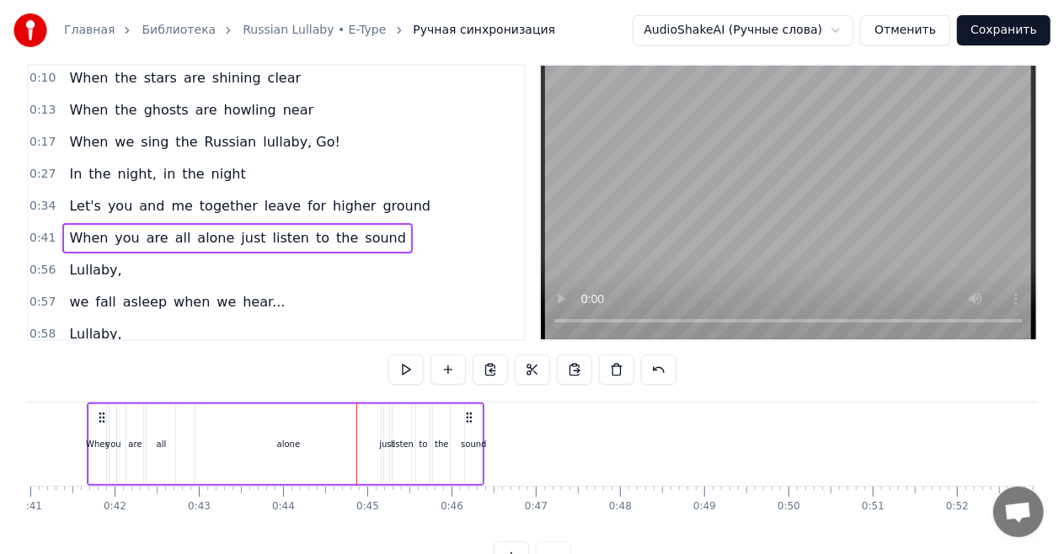
scroll to position [0, 3426]
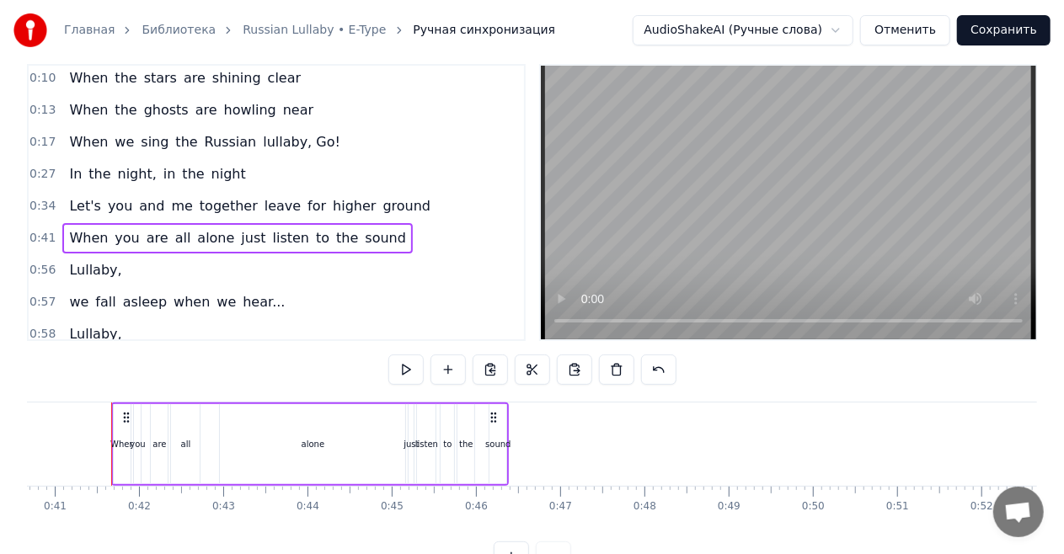
click at [126, 420] on icon at bounding box center [126, 417] width 13 height 13
click at [363, 239] on span "sound" at bounding box center [385, 237] width 45 height 19
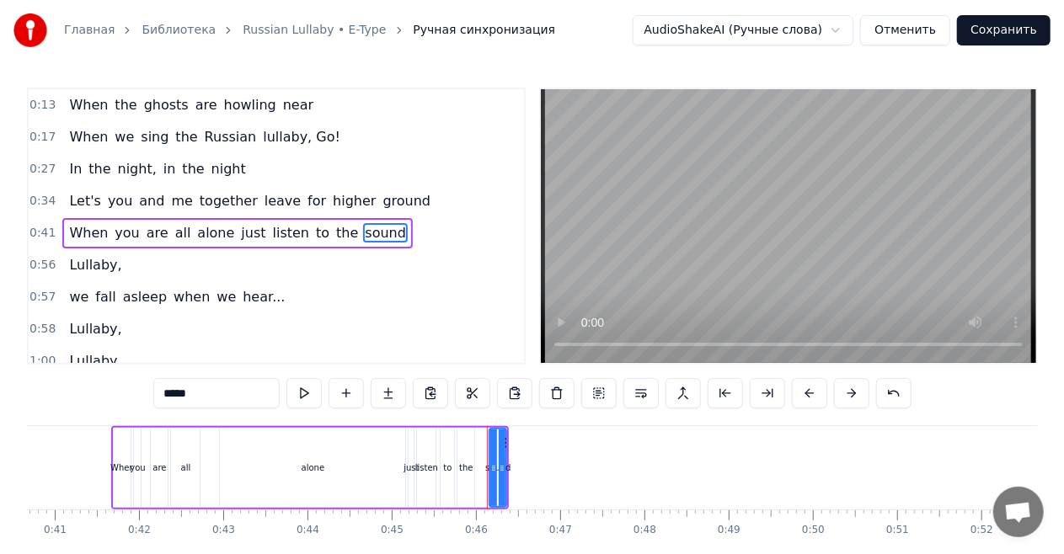
scroll to position [99, 0]
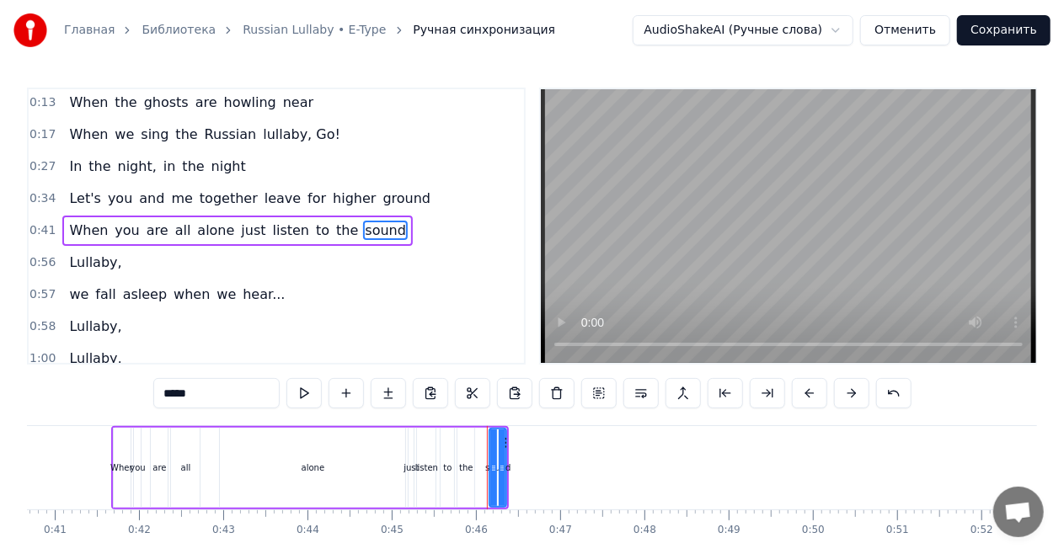
click at [357, 459] on div "alone" at bounding box center [312, 468] width 185 height 80
type input "*****"
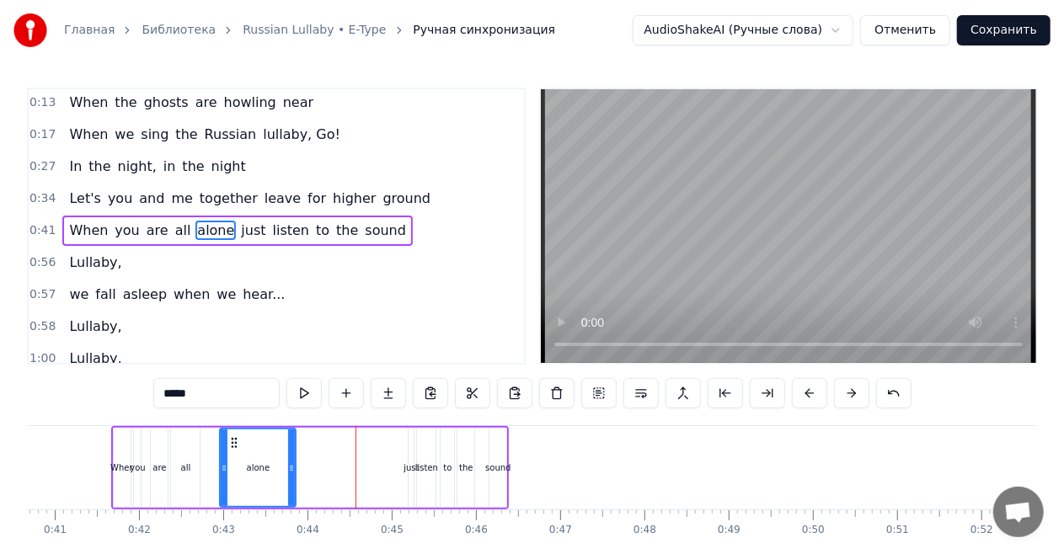
drag, startPoint x: 399, startPoint y: 462, endPoint x: 290, endPoint y: 458, distance: 109.6
click at [290, 458] on div at bounding box center [291, 468] width 7 height 77
drag, startPoint x: 409, startPoint y: 467, endPoint x: 357, endPoint y: 463, distance: 52.3
click at [357, 463] on div "When you are all alone just listen to the sound" at bounding box center [310, 467] width 398 height 83
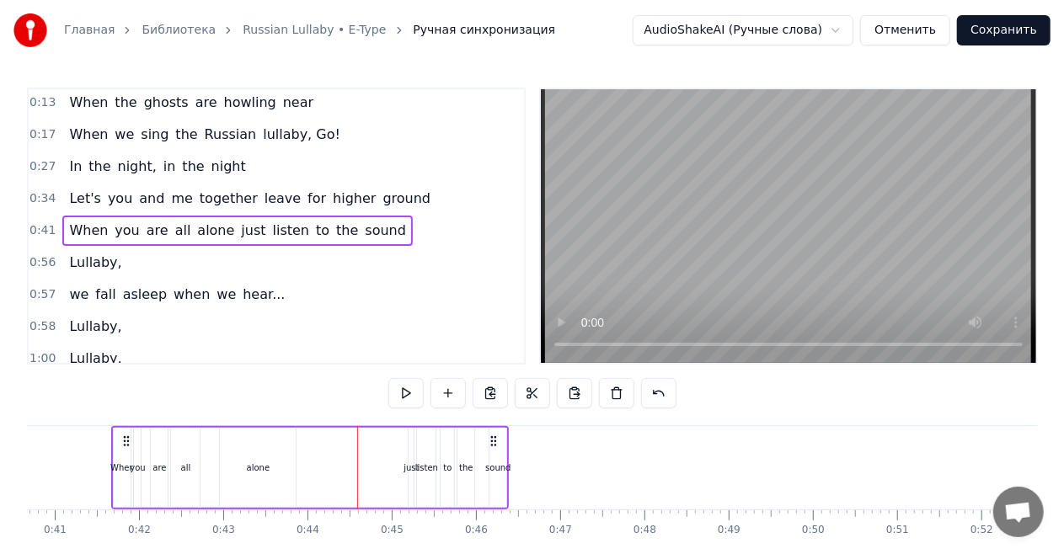
click at [409, 462] on div "just" at bounding box center [411, 468] width 15 height 13
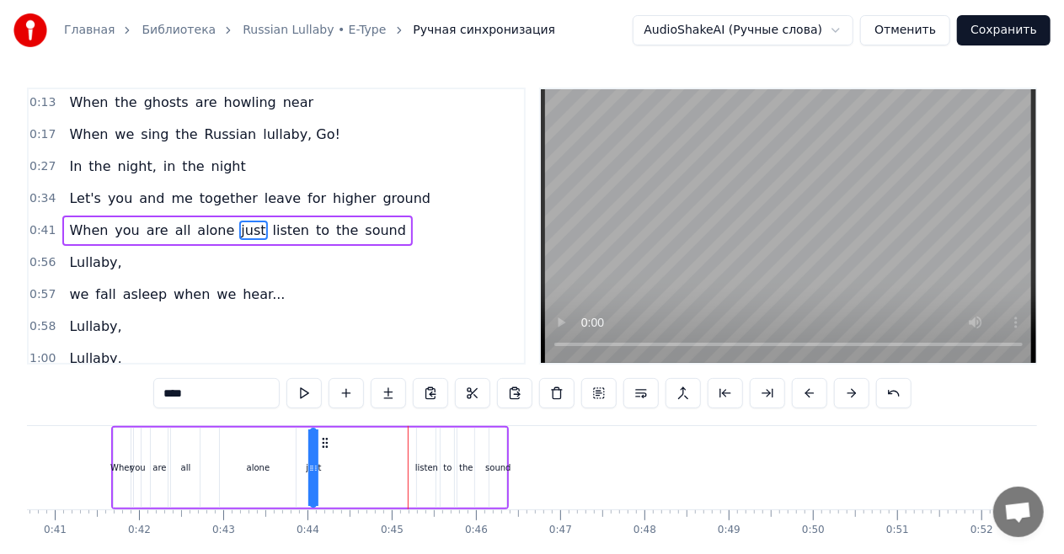
drag, startPoint x: 418, startPoint y: 442, endPoint x: 320, endPoint y: 442, distance: 97.7
click at [320, 442] on icon at bounding box center [324, 442] width 13 height 13
click at [425, 455] on div "listen" at bounding box center [426, 468] width 19 height 80
type input "******"
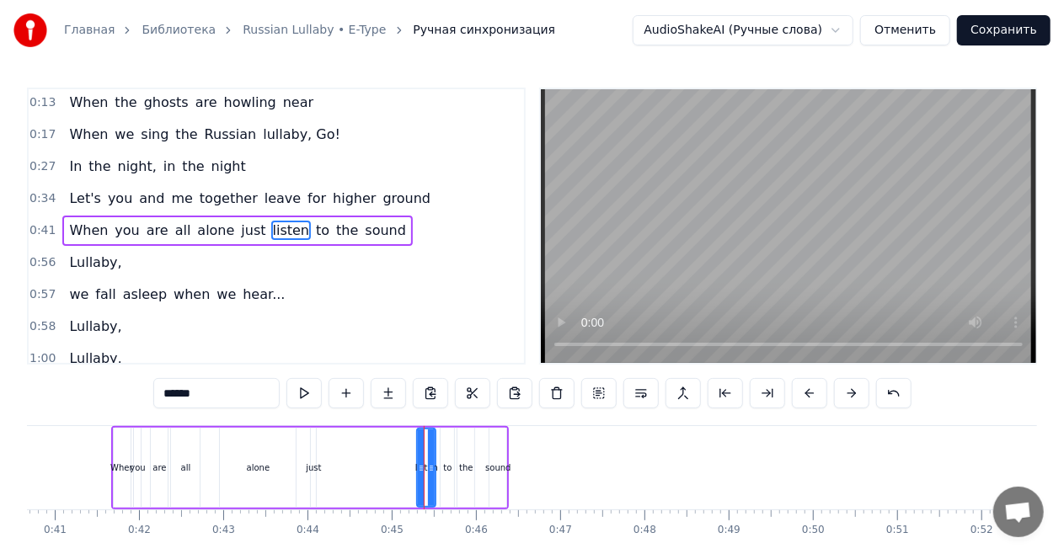
drag, startPoint x: 426, startPoint y: 461, endPoint x: 382, endPoint y: 461, distance: 43.8
click at [382, 461] on div "When you are all alone just listen to the sound" at bounding box center [310, 467] width 398 height 83
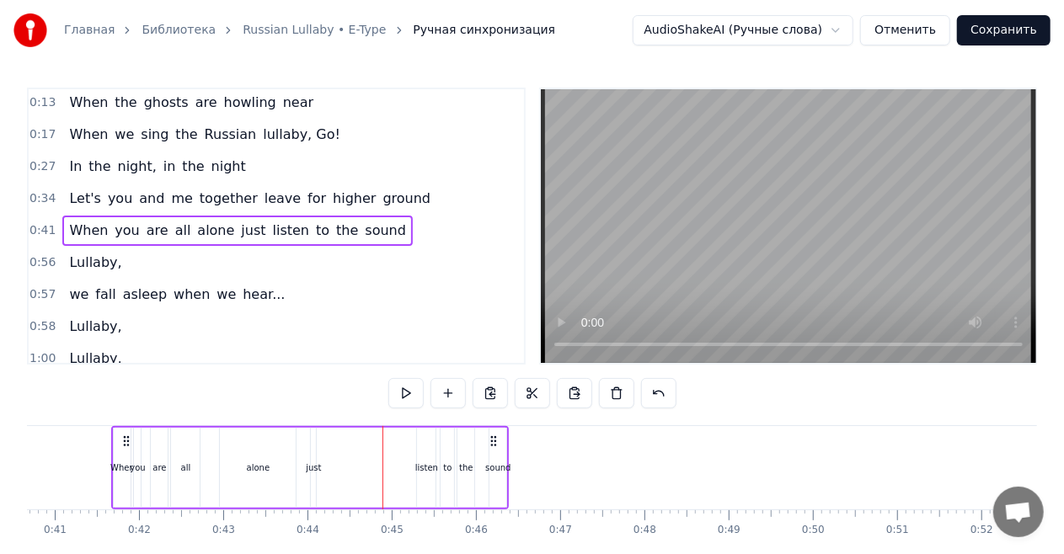
click at [431, 457] on div "listen" at bounding box center [426, 468] width 19 height 80
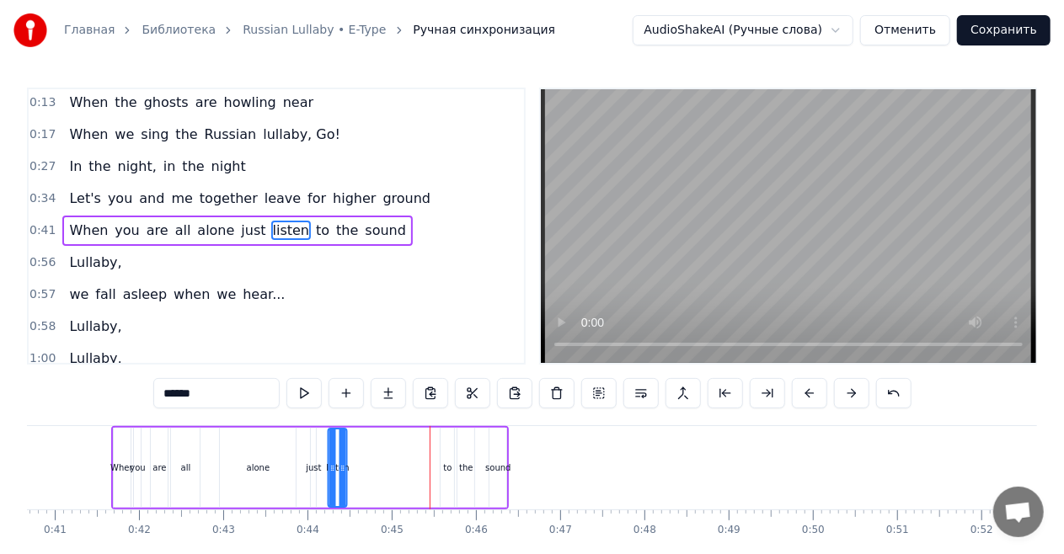
drag, startPoint x: 425, startPoint y: 446, endPoint x: 336, endPoint y: 446, distance: 88.5
click at [336, 446] on icon at bounding box center [342, 442] width 13 height 13
click at [446, 456] on div "to" at bounding box center [447, 468] width 13 height 80
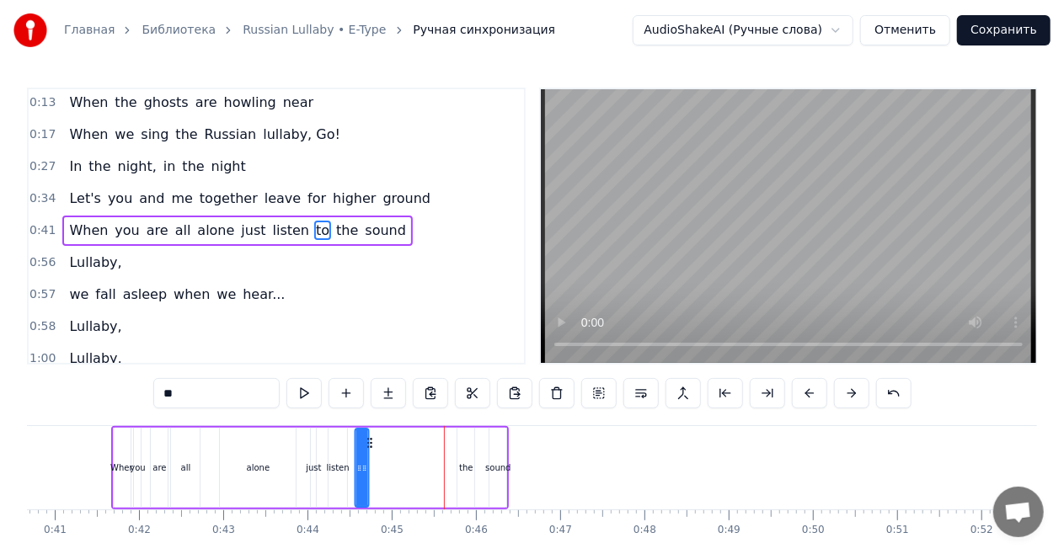
drag, startPoint x: 456, startPoint y: 441, endPoint x: 371, endPoint y: 444, distance: 85.1
click at [371, 444] on icon at bounding box center [369, 442] width 13 height 13
click at [465, 450] on div "the" at bounding box center [465, 468] width 17 height 80
type input "***"
drag, startPoint x: 473, startPoint y: 440, endPoint x: 397, endPoint y: 441, distance: 76.7
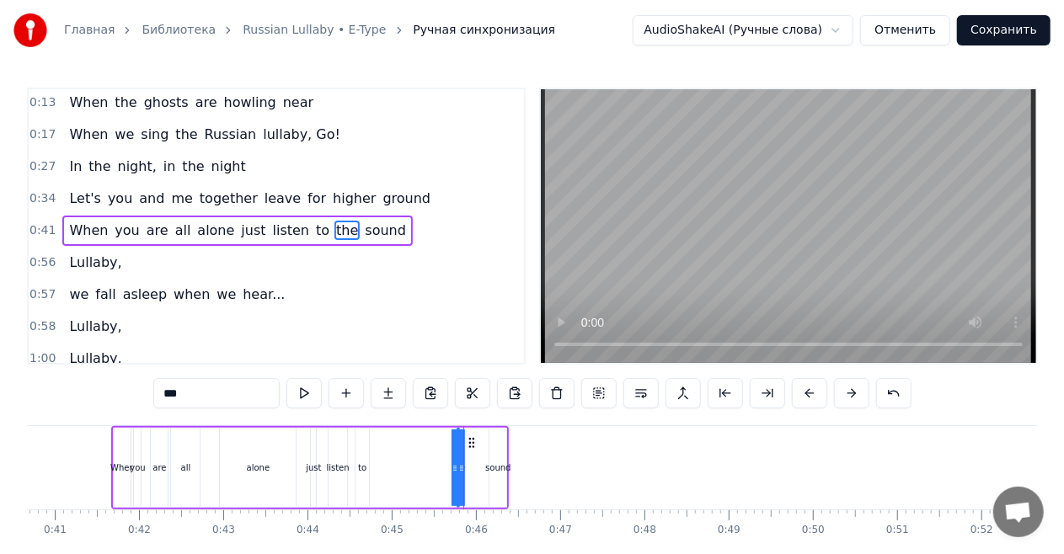
click at [397, 441] on div "When you are all alone just listen to the sound" at bounding box center [310, 467] width 398 height 83
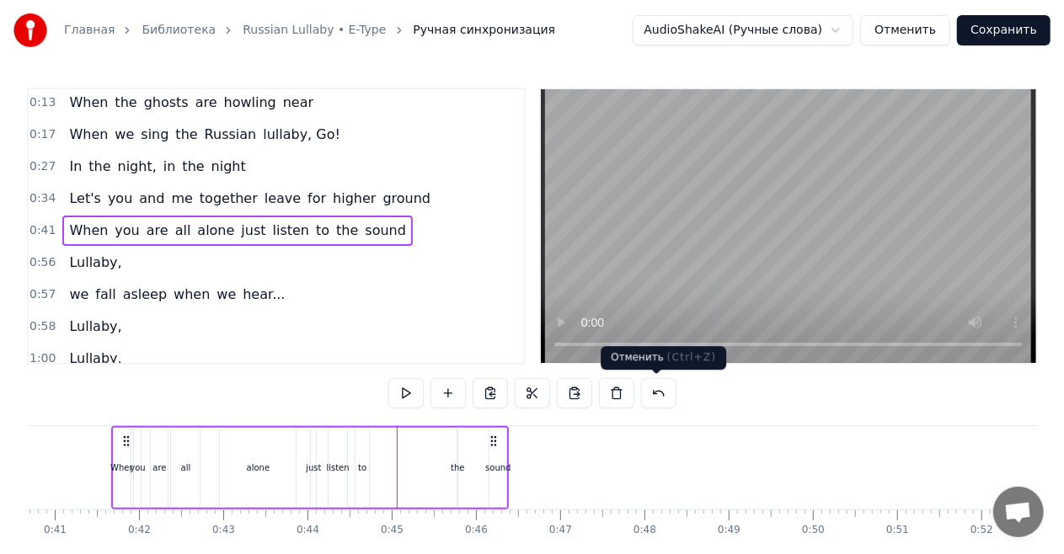
click at [655, 392] on button at bounding box center [658, 393] width 35 height 30
click at [469, 446] on div "the" at bounding box center [465, 468] width 17 height 80
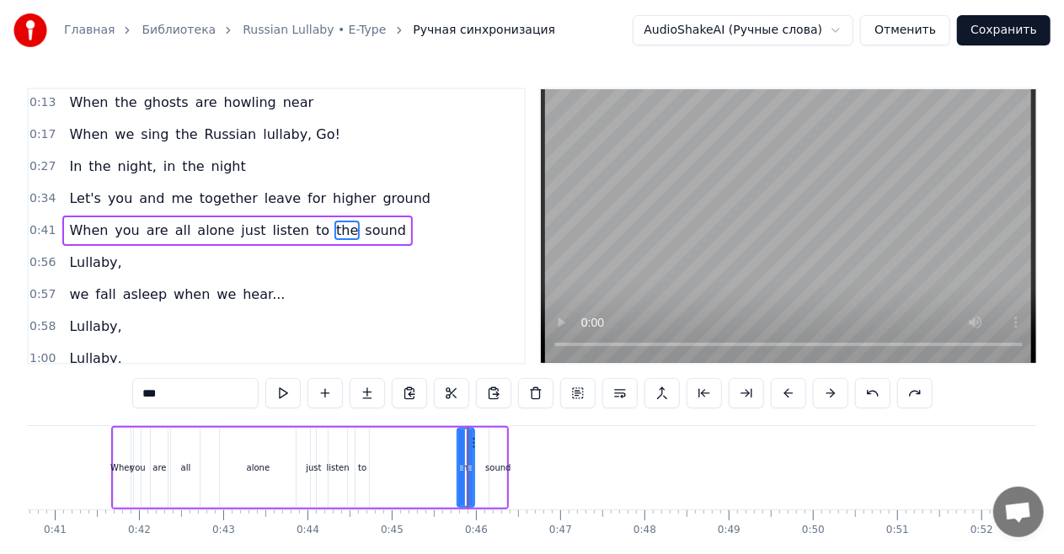
drag, startPoint x: 466, startPoint y: 473, endPoint x: 428, endPoint y: 472, distance: 37.9
click at [428, 472] on div "When you are all alone just listen to the sound" at bounding box center [310, 467] width 398 height 83
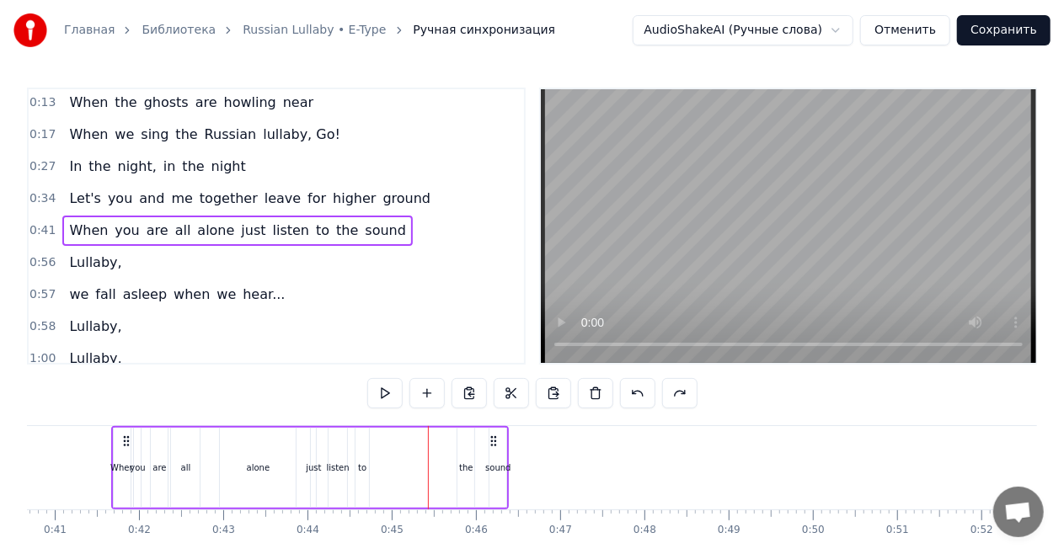
click at [472, 465] on div "the" at bounding box center [465, 468] width 17 height 80
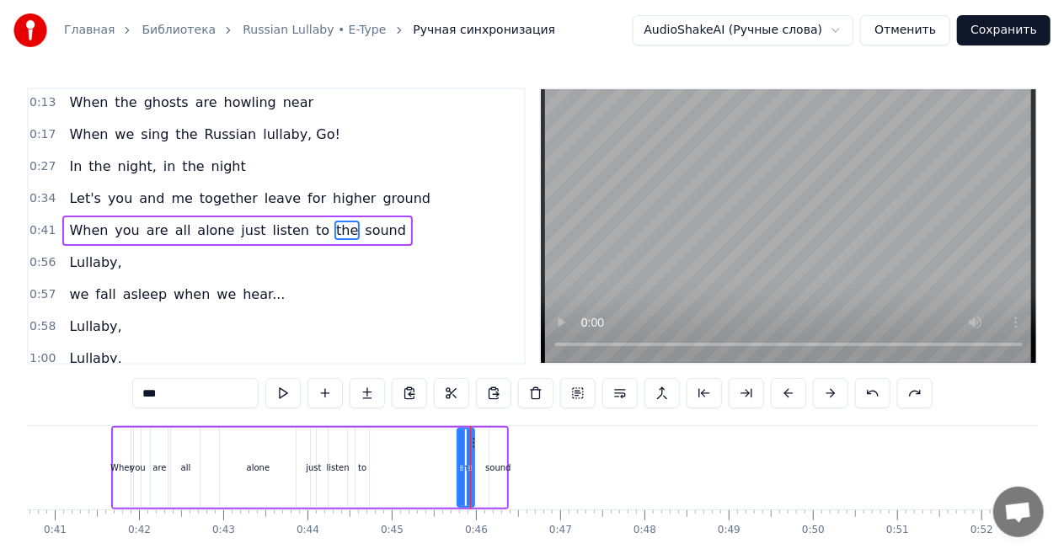
drag, startPoint x: 466, startPoint y: 454, endPoint x: 423, endPoint y: 452, distance: 43.0
click at [423, 452] on div "When you are all alone just listen to the sound" at bounding box center [310, 467] width 398 height 83
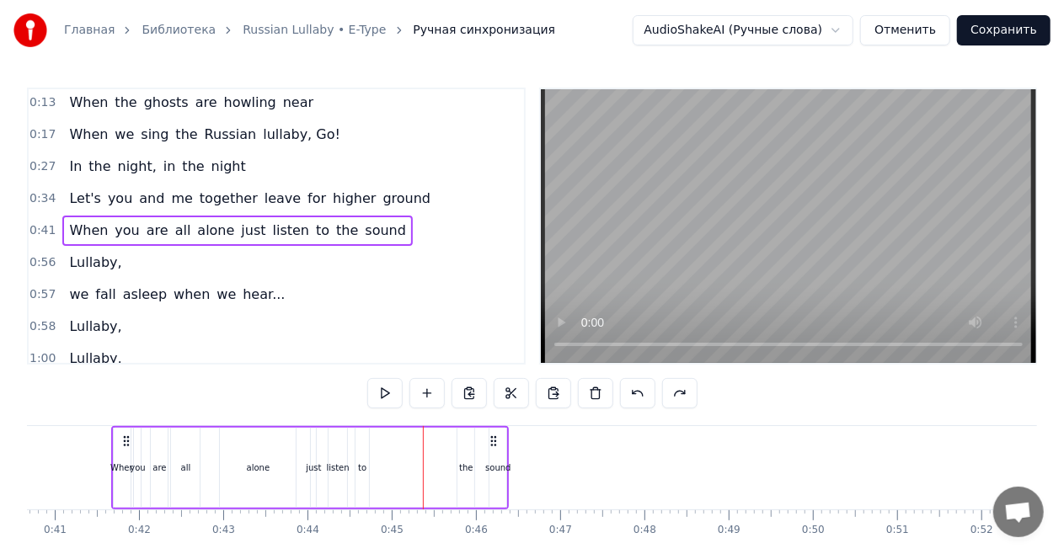
click at [468, 452] on div "the" at bounding box center [465, 468] width 17 height 80
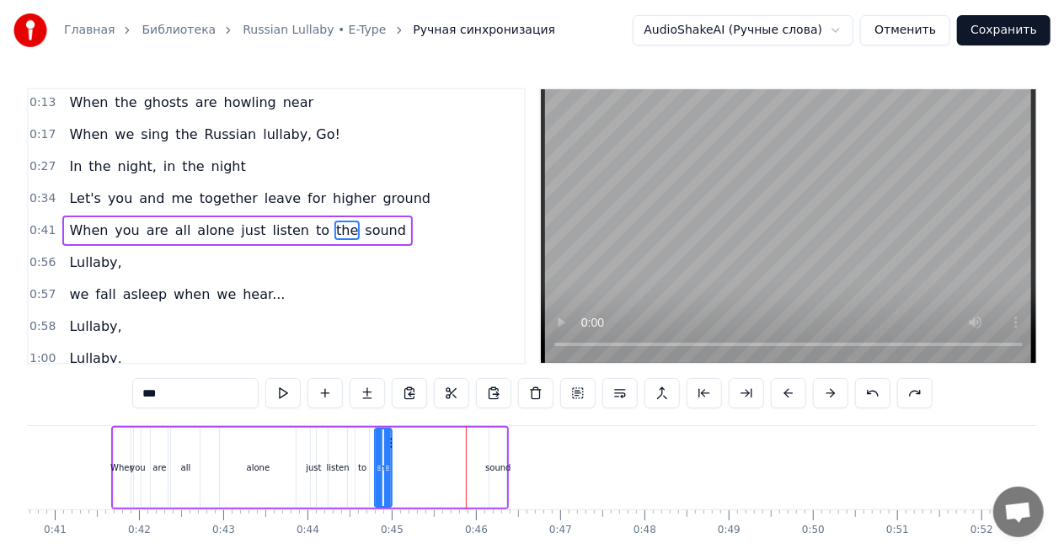
drag, startPoint x: 475, startPoint y: 437, endPoint x: 393, endPoint y: 436, distance: 82.6
click at [393, 436] on icon at bounding box center [388, 442] width 13 height 13
click at [492, 448] on div "sound" at bounding box center [497, 468] width 17 height 80
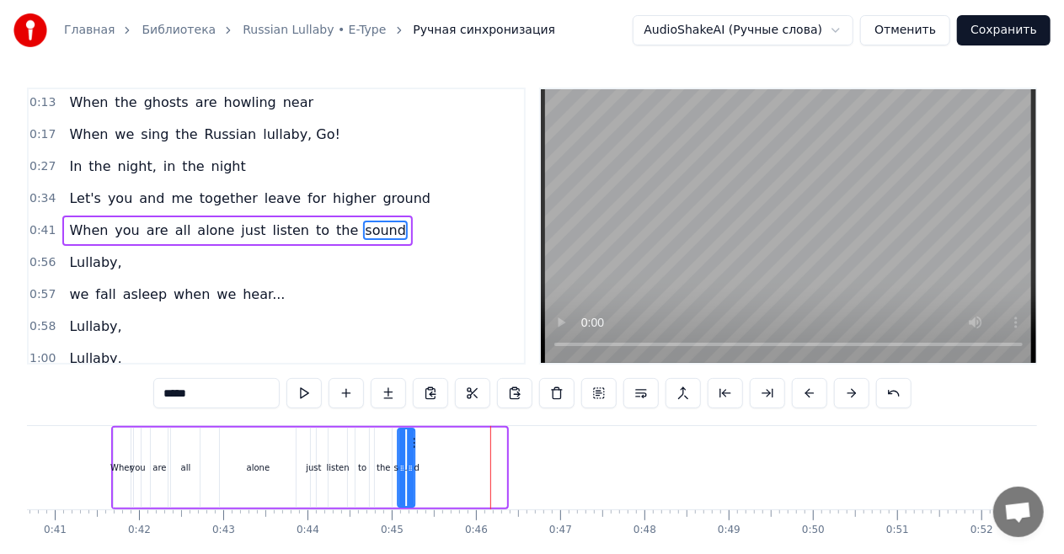
drag, startPoint x: 506, startPoint y: 441, endPoint x: 414, endPoint y: 440, distance: 91.8
click at [414, 440] on icon at bounding box center [412, 442] width 13 height 13
click at [254, 458] on div "alone" at bounding box center [258, 468] width 76 height 80
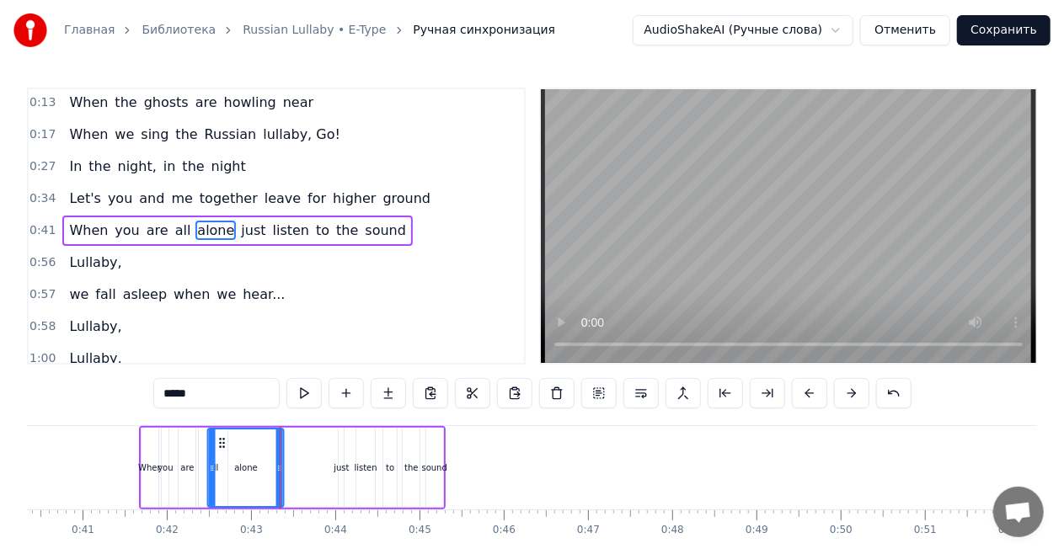
scroll to position [0, 3396]
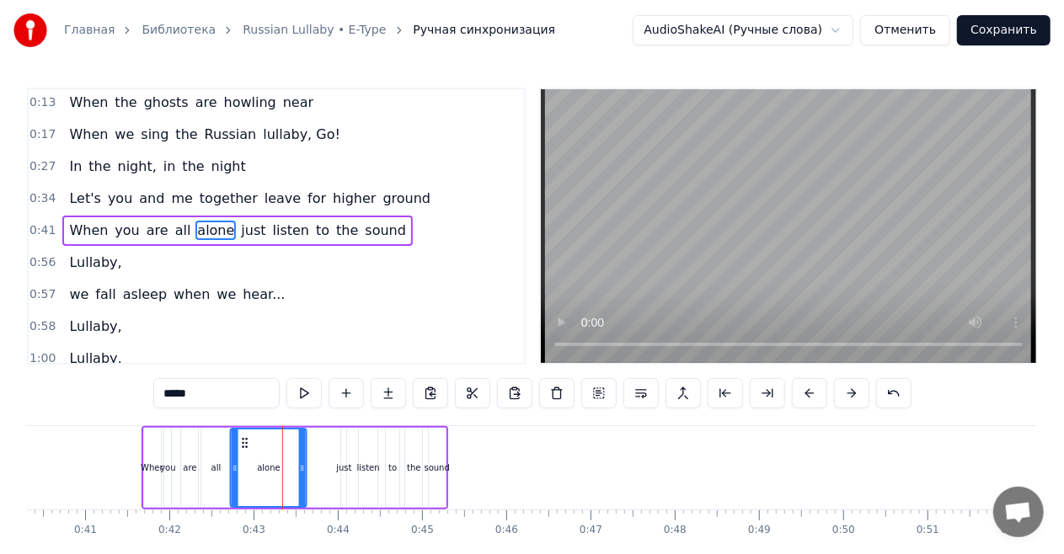
drag, startPoint x: 234, startPoint y: 443, endPoint x: 244, endPoint y: 446, distance: 10.4
click at [244, 446] on icon at bounding box center [244, 442] width 13 height 13
drag, startPoint x: 301, startPoint y: 465, endPoint x: 272, endPoint y: 462, distance: 28.8
click at [272, 462] on icon at bounding box center [273, 468] width 7 height 13
click at [343, 460] on div "just" at bounding box center [343, 468] width 5 height 80
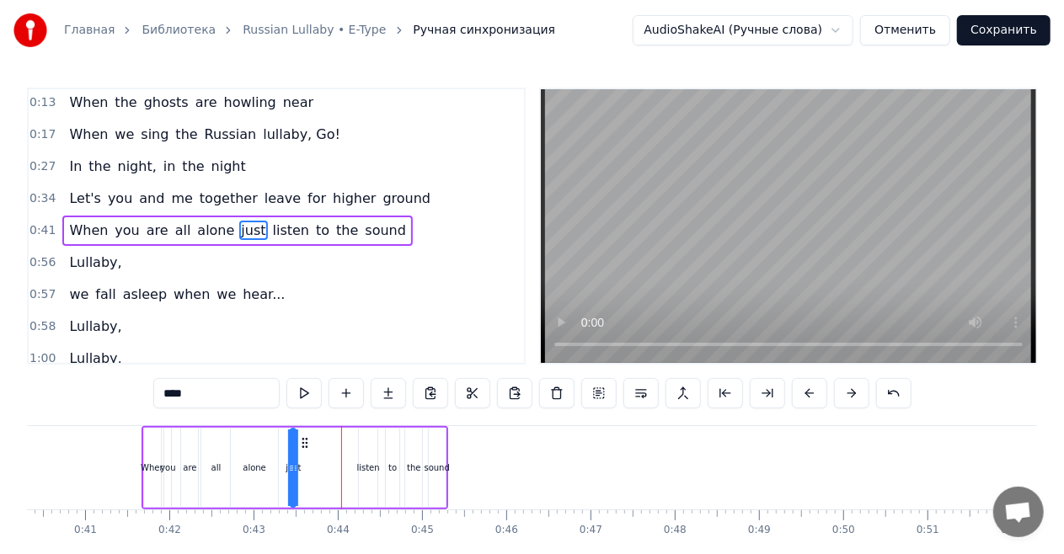
drag, startPoint x: 354, startPoint y: 442, endPoint x: 303, endPoint y: 441, distance: 50.6
click at [303, 441] on icon at bounding box center [304, 442] width 13 height 13
click at [364, 452] on div "listen" at bounding box center [368, 468] width 19 height 80
type input "******"
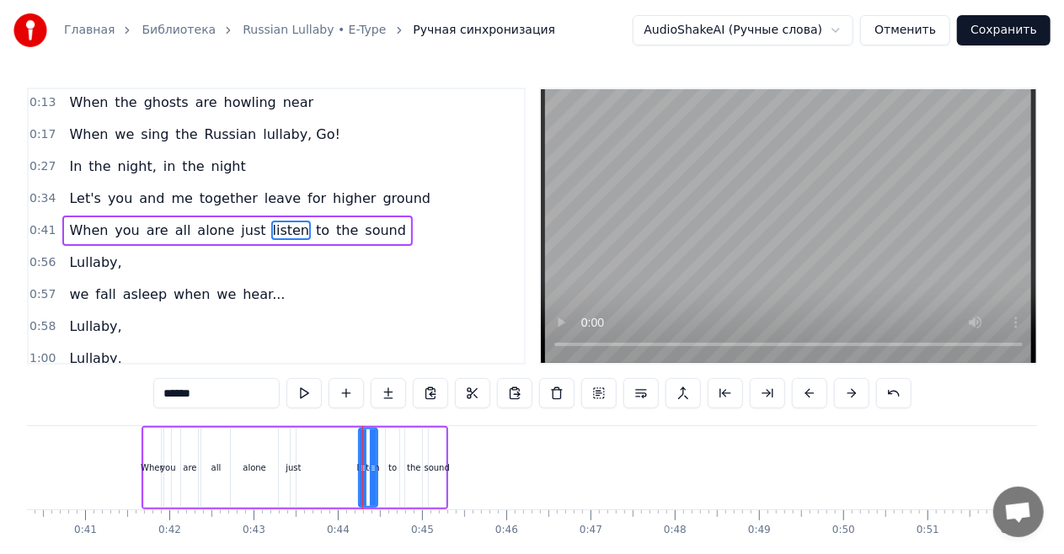
drag, startPoint x: 368, startPoint y: 480, endPoint x: 340, endPoint y: 478, distance: 27.8
click at [340, 478] on div "When you are all alone just listen to the sound" at bounding box center [295, 467] width 306 height 83
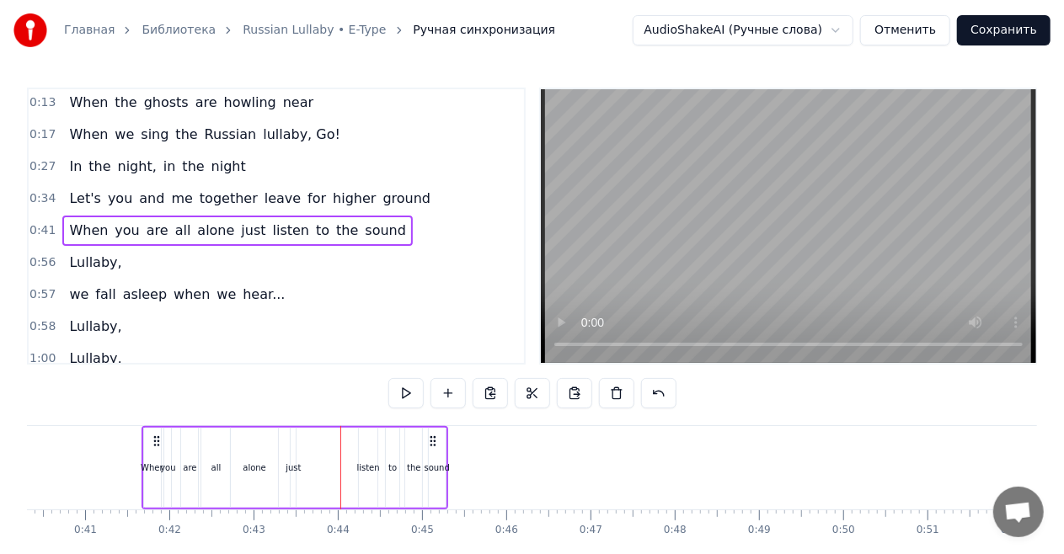
click at [369, 475] on div "listen" at bounding box center [368, 468] width 19 height 80
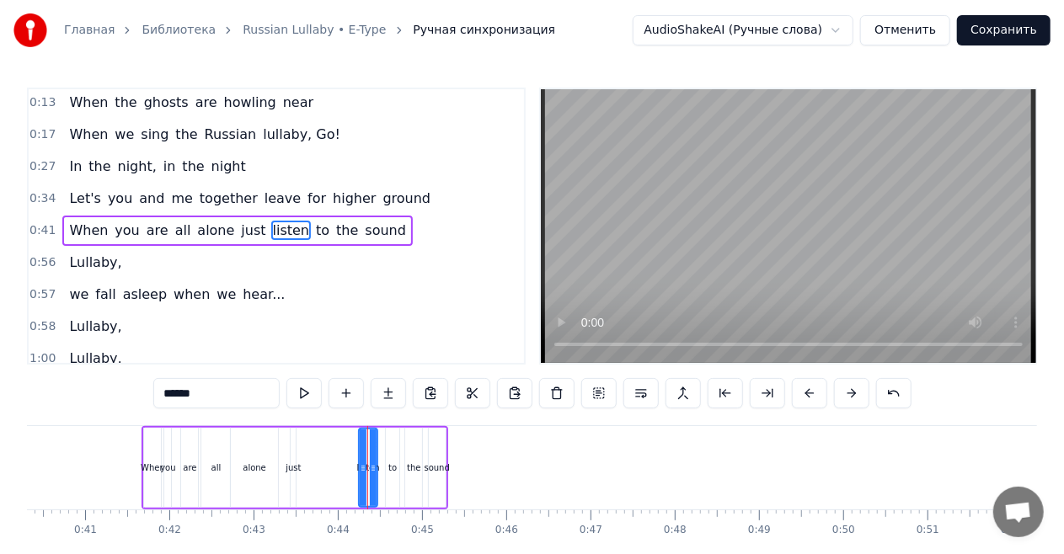
drag, startPoint x: 367, startPoint y: 487, endPoint x: 349, endPoint y: 486, distance: 18.6
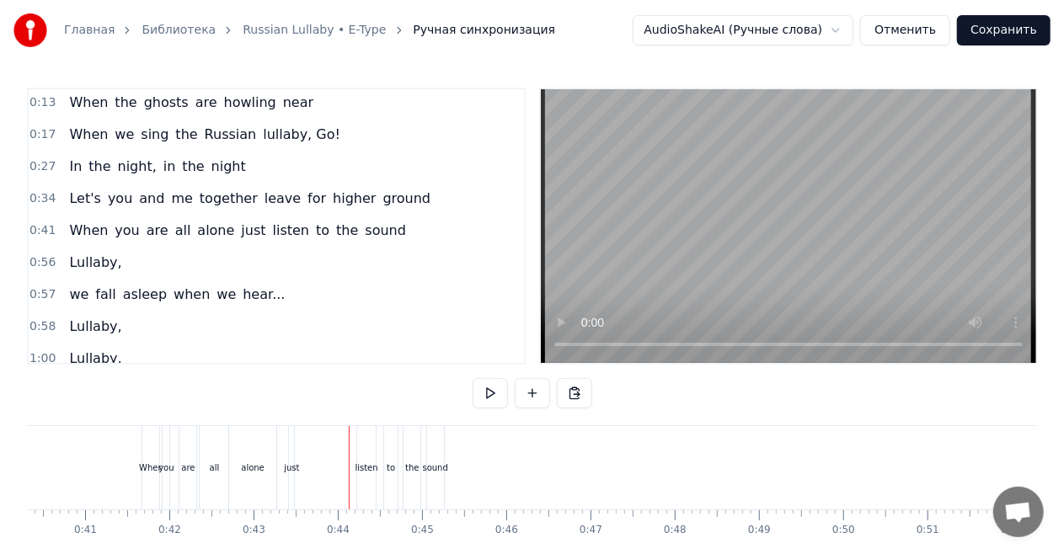
click at [368, 482] on div "listen" at bounding box center [366, 467] width 19 height 83
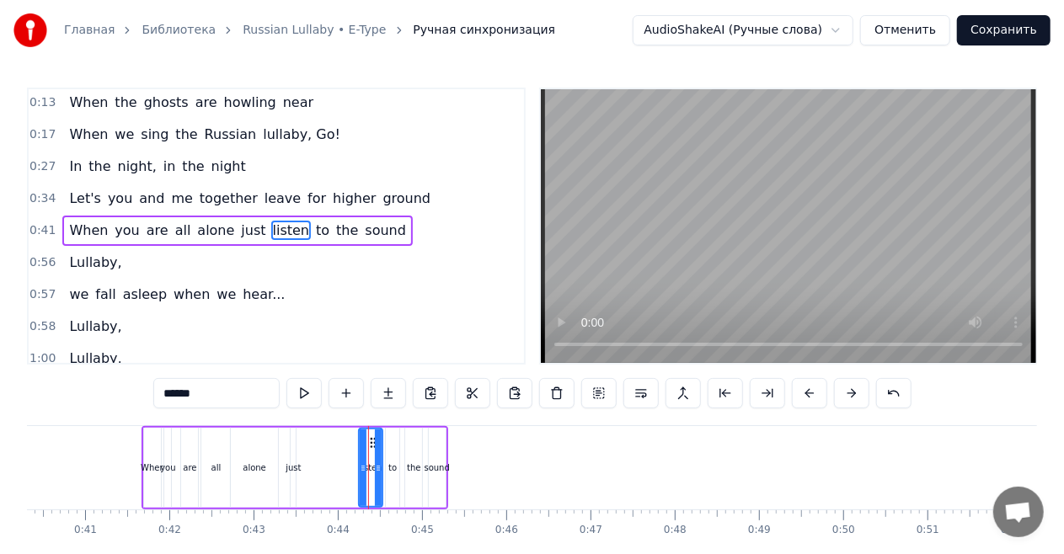
click at [381, 492] on div at bounding box center [378, 468] width 7 height 77
drag, startPoint x: 371, startPoint y: 443, endPoint x: 313, endPoint y: 442, distance: 58.1
click at [313, 442] on circle at bounding box center [313, 442] width 1 height 1
click at [391, 449] on div "to" at bounding box center [392, 468] width 13 height 80
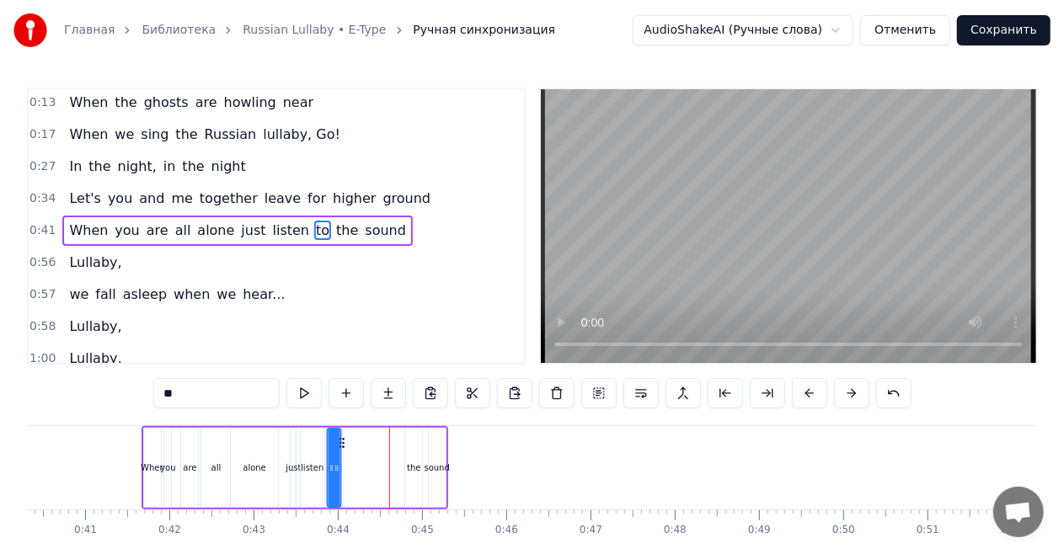
drag, startPoint x: 401, startPoint y: 441, endPoint x: 342, endPoint y: 445, distance: 59.1
click at [342, 445] on icon at bounding box center [341, 442] width 13 height 13
click at [409, 452] on div "the" at bounding box center [413, 468] width 17 height 80
drag, startPoint x: 423, startPoint y: 443, endPoint x: 362, endPoint y: 443, distance: 60.7
click at [362, 443] on icon at bounding box center [358, 442] width 13 height 13
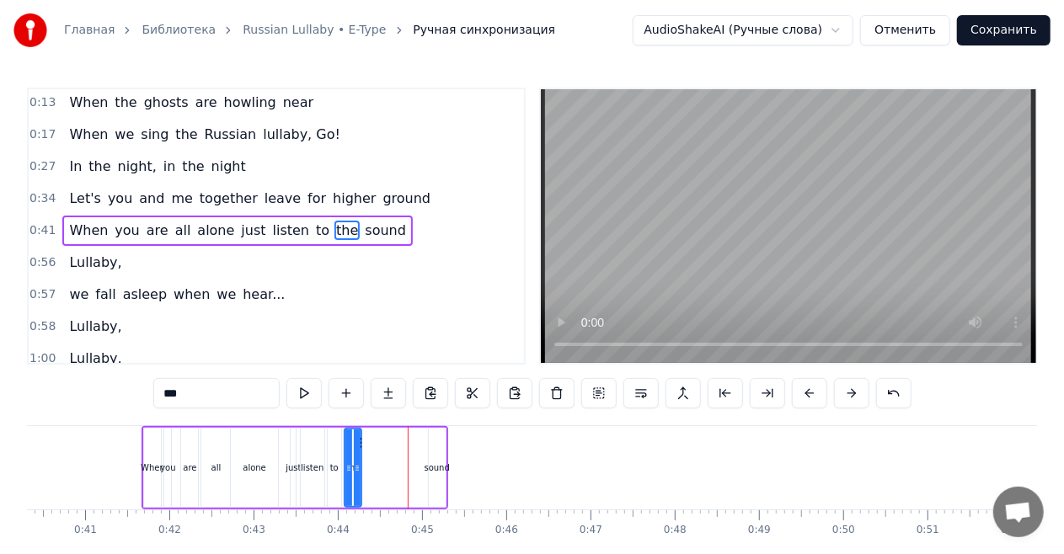
click at [437, 448] on div "sound" at bounding box center [437, 468] width 17 height 80
type input "*****"
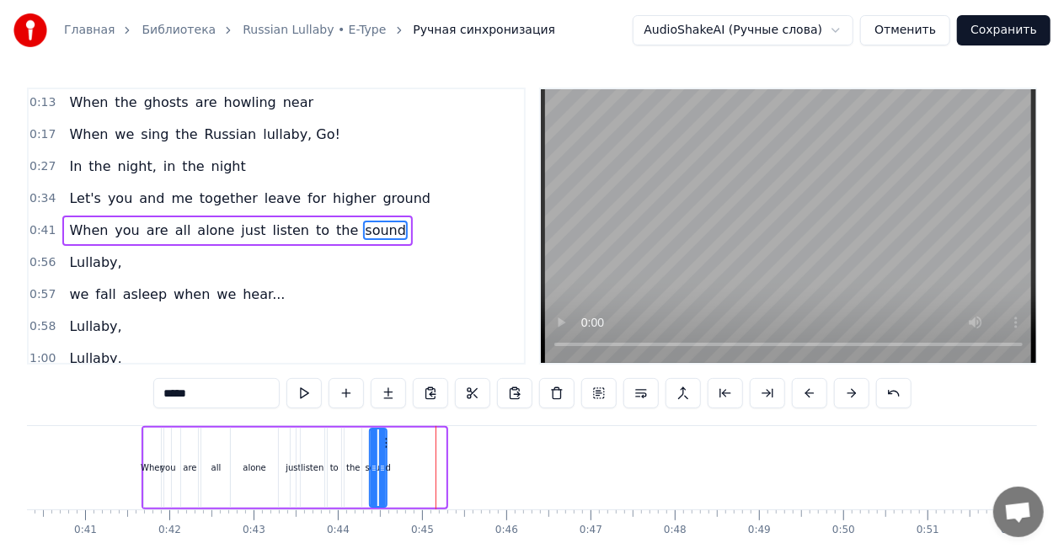
drag, startPoint x: 445, startPoint y: 441, endPoint x: 386, endPoint y: 441, distance: 59.0
click at [386, 441] on icon at bounding box center [383, 442] width 13 height 13
click at [101, 239] on div "When you are all alone just listen to the sound" at bounding box center [237, 231] width 350 height 30
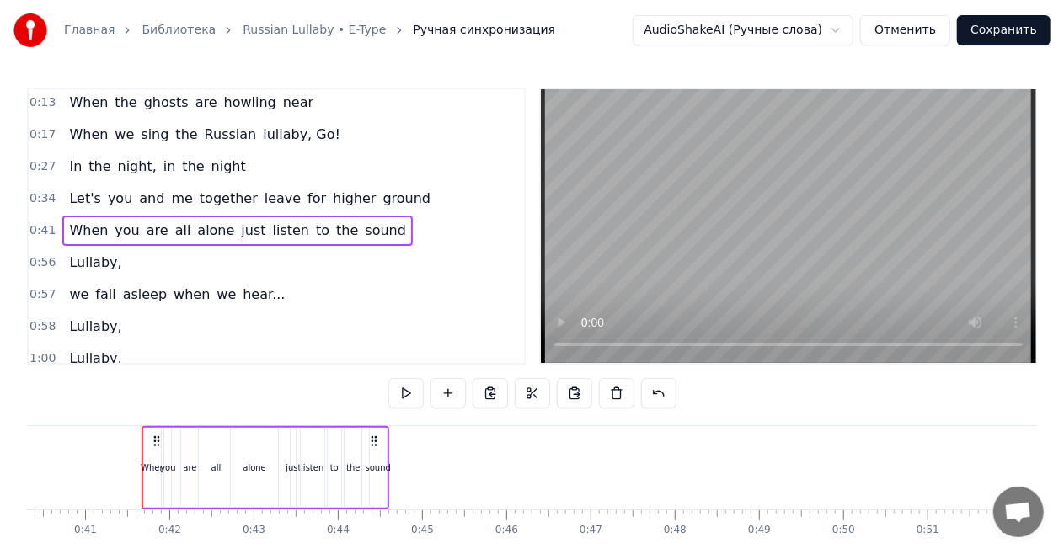
click at [169, 203] on span "me" at bounding box center [181, 198] width 24 height 19
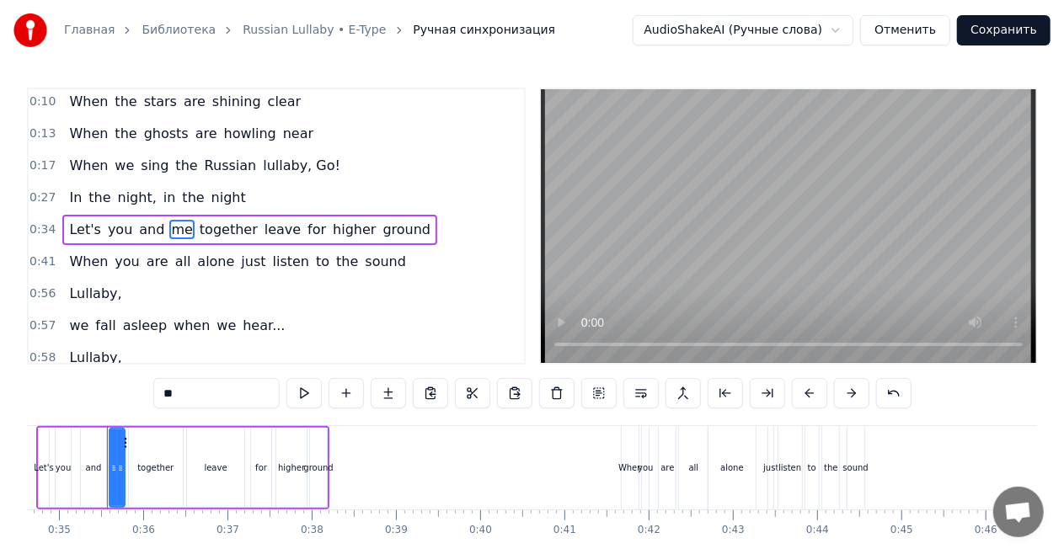
scroll to position [0, 2912]
click at [239, 254] on span "just" at bounding box center [253, 261] width 28 height 19
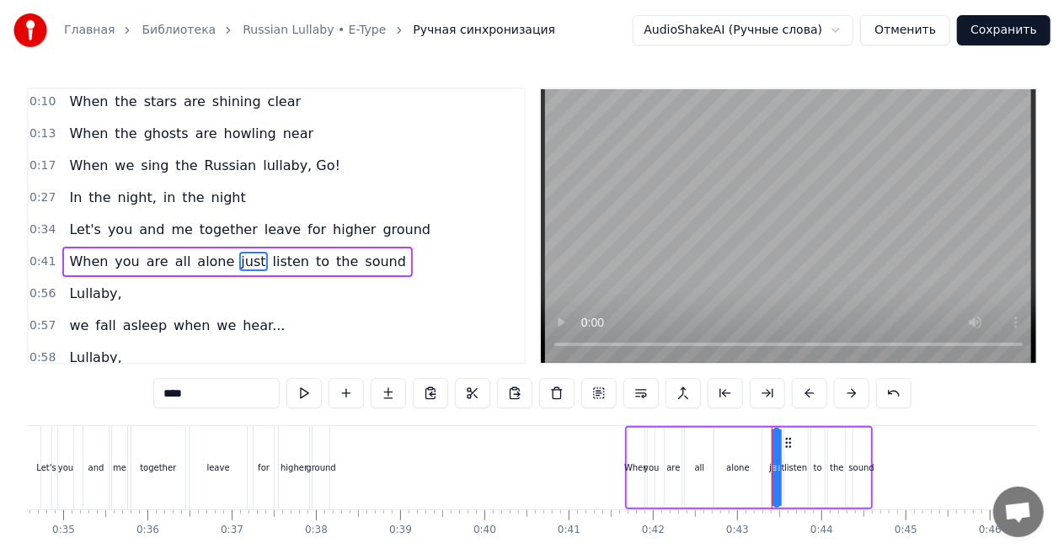
scroll to position [99, 0]
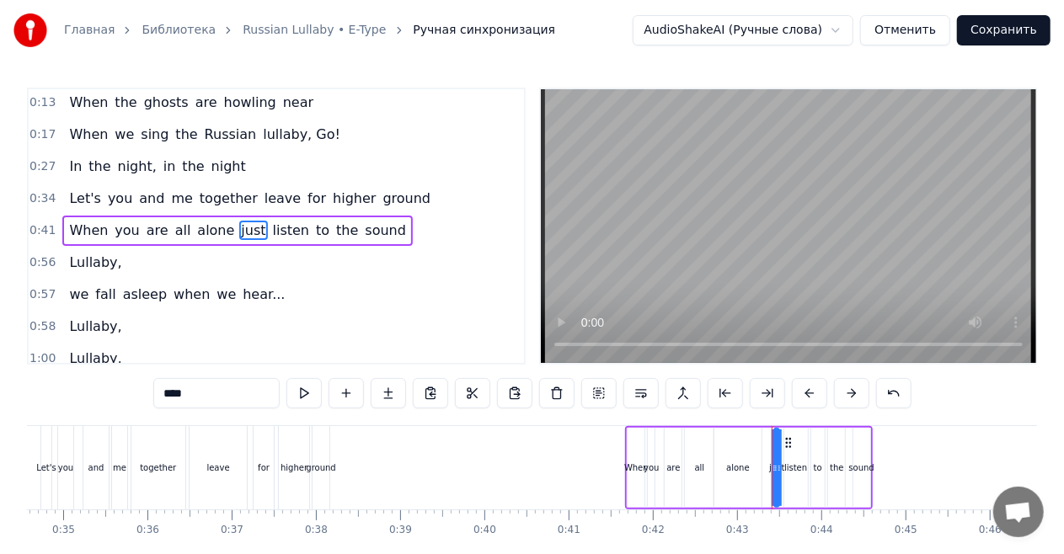
click at [746, 471] on div "alone" at bounding box center [738, 468] width 24 height 13
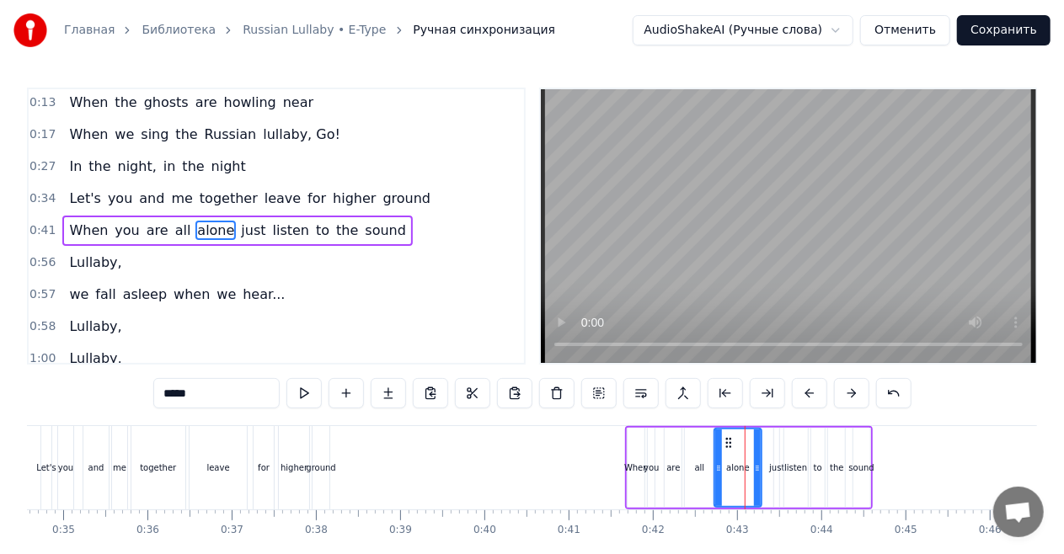
click at [775, 470] on div "just" at bounding box center [776, 468] width 15 height 13
type input "****"
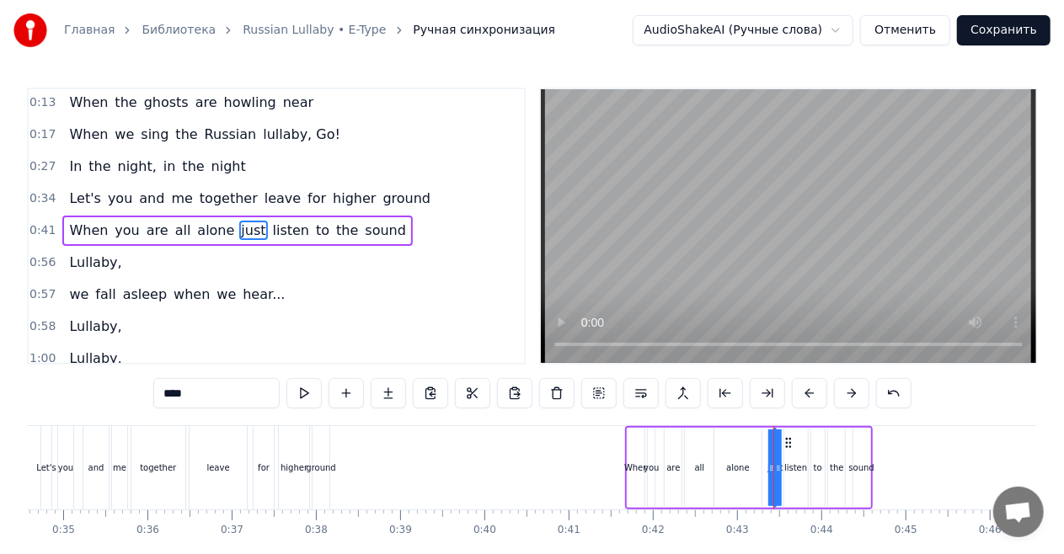
drag, startPoint x: 772, startPoint y: 466, endPoint x: 763, endPoint y: 469, distance: 9.1
click at [763, 469] on div "When you are all alone just listen to the sound" at bounding box center [748, 467] width 247 height 83
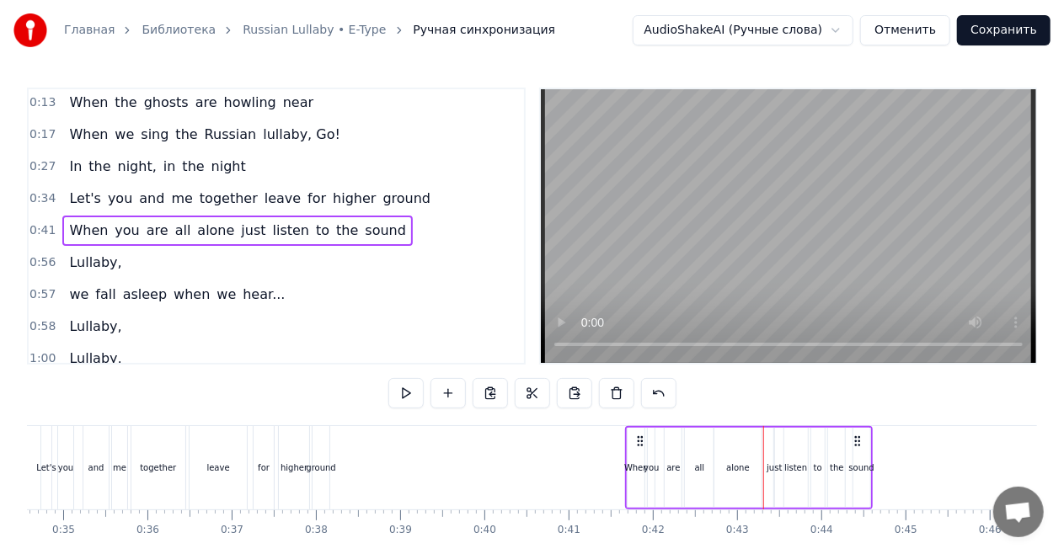
click at [753, 470] on div "alone" at bounding box center [737, 468] width 47 height 80
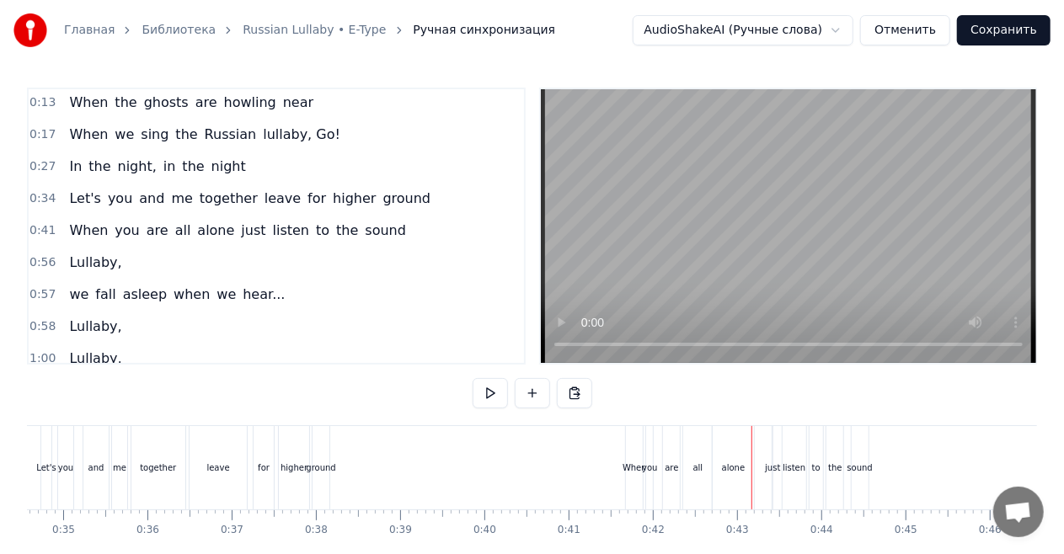
click at [774, 467] on div "just" at bounding box center [772, 468] width 15 height 13
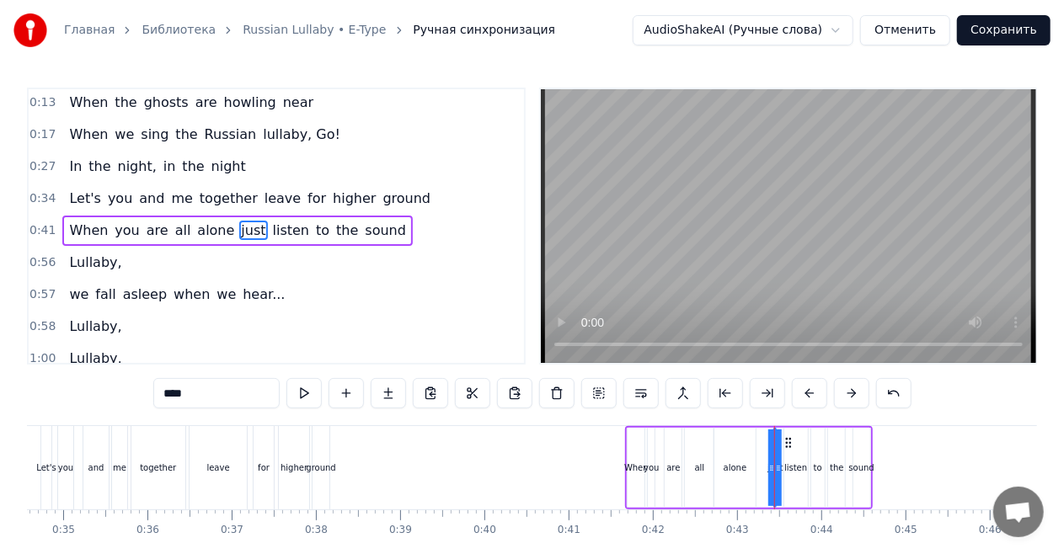
click at [766, 467] on div "When you are all alone just listen to the sound" at bounding box center [748, 467] width 247 height 83
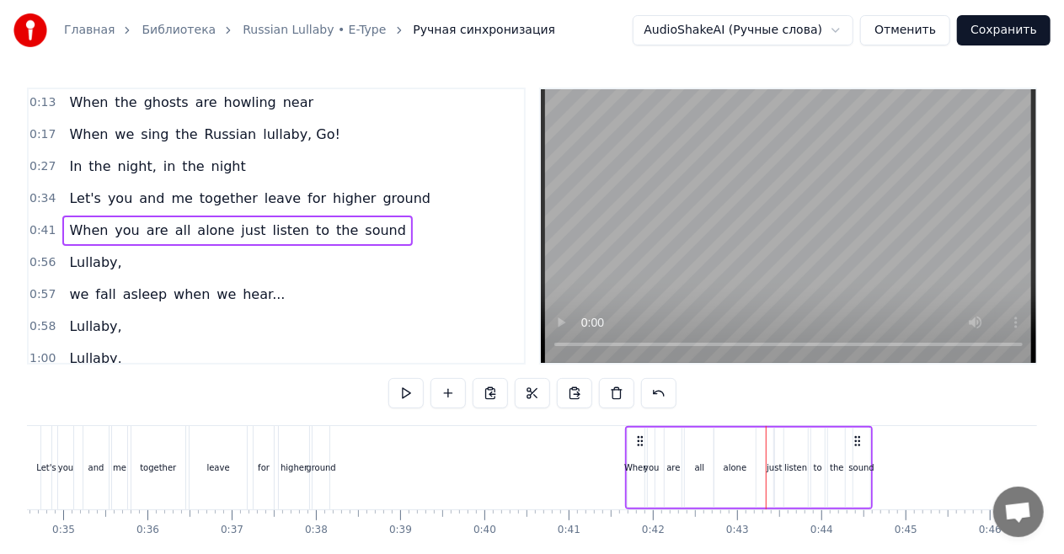
click at [745, 468] on div "alone" at bounding box center [734, 468] width 41 height 80
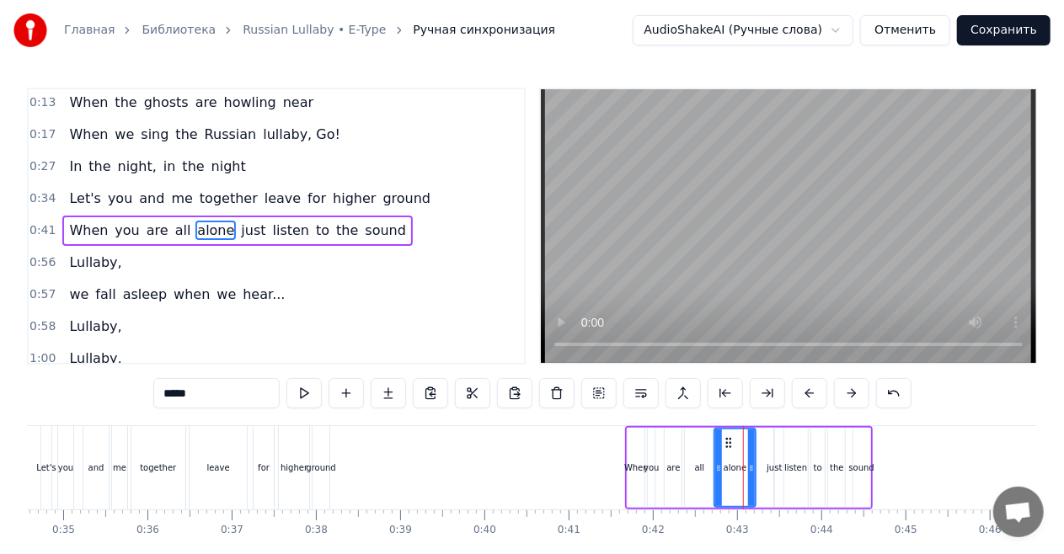
click at [239, 224] on span "just" at bounding box center [253, 230] width 28 height 19
type input "****"
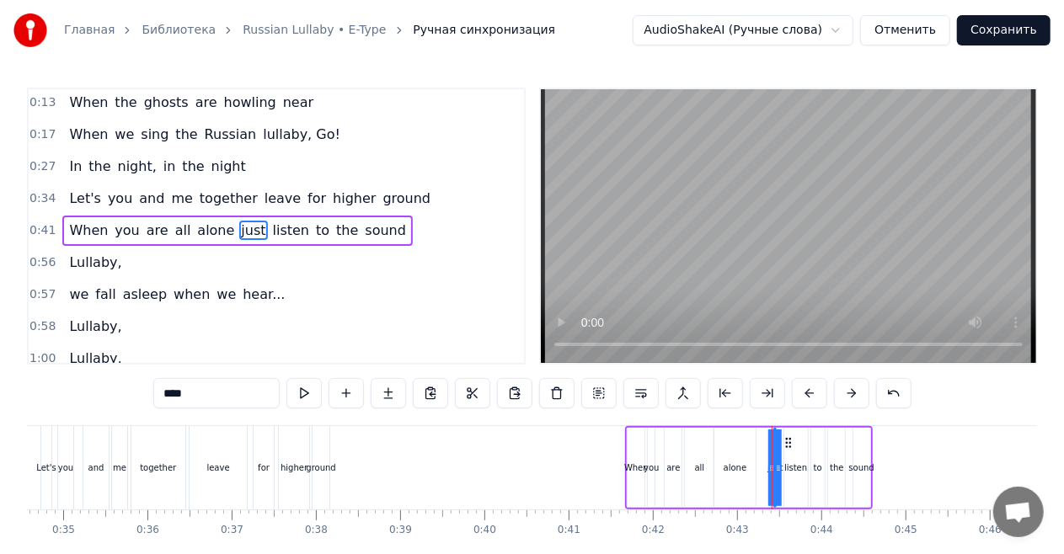
click at [767, 469] on div "When you are all alone just listen to the sound" at bounding box center [748, 467] width 247 height 83
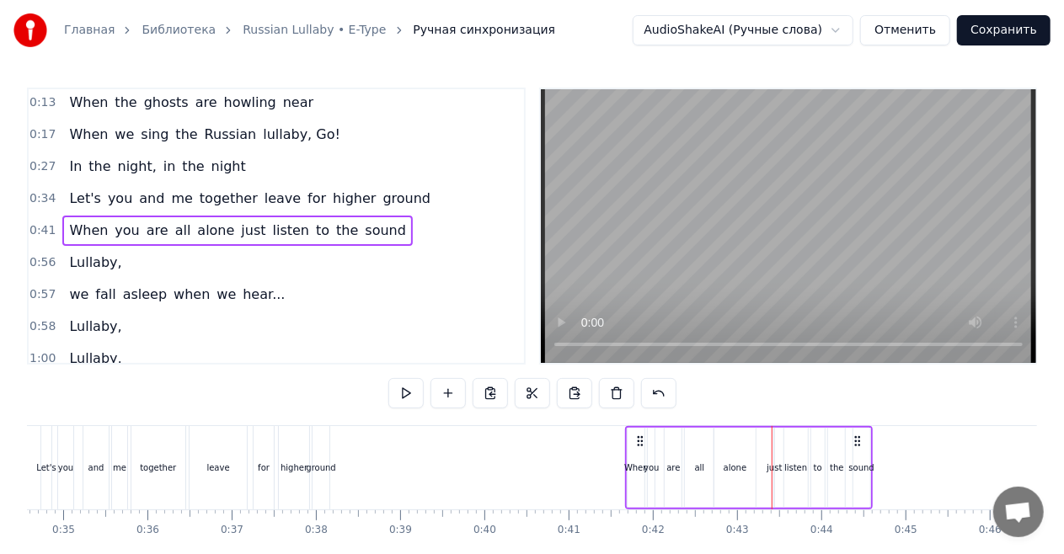
click at [741, 465] on div "alone" at bounding box center [736, 468] width 24 height 13
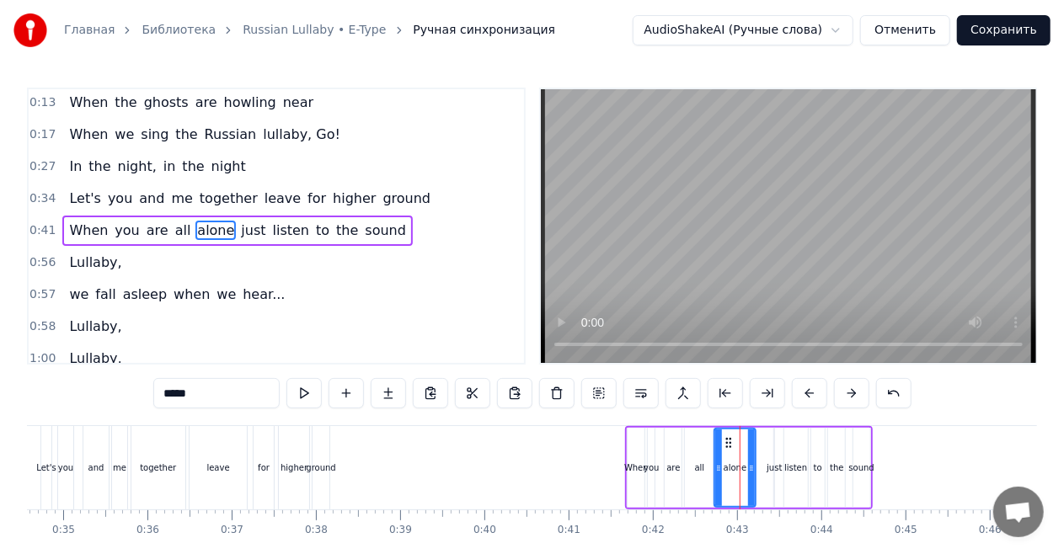
click at [775, 458] on div "just" at bounding box center [774, 468] width 2 height 80
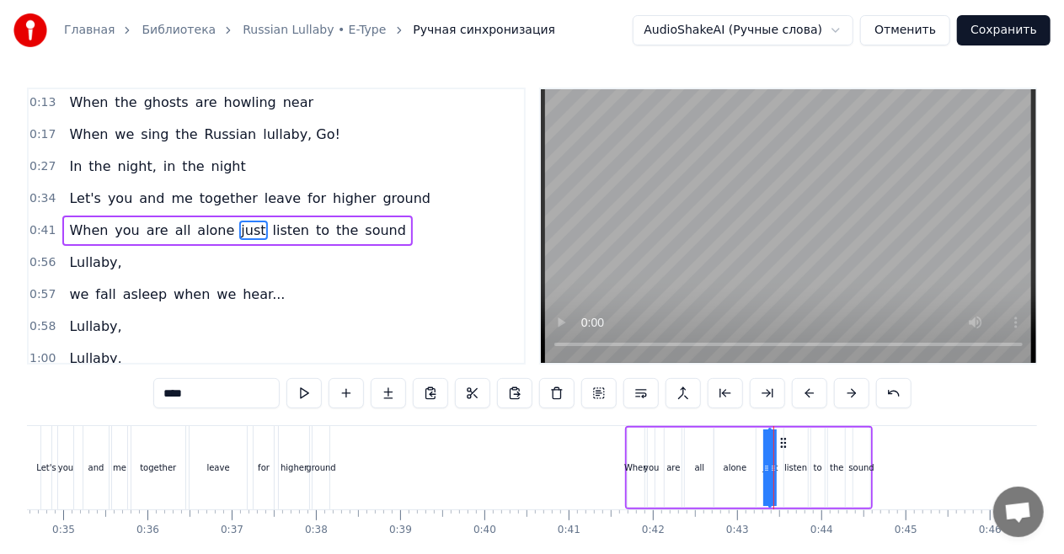
click at [784, 446] on icon at bounding box center [783, 442] width 13 height 13
click at [795, 462] on div "listen" at bounding box center [795, 468] width 23 height 13
type input "******"
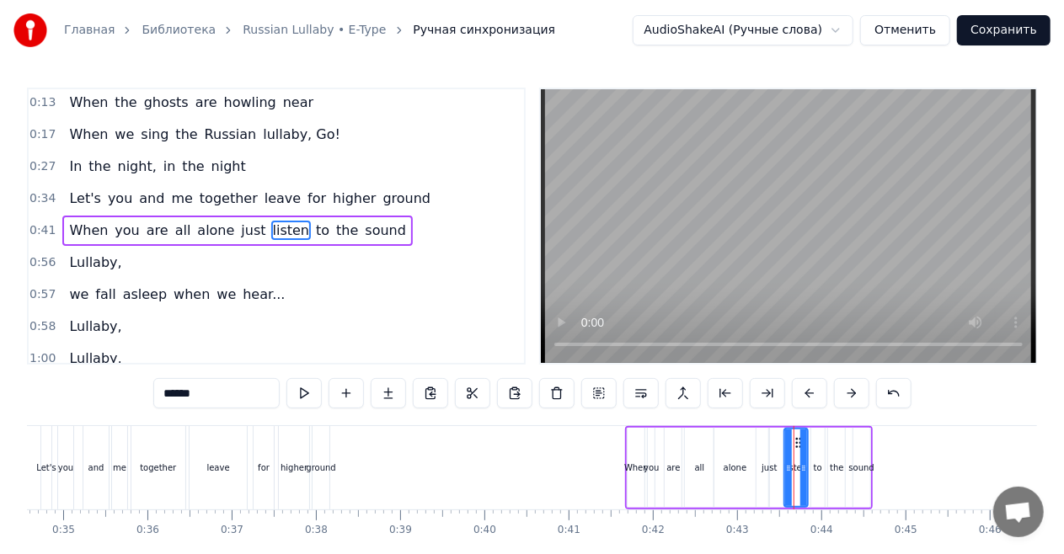
click at [372, 206] on div "Let's you and me together leave for higher ground" at bounding box center [249, 199] width 375 height 30
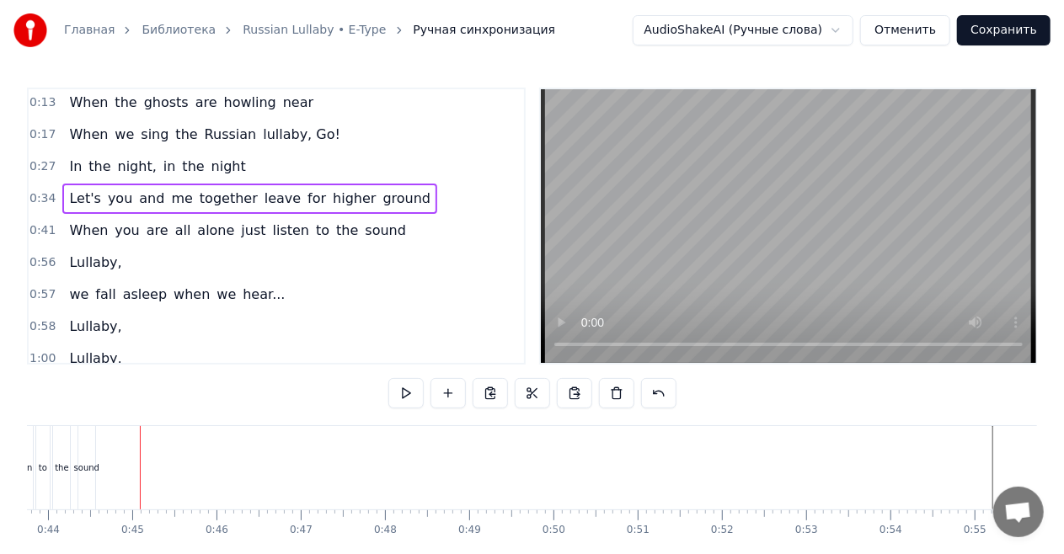
scroll to position [0, 3686]
click at [214, 228] on span "alone" at bounding box center [215, 230] width 40 height 19
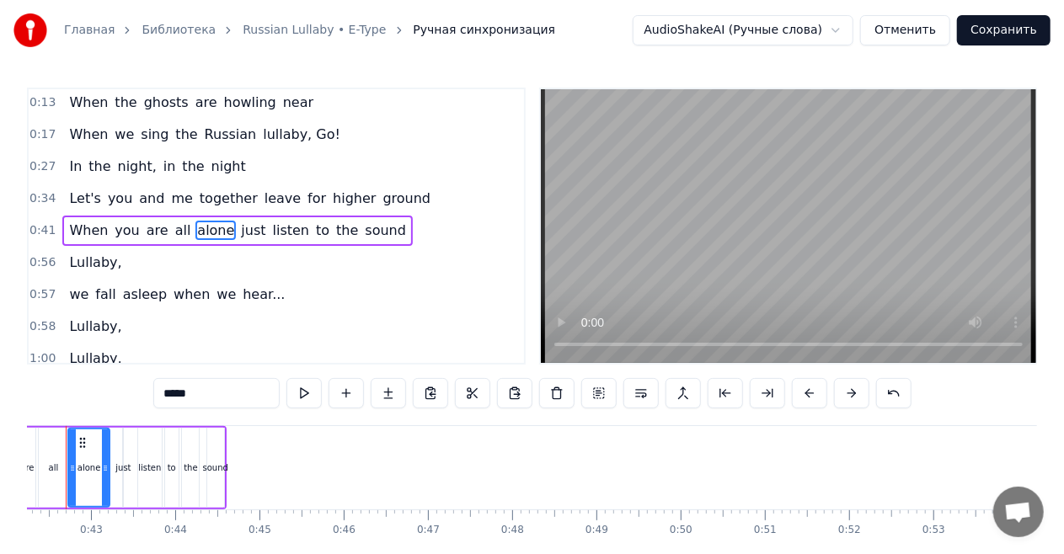
scroll to position [0, 3513]
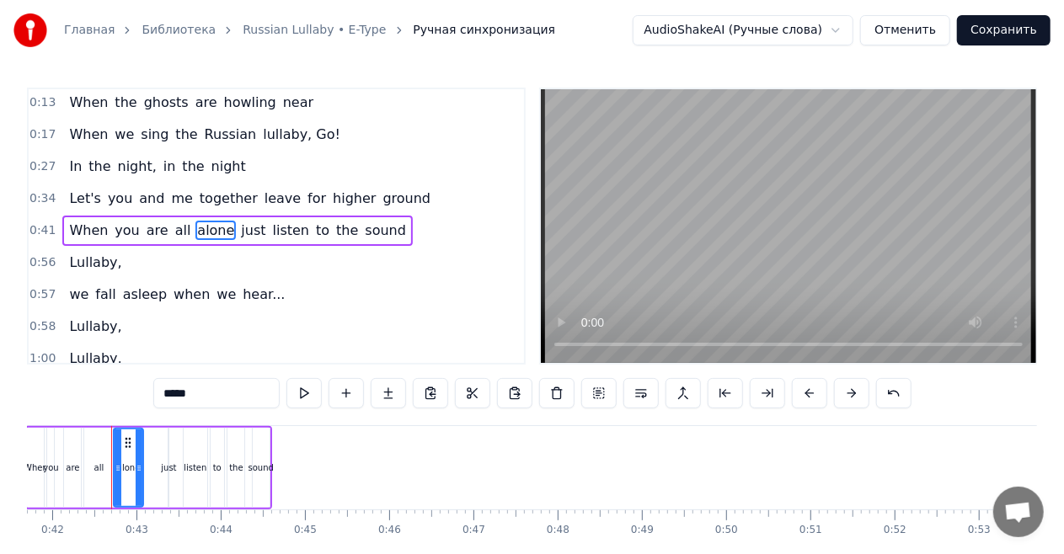
click at [139, 463] on icon at bounding box center [139, 468] width 7 height 13
click at [215, 222] on div "When you are all alone just listen to the sound" at bounding box center [237, 231] width 350 height 30
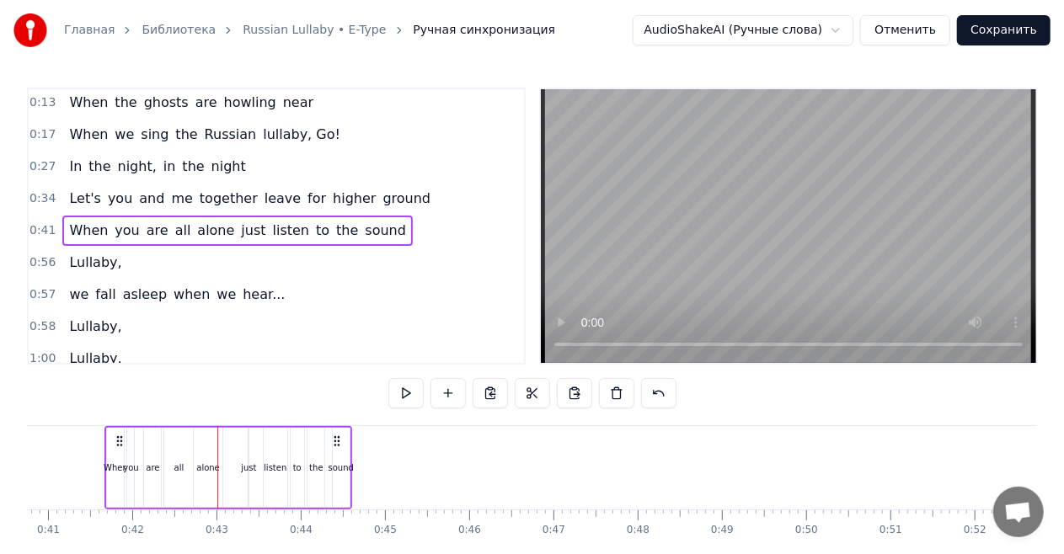
scroll to position [0, 3426]
click at [239, 227] on span "just" at bounding box center [253, 230] width 28 height 19
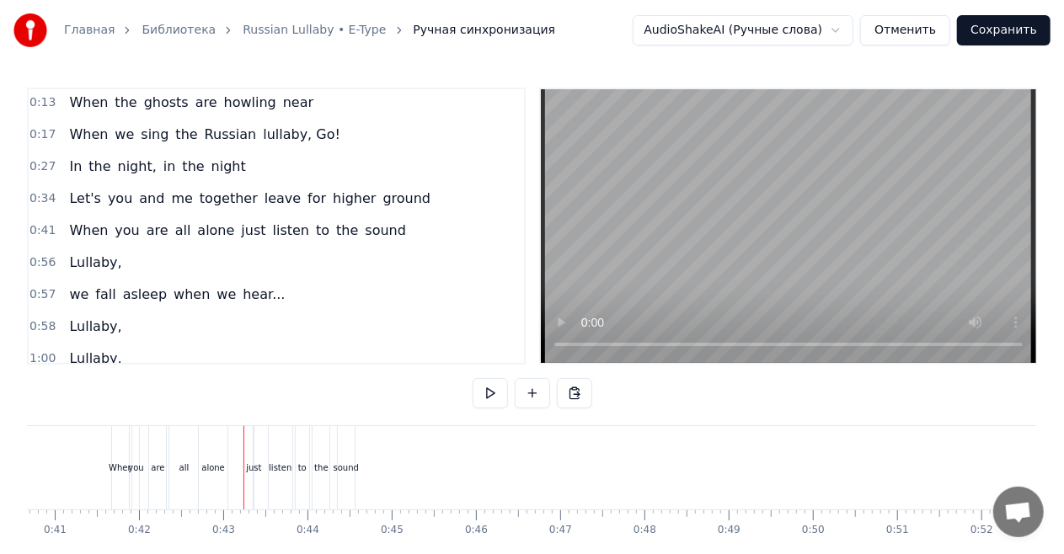
click at [239, 230] on span "just" at bounding box center [253, 230] width 28 height 19
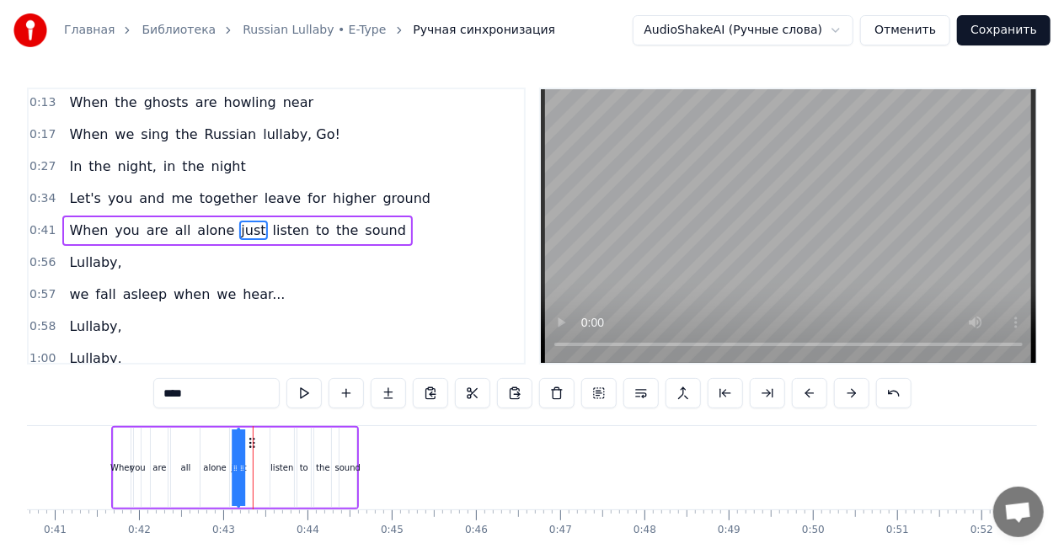
drag, startPoint x: 273, startPoint y: 441, endPoint x: 255, endPoint y: 442, distance: 17.8
click at [255, 442] on icon at bounding box center [252, 442] width 13 height 13
click at [248, 468] on div "When you are all alone just listen to the sound" at bounding box center [234, 467] width 247 height 83
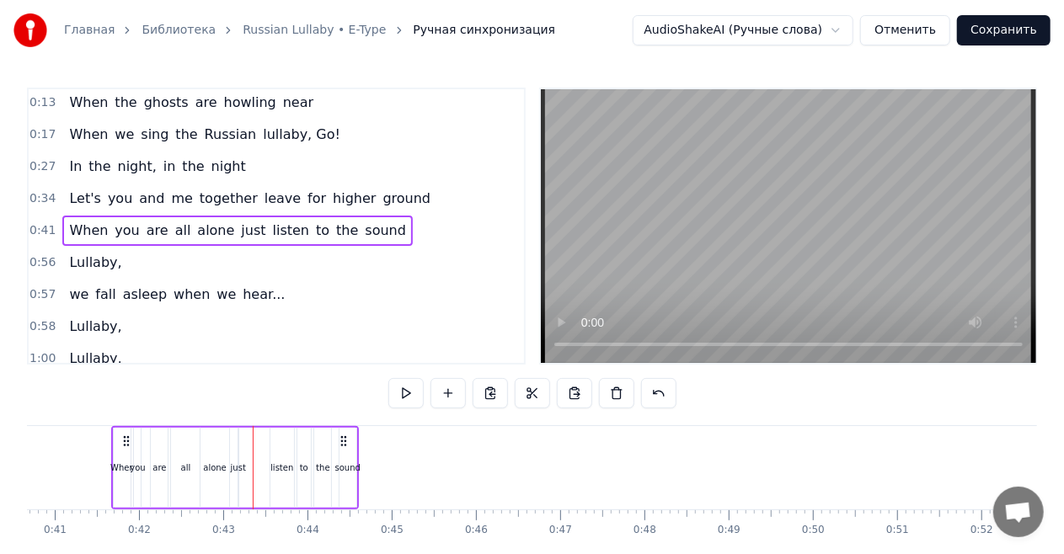
click at [239, 228] on span "just" at bounding box center [253, 230] width 28 height 19
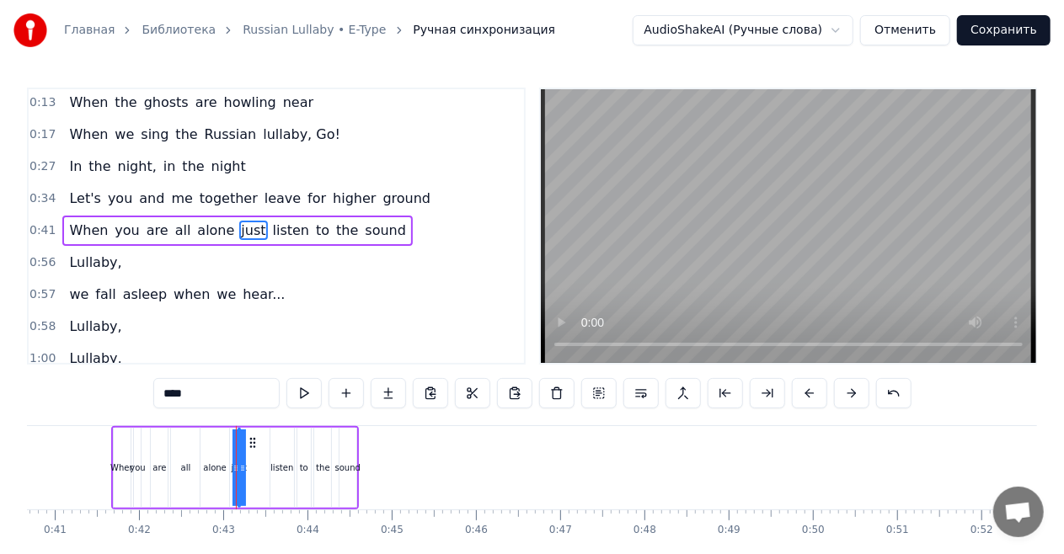
drag, startPoint x: 240, startPoint y: 473, endPoint x: 249, endPoint y: 473, distance: 9.3
click at [249, 473] on div "When you are all alone just listen to the sound" at bounding box center [234, 467] width 247 height 83
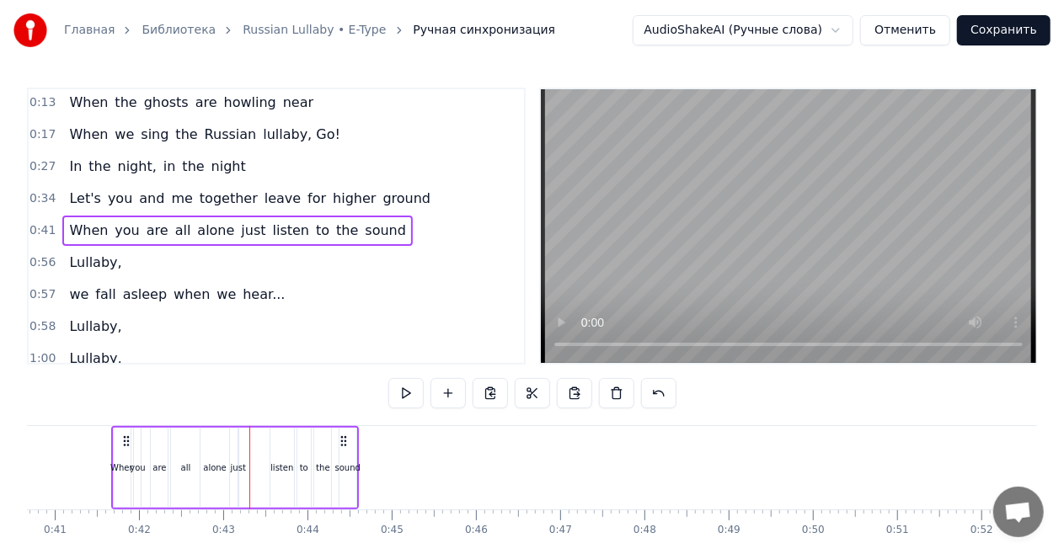
click at [239, 224] on span "just" at bounding box center [253, 230] width 28 height 19
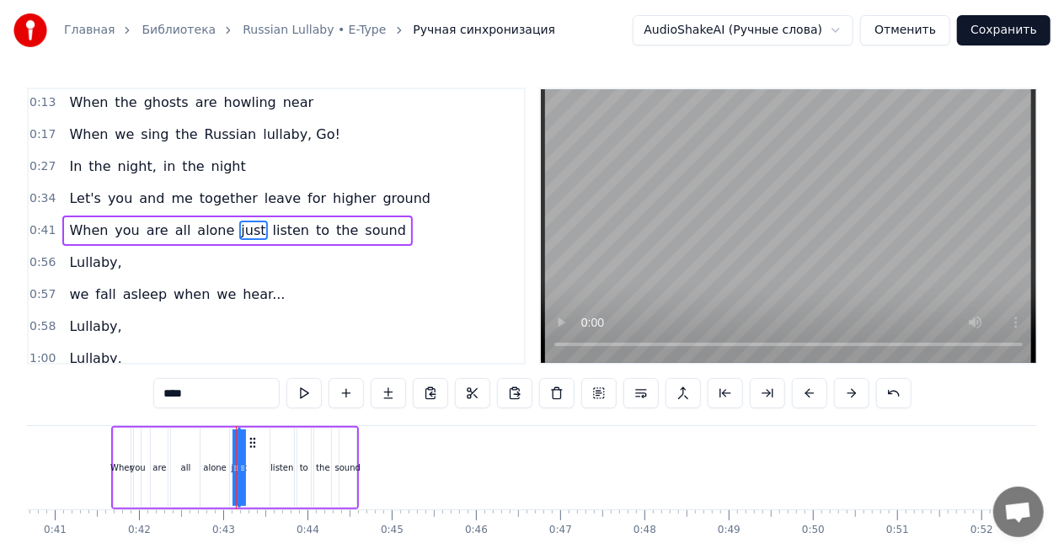
drag, startPoint x: 242, startPoint y: 464, endPoint x: 262, endPoint y: 464, distance: 20.2
click at [262, 464] on div "When you are all alone just listen to the sound" at bounding box center [234, 467] width 247 height 83
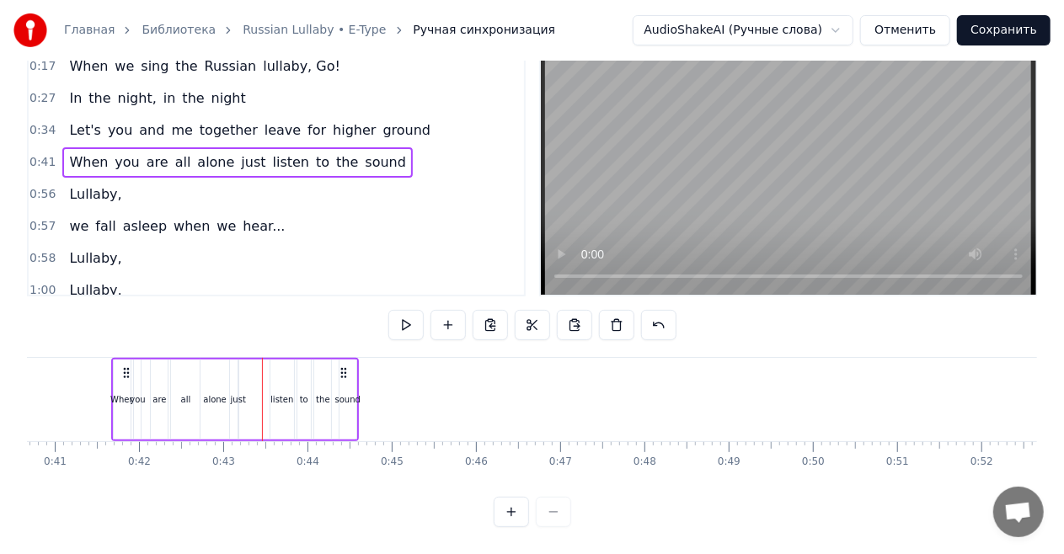
scroll to position [83, 0]
click at [510, 516] on button at bounding box center [511, 512] width 35 height 30
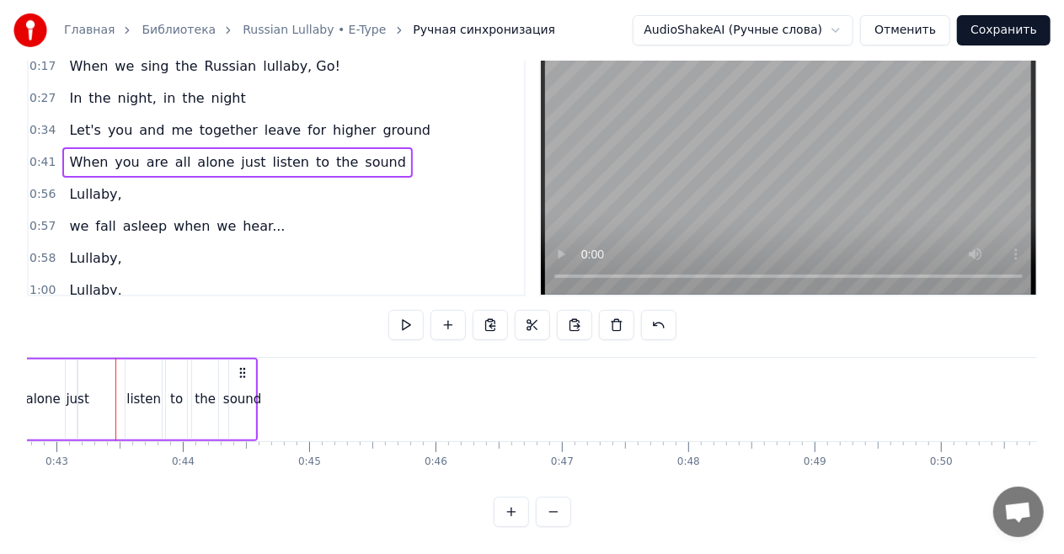
scroll to position [0, 5407]
click at [76, 390] on div "just" at bounding box center [73, 399] width 23 height 19
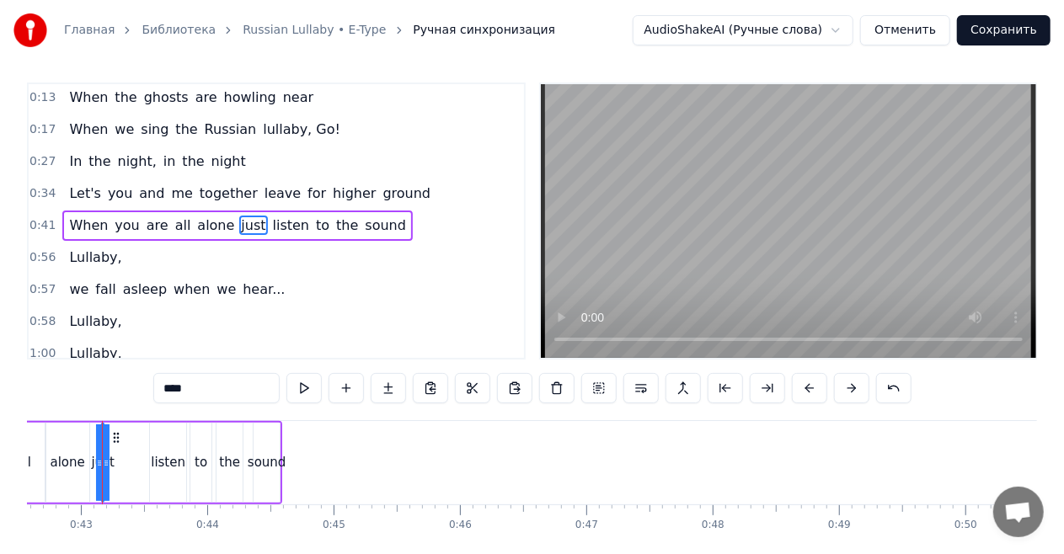
scroll to position [0, 5370]
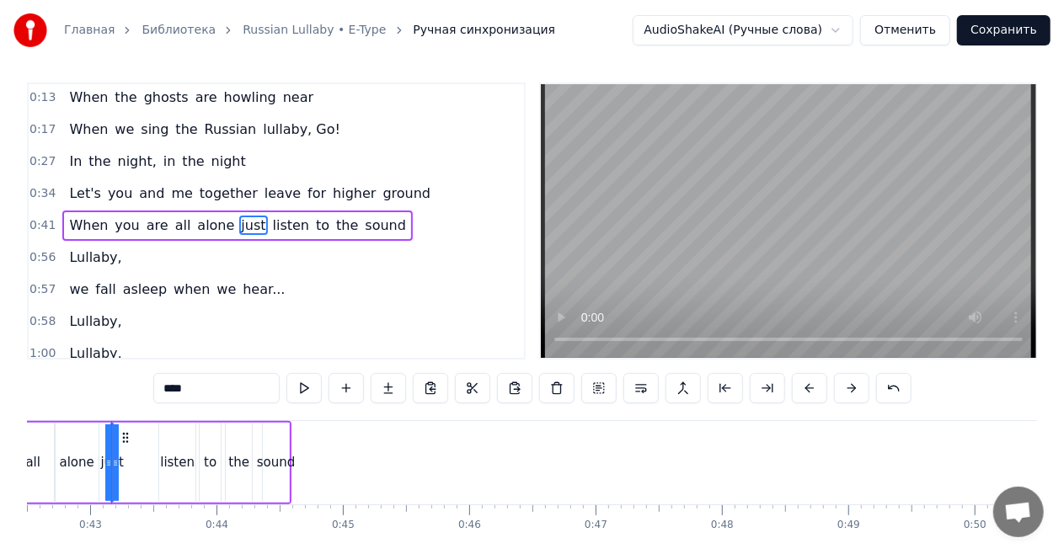
drag, startPoint x: 115, startPoint y: 463, endPoint x: 126, endPoint y: 463, distance: 11.8
click at [126, 463] on div "When you are all alone just listen to the sound" at bounding box center [107, 462] width 369 height 83
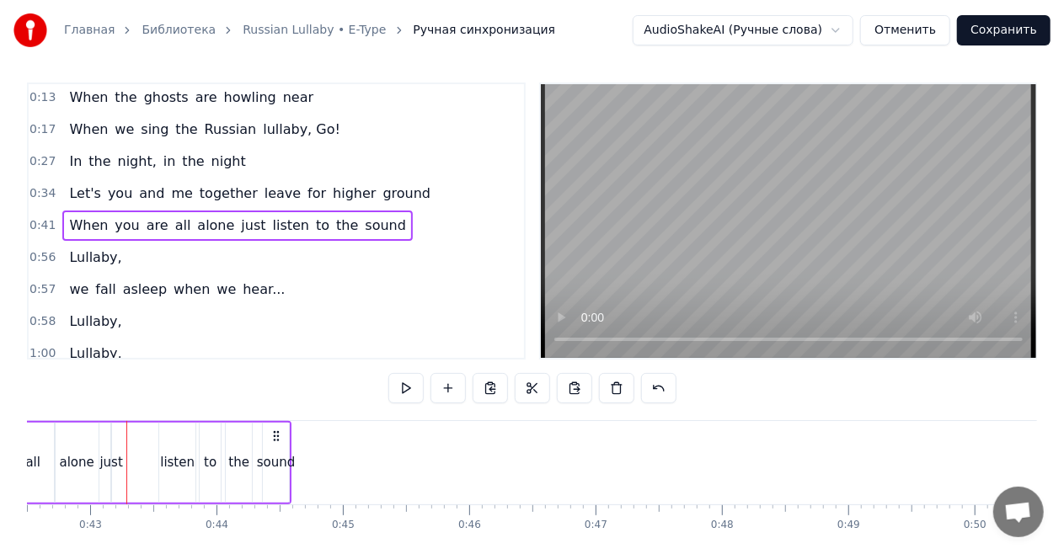
click at [239, 218] on span "just" at bounding box center [253, 225] width 28 height 19
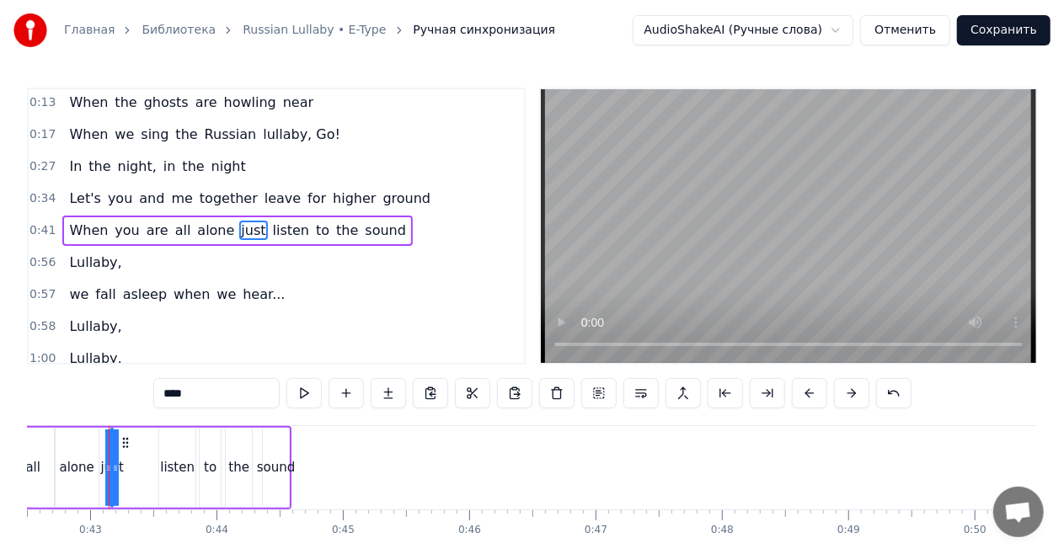
scroll to position [0, 5368]
click at [104, 468] on div "When you are all alone just listen to the sound" at bounding box center [109, 467] width 369 height 83
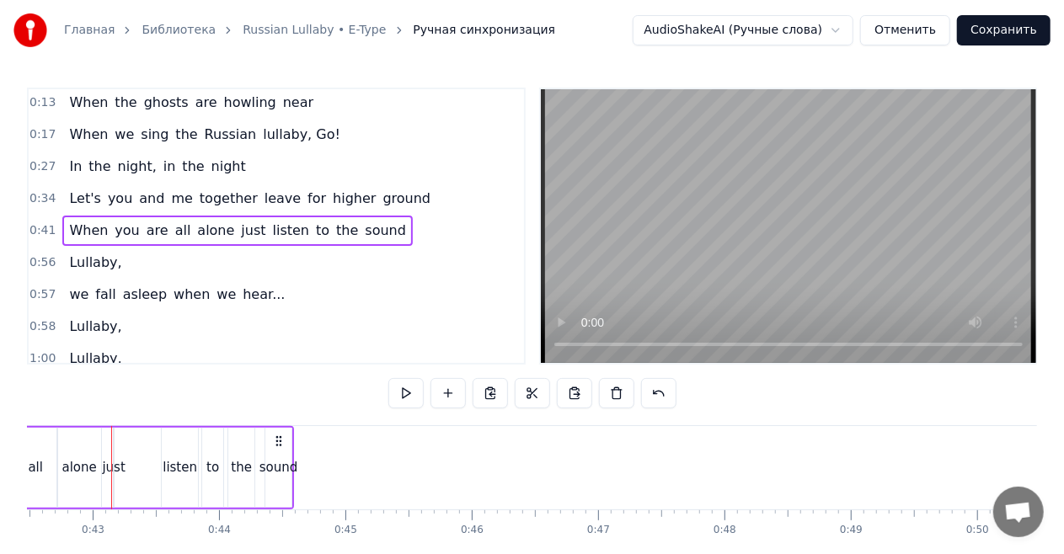
scroll to position [0, 5360]
click at [127, 467] on div "just" at bounding box center [121, 467] width 23 height 19
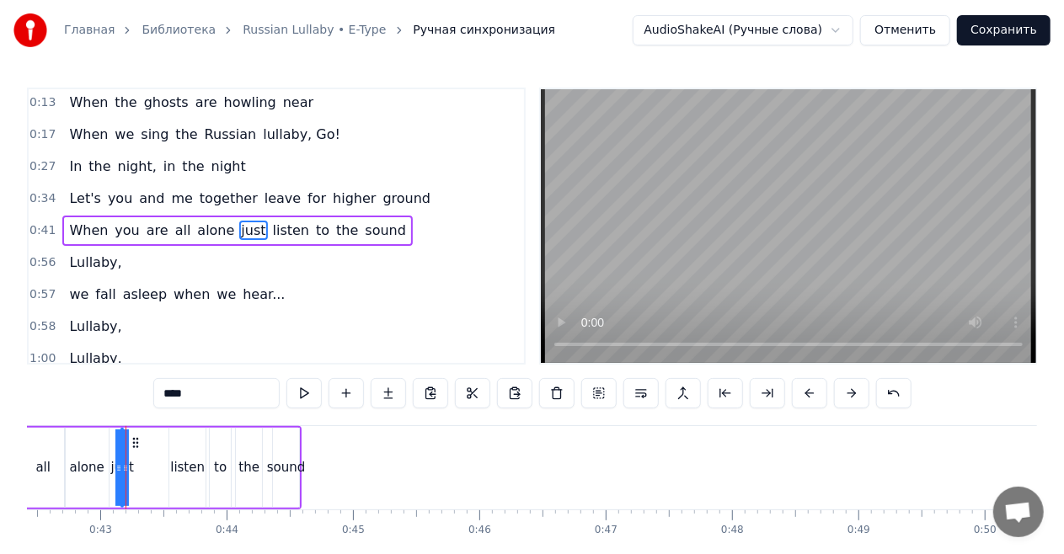
drag, startPoint x: 123, startPoint y: 464, endPoint x: 152, endPoint y: 463, distance: 29.5
click at [152, 463] on div "When you are all alone just listen to the sound" at bounding box center [117, 467] width 369 height 83
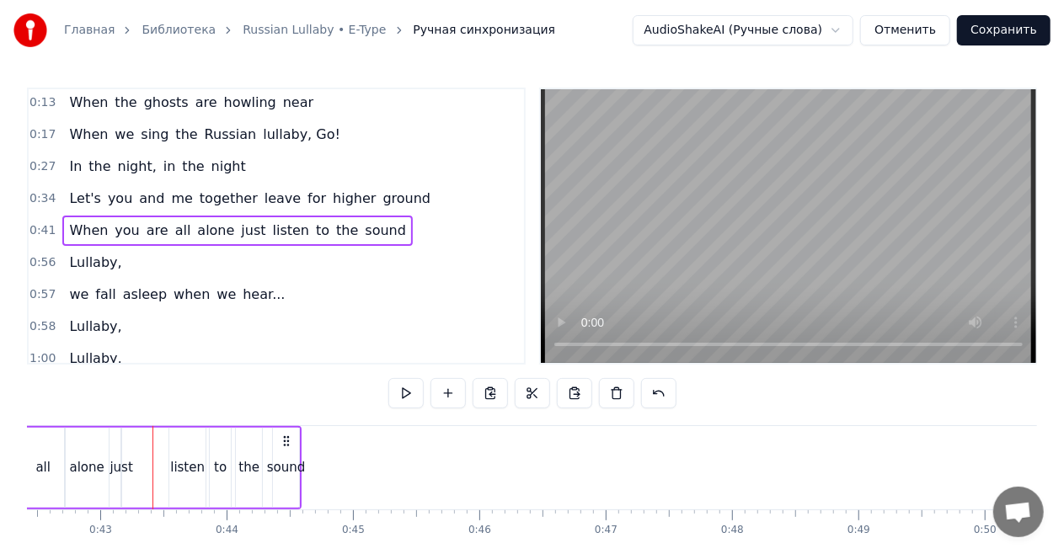
click at [239, 222] on span "just" at bounding box center [253, 230] width 28 height 19
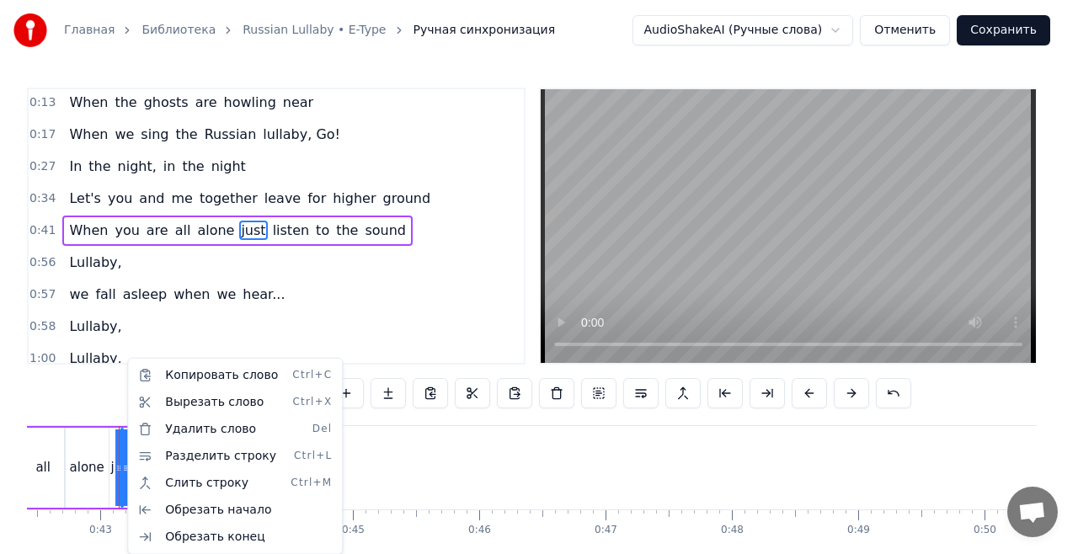
click at [126, 468] on html "Главная Библиотека Russian Lullaby • E-Type Ручная синхронизация AudioShakeAI (…" at bounding box center [539, 311] width 1078 height 623
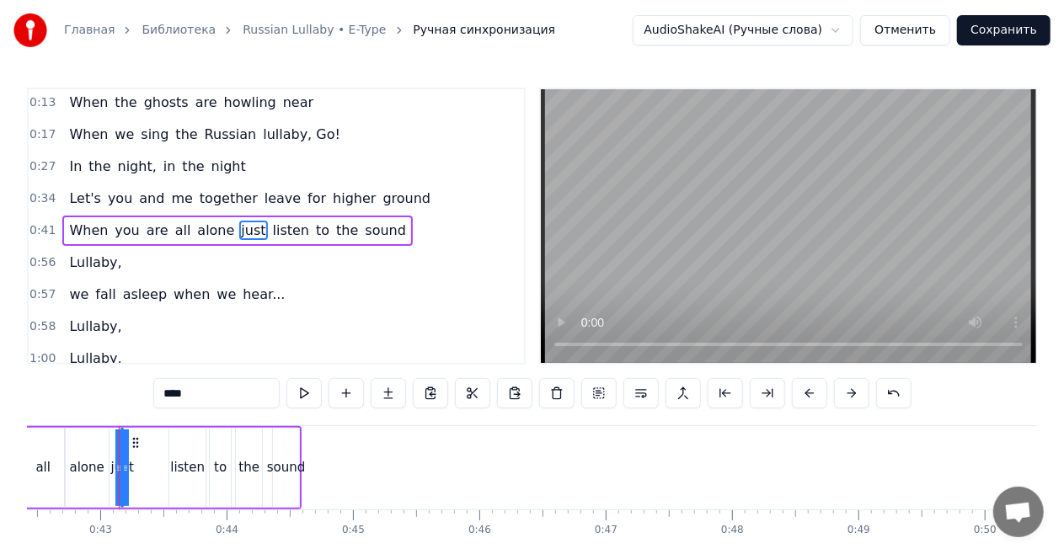
scroll to position [83, 0]
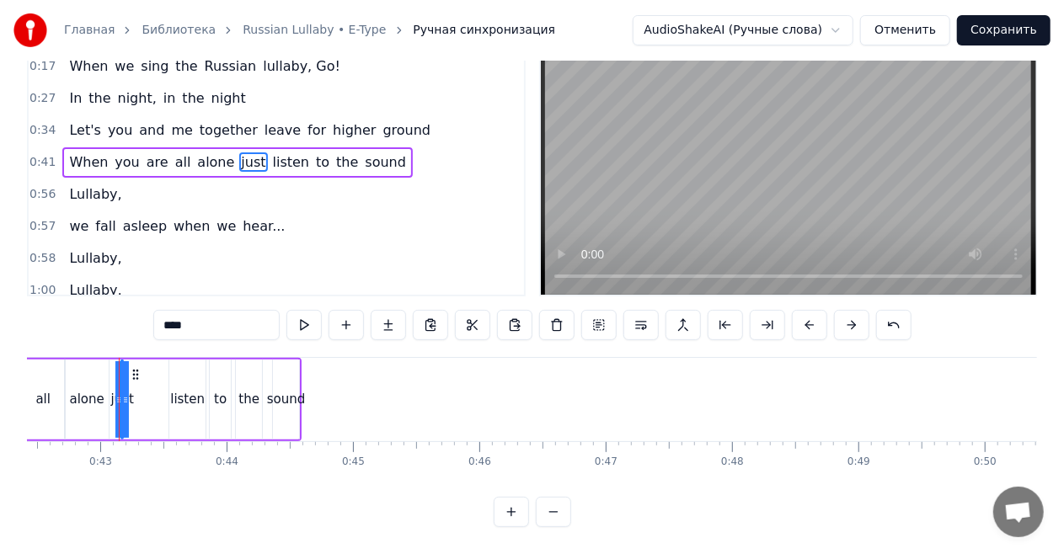
click at [515, 519] on button at bounding box center [511, 512] width 35 height 30
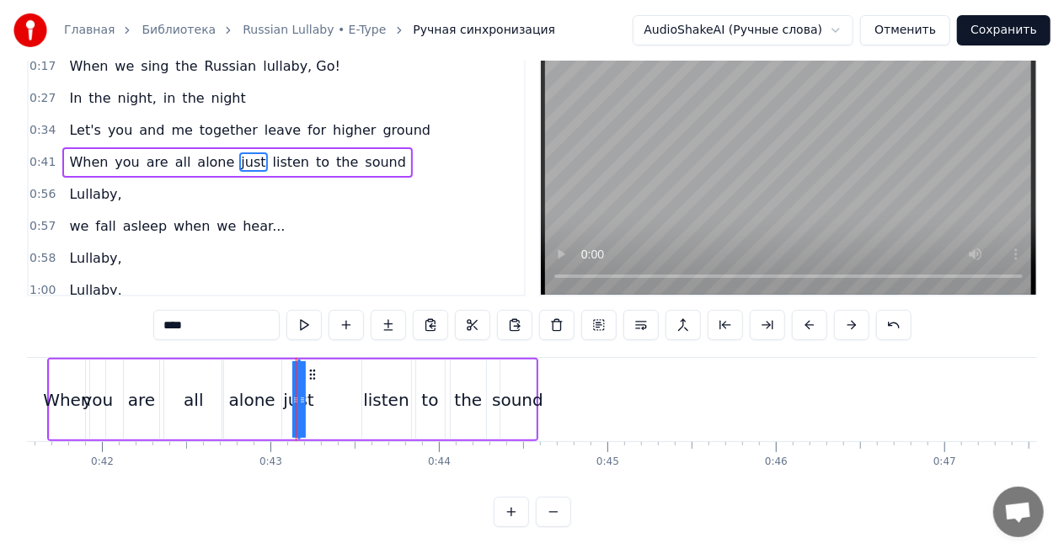
scroll to position [0, 7185]
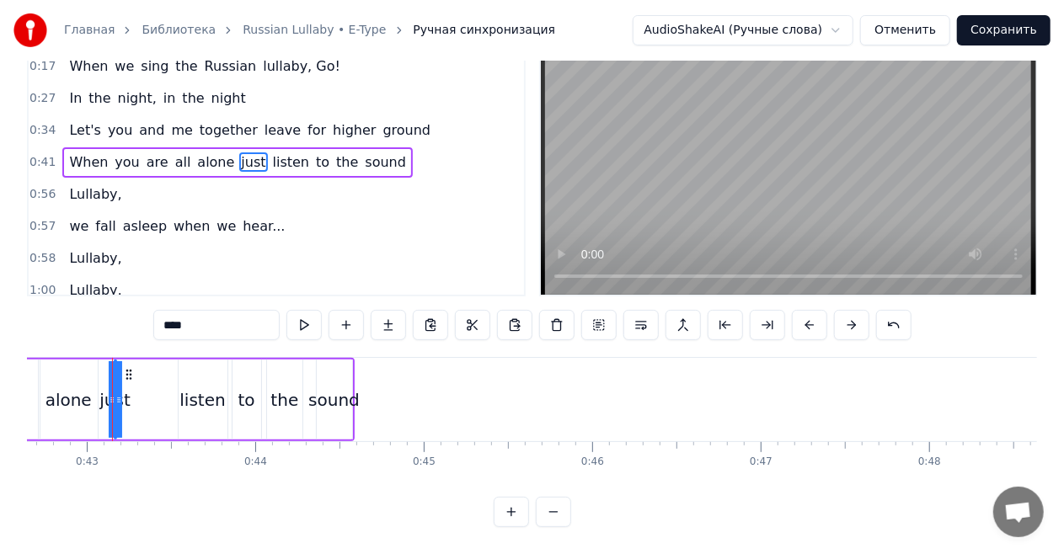
click at [83, 391] on div "alone" at bounding box center [68, 399] width 46 height 25
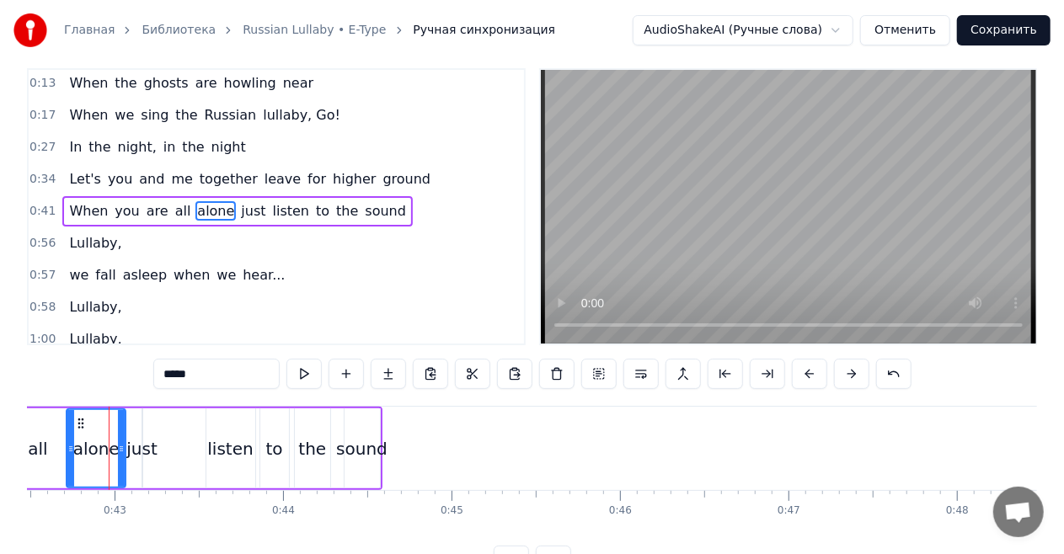
scroll to position [0, 7154]
click at [239, 206] on span "just" at bounding box center [253, 210] width 28 height 19
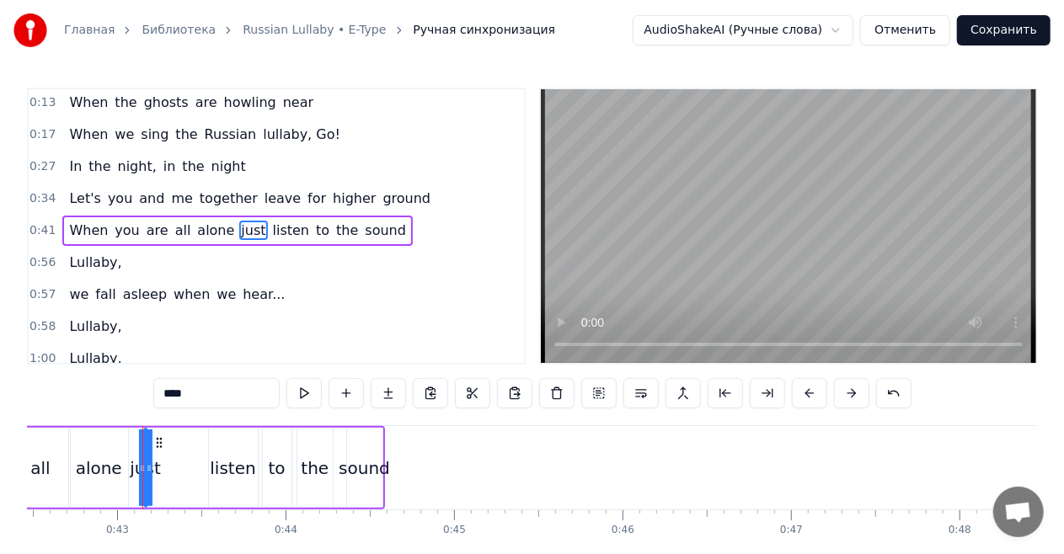
click at [271, 224] on span "listen" at bounding box center [291, 230] width 40 height 19
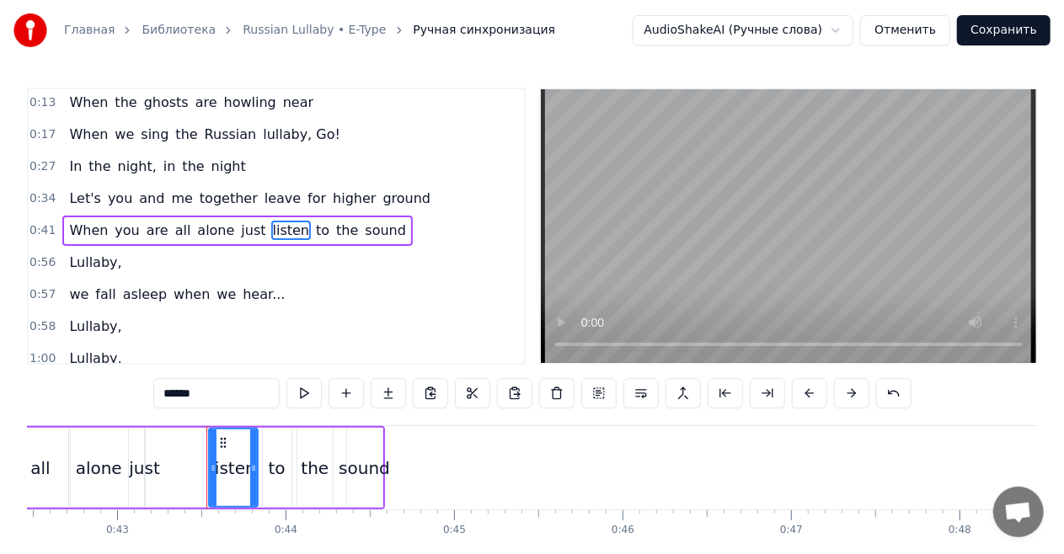
click at [239, 225] on span "just" at bounding box center [253, 230] width 28 height 19
type input "****"
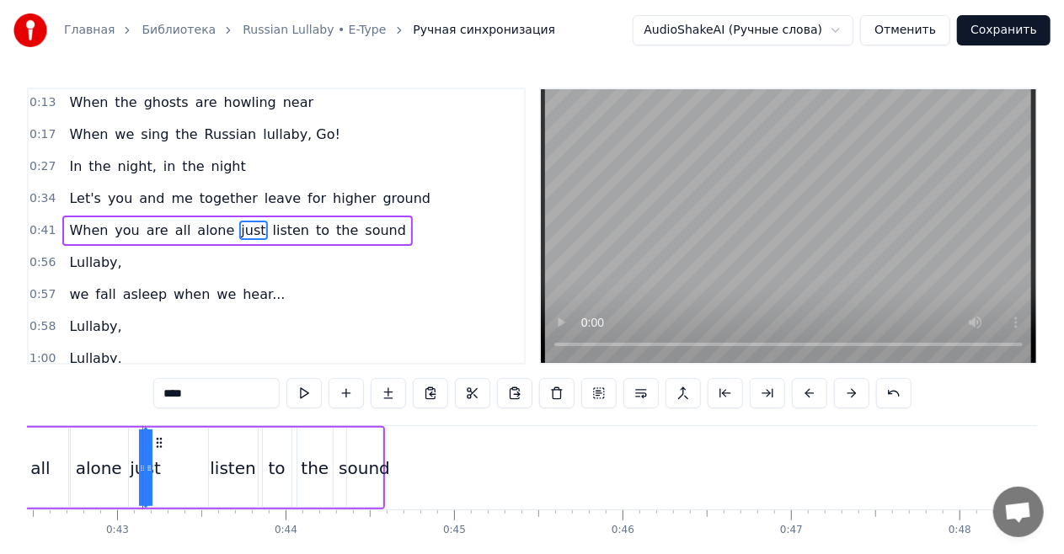
click at [160, 441] on icon at bounding box center [158, 442] width 13 height 13
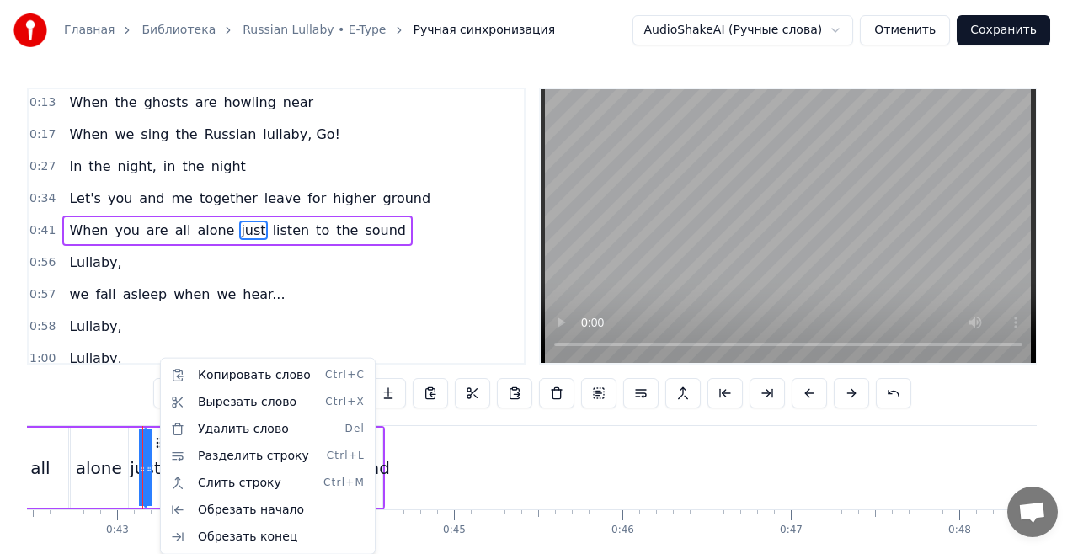
click at [158, 441] on html "Главная Библиотека Russian Lullaby • E-Type Ручная синхронизация AudioShakeAI (…" at bounding box center [539, 311] width 1078 height 623
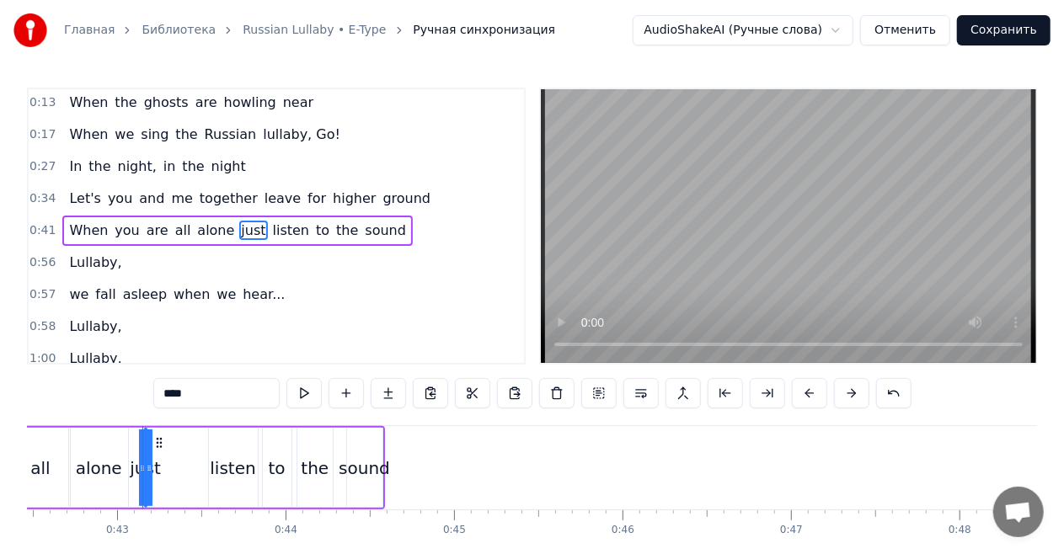
click at [157, 442] on circle at bounding box center [157, 442] width 1 height 1
click at [146, 465] on div "just" at bounding box center [146, 468] width 0 height 77
drag, startPoint x: 144, startPoint y: 465, endPoint x: 176, endPoint y: 471, distance: 32.5
click at [176, 471] on div "When you are all alone just listen to the sound" at bounding box center [139, 467] width 491 height 83
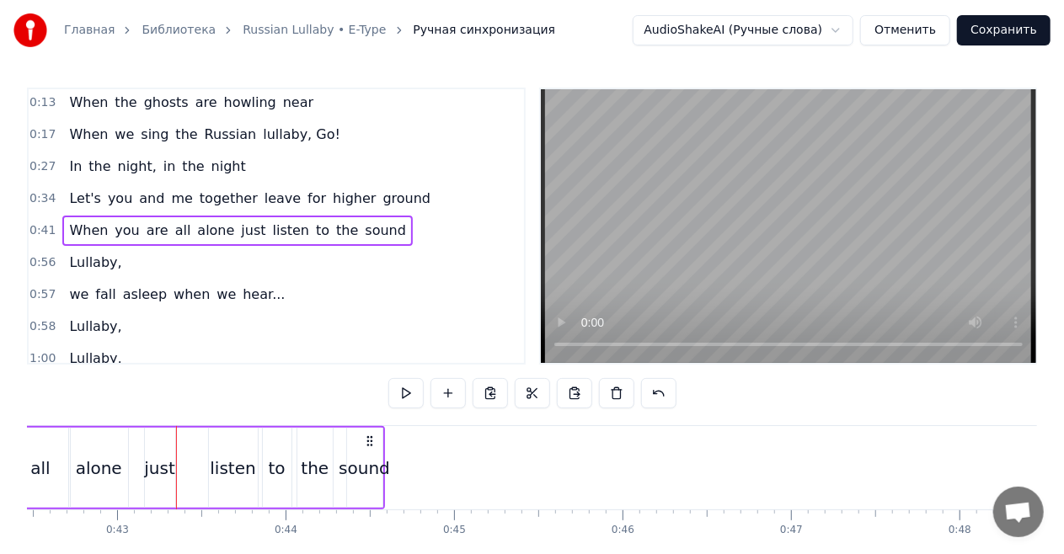
click at [72, 203] on span "Let's" at bounding box center [84, 198] width 35 height 19
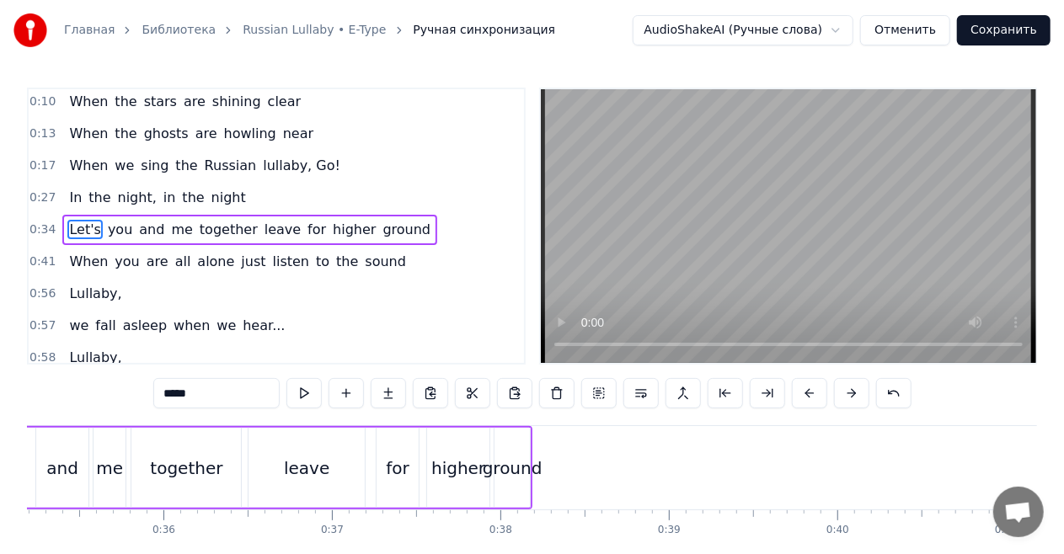
scroll to position [0, 5767]
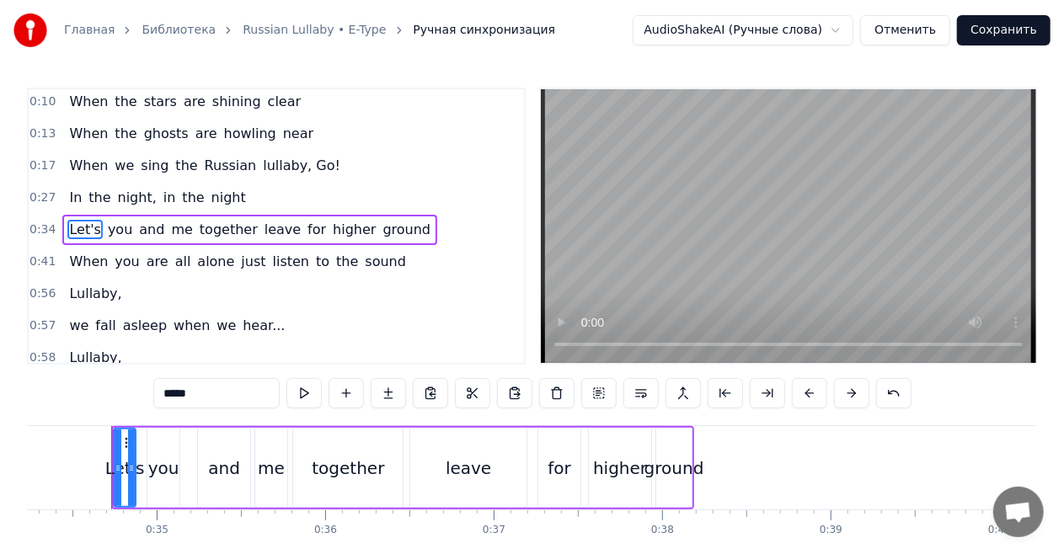
click at [384, 215] on div "Let's you and me together leave for higher ground" at bounding box center [249, 230] width 375 height 30
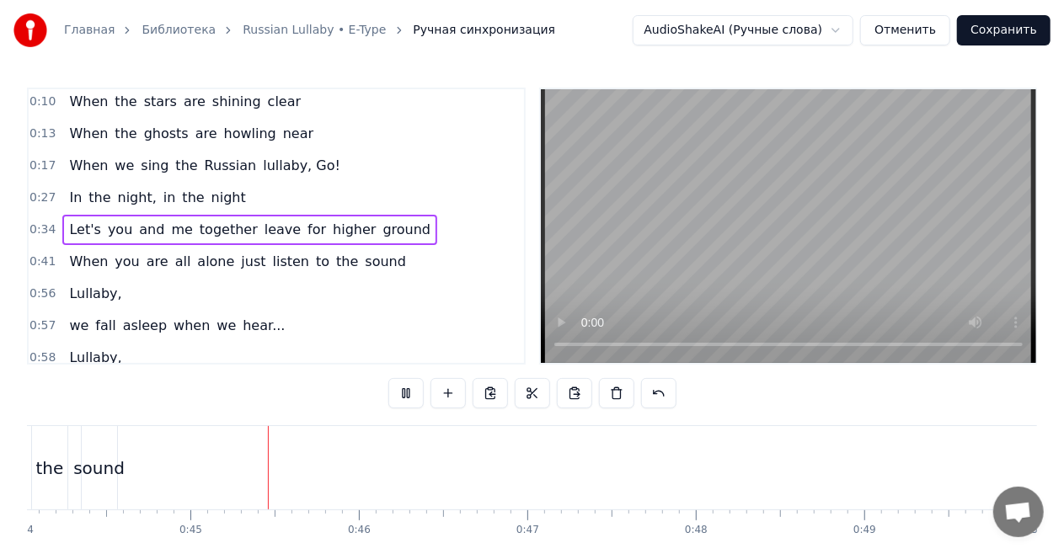
scroll to position [0, 7474]
click at [108, 279] on div "Lullaby," at bounding box center [95, 294] width 66 height 30
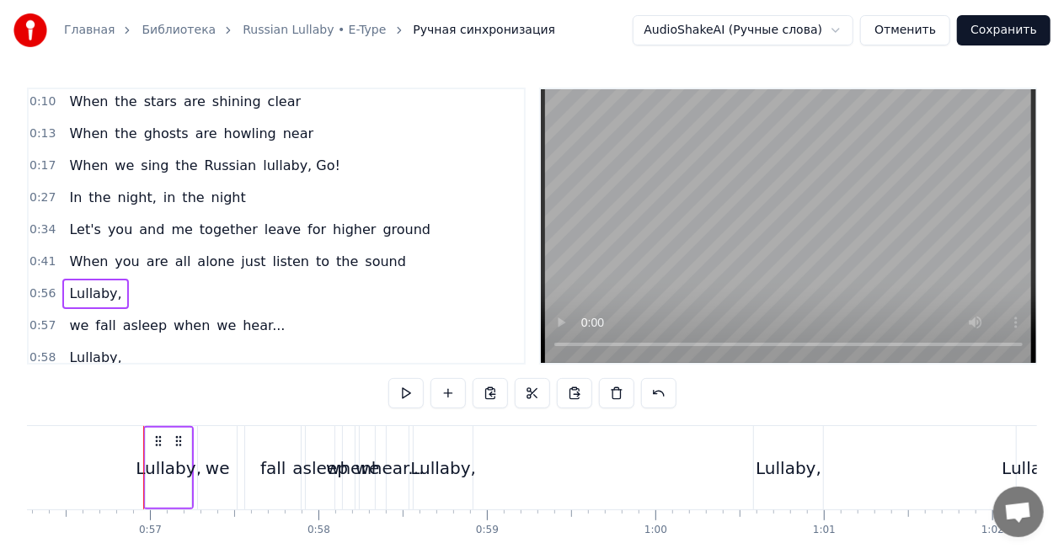
scroll to position [0, 9512]
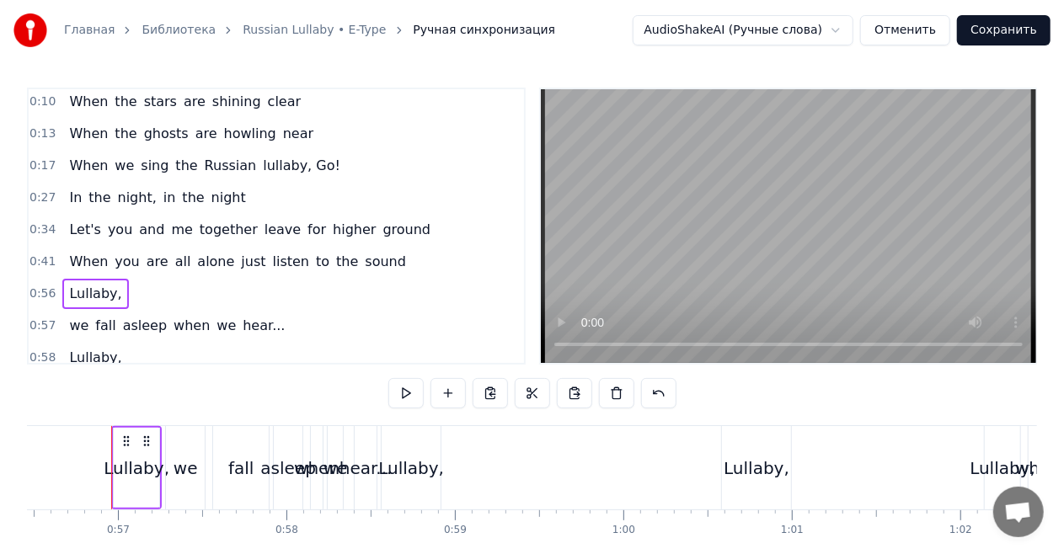
click at [211, 311] on div "we fall asleep when we hear..." at bounding box center [176, 326] width 229 height 30
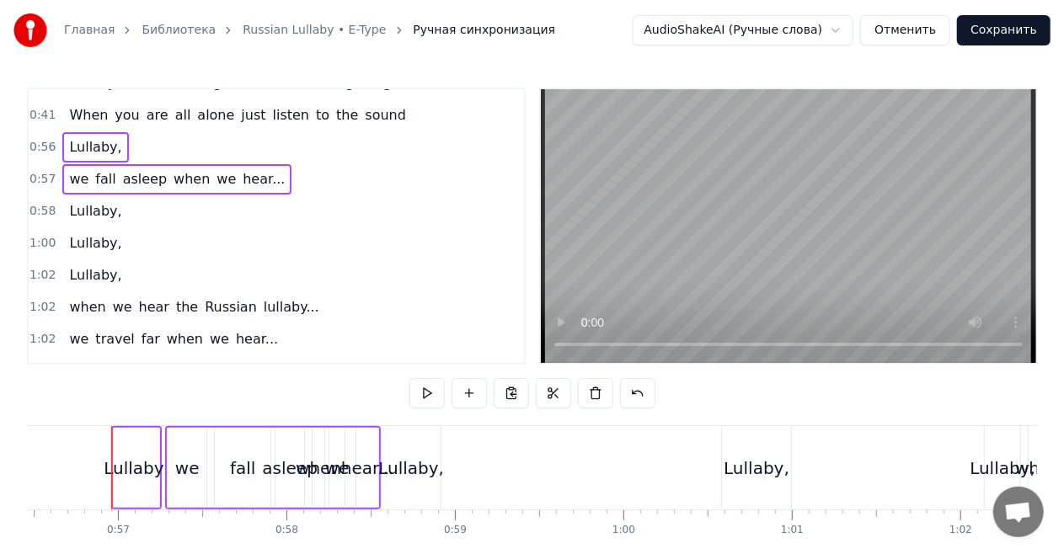
scroll to position [236, 0]
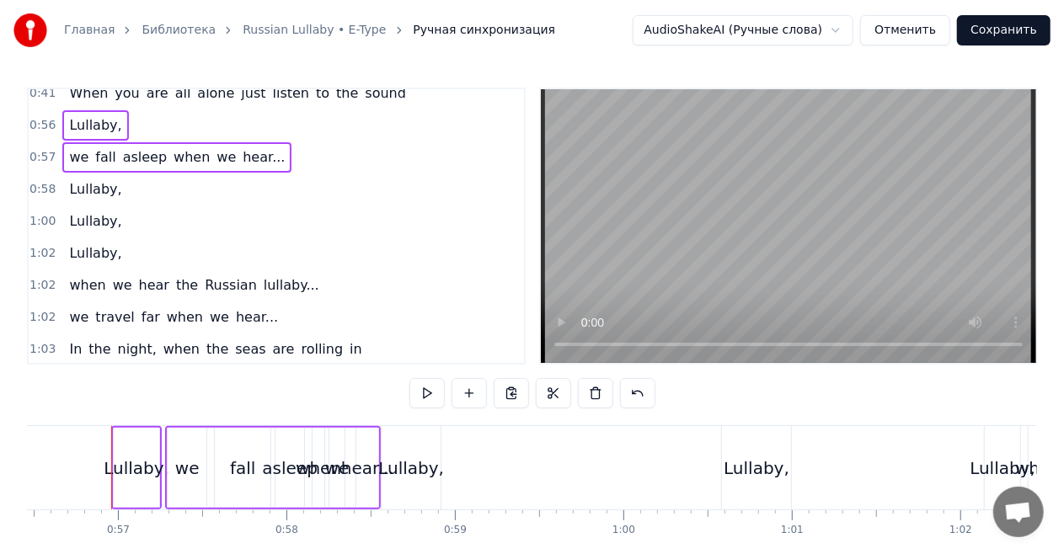
click at [113, 191] on div "Lullaby," at bounding box center [95, 189] width 66 height 30
click at [112, 227] on div "Lullaby," at bounding box center [95, 221] width 66 height 30
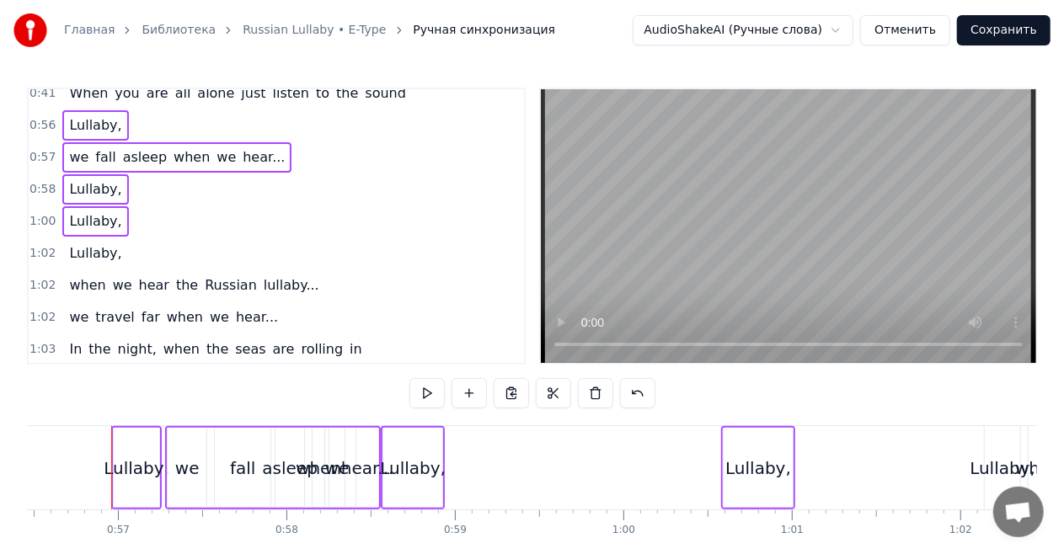
click at [110, 259] on div "Lullaby," at bounding box center [95, 253] width 66 height 30
click at [286, 287] on span "lullaby..." at bounding box center [291, 285] width 59 height 20
click at [282, 270] on div "when we hear the Russian lullaby..." at bounding box center [193, 285] width 263 height 30
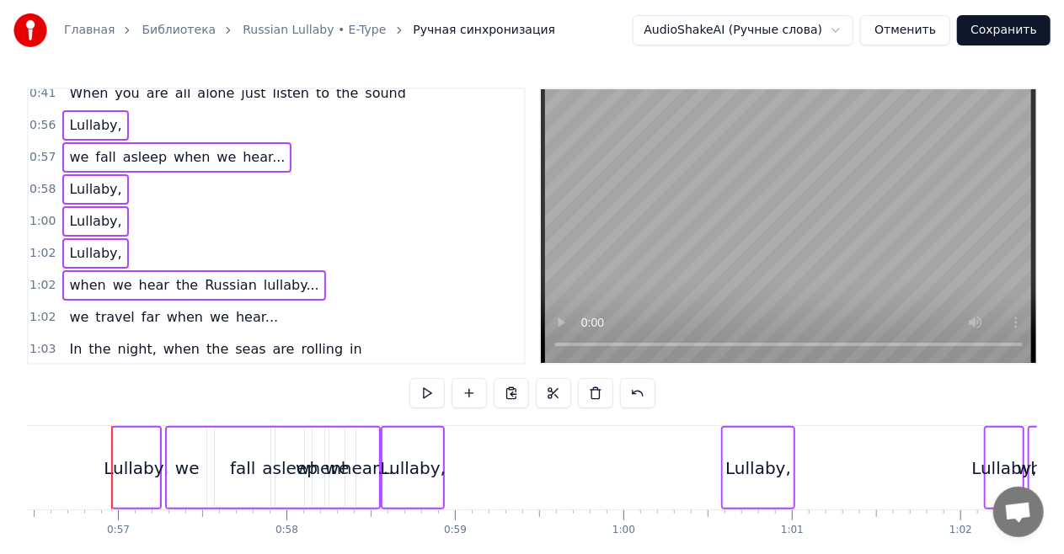
click at [208, 307] on span "we" at bounding box center [219, 316] width 23 height 19
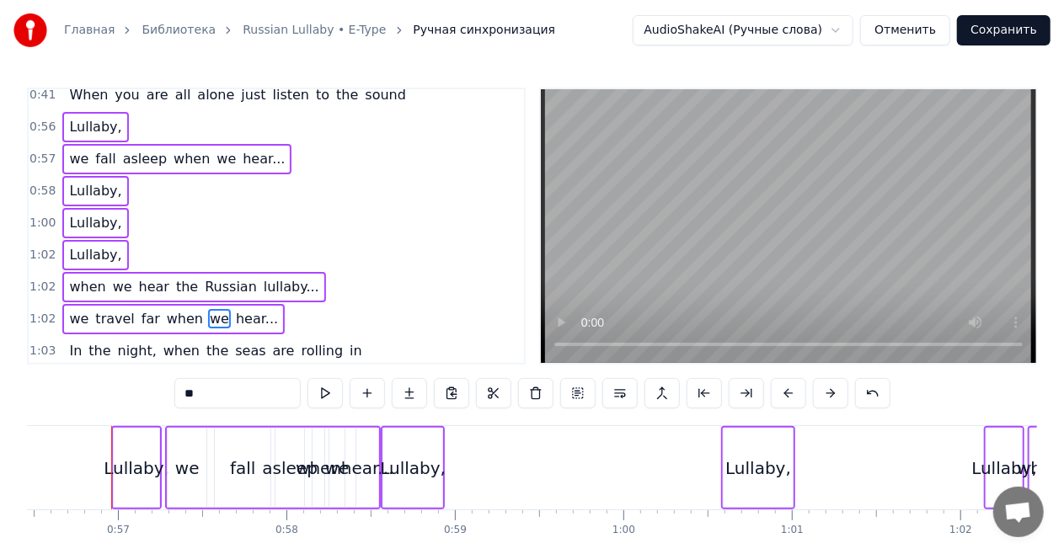
scroll to position [318, 0]
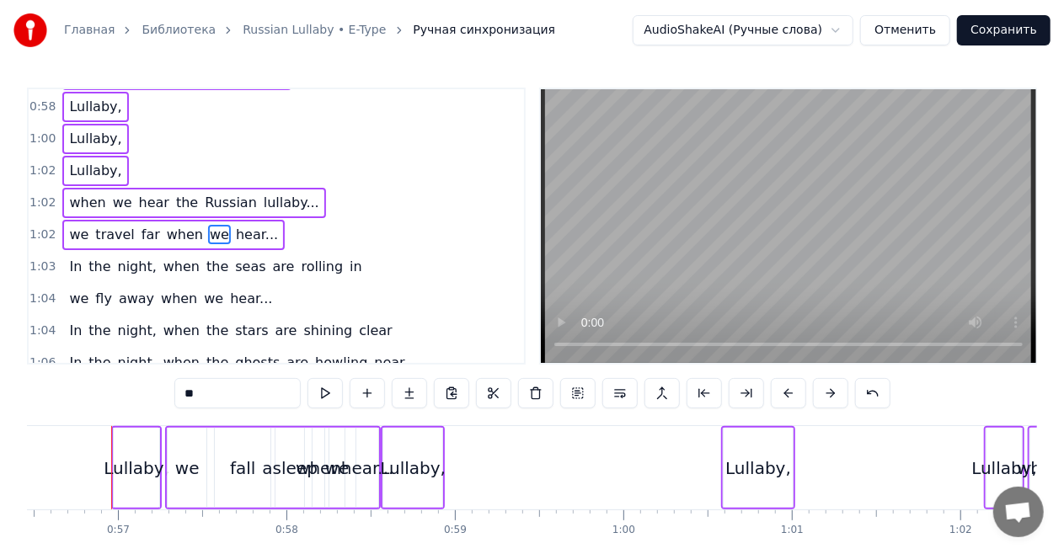
click at [204, 284] on div "we fly away when we hear..." at bounding box center [170, 299] width 216 height 30
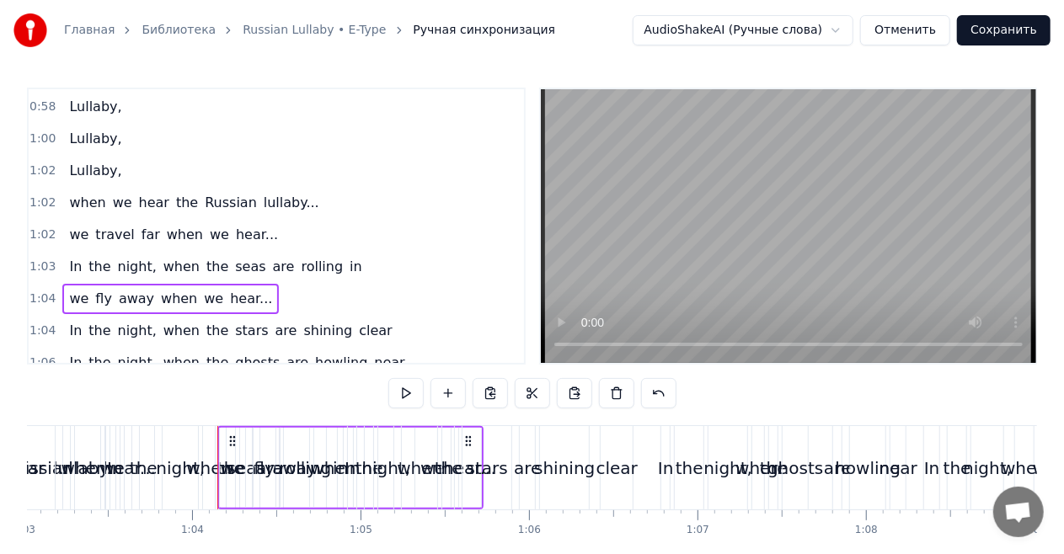
scroll to position [0, 10723]
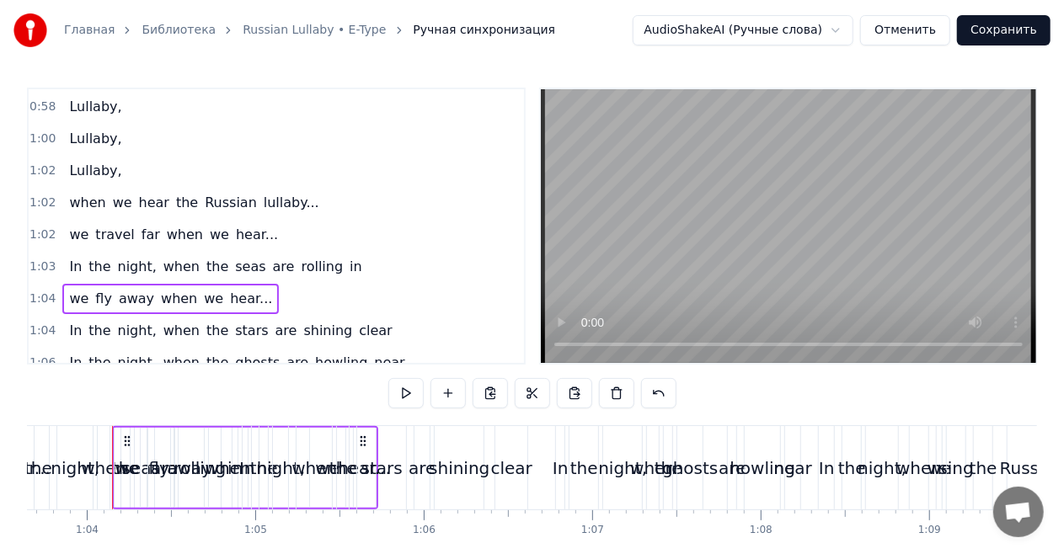
drag, startPoint x: 197, startPoint y: 276, endPoint x: 148, endPoint y: 139, distance: 145.7
click at [148, 139] on div "0:02 Priviet! Menya zavut E- Type! Nazdarovie! 0:07 When the seas are rolling i…" at bounding box center [276, 226] width 499 height 277
drag, startPoint x: 118, startPoint y: 276, endPoint x: 111, endPoint y: 201, distance: 75.3
click at [111, 201] on div "0:02 Priviet! Menya zavut E- Type! Nazdarovie! 0:07 When the seas are rolling i…" at bounding box center [276, 226] width 499 height 277
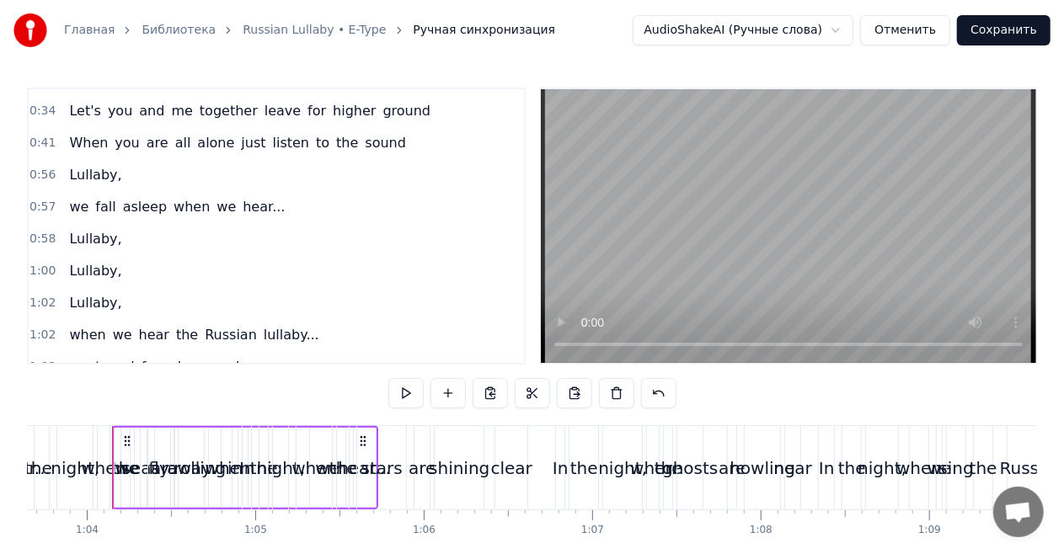
scroll to position [150, 0]
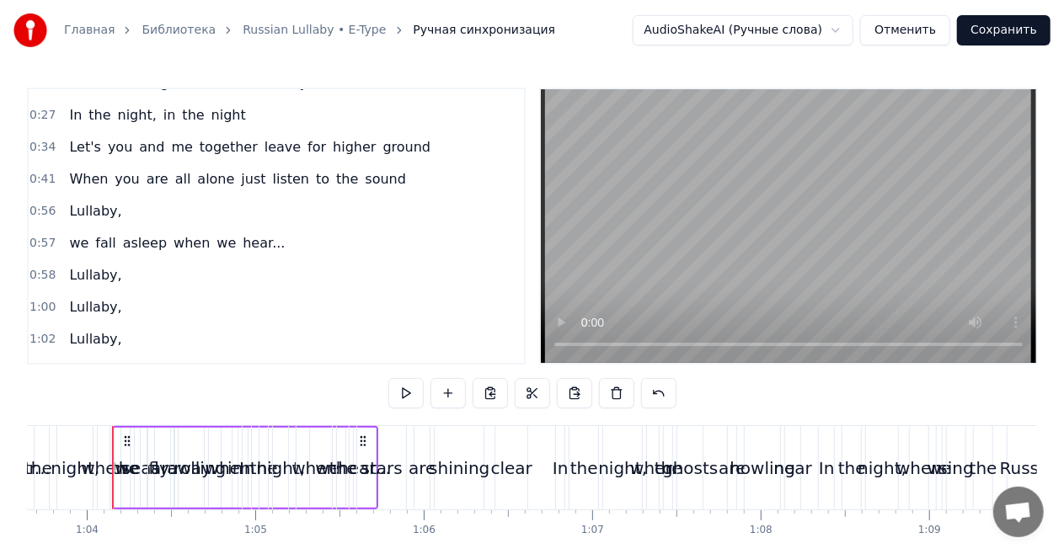
click at [900, 35] on button "Отменить" at bounding box center [905, 30] width 90 height 30
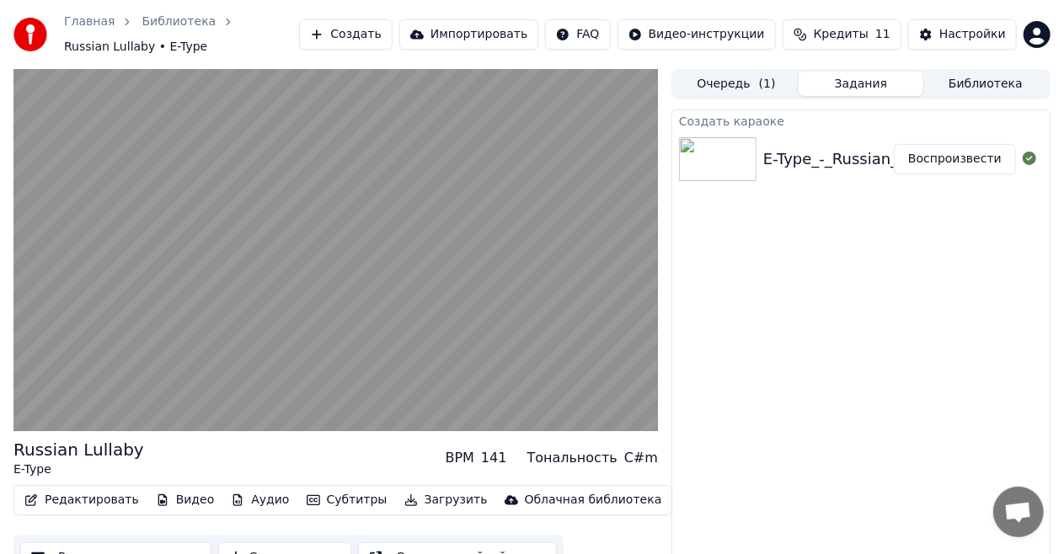
click at [762, 76] on span "( 1 )" at bounding box center [767, 84] width 17 height 17
click at [820, 74] on button "Задания" at bounding box center [861, 84] width 125 height 24
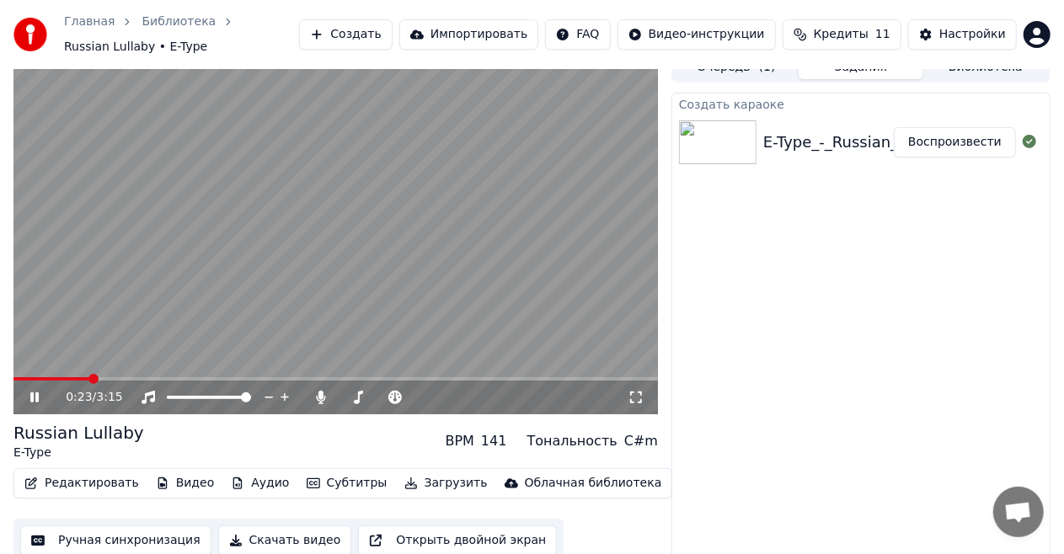
scroll to position [18, 0]
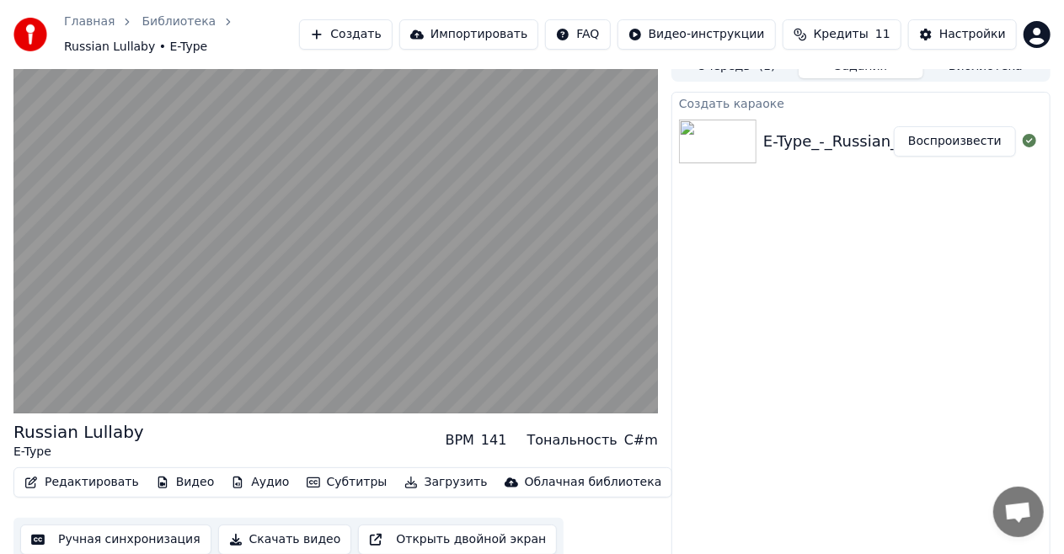
click at [115, 475] on button "Редактировать" at bounding box center [82, 483] width 128 height 24
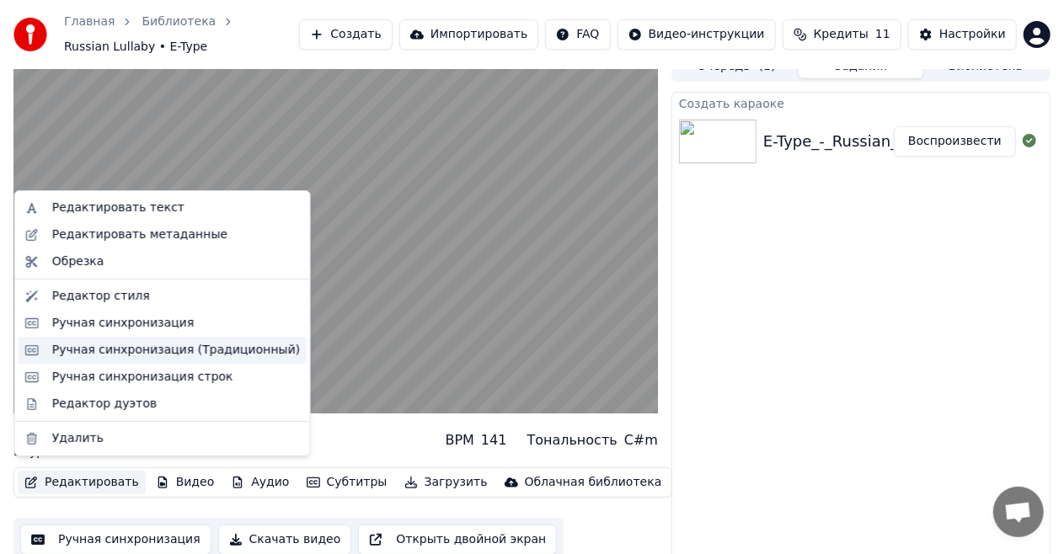
click at [141, 350] on div "Ручная синхронизация (Традиционный)" at bounding box center [176, 350] width 248 height 17
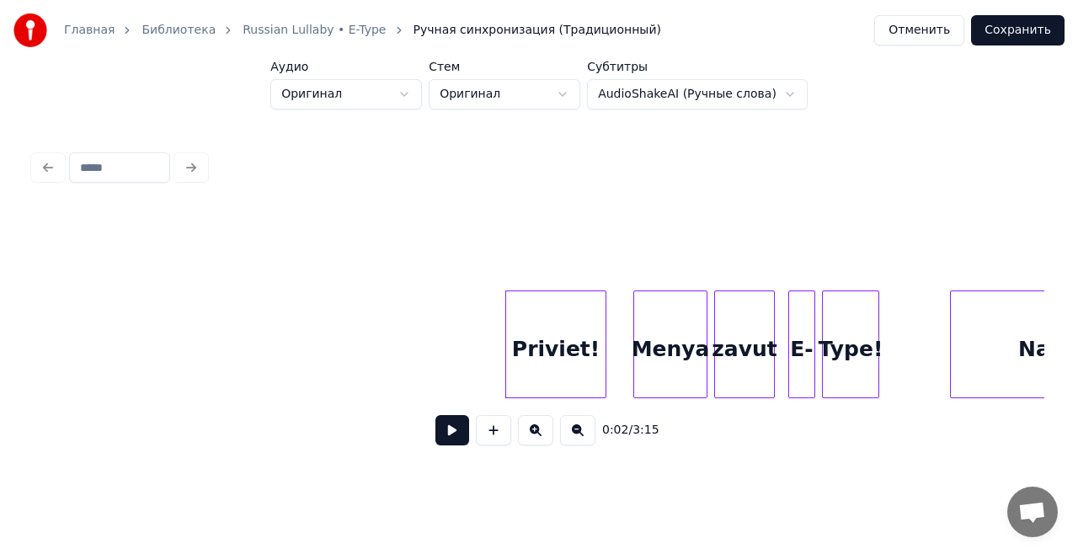
click at [770, 91] on html "Главная Библиотека Russian Lullaby • E-Type Ручная синхронизация (Традиционный)…" at bounding box center [539, 248] width 1078 height 496
click at [580, 90] on html "Главная Библиотека Russian Lullaby • E-Type Ручная синхронизация (Традиционный)…" at bounding box center [539, 248] width 1078 height 496
click at [580, 89] on html "Главная Библиотека Russian Lullaby • E-Type Ручная синхронизация (Традиционный)…" at bounding box center [539, 248] width 1078 height 496
click at [451, 441] on button at bounding box center [453, 430] width 34 height 30
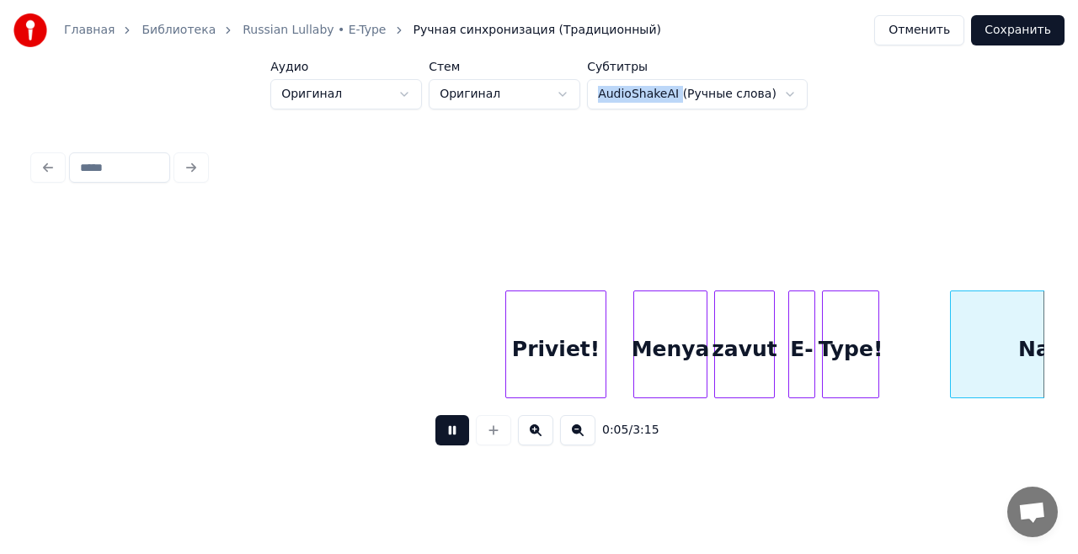
scroll to position [0, 1012]
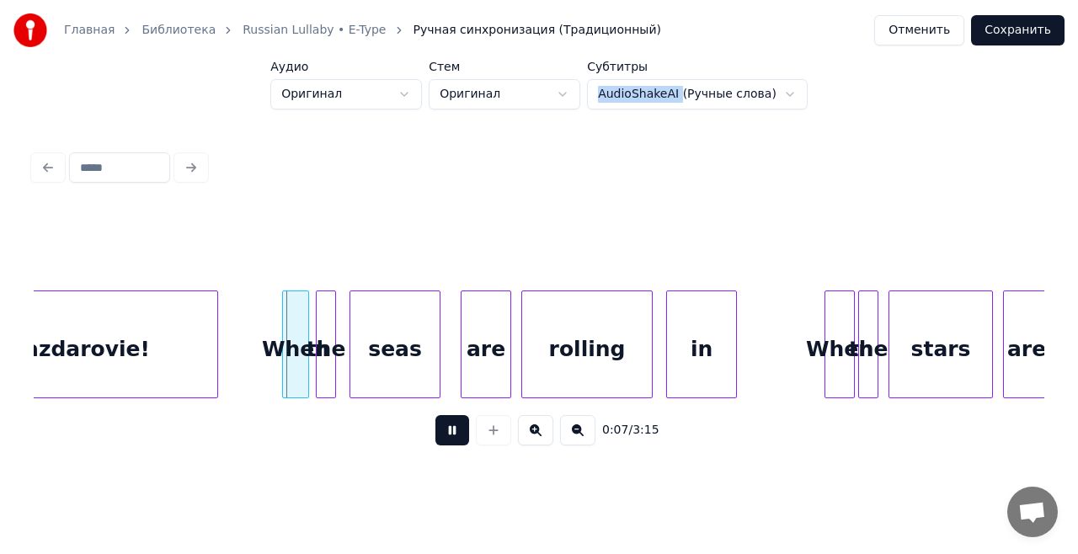
click at [575, 439] on button at bounding box center [577, 430] width 35 height 30
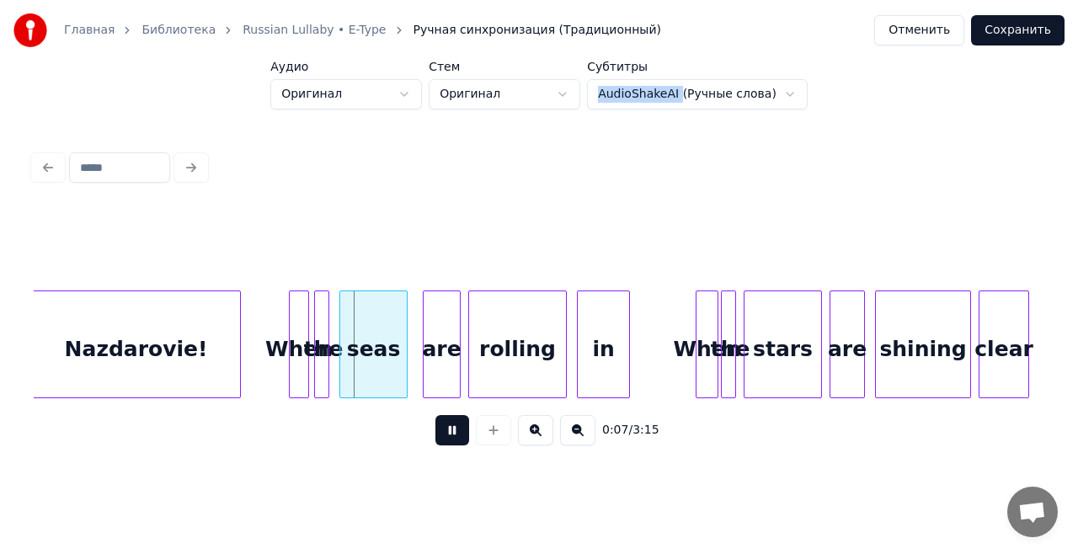
click at [575, 439] on button at bounding box center [577, 430] width 35 height 30
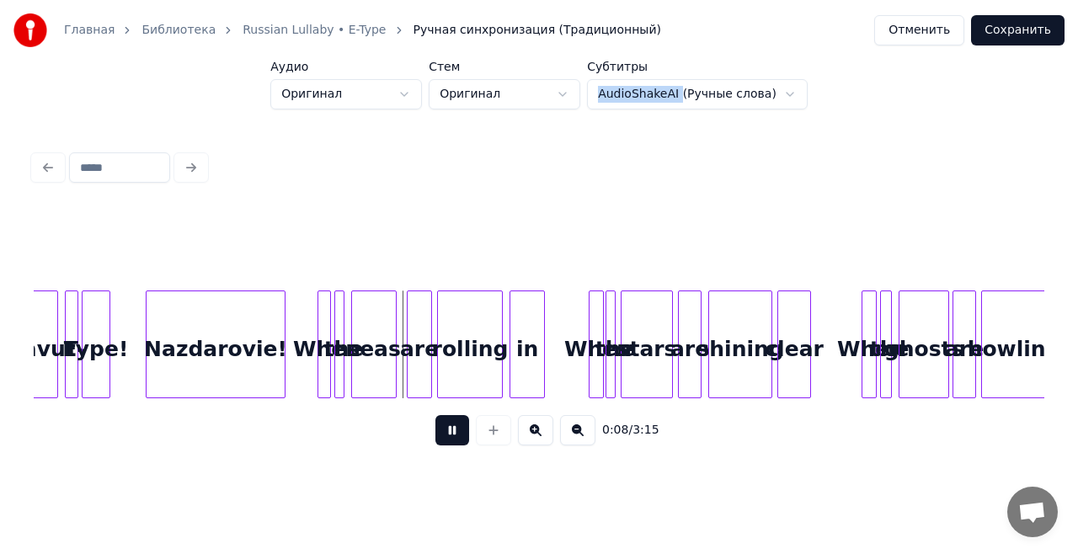
click at [575, 439] on button at bounding box center [577, 430] width 35 height 30
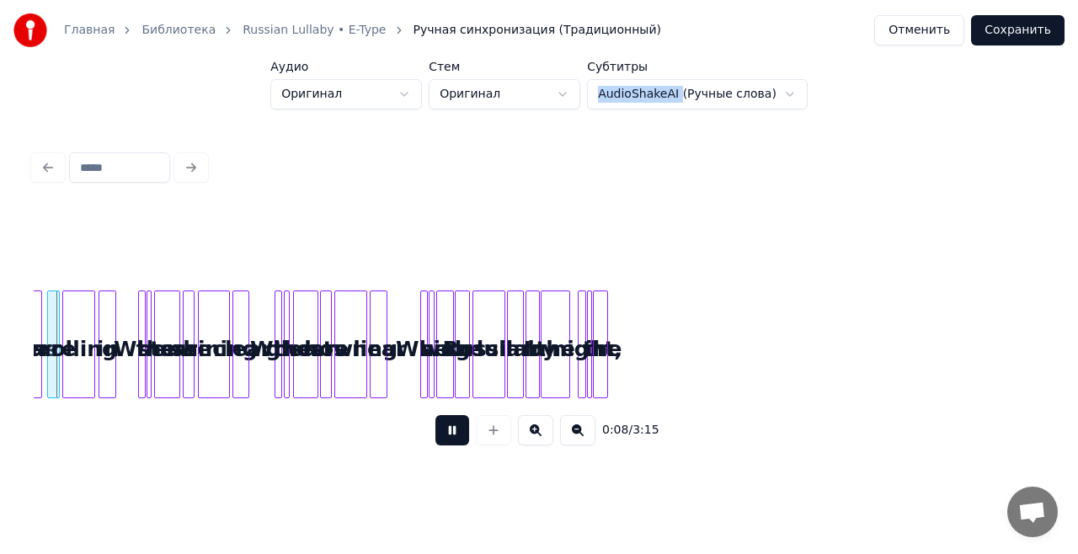
scroll to position [0, 0]
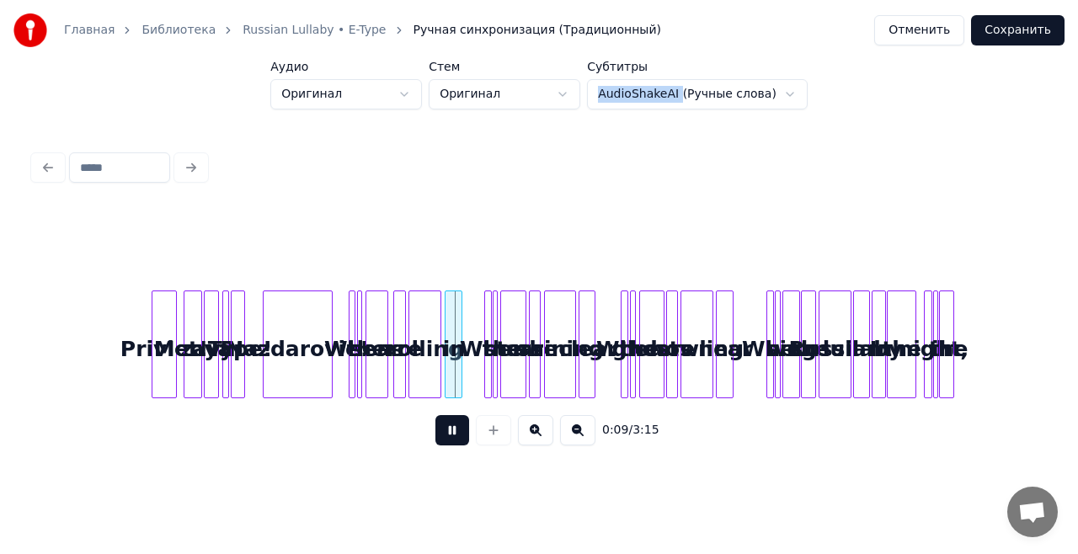
click at [538, 439] on button at bounding box center [535, 430] width 35 height 30
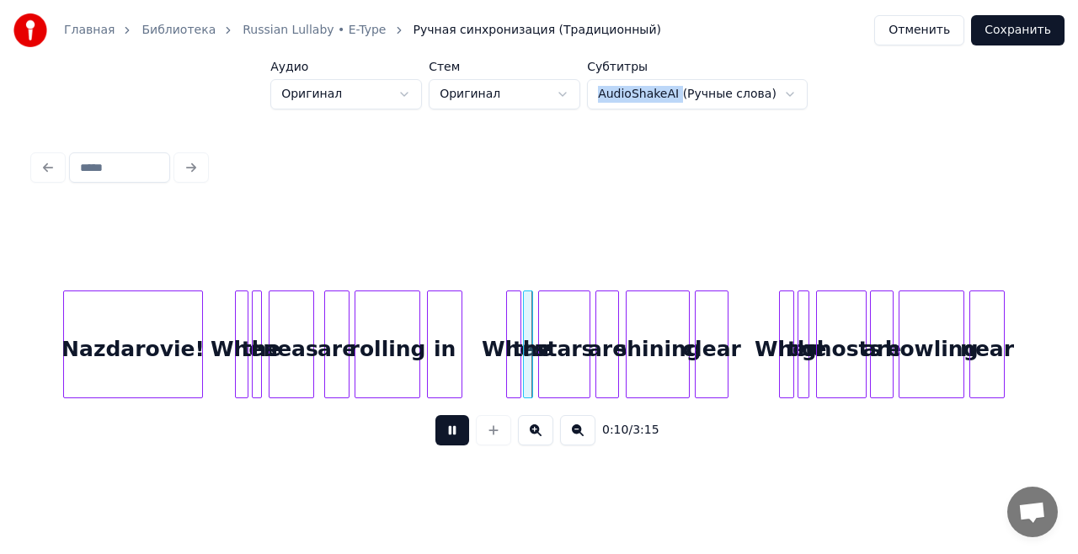
click at [538, 439] on button at bounding box center [535, 430] width 35 height 30
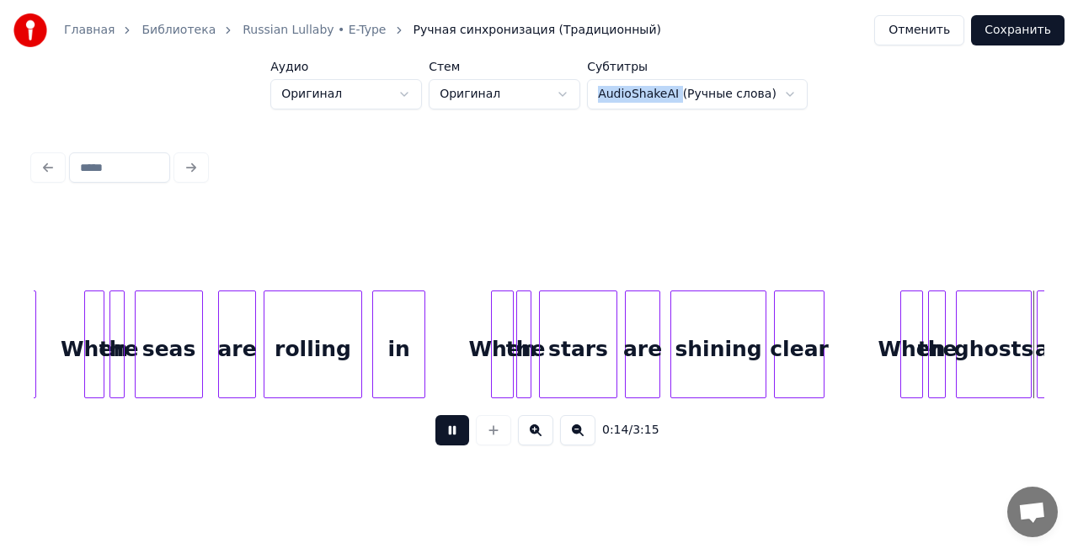
scroll to position [0, 1905]
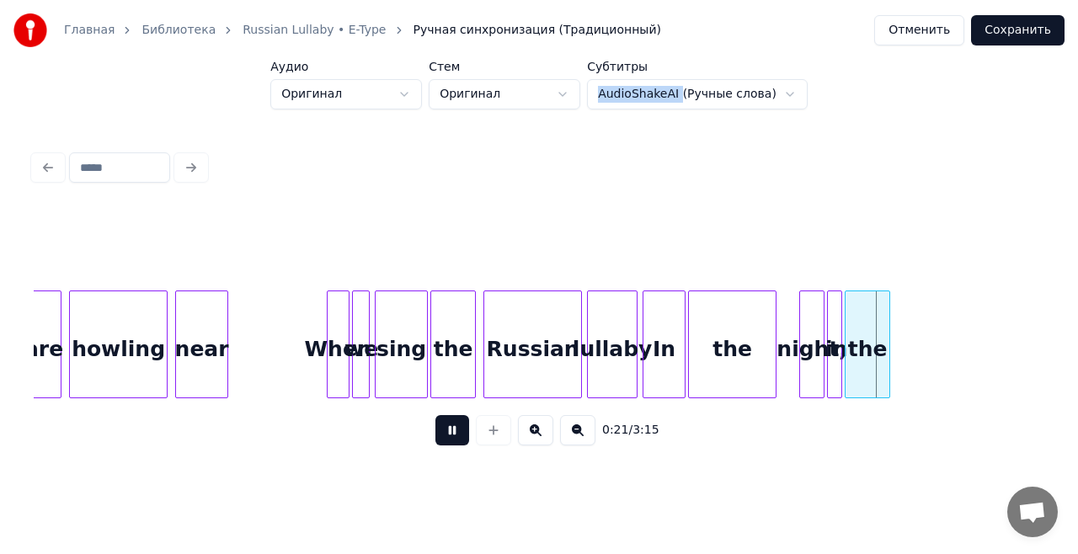
click at [454, 437] on button at bounding box center [453, 430] width 34 height 30
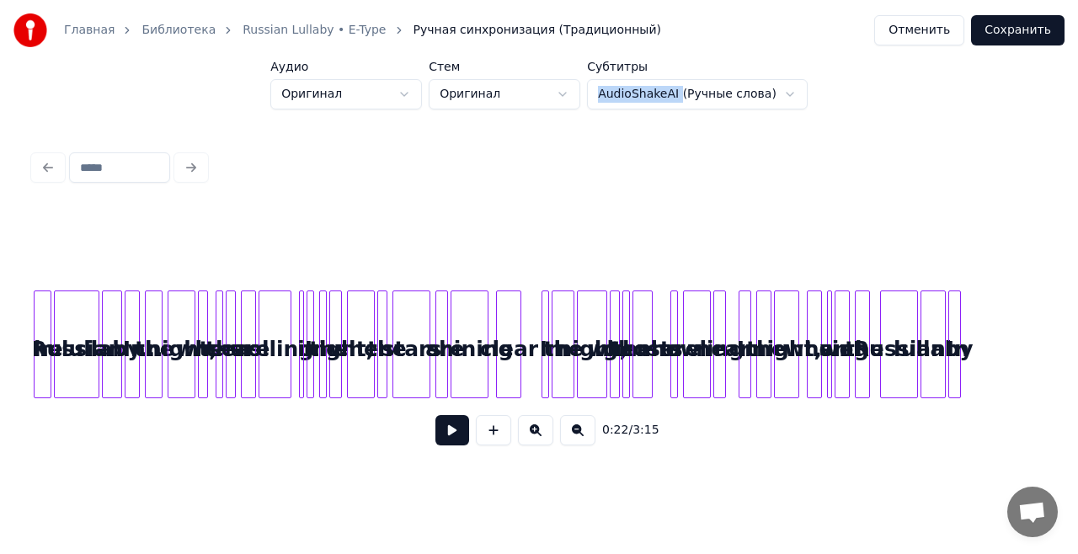
scroll to position [0, 8085]
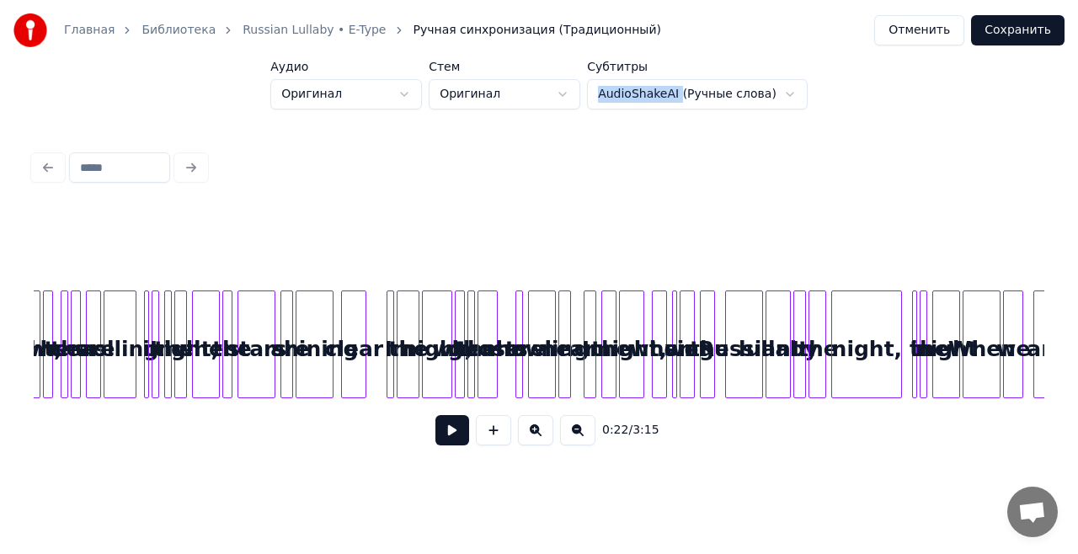
click at [918, 29] on button "Отменить" at bounding box center [919, 30] width 90 height 30
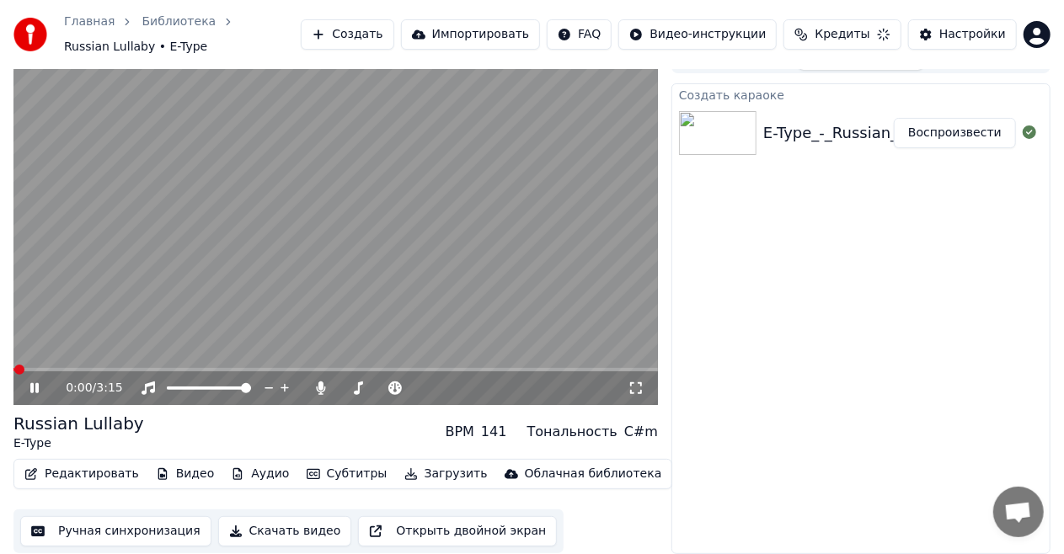
scroll to position [18, 0]
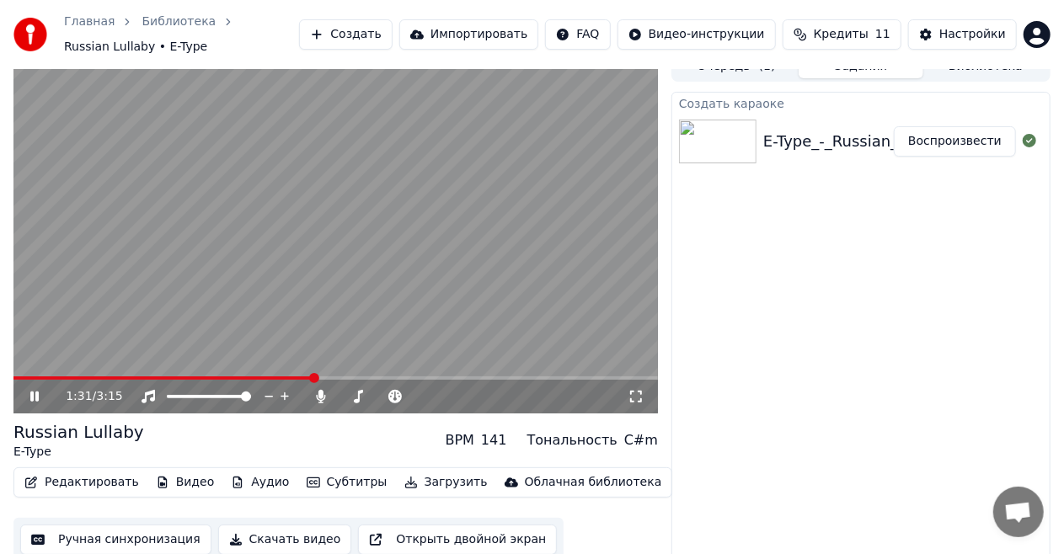
click at [312, 377] on span at bounding box center [335, 378] width 644 height 3
click at [35, 392] on icon at bounding box center [34, 397] width 8 height 10
click at [120, 532] on button "Ручная синхронизация" at bounding box center [115, 540] width 191 height 30
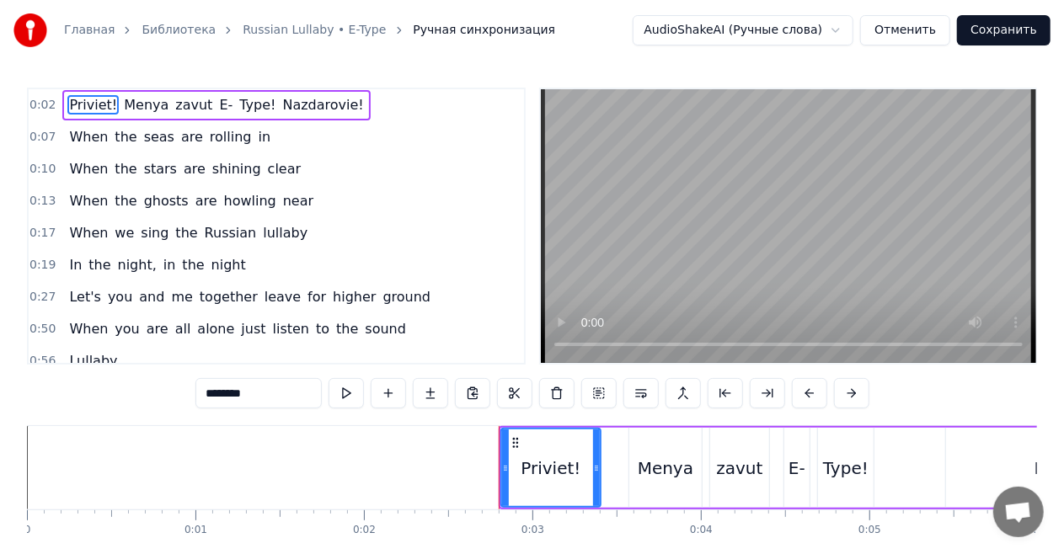
click at [67, 250] on div "In the night, in the night" at bounding box center [157, 265] width 190 height 30
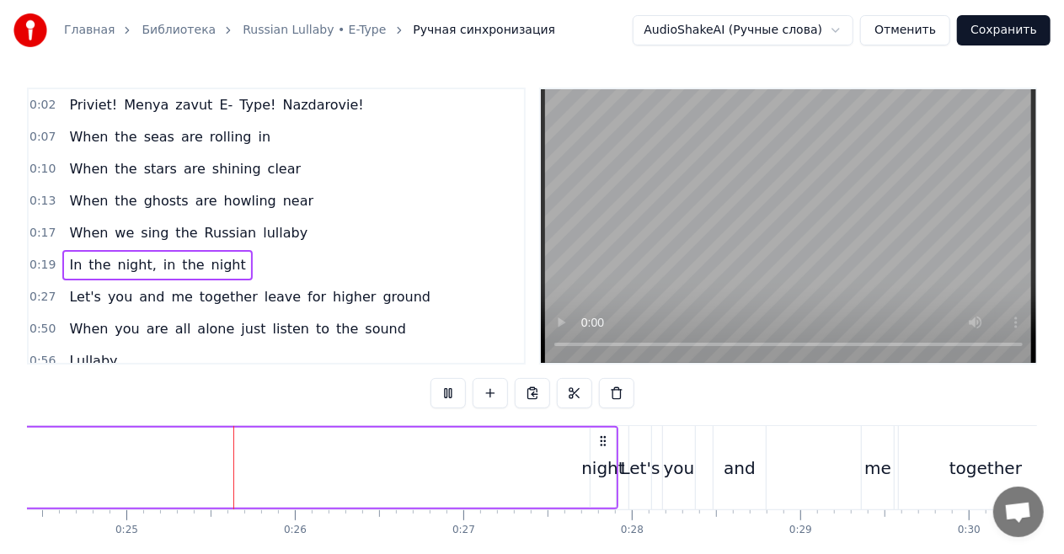
scroll to position [0, 4129]
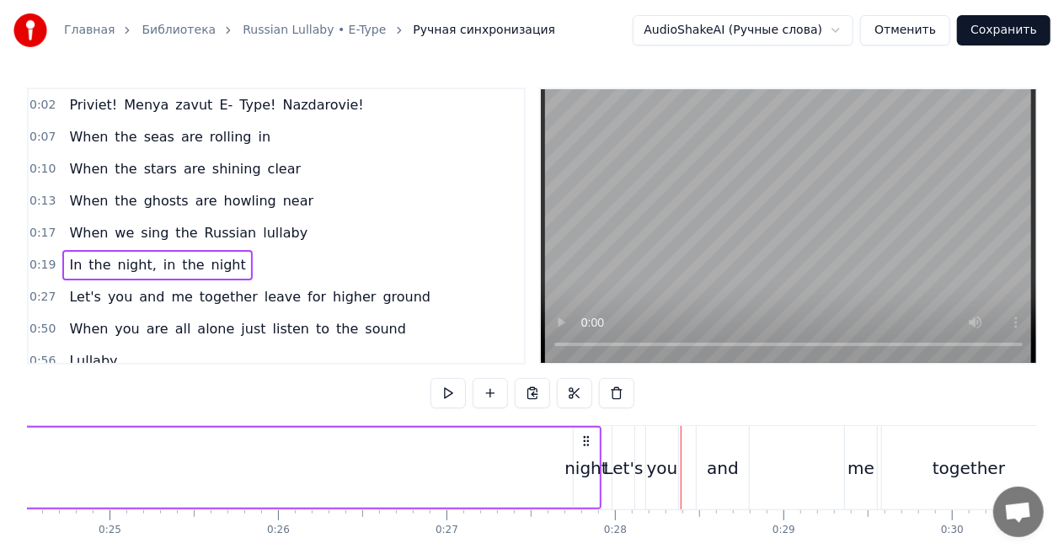
click at [285, 212] on div "When the ghosts are howling near" at bounding box center [191, 201] width 258 height 30
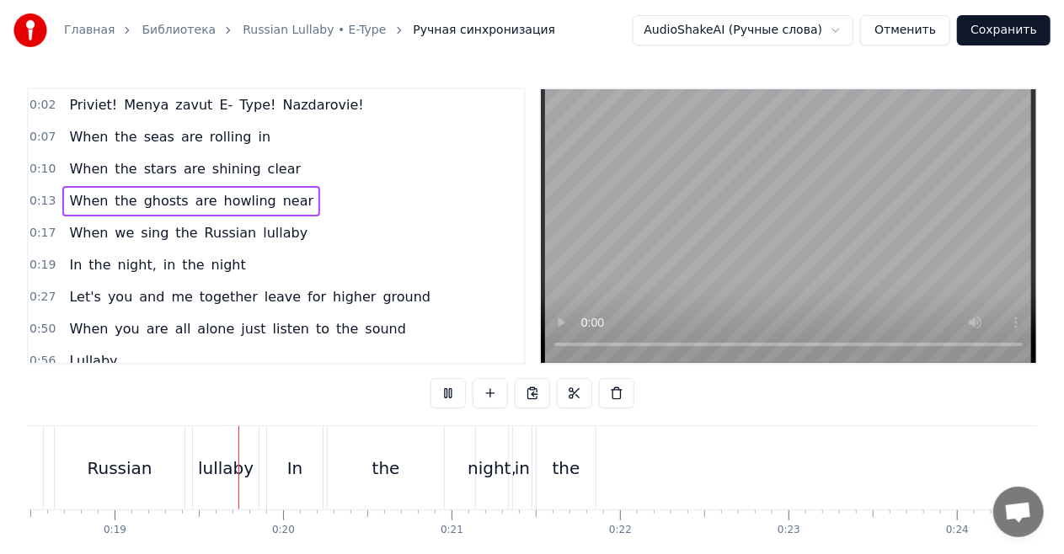
scroll to position [0, 3117]
click at [94, 250] on div "In the night, in the night" at bounding box center [157, 265] width 190 height 30
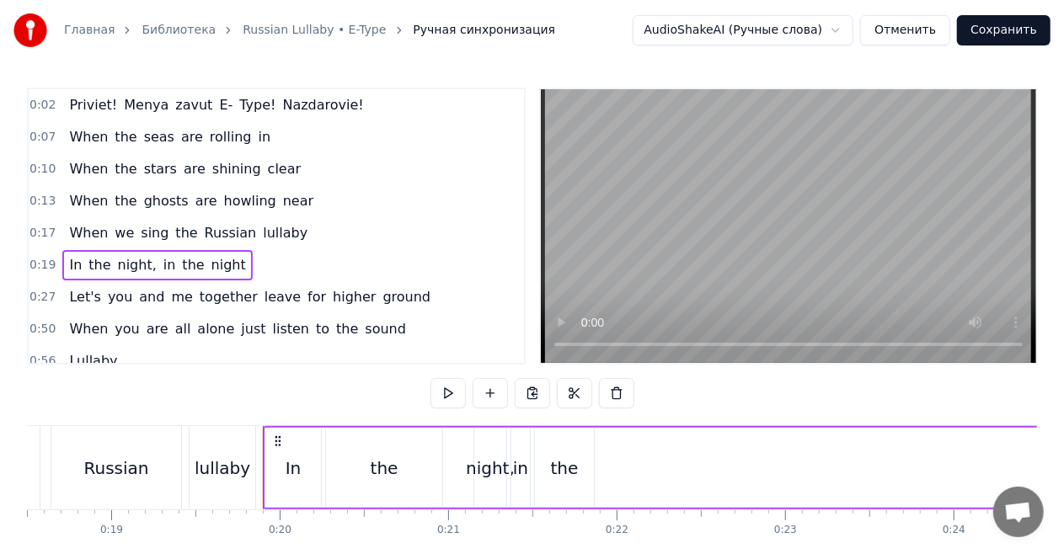
click at [132, 337] on div "When you are all alone just listen to the sound" at bounding box center [237, 329] width 350 height 30
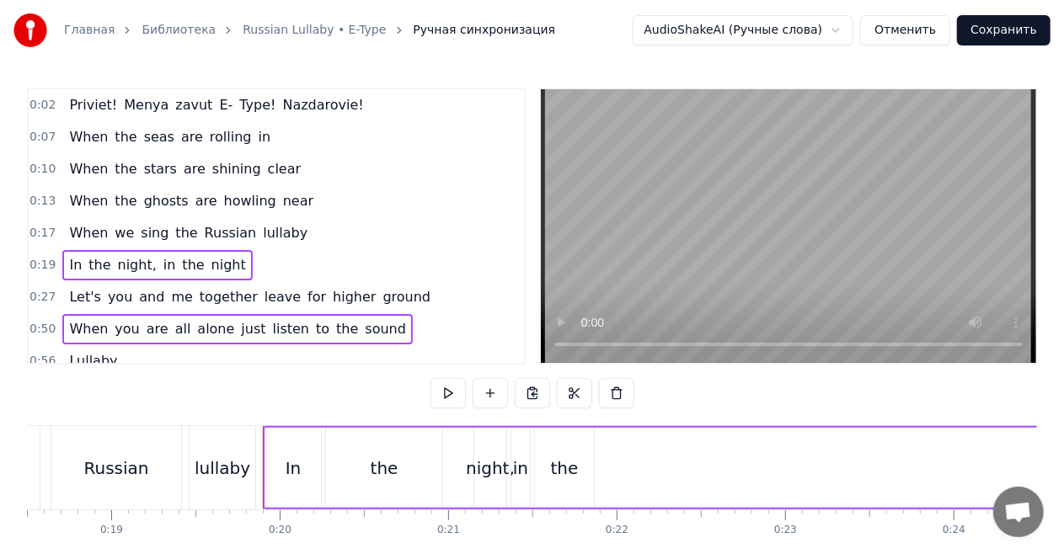
click at [137, 303] on span "and" at bounding box center [151, 296] width 29 height 19
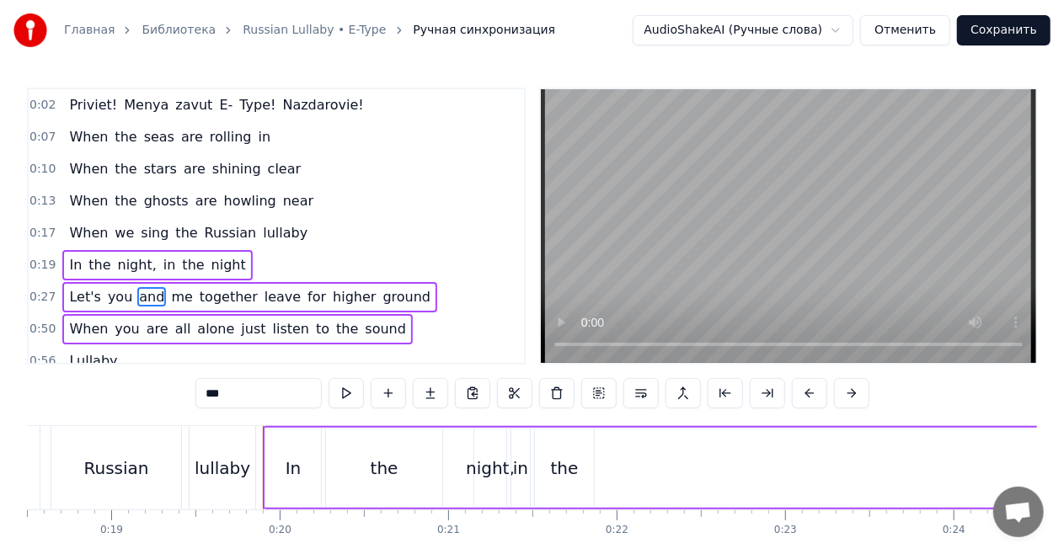
scroll to position [67, 0]
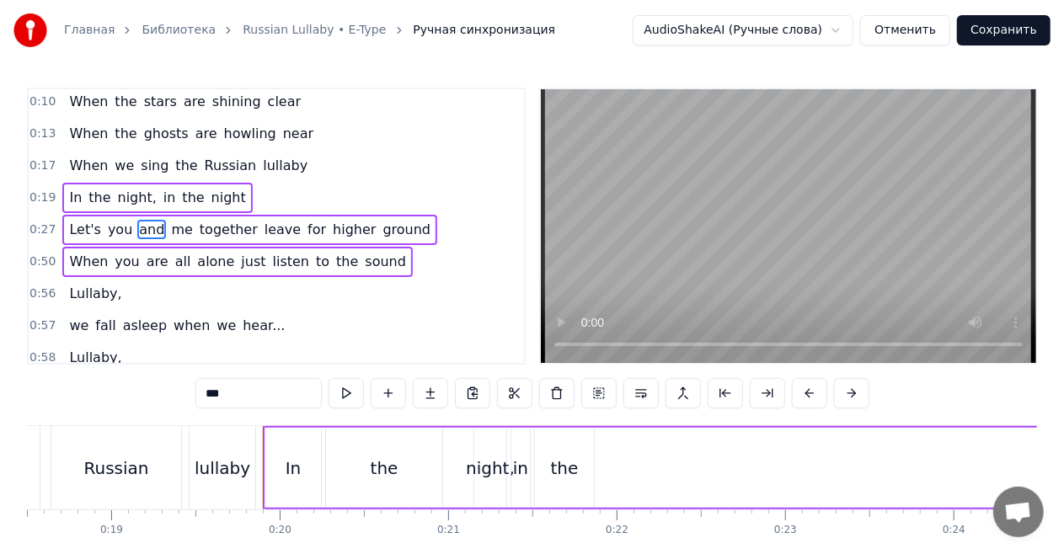
click at [104, 302] on div "Lullaby," at bounding box center [95, 294] width 66 height 30
click at [188, 311] on div "we fall asleep when we hear..." at bounding box center [176, 326] width 229 height 30
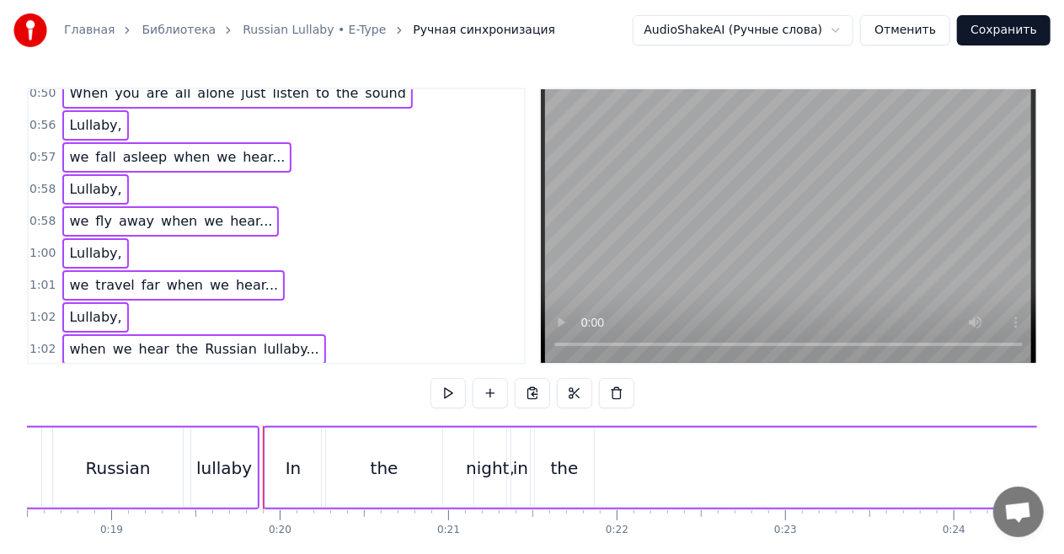
scroll to position [0, 0]
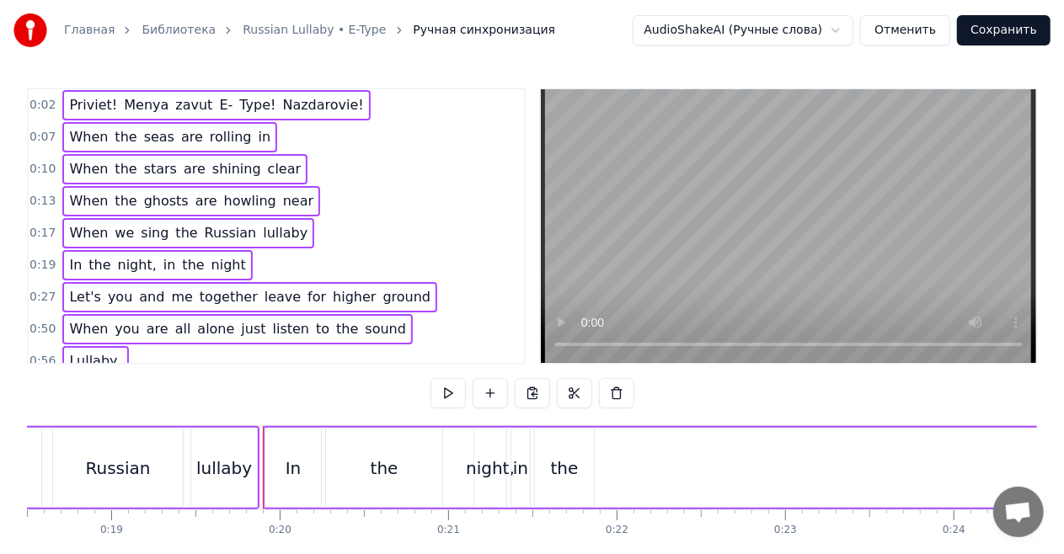
click at [126, 116] on div "Priviet! Menya zavut E- Type! Nazdarovie!" at bounding box center [215, 105] width 307 height 30
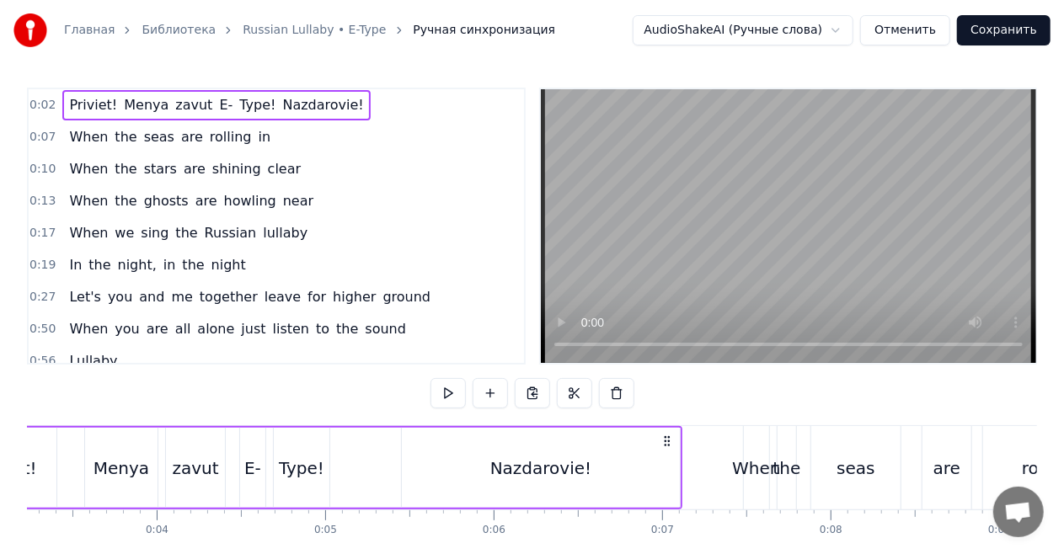
scroll to position [0, 387]
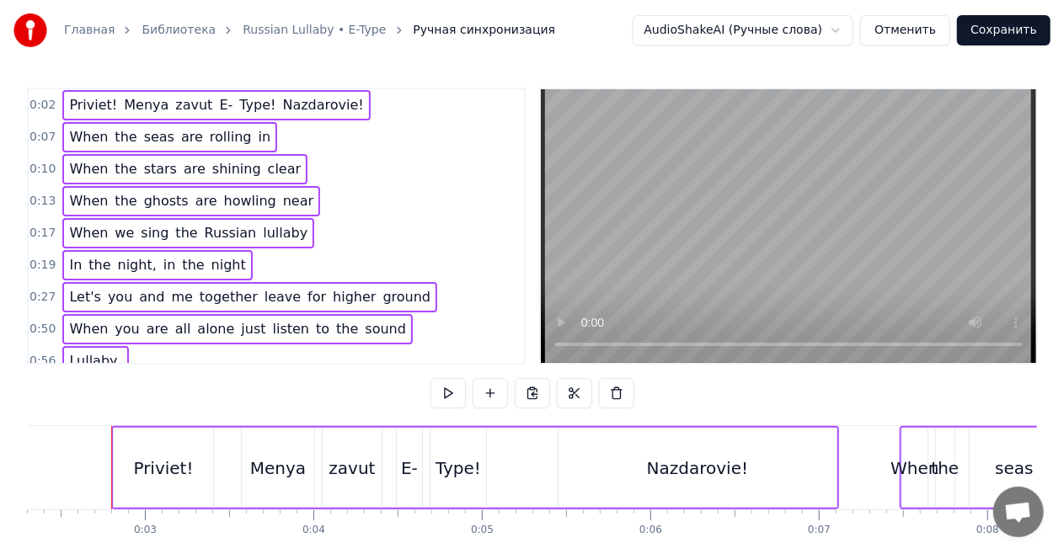
click at [174, 113] on span "zavut" at bounding box center [194, 104] width 40 height 19
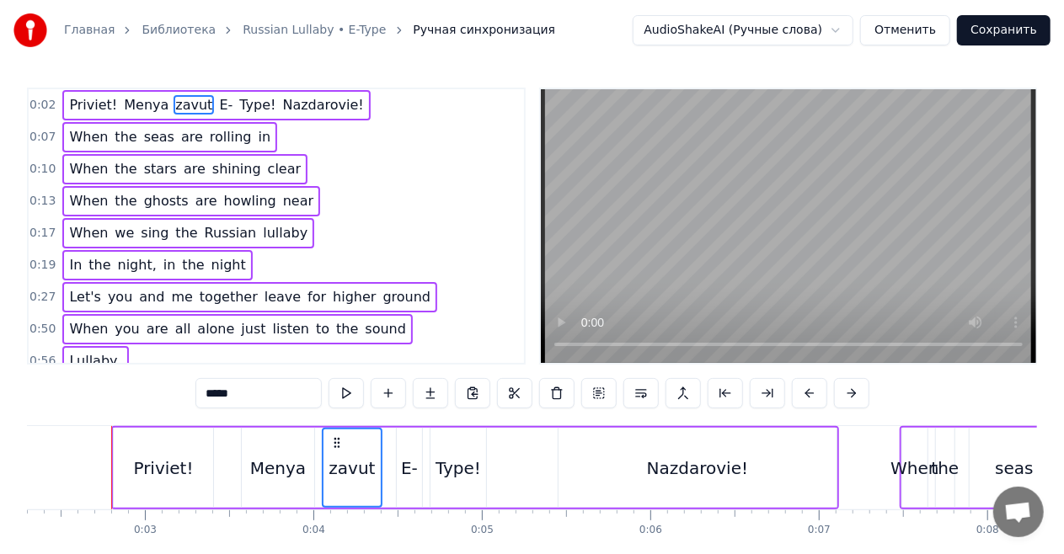
click at [313, 120] on div "0:02 Priviet! Menya zavut E- Type! Nazdarovie!" at bounding box center [276, 105] width 495 height 32
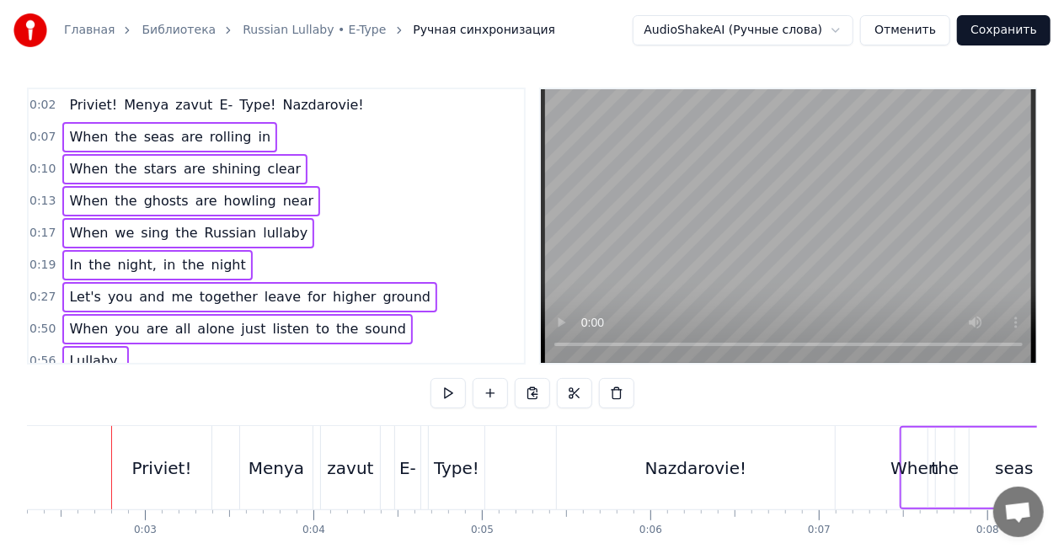
click at [251, 145] on div "When the seas are rolling in" at bounding box center [169, 137] width 215 height 30
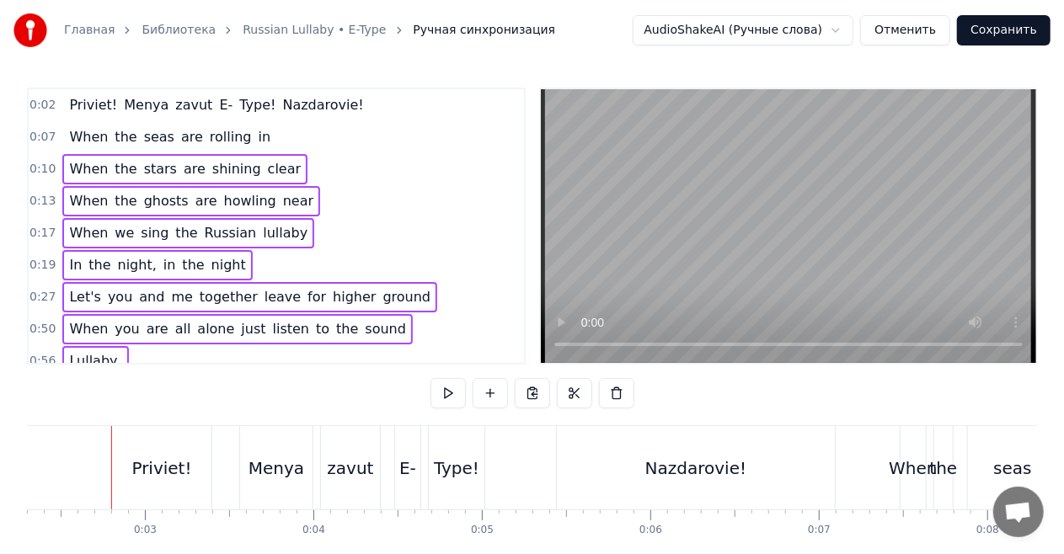
click at [270, 154] on div "When the stars are shining clear" at bounding box center [184, 169] width 245 height 30
click at [274, 169] on div "When the stars are shining clear" at bounding box center [184, 169] width 245 height 30
click at [275, 172] on div "When the stars are shining clear" at bounding box center [184, 169] width 245 height 30
click at [286, 206] on div "When the ghosts are howling near" at bounding box center [191, 201] width 258 height 30
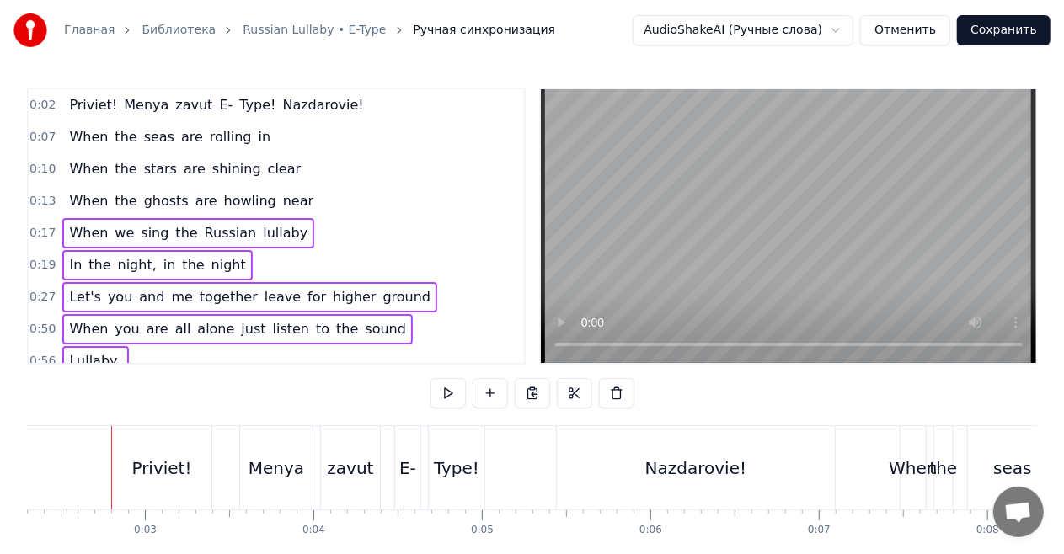
click at [281, 243] on div "When we sing the Russian lullaby" at bounding box center [188, 233] width 252 height 30
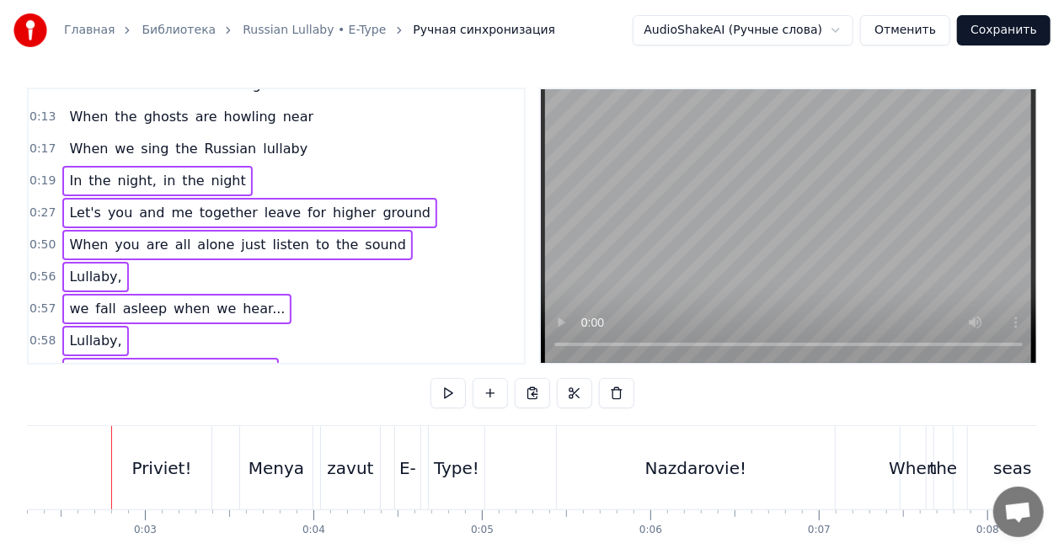
scroll to position [83, 0]
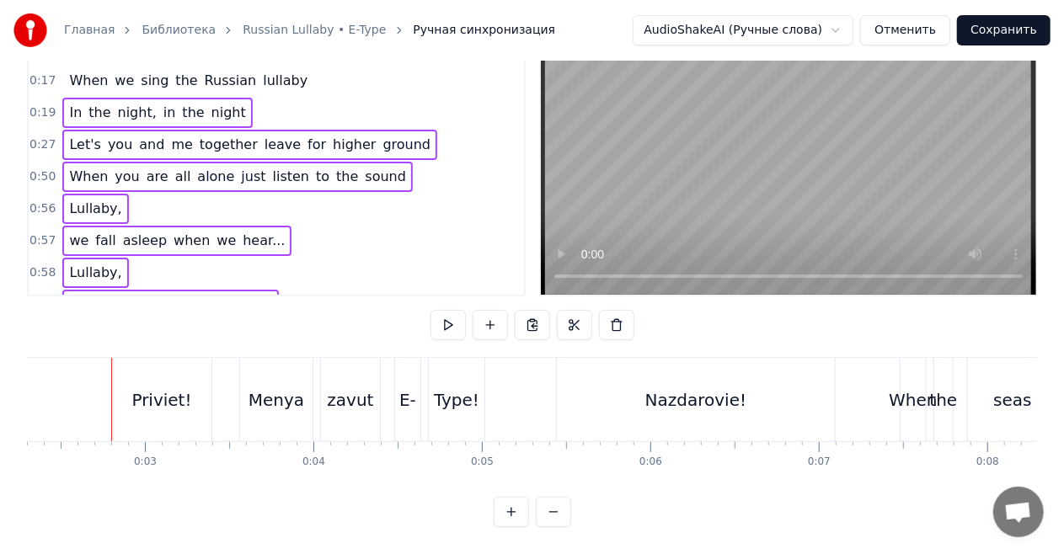
click at [551, 514] on button at bounding box center [553, 512] width 35 height 30
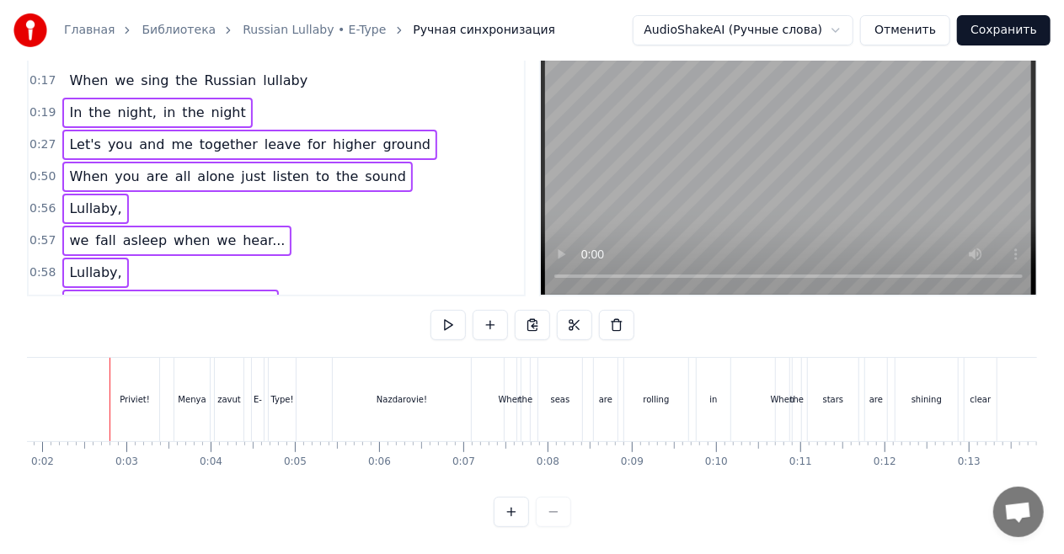
click at [551, 514] on div at bounding box center [532, 512] width 77 height 30
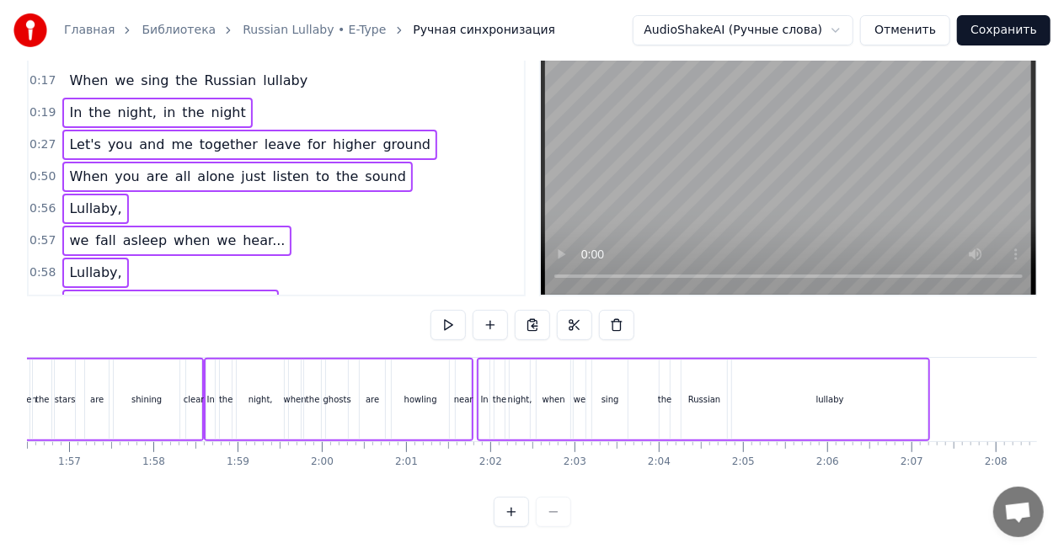
scroll to position [0, 10050]
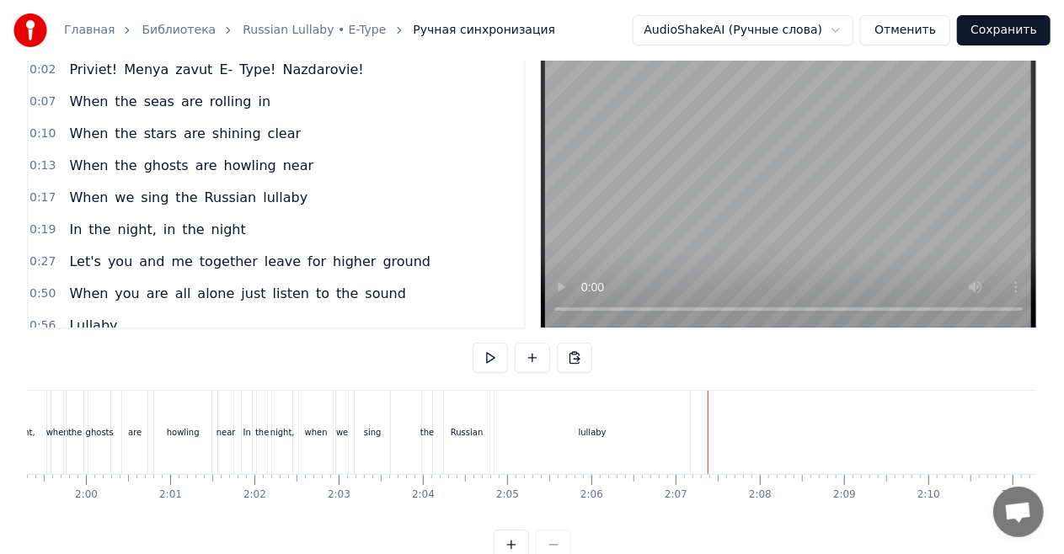
scroll to position [0, 0]
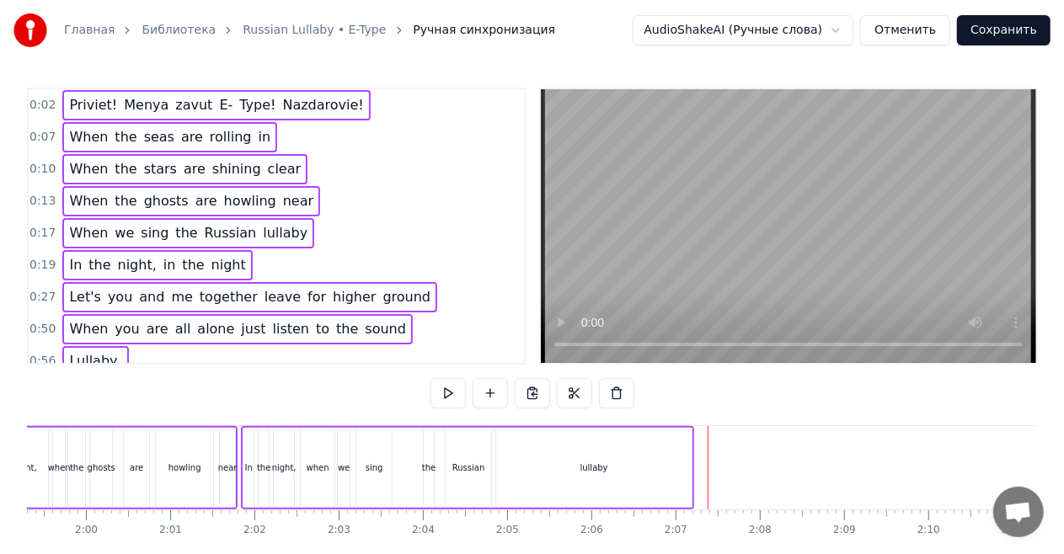
click at [275, 116] on div "Priviet! Menya zavut E- Type! Nazdarovie!" at bounding box center [215, 105] width 307 height 30
click at [257, 133] on span "in" at bounding box center [265, 136] width 16 height 19
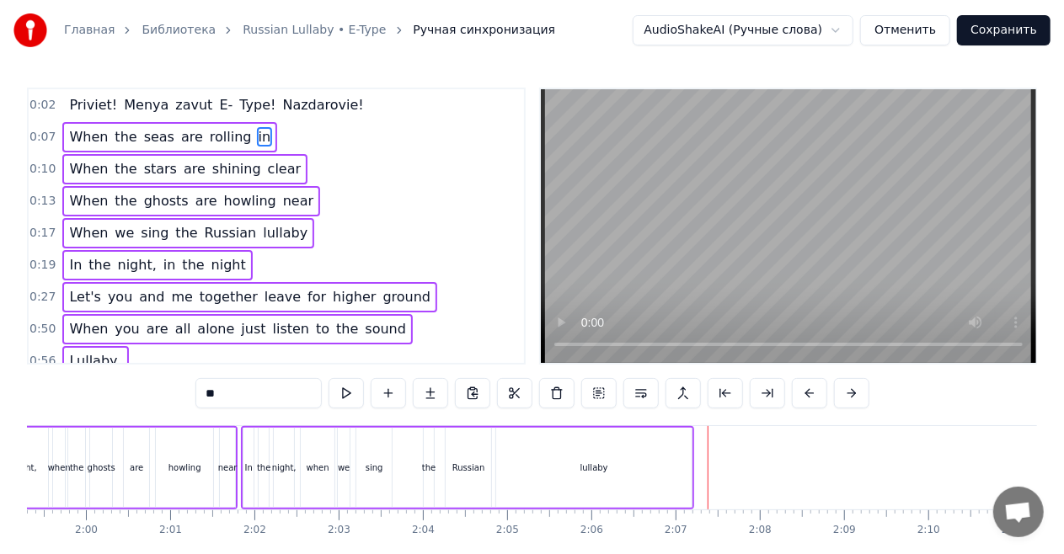
click at [251, 131] on div "When the seas are rolling in" at bounding box center [169, 137] width 215 height 30
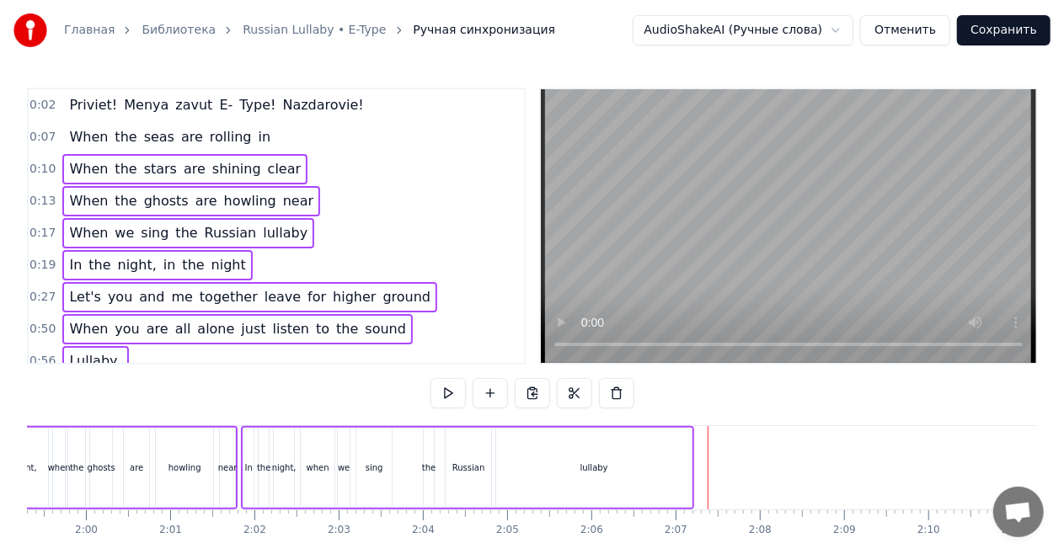
click at [276, 156] on div "0:10 When the stars are shining clear" at bounding box center [276, 169] width 495 height 32
click at [284, 186] on div "When the ghosts are howling near" at bounding box center [191, 201] width 258 height 30
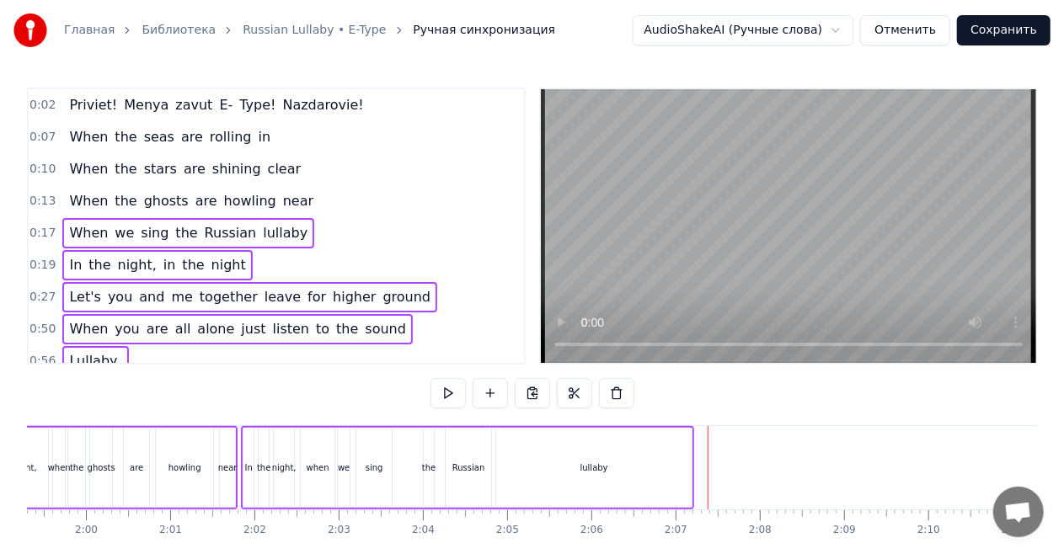
click at [278, 223] on span "lullaby" at bounding box center [285, 233] width 48 height 20
click at [279, 218] on div "When we sing the Russian lullaby" at bounding box center [188, 233] width 252 height 30
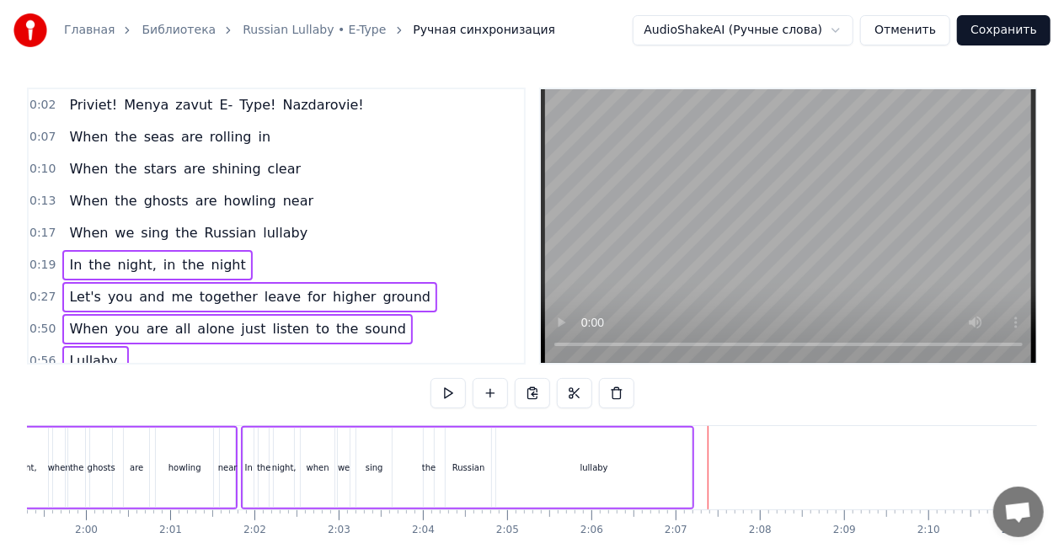
click at [274, 218] on div "When we sing the Russian lullaby" at bounding box center [188, 233] width 252 height 30
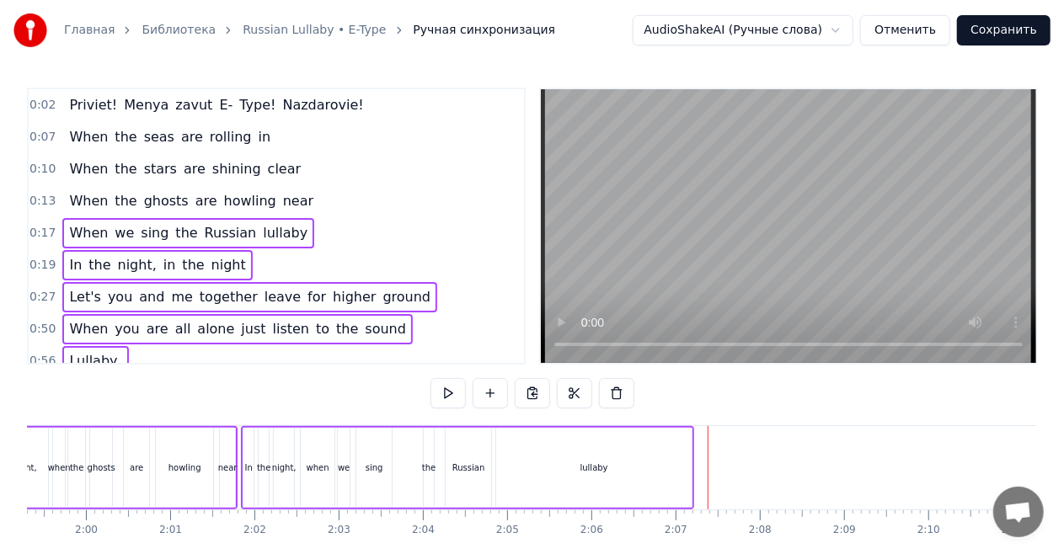
click at [279, 218] on div "When we sing the Russian lullaby" at bounding box center [188, 233] width 252 height 30
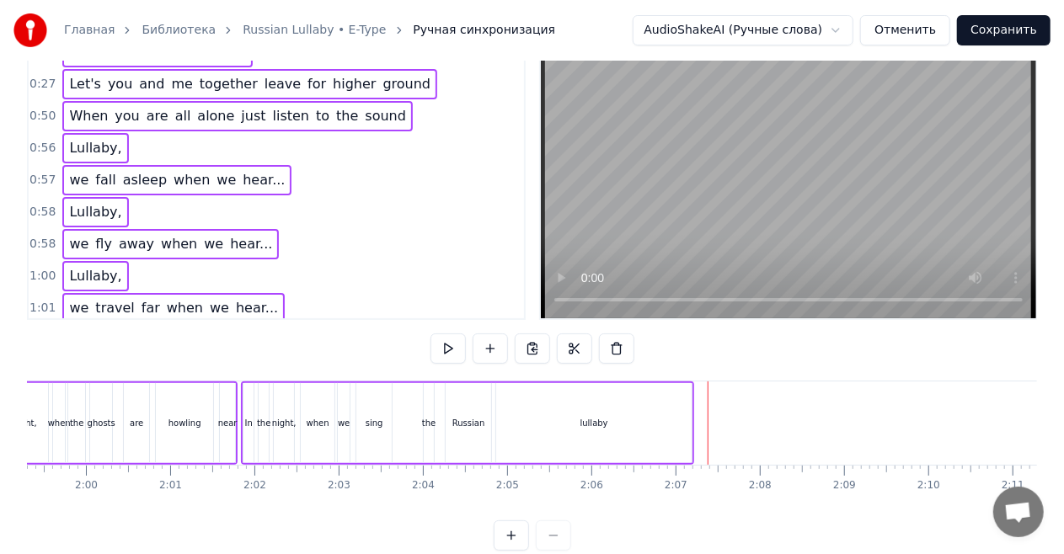
scroll to position [83, 0]
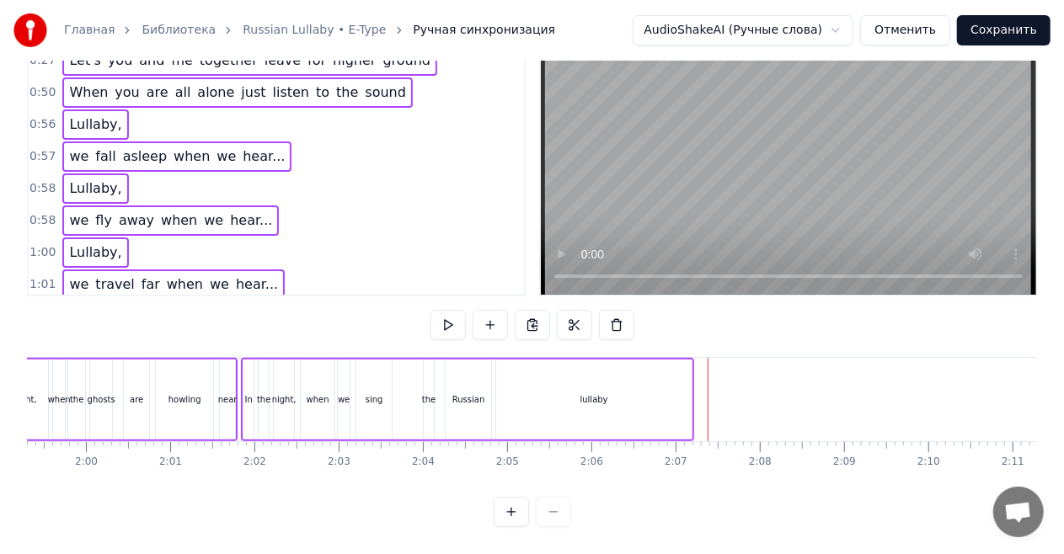
click at [548, 516] on div at bounding box center [532, 512] width 77 height 30
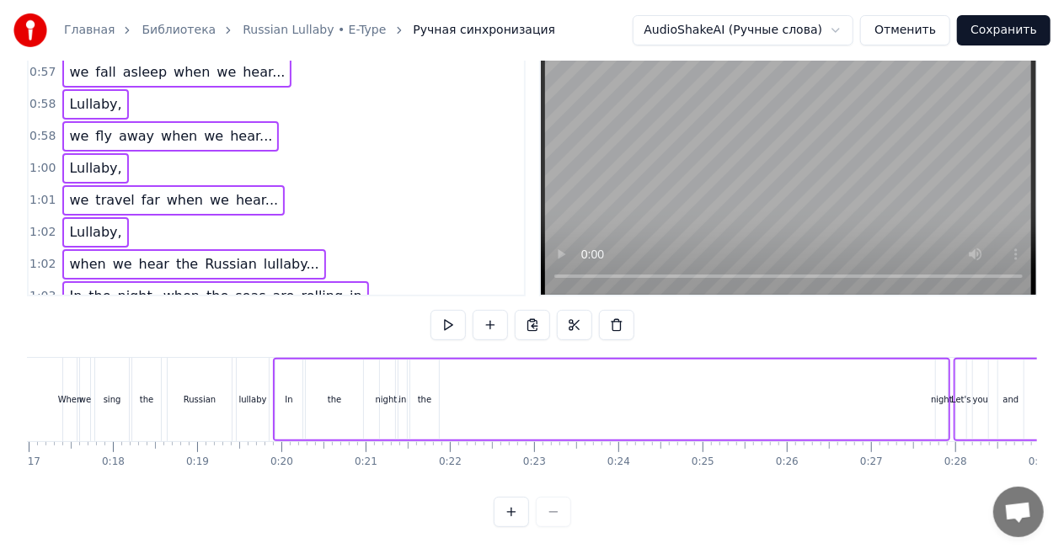
scroll to position [126, 0]
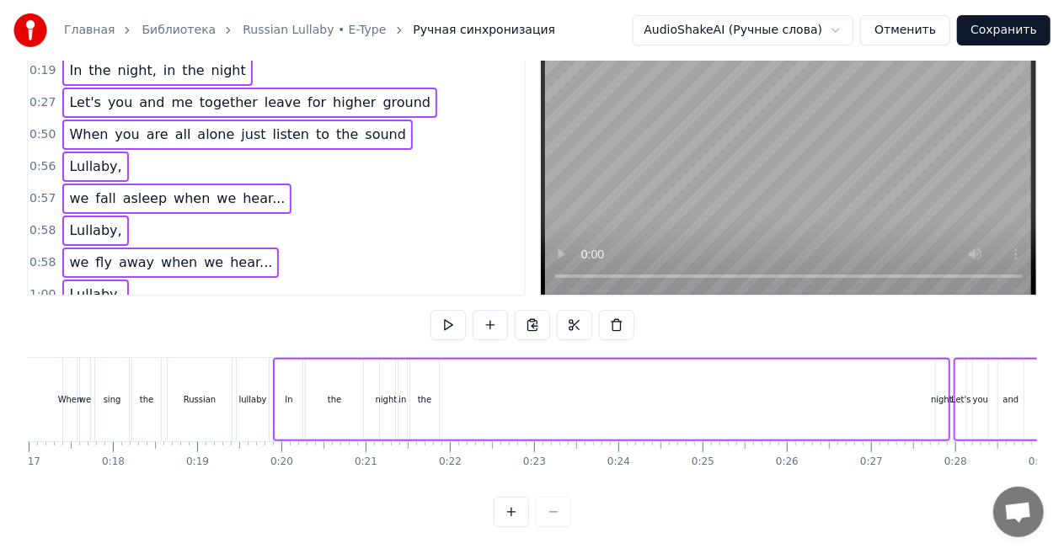
click at [911, 30] on button "Отменить" at bounding box center [905, 30] width 90 height 30
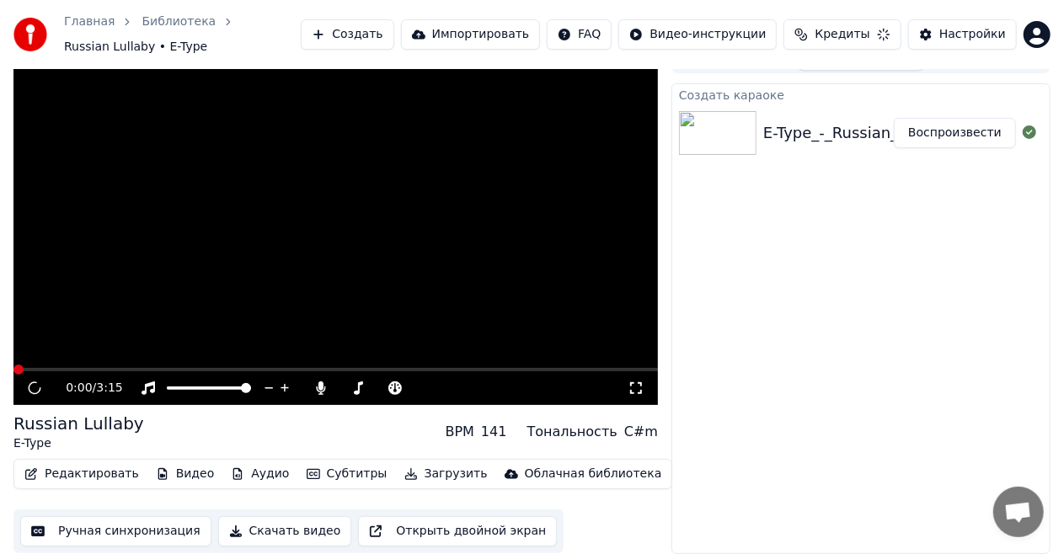
scroll to position [18, 0]
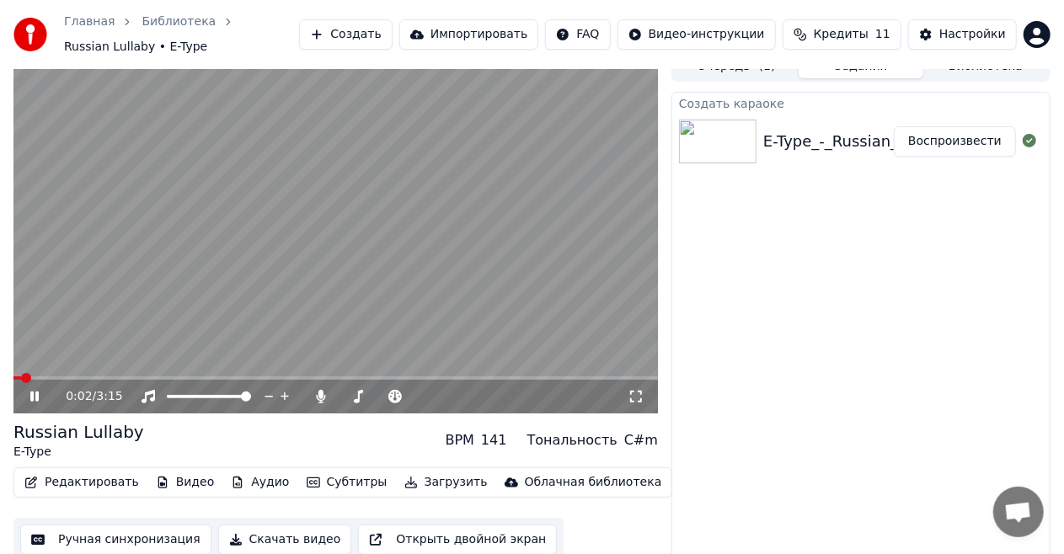
click at [36, 392] on icon at bounding box center [34, 397] width 8 height 10
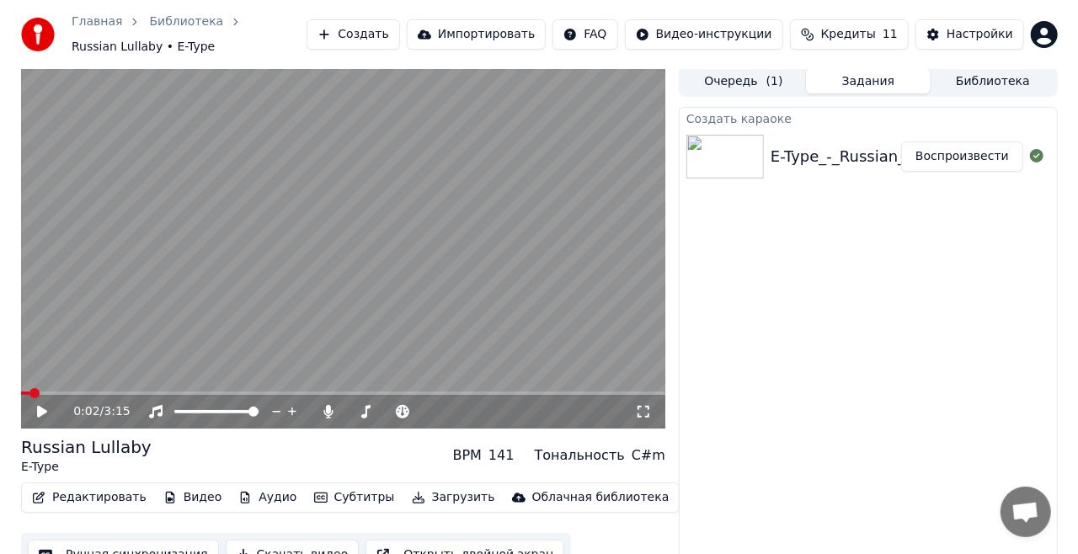
scroll to position [0, 0]
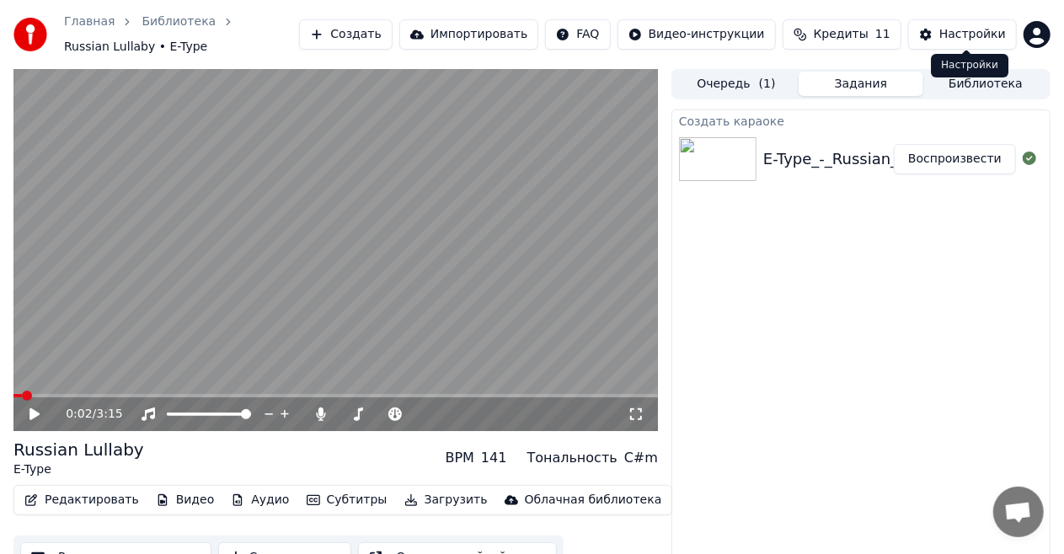
click at [943, 24] on button "Настройки" at bounding box center [962, 34] width 109 height 30
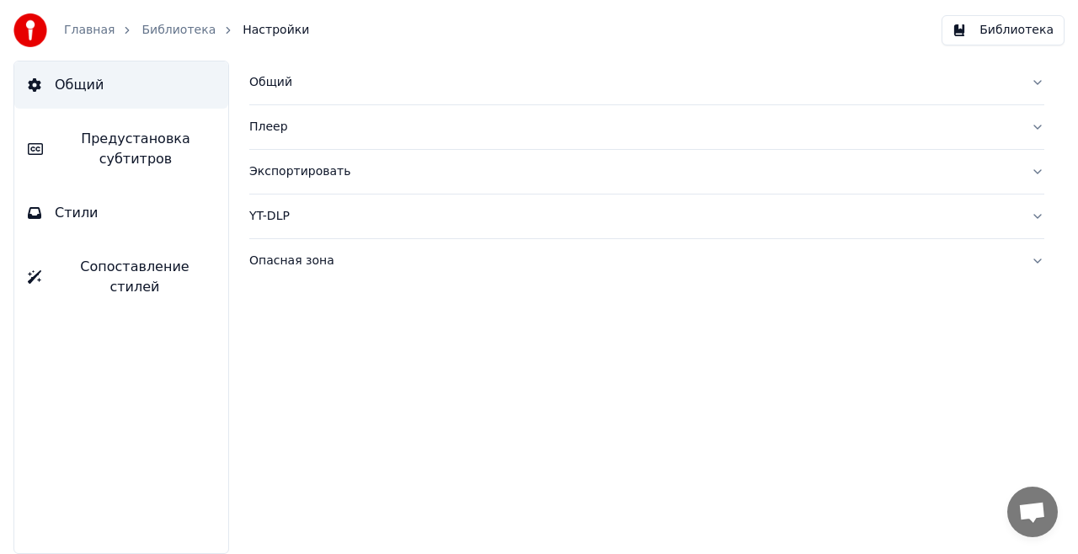
click at [142, 29] on link "Библиотека" at bounding box center [179, 30] width 74 height 17
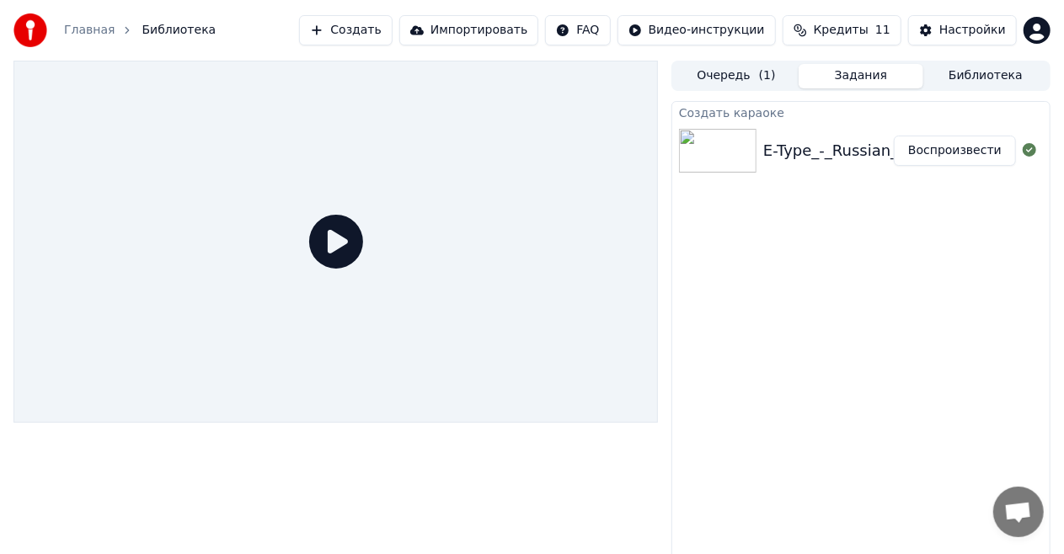
click at [805, 142] on div "E-Type_-_Russian_Lullaby_minus" at bounding box center [884, 151] width 243 height 24
click at [740, 72] on button "Очередь ( 1 )" at bounding box center [736, 76] width 125 height 24
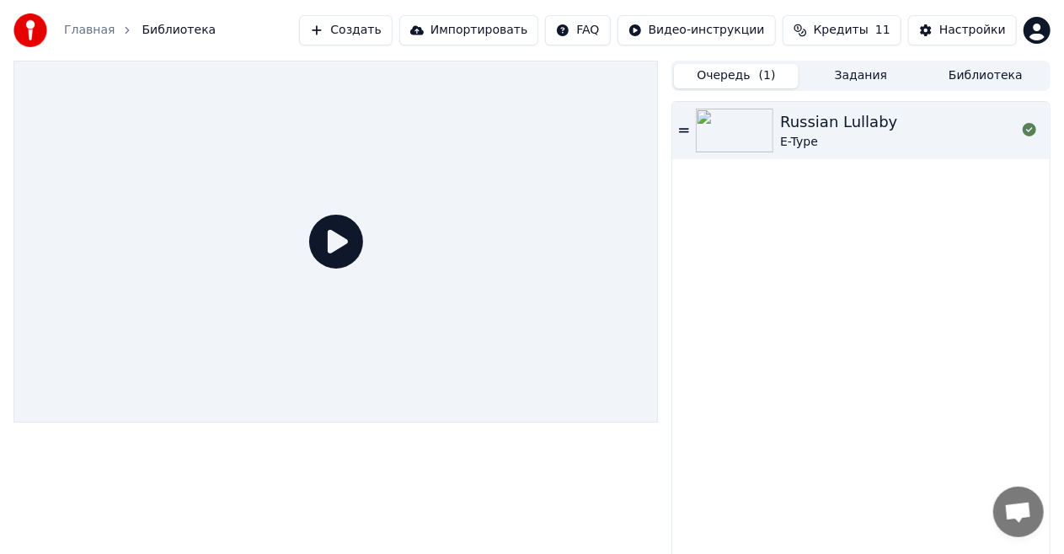
click at [844, 131] on div "Russian Lullaby" at bounding box center [838, 122] width 117 height 24
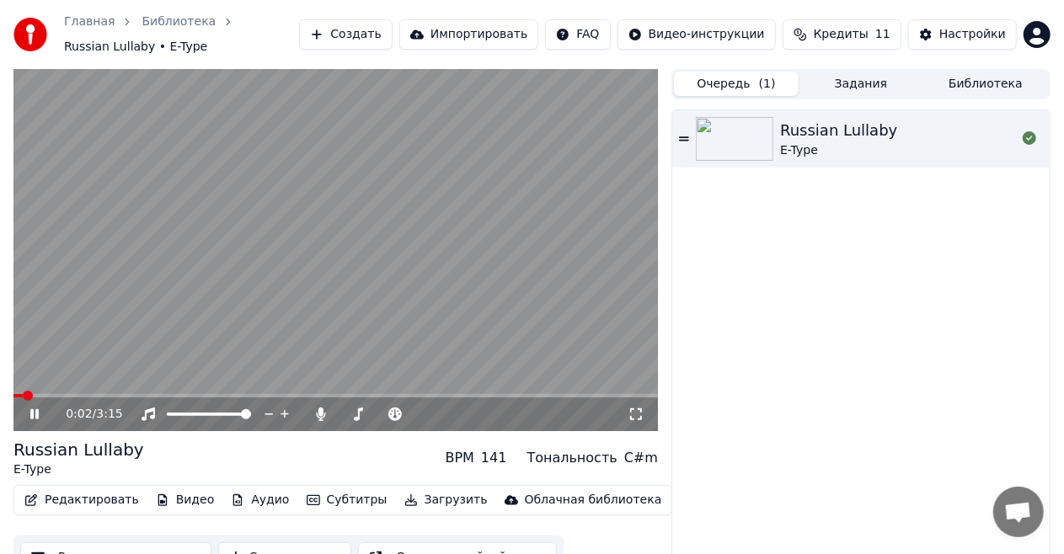
click at [269, 385] on video at bounding box center [335, 250] width 644 height 362
click at [268, 394] on span at bounding box center [335, 395] width 644 height 3
click at [40, 408] on icon at bounding box center [46, 414] width 39 height 13
click at [34, 394] on span at bounding box center [196, 395] width 367 height 3
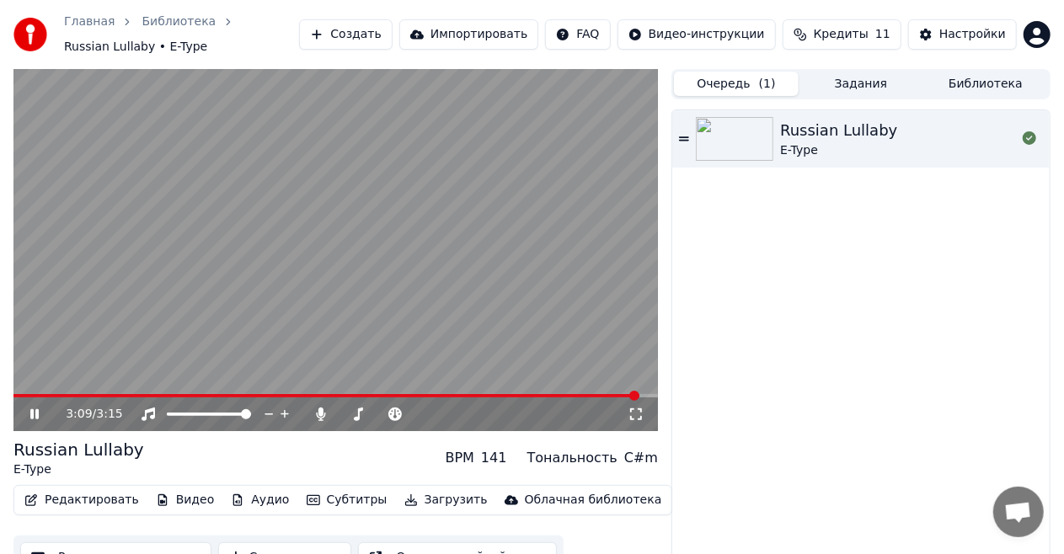
click at [166, 266] on video at bounding box center [335, 250] width 644 height 362
click at [374, 27] on button "Создать" at bounding box center [345, 34] width 93 height 30
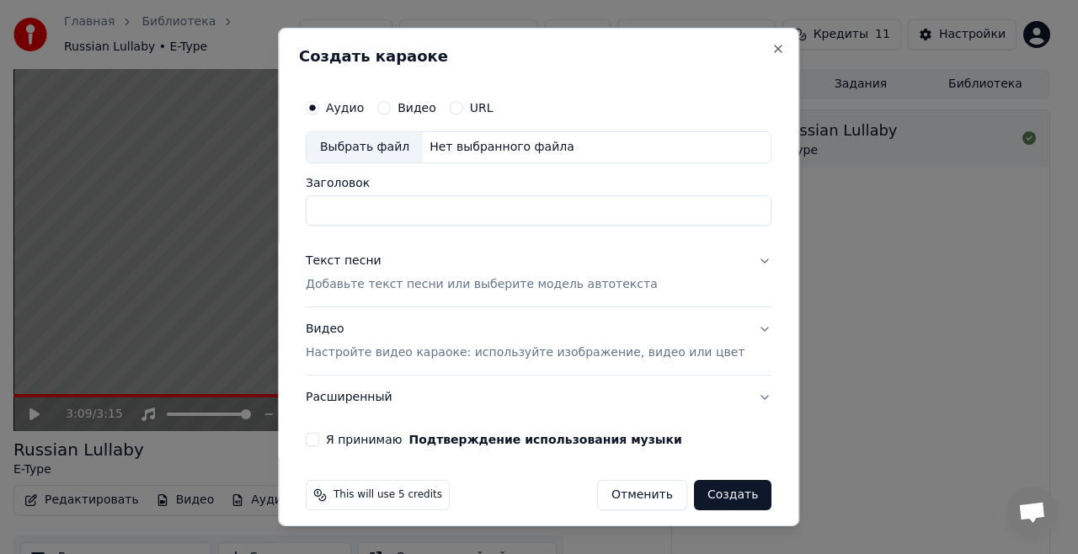
click at [402, 148] on div "Выбрать файл" at bounding box center [365, 147] width 116 height 30
type input "**********"
click at [494, 282] on p "Добавьте текст песни или выберите модель автотекста" at bounding box center [482, 284] width 352 height 17
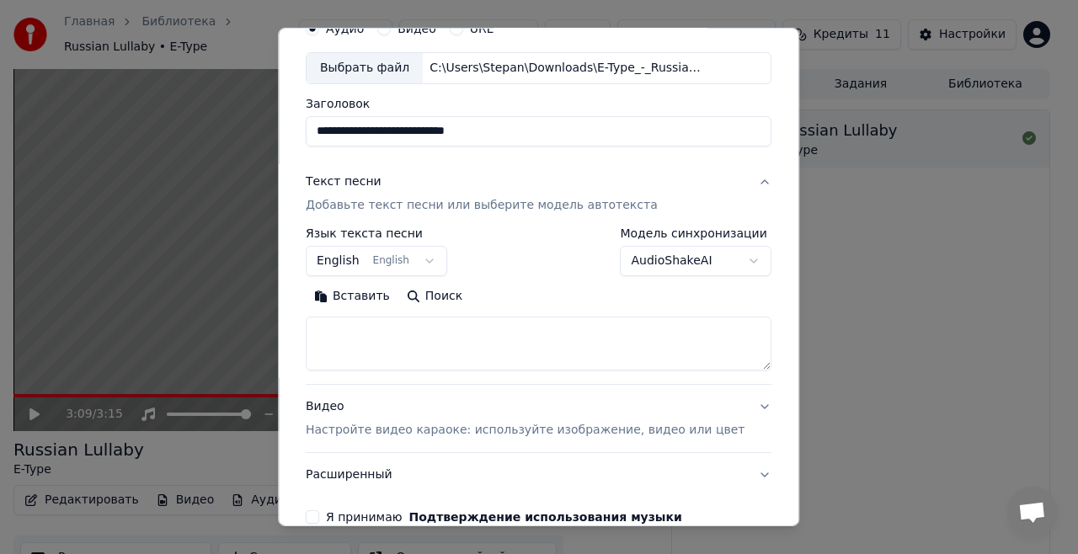
scroll to position [84, 0]
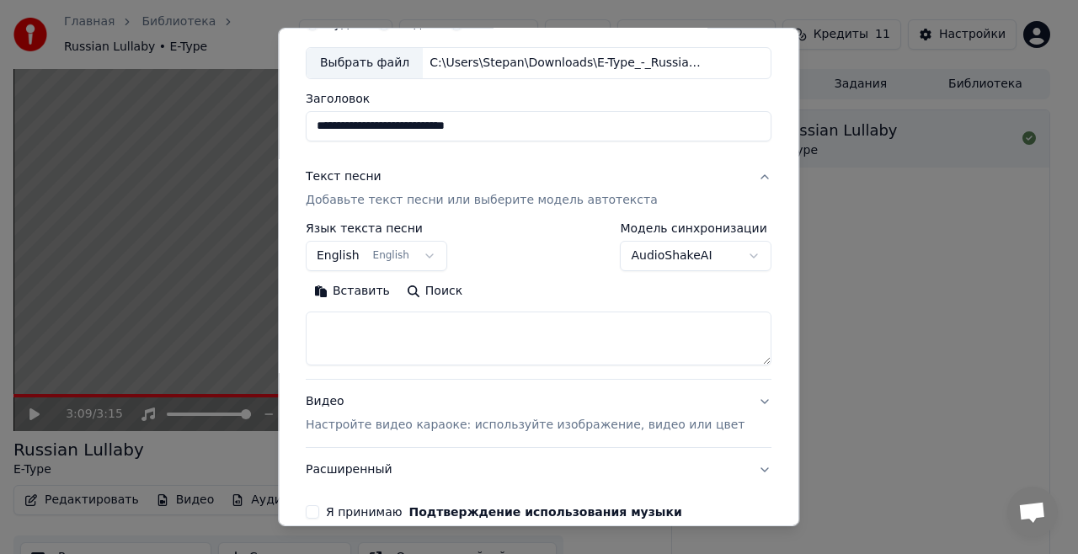
click at [674, 256] on button "AudioShakeAI" at bounding box center [697, 256] width 152 height 30
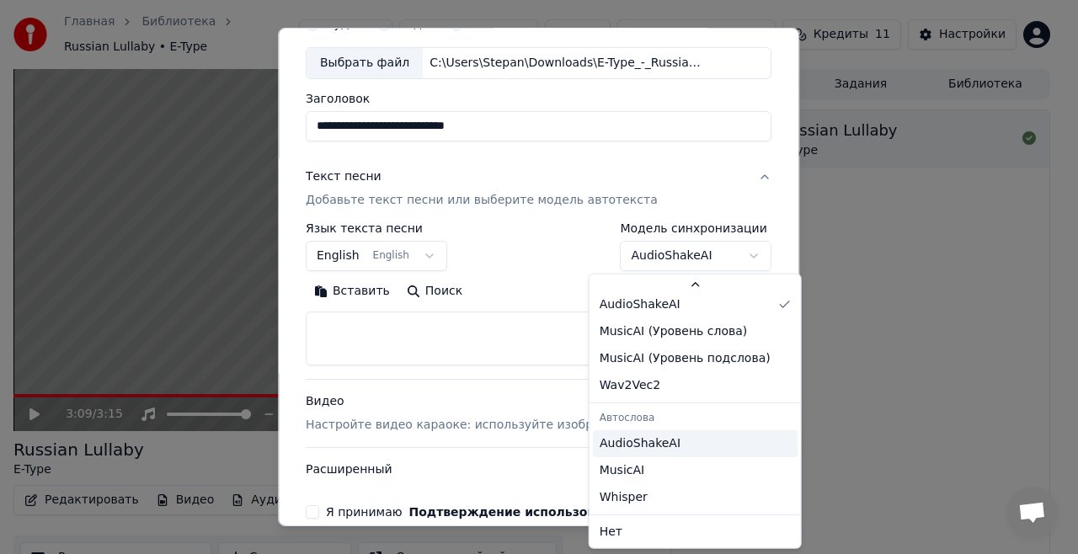
scroll to position [0, 0]
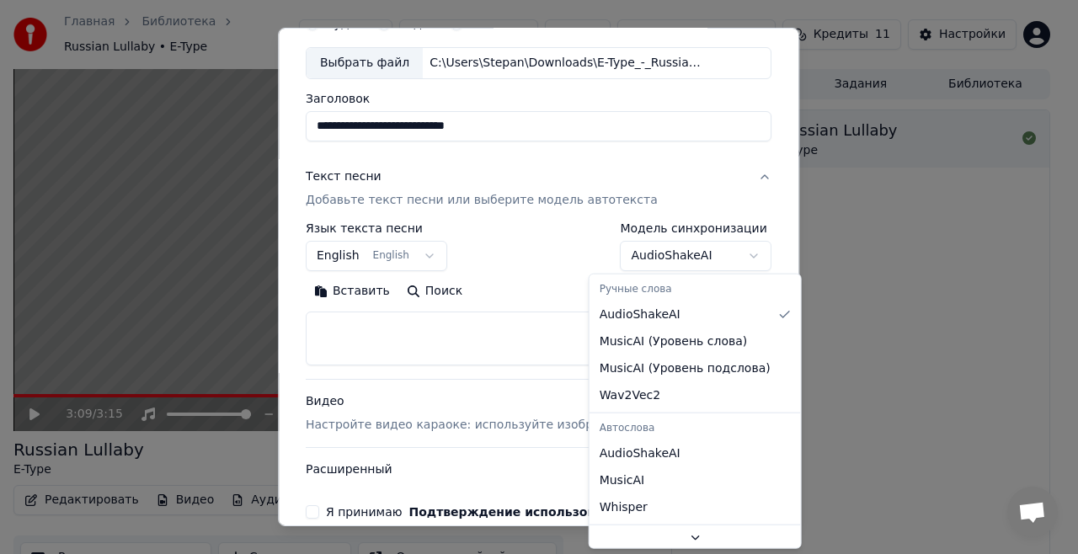
select select "**********"
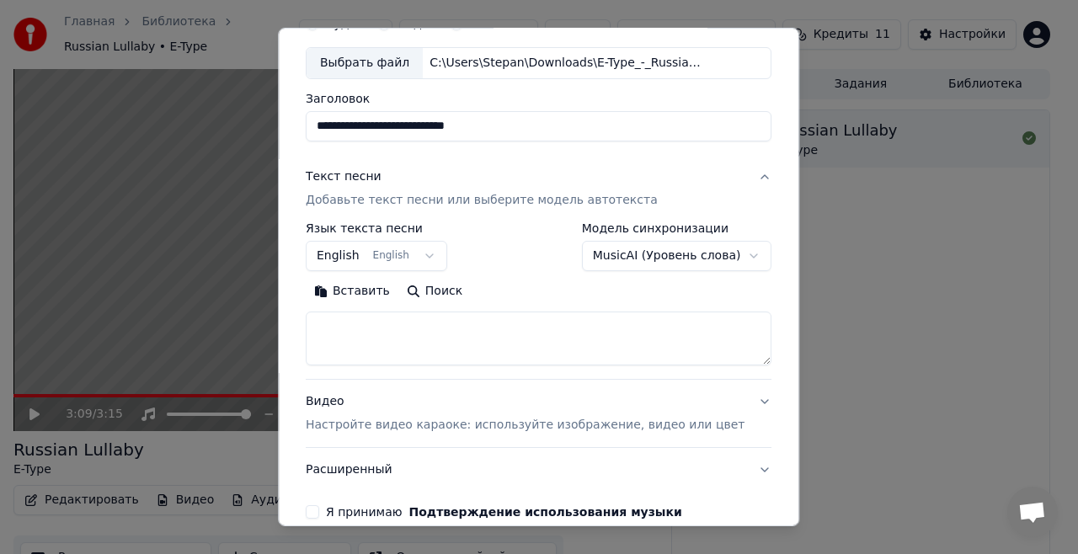
click at [397, 318] on textarea at bounding box center [539, 339] width 466 height 54
paste textarea "**********"
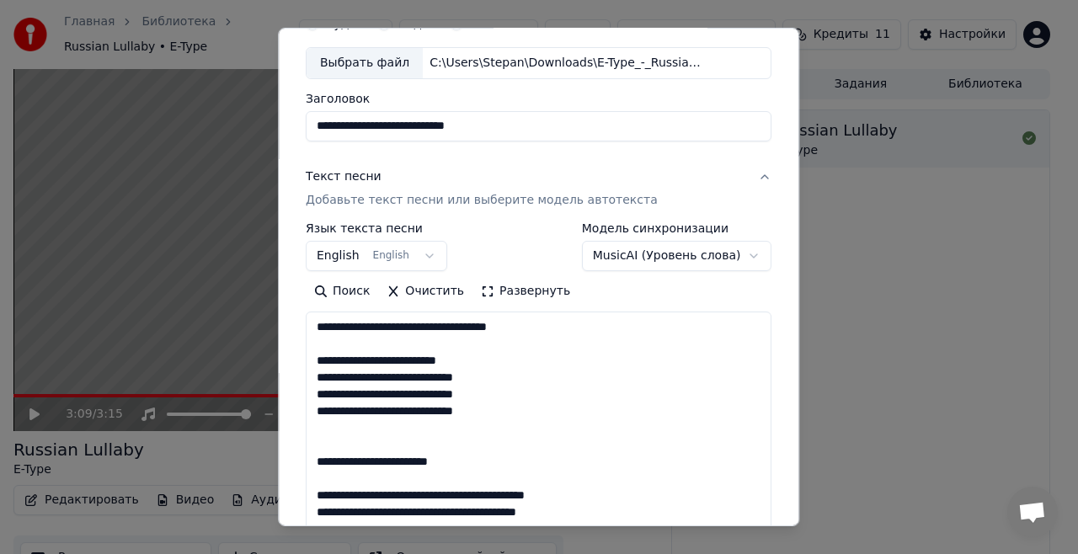
scroll to position [1048, 0]
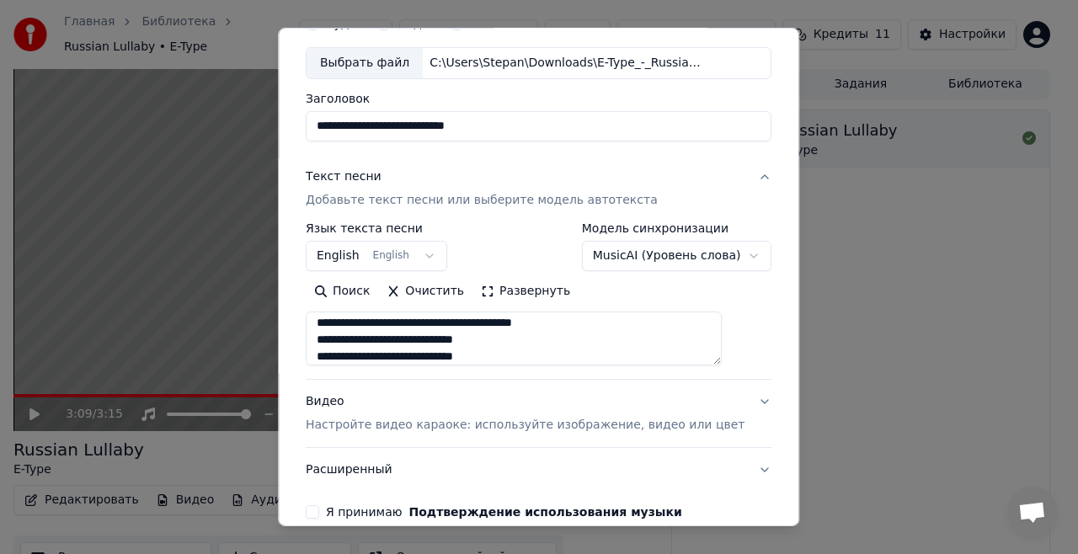
click at [542, 291] on button "Развернуть" at bounding box center [526, 291] width 106 height 27
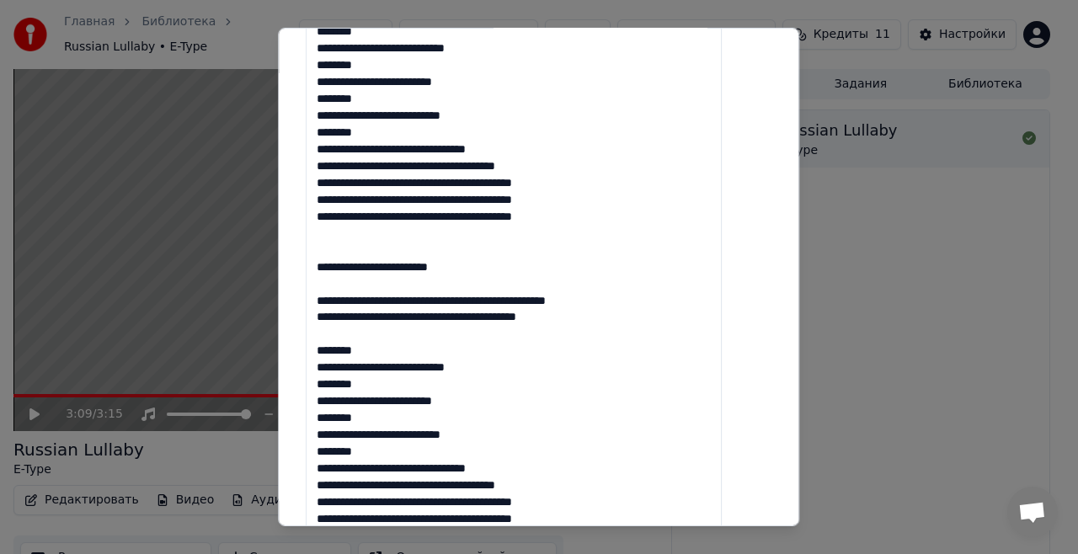
scroll to position [569, 0]
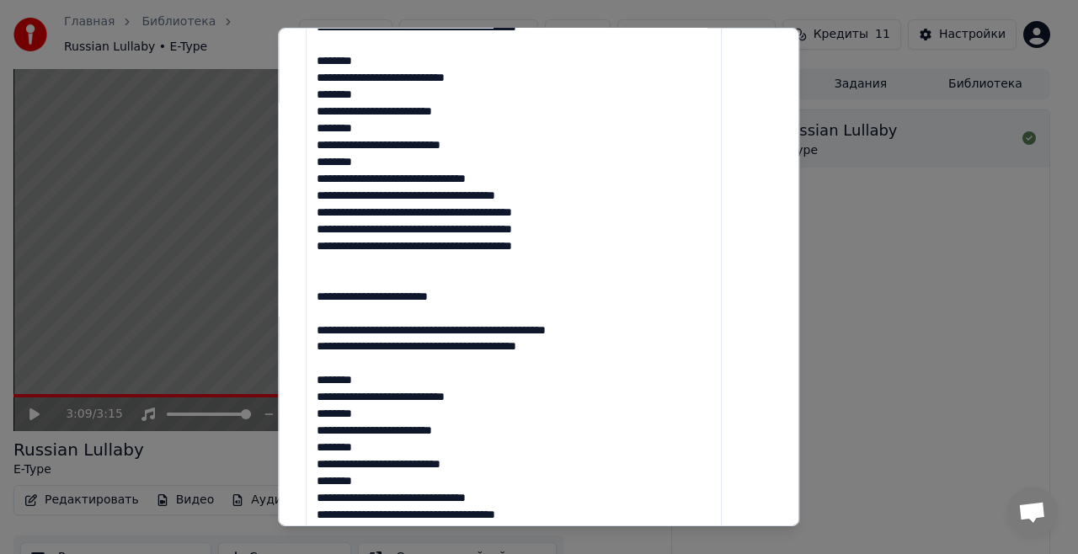
click at [493, 75] on textarea at bounding box center [514, 381] width 416 height 1108
click at [482, 112] on textarea at bounding box center [514, 381] width 416 height 1108
click at [487, 143] on textarea at bounding box center [514, 381] width 416 height 1108
click at [517, 177] on textarea at bounding box center [514, 381] width 416 height 1108
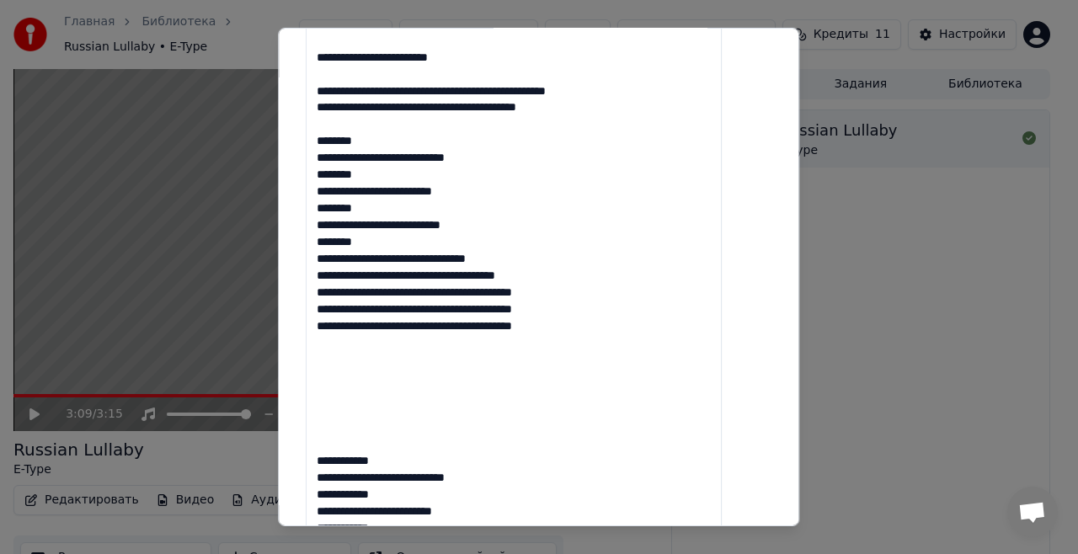
scroll to position [821, 0]
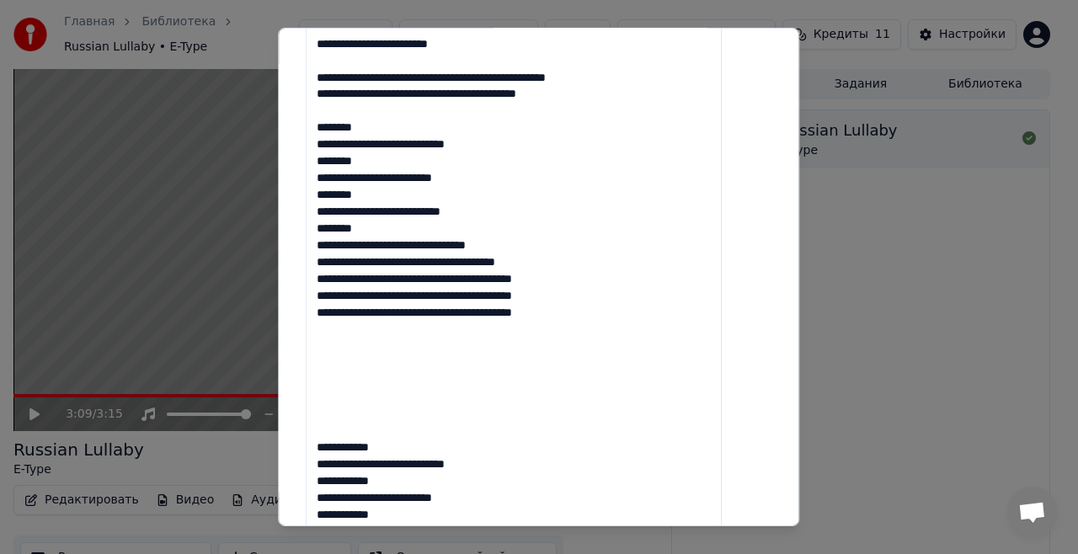
click at [500, 143] on textarea at bounding box center [514, 129] width 416 height 1108
click at [482, 176] on textarea at bounding box center [514, 129] width 416 height 1108
click at [494, 213] on textarea at bounding box center [514, 129] width 416 height 1108
click at [519, 246] on textarea at bounding box center [514, 129] width 416 height 1108
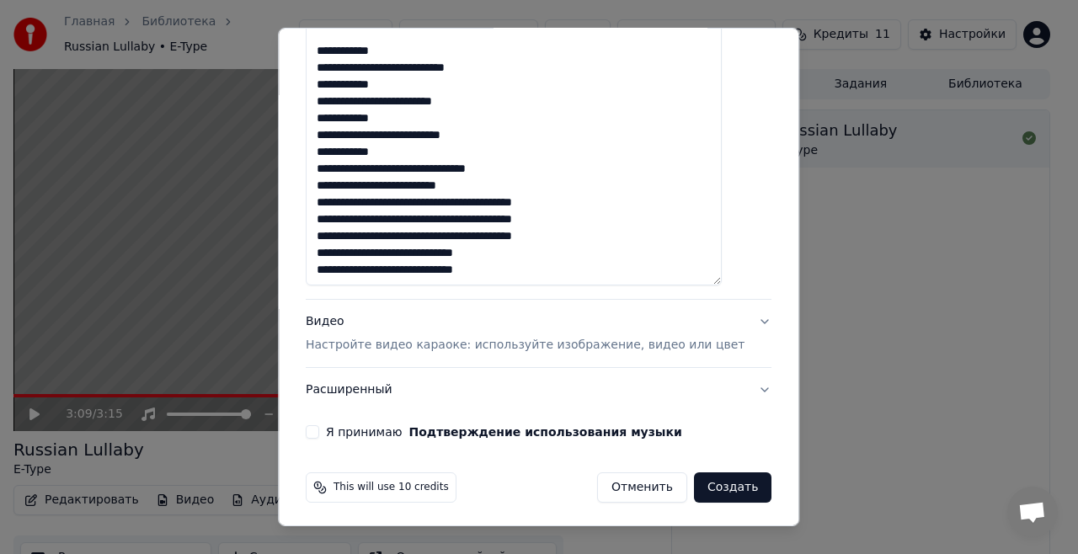
scroll to position [1220, 0]
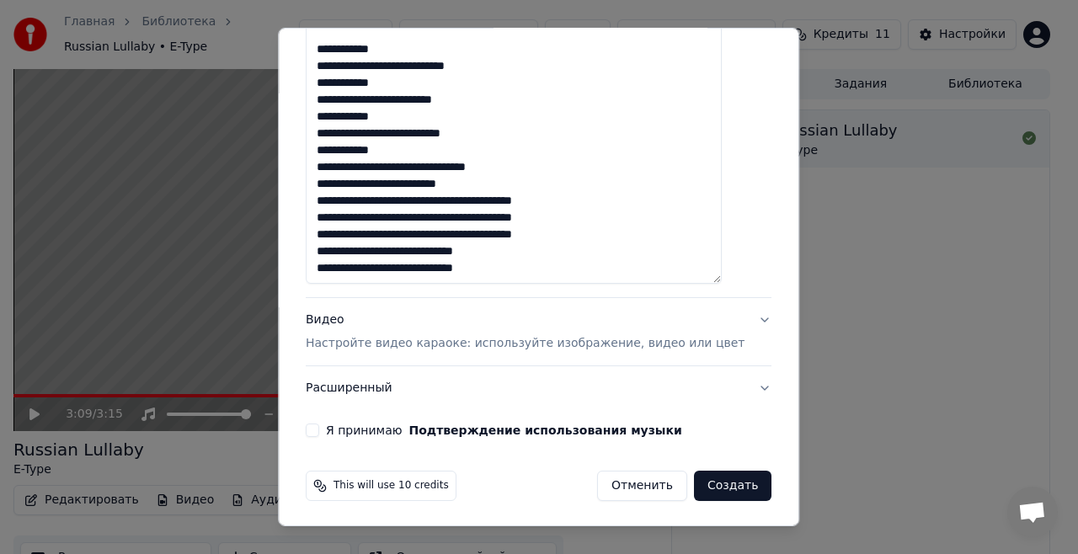
type textarea "**********"
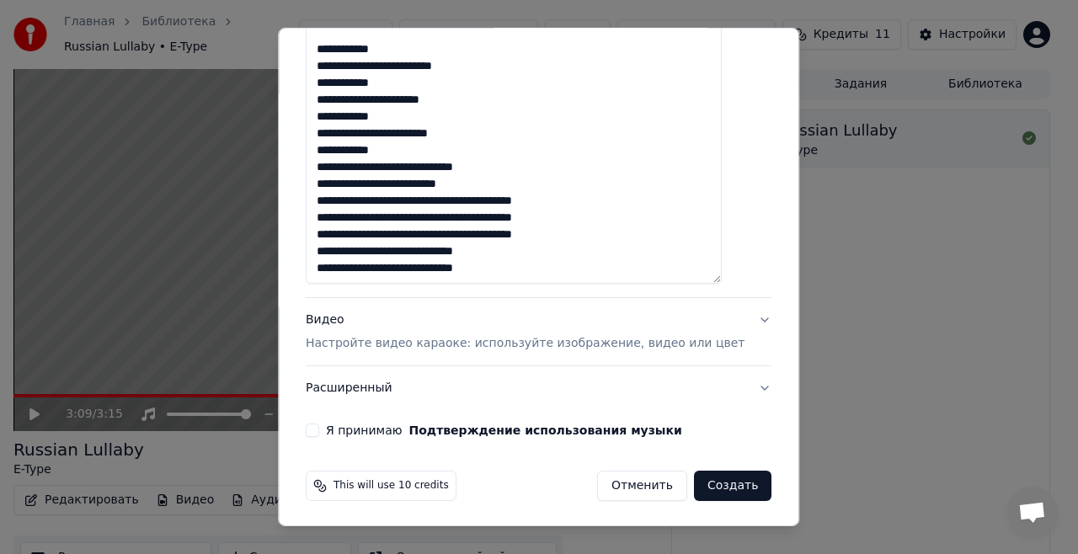
click at [607, 335] on p "Настройте видео караоке: используйте изображение, видео или цвет" at bounding box center [525, 343] width 439 height 17
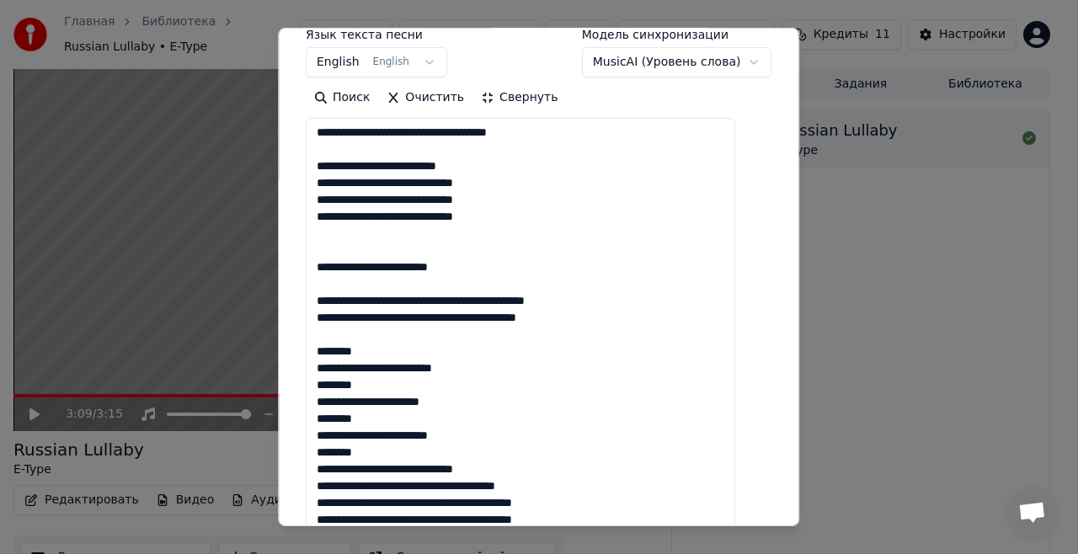
scroll to position [121, 0]
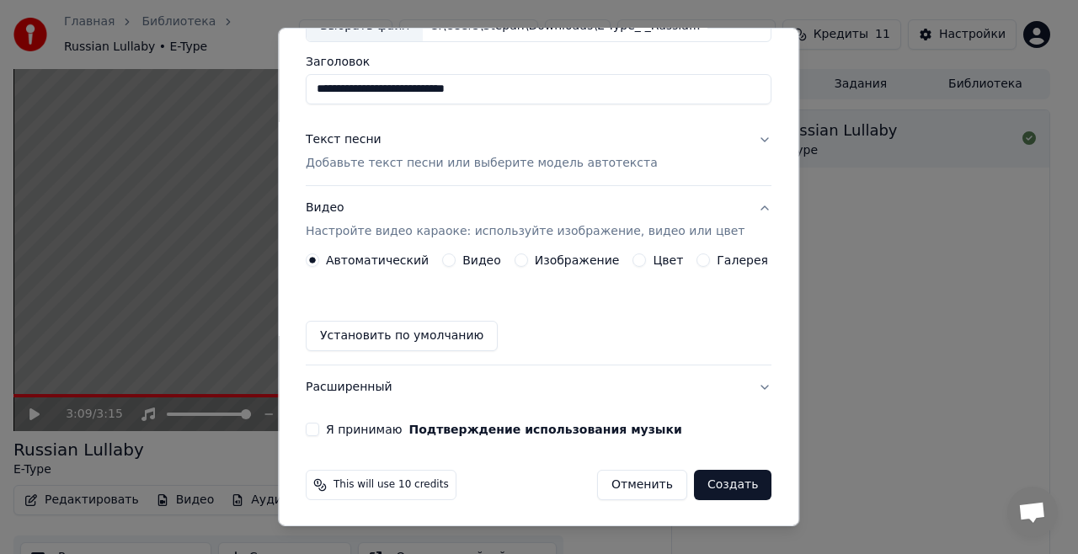
click at [546, 257] on label "Изображение" at bounding box center [577, 260] width 85 height 12
click at [528, 257] on button "Изображение" at bounding box center [521, 260] width 13 height 13
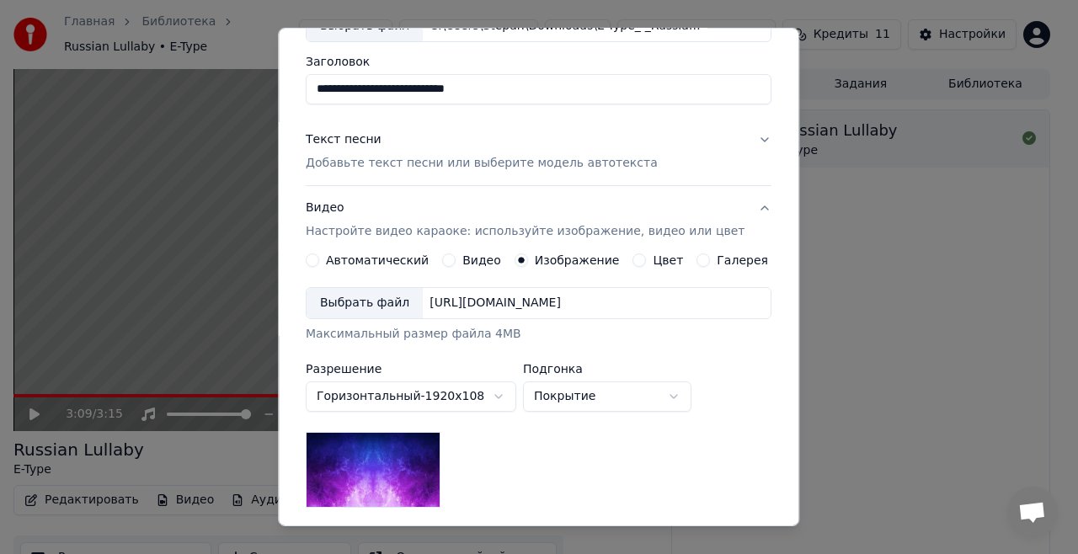
click at [387, 297] on div "Выбрать файл" at bounding box center [365, 303] width 116 height 30
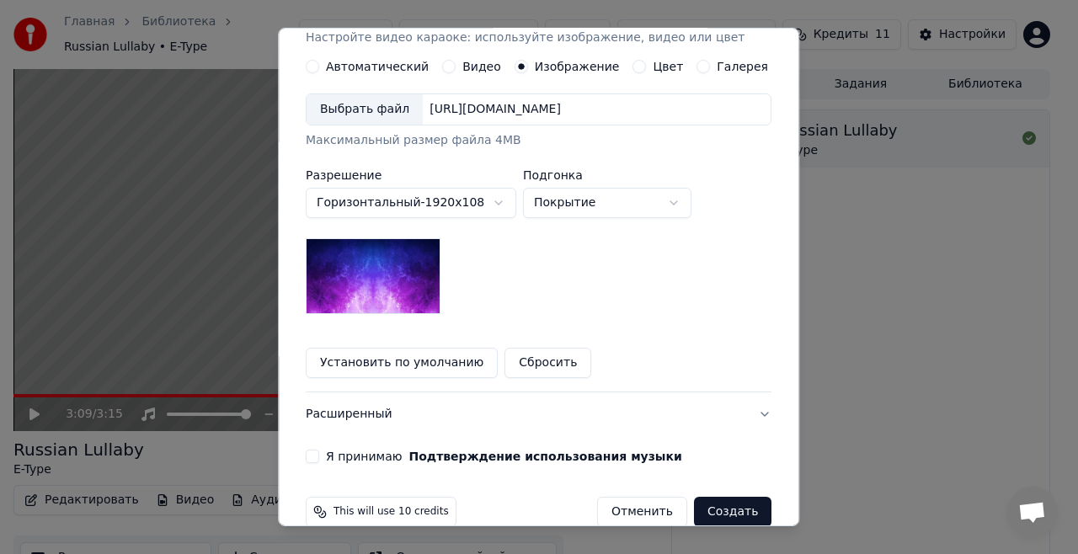
scroll to position [340, 0]
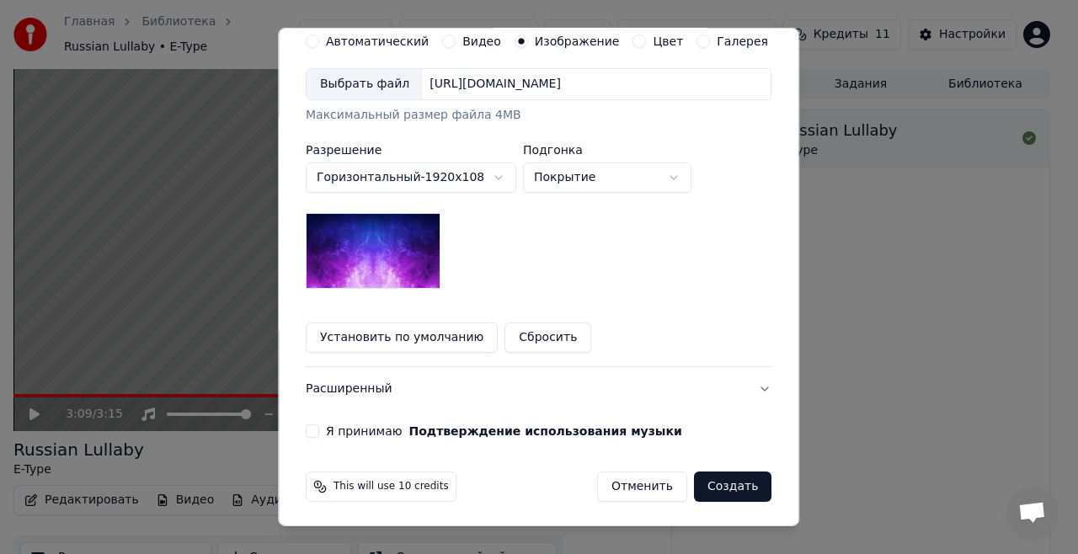
click at [594, 172] on button "Покрытие" at bounding box center [607, 178] width 168 height 30
click at [594, 172] on body "**********" at bounding box center [532, 277] width 1064 height 554
click at [426, 259] on img at bounding box center [373, 251] width 135 height 76
click at [319, 430] on button "Я принимаю Подтверждение использования музыки" at bounding box center [312, 431] width 13 height 13
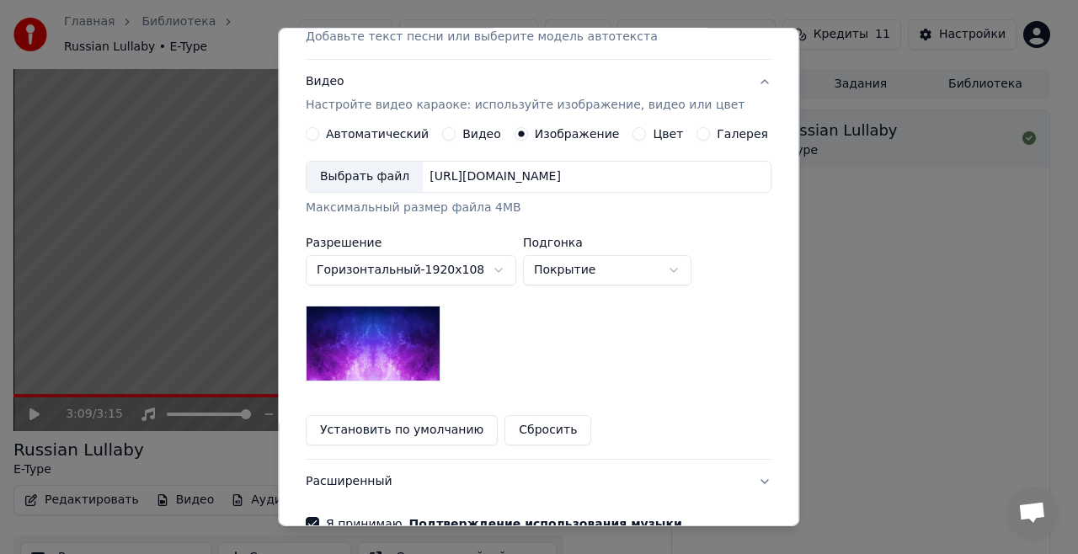
scroll to position [253, 0]
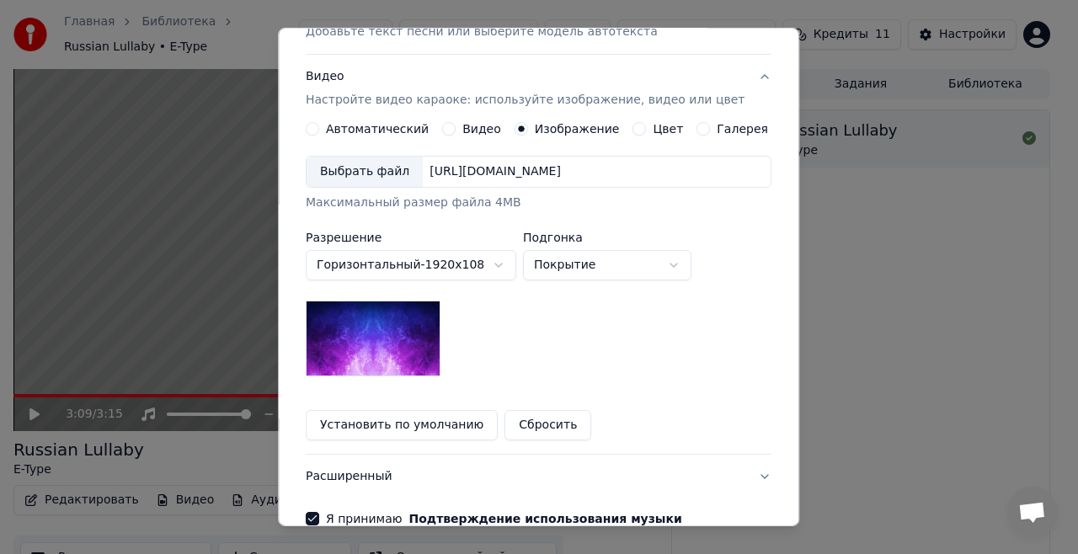
click at [654, 133] on label "Цвет" at bounding box center [669, 129] width 30 height 12
click at [645, 133] on button "Цвет" at bounding box center [639, 128] width 13 height 13
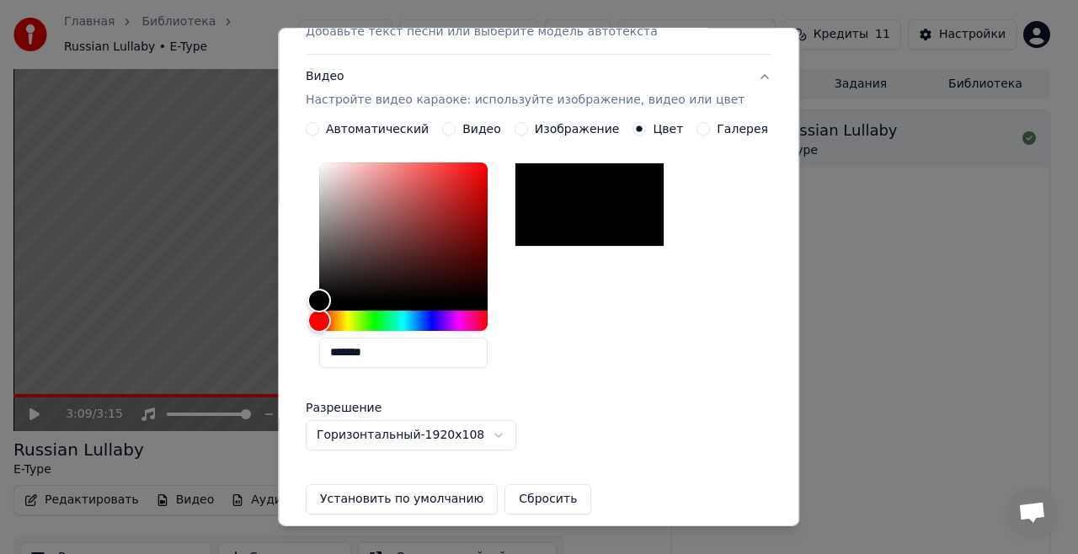
click at [654, 131] on label "Цвет" at bounding box center [669, 129] width 30 height 12
click at [645, 131] on button "Цвет" at bounding box center [639, 128] width 13 height 13
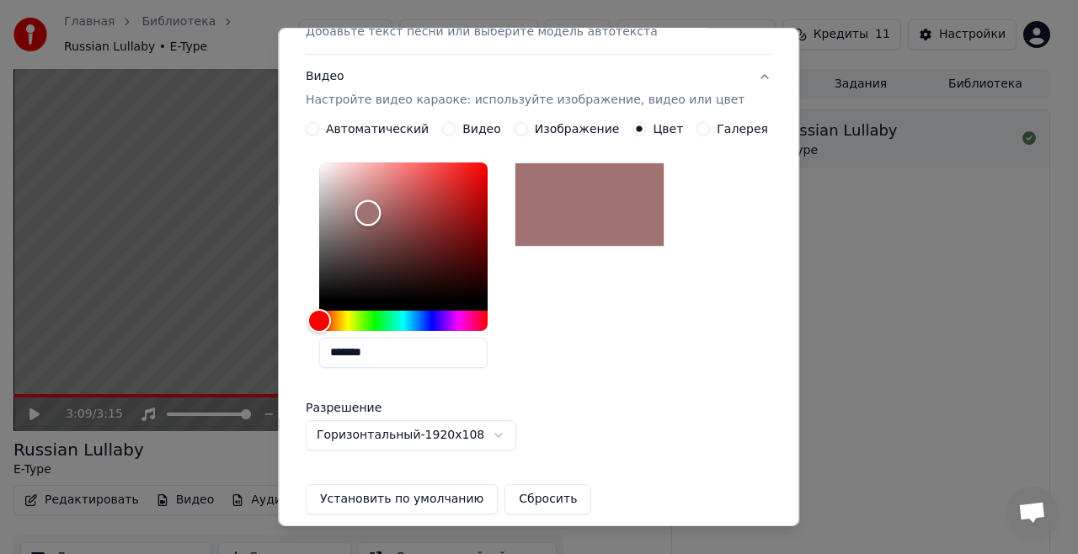
drag, startPoint x: 334, startPoint y: 291, endPoint x: 380, endPoint y: 212, distance: 91.3
click at [380, 212] on div "Color" at bounding box center [368, 213] width 26 height 26
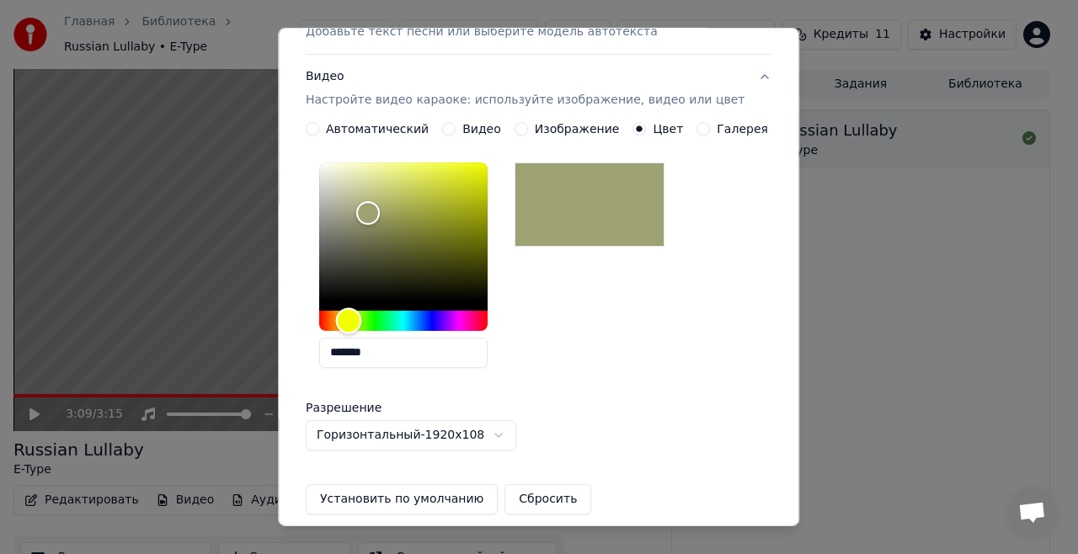
drag, startPoint x: 336, startPoint y: 312, endPoint x: 361, endPoint y: 318, distance: 25.1
click at [361, 318] on div "Hue" at bounding box center [349, 320] width 26 height 26
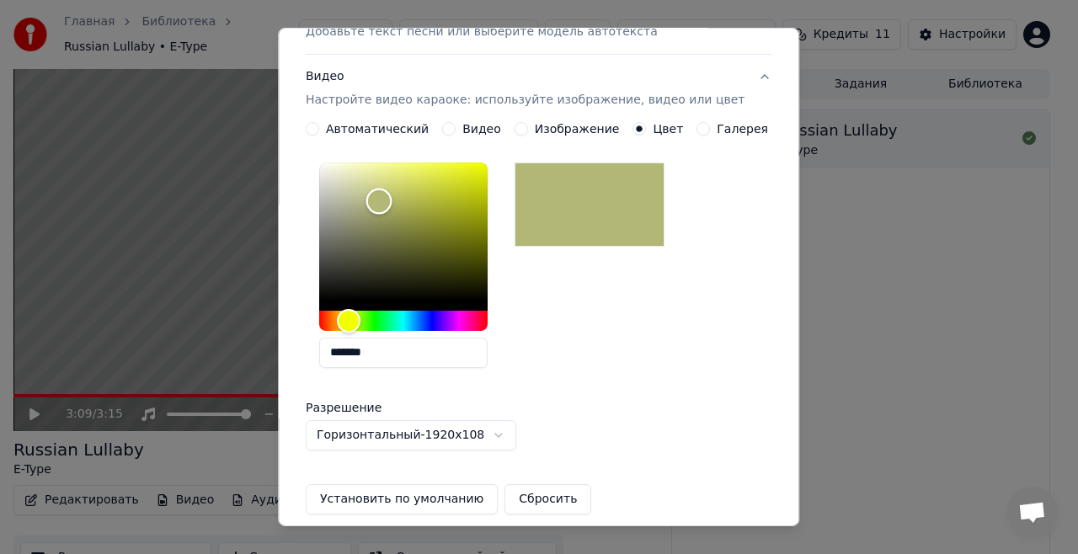
type input "*******"
drag, startPoint x: 381, startPoint y: 209, endPoint x: 392, endPoint y: 199, distance: 14.9
click at [392, 199] on div "Color" at bounding box center [380, 200] width 26 height 26
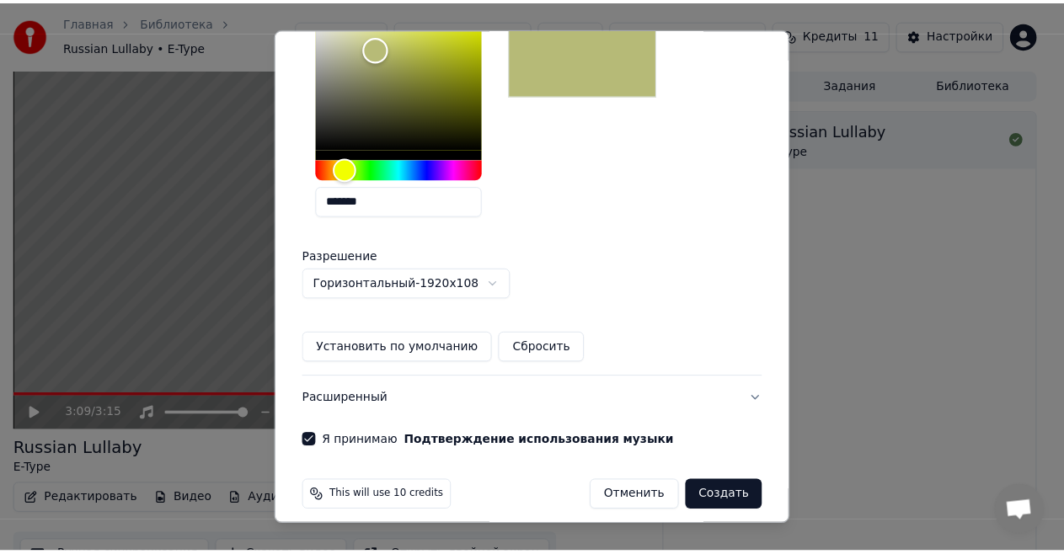
scroll to position [415, 0]
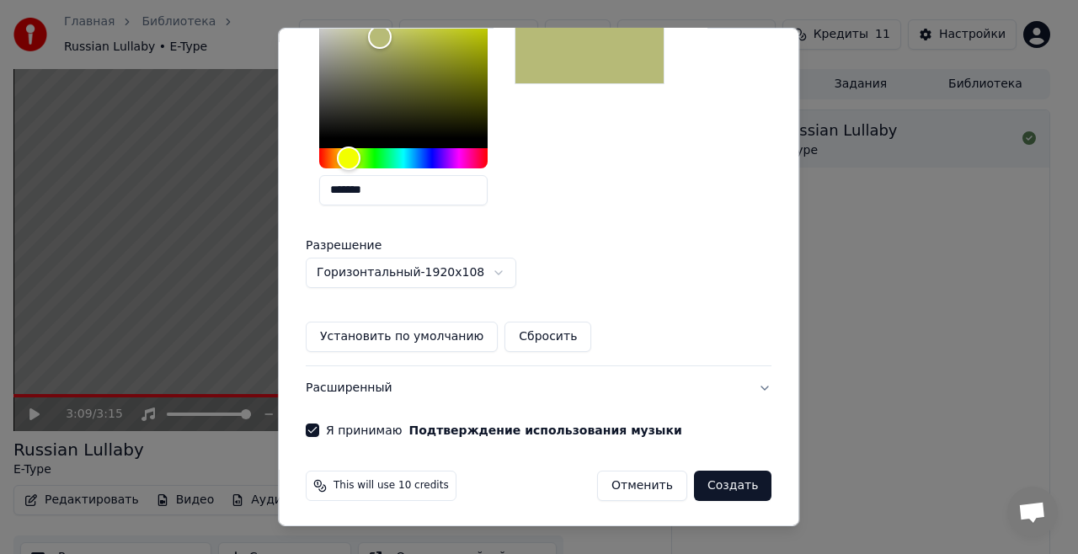
click at [702, 486] on button "Создать" at bounding box center [732, 486] width 77 height 30
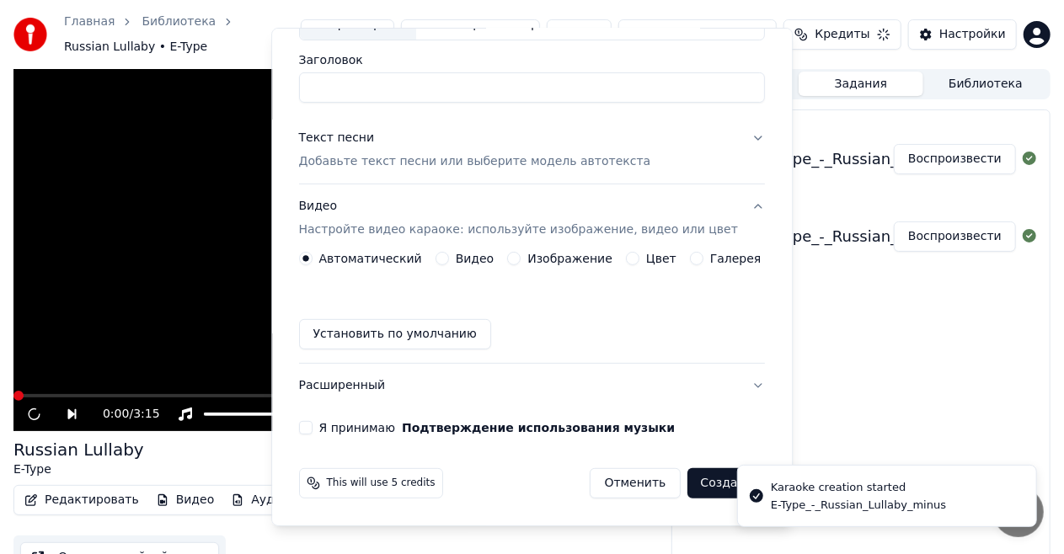
scroll to position [121, 0]
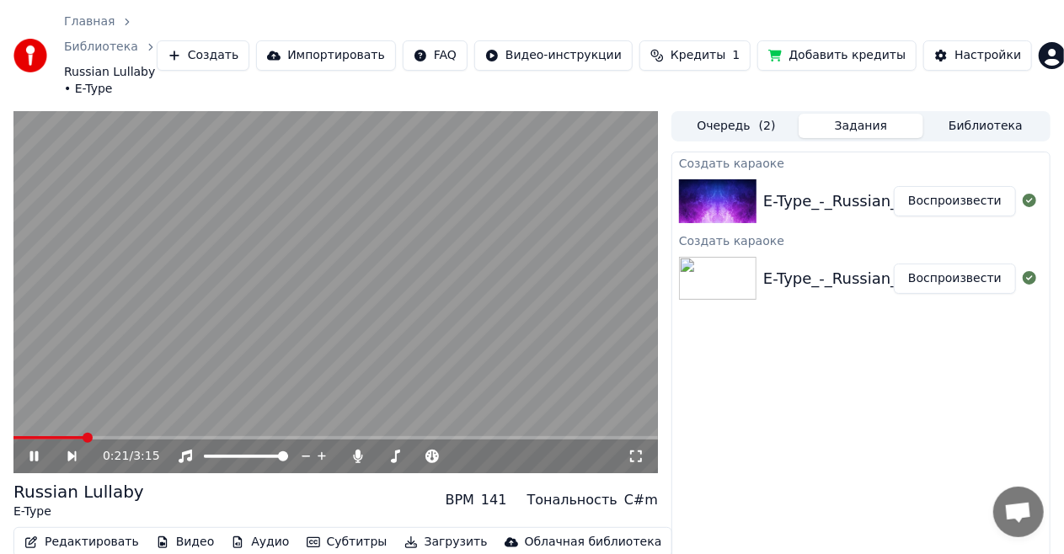
click at [37, 452] on icon at bounding box center [34, 457] width 8 height 10
click at [725, 179] on img at bounding box center [717, 201] width 77 height 44
click at [719, 114] on button "Очередь ( 2 )" at bounding box center [736, 126] width 125 height 24
click at [837, 114] on button "Задания" at bounding box center [861, 126] width 125 height 24
click at [744, 179] on img at bounding box center [717, 201] width 77 height 44
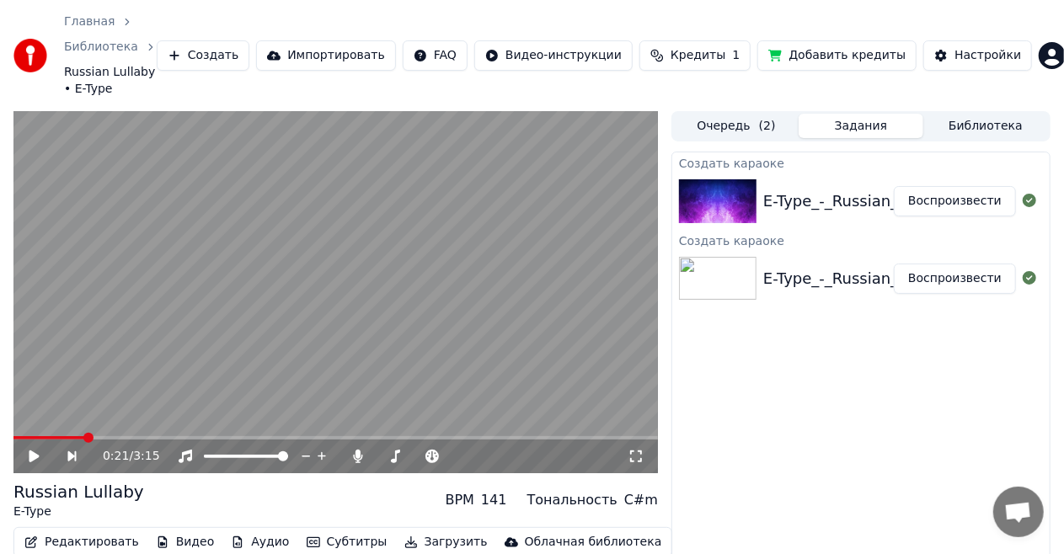
click at [922, 186] on button "Воспроизвести" at bounding box center [955, 201] width 122 height 30
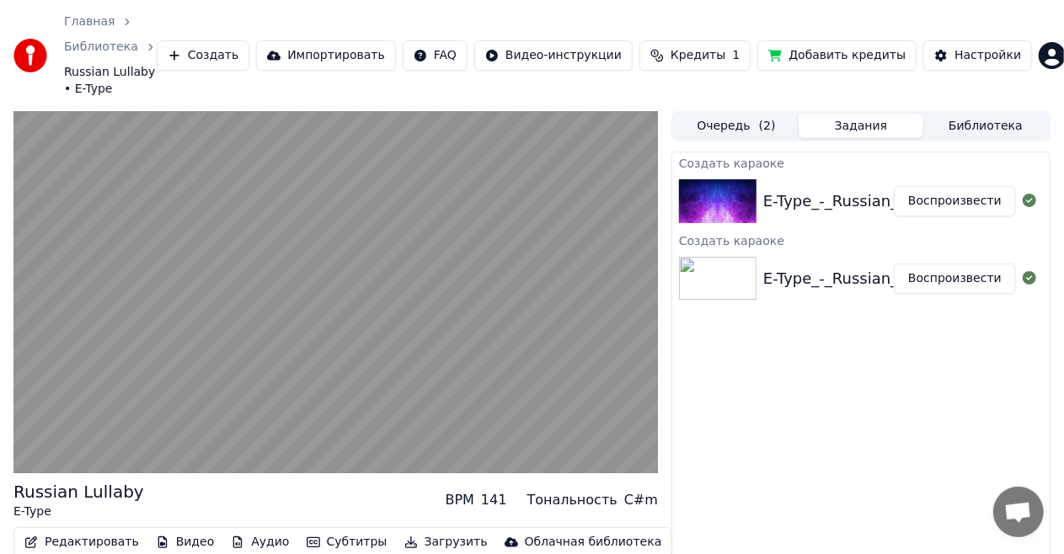
click at [769, 409] on div "Создать караоке E-Type_-_Russian_Lullaby_minus Воспроизвести Создать караоке E-…" at bounding box center [860, 387] width 379 height 471
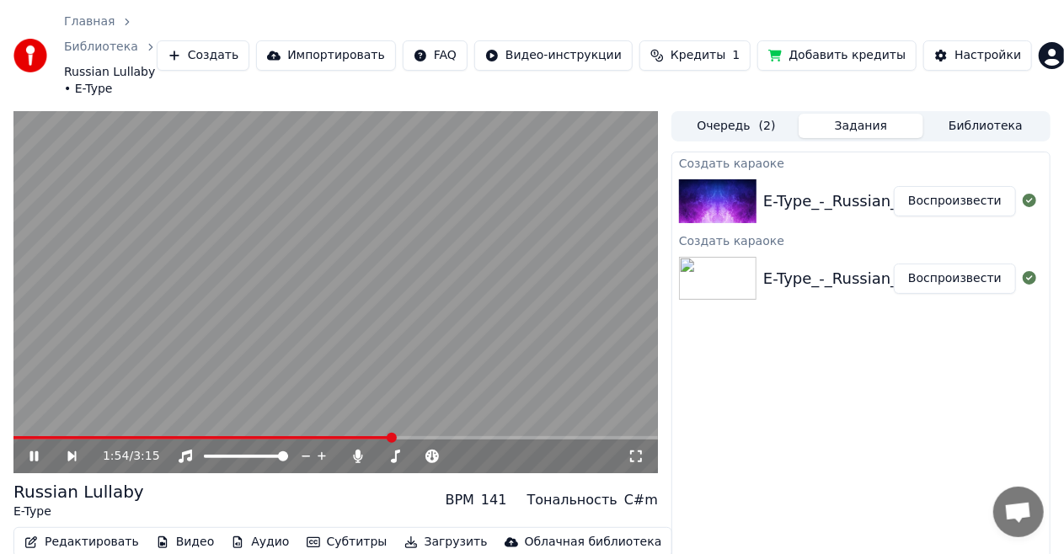
click at [30, 452] on icon at bounding box center [34, 457] width 8 height 10
click at [794, 250] on div "E-Type_-_Russian_Lullaby_minus Воспроизвести" at bounding box center [860, 278] width 377 height 57
click at [771, 271] on div "E-Type_-_Russian_Lullaby_minus" at bounding box center [884, 279] width 243 height 24
click at [790, 195] on div "E-Type_-_Russian_Lullaby_minus Воспроизвести" at bounding box center [860, 201] width 377 height 57
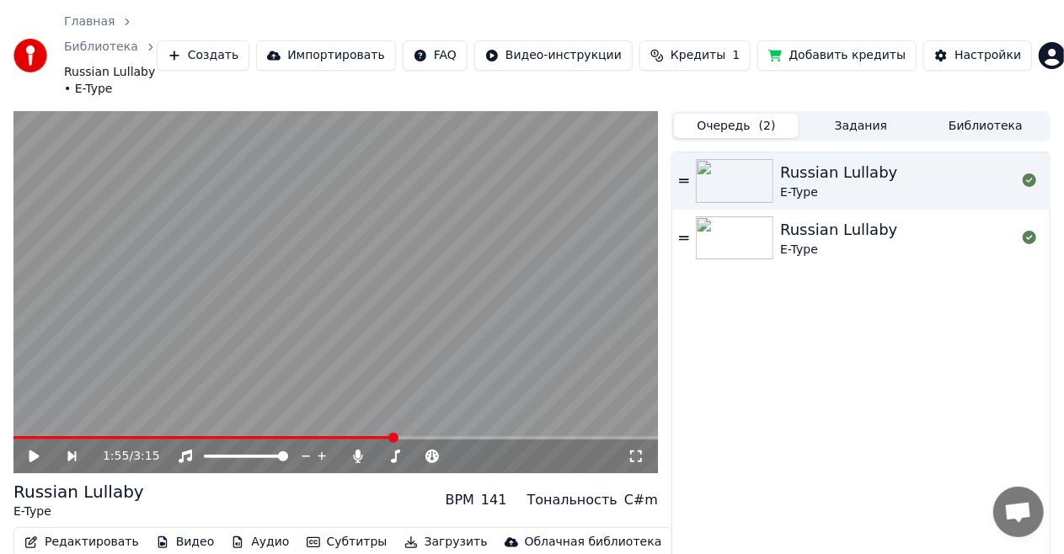
click at [763, 118] on span "( 2 )" at bounding box center [767, 126] width 17 height 17
click at [823, 161] on div "Russian Lullaby" at bounding box center [838, 173] width 117 height 24
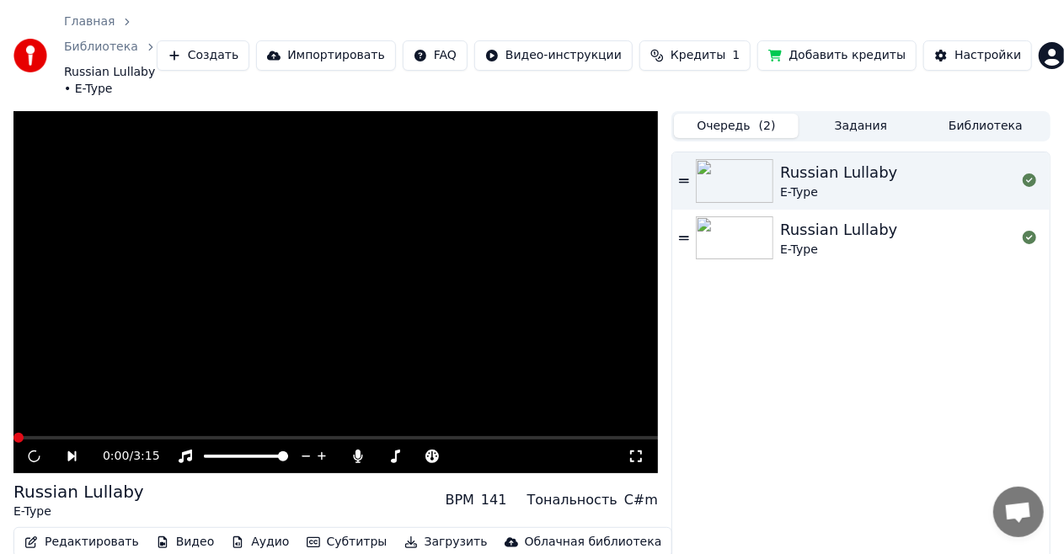
click at [823, 161] on div "Russian Lullaby" at bounding box center [838, 173] width 117 height 24
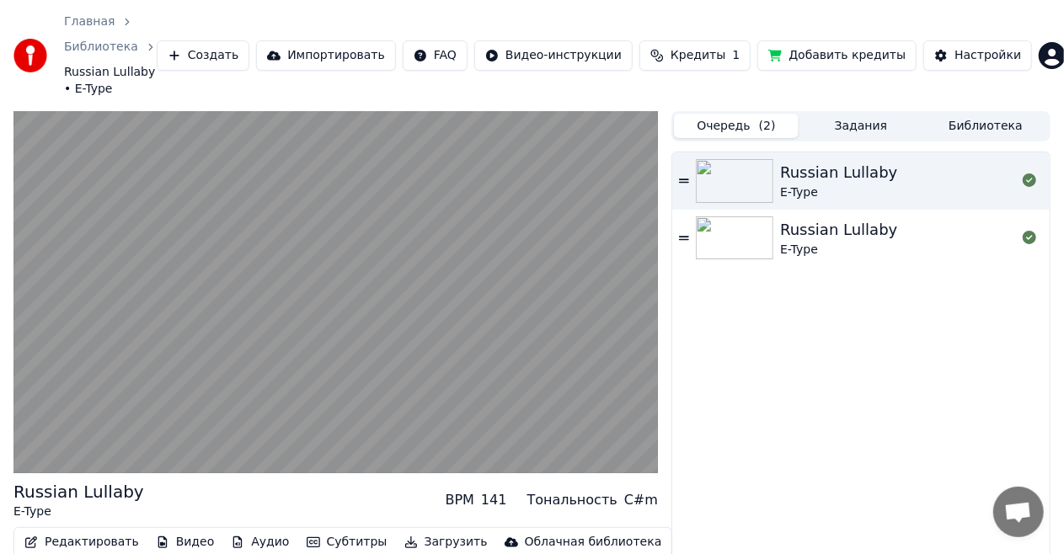
click at [823, 242] on div "E-Type" at bounding box center [838, 250] width 117 height 17
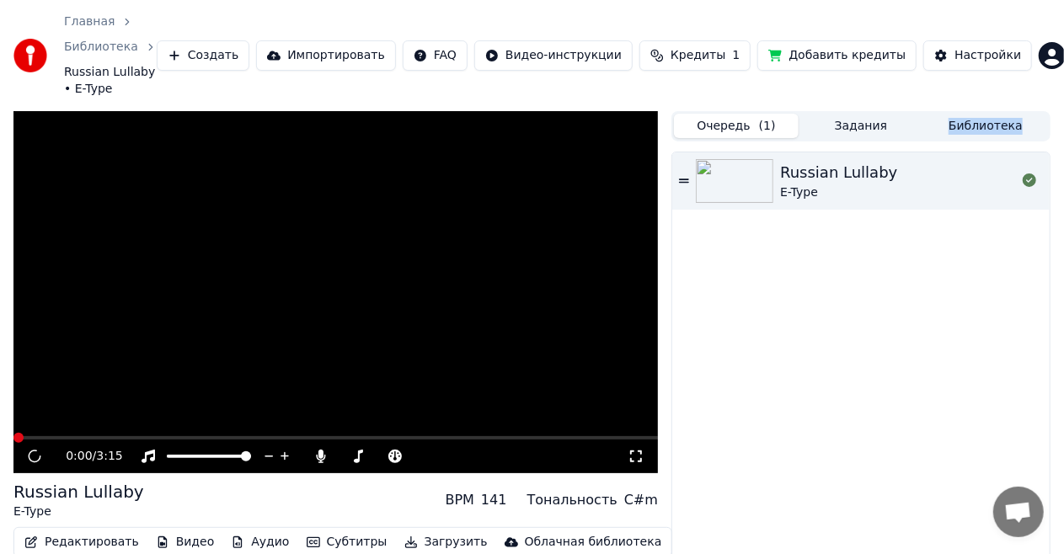
click at [823, 227] on div "Russian Lullaby E-Type" at bounding box center [860, 386] width 377 height 469
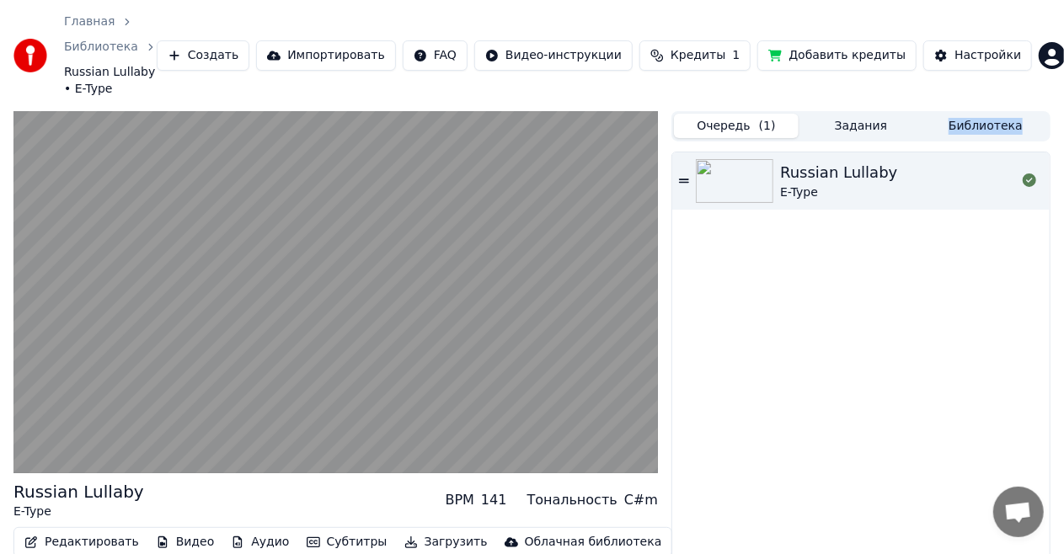
click at [854, 114] on button "Задания" at bounding box center [861, 126] width 125 height 24
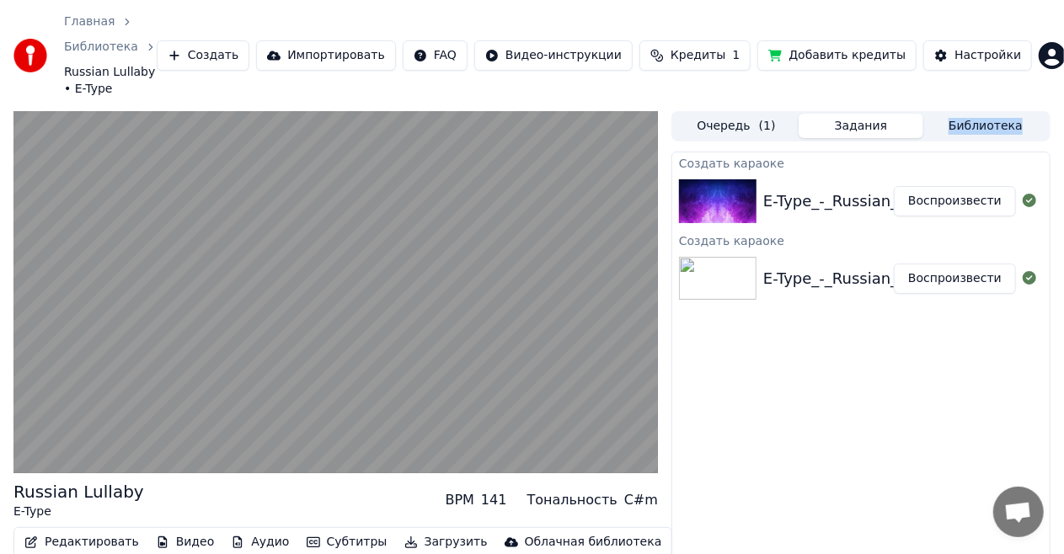
click at [790, 190] on div "E-Type_-_Russian_Lullaby_minus" at bounding box center [884, 202] width 243 height 24
click at [947, 186] on button "Воспроизвести" at bounding box center [955, 201] width 122 height 30
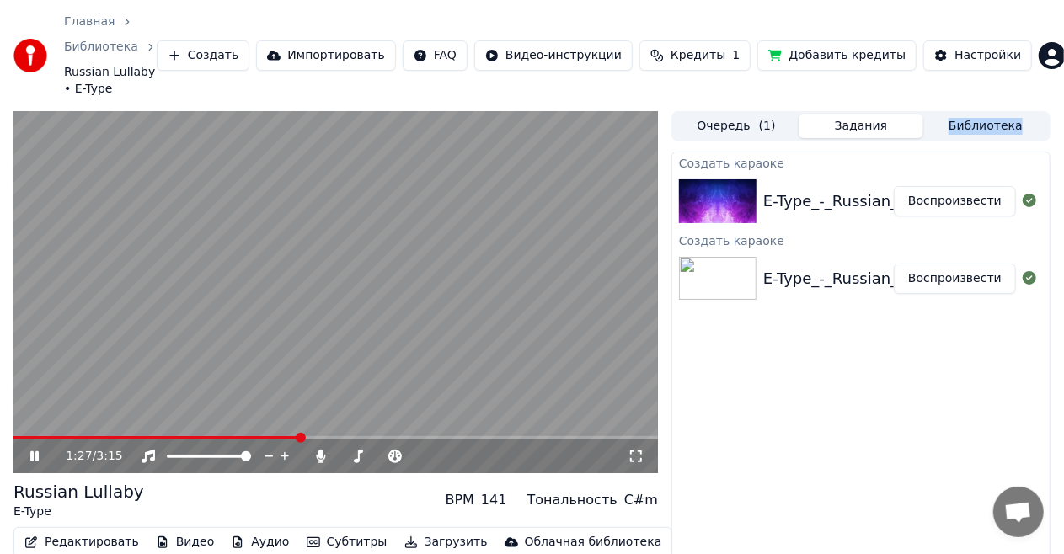
click at [302, 436] on span at bounding box center [335, 437] width 644 height 3
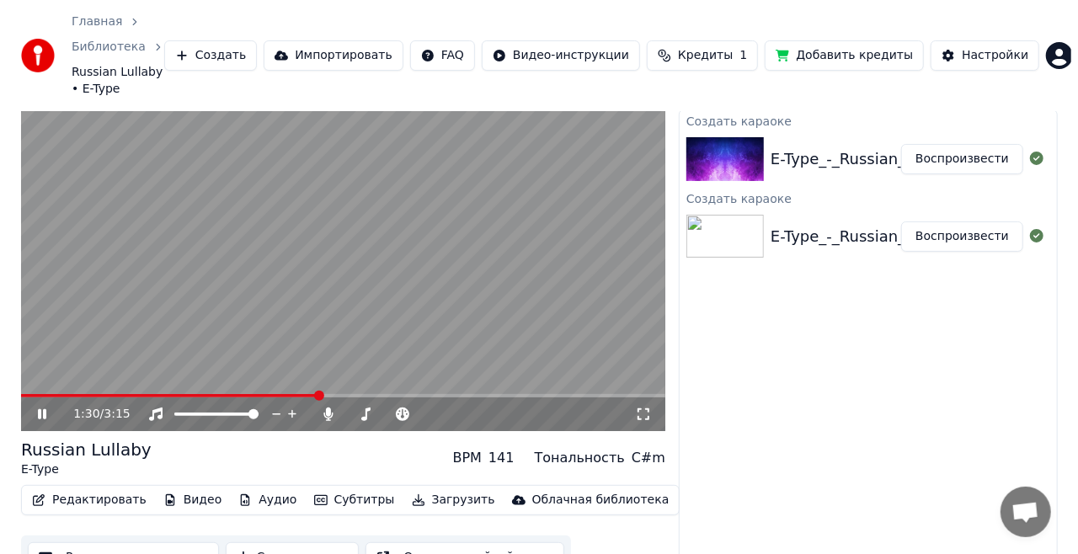
scroll to position [51, 0]
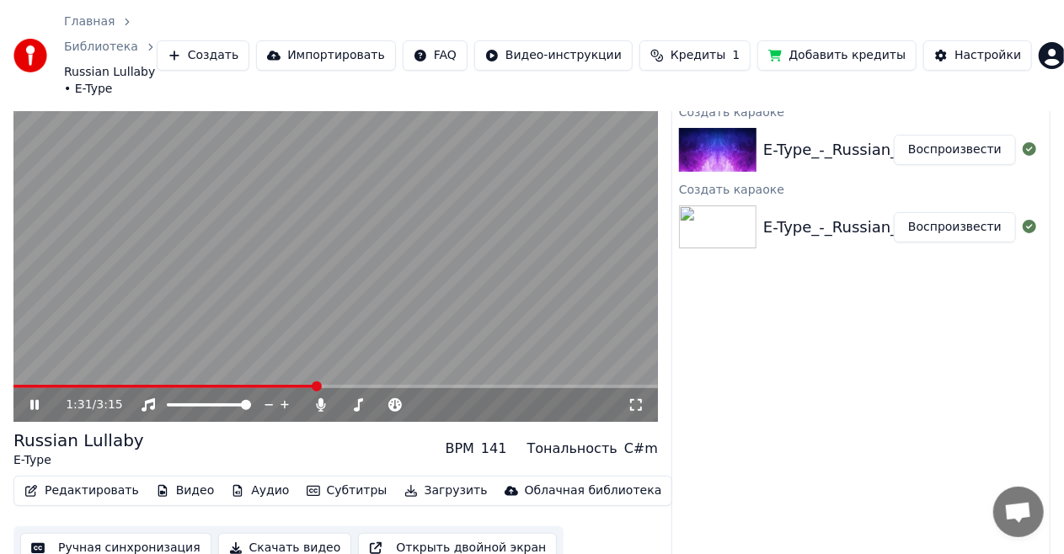
click at [341, 479] on button "Субтитры" at bounding box center [347, 491] width 94 height 24
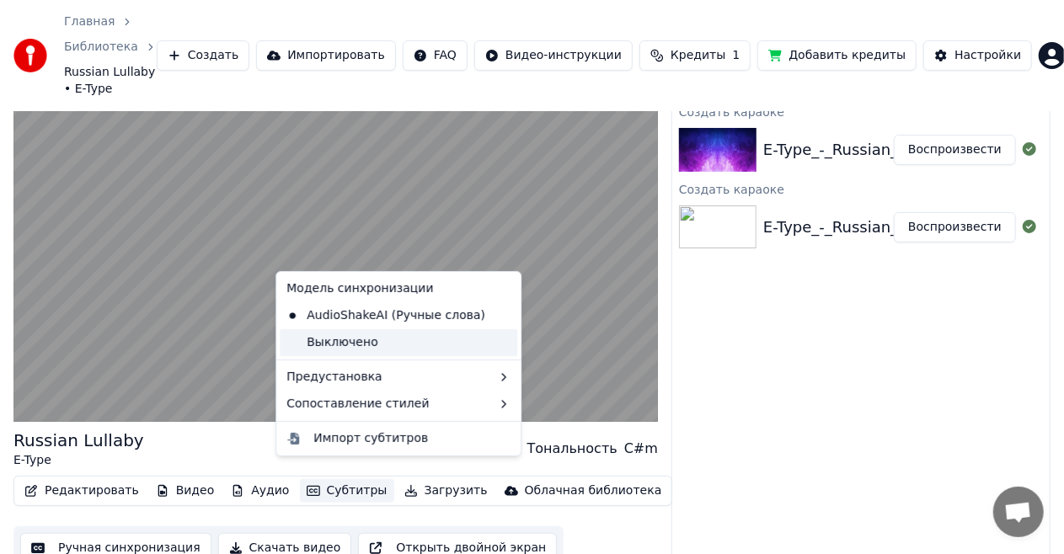
click at [354, 342] on div "Выключено" at bounding box center [399, 342] width 238 height 27
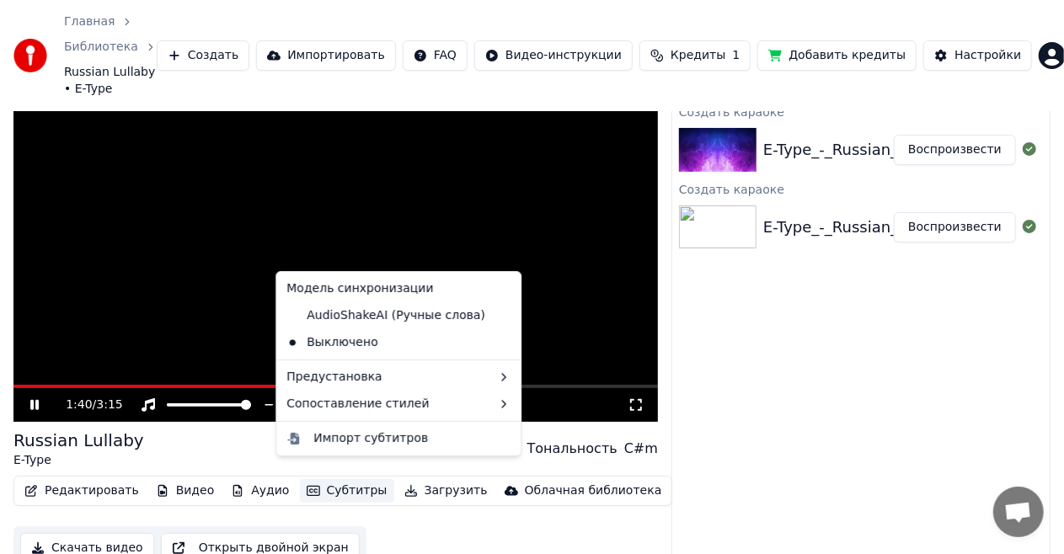
click at [314, 480] on button "Субтитры" at bounding box center [347, 491] width 94 height 24
click at [339, 315] on div "AudioShakeAI (Ручные слова)" at bounding box center [386, 315] width 212 height 27
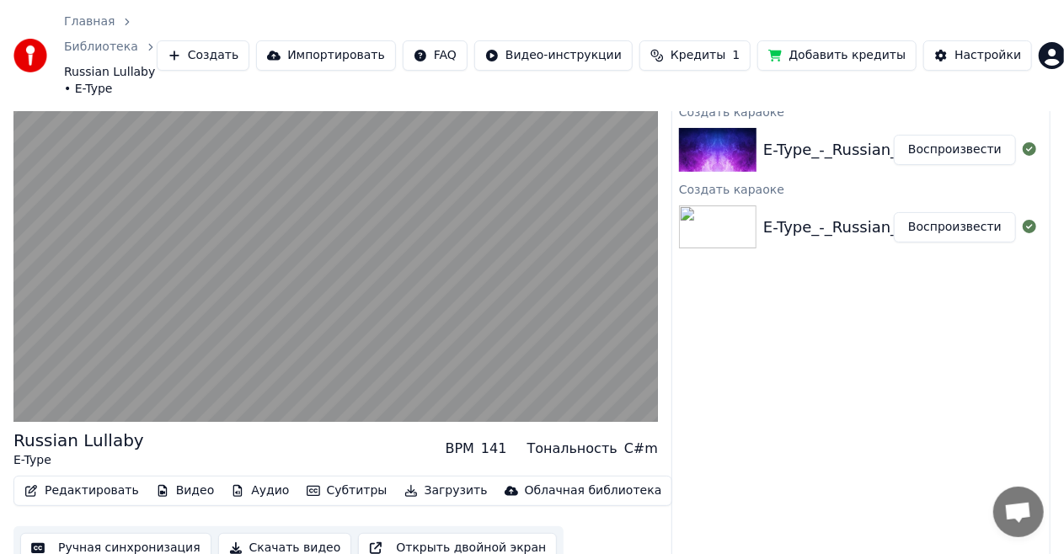
click at [253, 479] on button "Аудио" at bounding box center [260, 491] width 72 height 24
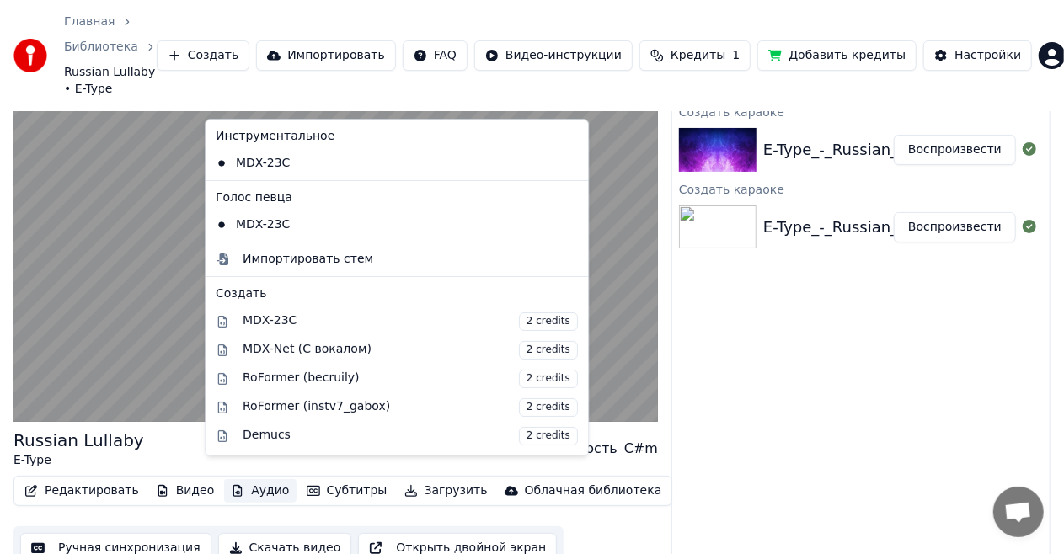
click at [254, 479] on button "Аудио" at bounding box center [260, 491] width 72 height 24
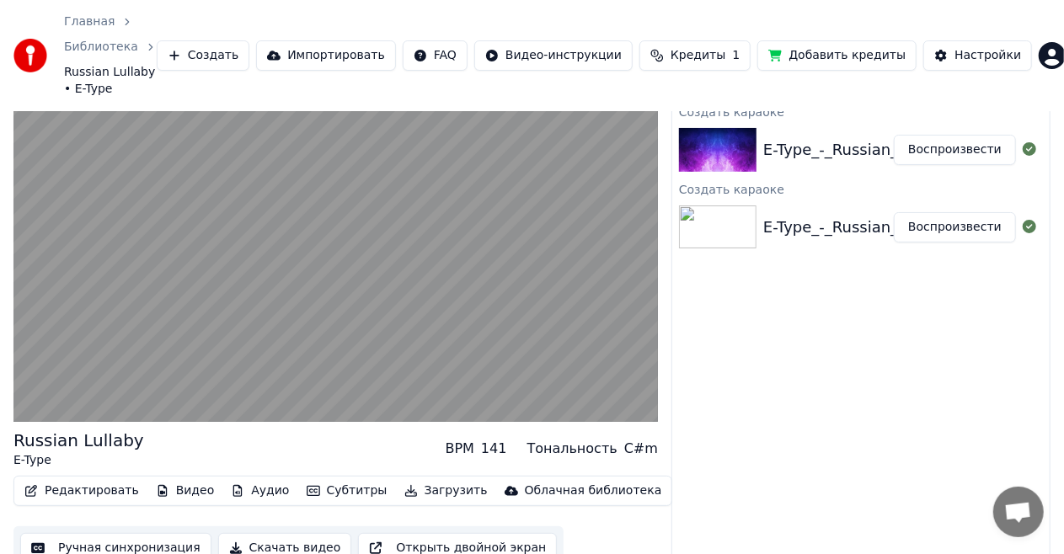
click at [170, 479] on button "Видео" at bounding box center [185, 491] width 72 height 24
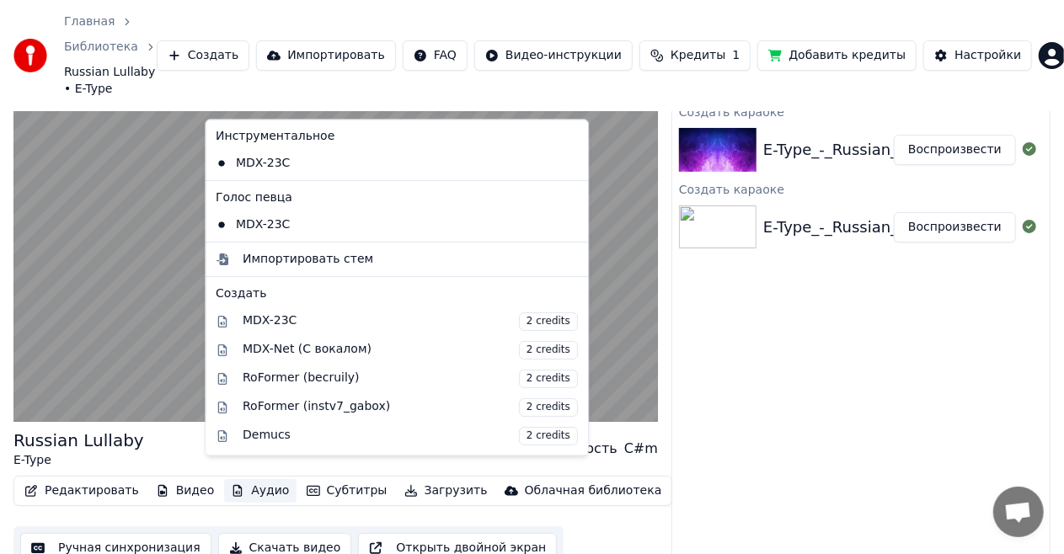
click at [241, 479] on button "Аудио" at bounding box center [260, 491] width 72 height 24
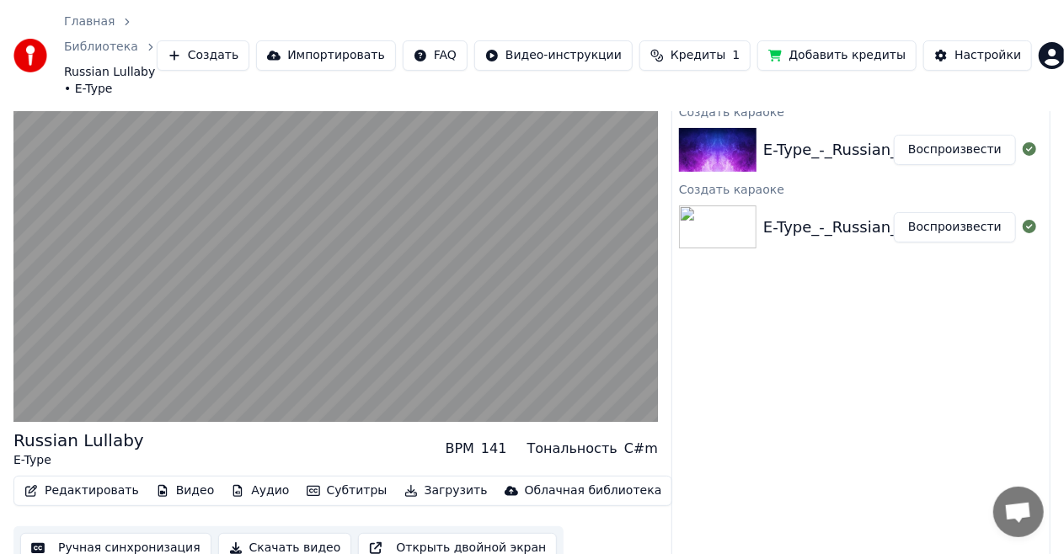
click at [323, 479] on button "Субтитры" at bounding box center [347, 491] width 94 height 24
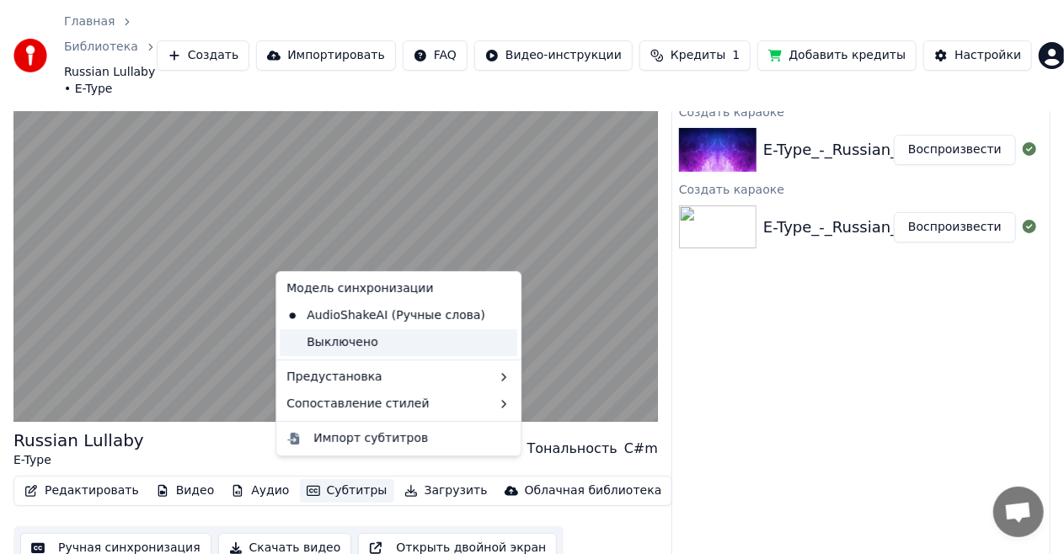
click at [349, 352] on div "Выключено" at bounding box center [399, 342] width 238 height 27
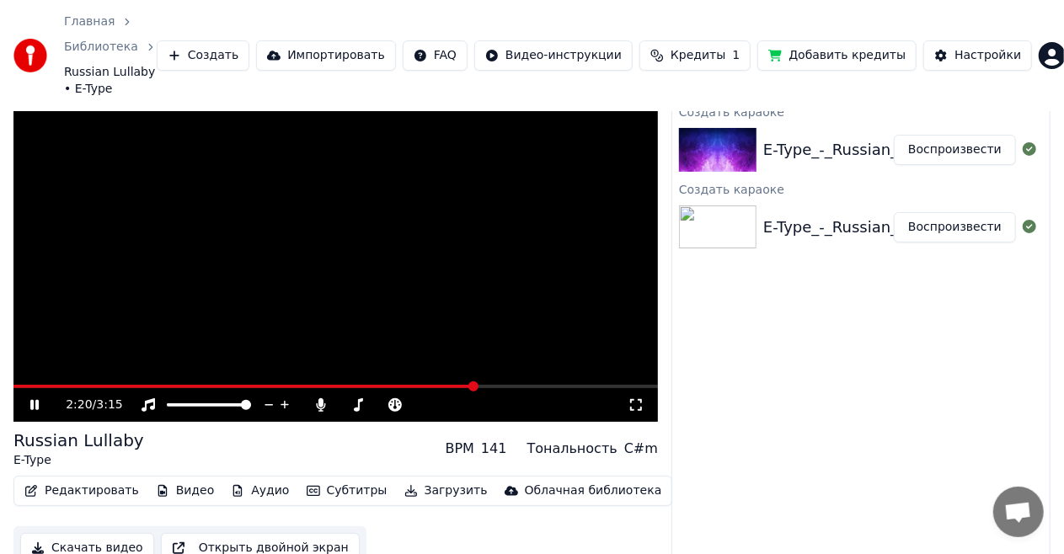
click at [341, 479] on button "Субтитры" at bounding box center [347, 491] width 94 height 24
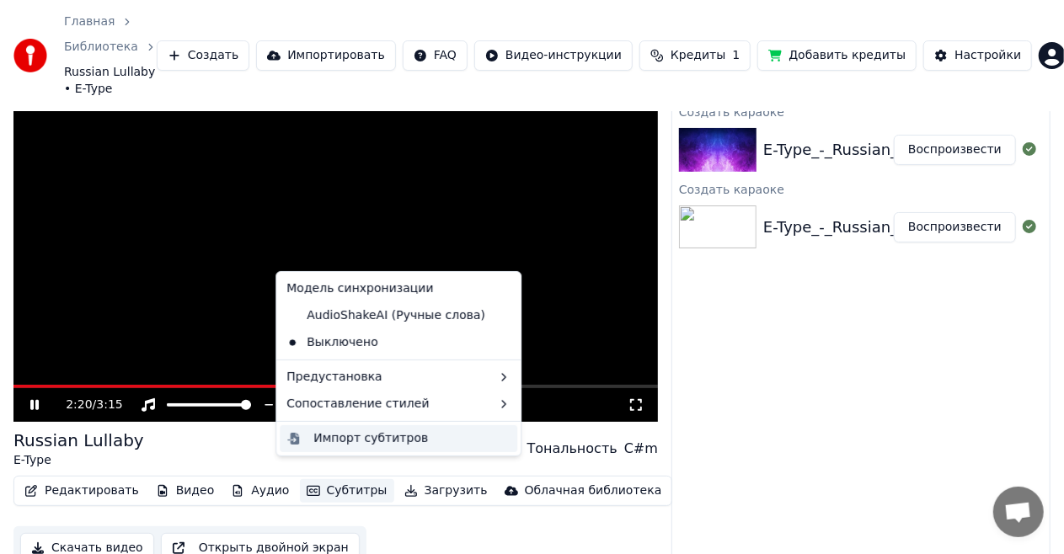
click at [345, 440] on div "Импорт субтитров" at bounding box center [370, 438] width 115 height 17
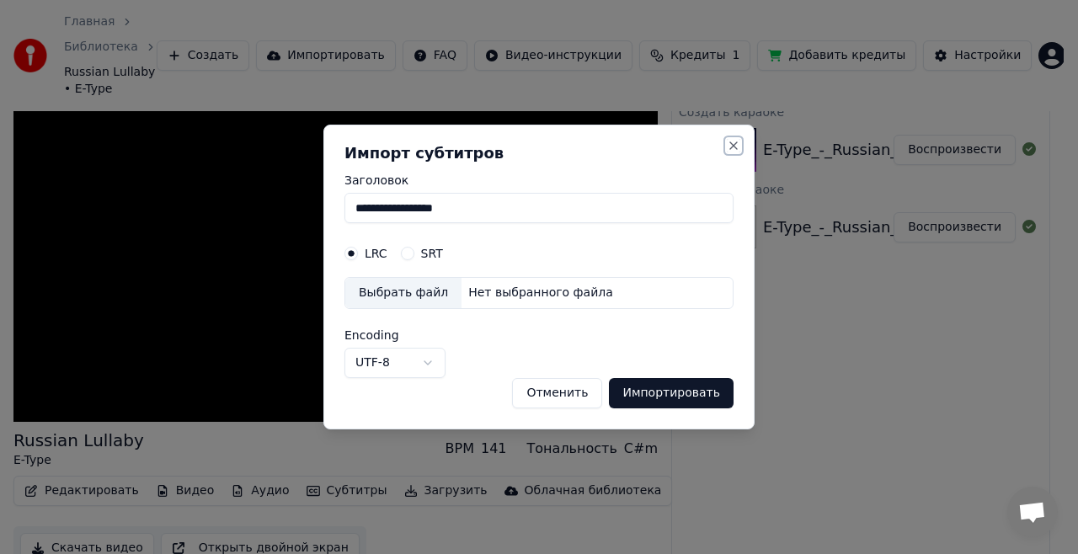
click at [732, 148] on button "Close" at bounding box center [733, 145] width 13 height 13
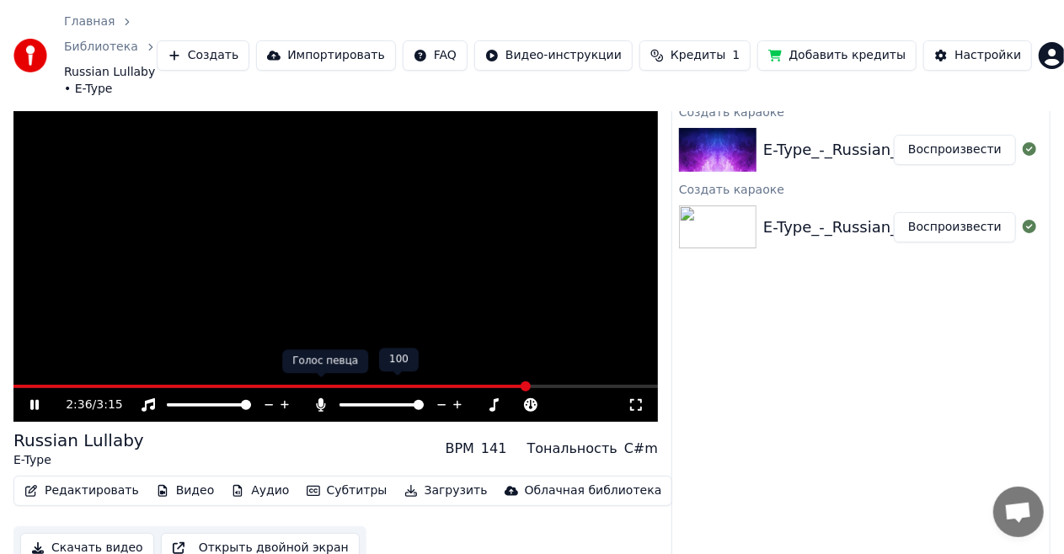
click at [318, 398] on icon at bounding box center [321, 404] width 17 height 13
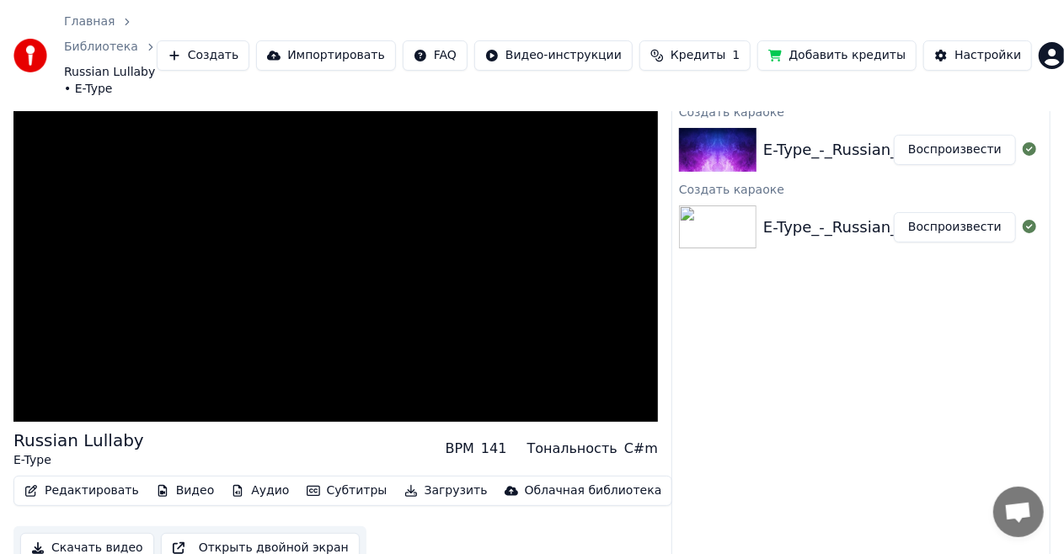
click at [331, 479] on button "Субтитры" at bounding box center [347, 491] width 94 height 24
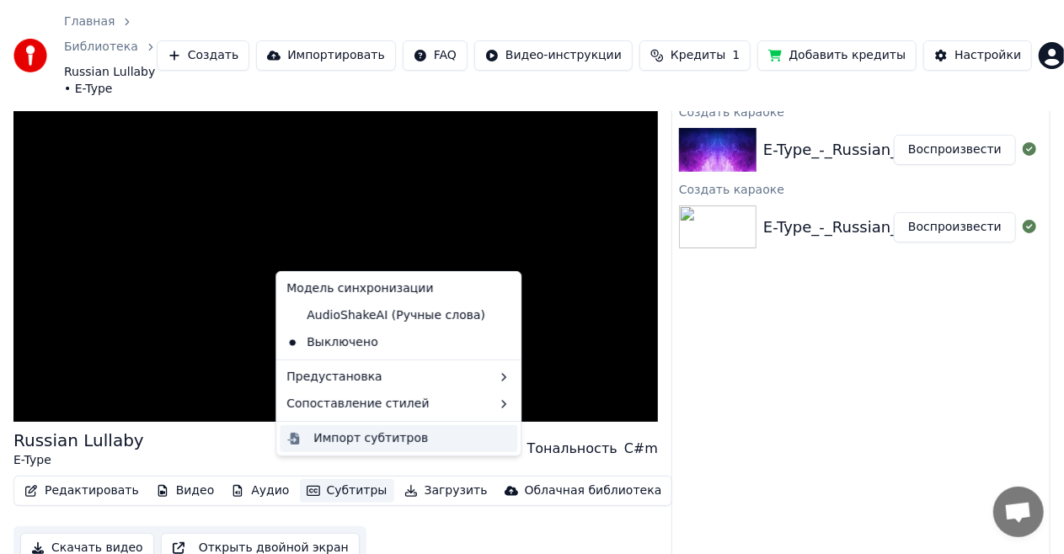
click at [342, 441] on div "Импорт субтитров" at bounding box center [370, 438] width 115 height 17
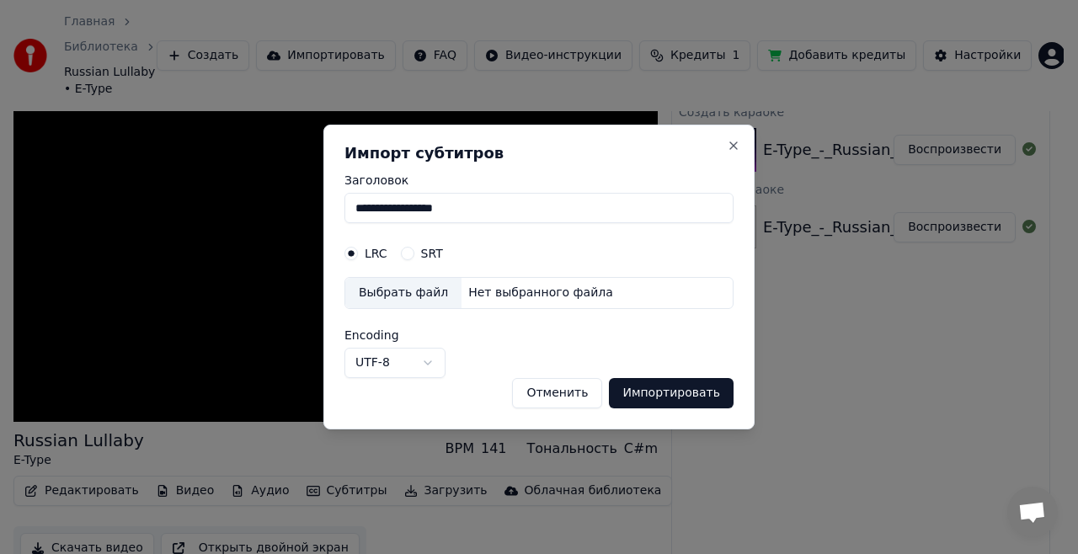
click at [542, 393] on button "Отменить" at bounding box center [557, 393] width 90 height 30
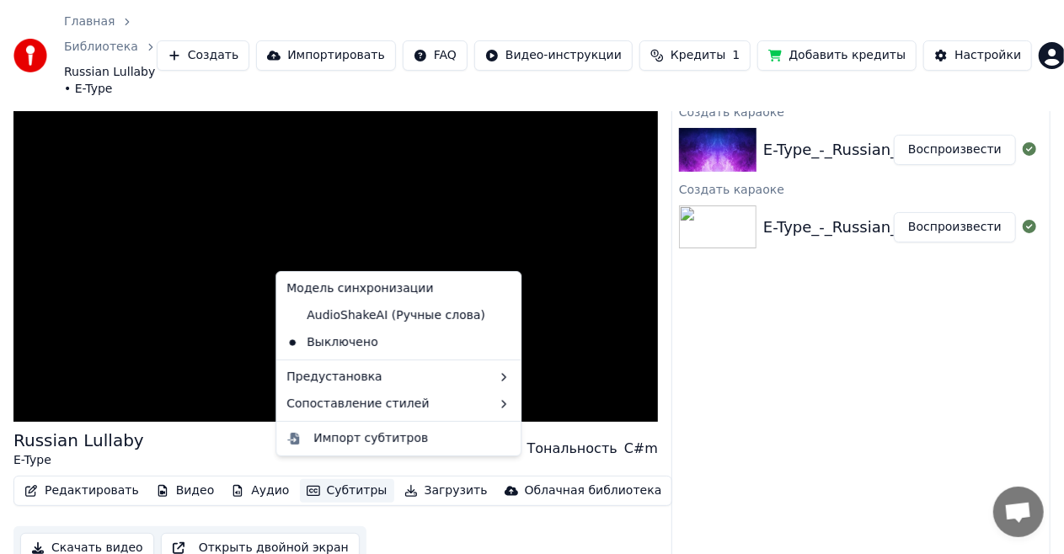
click at [342, 479] on button "Субтитры" at bounding box center [347, 491] width 94 height 24
click at [334, 440] on div "Импорт субтитров" at bounding box center [370, 438] width 115 height 17
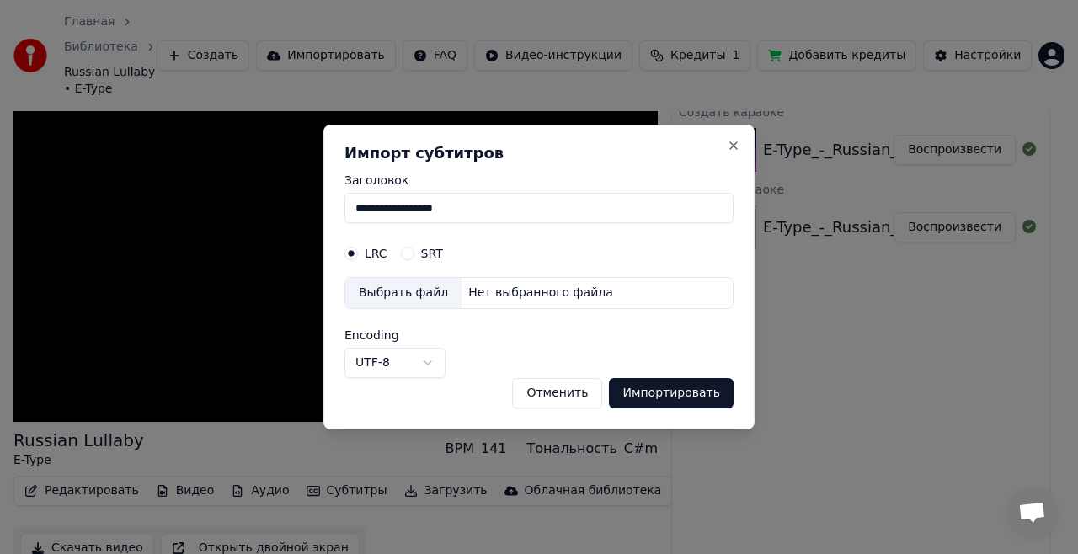
click at [575, 392] on button "Отменить" at bounding box center [557, 393] width 90 height 30
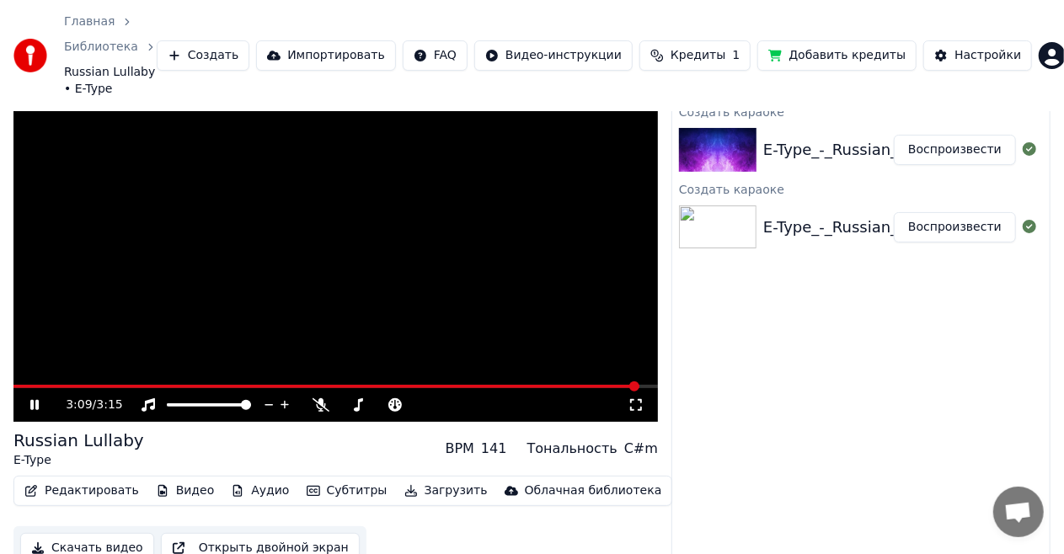
click at [32, 400] on icon at bounding box center [34, 405] width 8 height 10
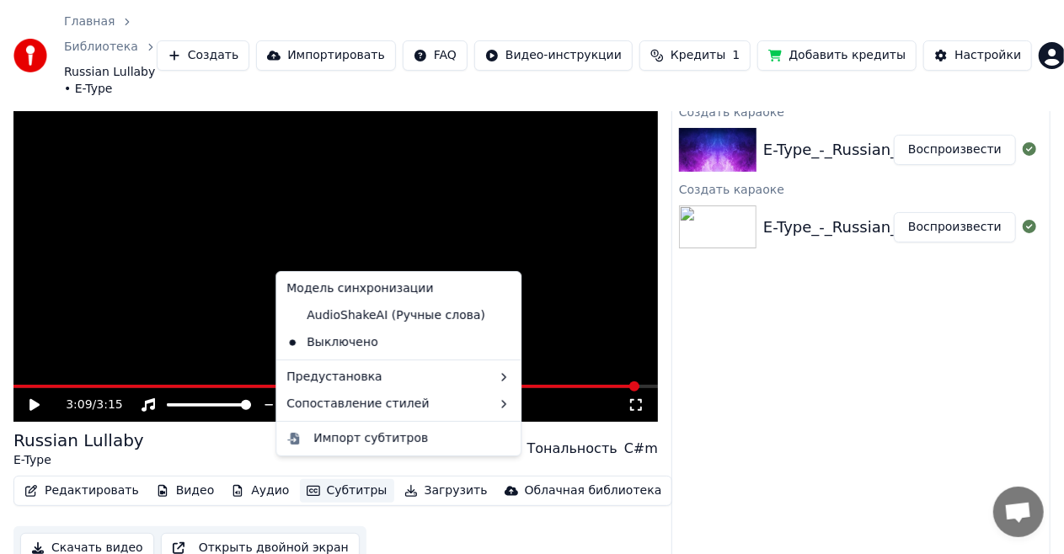
click at [307, 479] on button "Субтитры" at bounding box center [347, 491] width 94 height 24
click at [324, 438] on div "Импорт субтитров" at bounding box center [370, 438] width 115 height 17
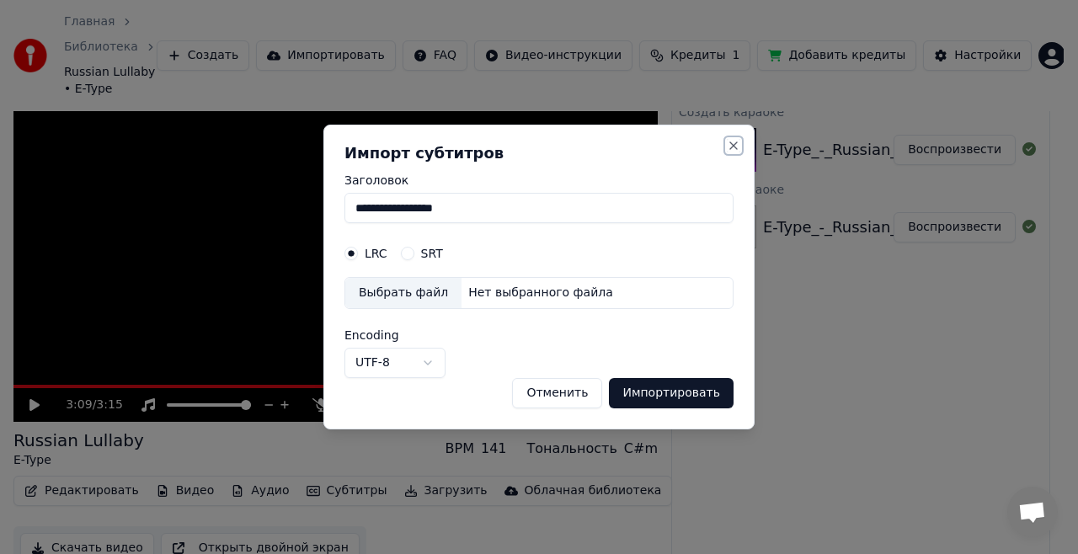
click at [733, 143] on button "Close" at bounding box center [733, 145] width 13 height 13
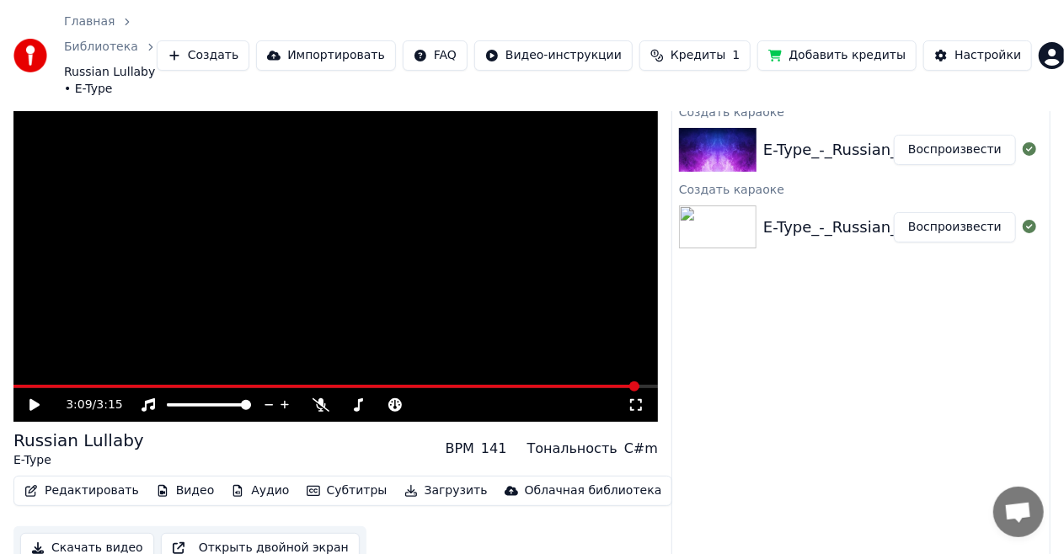
click at [27, 398] on icon at bounding box center [46, 404] width 39 height 13
click at [29, 398] on icon at bounding box center [46, 404] width 39 height 13
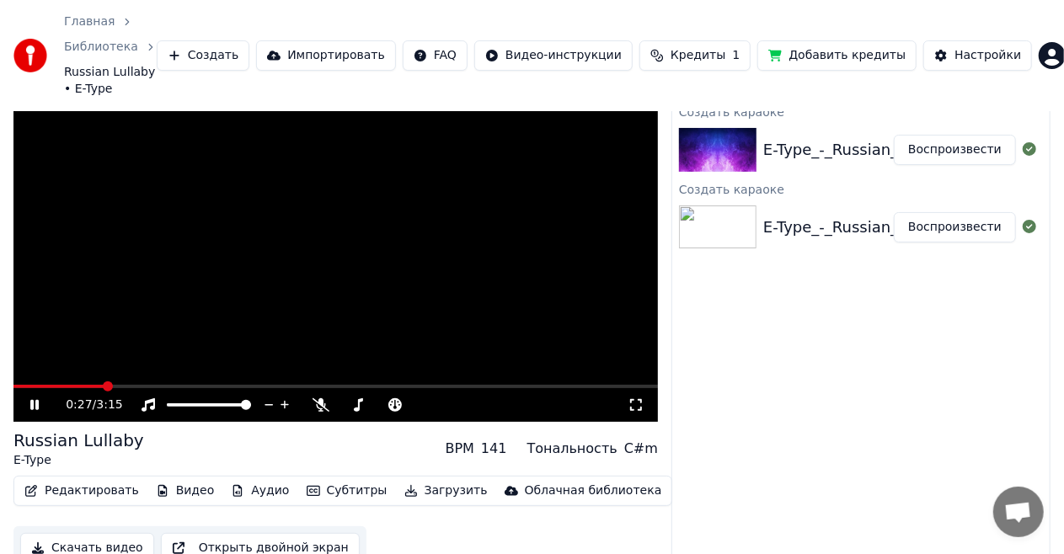
click at [90, 479] on button "Редактировать" at bounding box center [82, 491] width 128 height 24
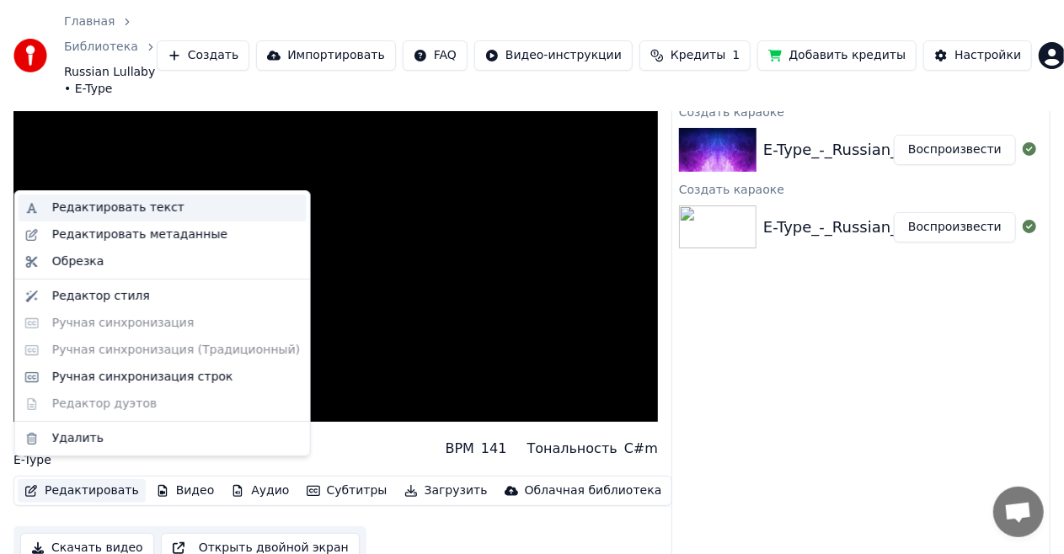
click at [145, 205] on div "Редактировать текст" at bounding box center [118, 208] width 132 height 17
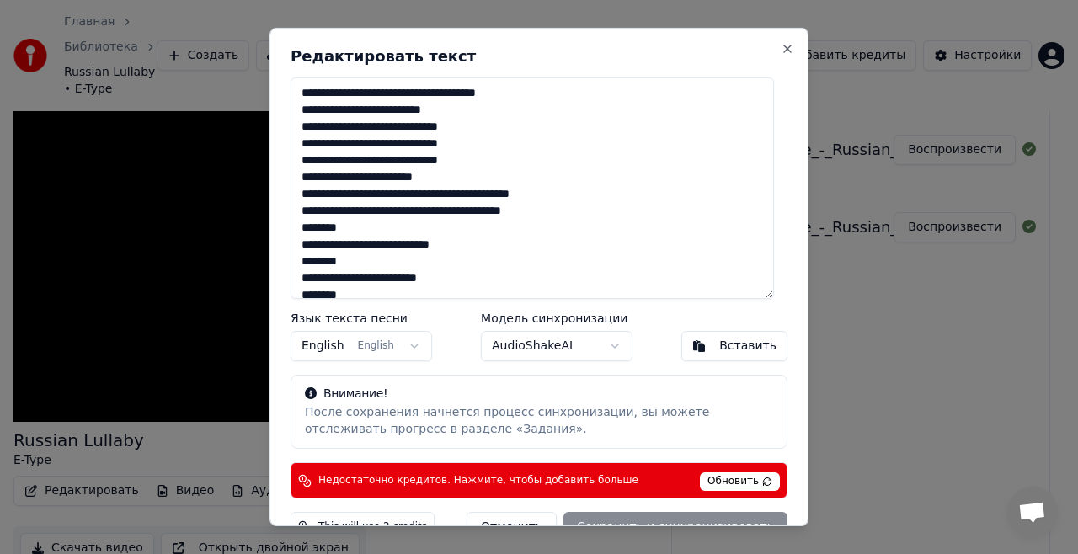
click at [603, 349] on button "AudioShakeAI" at bounding box center [557, 346] width 152 height 30
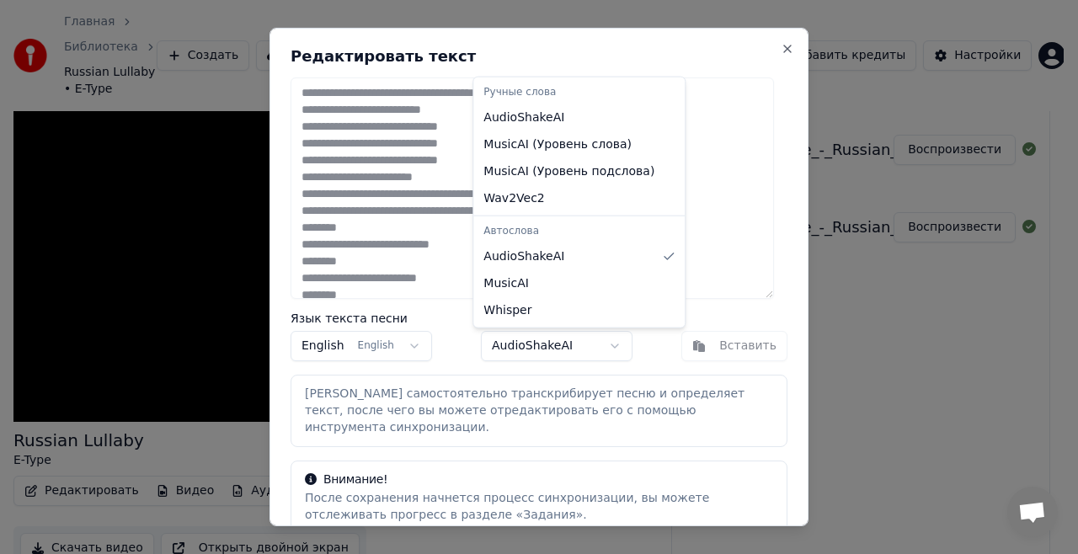
click at [603, 344] on body "Главная Библиотека Russian Lullaby • E-Type Создать Импортировать FAQ Видео-инс…" at bounding box center [532, 226] width 1064 height 554
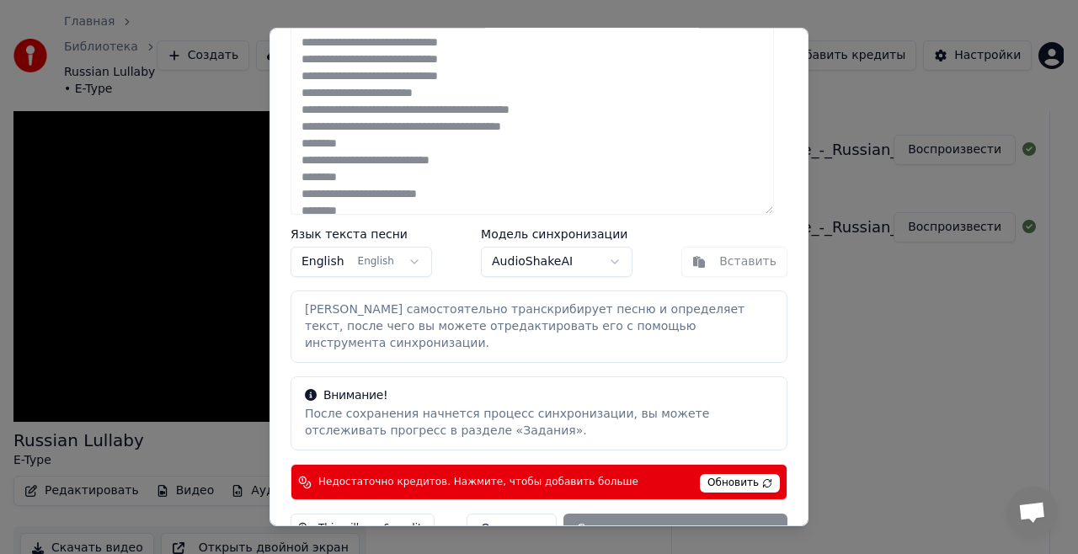
scroll to position [103, 0]
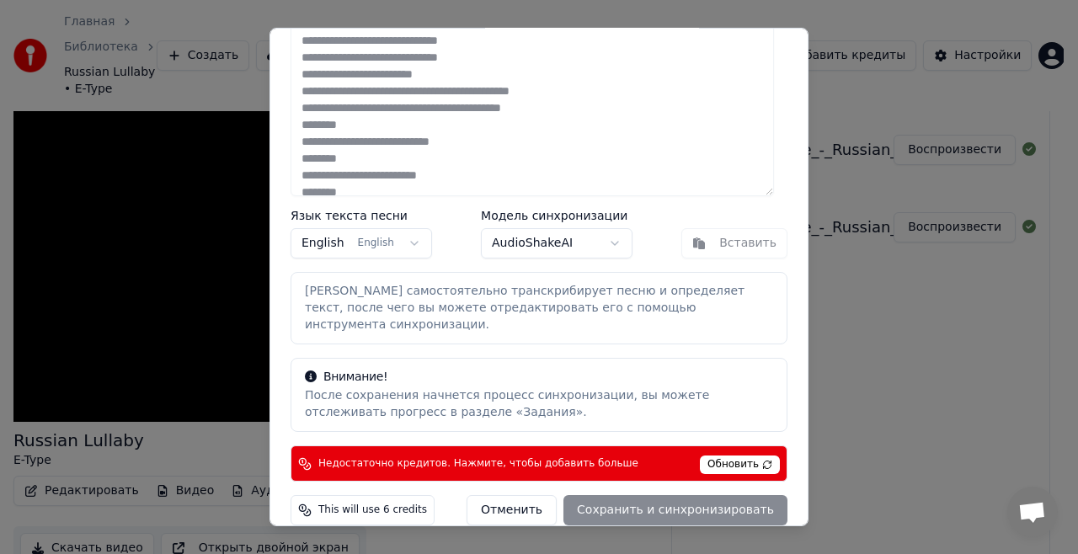
click at [593, 243] on button "AudioShakeAI" at bounding box center [557, 243] width 152 height 30
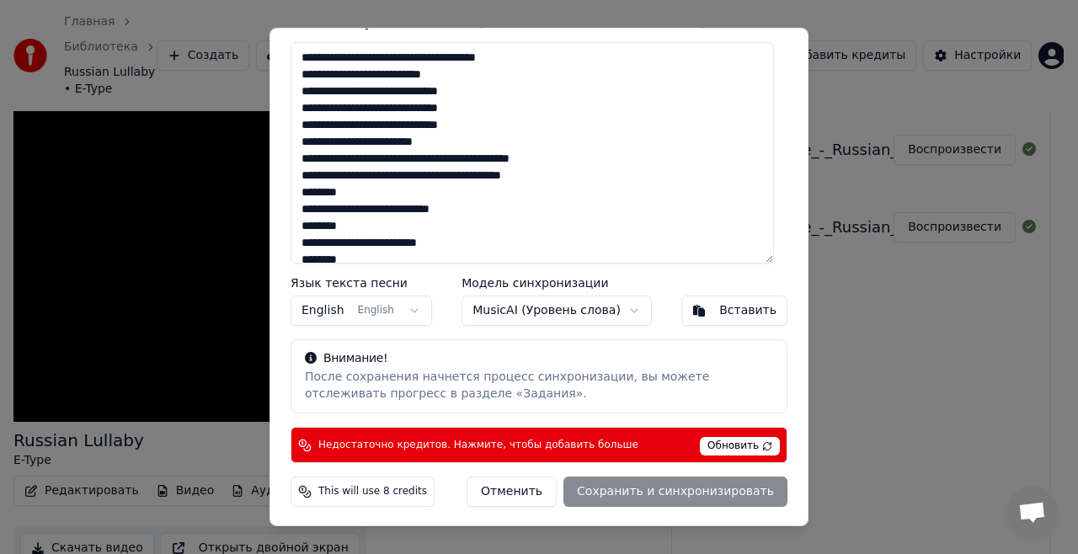
scroll to position [0, 0]
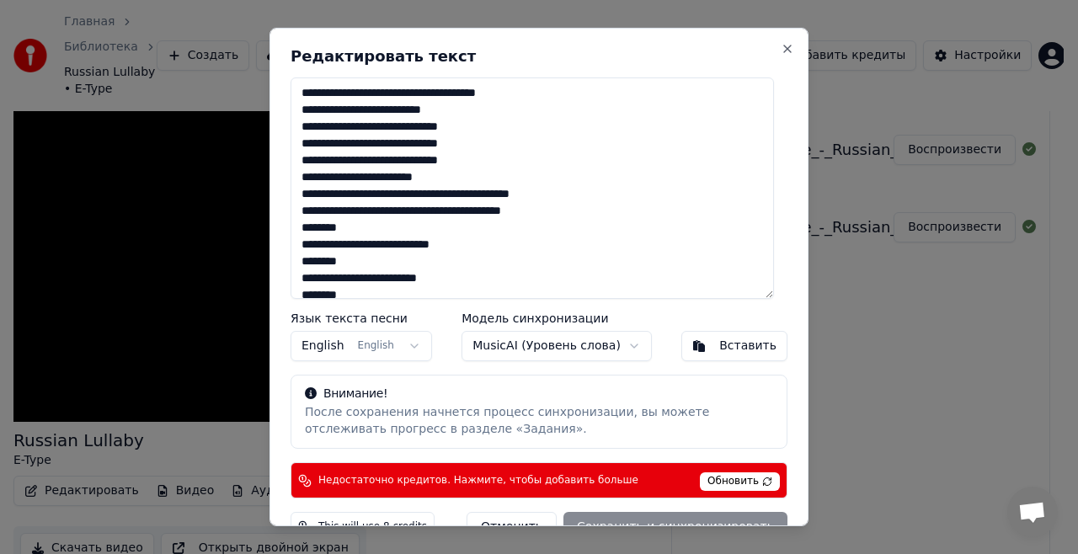
click at [583, 347] on button "MusicAI ( Уровень слова )" at bounding box center [557, 346] width 190 height 30
click at [781, 50] on button "Close" at bounding box center [787, 48] width 13 height 13
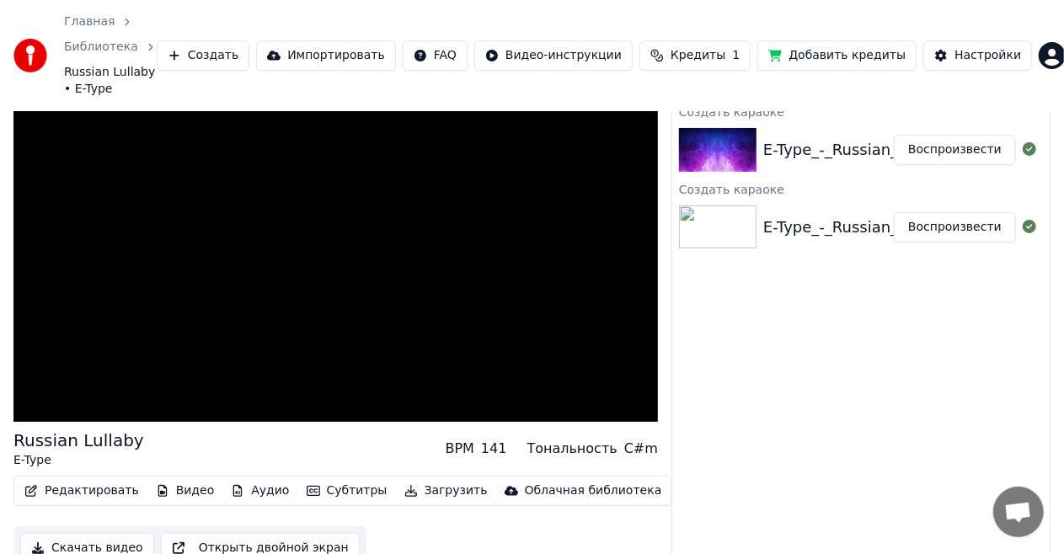
click at [409, 479] on button "Загрузить" at bounding box center [446, 491] width 97 height 24
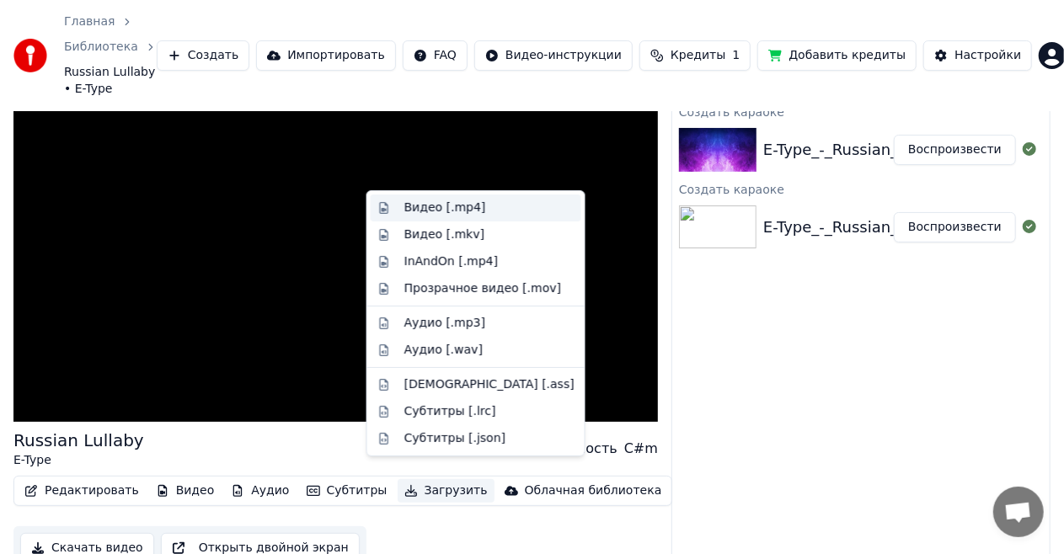
click at [423, 213] on div "Видео [.mp4]" at bounding box center [445, 208] width 82 height 17
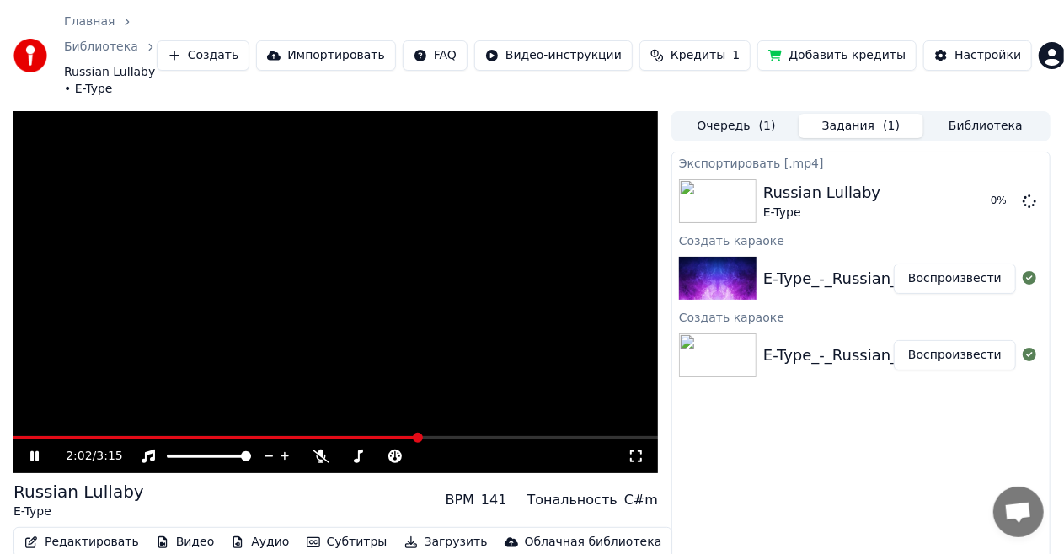
click at [39, 452] on icon at bounding box center [34, 457] width 8 height 10
click at [966, 192] on button "Показать" at bounding box center [972, 201] width 87 height 30
